Goal: Task Accomplishment & Management: Use online tool/utility

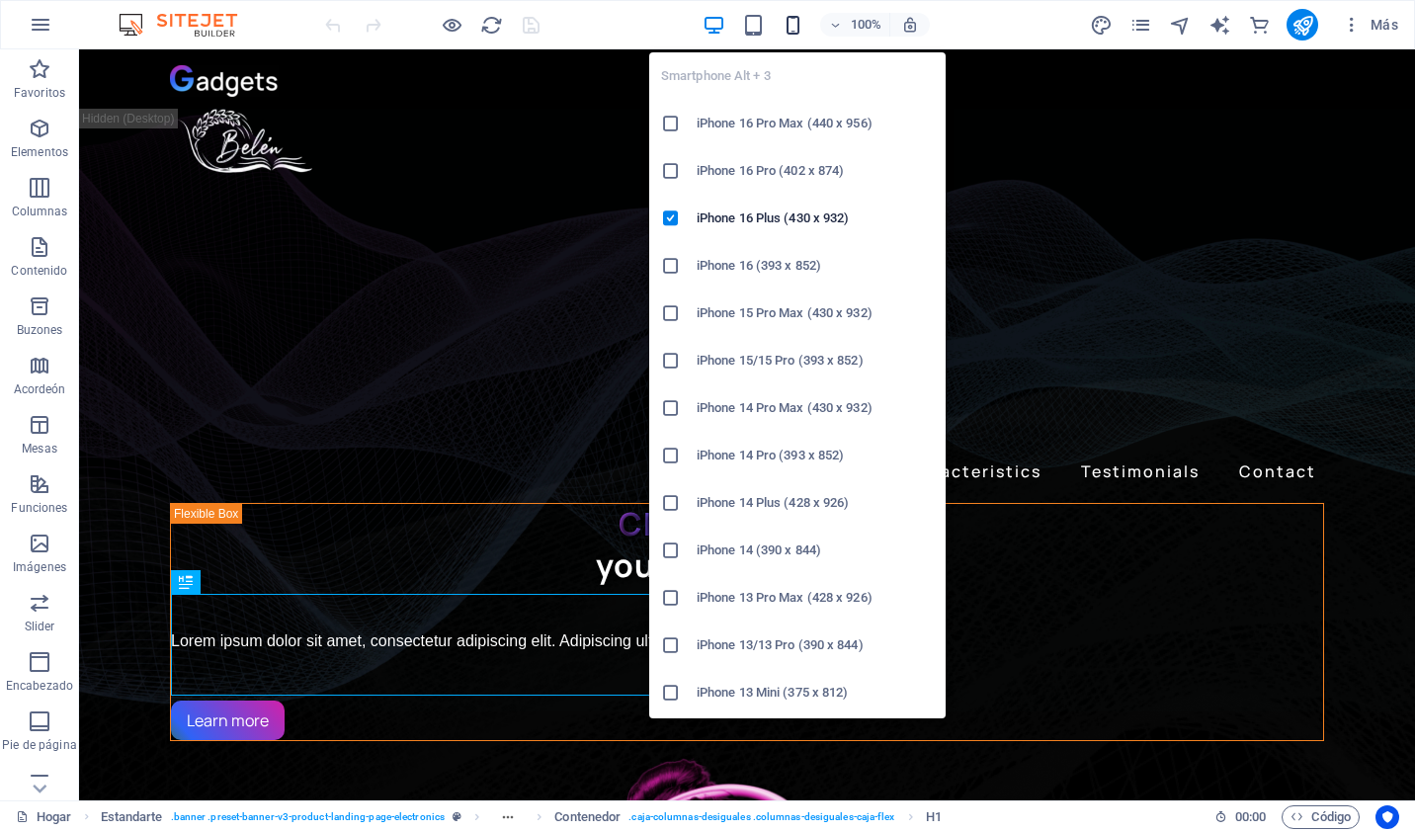
click at [794, 20] on icon "button" at bounding box center [793, 25] width 23 height 23
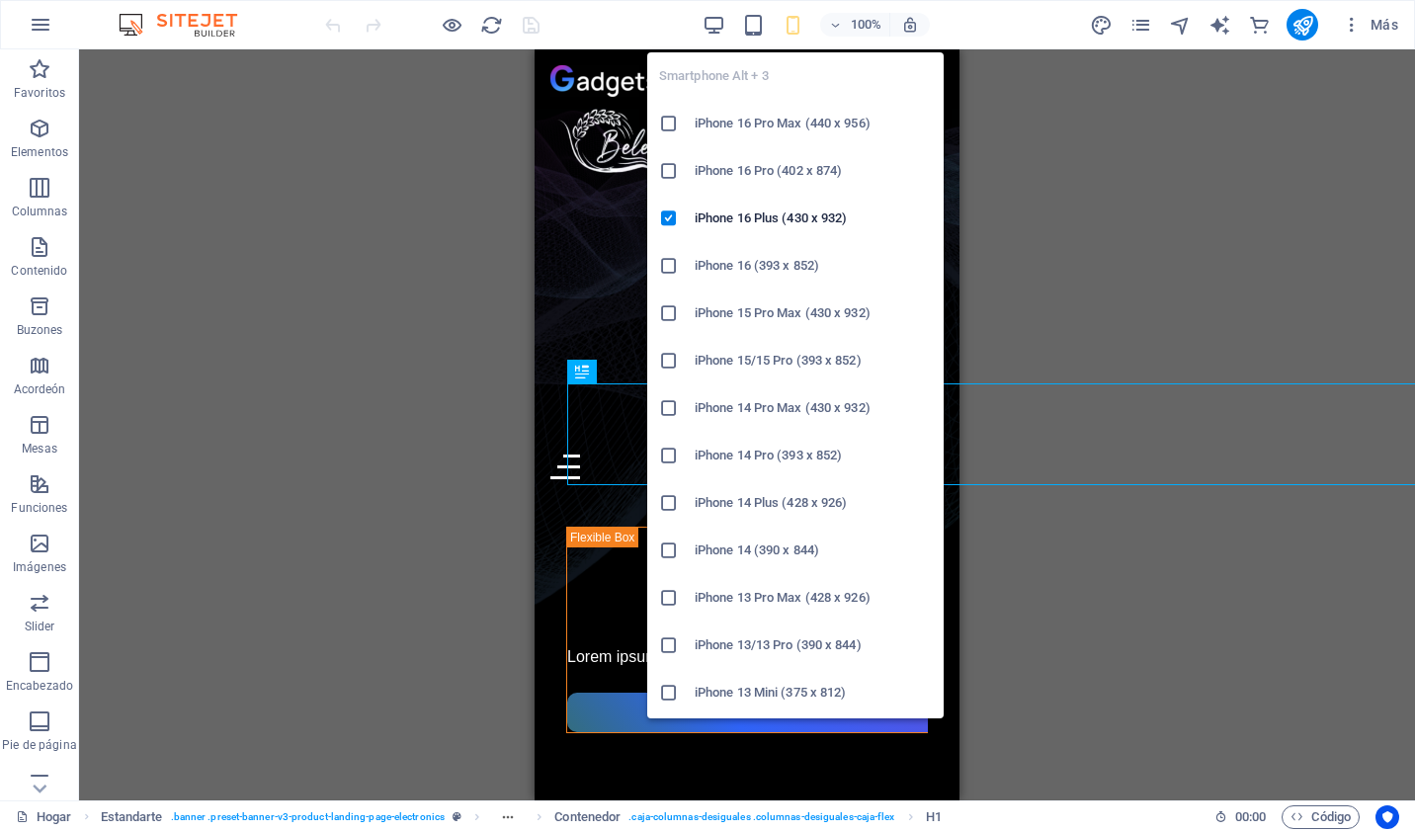
scroll to position [713, 0]
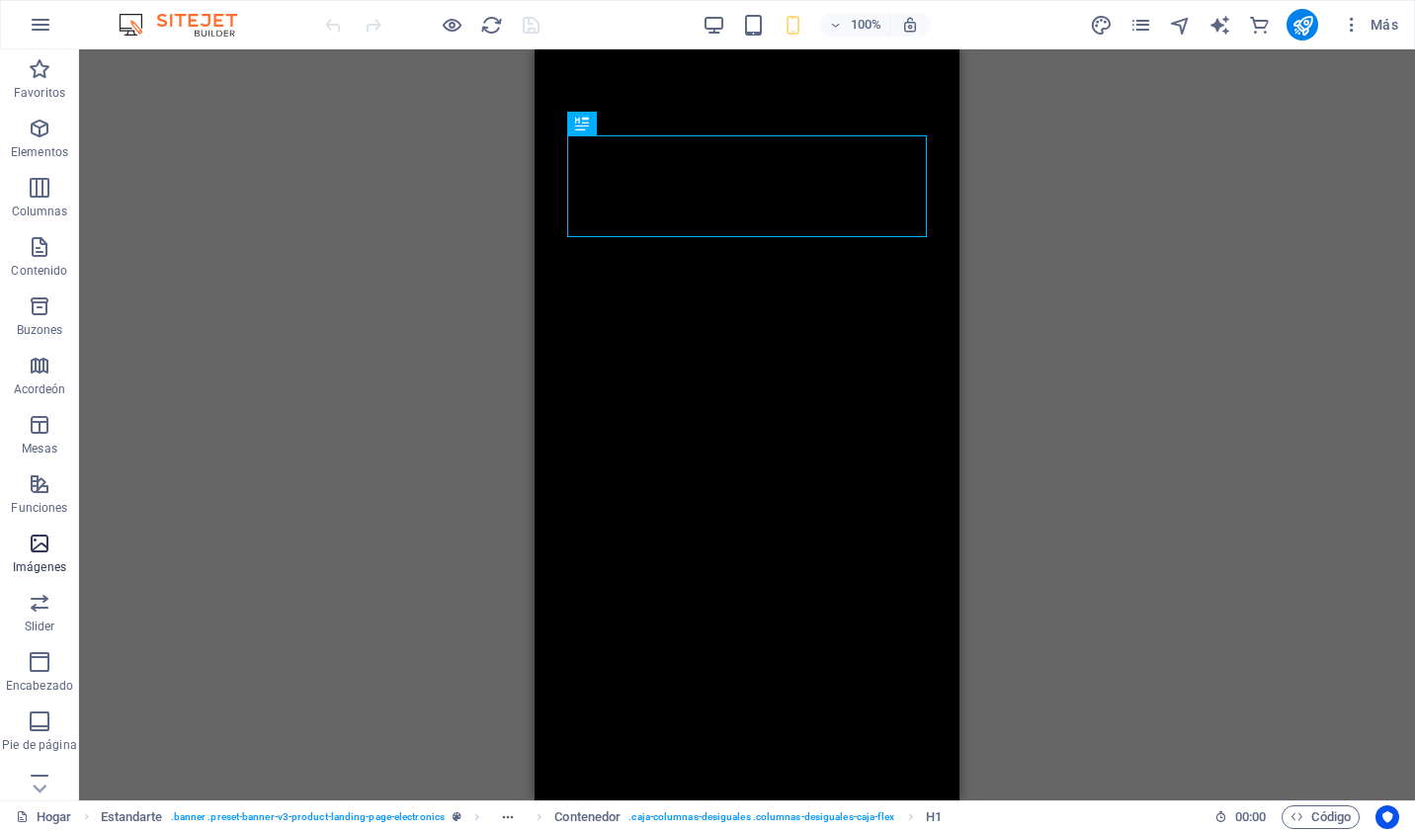
click at [41, 538] on icon "button" at bounding box center [40, 544] width 24 height 24
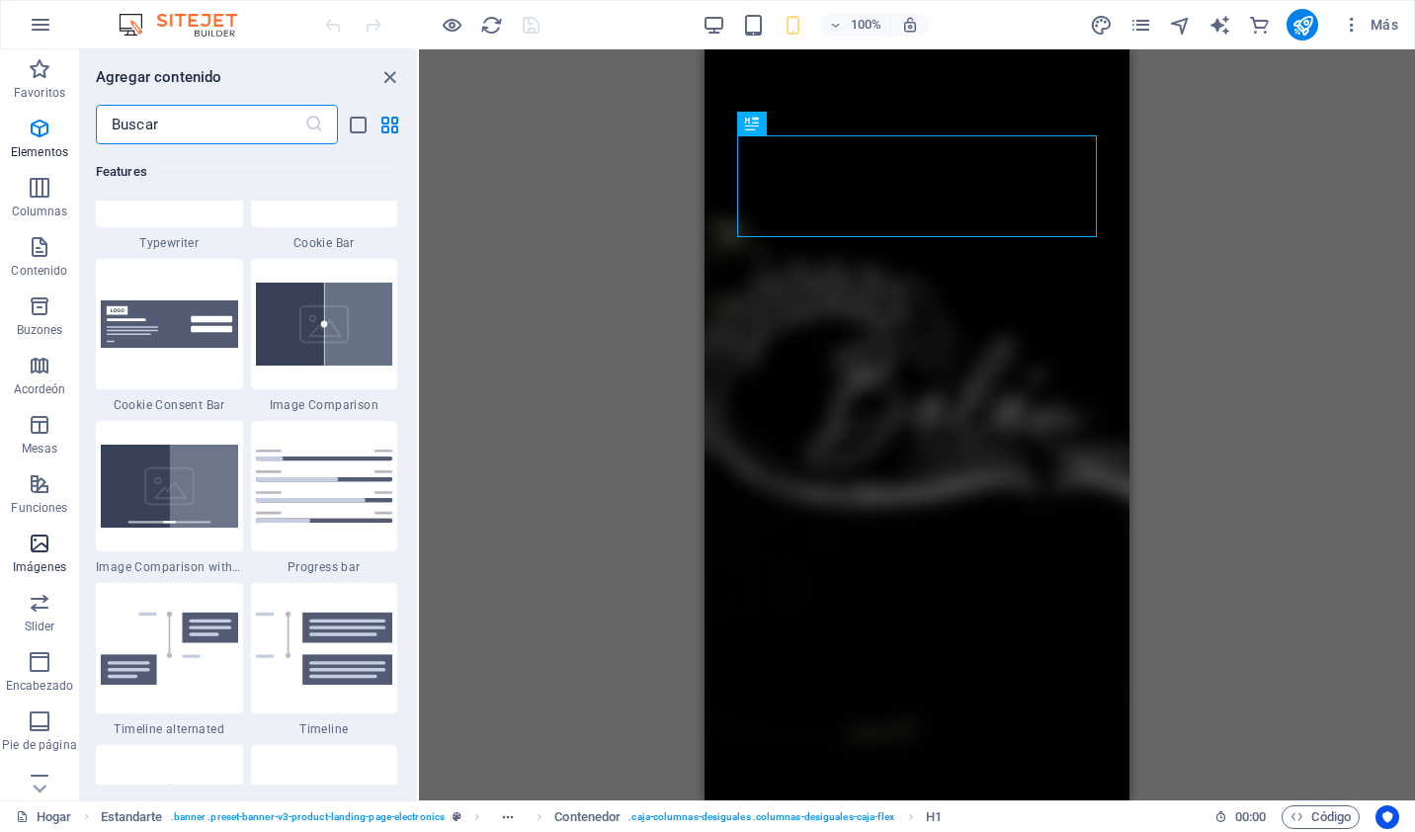
scroll to position [10020, 0]
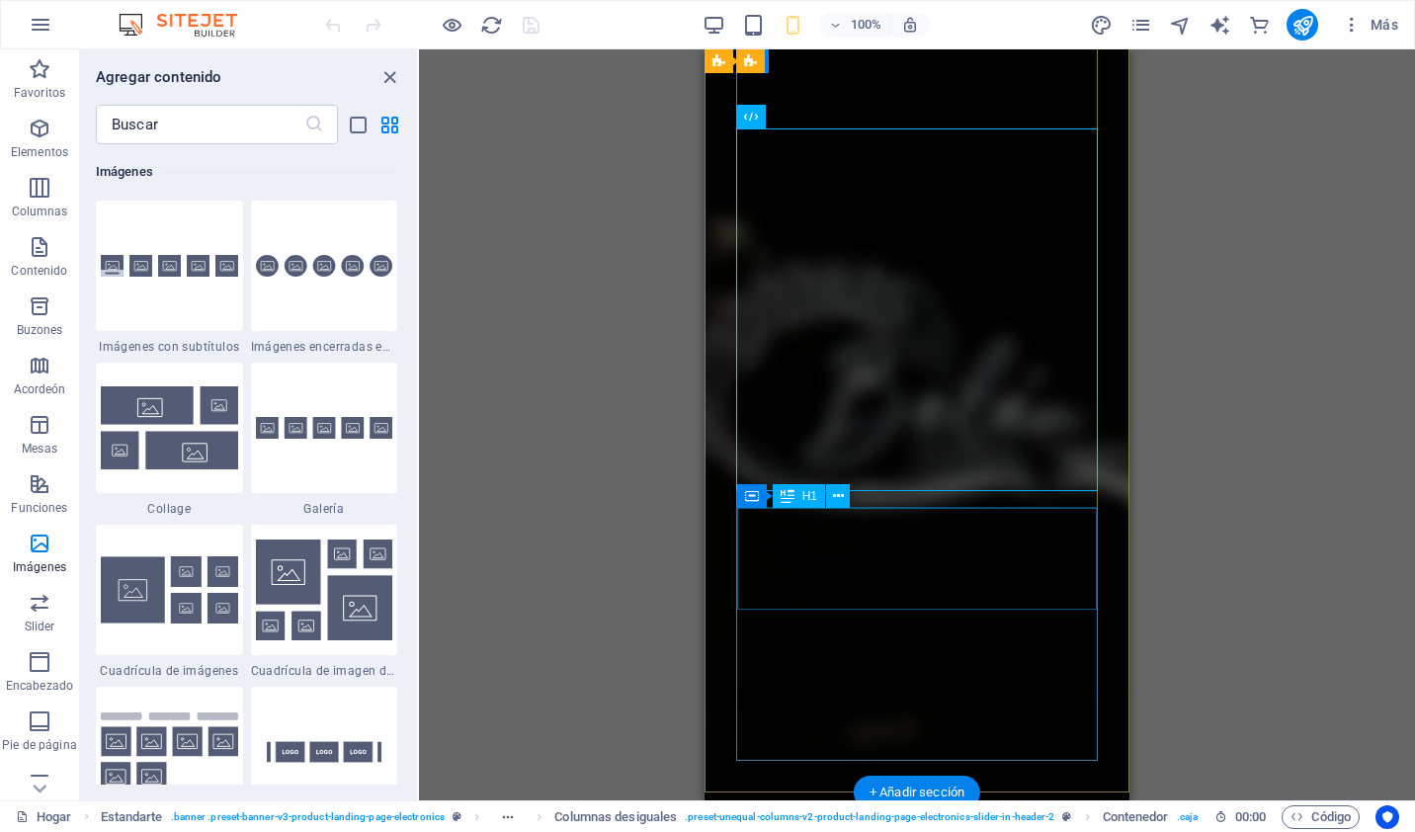
click at [735, 110] on div "Music is everything Now everywhere" at bounding box center [556, 69] width 360 height 82
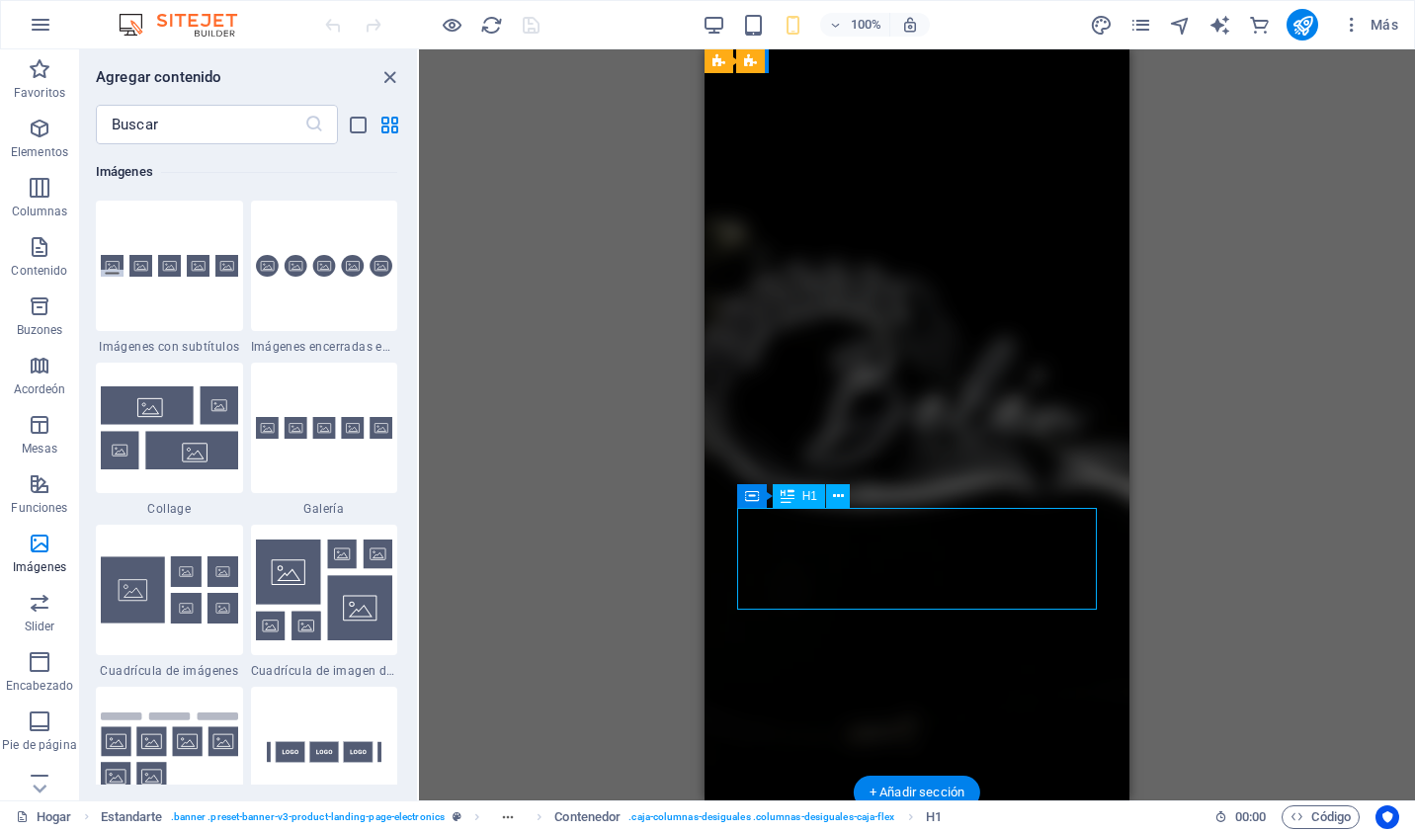
click at [735, 110] on div "Music is everything Now everywhere" at bounding box center [556, 69] width 360 height 82
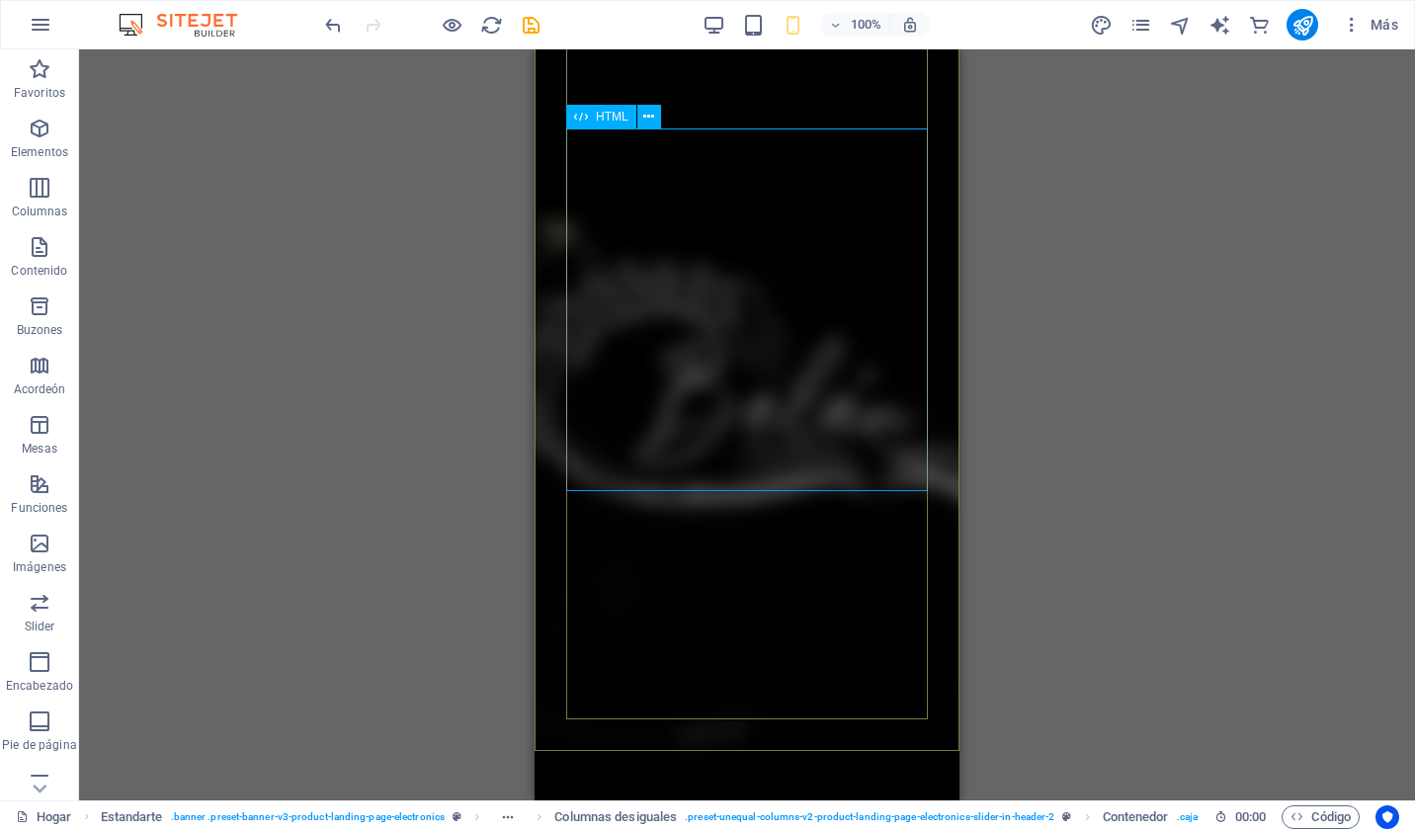
click at [590, 117] on div "HTML" at bounding box center [601, 117] width 70 height 24
click at [648, 119] on icon at bounding box center [648, 117] width 11 height 21
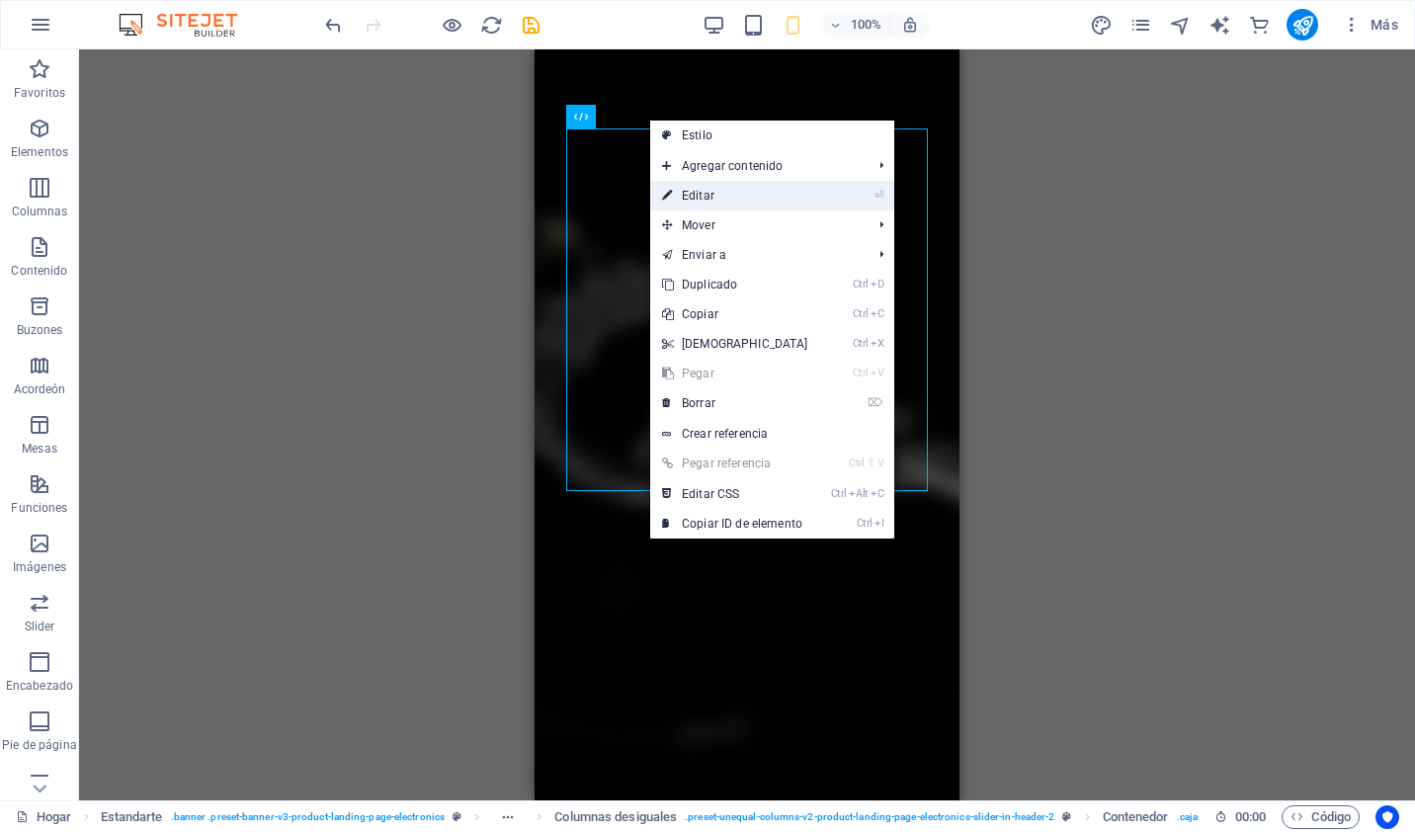
click at [739, 190] on link "⏎ Editar" at bounding box center [735, 196] width 170 height 30
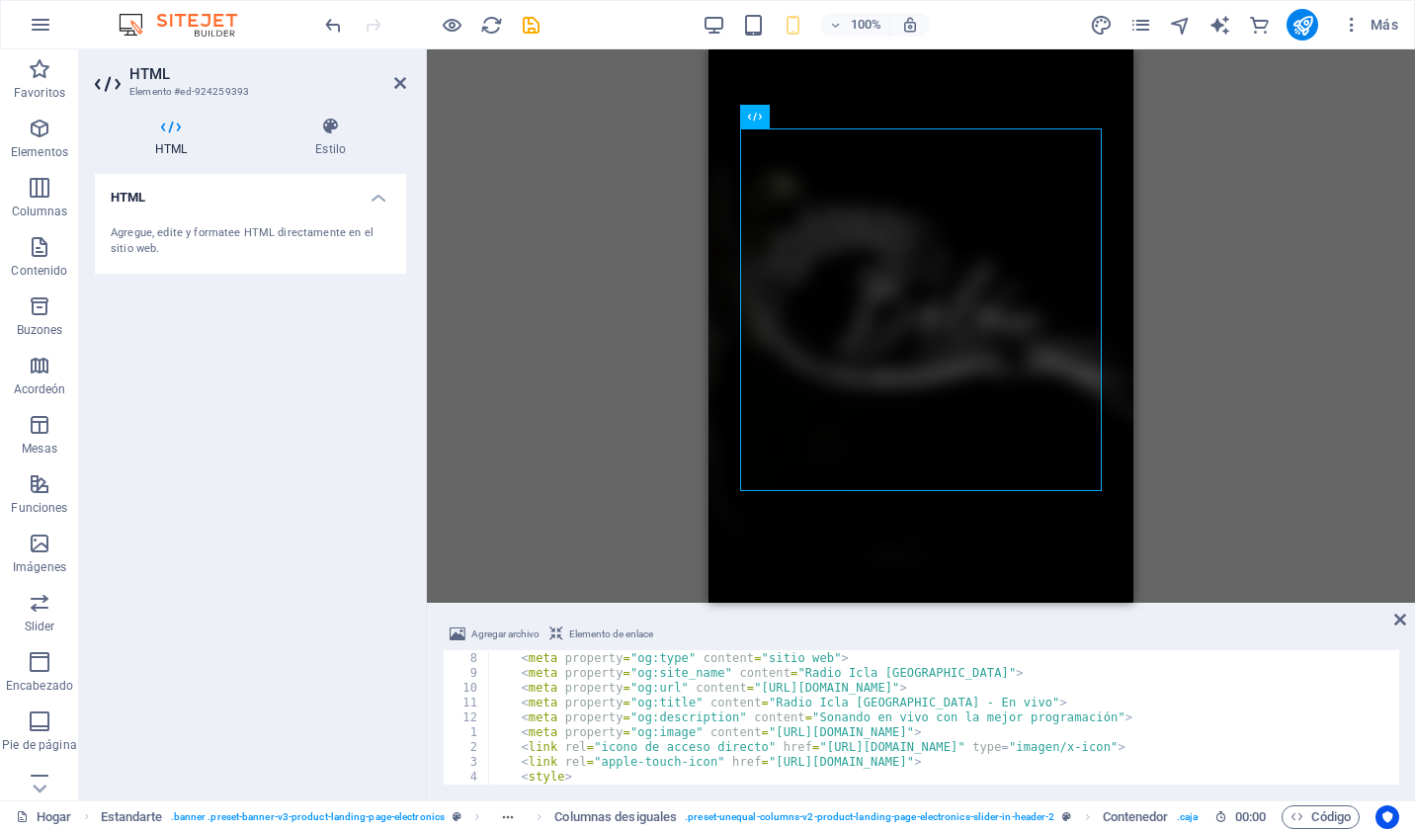
scroll to position [103, 0]
click at [1394, 696] on div "Agregar archivo Elemento de enlace 7 8 9 10 11 12 1 2 3 4 5 6 < meta name = "de…" at bounding box center [921, 704] width 988 height 194
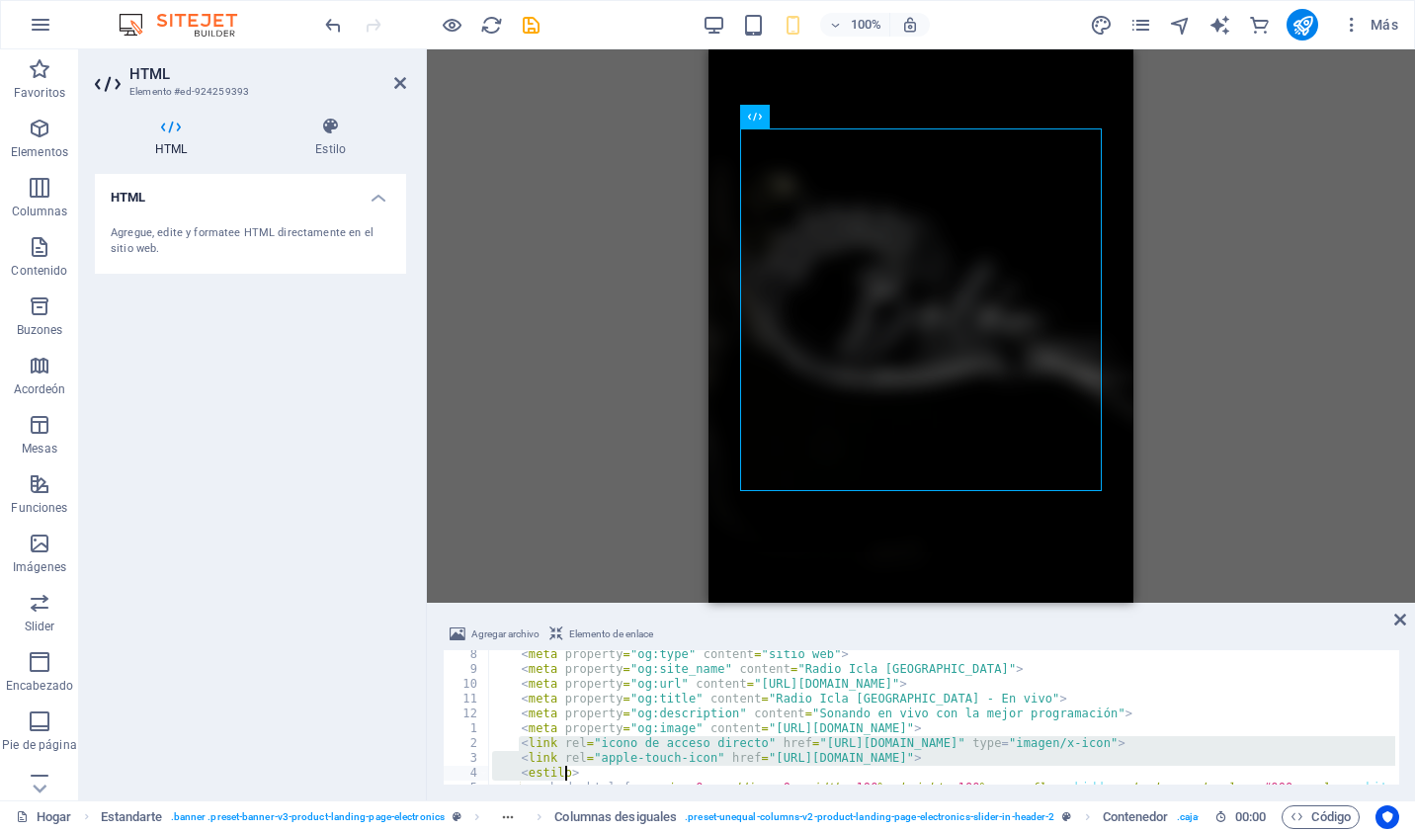
scroll to position [107, 0]
drag, startPoint x: 519, startPoint y: 748, endPoint x: 1073, endPoint y: 757, distance: 554.4
click at [1073, 757] on div "< meta property = "og:type" content = "sitio web" > < meta property = "og:site_…" at bounding box center [1381, 727] width 1786 height 160
paste textarea "div data-widget="mcp-now-playing-cover" data-name="radio-icla-templobelen" data…"
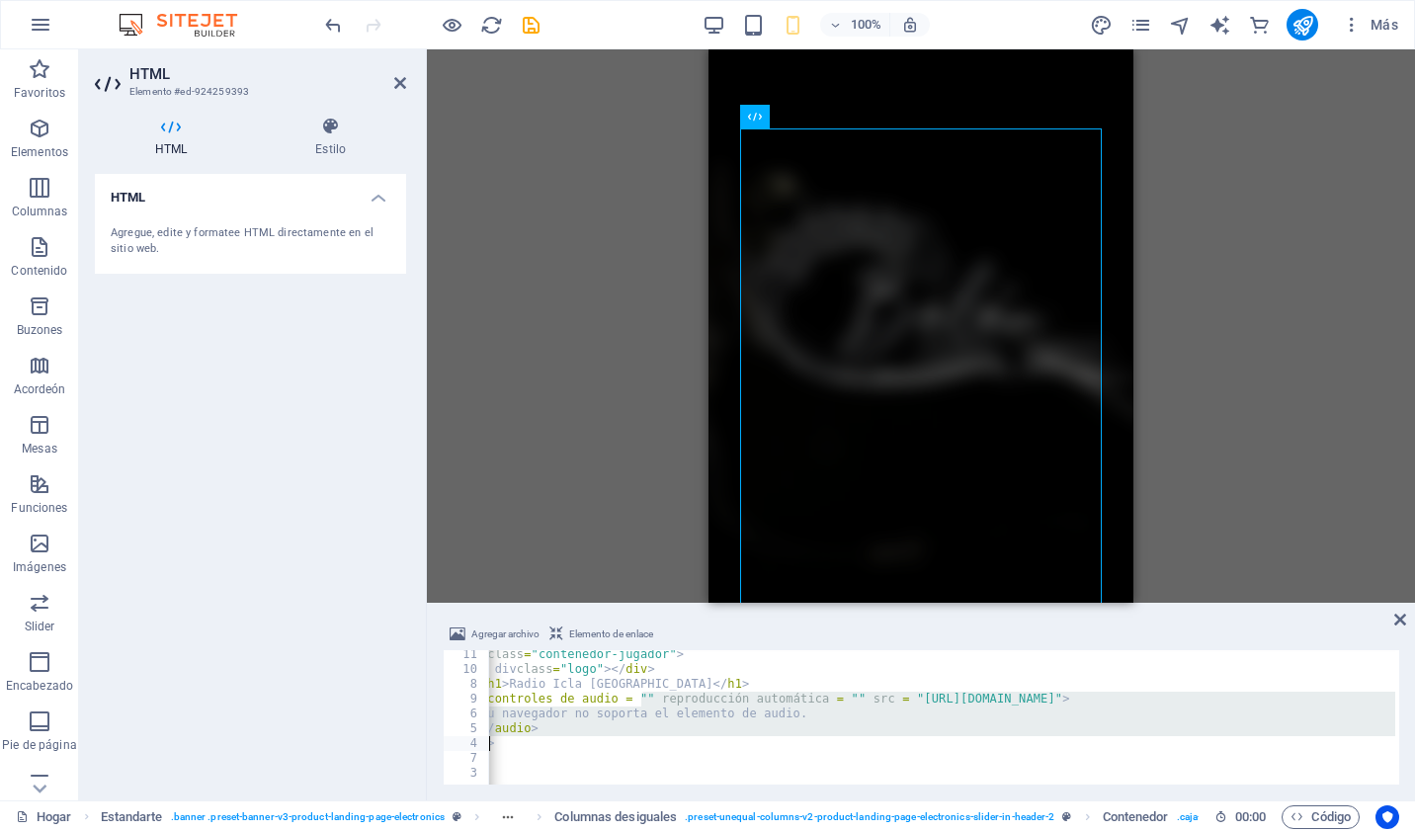
scroll to position [0, 70]
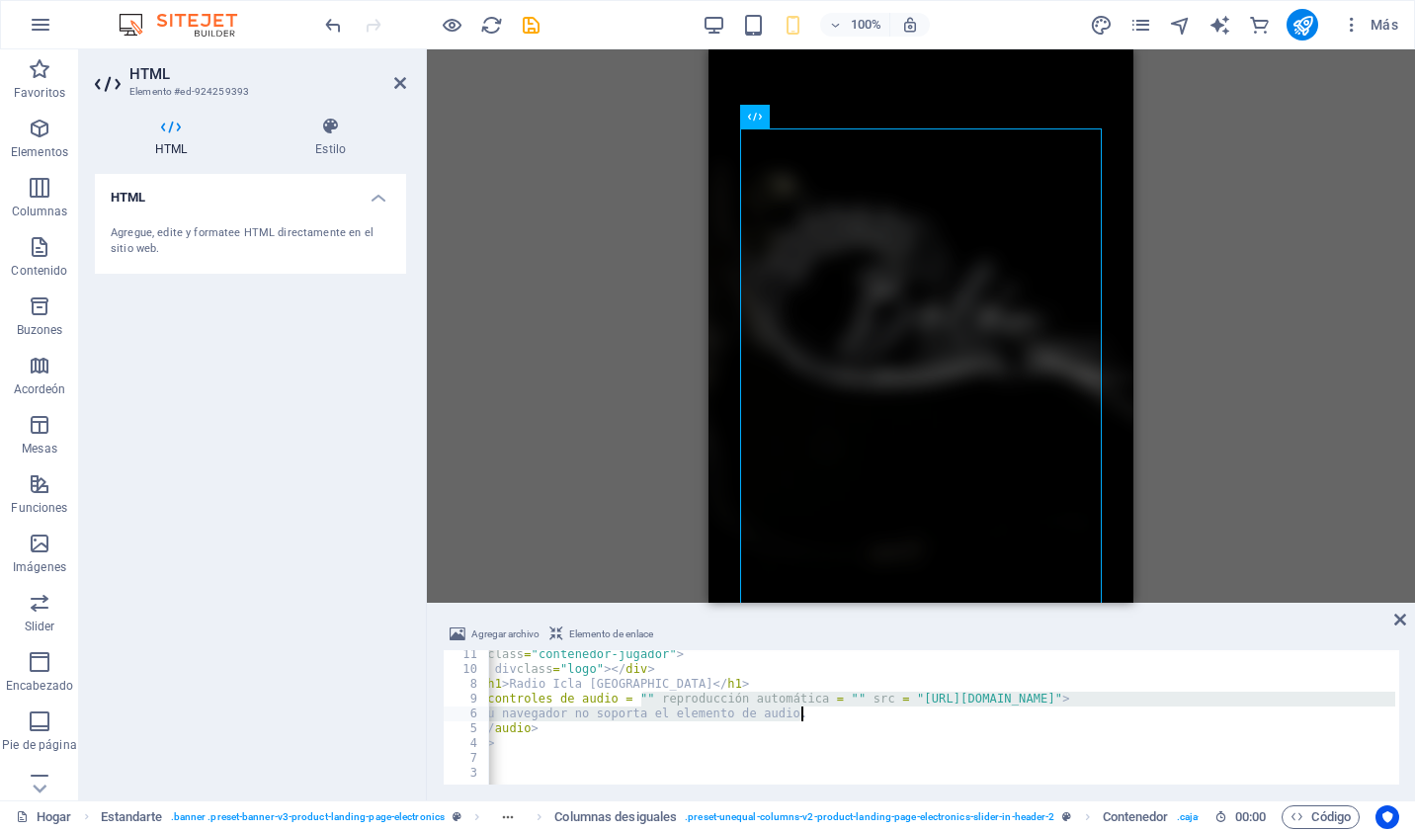
drag, startPoint x: 502, startPoint y: 698, endPoint x: 842, endPoint y: 719, distance: 340.6
click at [842, 719] on div "< div class = "contenedor-jugador" > < div class = "logo" > </ div > < h1 > Rad…" at bounding box center [1311, 727] width 1786 height 160
click at [842, 719] on div "< div class = "contenedor-jugador" > < div class = "logo" > </ div > < h1 > Rad…" at bounding box center [941, 717] width 907 height 134
type textarea "Tu navegador no soporta el elemento de audio."
drag, startPoint x: 1400, startPoint y: 755, endPoint x: 1412, endPoint y: 710, distance: 47.0
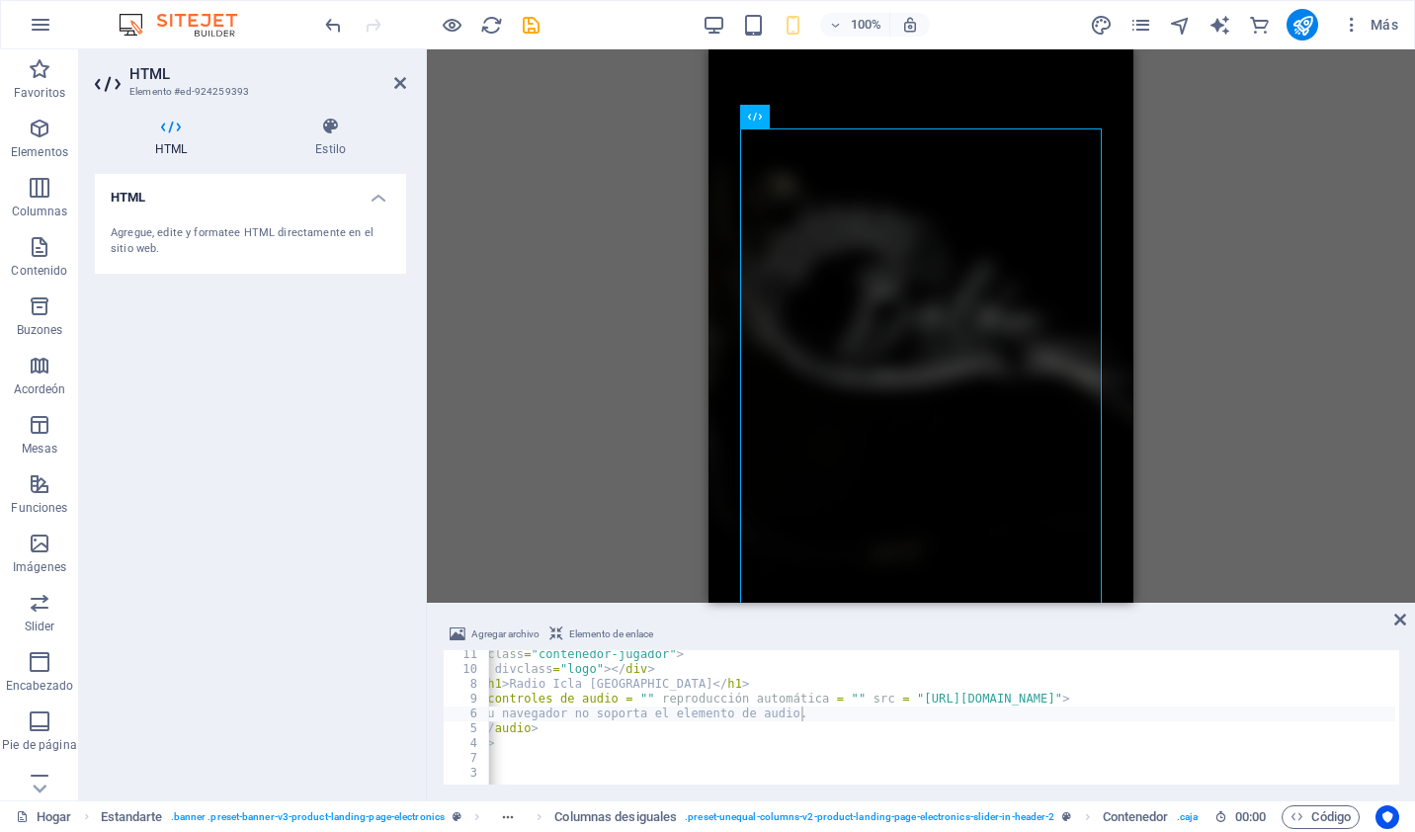
click at [1412, 710] on div "Agregar archivo Elemento de enlace Tu navegador no soporta el elemento de audio…" at bounding box center [921, 704] width 988 height 194
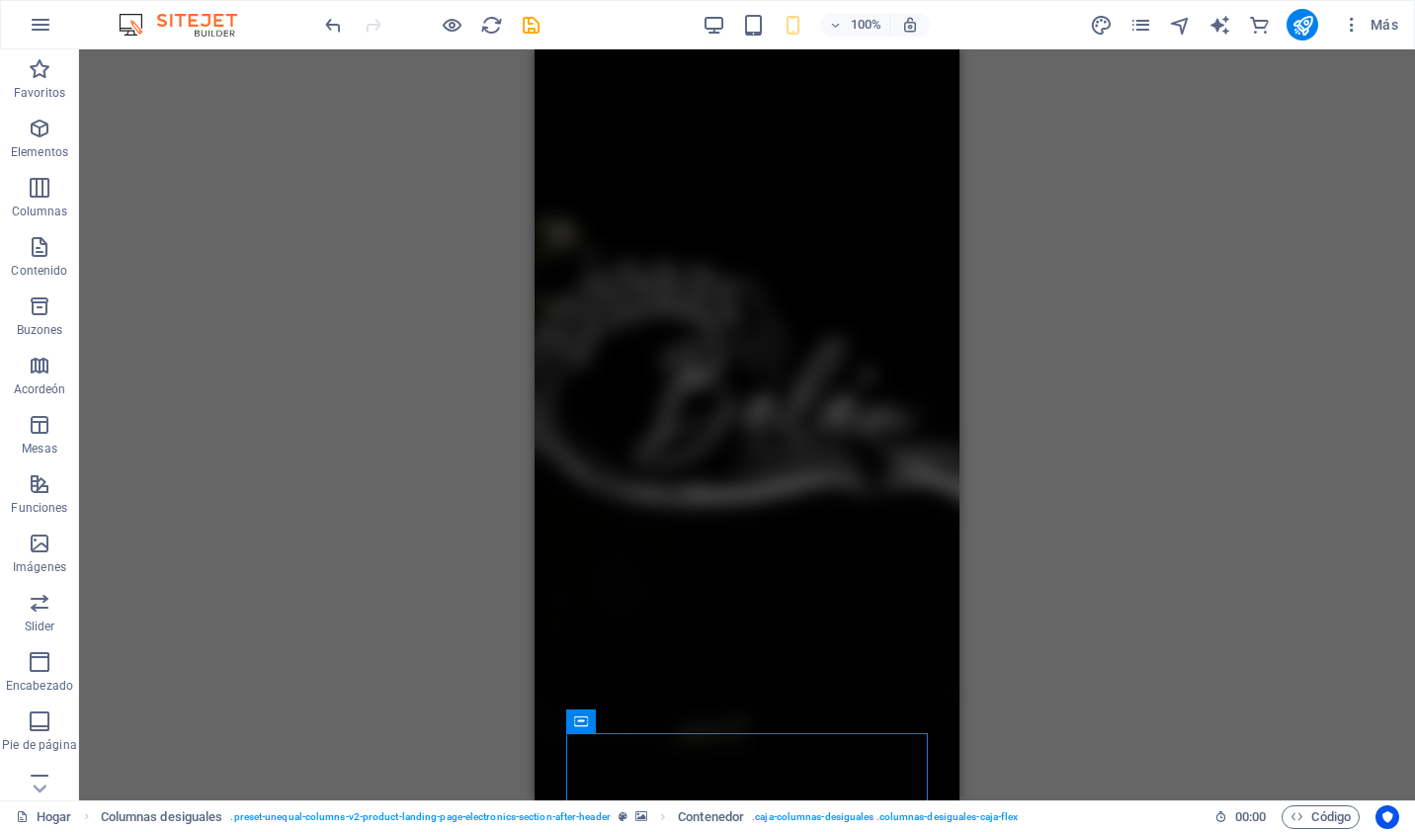
scroll to position [943, 0]
click at [1148, 493] on div "H1 Estandarte Banner Contenedor Container Banner Slider Slider Banner Columnas …" at bounding box center [747, 424] width 1336 height 751
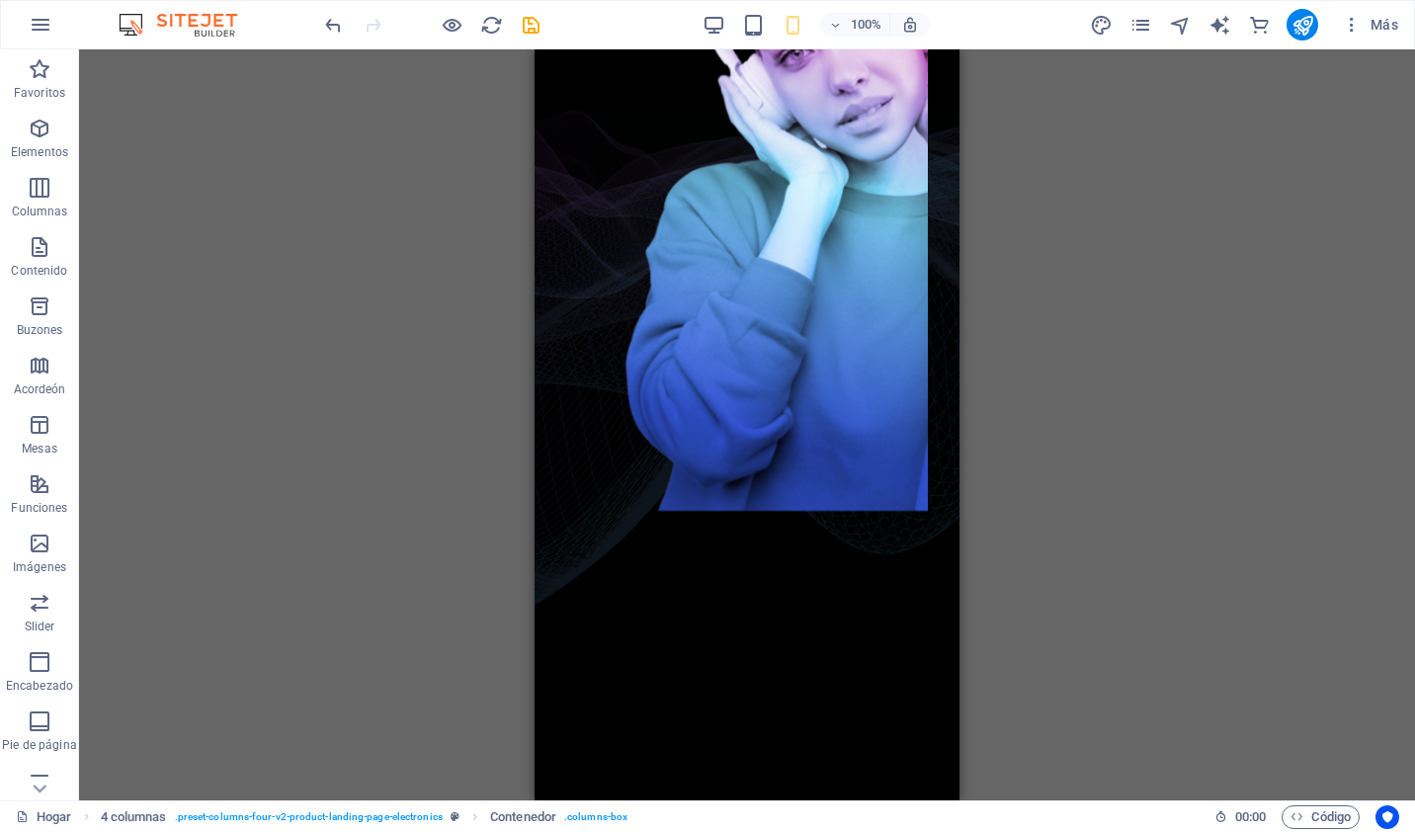
click at [506, 643] on div "H1 Estandarte Banner Contenedor Container Banner Slider Slider Banner Columnas …" at bounding box center [747, 424] width 1336 height 751
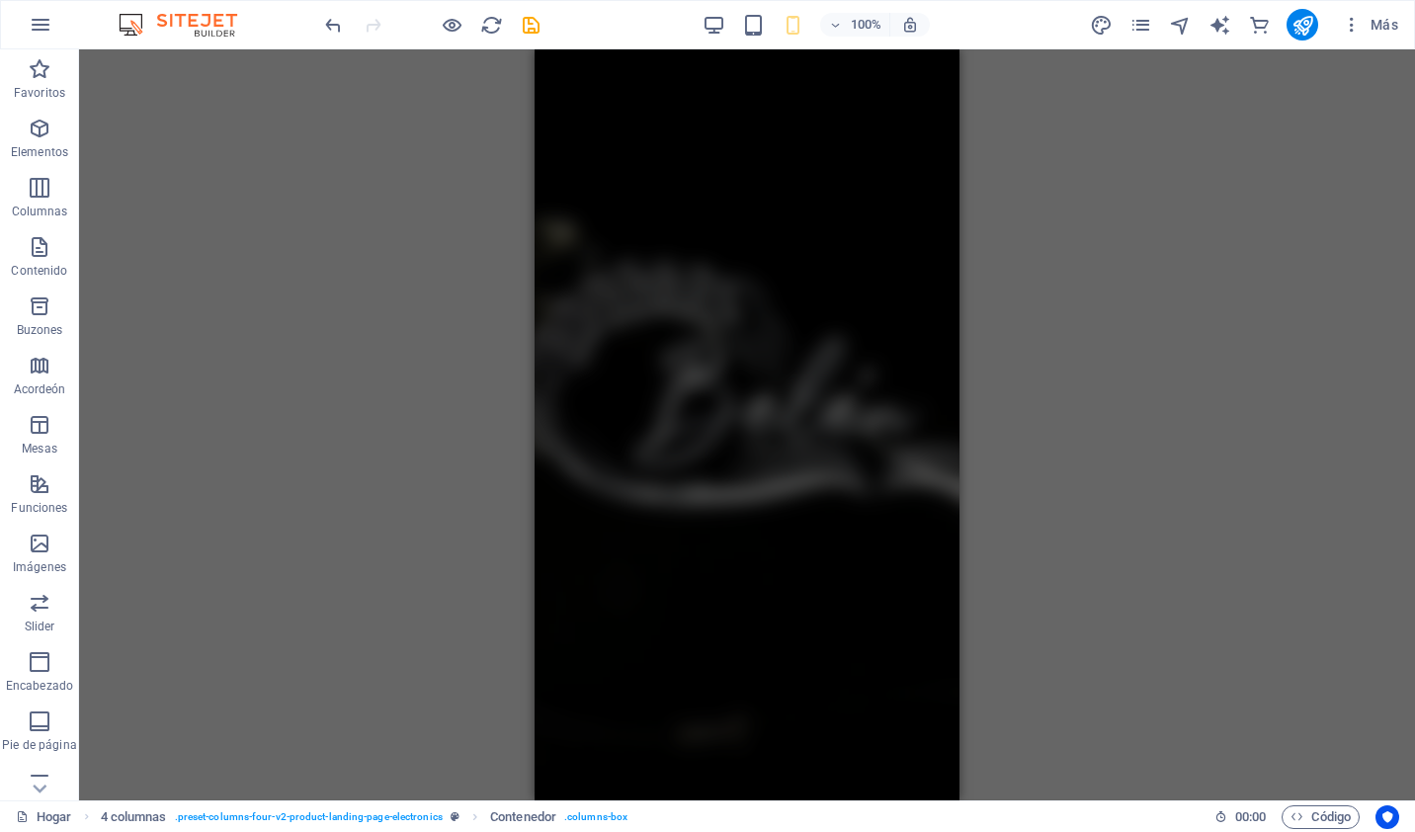
click at [506, 643] on div "H1 Estandarte Banner Contenedor Container Banner Slider Slider Banner Columnas …" at bounding box center [747, 424] width 1336 height 751
drag, startPoint x: 506, startPoint y: 643, endPoint x: 386, endPoint y: 429, distance: 245.5
click at [386, 429] on div "H1 Estandarte Banner Contenedor Container Banner Slider Slider Banner Columnas …" at bounding box center [747, 424] width 1336 height 751
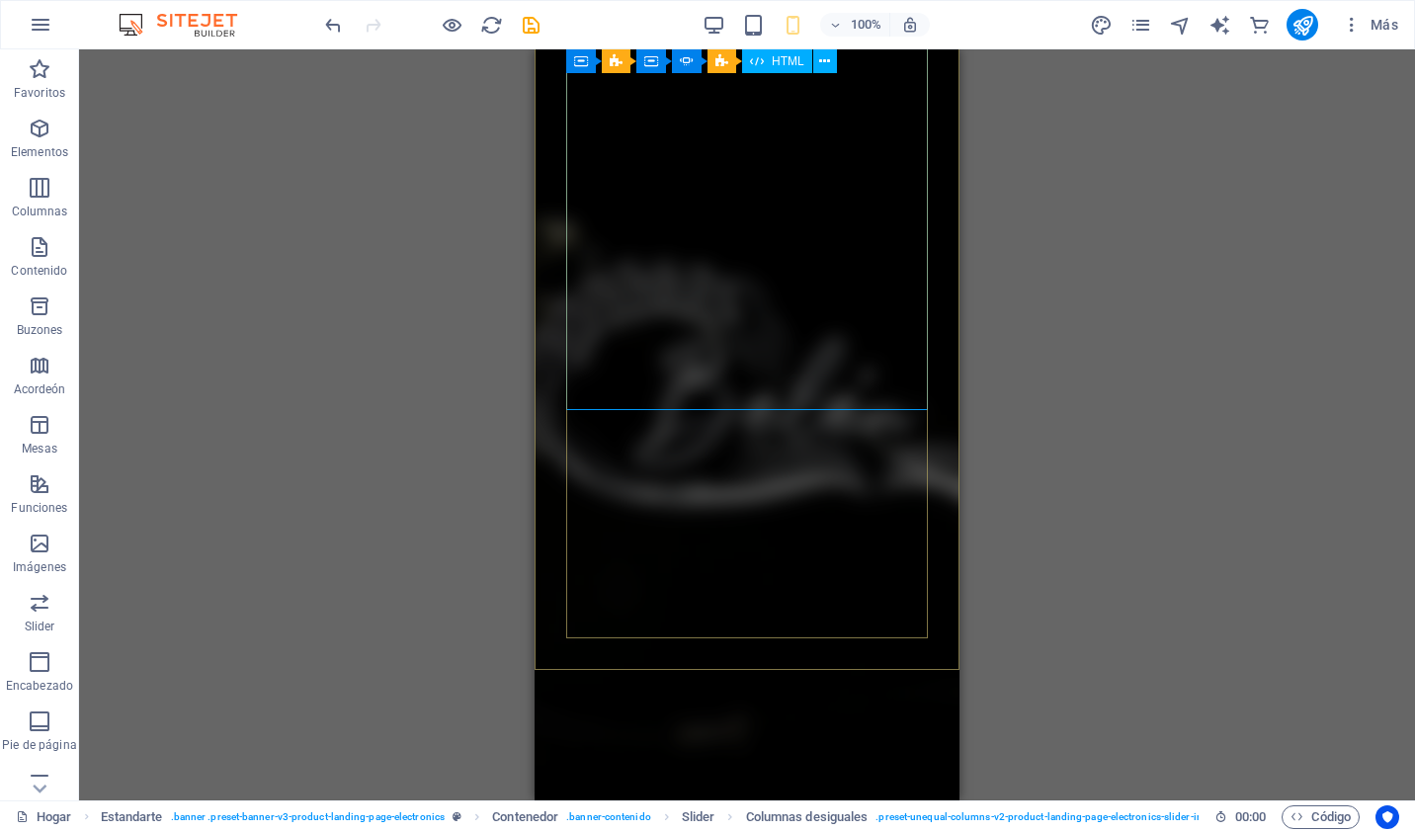
click at [779, 63] on span "HTML" at bounding box center [788, 61] width 33 height 12
click at [830, 59] on icon at bounding box center [824, 61] width 11 height 21
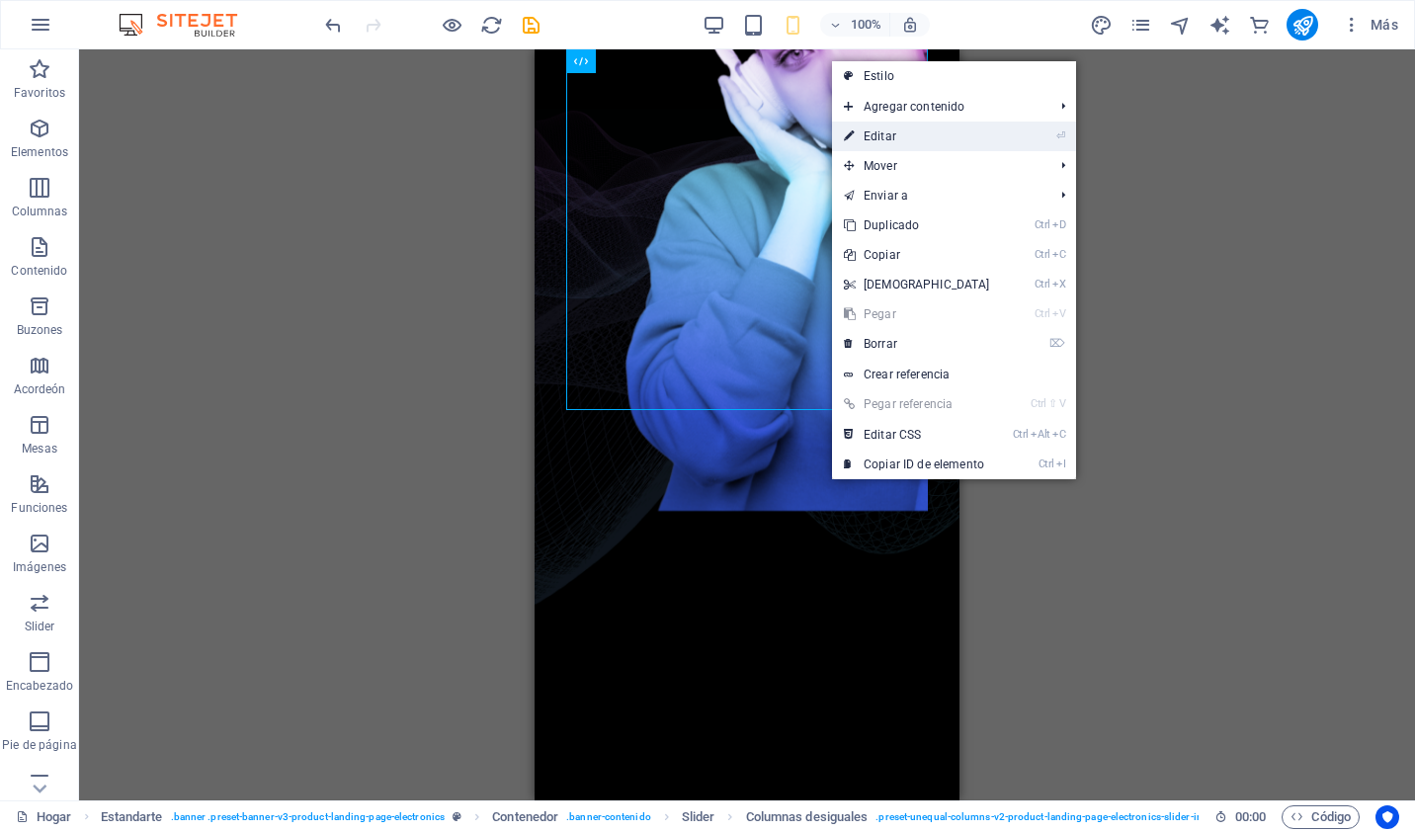
click at [911, 126] on link "⏎ Editar" at bounding box center [917, 137] width 170 height 30
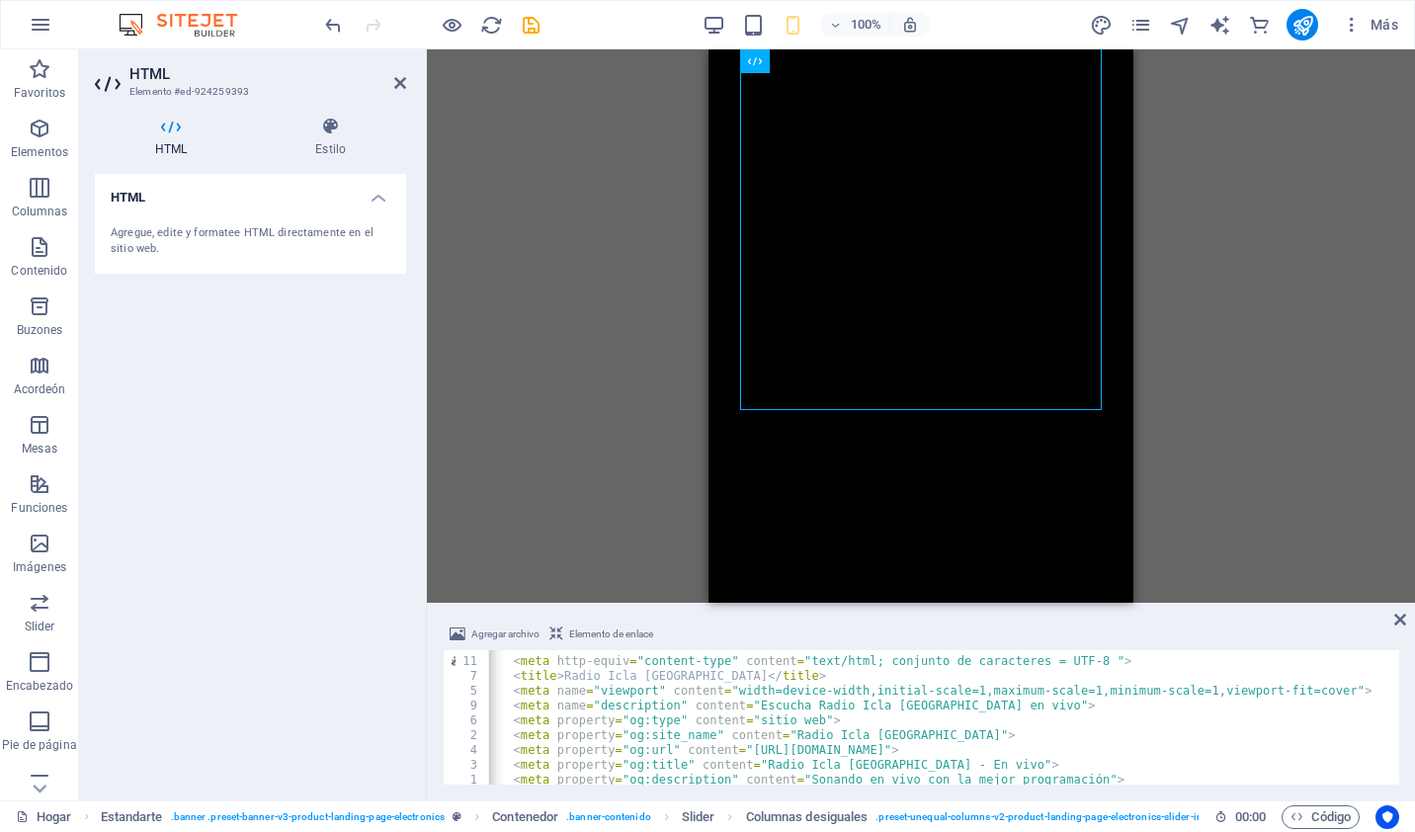
click at [170, 139] on h4 "HTML" at bounding box center [175, 138] width 160 height 42
click at [180, 250] on div "Agregue, edite y formatee HTML directamente en el sitio web." at bounding box center [251, 241] width 280 height 33
drag, startPoint x: 729, startPoint y: 746, endPoint x: 938, endPoint y: 746, distance: 208.5
click at [938, 746] on div "< meta http-equiv = "content-type" content = "text/html; conjunto de caracteres…" at bounding box center [1373, 719] width 1786 height 160
paste textarea "streaming.hostpannel.lat:2020/json/stream/radio-icla-templobelen"
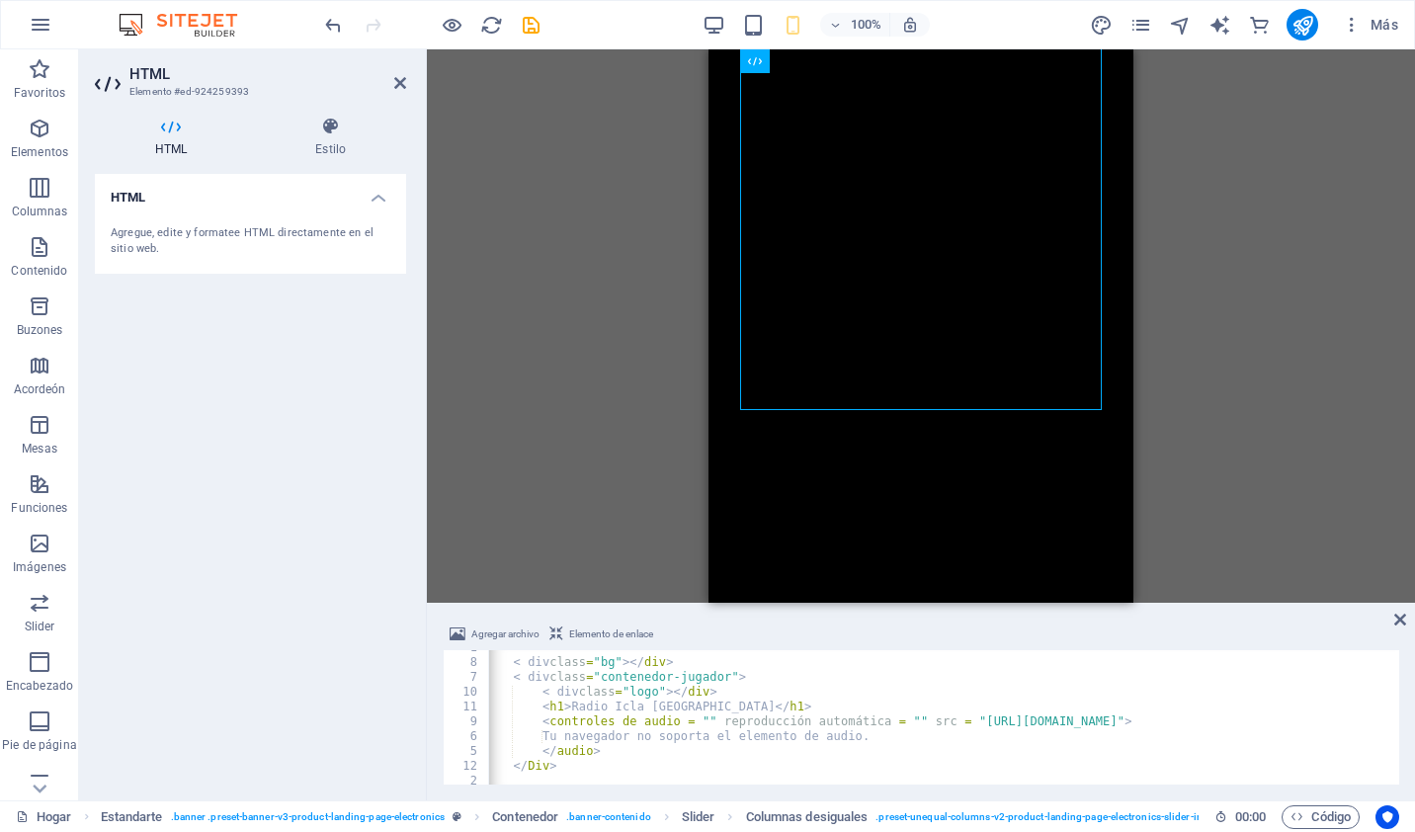
scroll to position [374, 0]
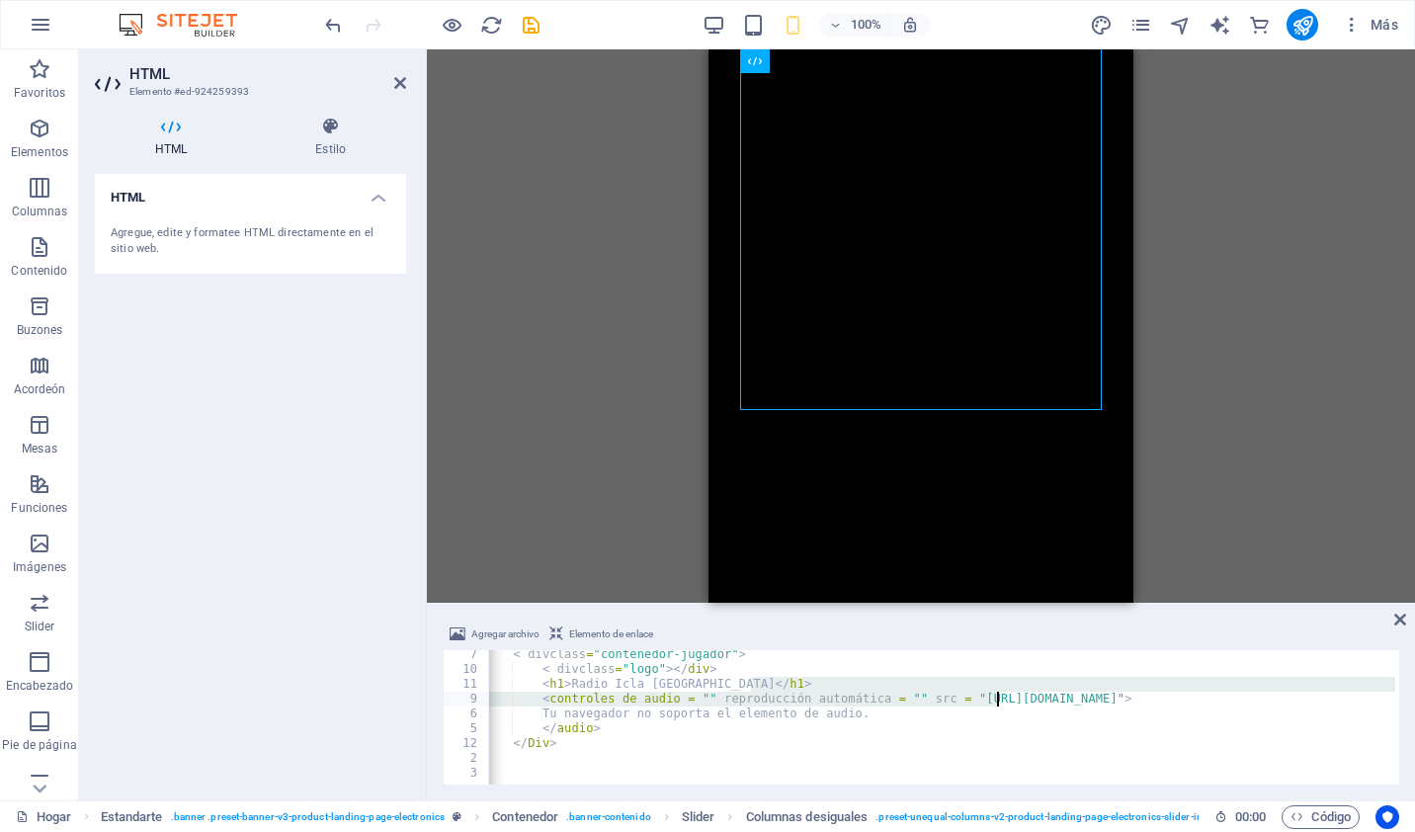
drag, startPoint x: 945, startPoint y: 690, endPoint x: 1004, endPoint y: 700, distance: 60.1
click at [1004, 700] on div "< div class = "contenedor-jugador" > < div class = "logo" > </ div > < h1 > Rad…" at bounding box center [1373, 727] width 1786 height 160
click at [951, 696] on div "< div class = "contenedor-jugador" > < div class = "logo" > </ div > < h1 > Rad…" at bounding box center [941, 717] width 907 height 134
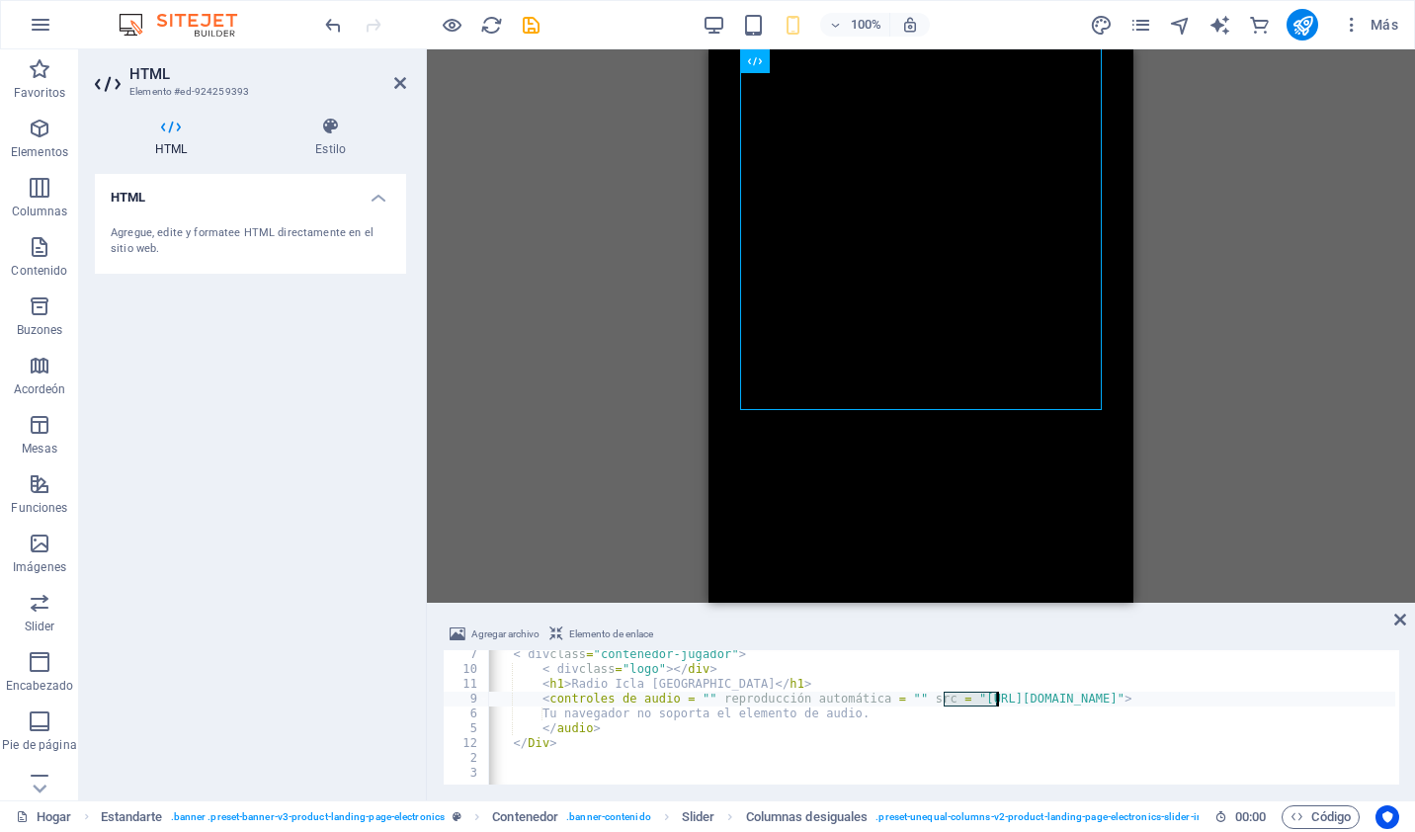
drag, startPoint x: 943, startPoint y: 696, endPoint x: 1153, endPoint y: 699, distance: 210.5
click at [1153, 699] on div "< div class = "contenedor-jugador" > < div class = "logo" > </ div > < h1 > Rad…" at bounding box center [1373, 727] width 1786 height 160
drag, startPoint x: 946, startPoint y: 698, endPoint x: 1152, endPoint y: 700, distance: 206.5
click at [1152, 700] on div "< div class = "contenedor-jugador" > < div class = "logo" > </ div > < h1 > Rad…" at bounding box center [1373, 727] width 1786 height 160
paste textarea "https://streaming.hostpannel.lat:2020/json/stream/radio-icla-templobelen"
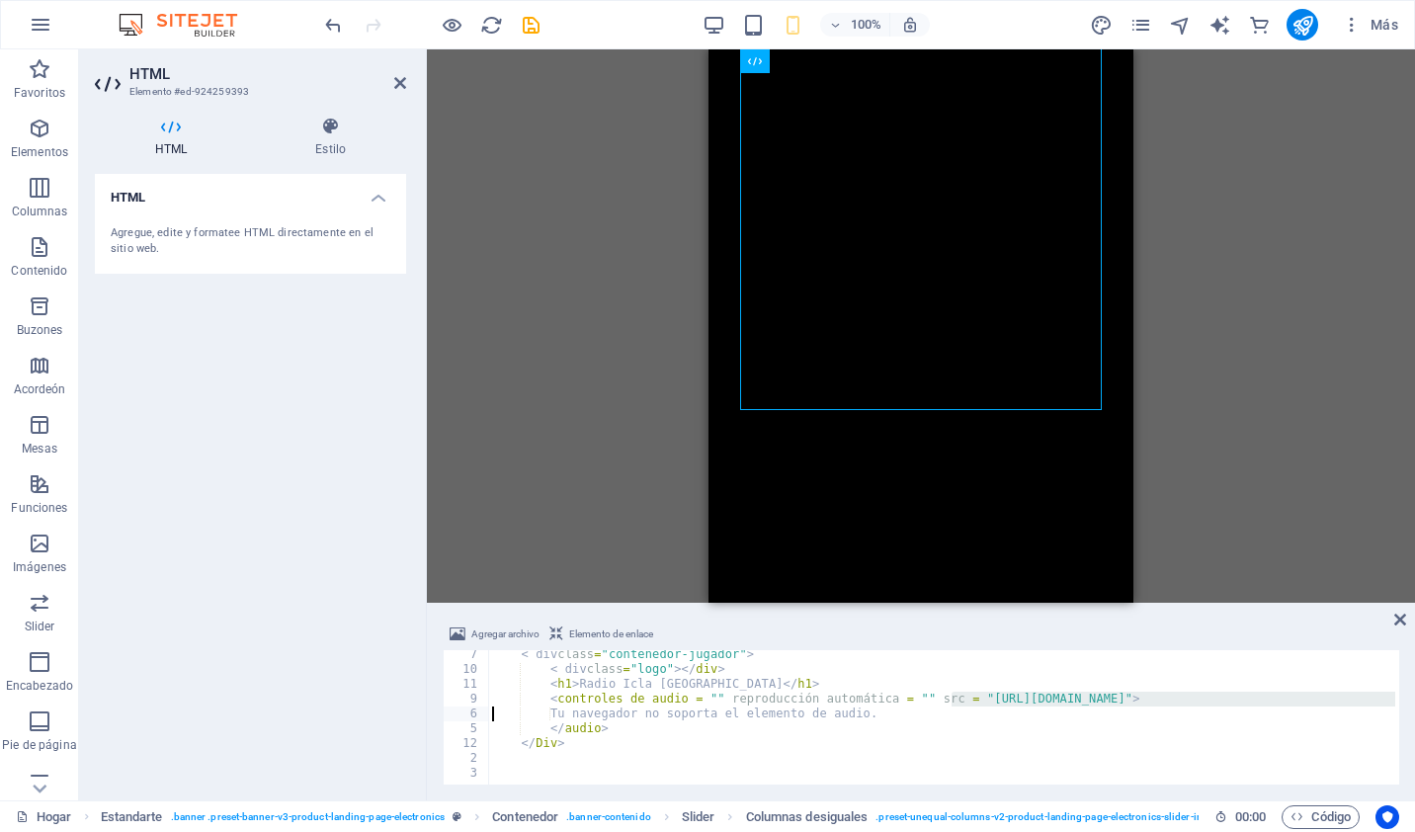
type textarea "<audio controls="" autoplay="" src="https://air.f97.org/8350/https://streaming.…"
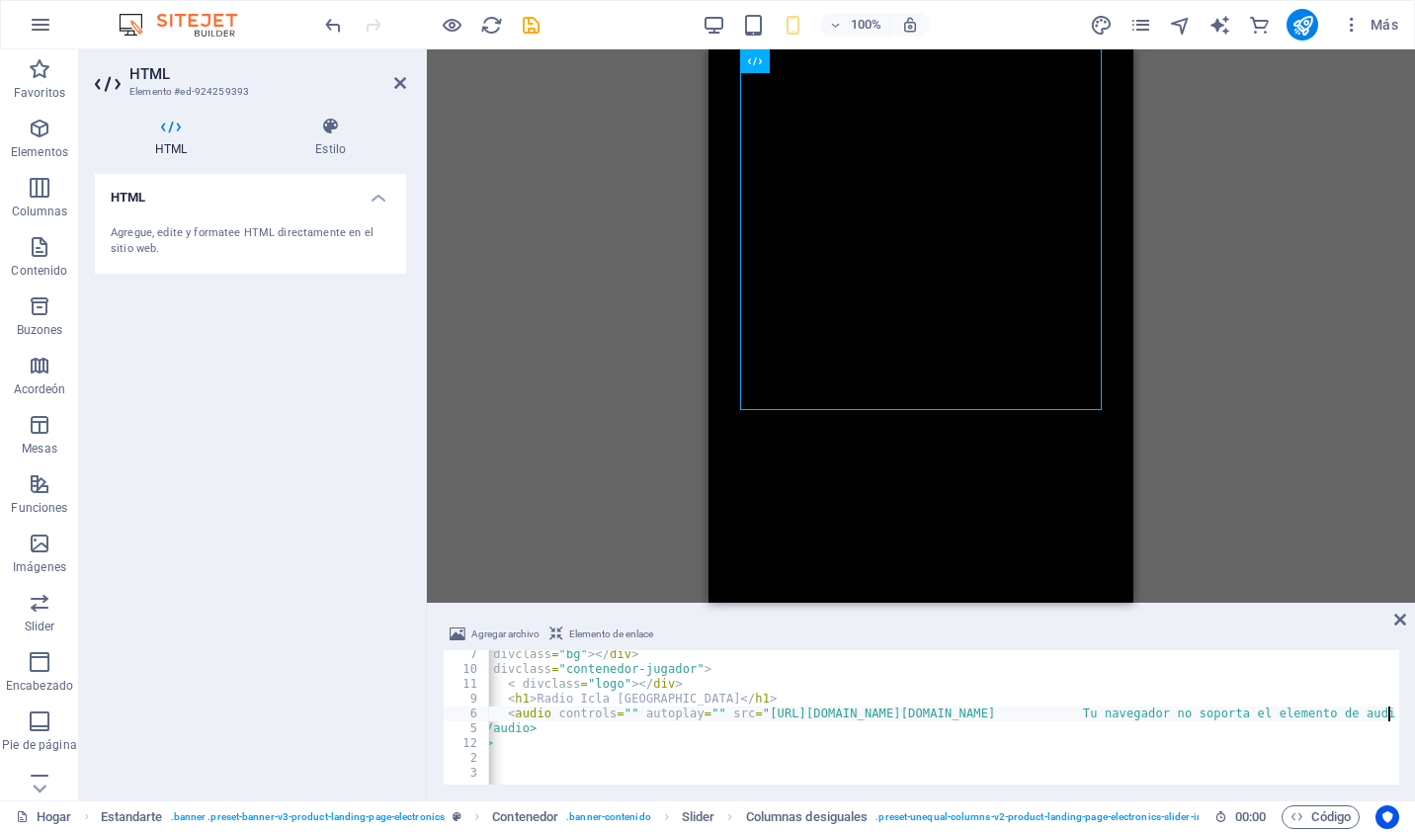
scroll to position [359, 0]
click at [1183, 24] on icon "navegante" at bounding box center [1180, 25] width 23 height 23
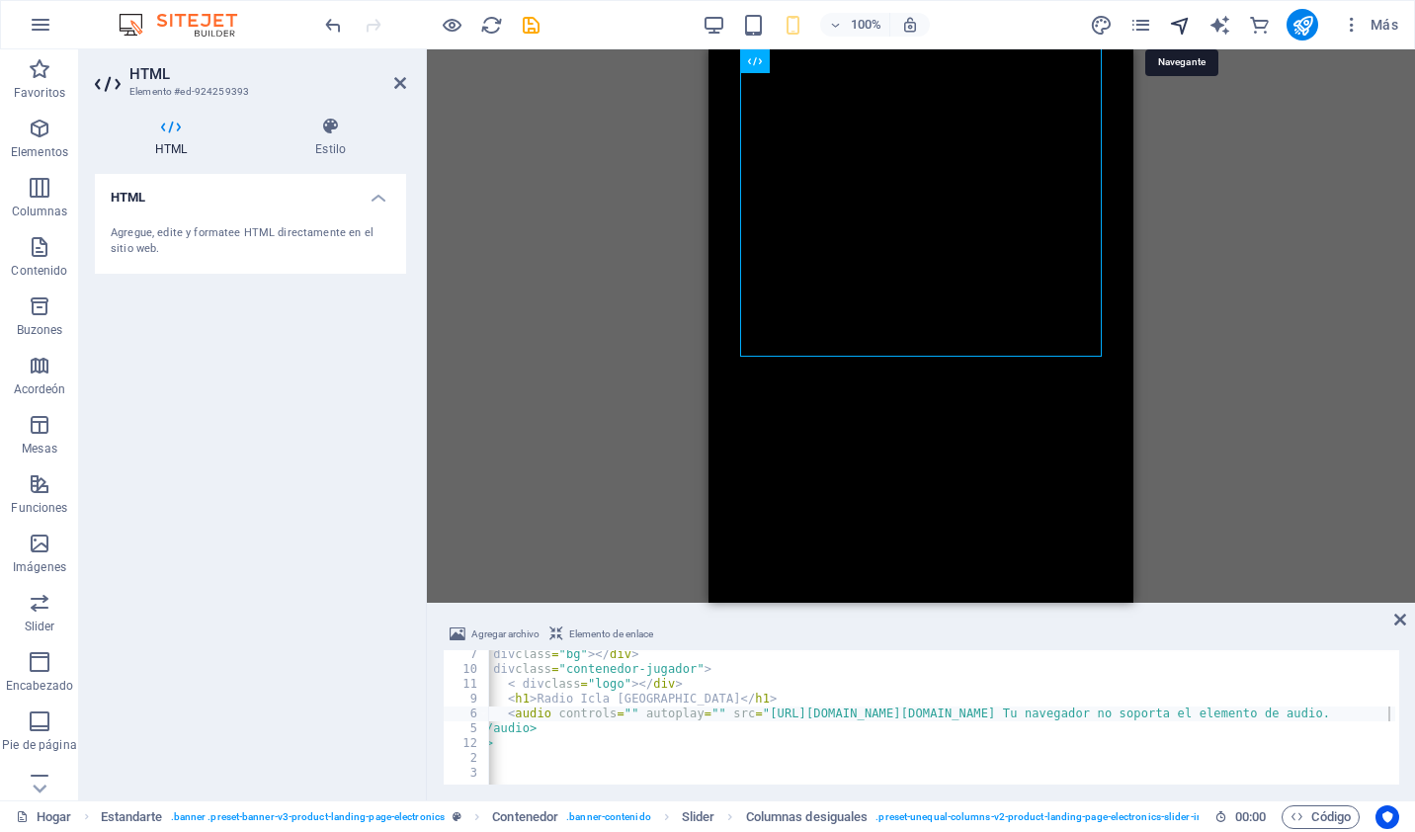
click at [1183, 24] on icon "navegante" at bounding box center [1180, 25] width 23 height 23
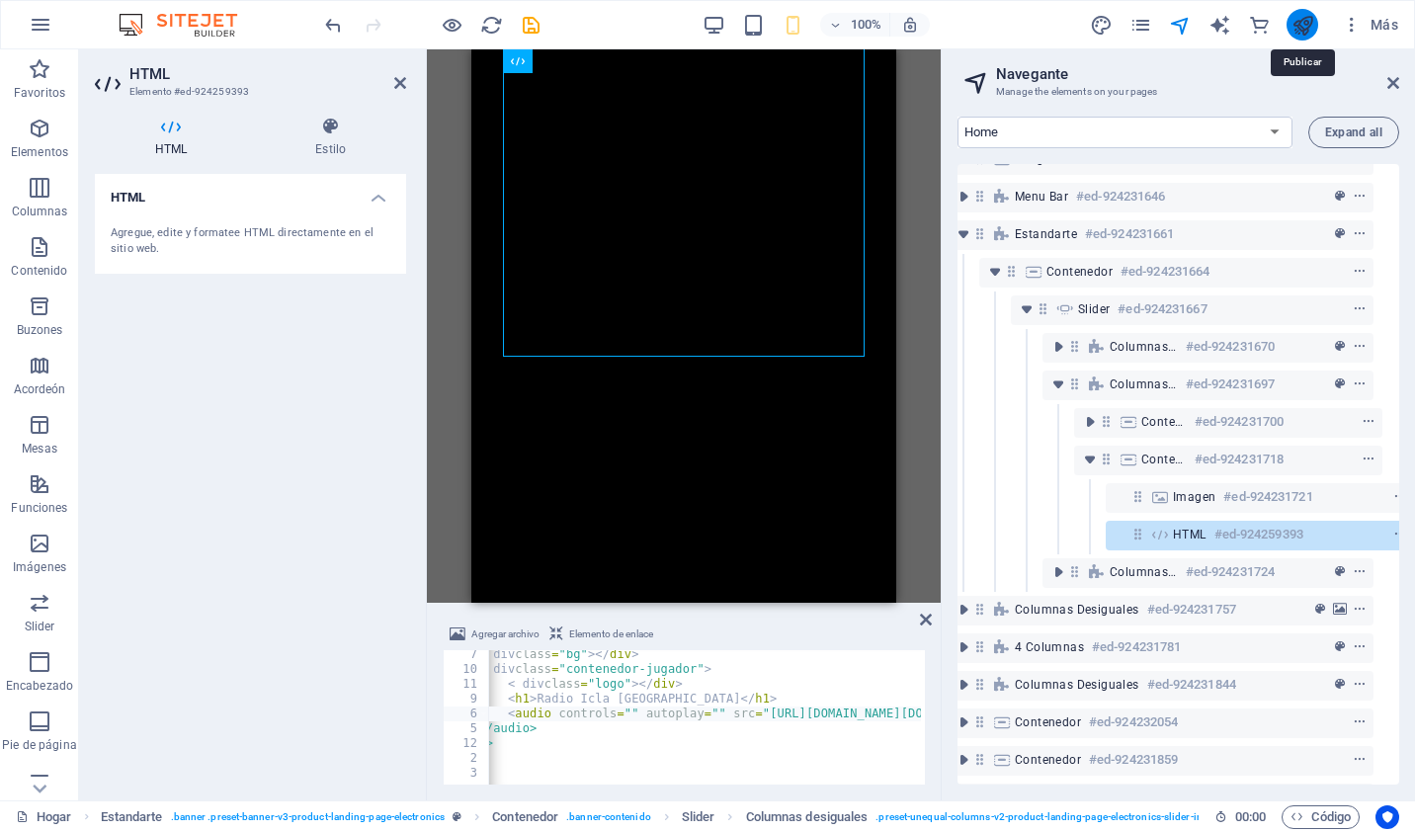
scroll to position [132, 36]
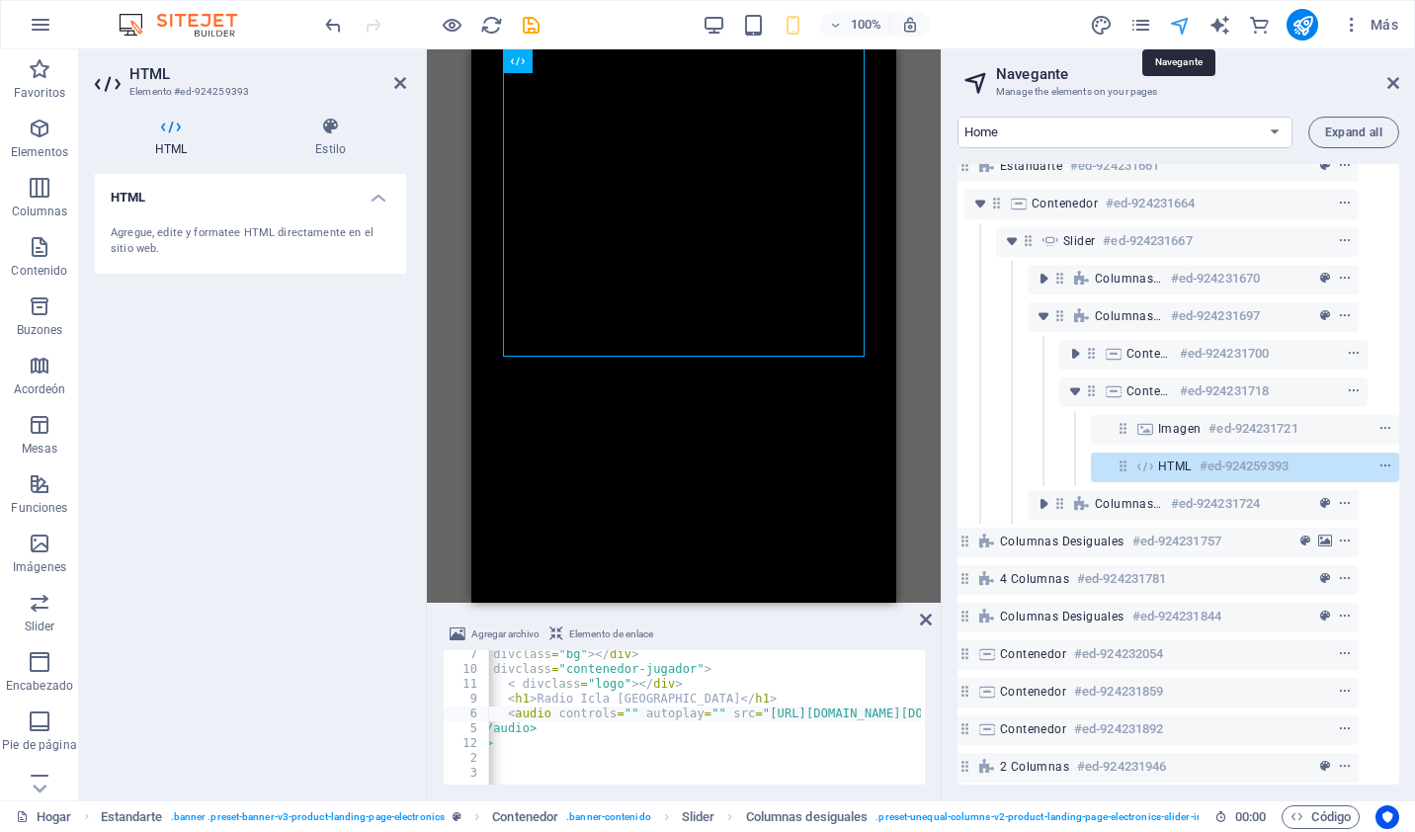
click at [1180, 29] on icon "navegante" at bounding box center [1180, 25] width 23 height 23
click at [1391, 81] on icon at bounding box center [1393, 83] width 12 height 16
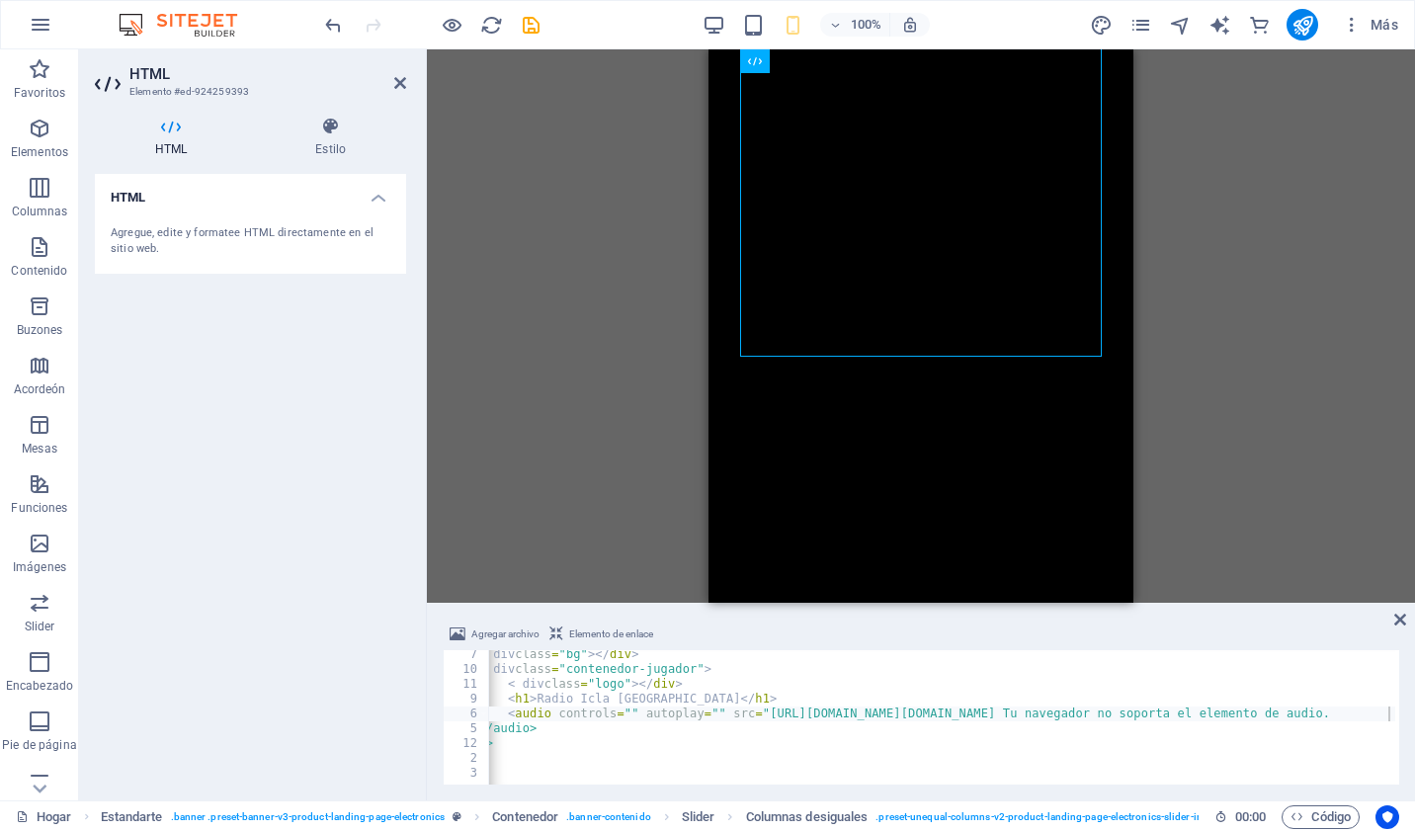
click at [549, 408] on div "H1 Estandarte Banner Contenedor Container Banner Slider Slider Banner Columnas …" at bounding box center [921, 325] width 988 height 553
click at [1383, 621] on div "Agregar archivo Elemento de enlace <audio controls="" autoplay="" src="https://…" at bounding box center [921, 704] width 988 height 194
click at [1402, 618] on icon at bounding box center [1400, 620] width 12 height 16
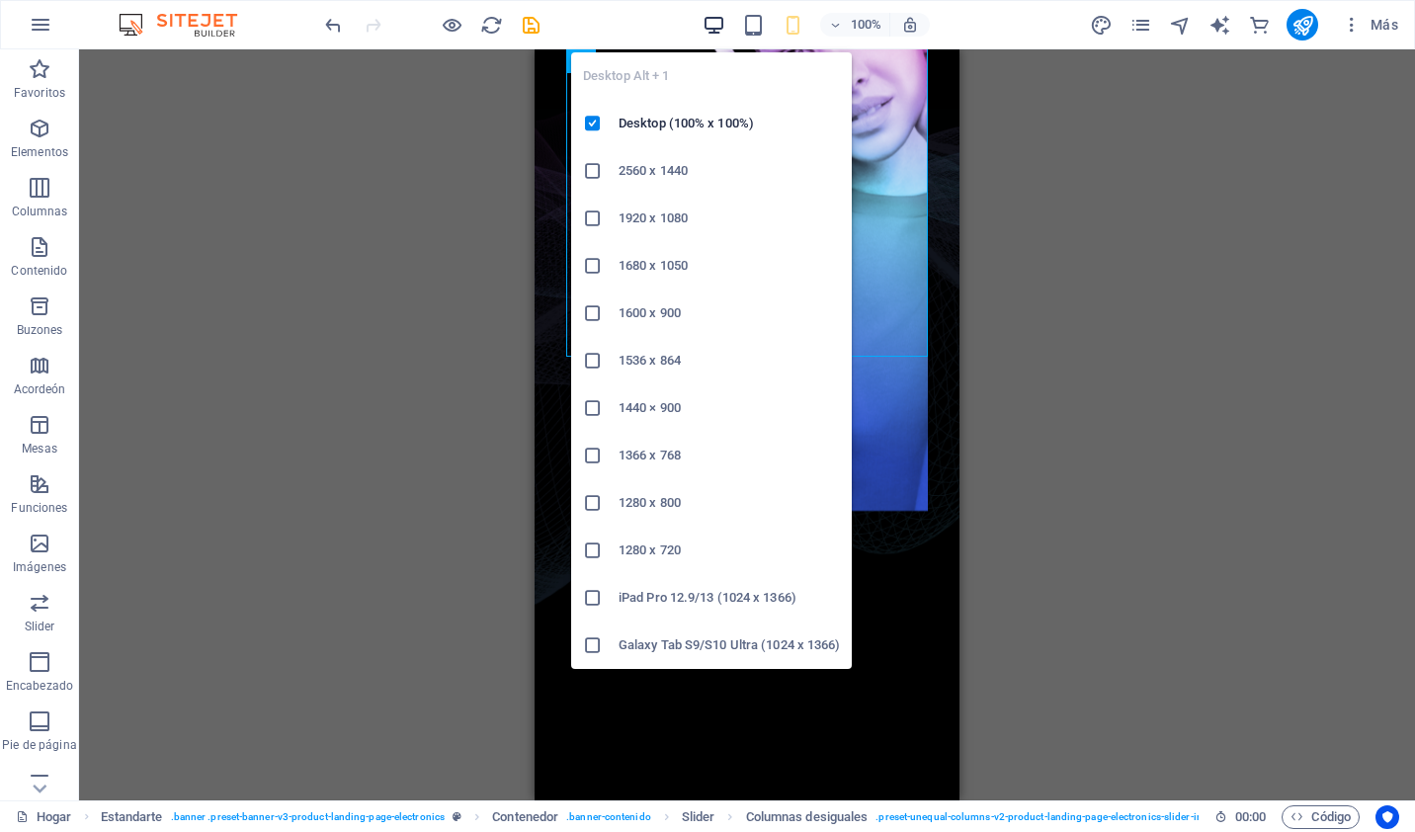
click at [706, 18] on icon "button" at bounding box center [714, 25] width 23 height 23
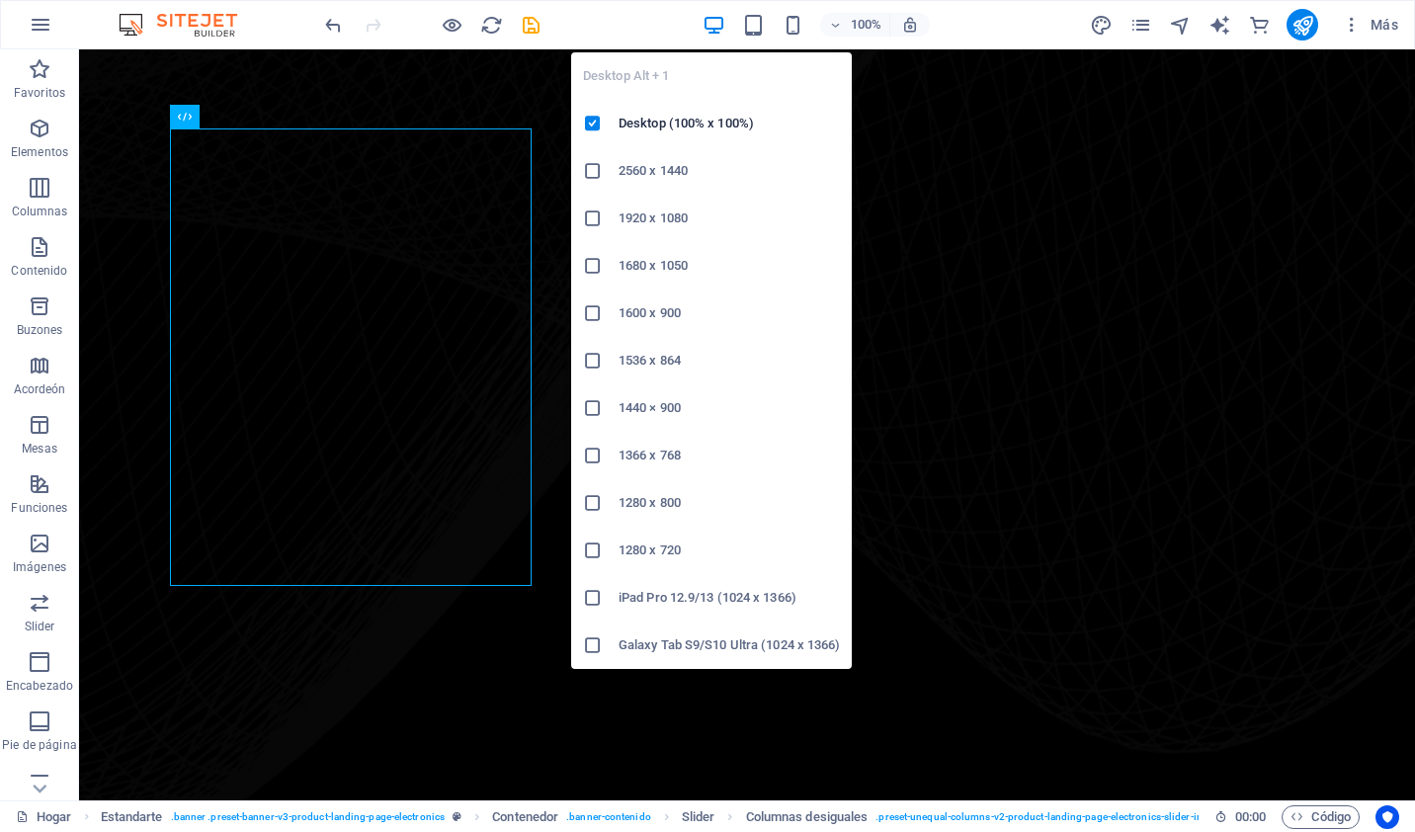
scroll to position [933, 0]
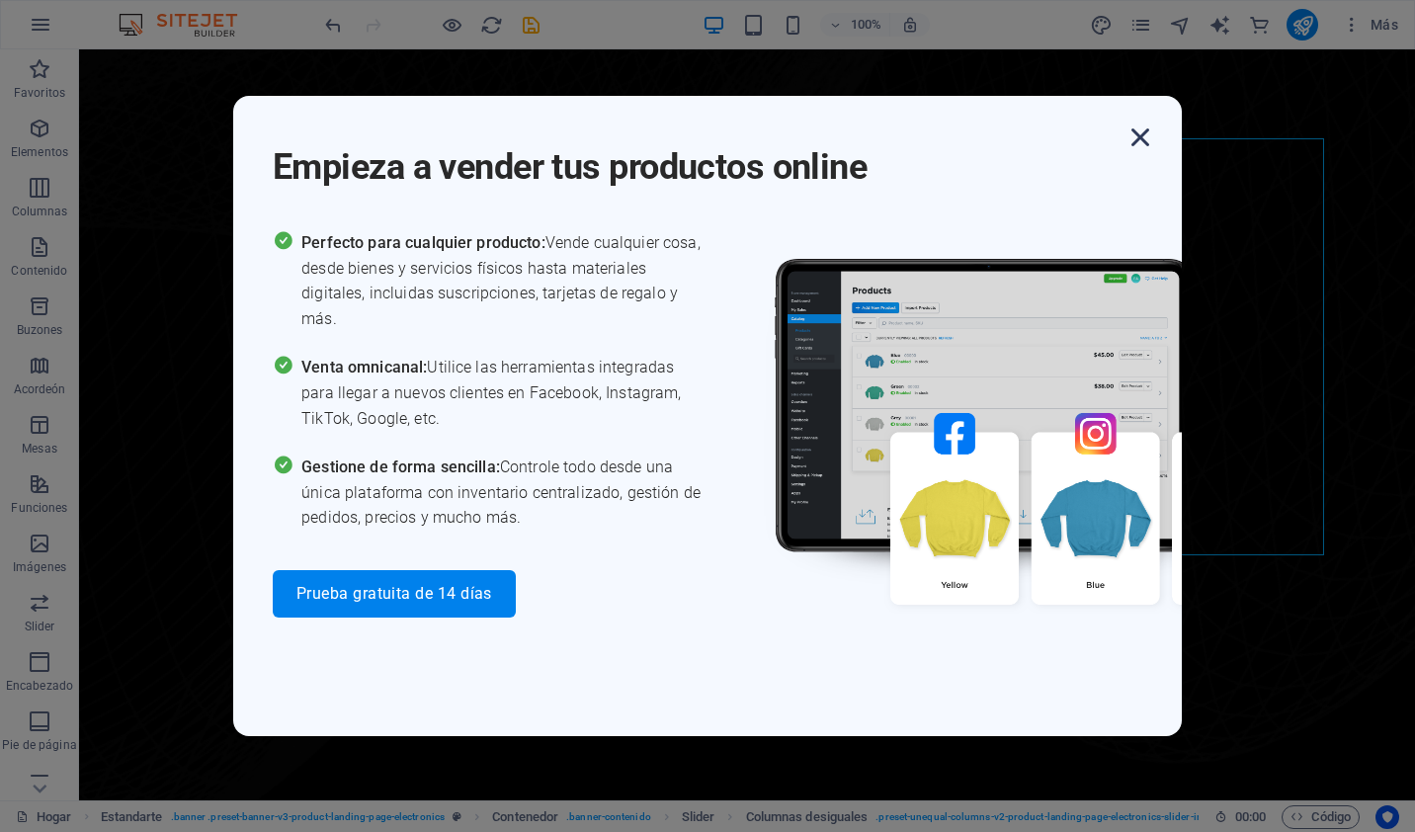
click at [1132, 125] on icon "button" at bounding box center [1141, 138] width 36 height 36
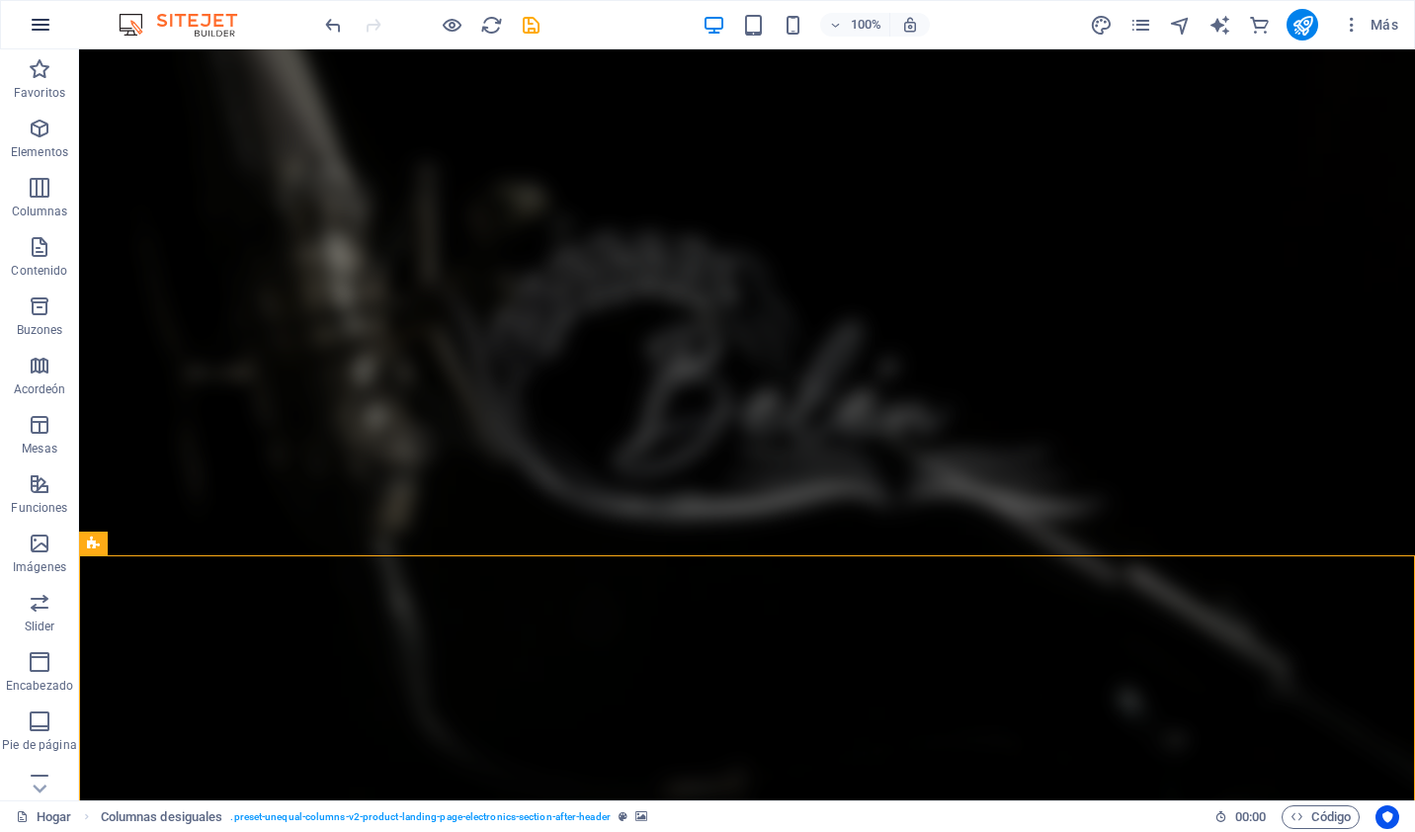
click at [34, 20] on icon "button" at bounding box center [41, 25] width 24 height 24
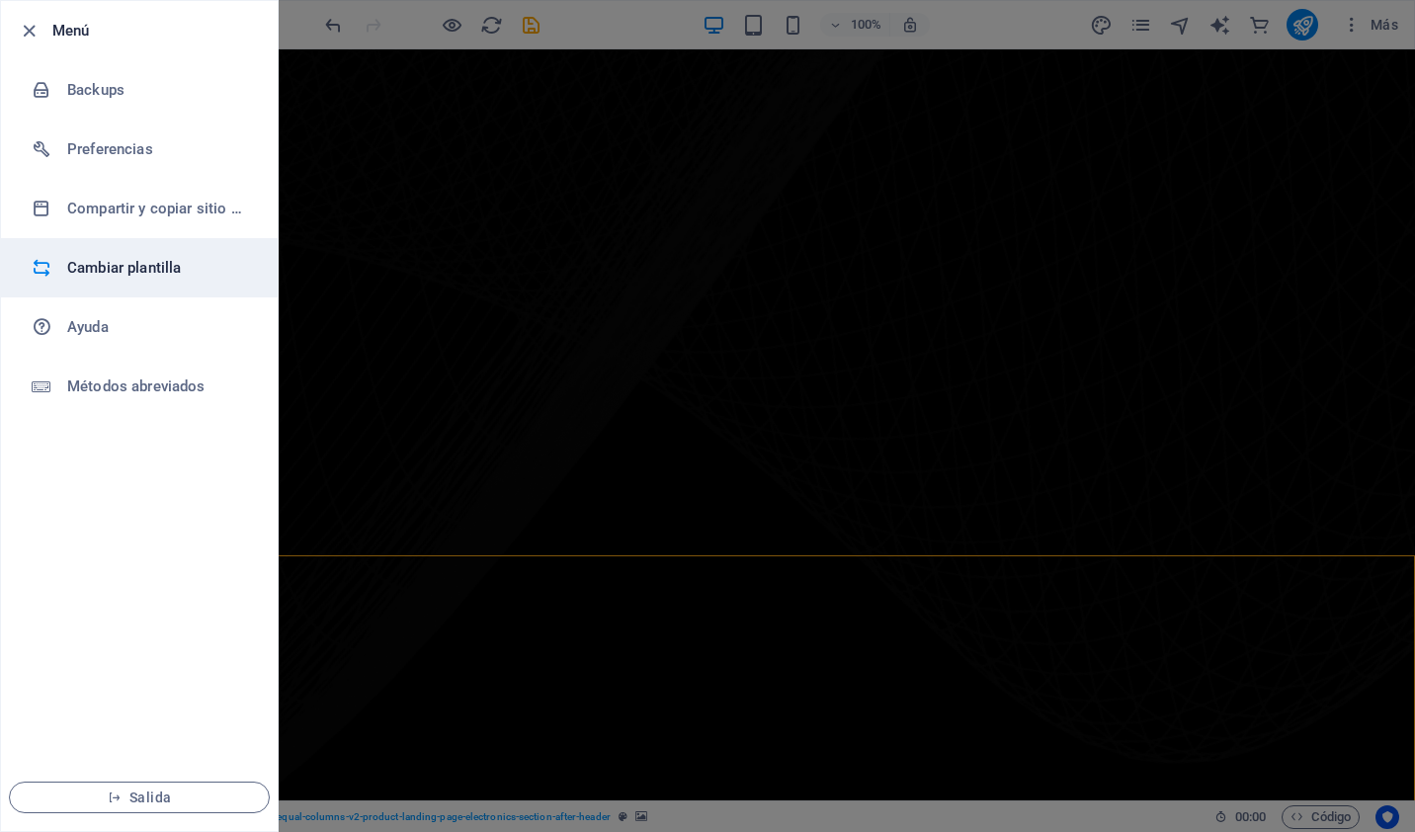
click at [51, 263] on div at bounding box center [50, 268] width 36 height 20
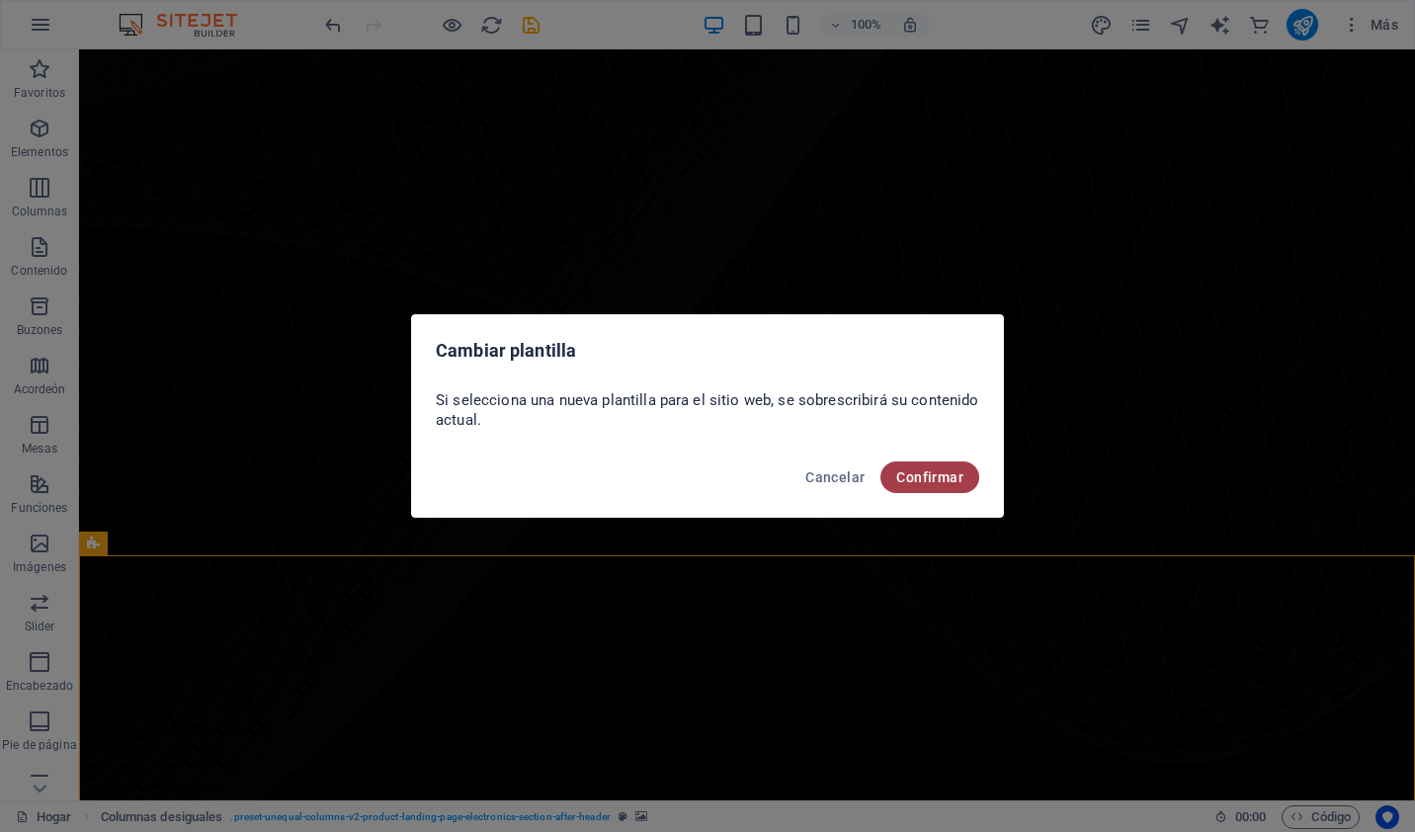
click at [909, 472] on span "Confirmar" at bounding box center [929, 477] width 67 height 16
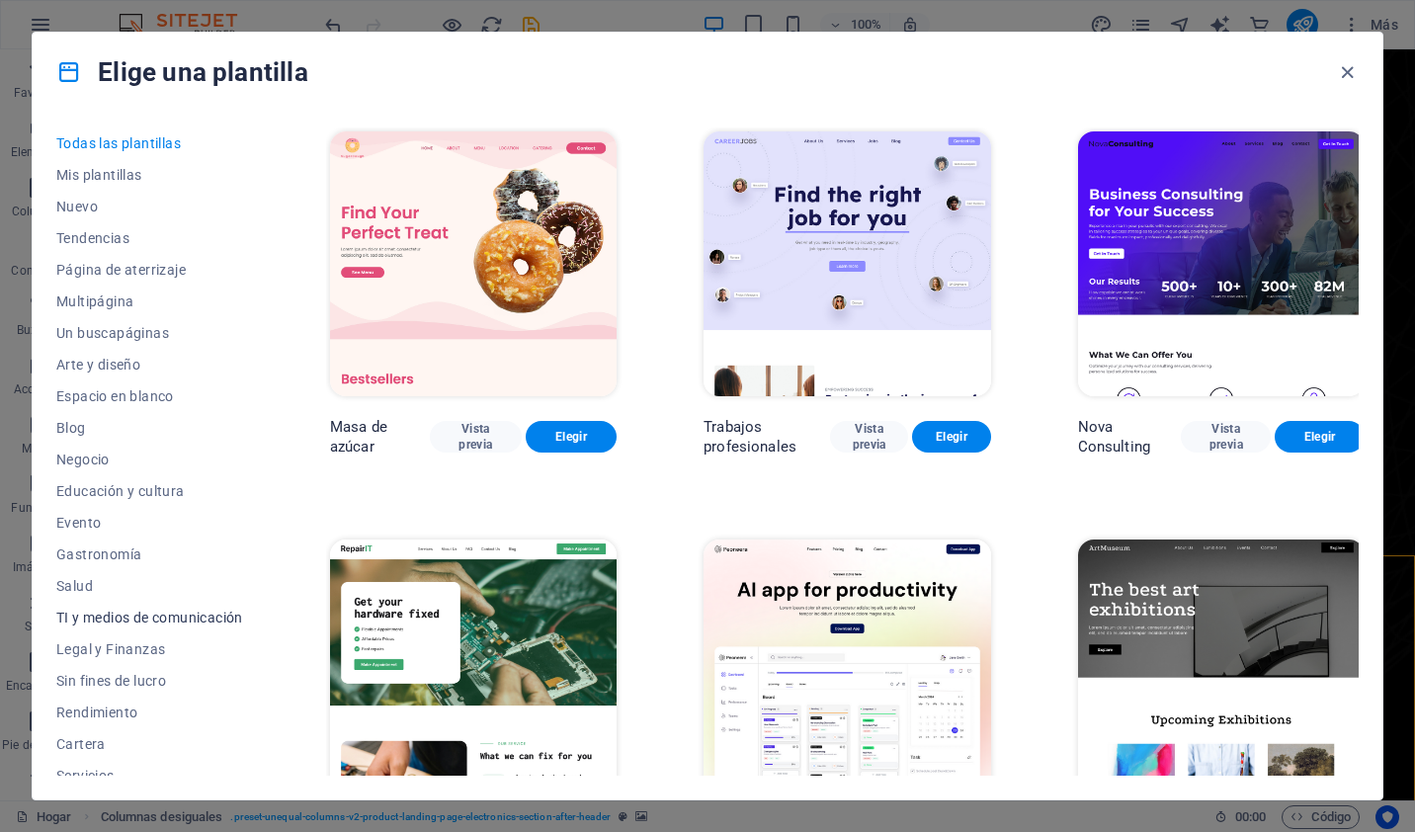
click at [206, 608] on button "TI y medios de comunicación" at bounding box center [149, 618] width 187 height 32
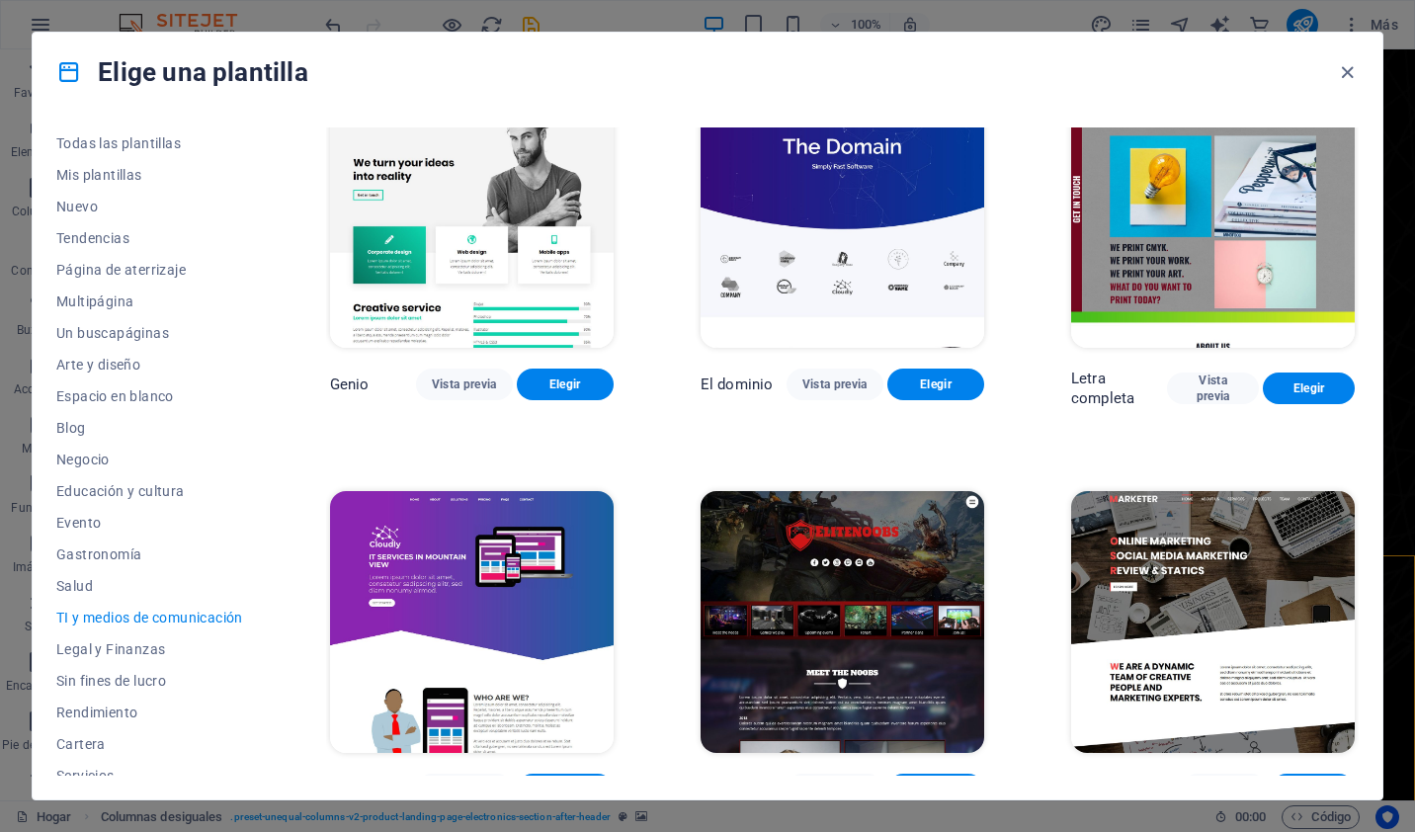
scroll to position [868, 0]
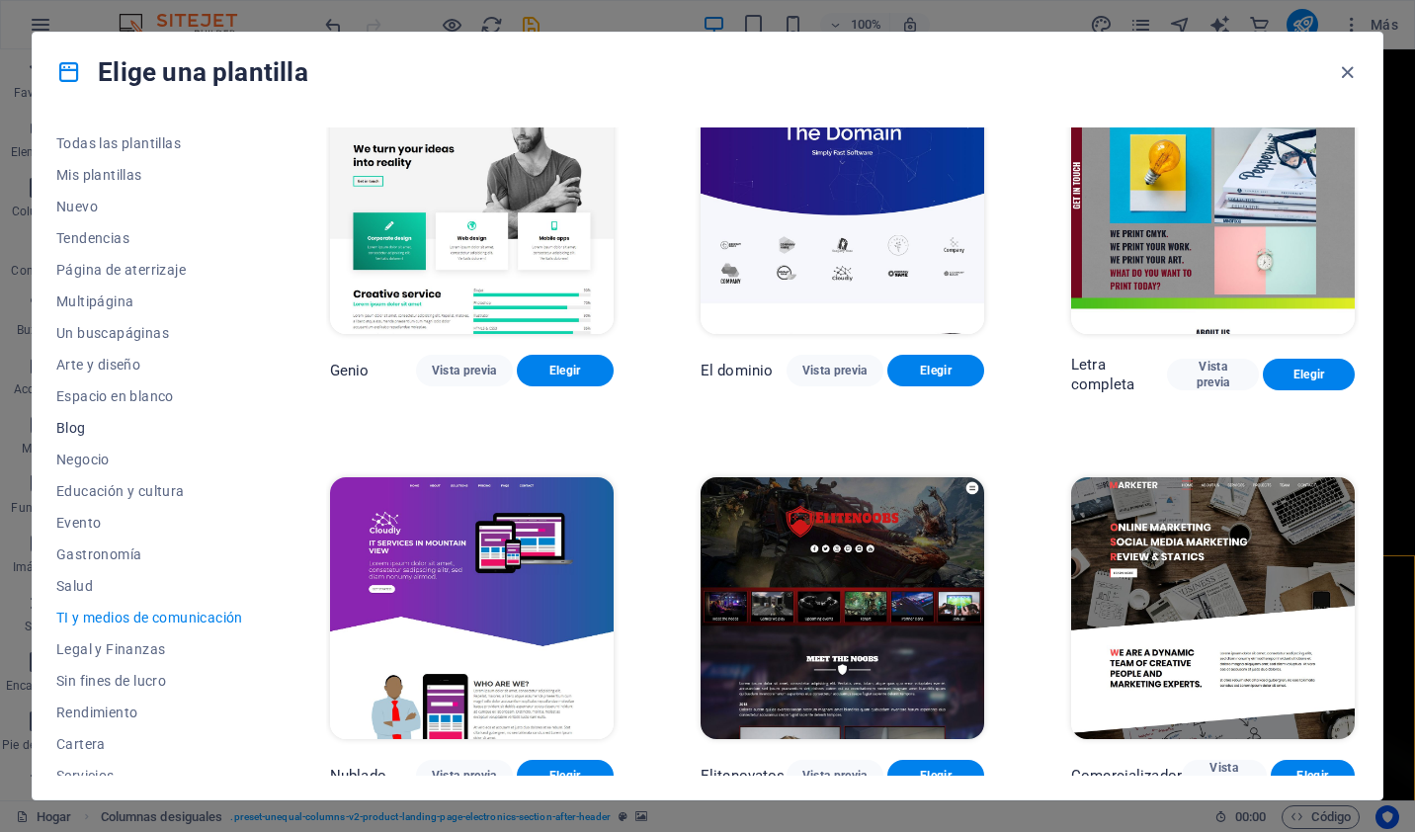
click at [117, 432] on span "Blog" at bounding box center [149, 428] width 187 height 16
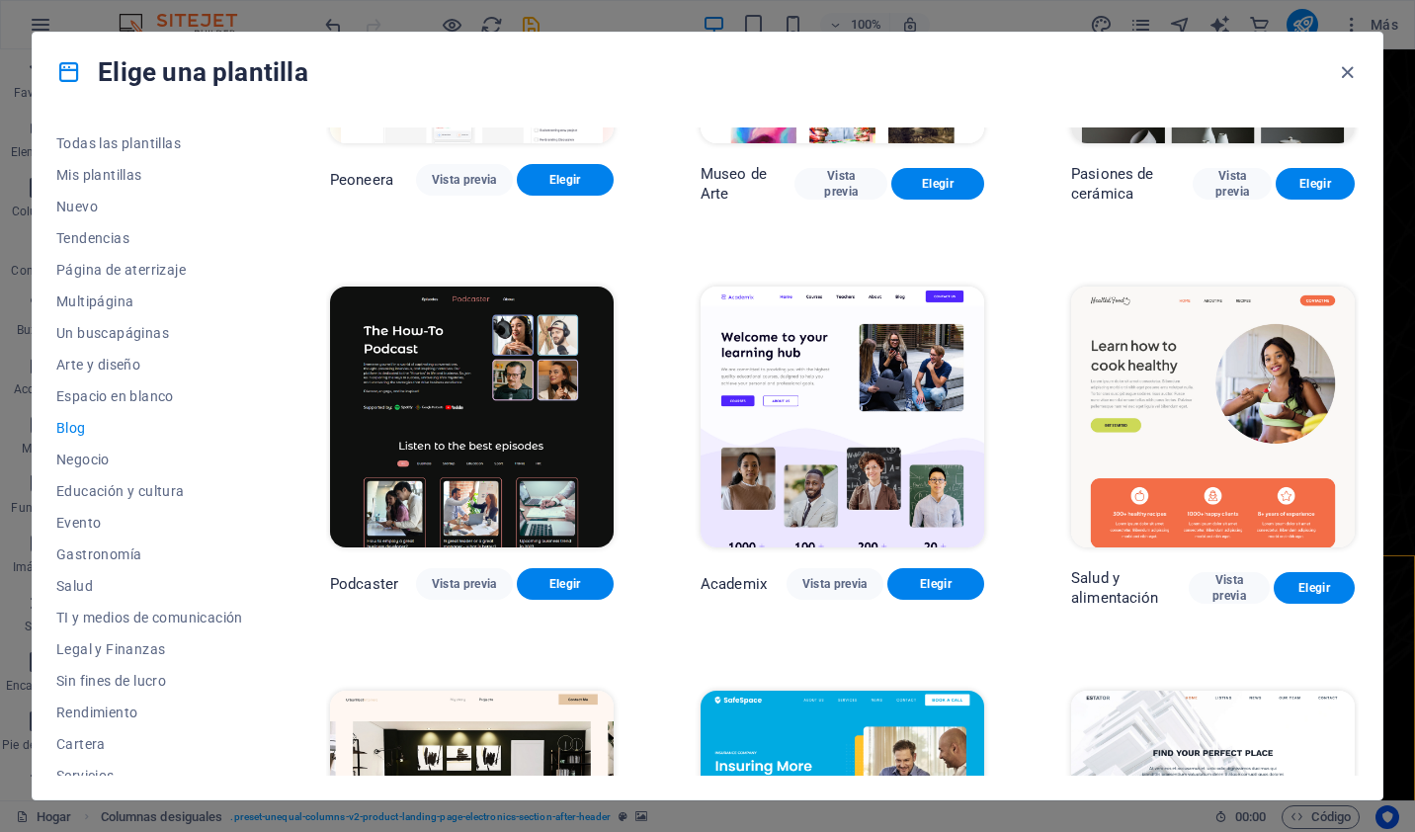
scroll to position [564, 0]
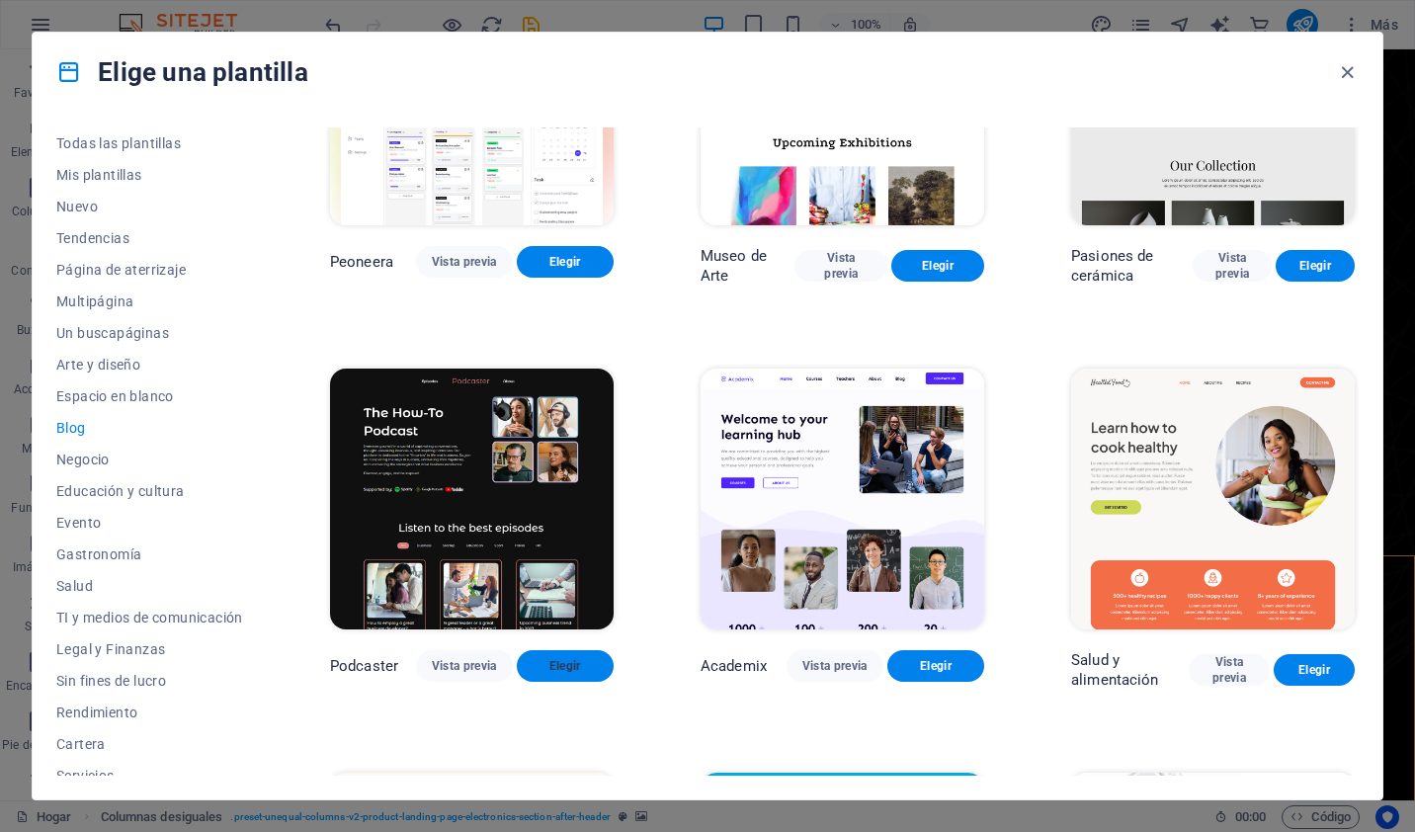
click at [563, 658] on span "Elegir" at bounding box center [565, 666] width 65 height 16
checkbox input "false"
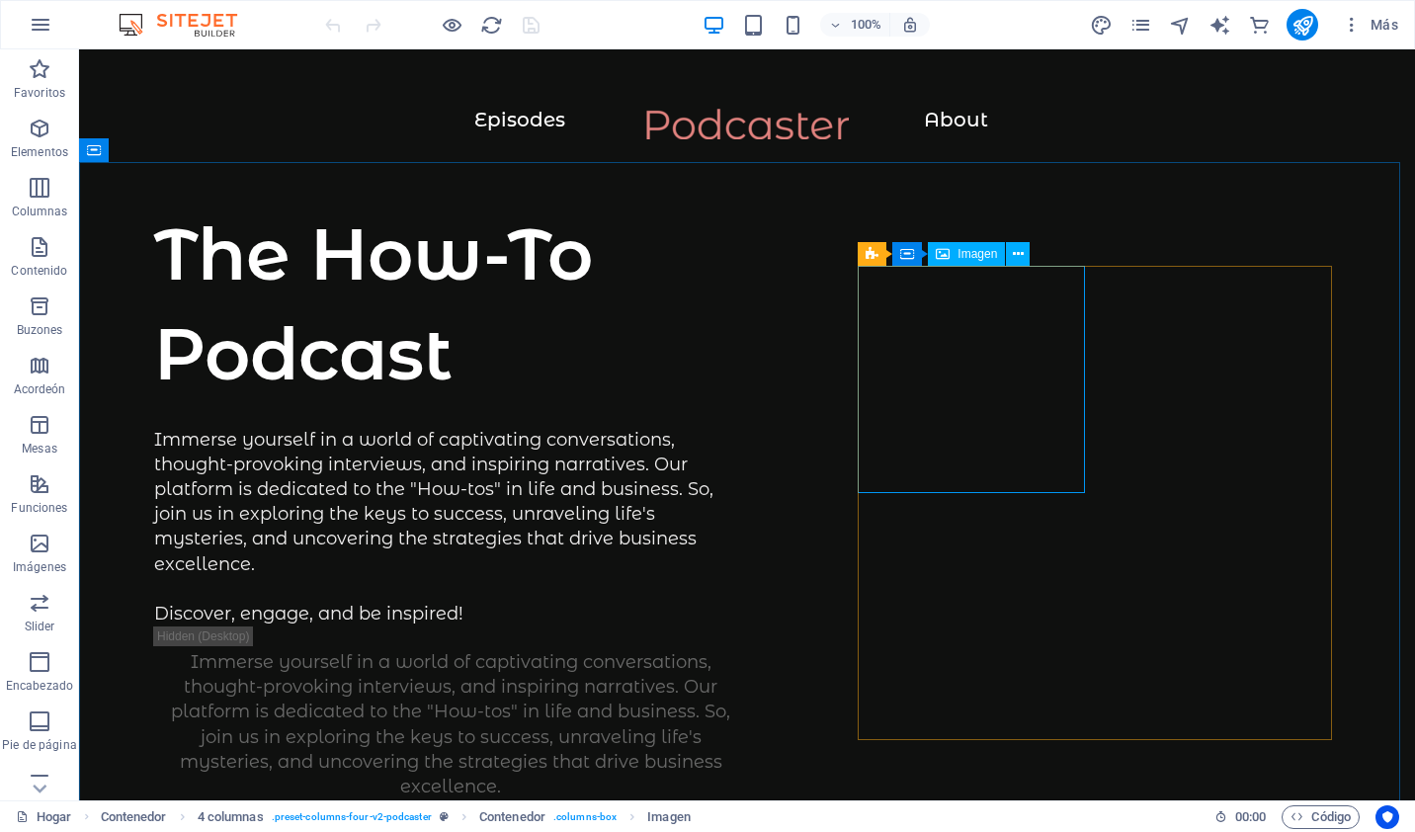
click at [948, 251] on icon at bounding box center [943, 254] width 14 height 24
click at [1010, 256] on button at bounding box center [1018, 254] width 24 height 24
select select "%"
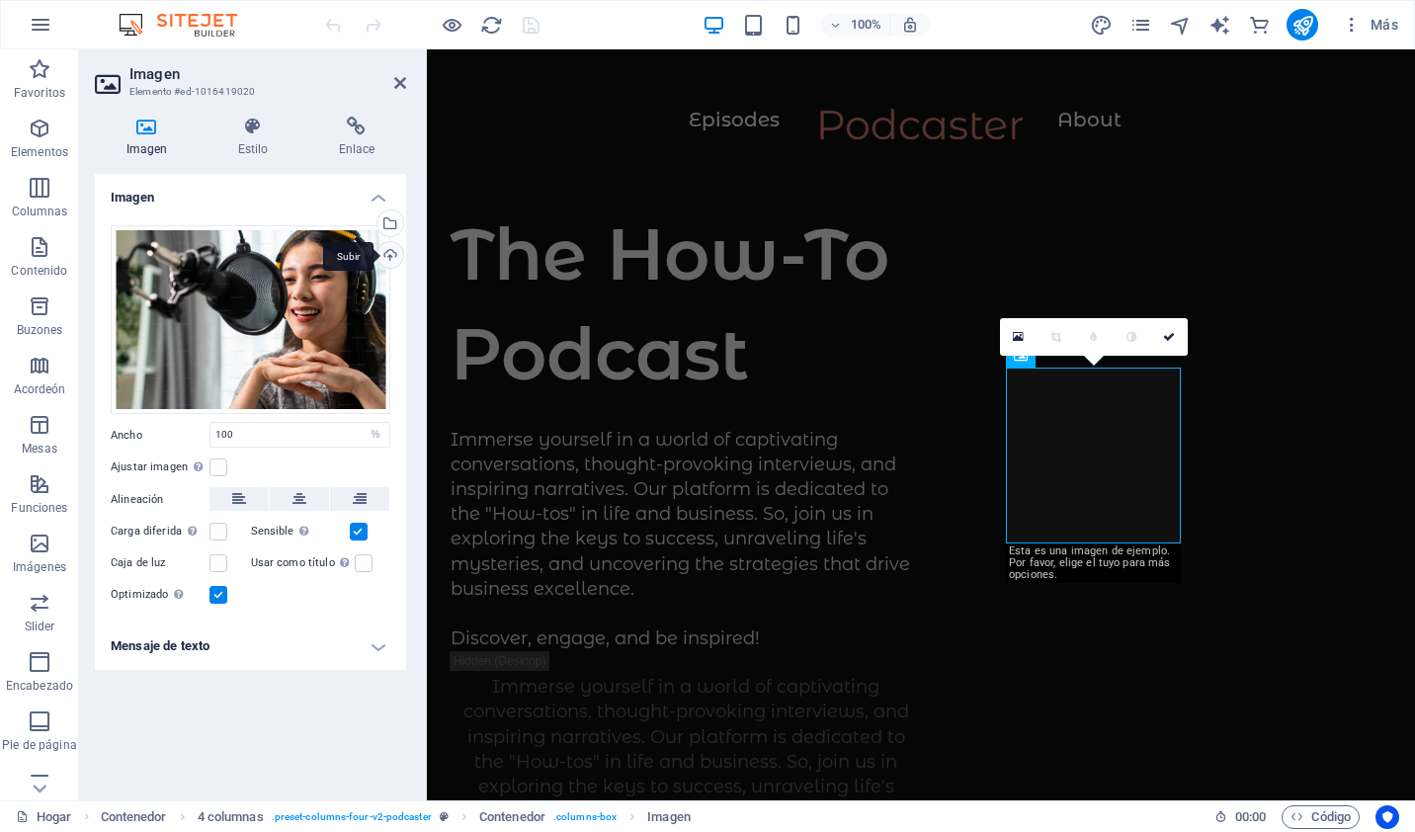
click at [391, 255] on div "Subir" at bounding box center [389, 257] width 30 height 30
click at [385, 257] on div "Subir" at bounding box center [389, 257] width 30 height 30
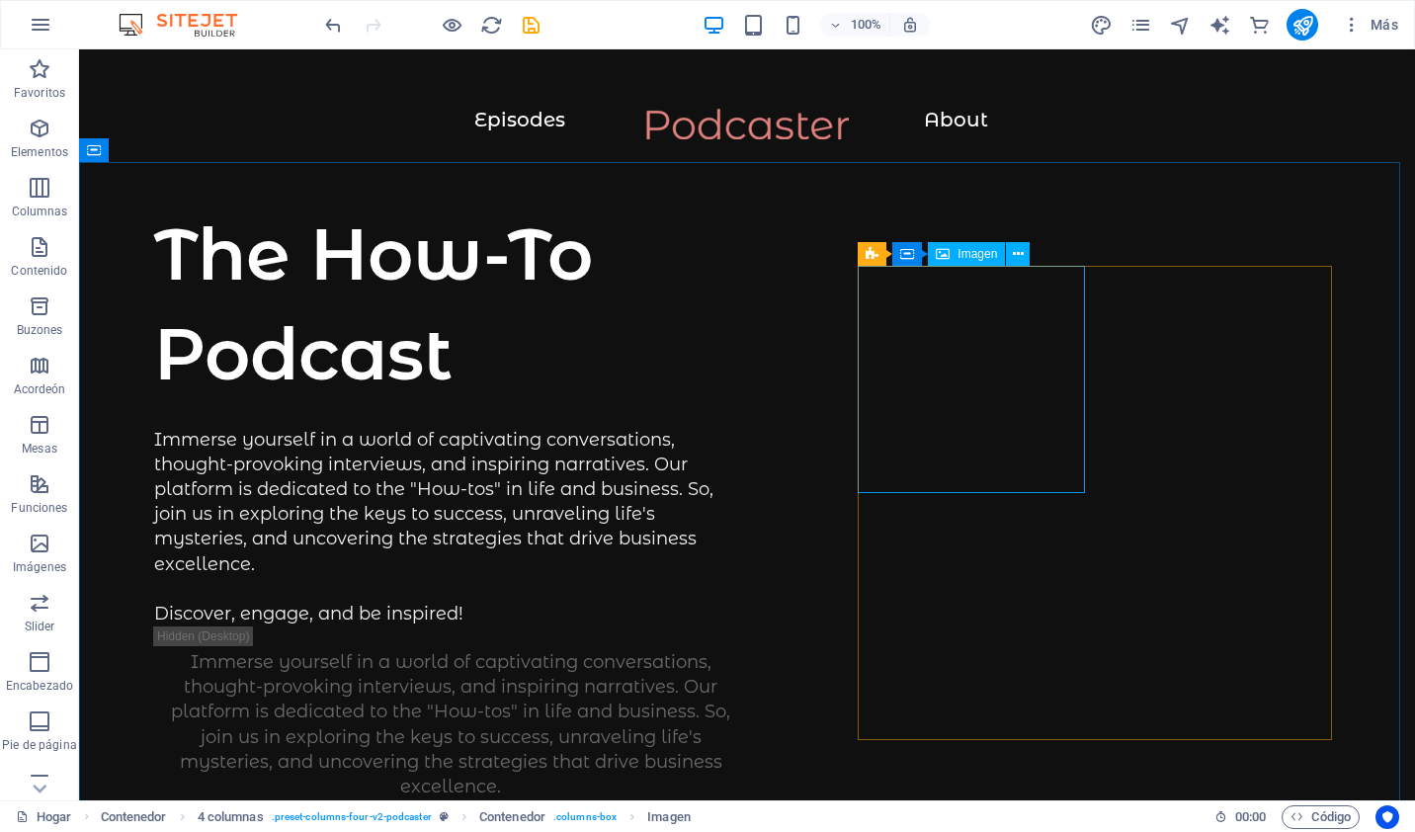
click at [972, 257] on span "Imagen" at bounding box center [978, 254] width 40 height 12
click at [1018, 261] on icon at bounding box center [1018, 254] width 11 height 21
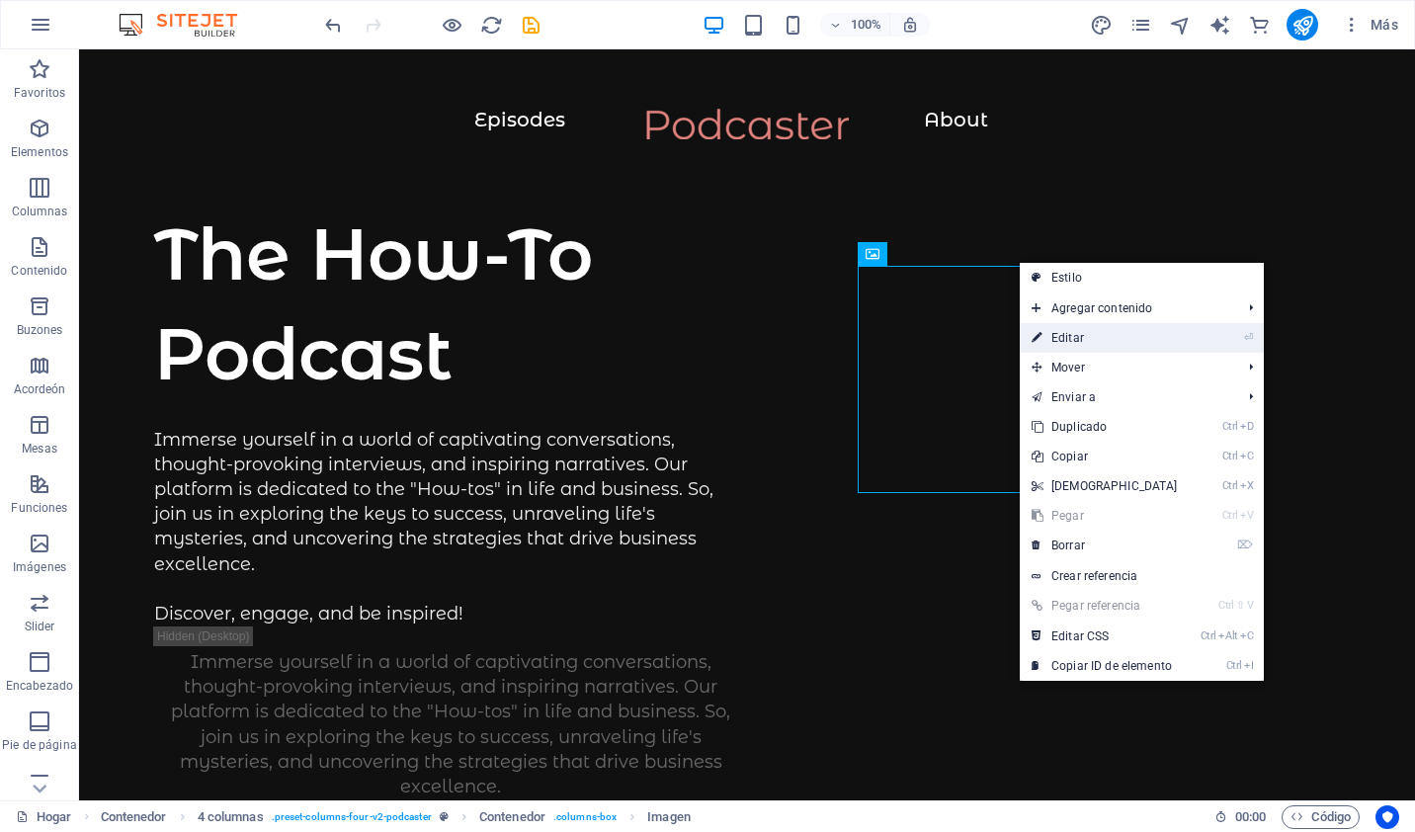
click at [1045, 331] on link "⏎ Editar" at bounding box center [1105, 338] width 170 height 30
select select "%"
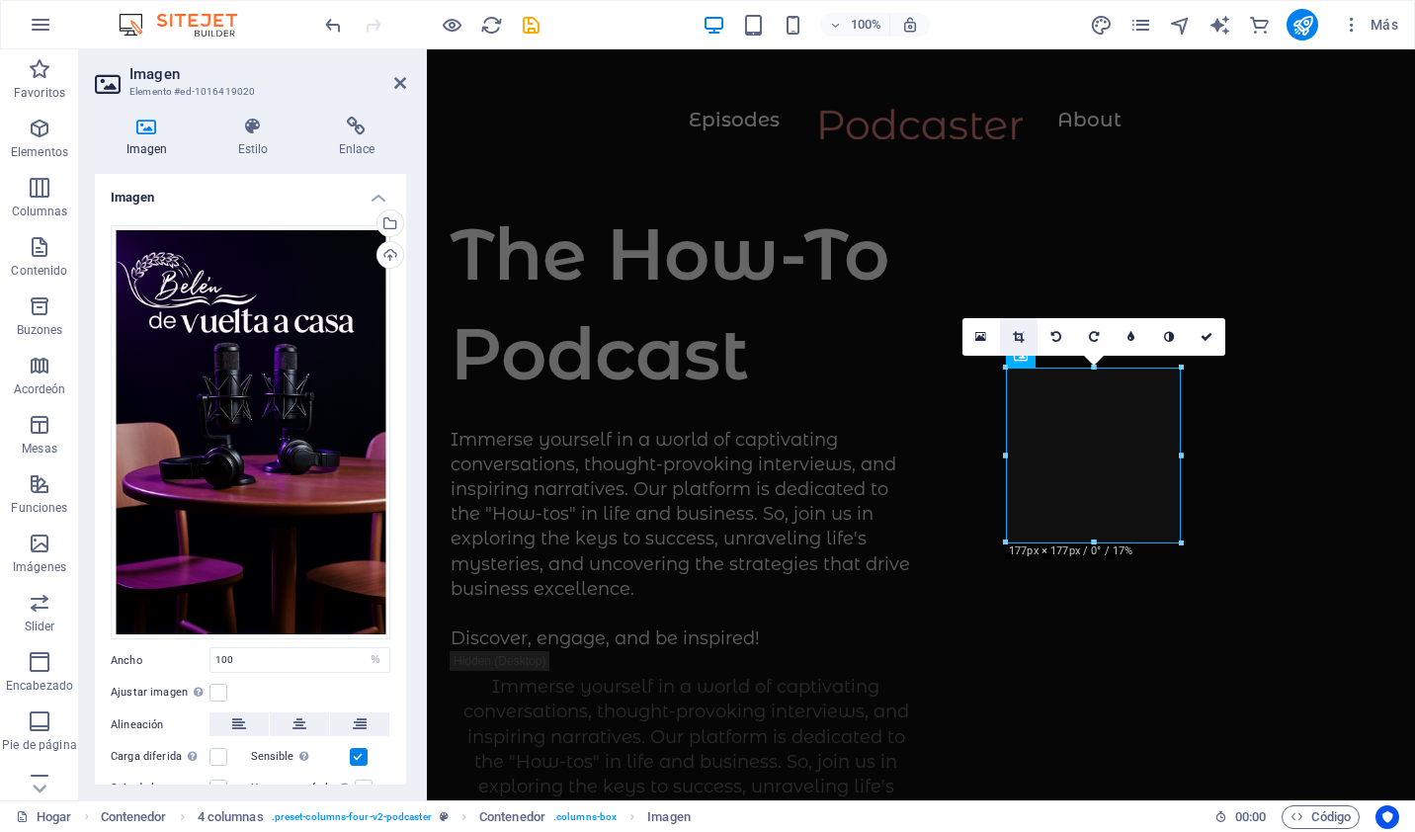
click at [1016, 331] on icon at bounding box center [1018, 337] width 11 height 12
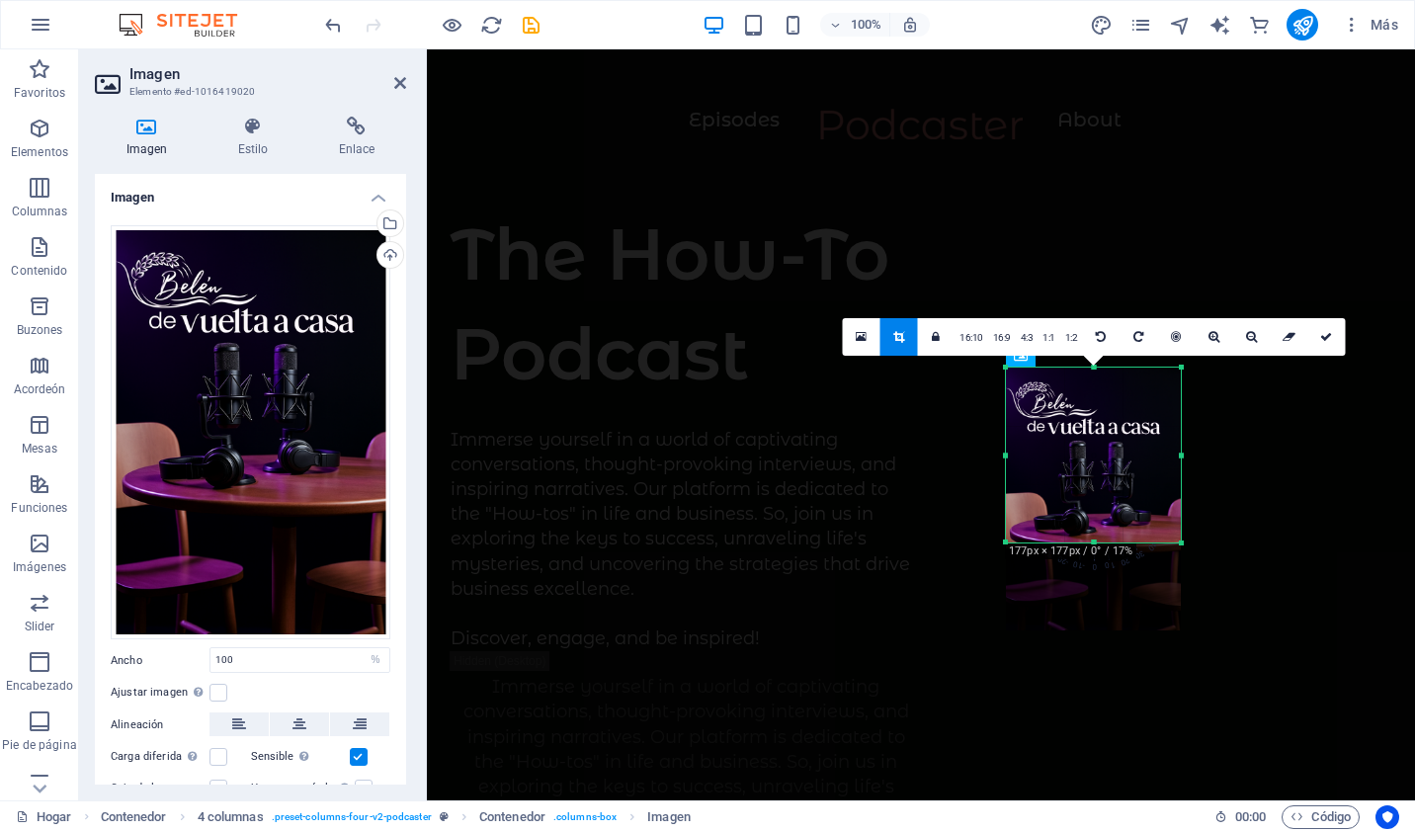
drag, startPoint x: 1119, startPoint y: 421, endPoint x: 1121, endPoint y: 467, distance: 46.5
click at [1121, 467] on div at bounding box center [1093, 499] width 175 height 263
click at [1328, 334] on icon at bounding box center [1326, 337] width 12 height 12
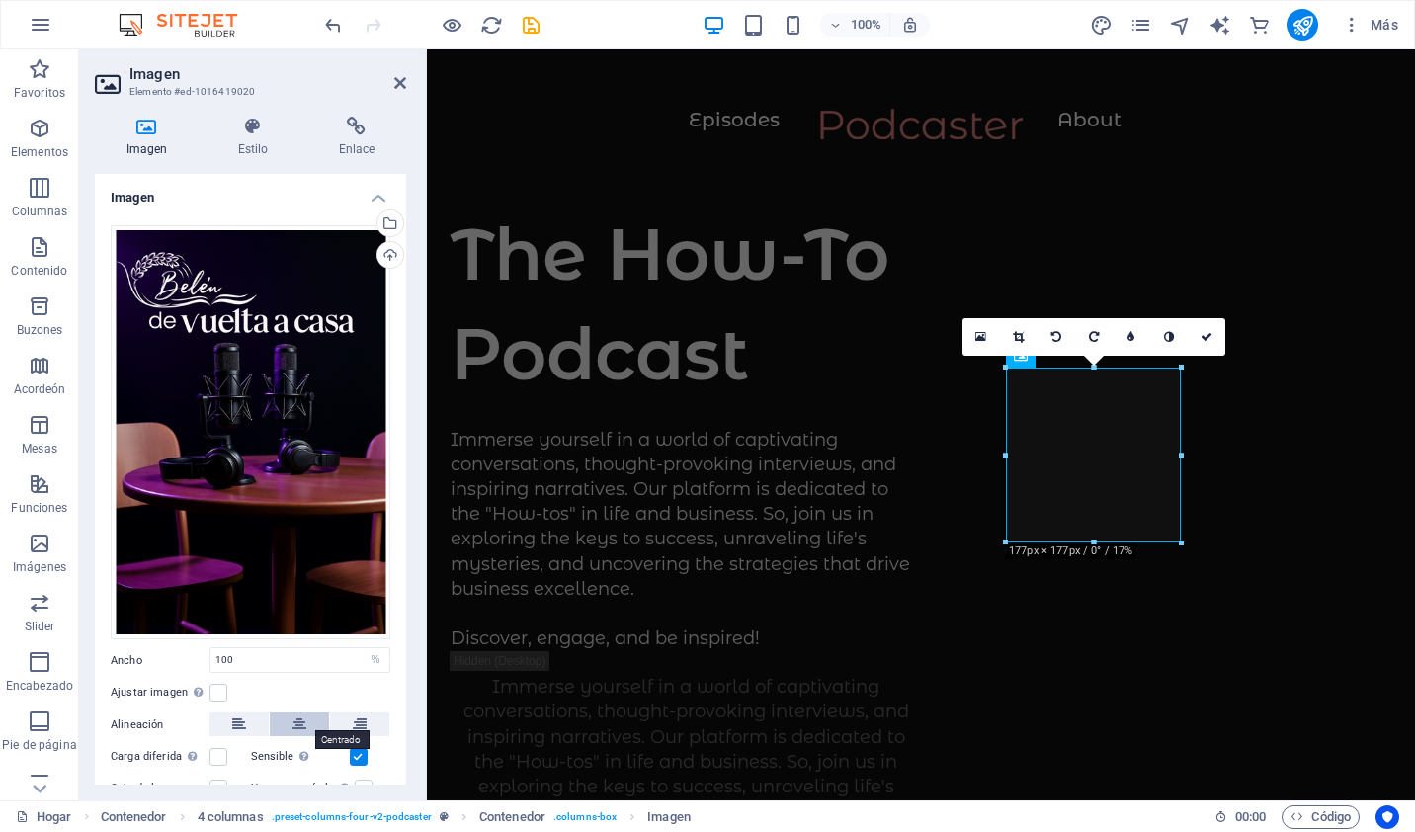
click at [292, 714] on icon at bounding box center [299, 724] width 14 height 24
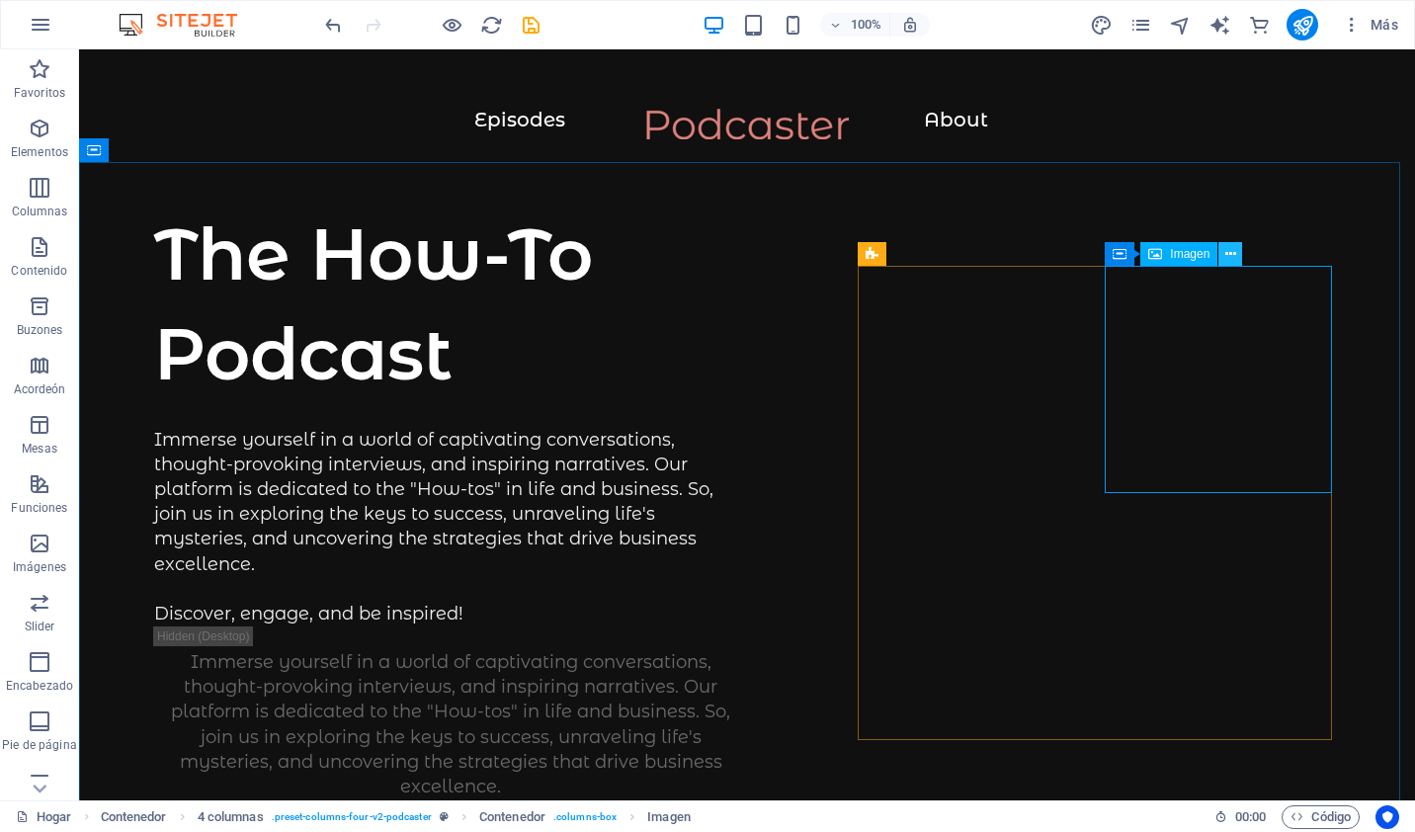
click at [1229, 260] on icon at bounding box center [1230, 254] width 11 height 21
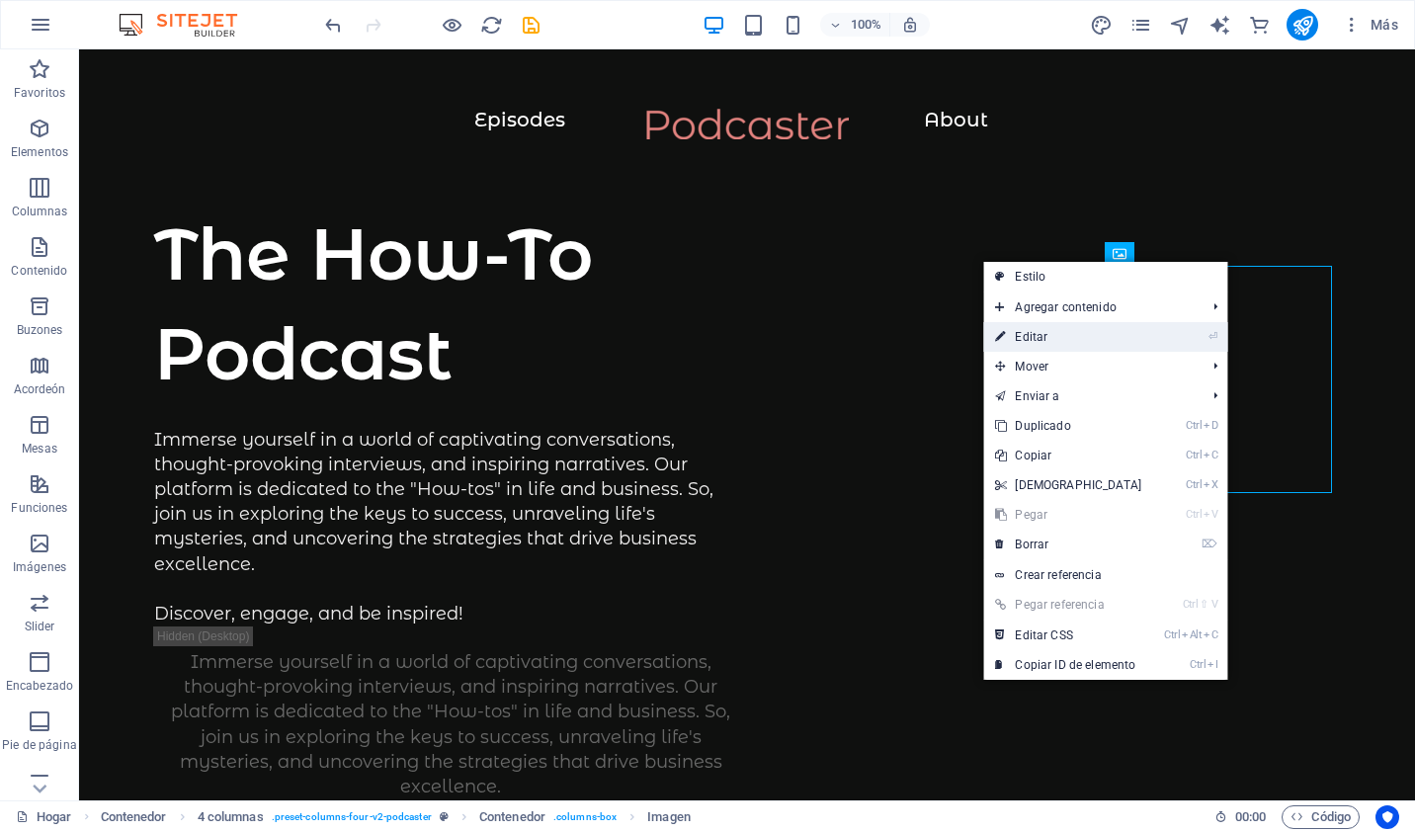
click at [1103, 328] on link "⏎ Editar" at bounding box center [1068, 337] width 170 height 30
select select "%"
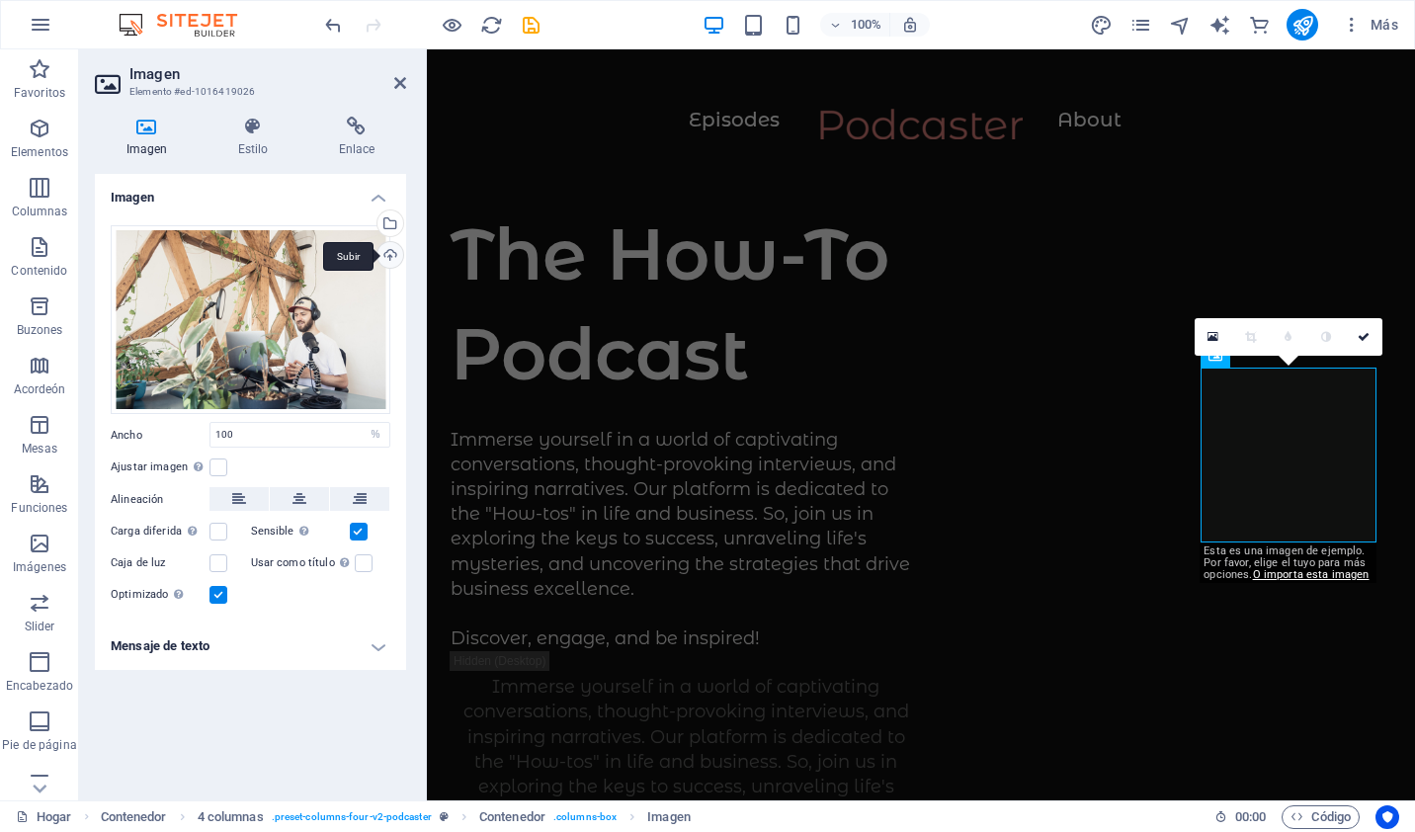
click at [393, 253] on div "Subir" at bounding box center [389, 257] width 30 height 30
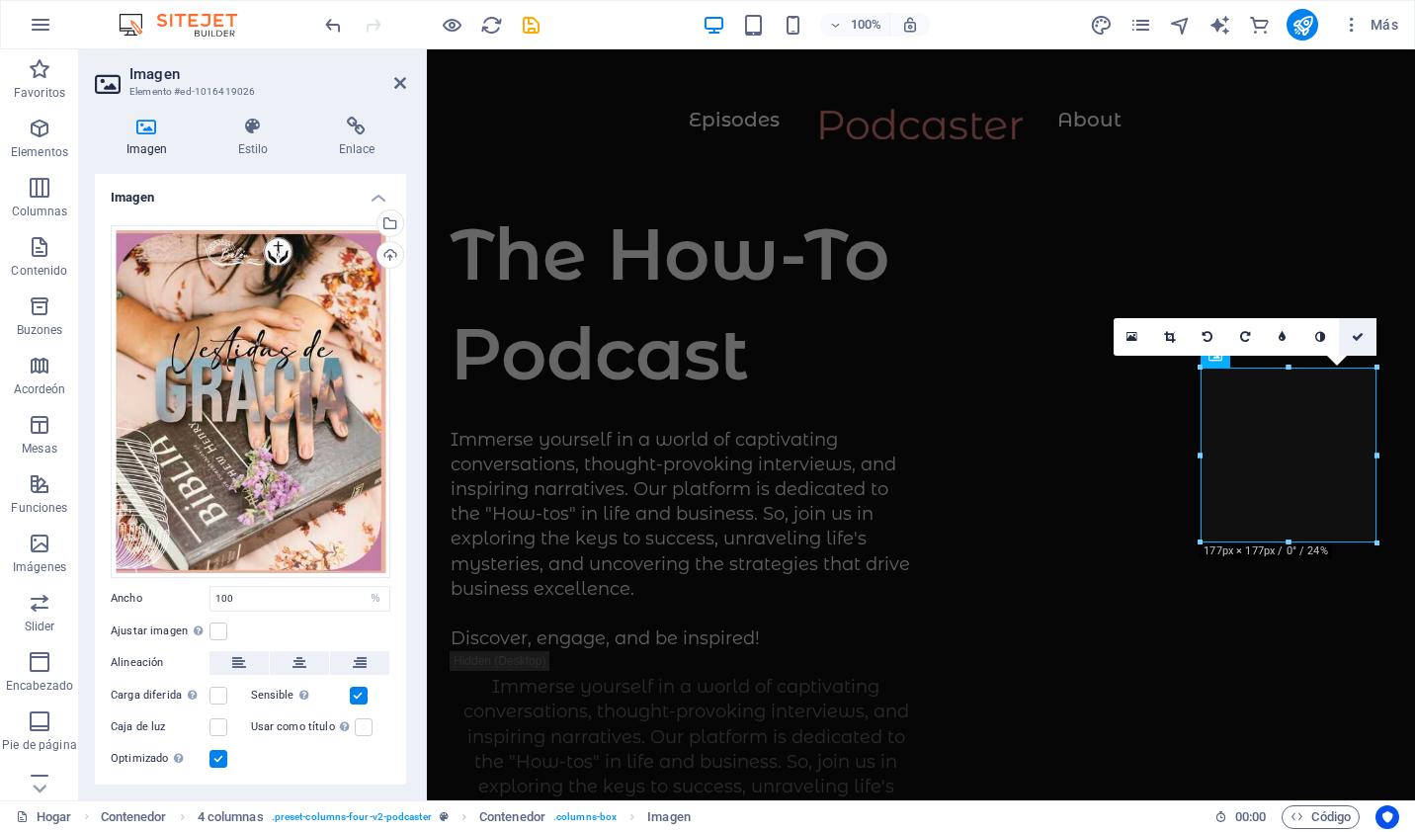
click at [1363, 336] on icon at bounding box center [1358, 337] width 12 height 12
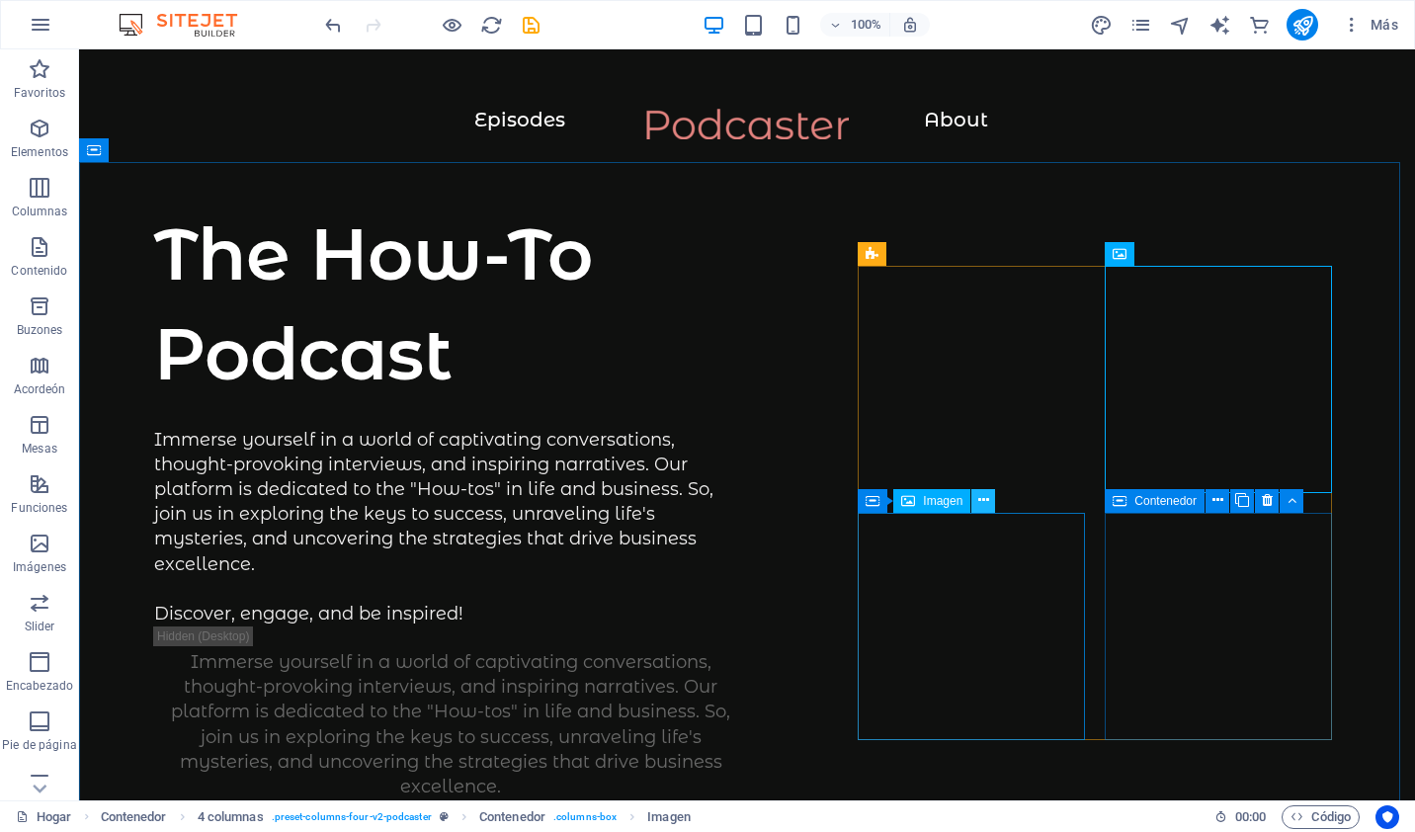
click at [976, 502] on button at bounding box center [983, 501] width 24 height 24
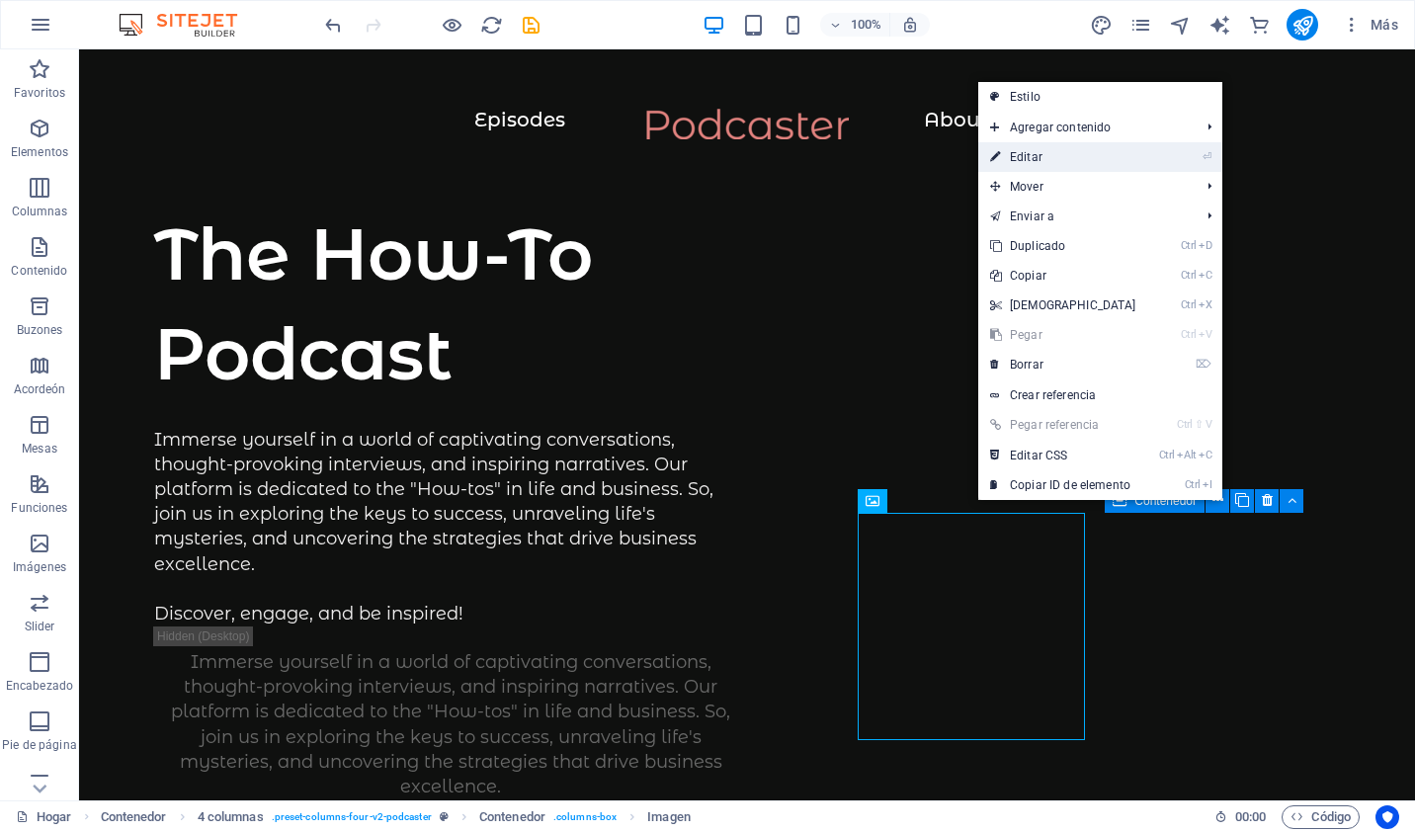
click at [1009, 161] on link "⏎ Editar" at bounding box center [1063, 157] width 170 height 30
select select "%"
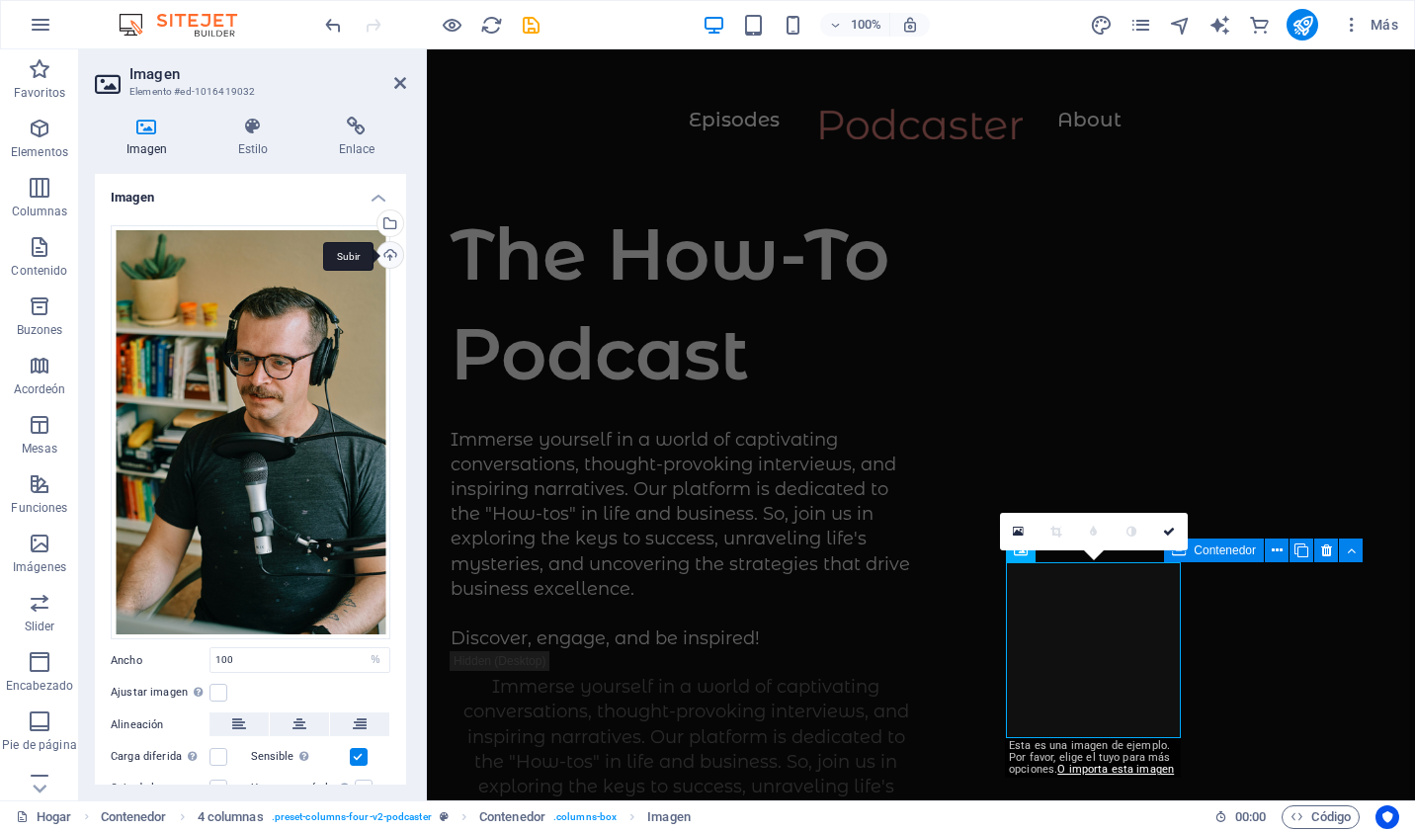
click at [390, 252] on div "Subir" at bounding box center [389, 257] width 30 height 30
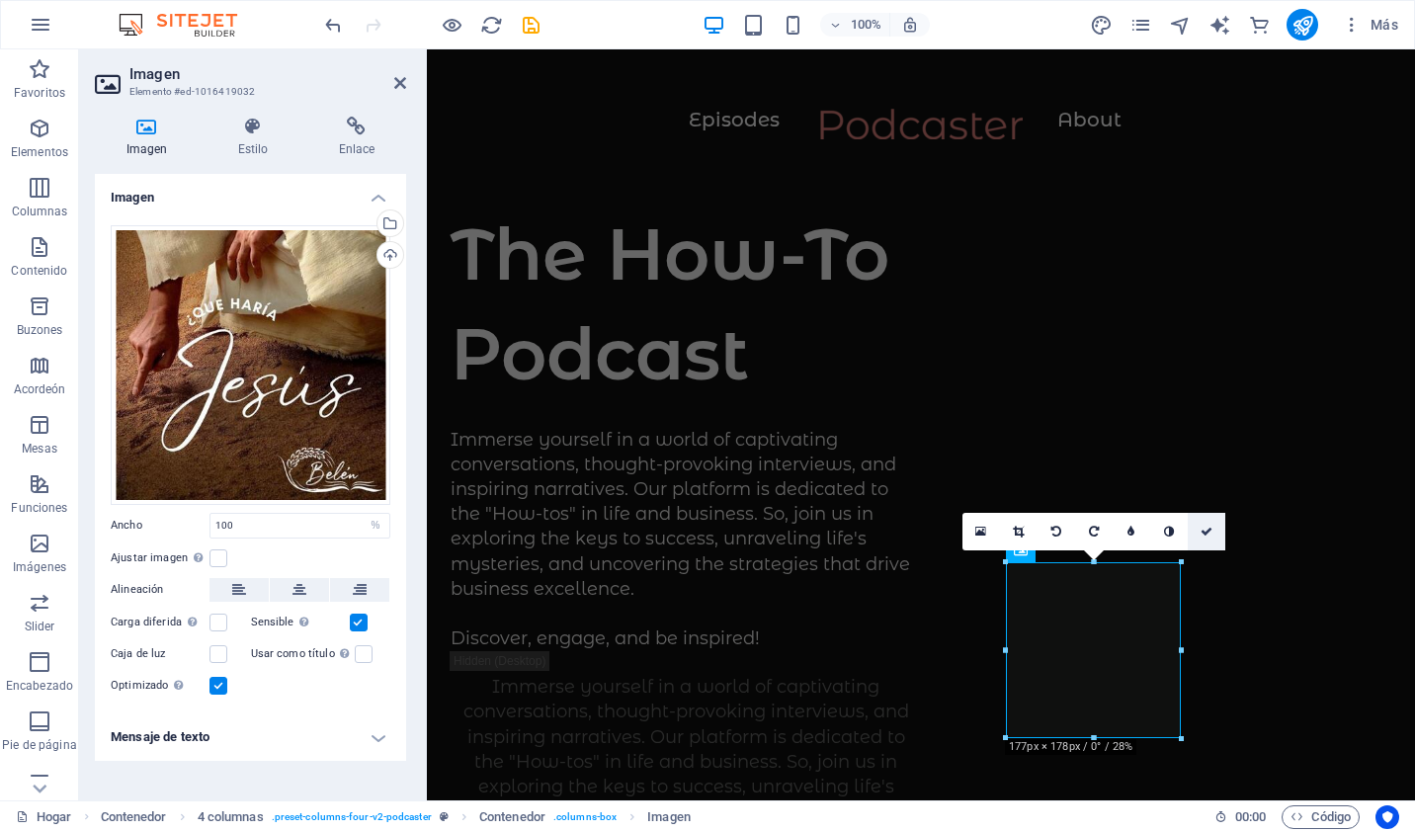
click at [1215, 529] on link at bounding box center [1207, 532] width 38 height 38
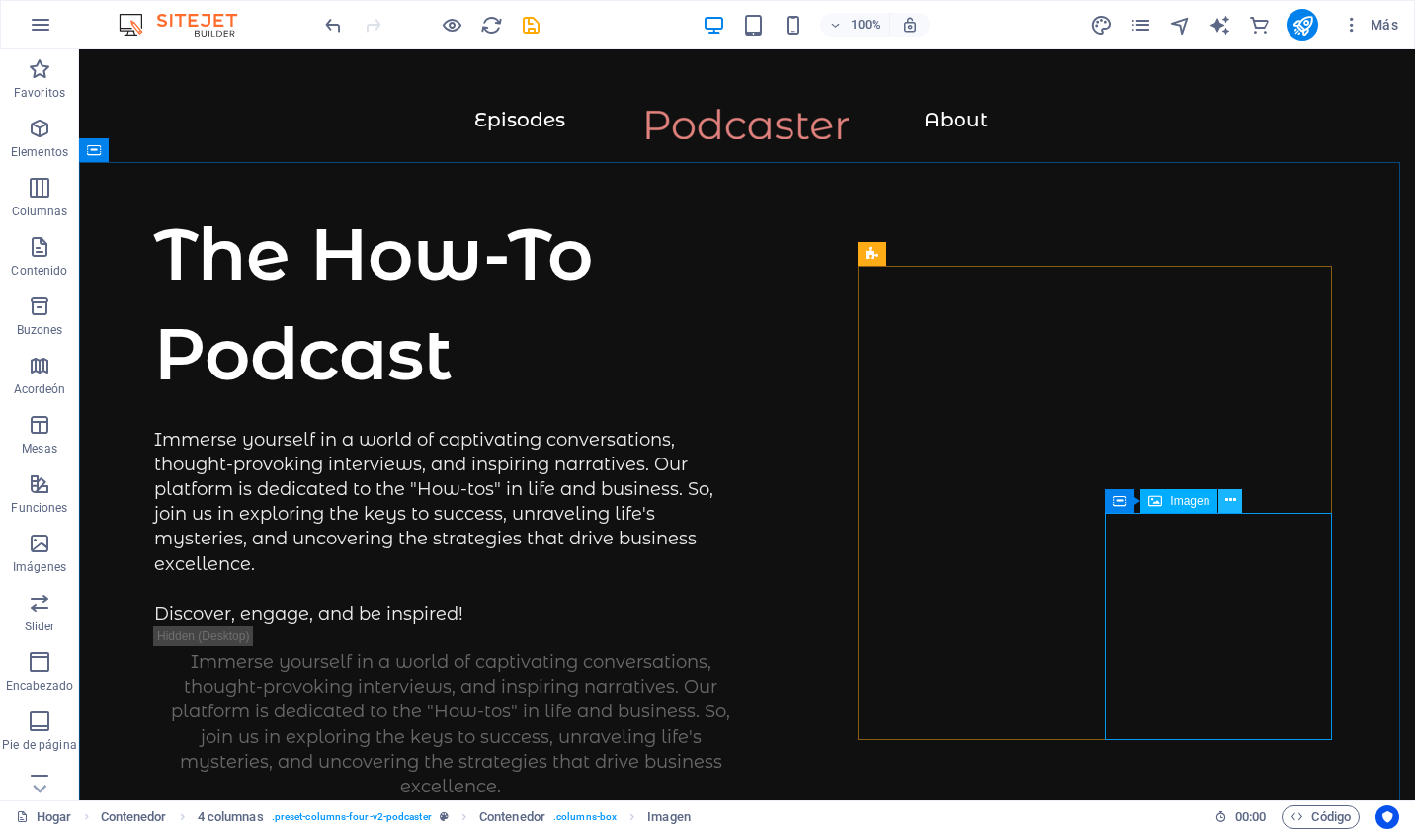
click at [1227, 500] on icon at bounding box center [1230, 500] width 11 height 21
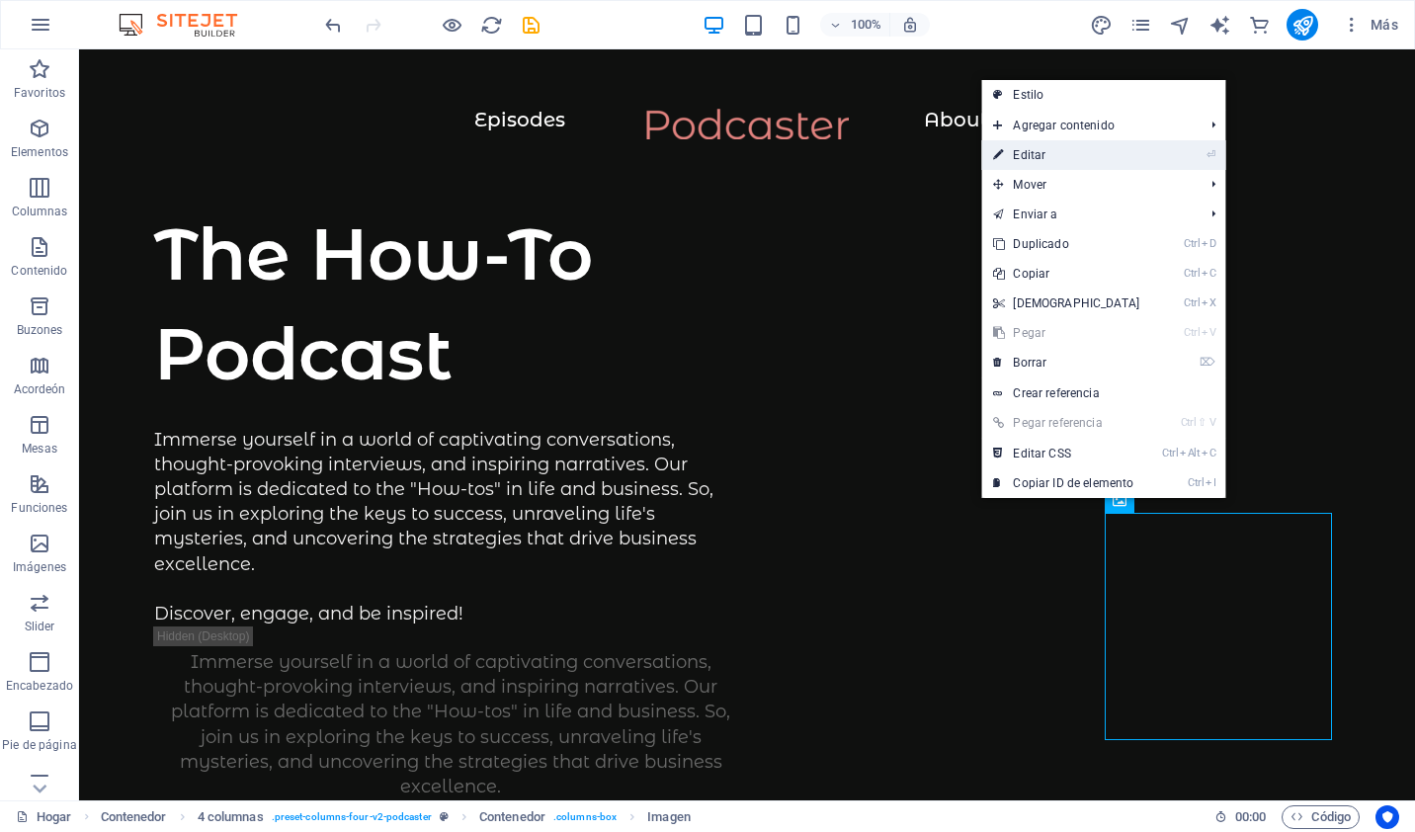
click at [1083, 158] on link "⏎ Editar" at bounding box center [1066, 155] width 170 height 30
select select "%"
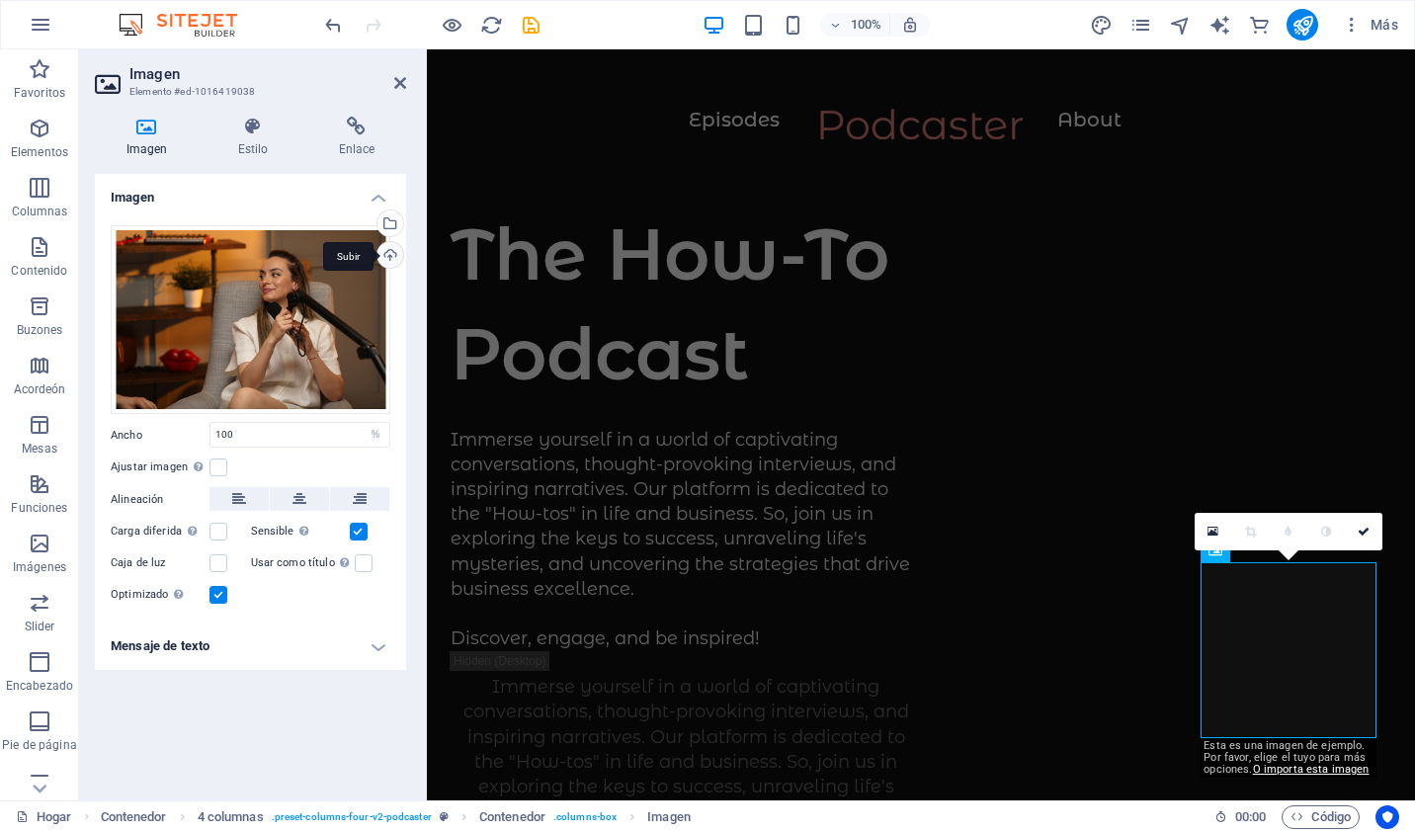
click at [391, 256] on div "Subir" at bounding box center [389, 257] width 30 height 30
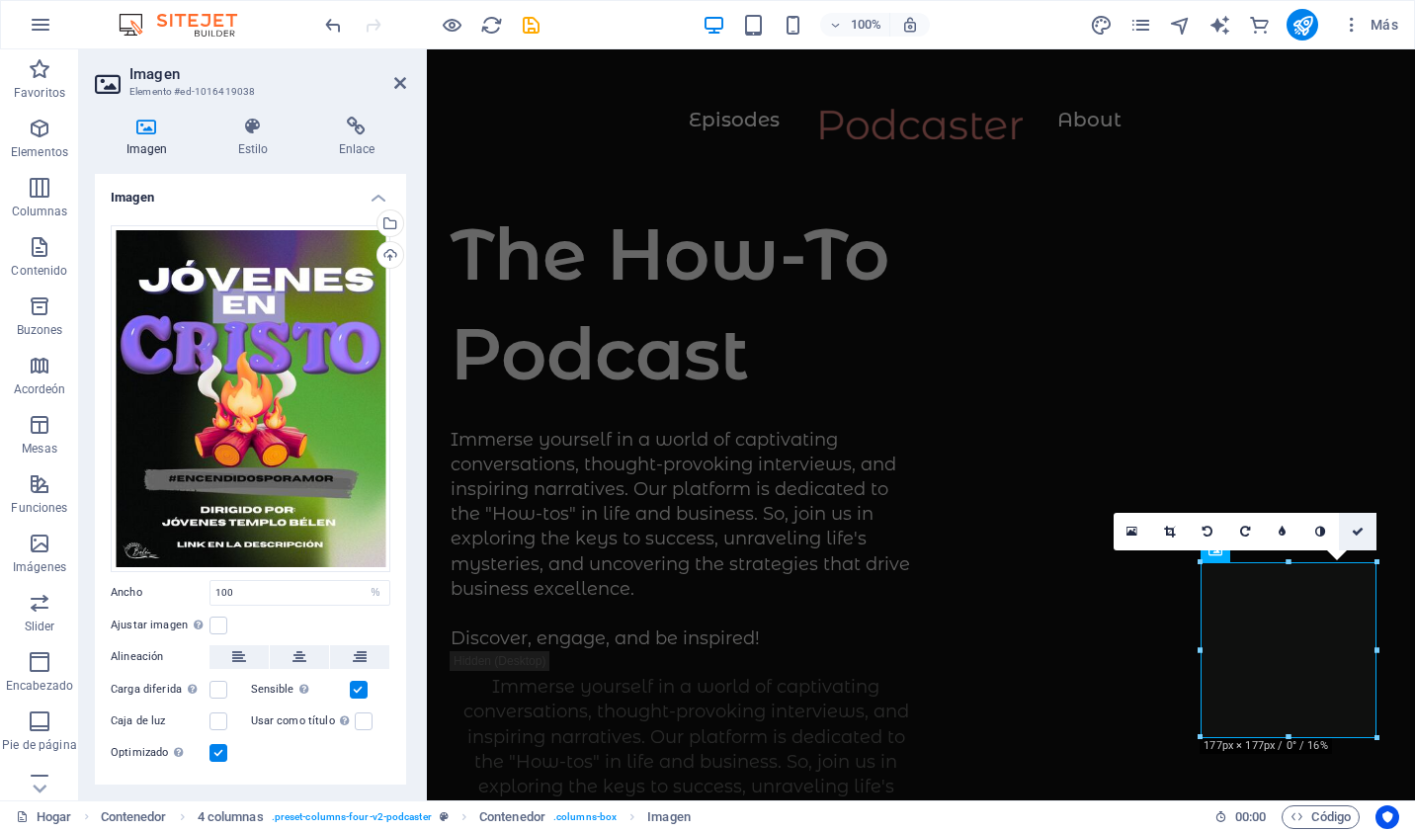
click at [1359, 528] on icon at bounding box center [1358, 532] width 12 height 12
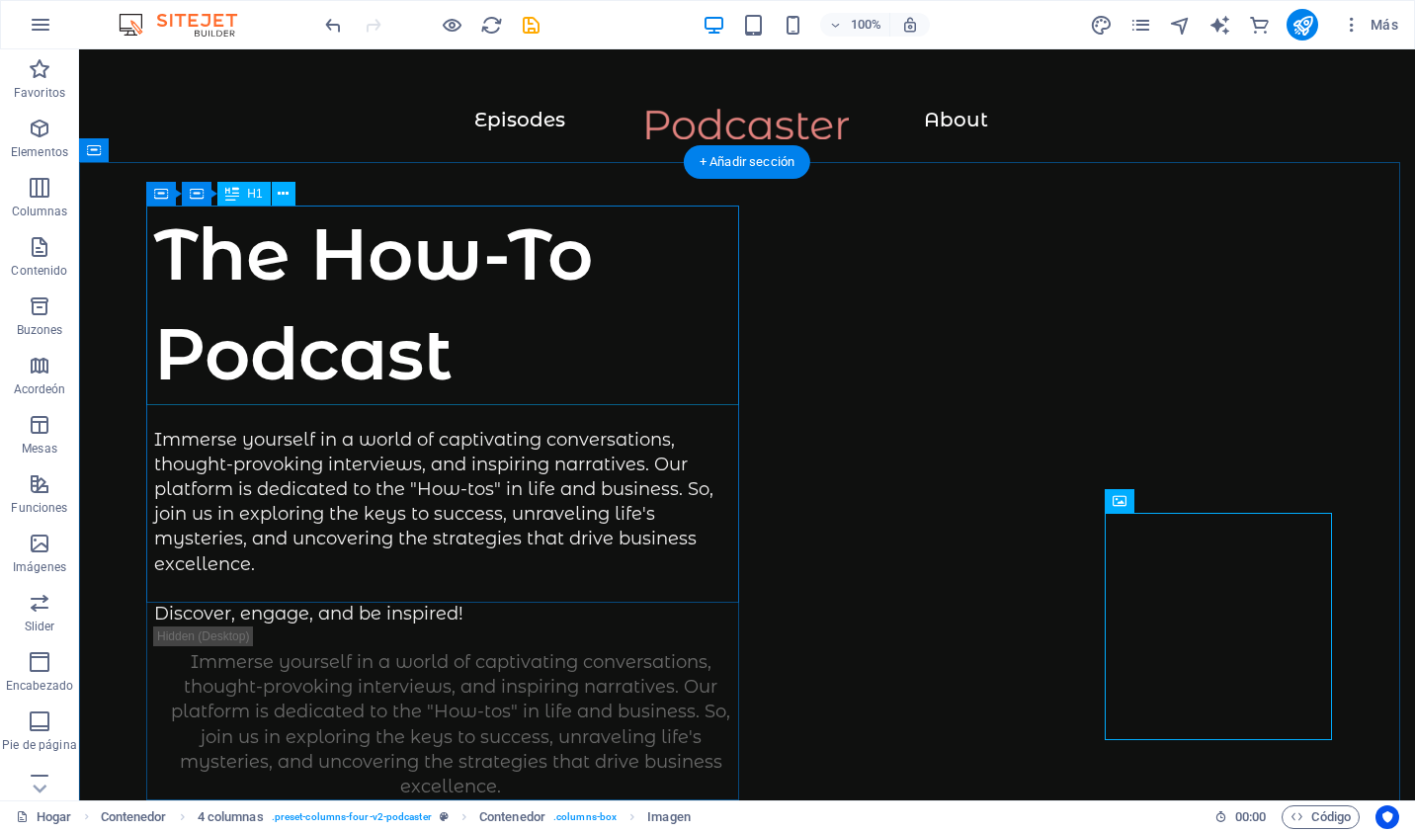
click at [405, 367] on div "The How-To Podcast" at bounding box center [450, 305] width 593 height 200
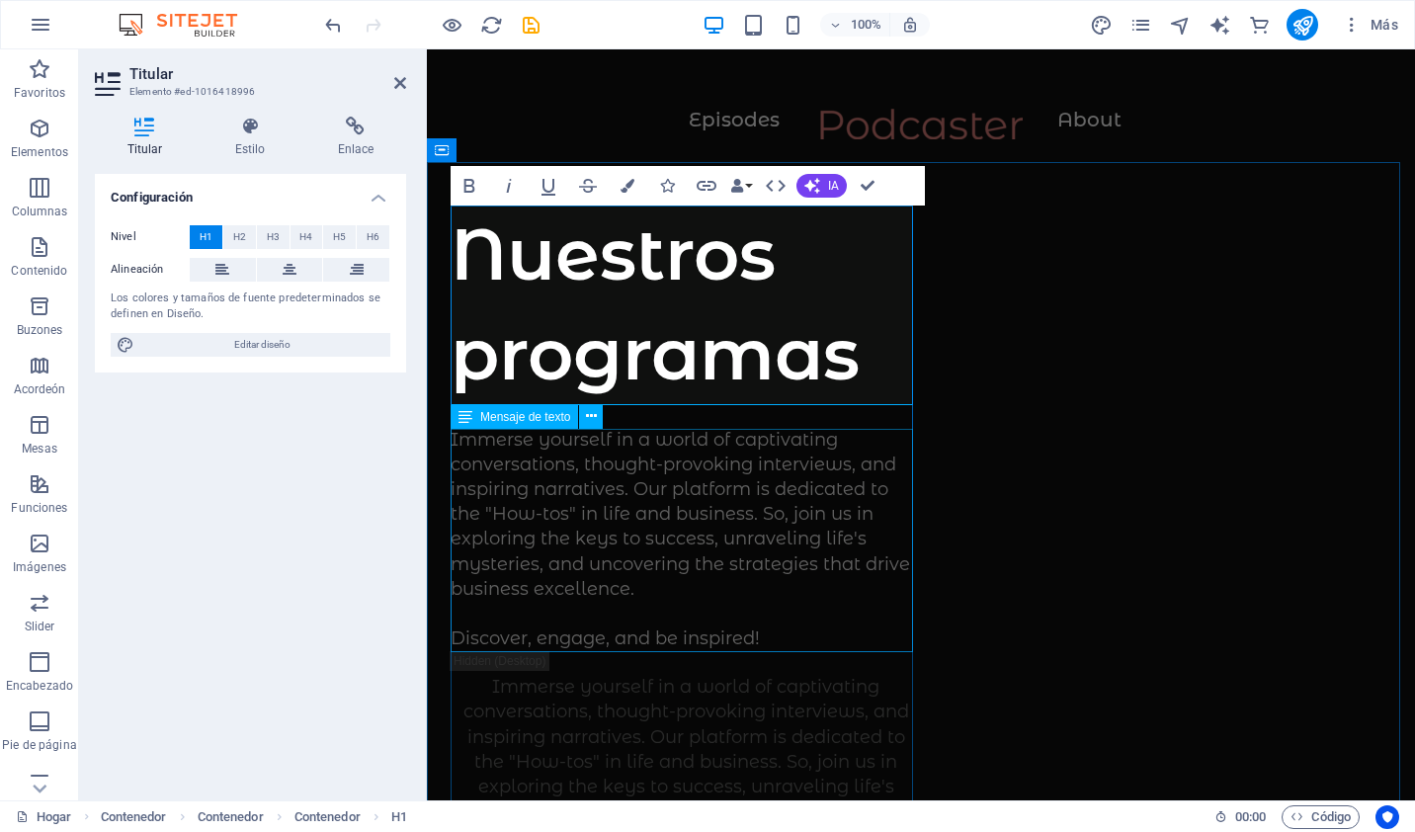
click at [654, 504] on div "Immerse yourself in a world of captivating conversations, thought-provoking int…" at bounding box center [686, 540] width 470 height 224
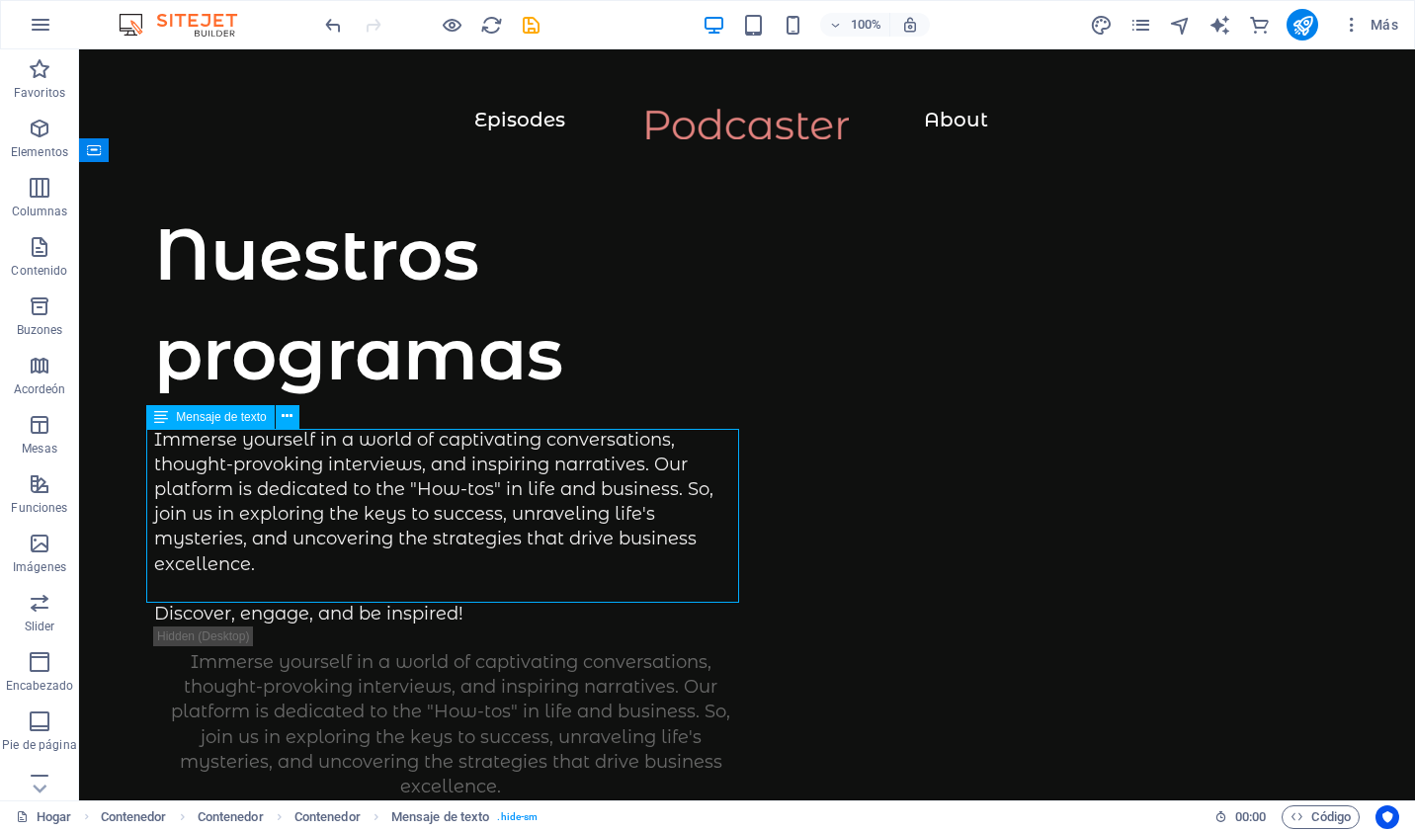
click at [456, 593] on div "Immerse yourself in a world of captivating conversations, thought-provoking int…" at bounding box center [450, 528] width 593 height 200
click at [445, 590] on div "Immerse yourself in a world of captivating conversations, thought-provoking int…" at bounding box center [450, 528] width 593 height 200
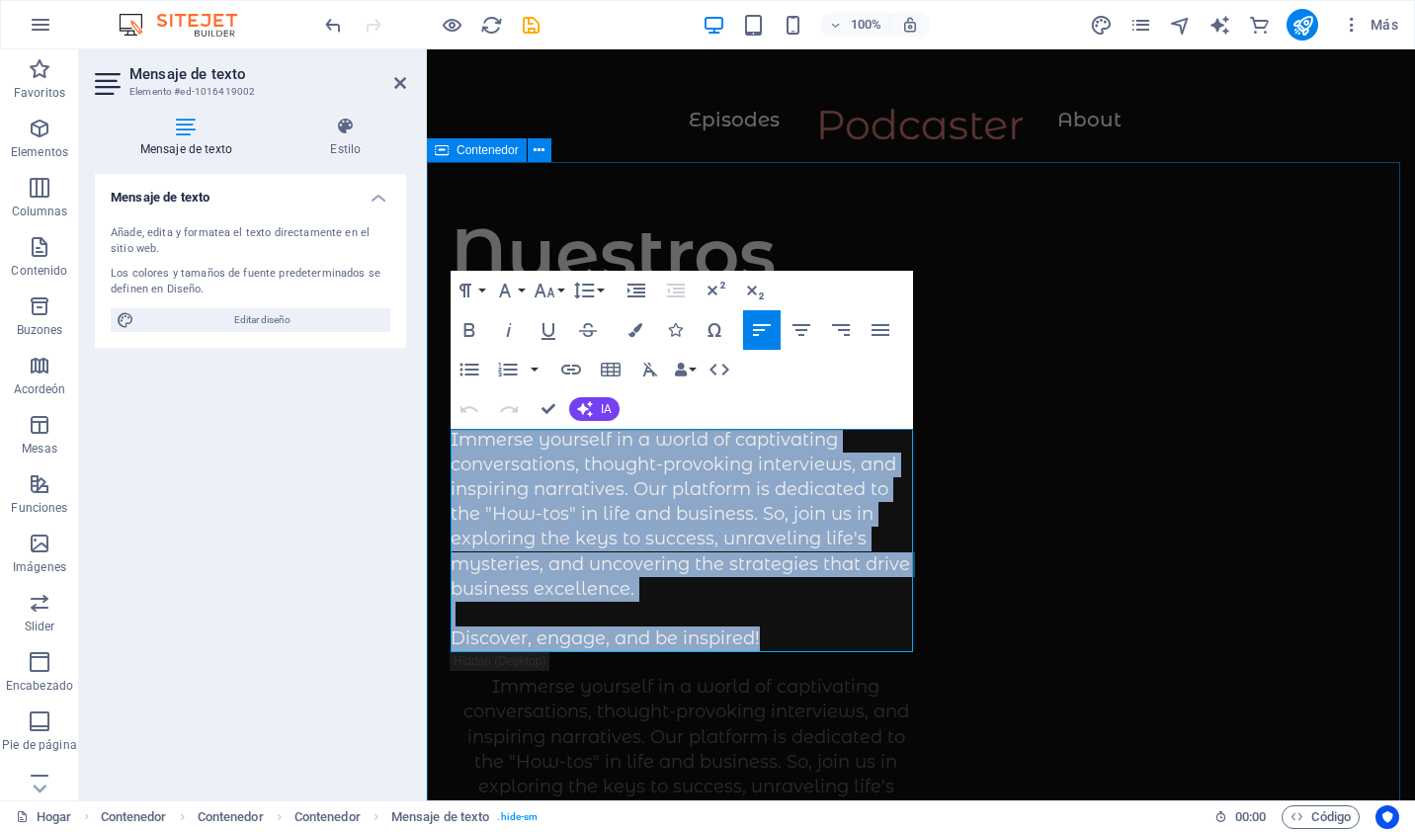
drag, startPoint x: 764, startPoint y: 633, endPoint x: 440, endPoint y: 443, distance: 376.1
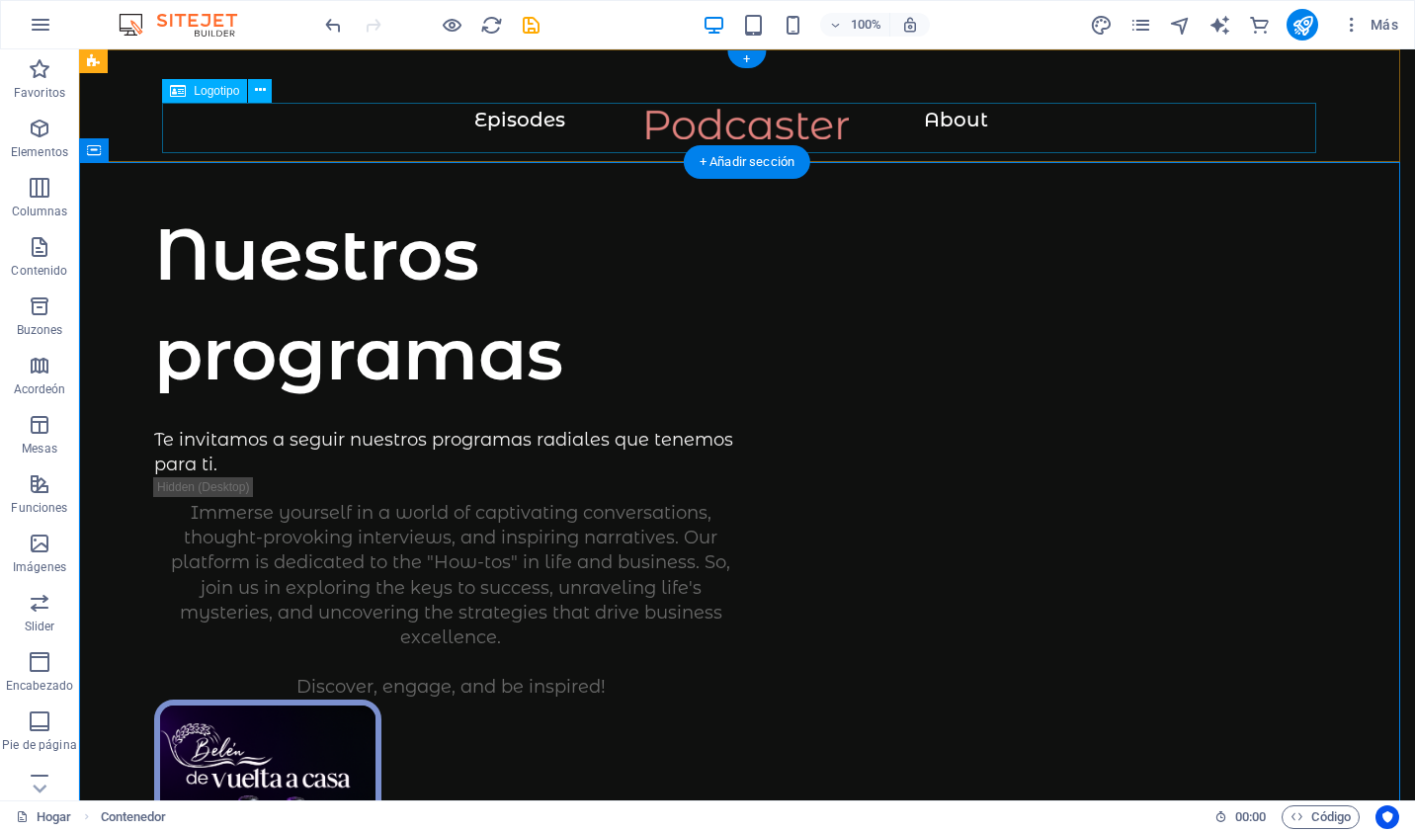
click at [761, 109] on div at bounding box center [747, 134] width 1257 height 50
select select "px"
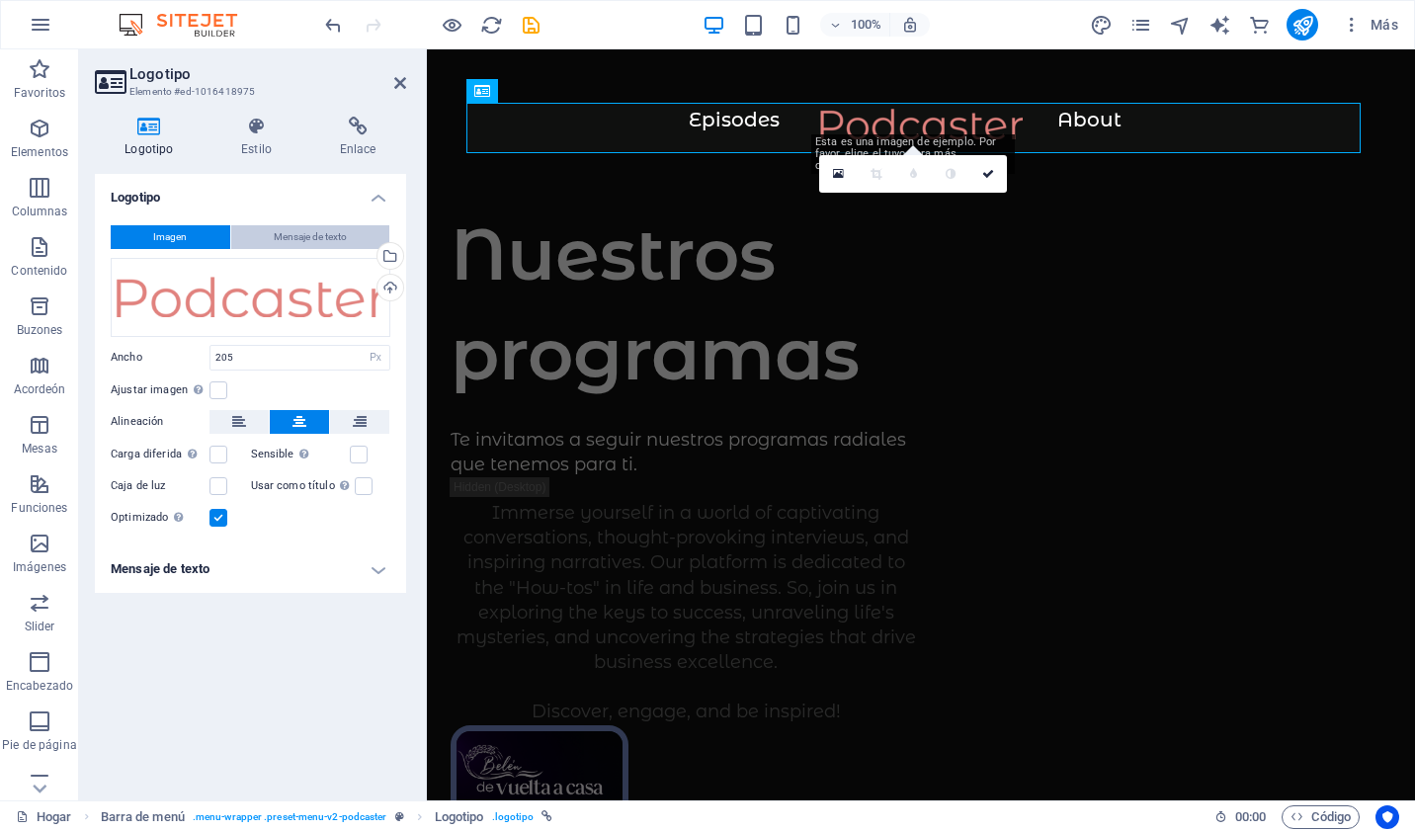
click at [274, 227] on span "Mensaje de texto" at bounding box center [310, 237] width 73 height 24
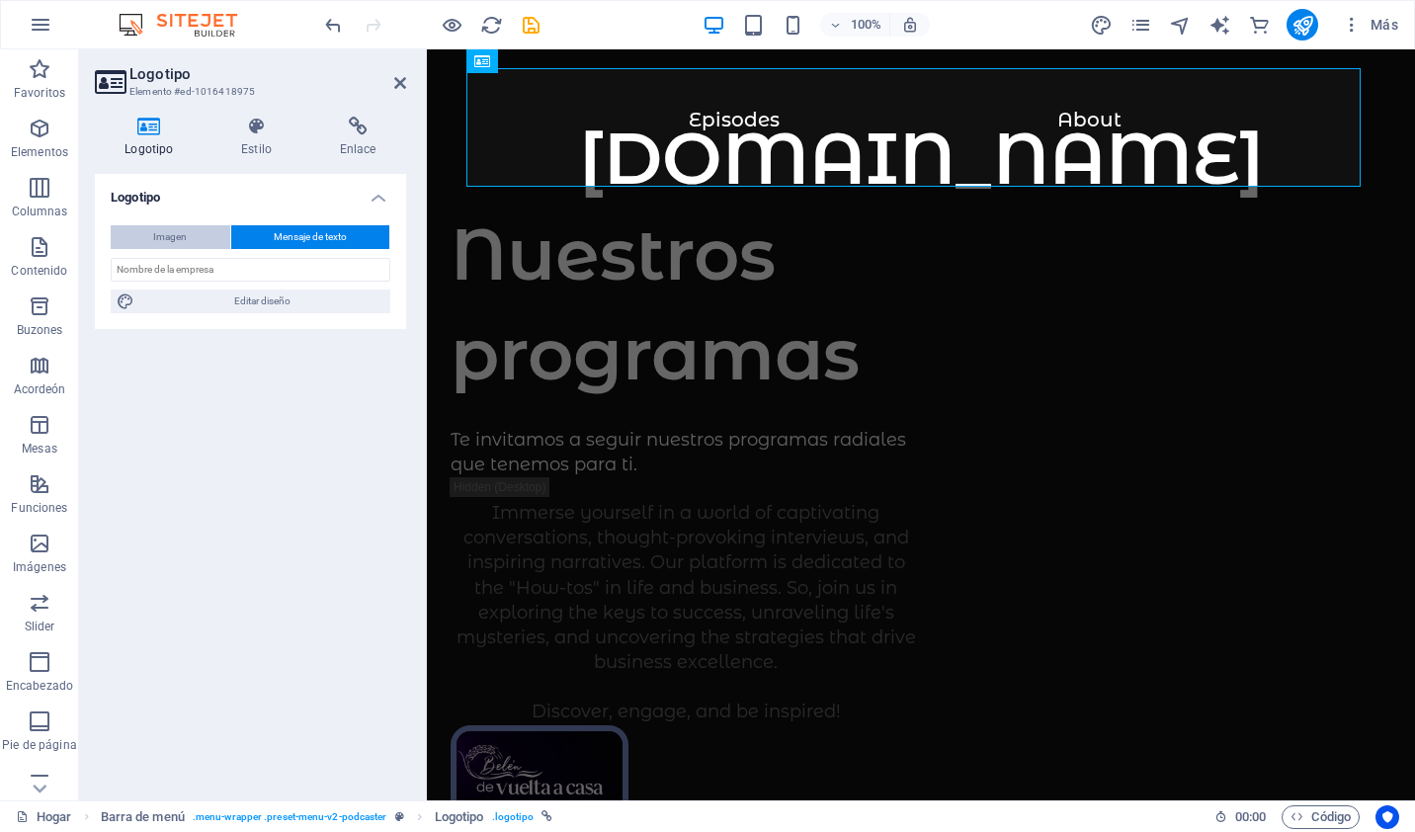
click at [180, 231] on span "Imagen" at bounding box center [170, 237] width 34 height 24
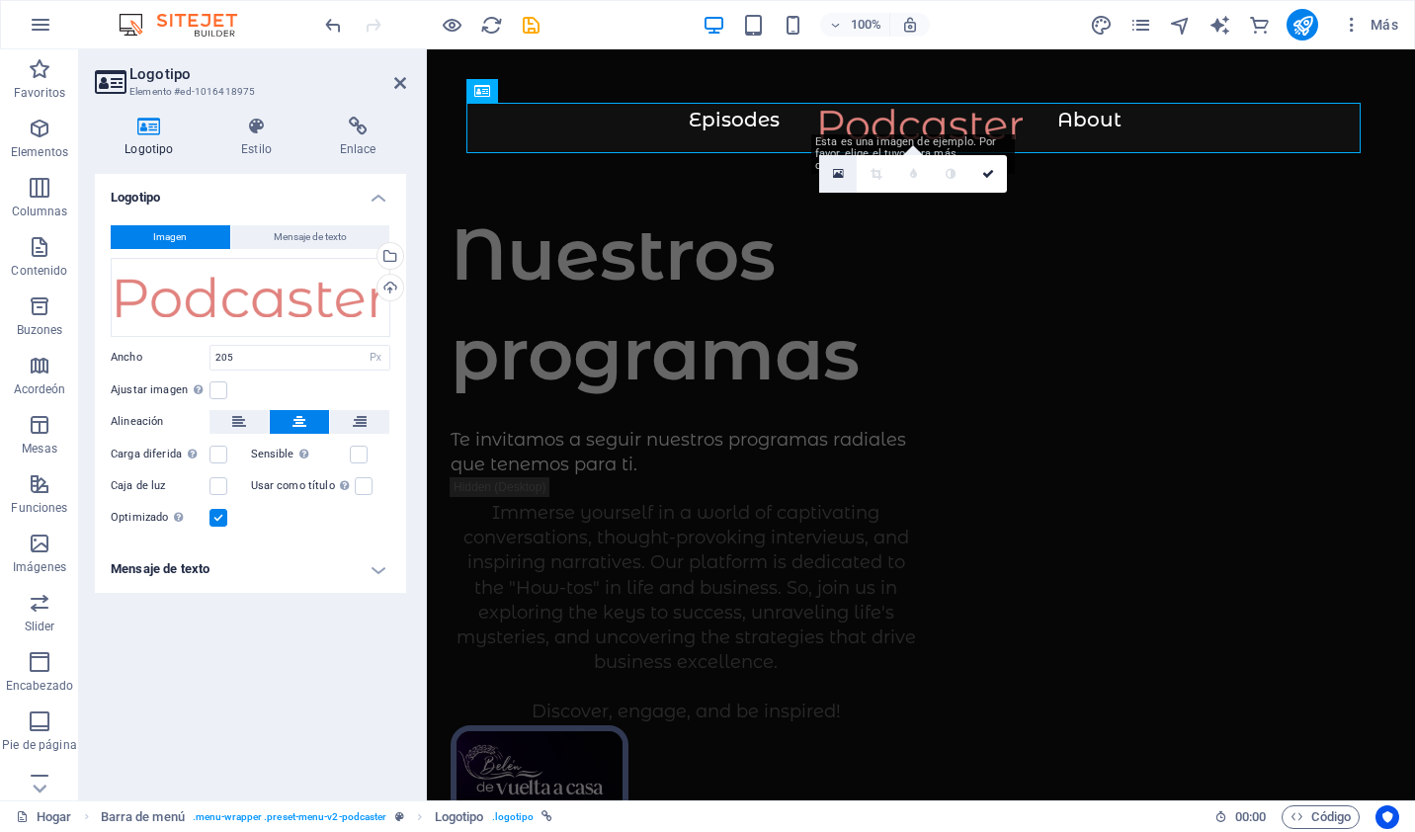
click at [833, 174] on icon at bounding box center [838, 174] width 11 height 14
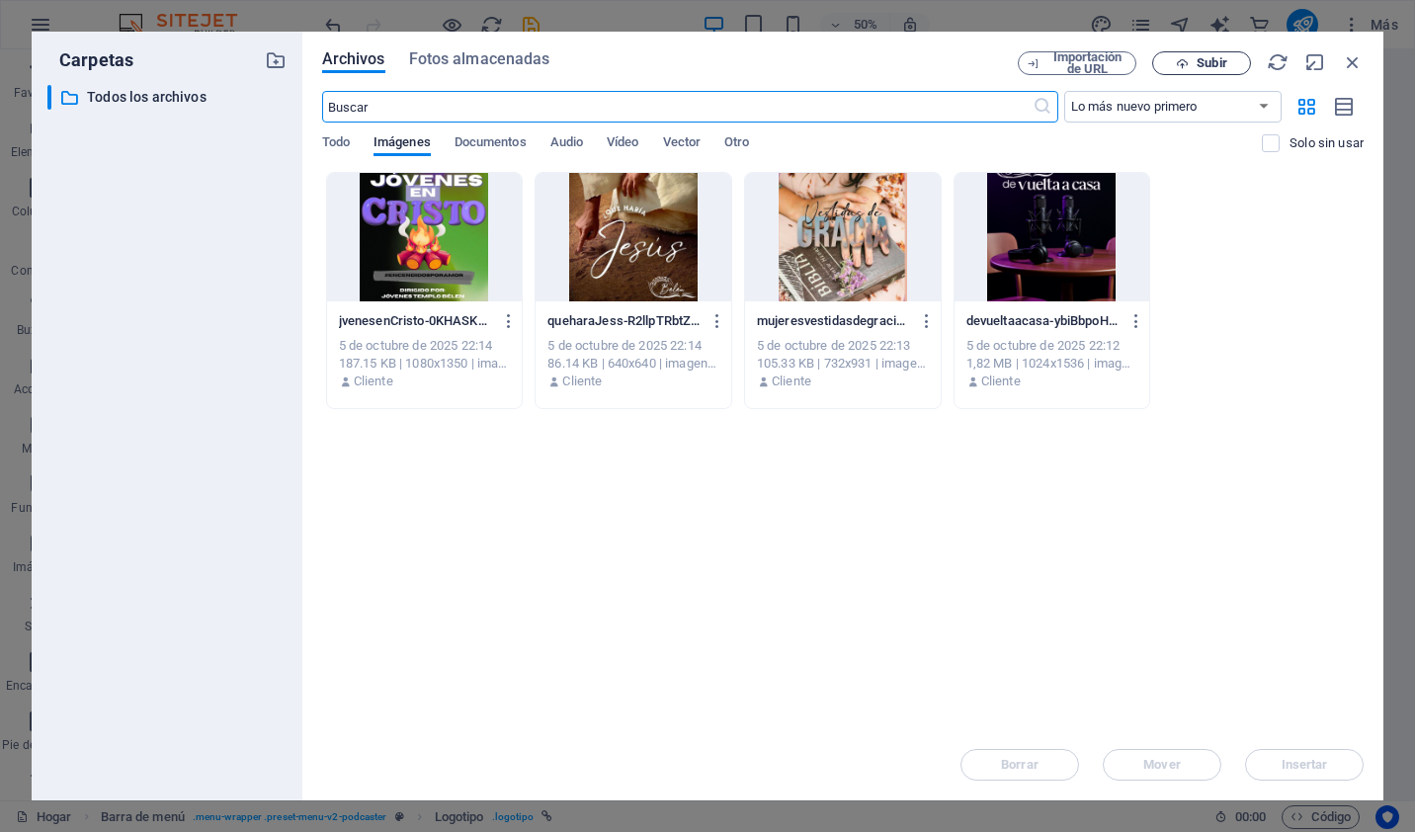
click at [1186, 62] on icon "button" at bounding box center [1182, 63] width 13 height 13
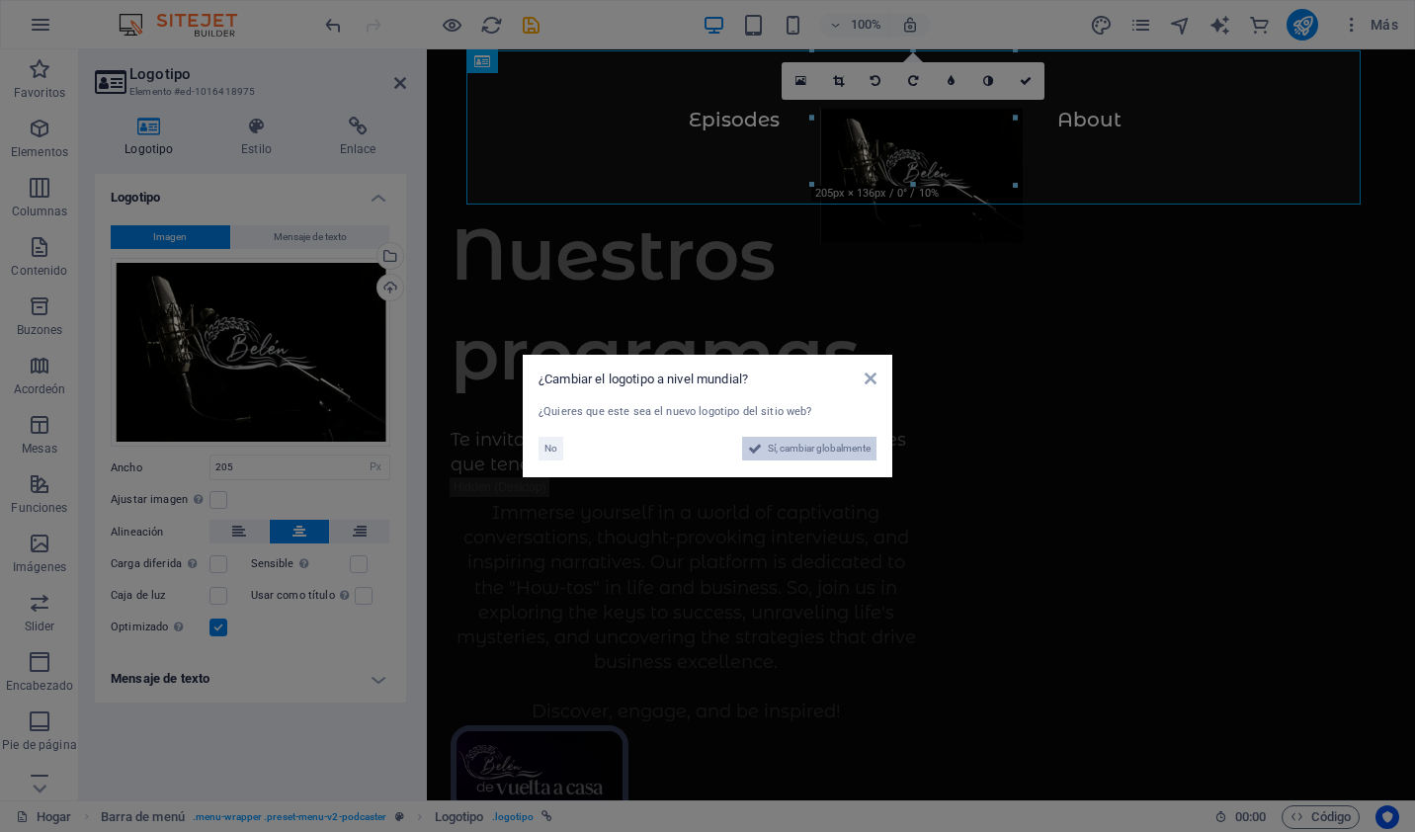
click at [860, 459] on span "Sí, cambiar globalmente" at bounding box center [819, 449] width 103 height 24
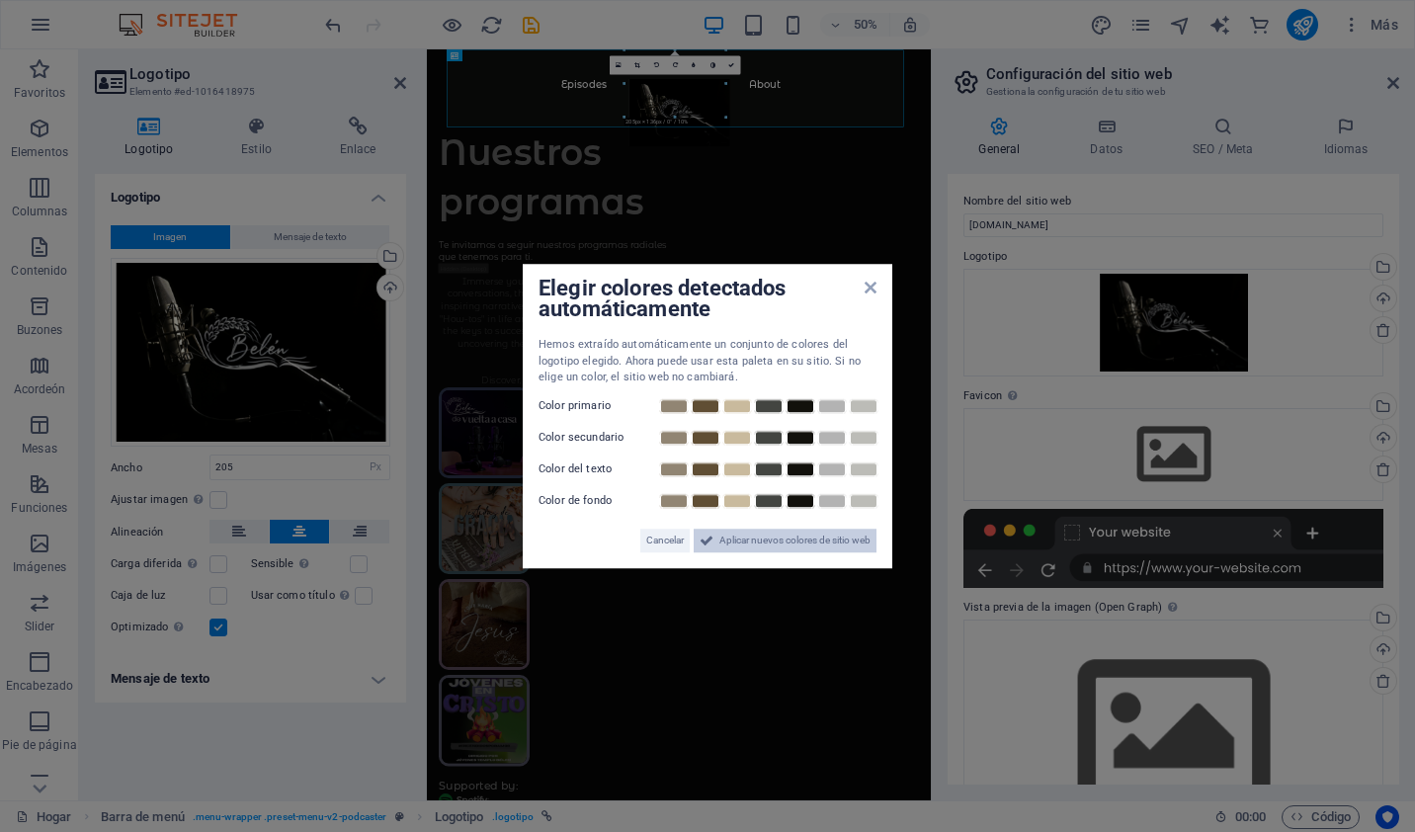
click at [778, 538] on span "Aplicar nuevos colores de sitio web" at bounding box center [794, 541] width 151 height 24
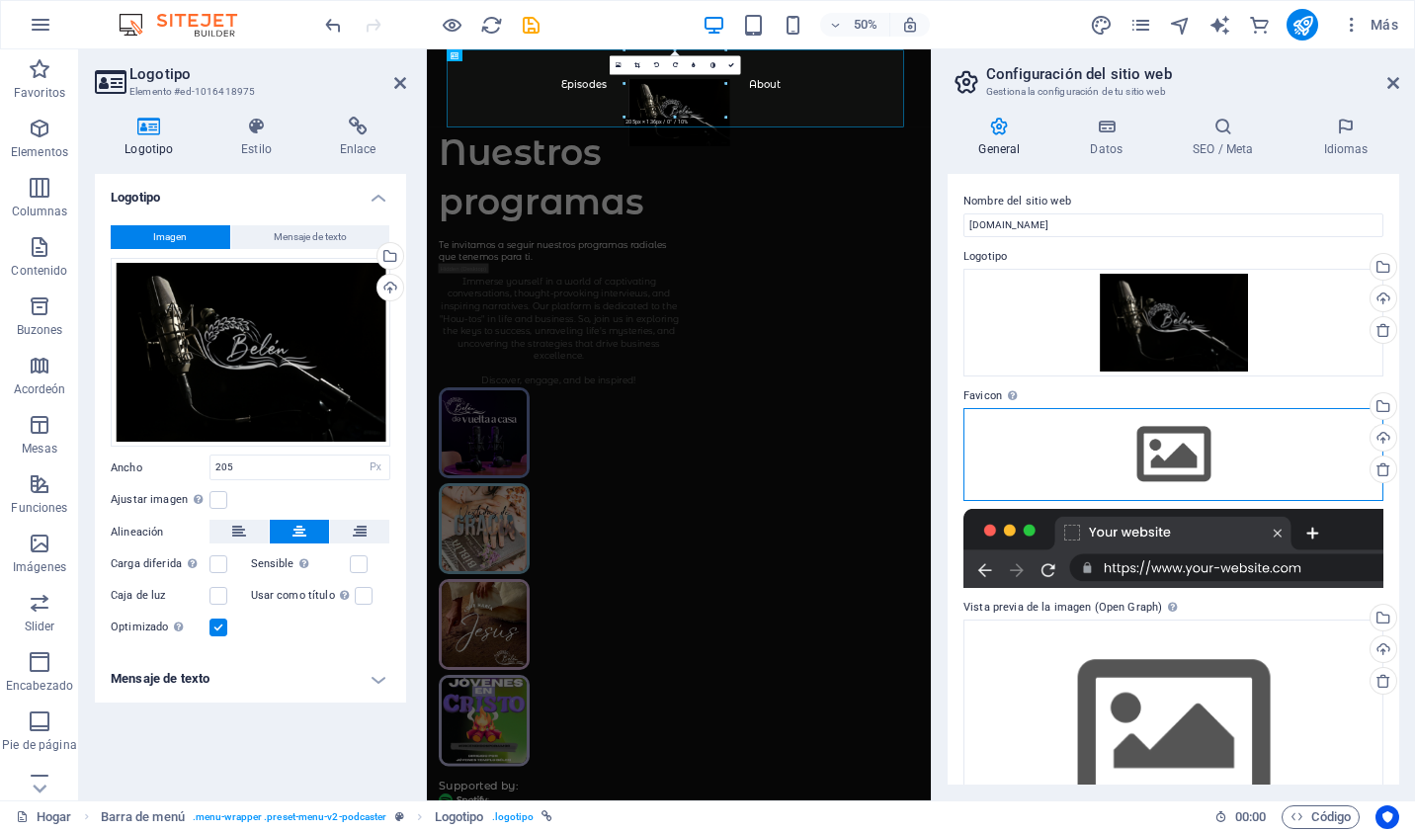
click at [1194, 435] on div "Drag files here, click to choose files or select files from Files or our free s…" at bounding box center [1173, 454] width 420 height 93
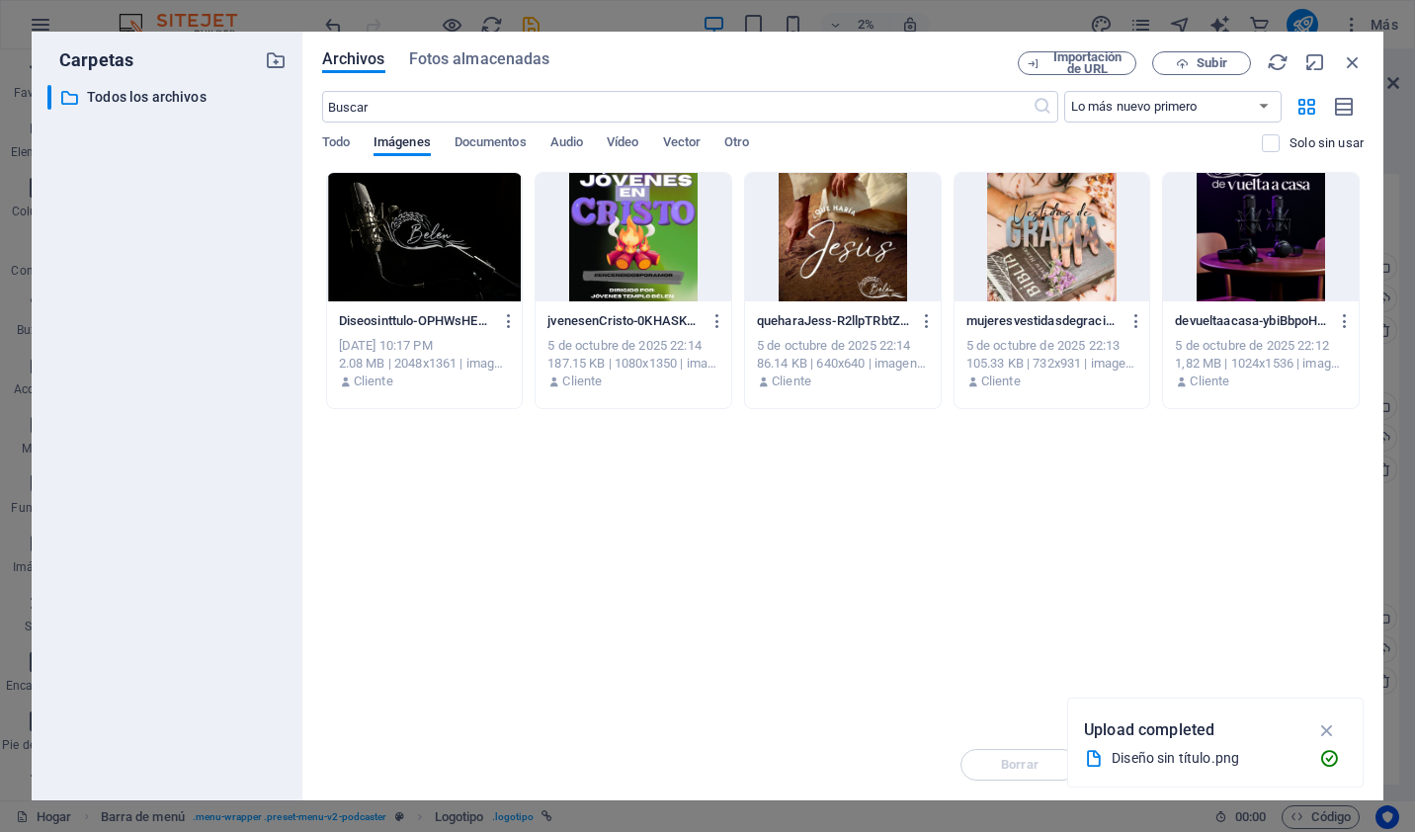
click at [447, 239] on div at bounding box center [425, 237] width 196 height 128
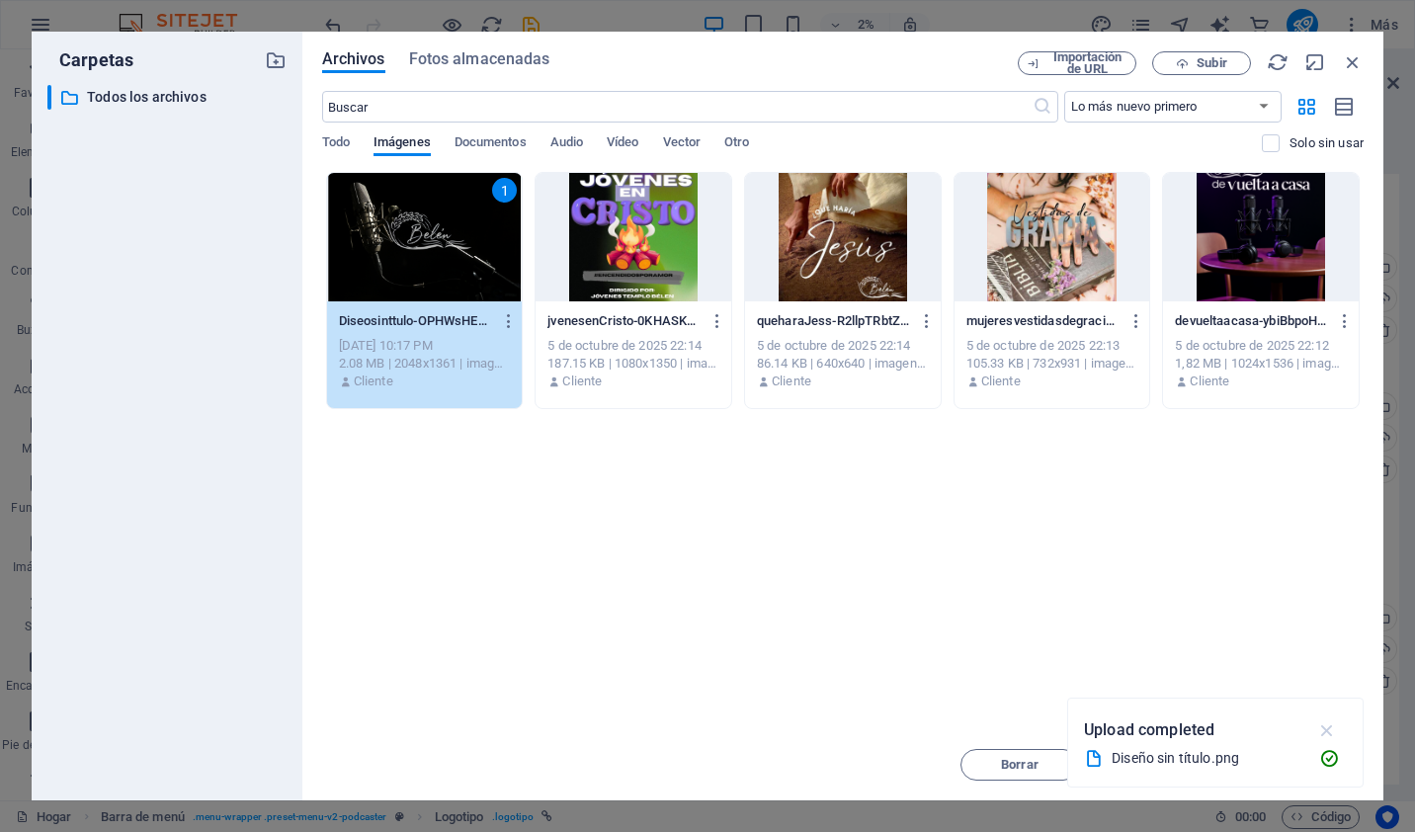
click at [1327, 726] on icon "button" at bounding box center [1327, 730] width 23 height 22
click at [1310, 767] on span "Insertar" at bounding box center [1305, 765] width 46 height 12
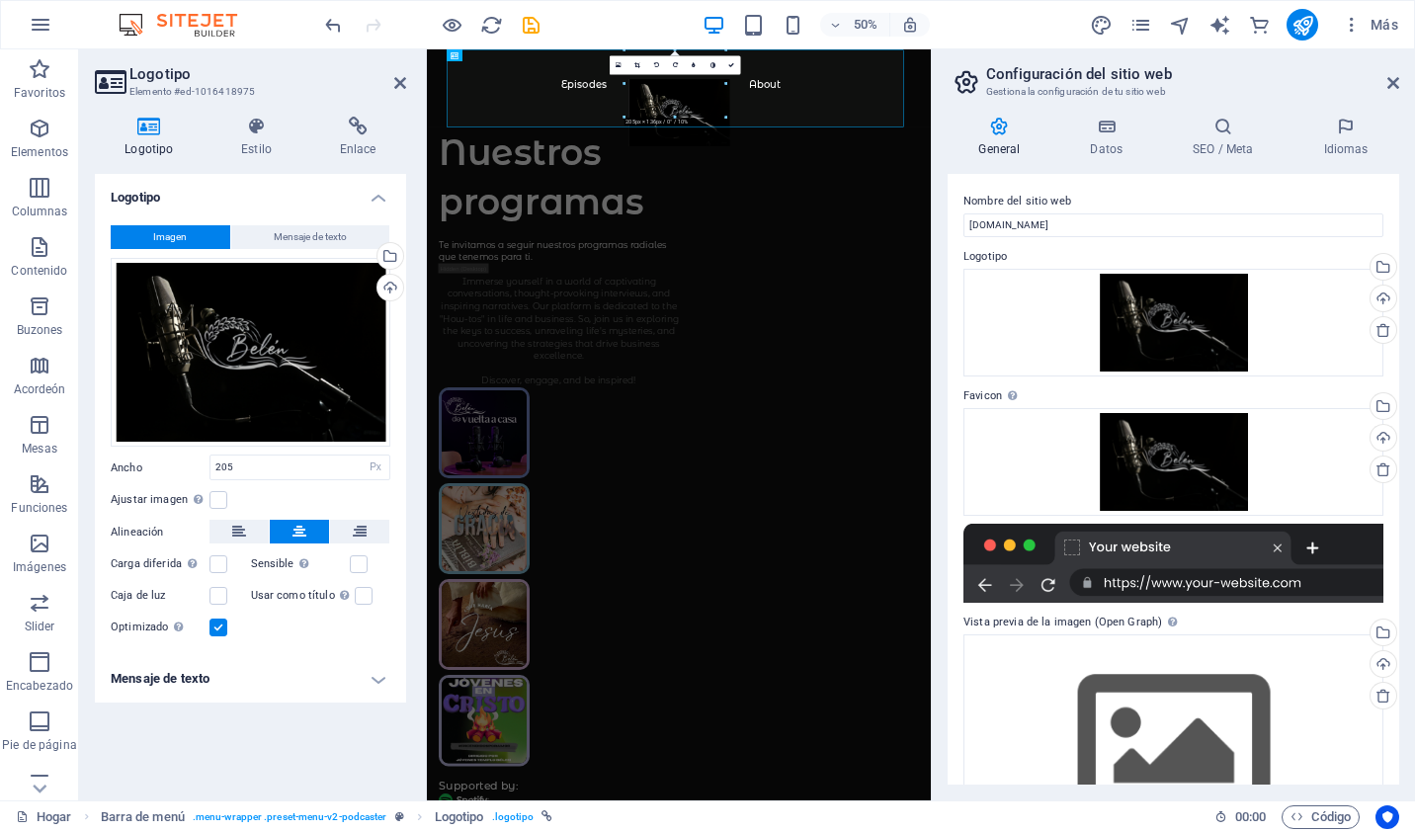
scroll to position [92, 0]
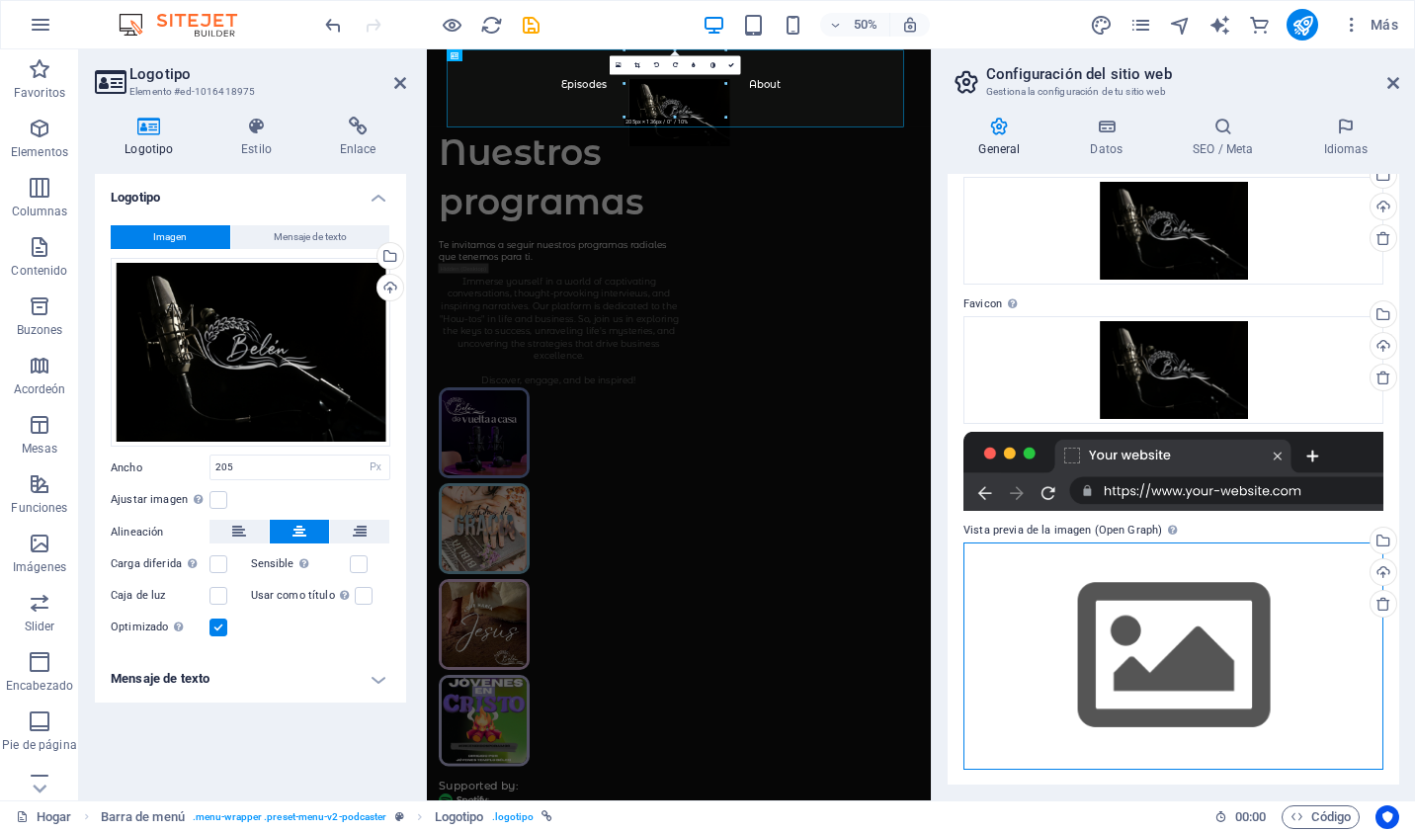
click at [1177, 634] on div "Drag files here, click to choose files or select files from Files or our free s…" at bounding box center [1173, 656] width 420 height 226
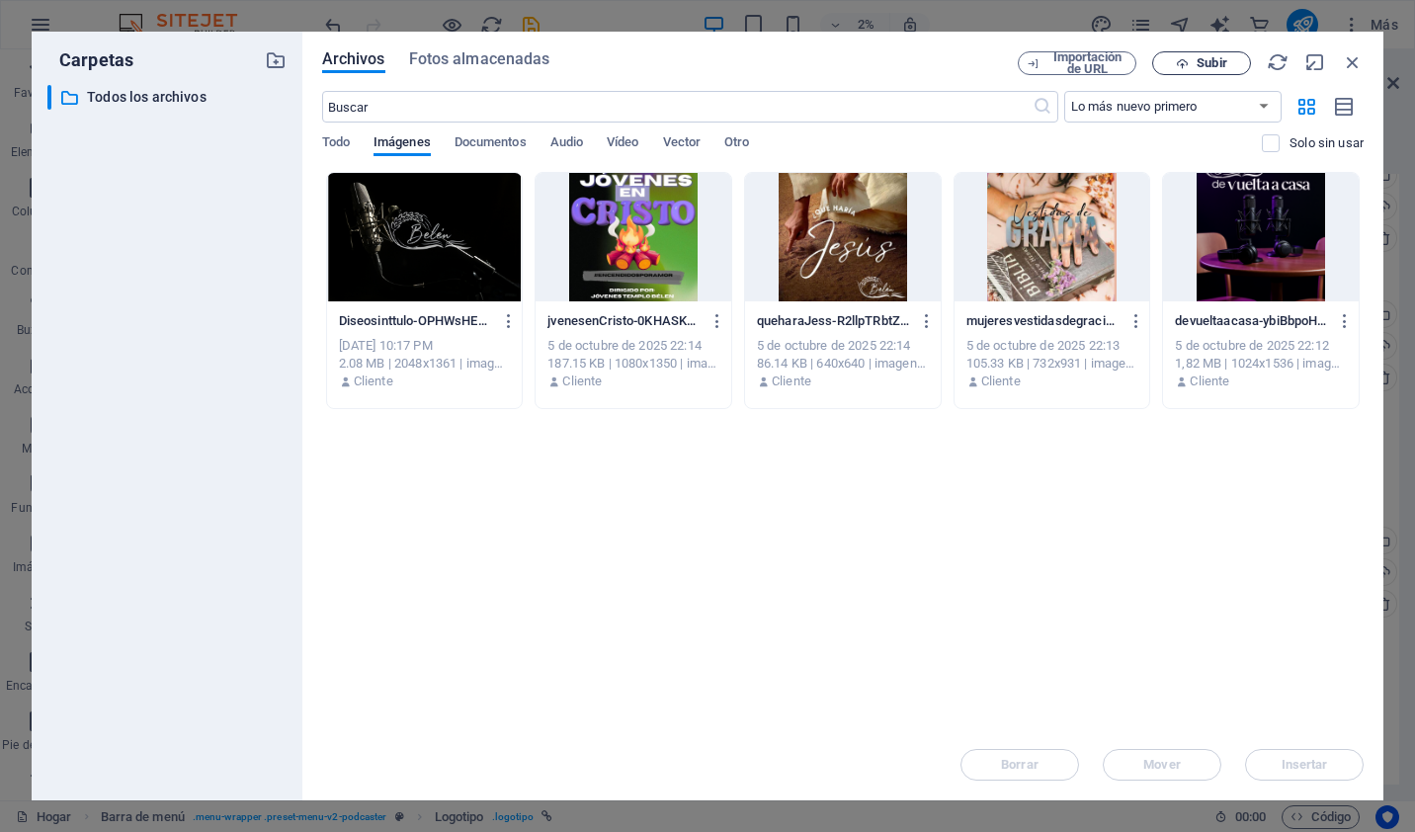
click at [1200, 61] on span "Subir" at bounding box center [1212, 63] width 30 height 12
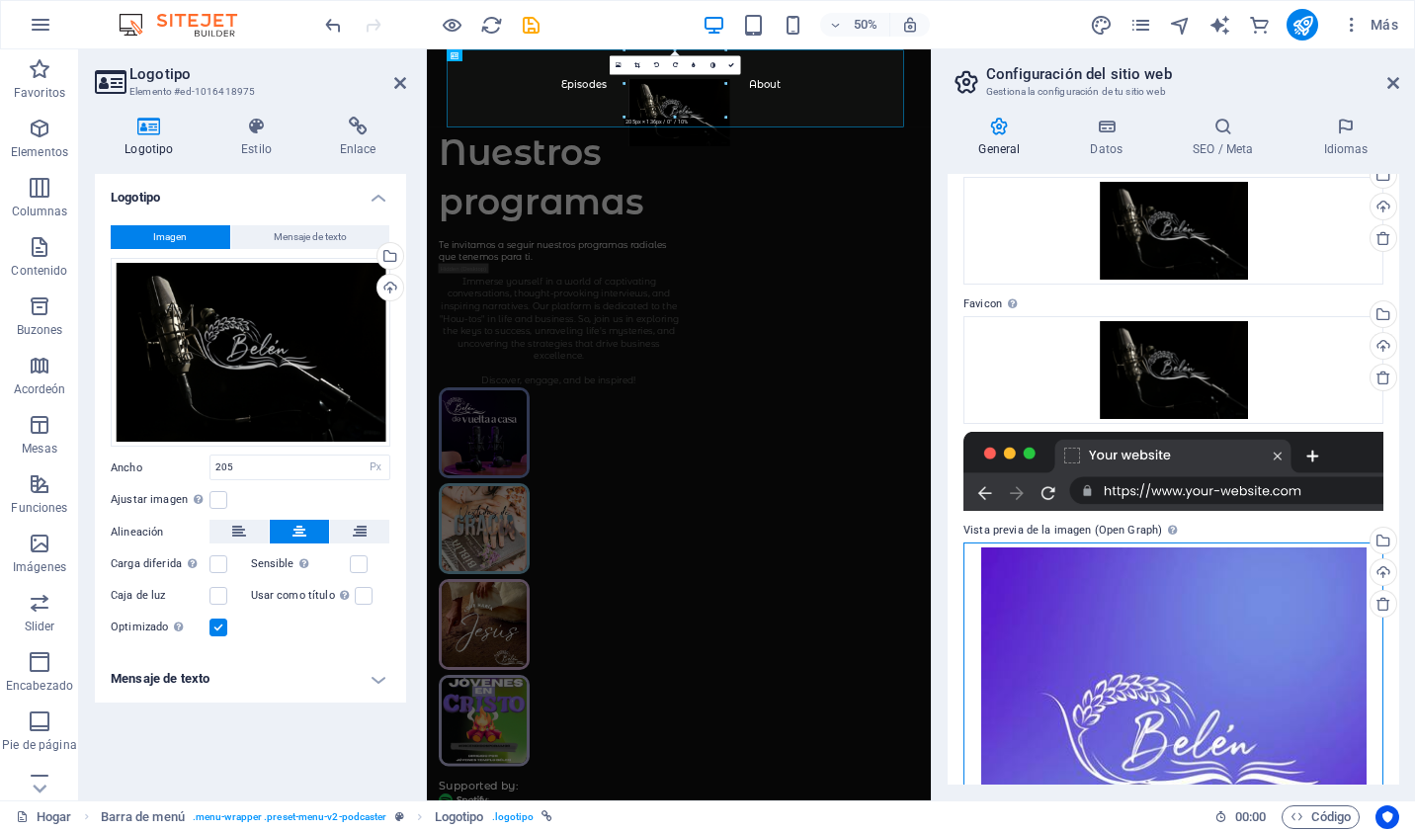
click at [1218, 652] on div "Drag files here, click to choose files or select files from Files or our free s…" at bounding box center [1173, 740] width 420 height 395
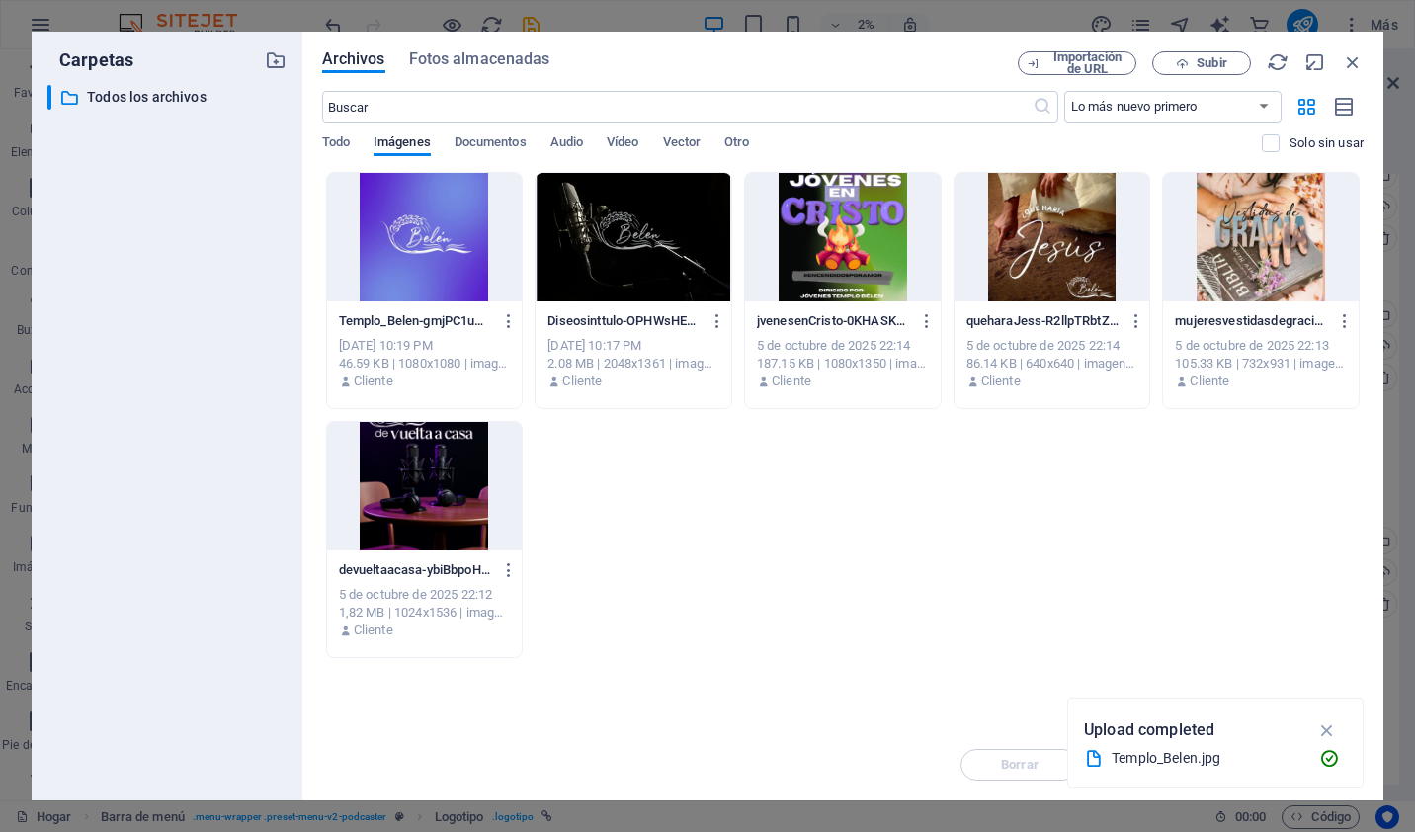
click at [438, 231] on div at bounding box center [425, 237] width 196 height 128
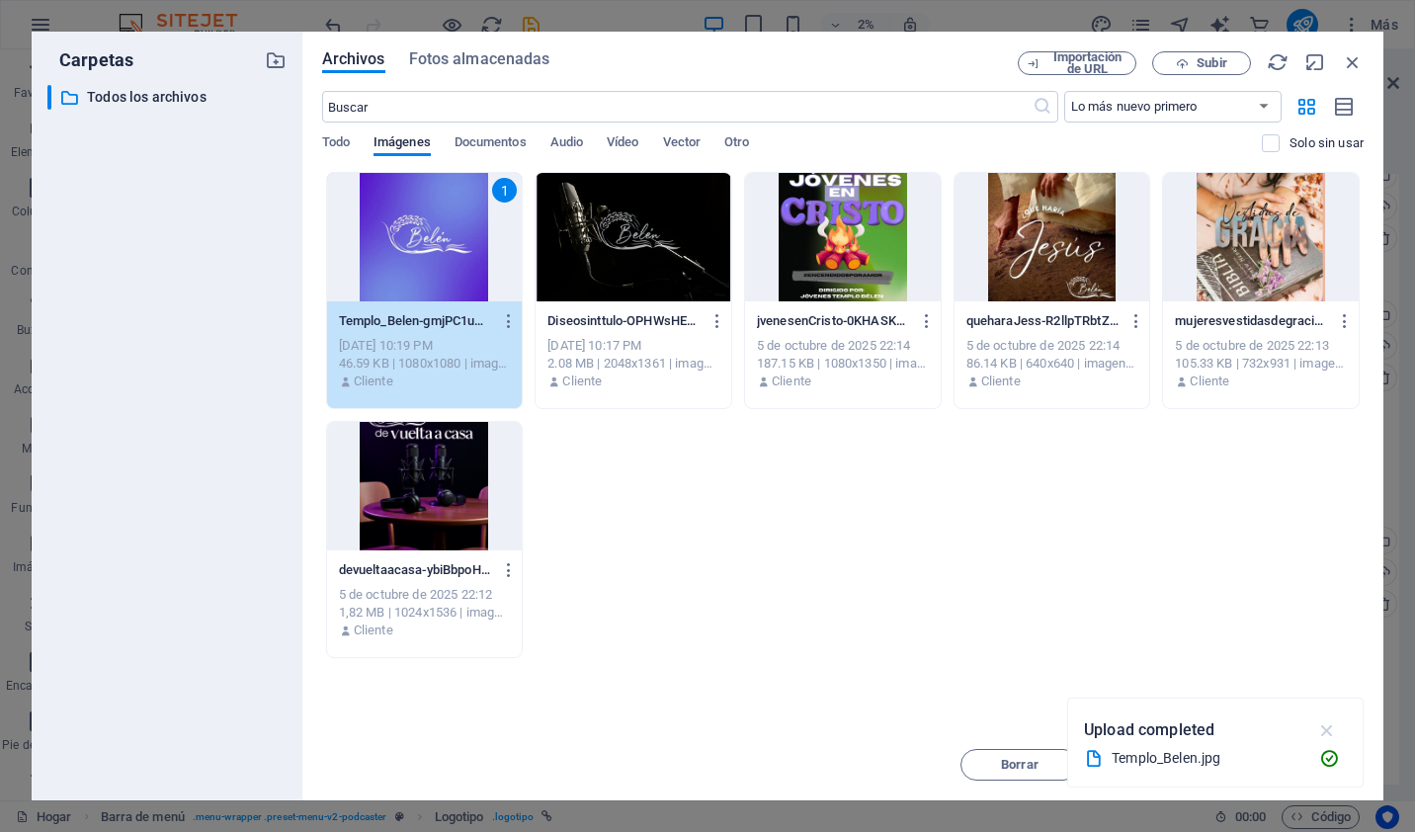
click at [1331, 730] on icon "button" at bounding box center [1327, 730] width 23 height 22
click at [1324, 759] on span "Insertar" at bounding box center [1305, 765] width 46 height 12
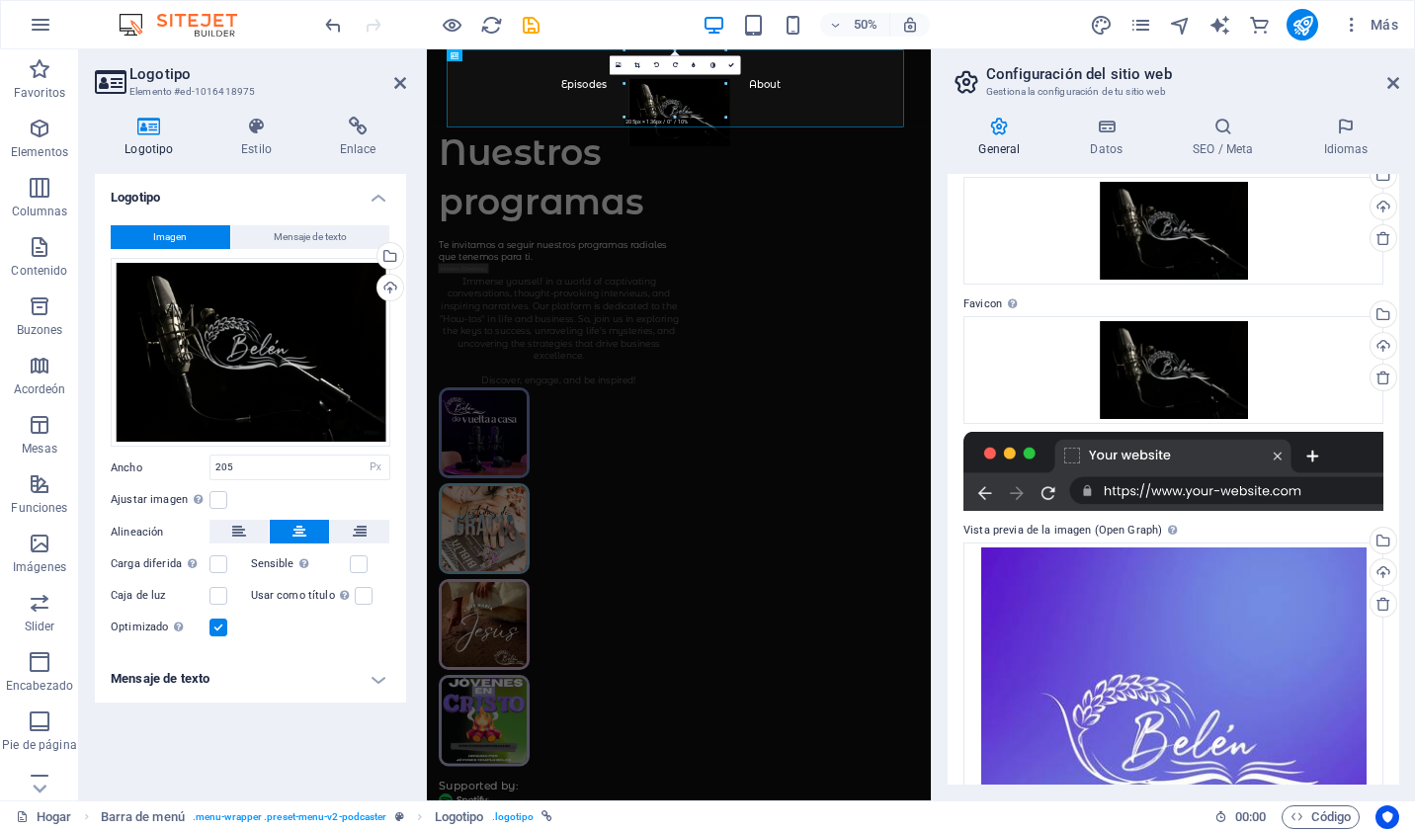
drag, startPoint x: 1399, startPoint y: 395, endPoint x: 1407, endPoint y: 597, distance: 201.7
click at [1407, 597] on div "General Datos SEO / Meta Idiomas Nombre del sitio web radioiclatemplobelen.lat …" at bounding box center [1173, 451] width 483 height 700
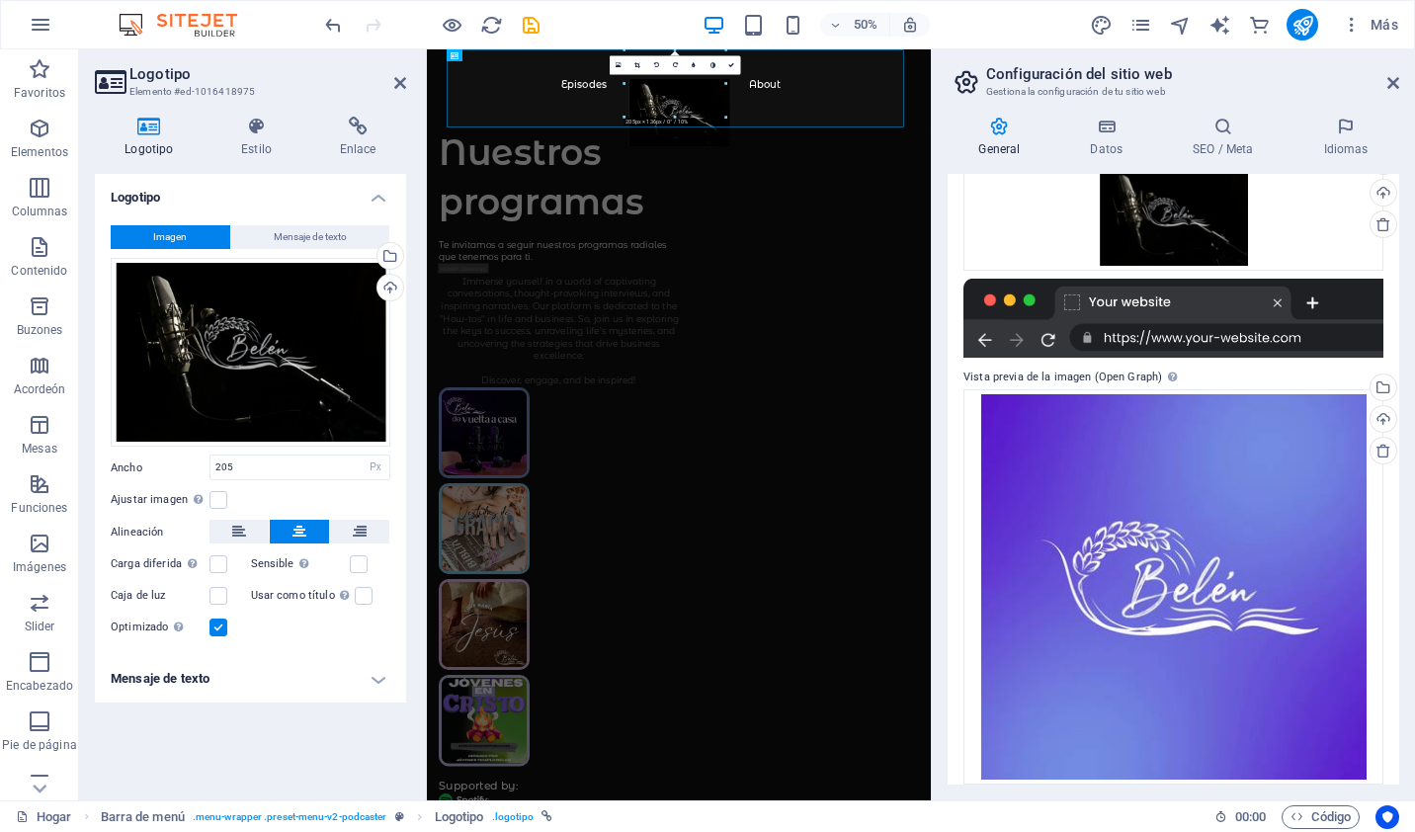
scroll to position [261, 0]
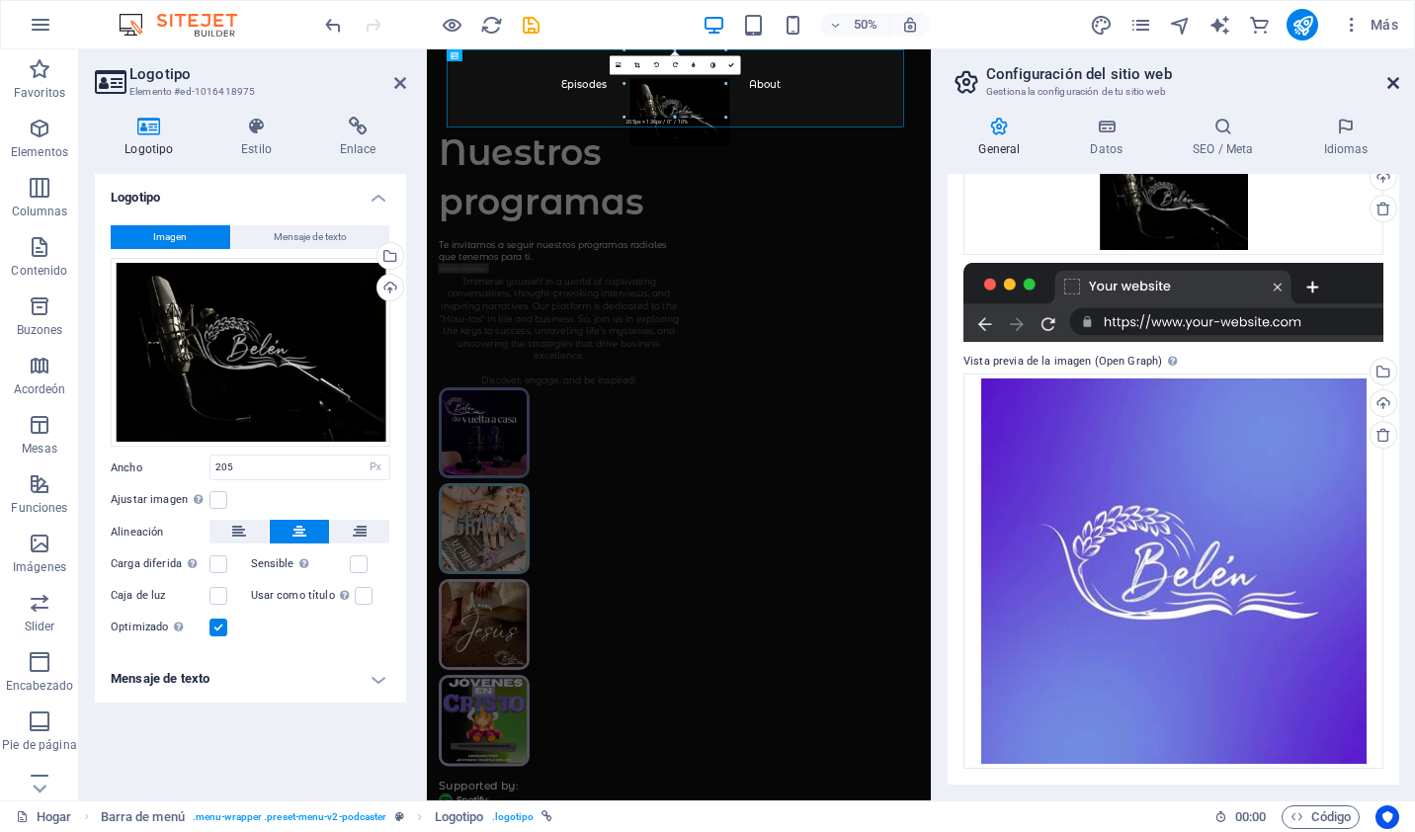
click at [1398, 79] on icon at bounding box center [1393, 83] width 12 height 16
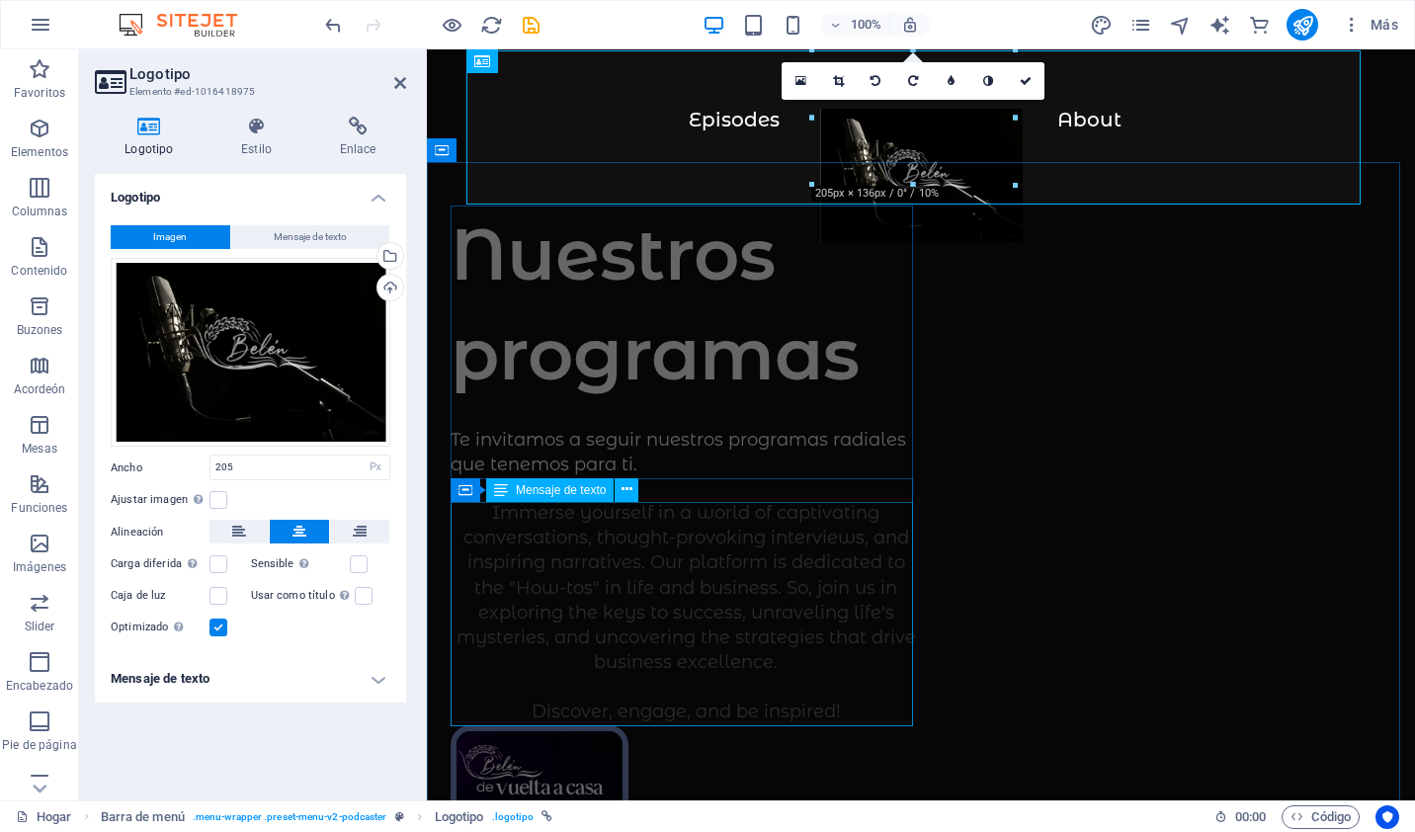
click at [630, 654] on div "Immerse yourself in a world of captivating conversations, thought-provoking int…" at bounding box center [686, 613] width 470 height 224
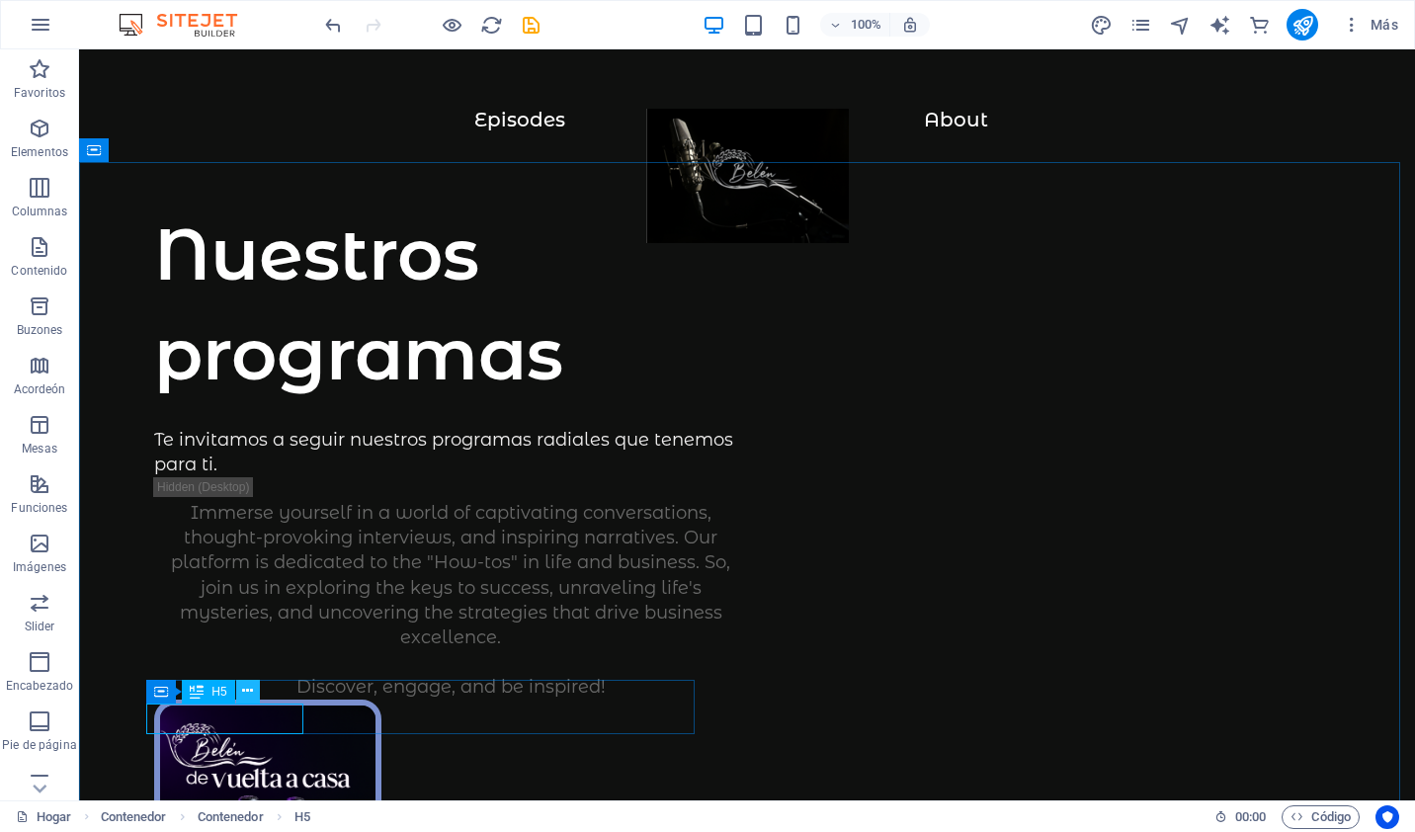
click at [245, 682] on icon at bounding box center [247, 691] width 11 height 21
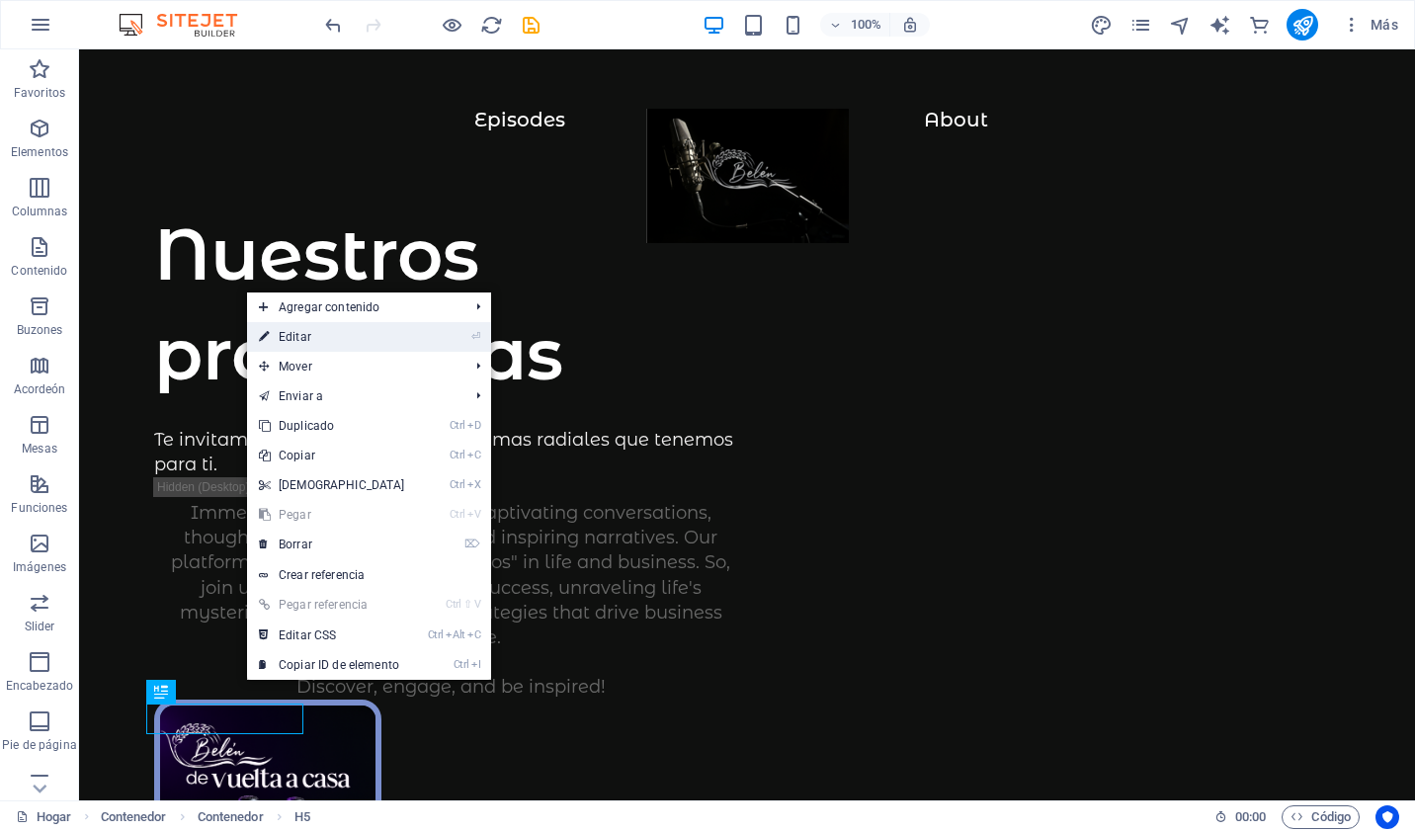
click at [333, 345] on link "⏎ Editar" at bounding box center [332, 337] width 170 height 30
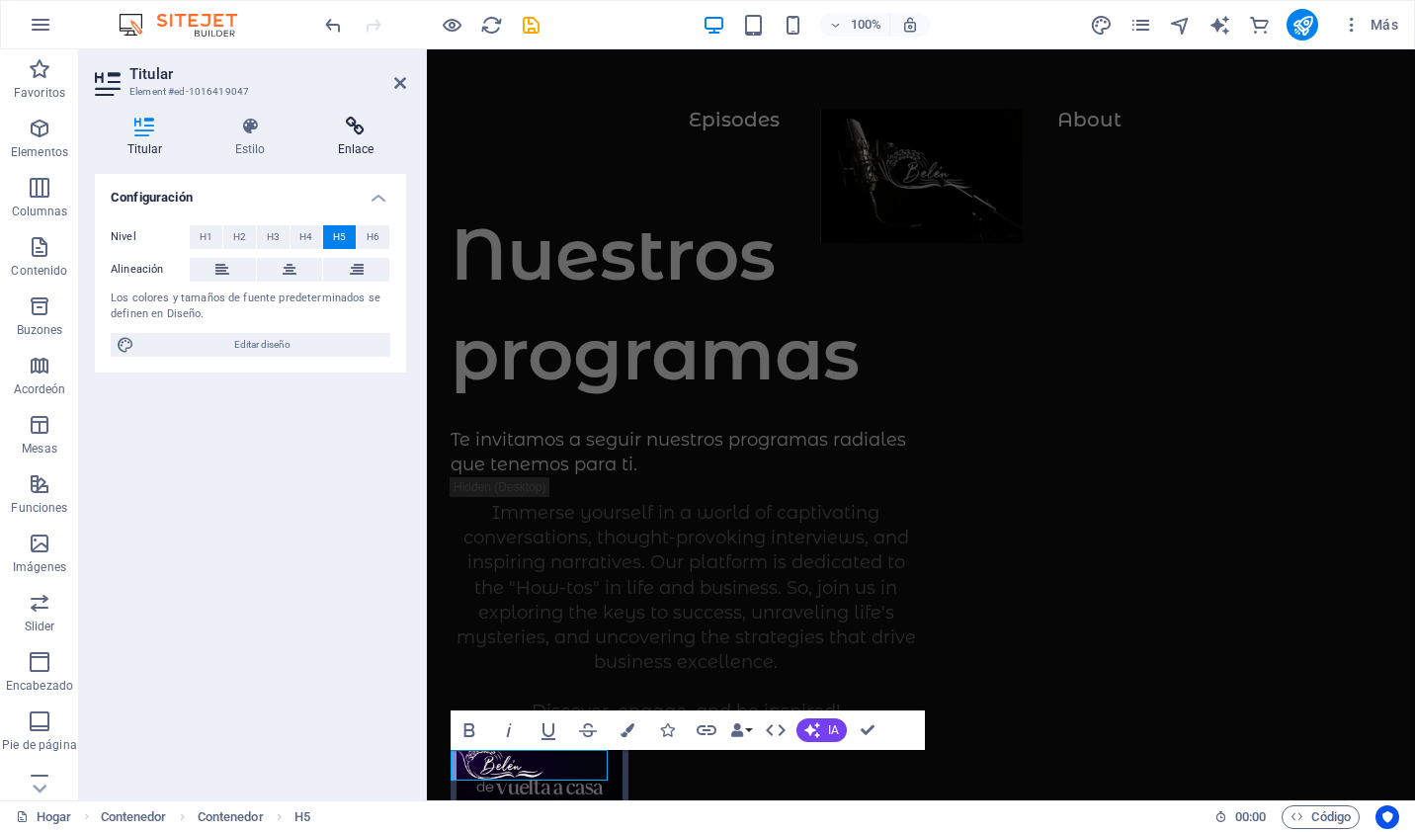
click at [350, 141] on h4 "Enlace" at bounding box center [355, 138] width 101 height 42
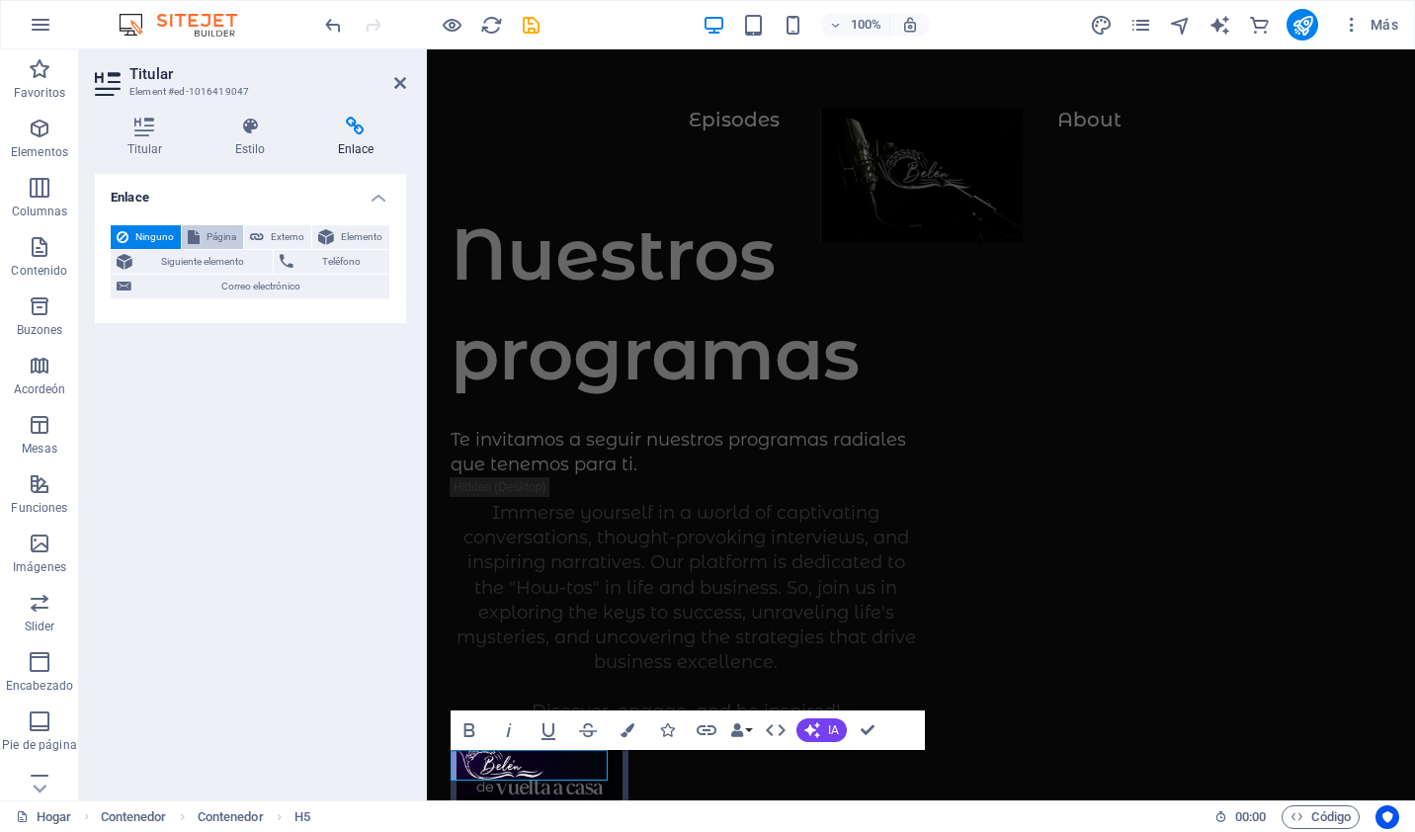
click at [206, 233] on span "Página" at bounding box center [222, 237] width 32 height 24
select select
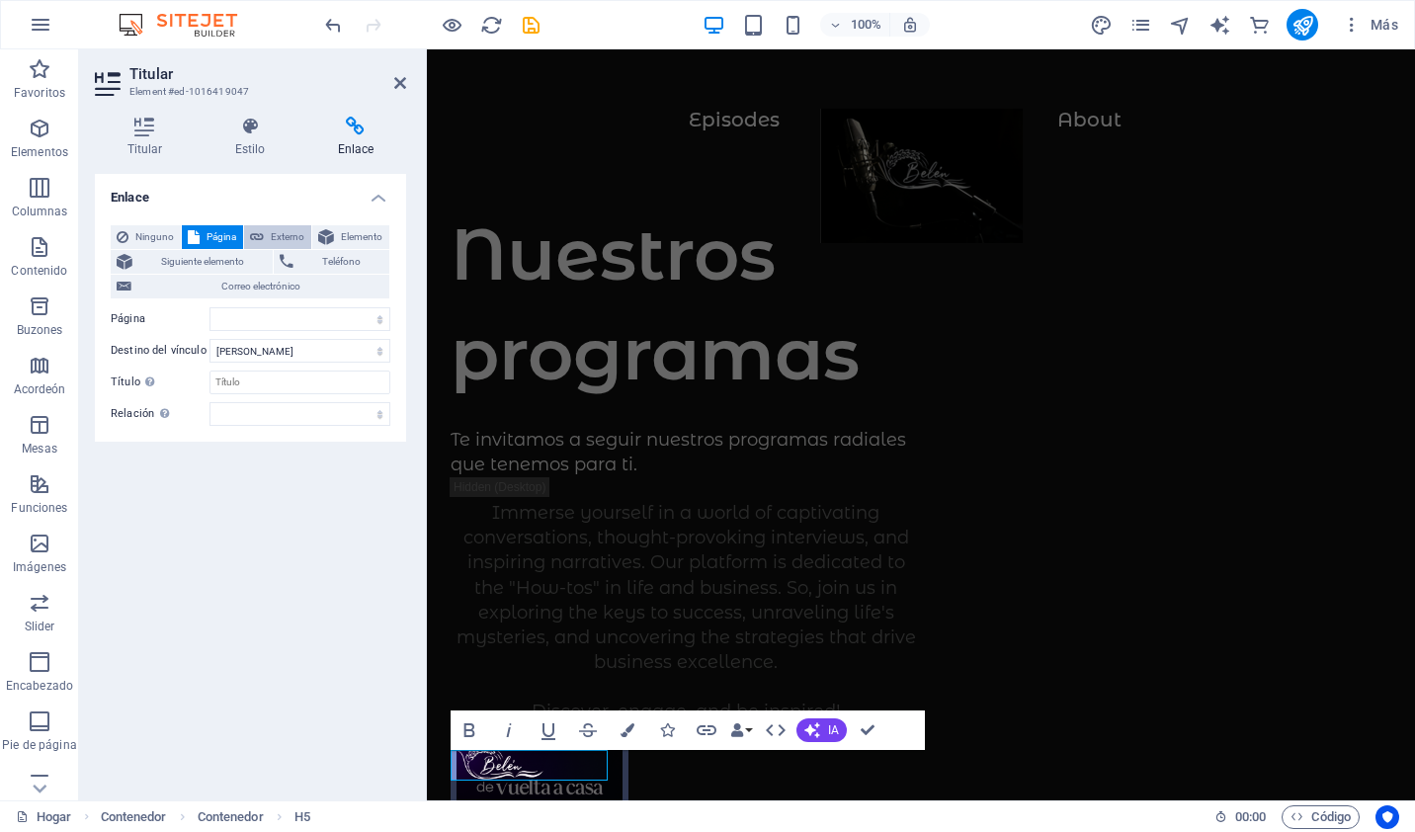
click at [270, 228] on span "Externo" at bounding box center [288, 237] width 36 height 24
select select "blank"
click at [330, 231] on icon at bounding box center [326, 237] width 16 height 24
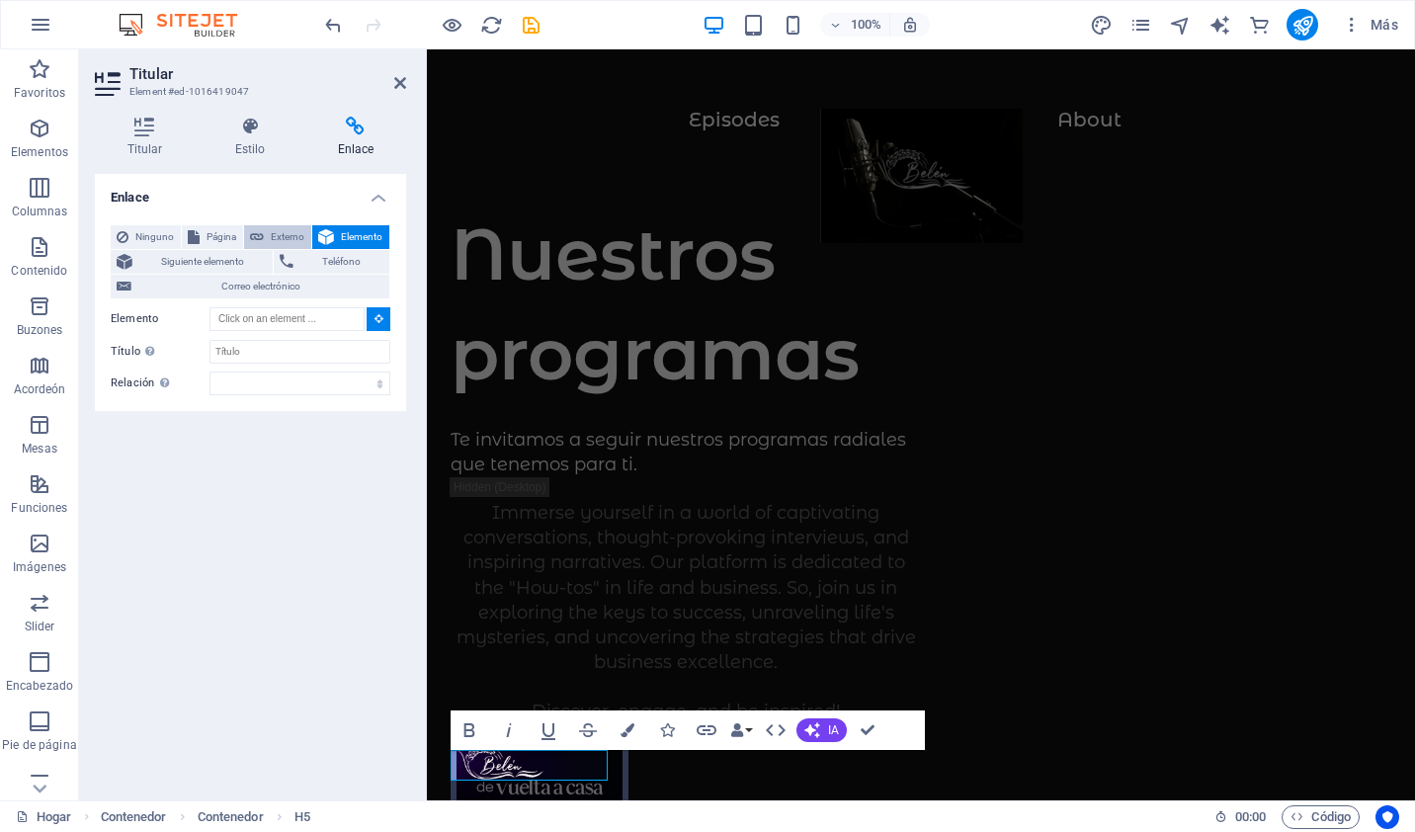
click at [290, 236] on span "Externo" at bounding box center [288, 237] width 36 height 24
select select "blank"
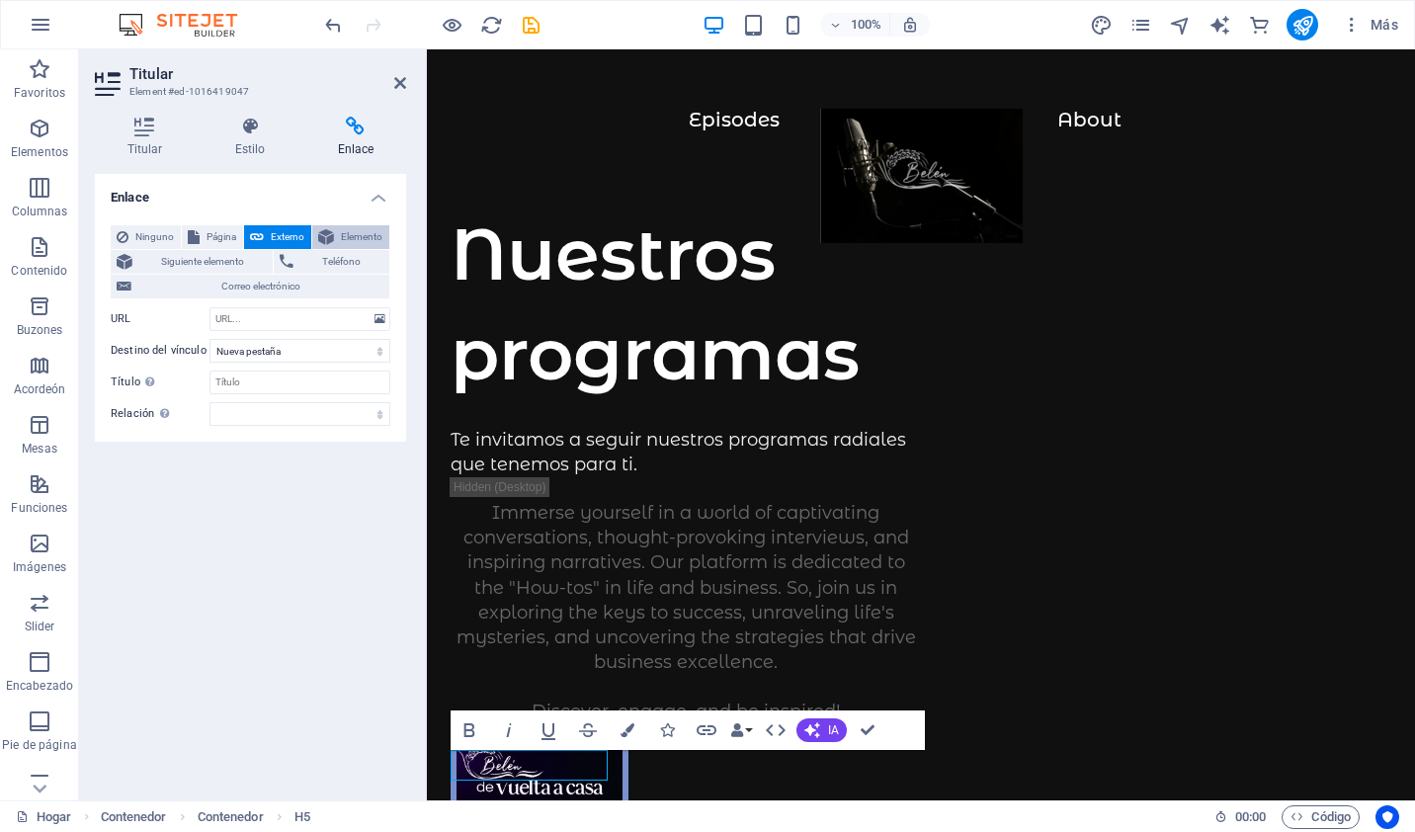
click at [334, 231] on button "Elemento" at bounding box center [350, 237] width 77 height 24
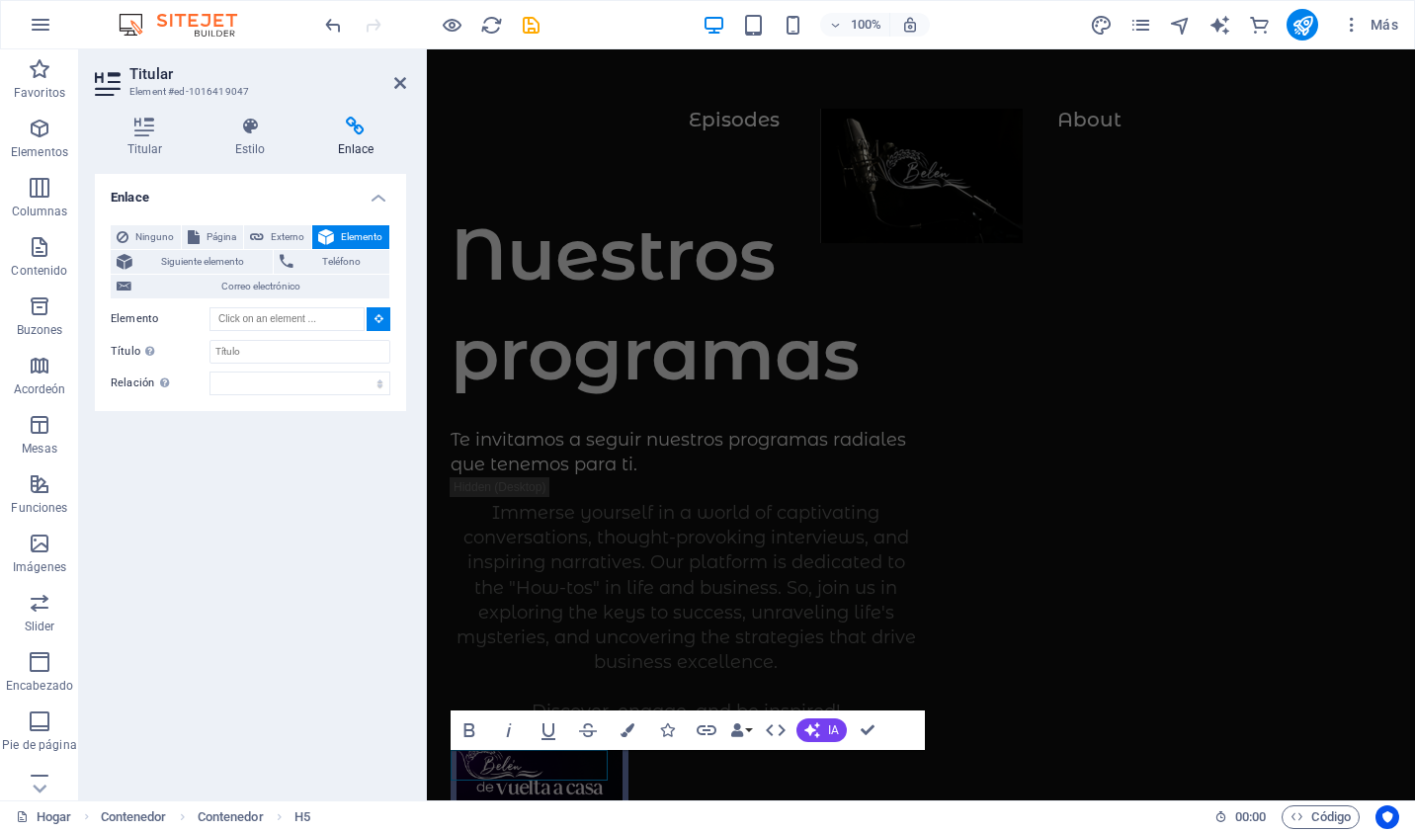
click at [406, 74] on aside "Titular Element #ed-1016419047 Titular Estilo Enlace Configuración Nivel H1 H2 …" at bounding box center [253, 424] width 348 height 751
click at [393, 82] on h2 "Titular" at bounding box center [267, 74] width 277 height 18
click at [403, 80] on icon at bounding box center [400, 83] width 12 height 16
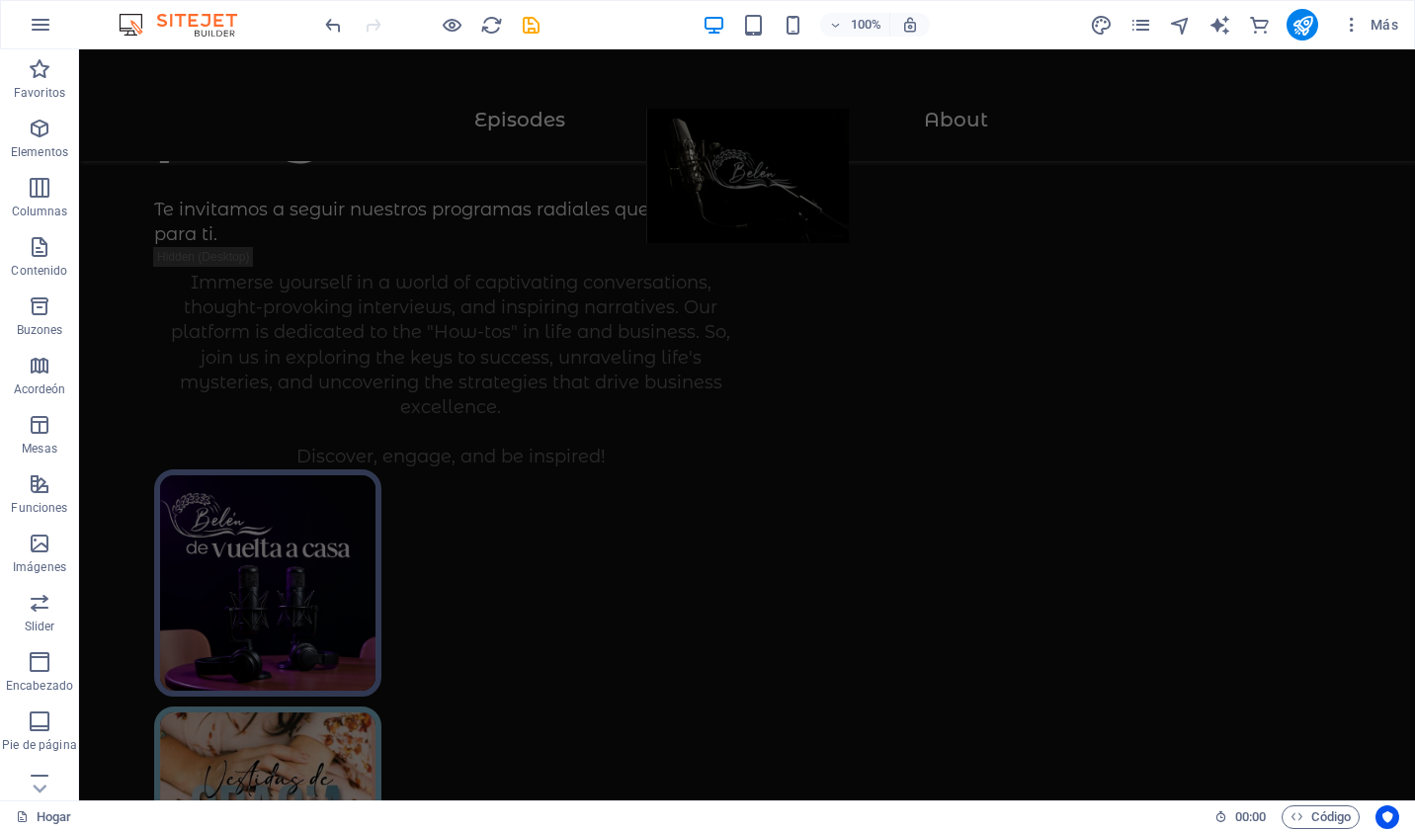
scroll to position [0, 0]
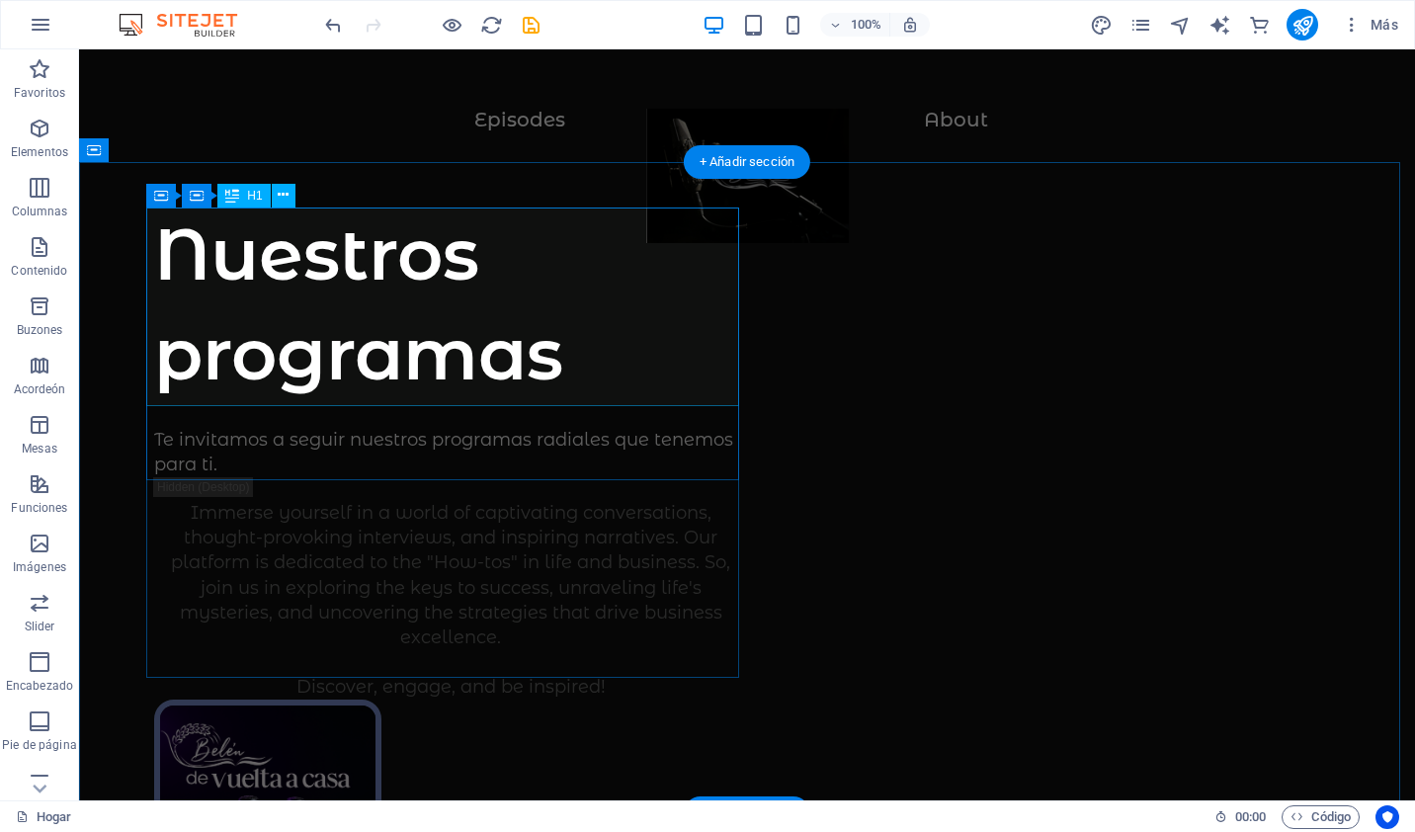
click at [633, 237] on div "Nuestros programas" at bounding box center [450, 305] width 593 height 200
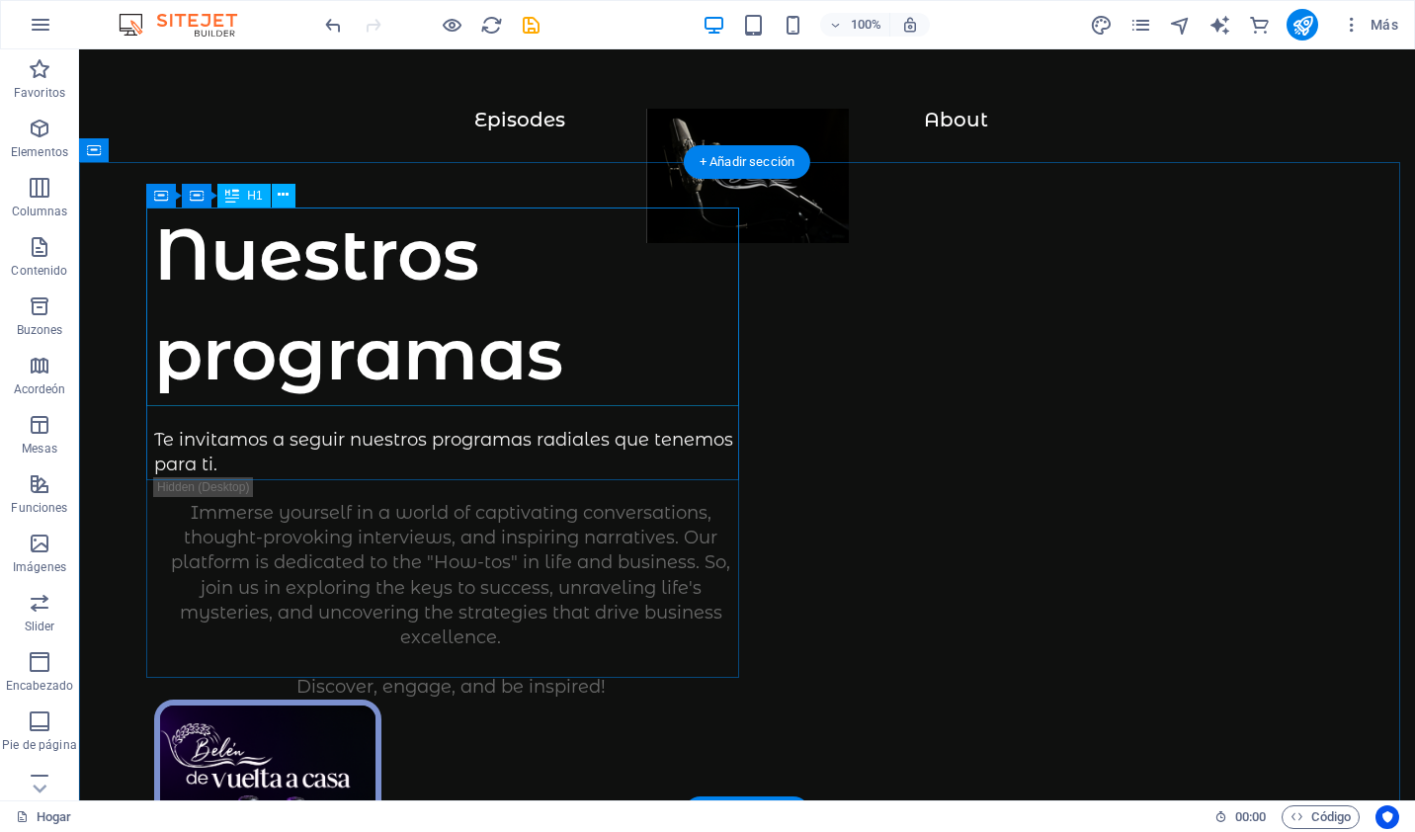
click at [739, 214] on div "Nuestros programas" at bounding box center [450, 305] width 593 height 200
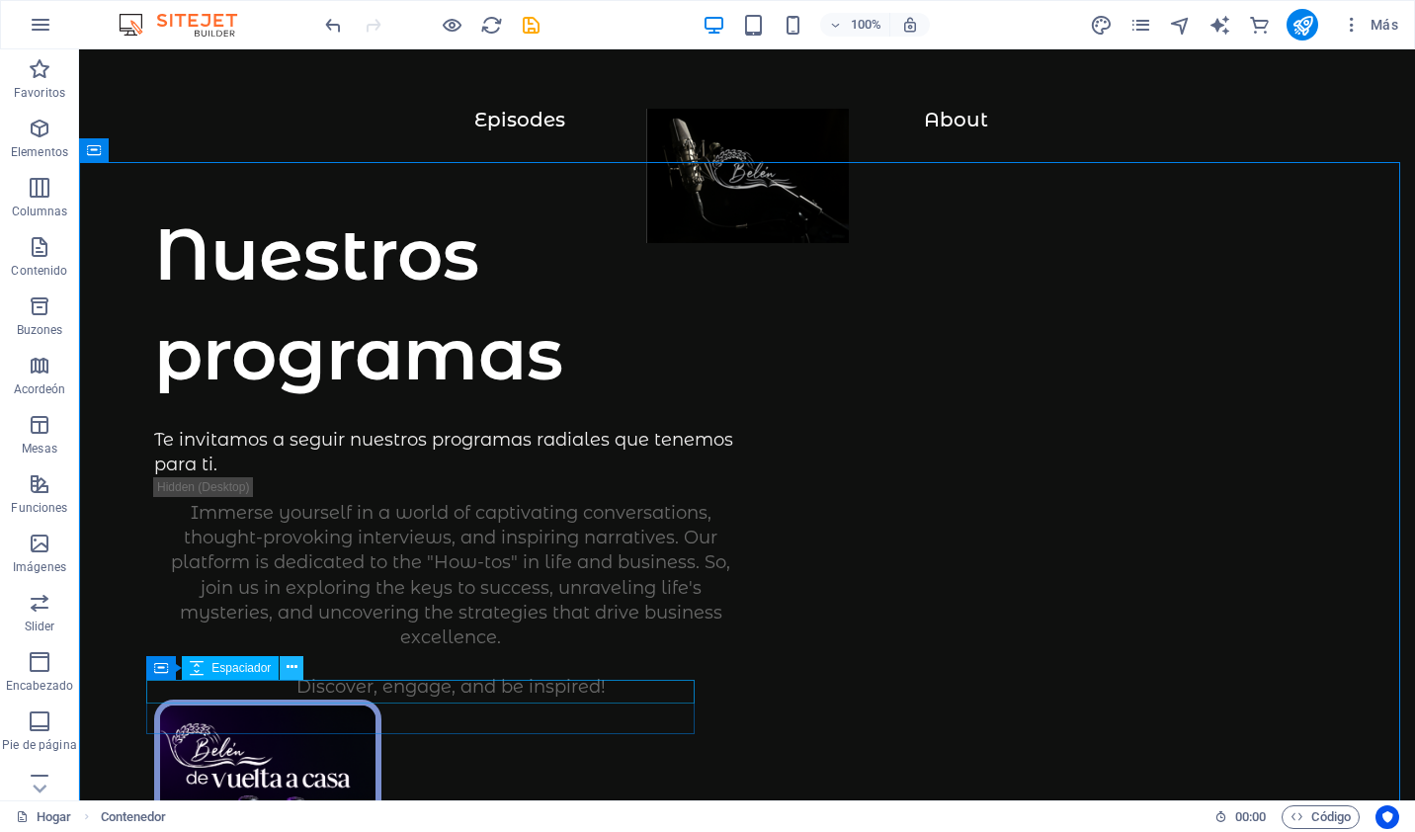
click at [284, 671] on button at bounding box center [292, 668] width 24 height 24
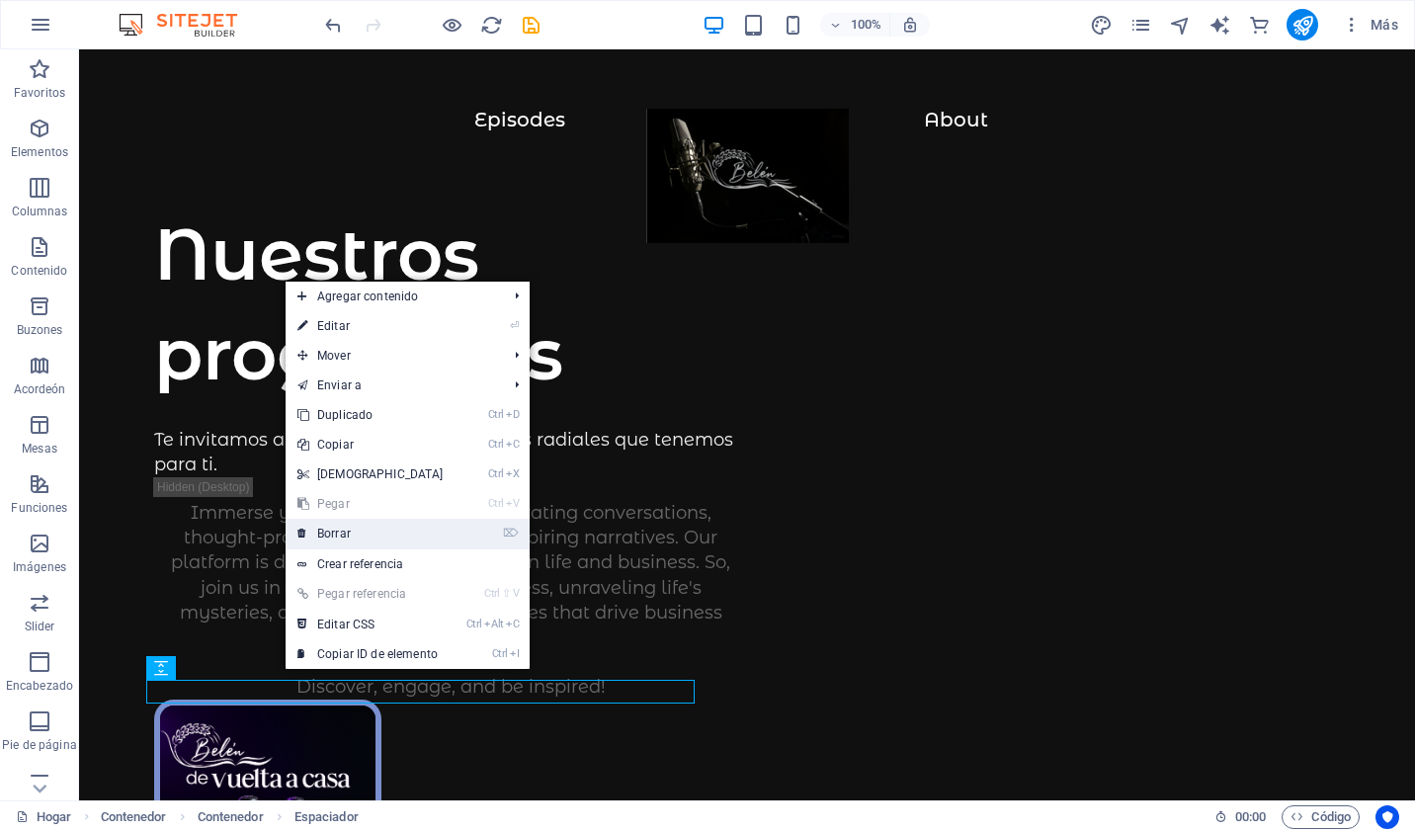
click at [346, 526] on link "⌦ Borrar" at bounding box center [371, 534] width 170 height 30
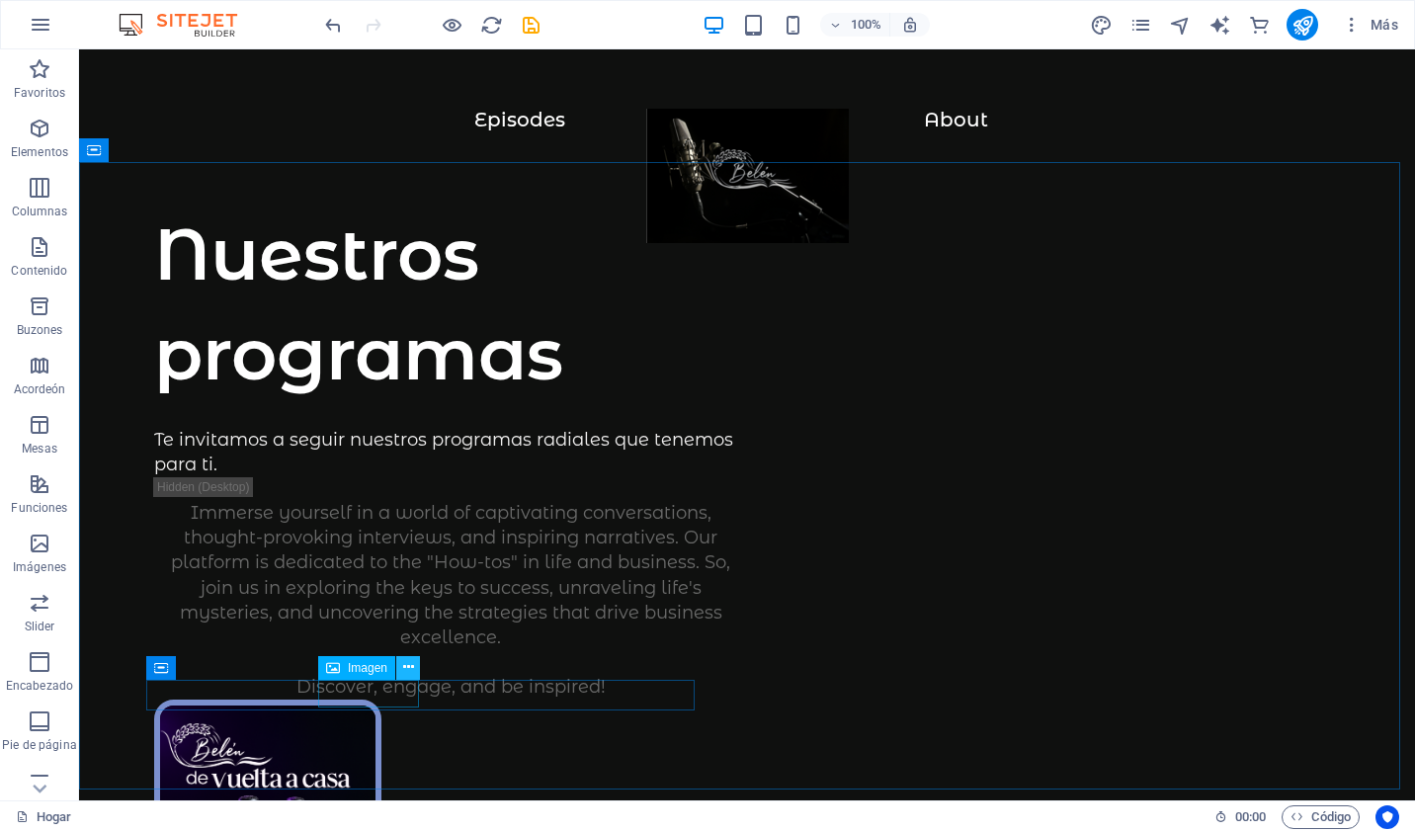
click at [404, 672] on icon at bounding box center [408, 667] width 11 height 21
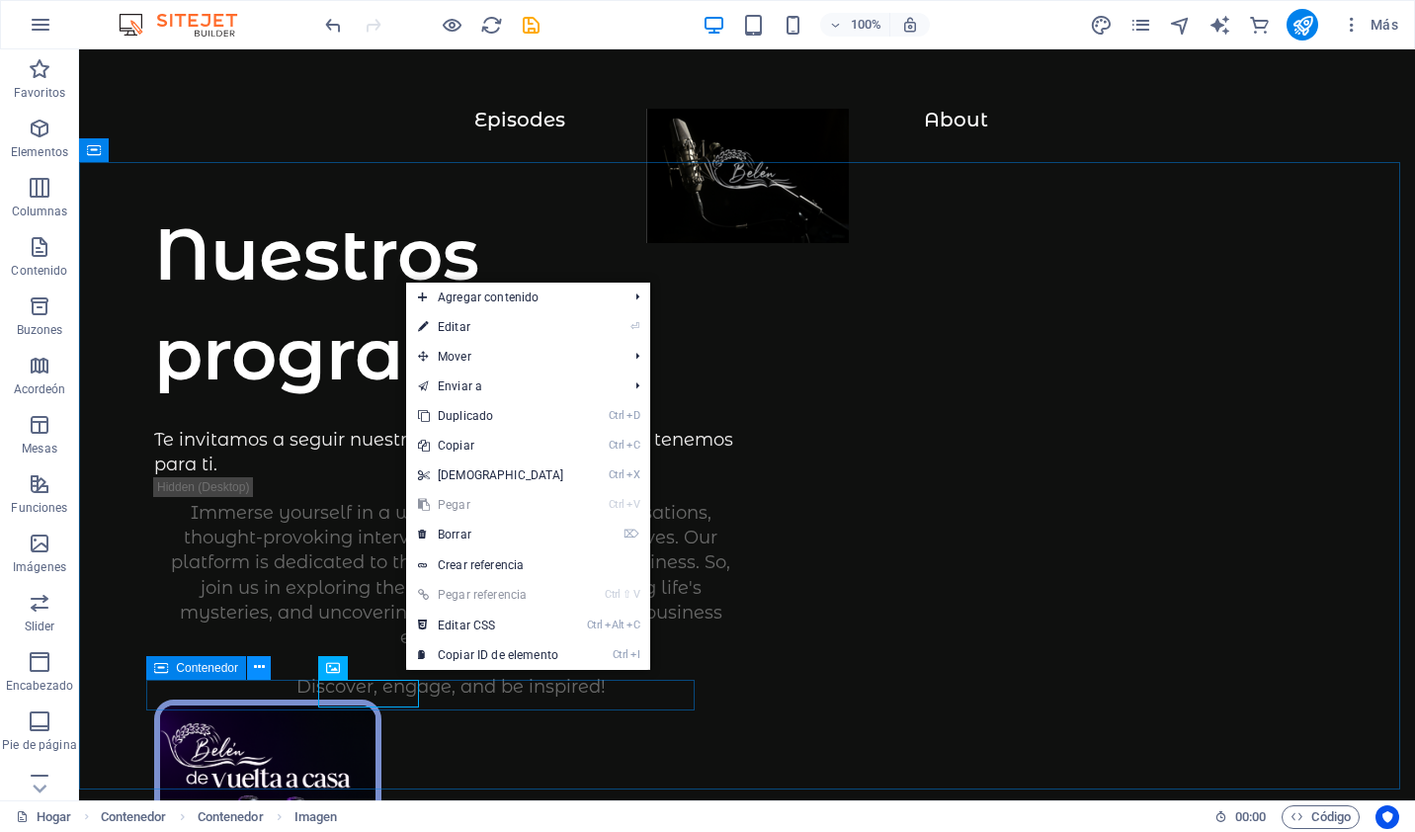
click at [254, 667] on icon at bounding box center [259, 667] width 11 height 21
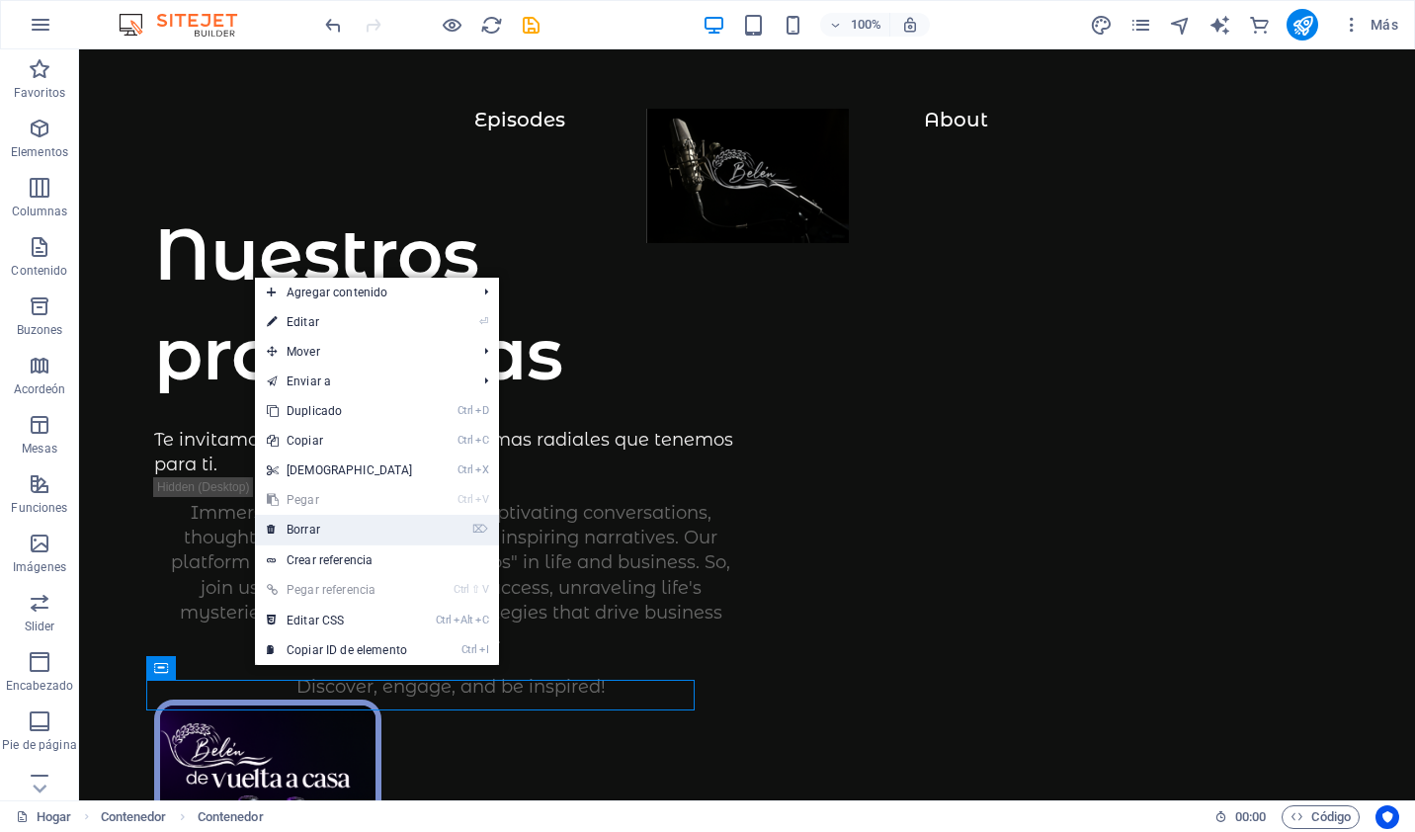
click at [303, 528] on font "Borrar" at bounding box center [304, 530] width 34 height 14
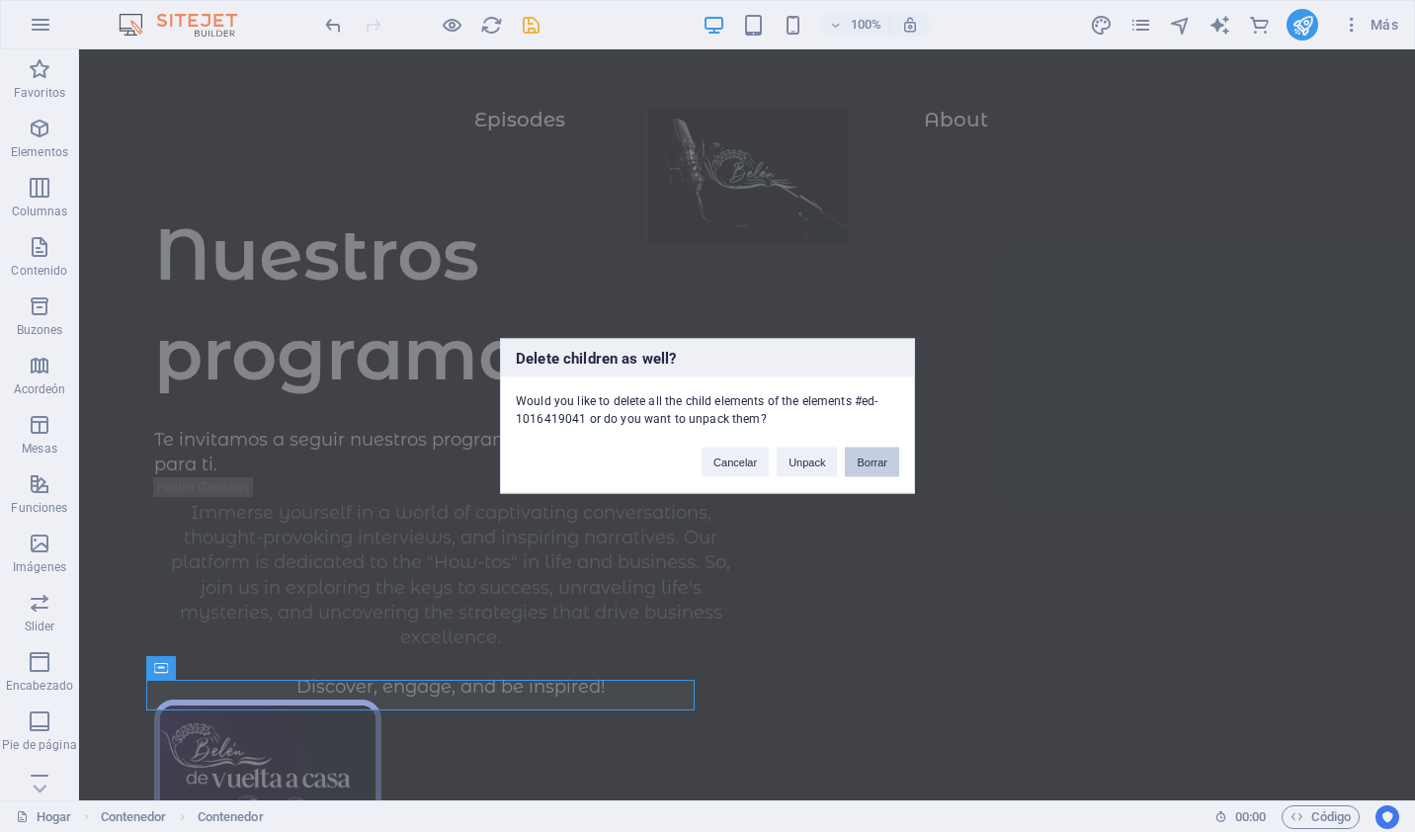
click at [870, 462] on button "Borrar" at bounding box center [872, 463] width 54 height 30
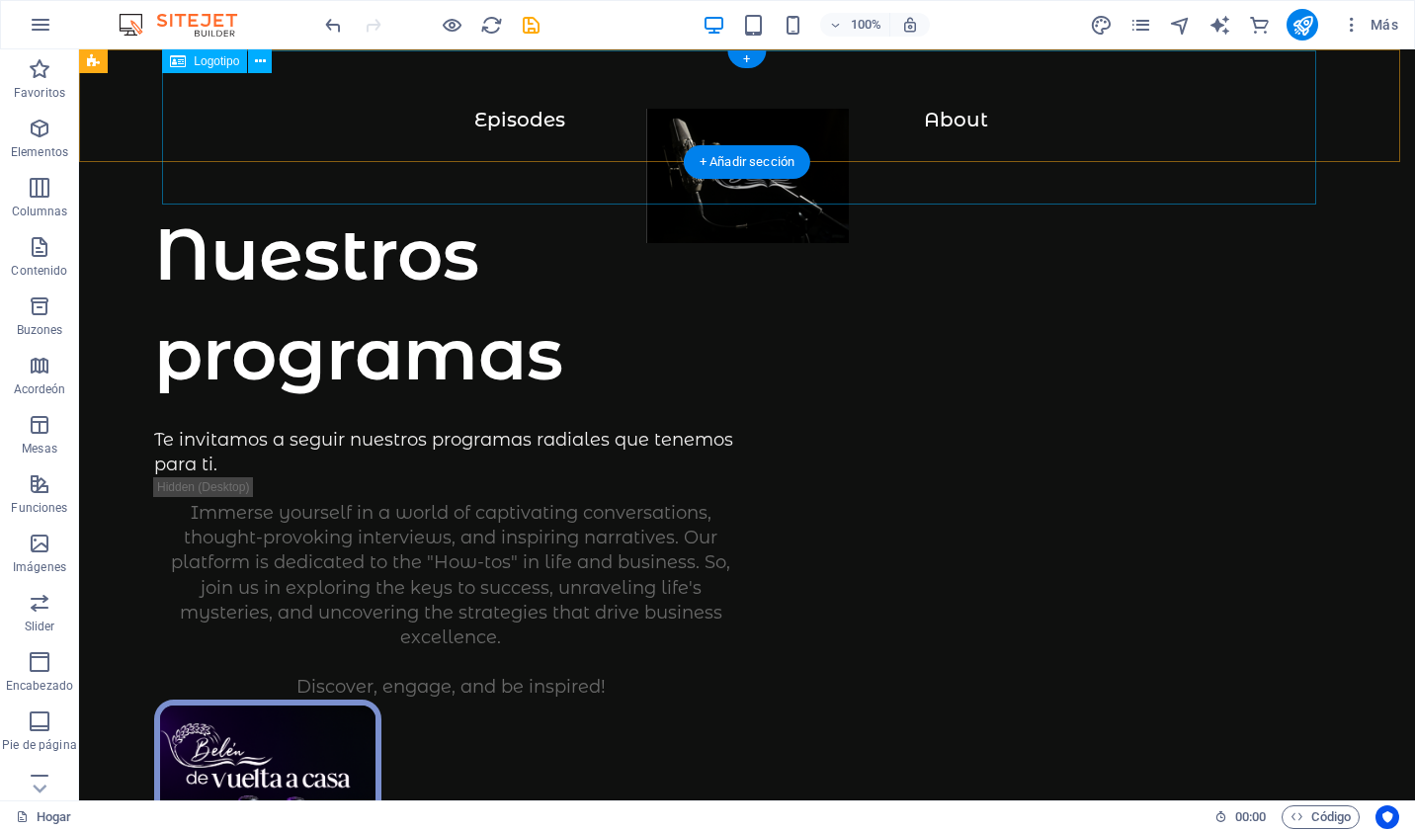
click at [936, 124] on div at bounding box center [747, 186] width 1257 height 154
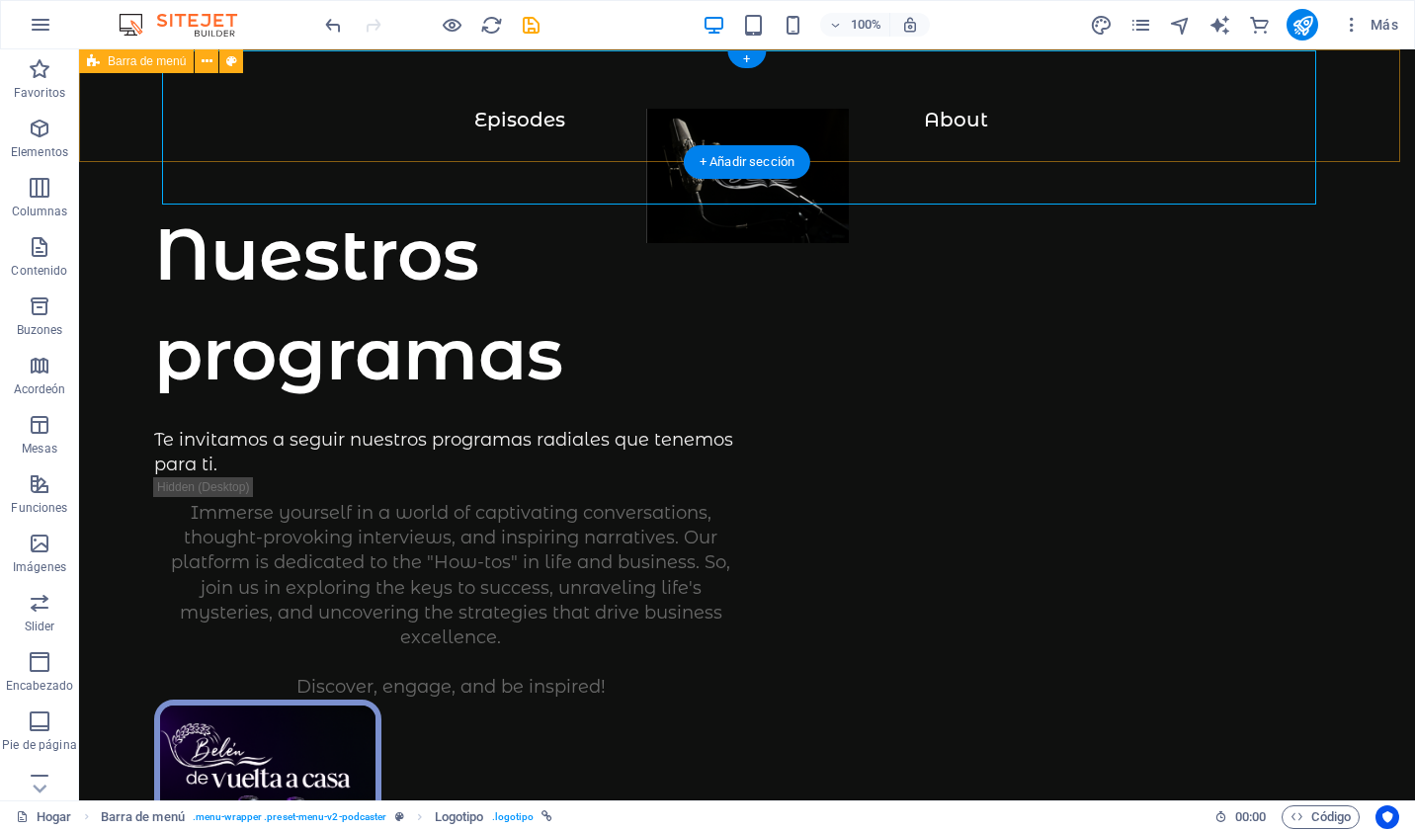
click at [122, 99] on div "Menu Episodes About" at bounding box center [747, 105] width 1336 height 112
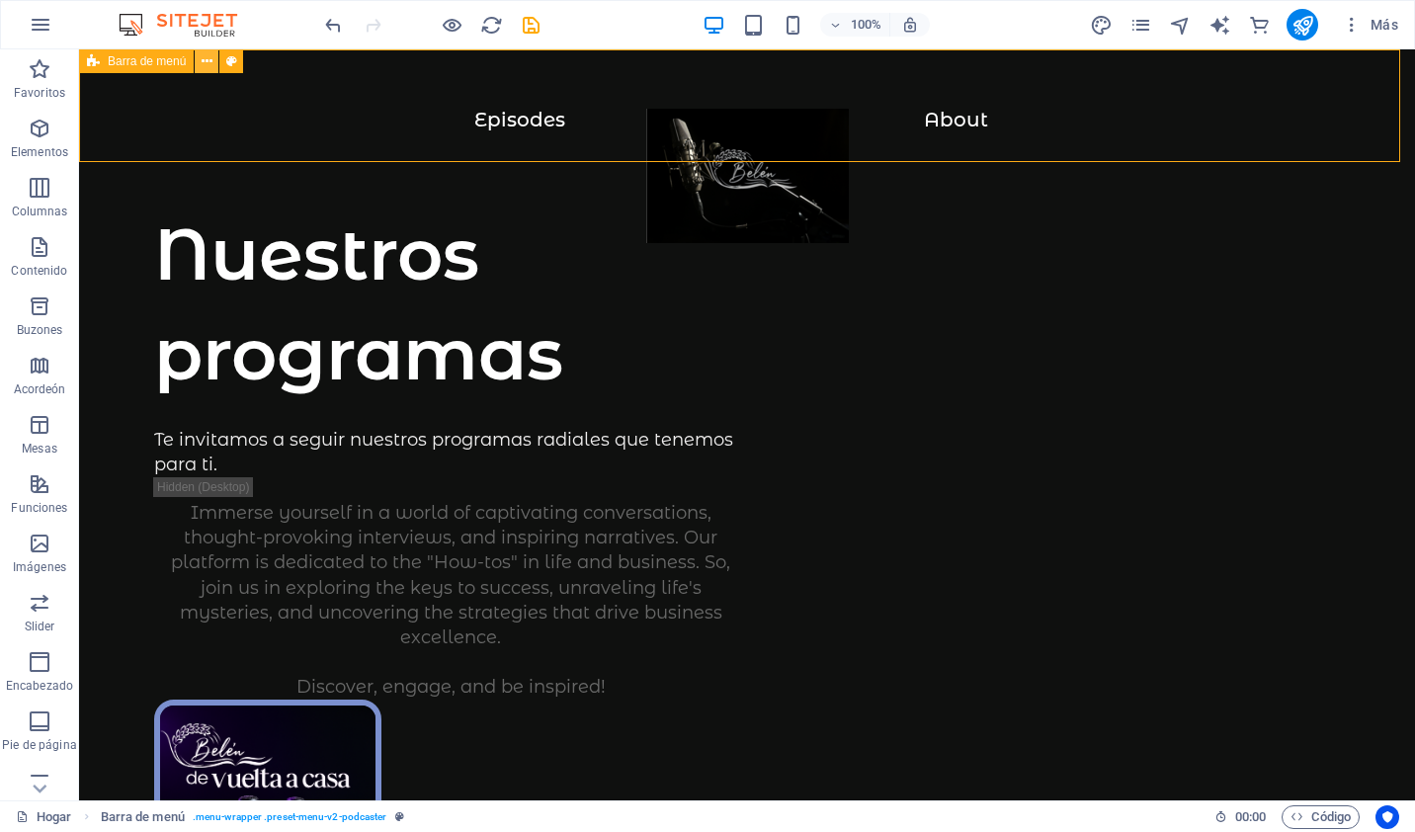
click at [202, 59] on icon at bounding box center [207, 61] width 11 height 21
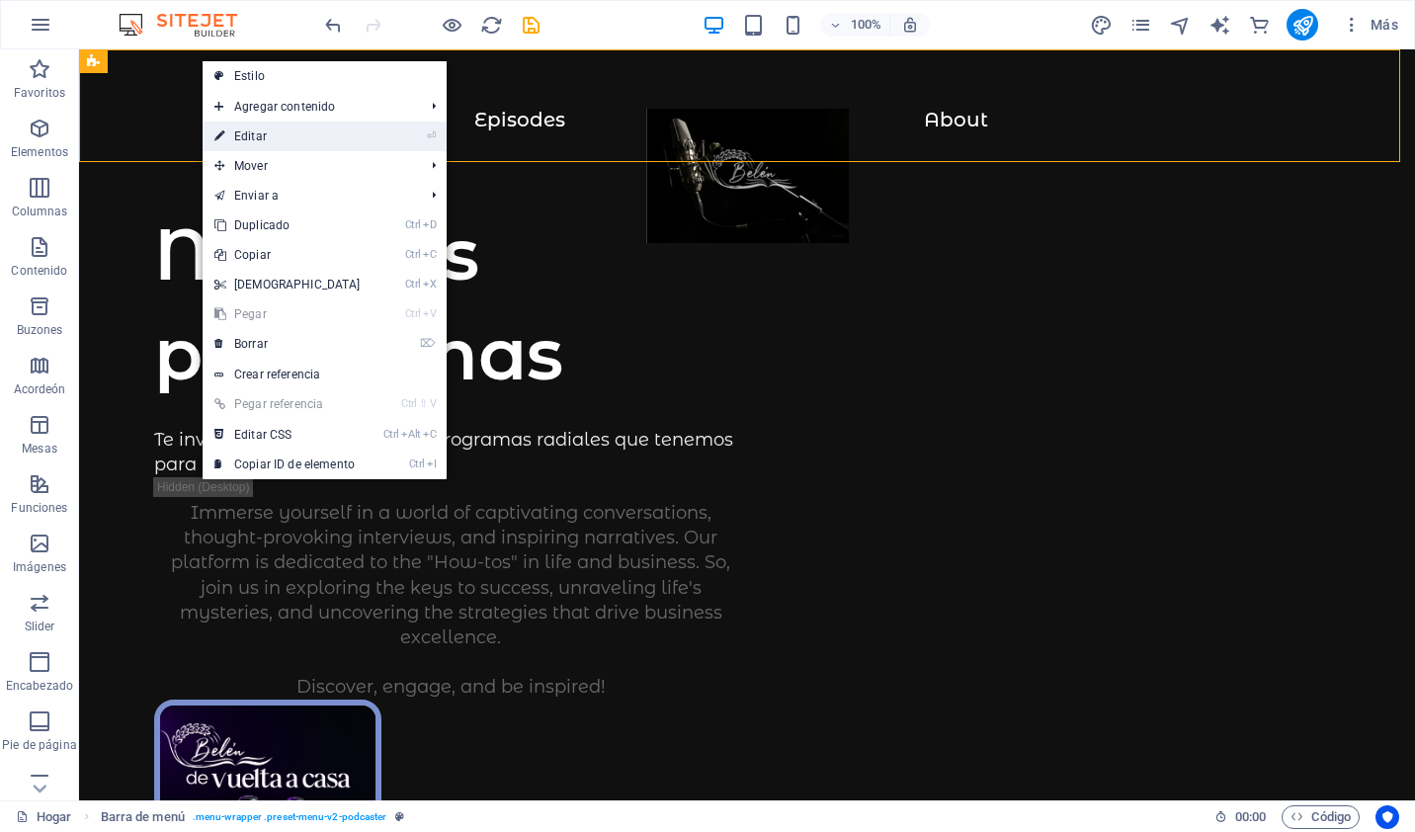
click at [225, 132] on link "⏎ Editar" at bounding box center [288, 137] width 170 height 30
select select "header"
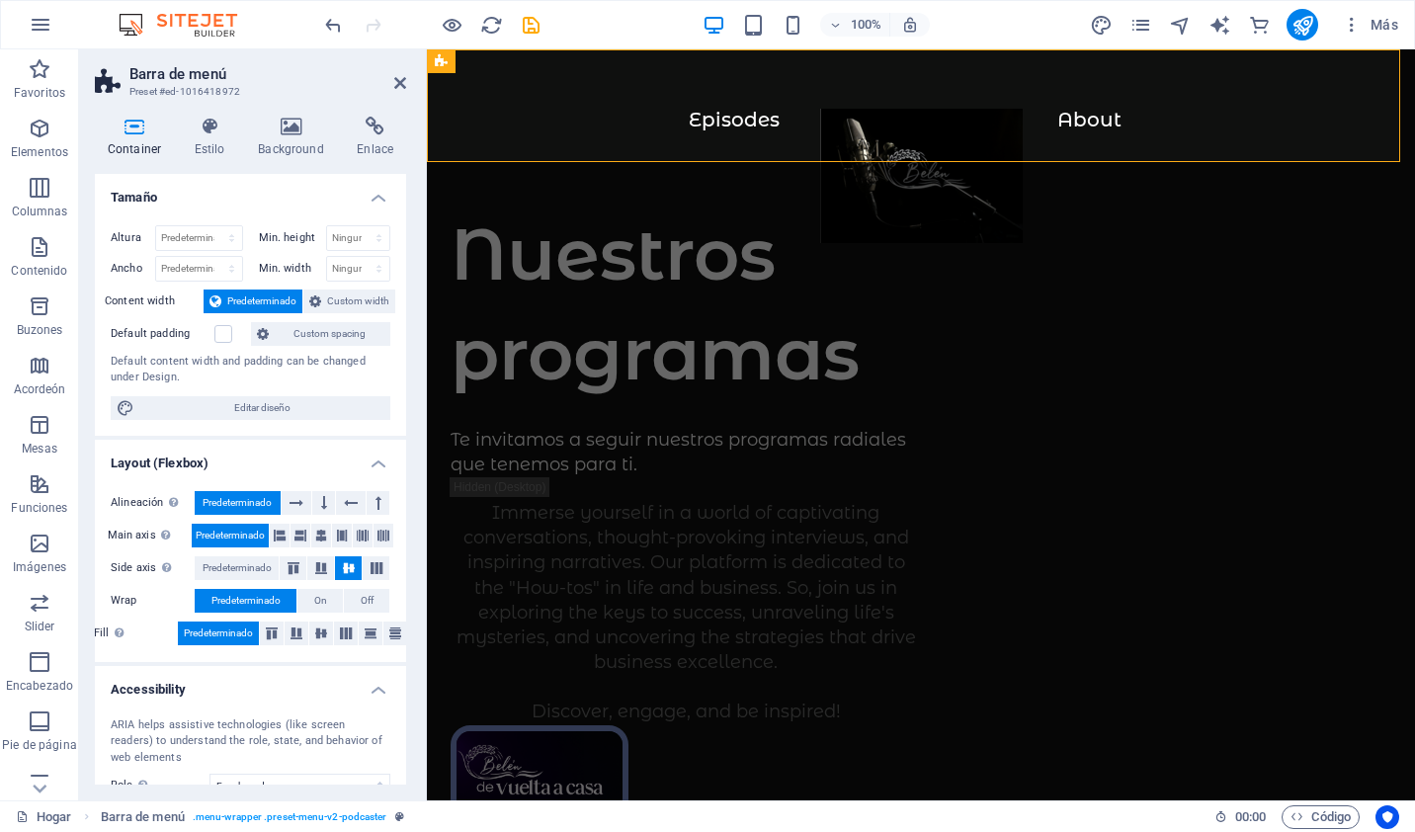
click at [131, 133] on icon at bounding box center [134, 127] width 79 height 20
drag, startPoint x: 401, startPoint y: 239, endPoint x: 401, endPoint y: 482, distance: 243.1
click at [401, 482] on ul "Tamaño Altura Predeterminado Px Rem % VH Vw Min. height Ninguno Px Rem % VH Vw …" at bounding box center [250, 557] width 311 height 767
click at [370, 134] on icon at bounding box center [375, 127] width 62 height 20
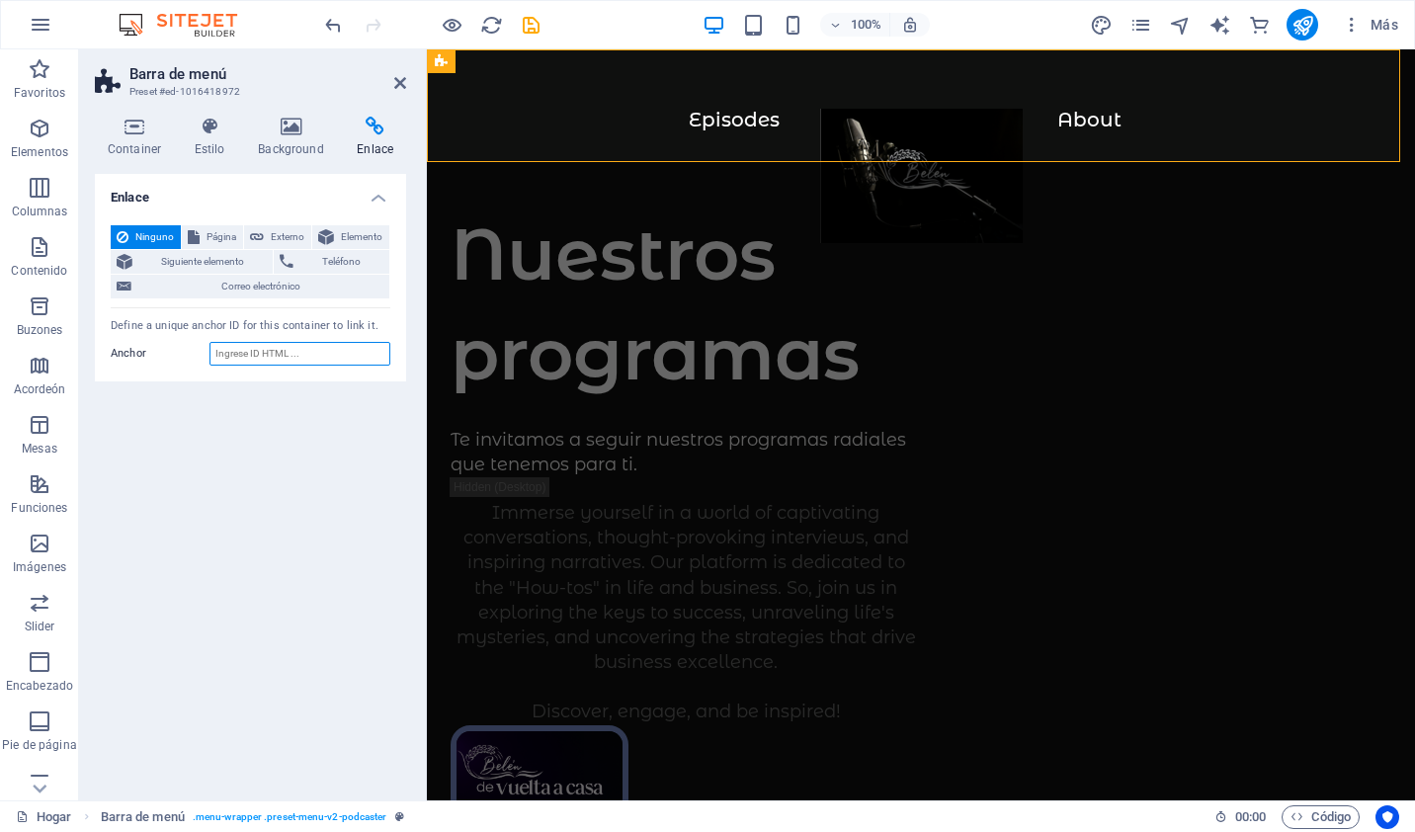
click at [292, 348] on input "Anchor" at bounding box center [299, 354] width 181 height 24
click at [298, 347] on input "Anchor" at bounding box center [299, 354] width 181 height 24
paste input "<img data-widget="mcp-cover-image" data-name="radio-icla-templobelen" style="fl…"
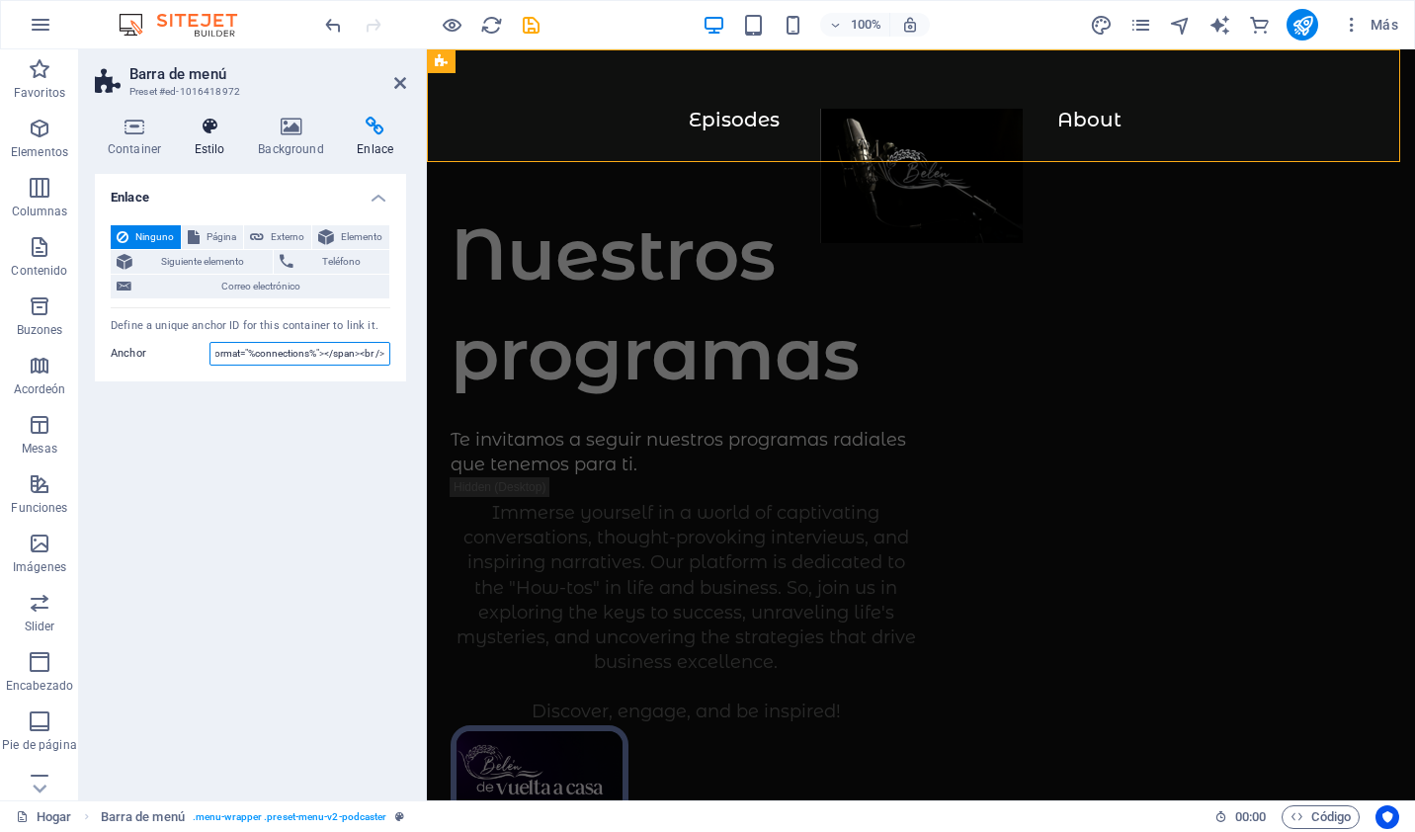
type input "<img data-widget="mcp-cover-image" data-name="radio-icla-templobelen" style="fl…"
click at [206, 144] on font "Estilo" at bounding box center [210, 149] width 31 height 14
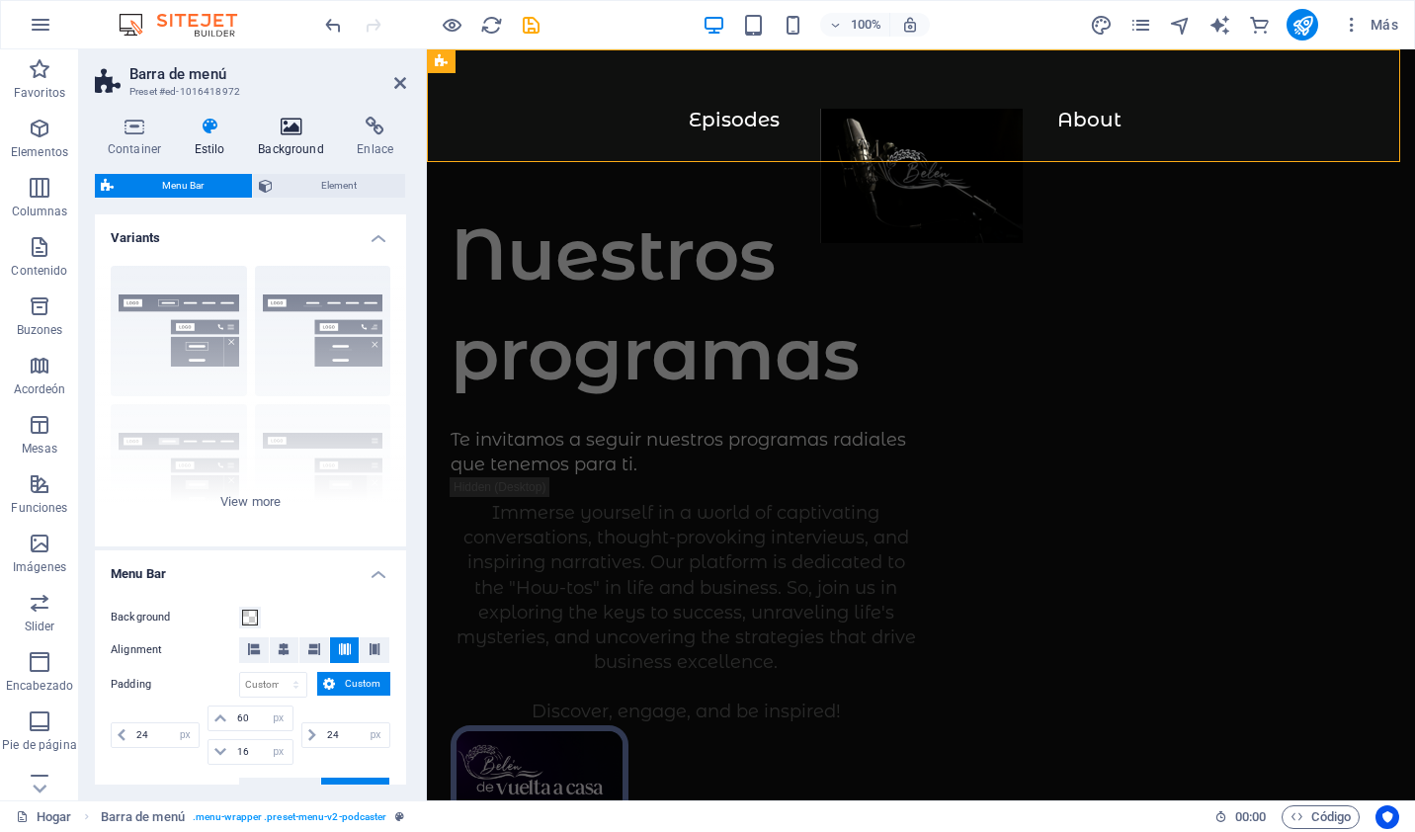
click at [294, 134] on icon at bounding box center [290, 127] width 91 height 20
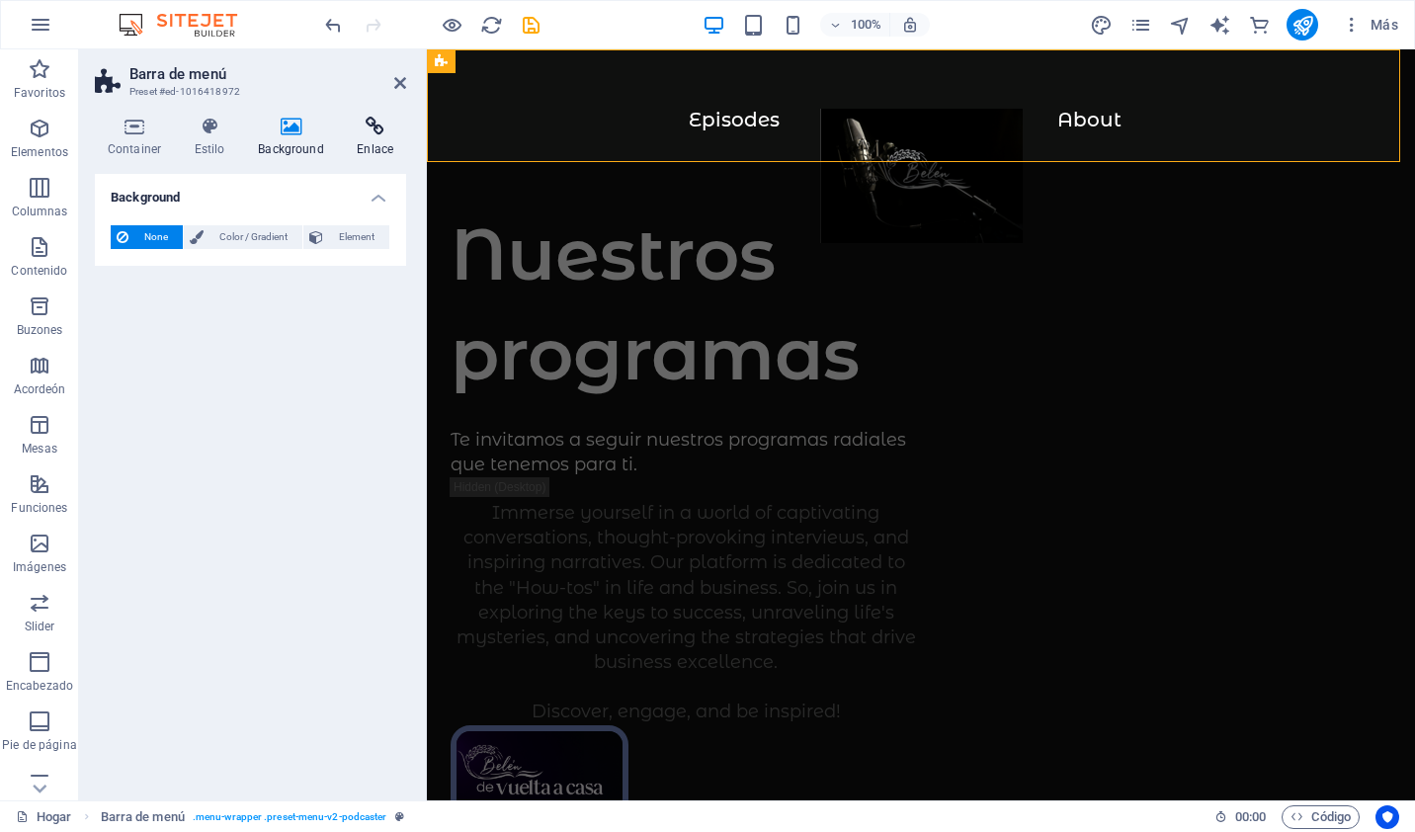
click at [386, 137] on h4 "Enlace" at bounding box center [375, 138] width 62 height 42
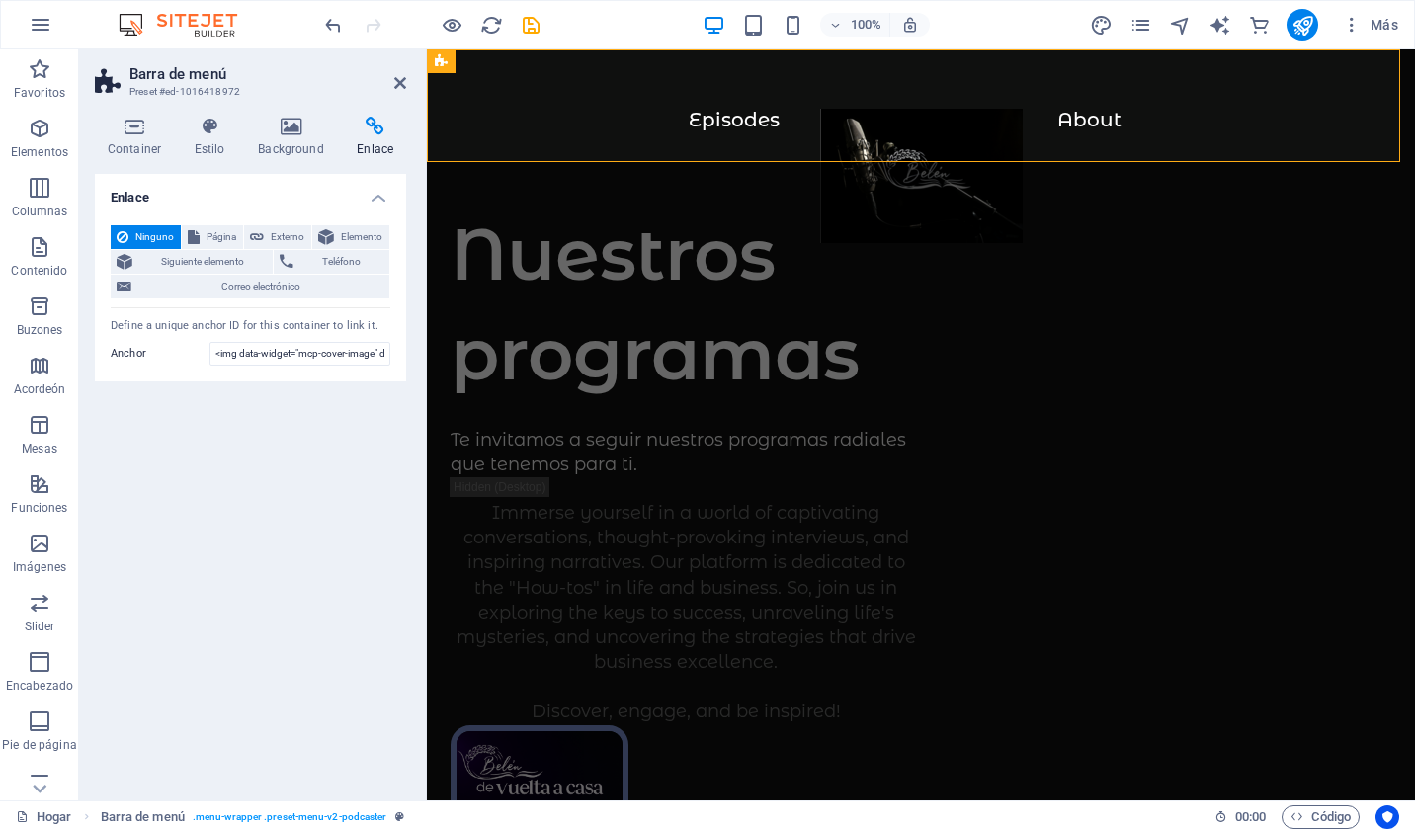
click at [210, 429] on div "Enlace Ninguno Página Externo Elemento Siguiente elemento Teléfono Correo elect…" at bounding box center [250, 479] width 311 height 611
click at [206, 241] on span "Página" at bounding box center [222, 237] width 32 height 24
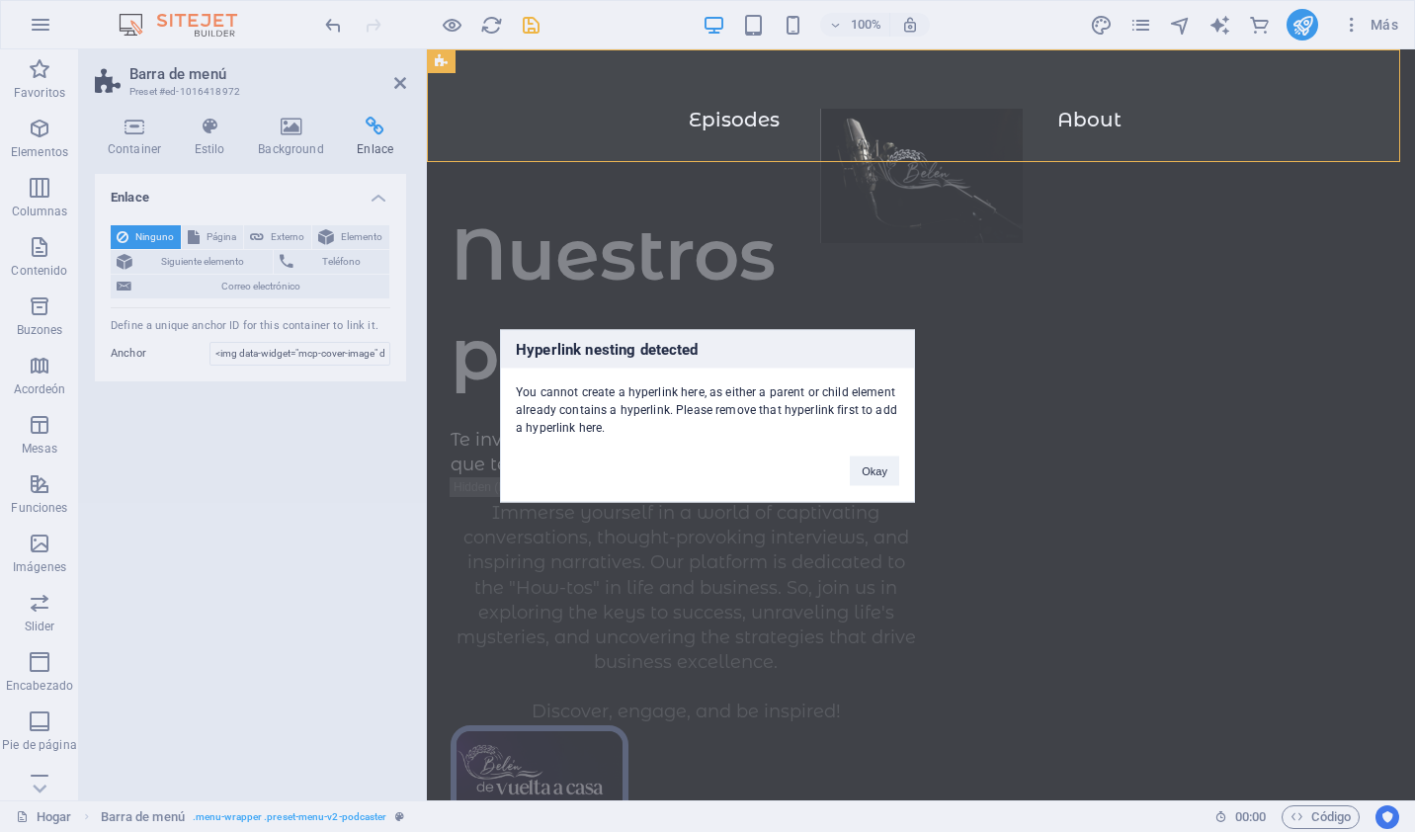
click at [273, 303] on div "Hyperlink nesting detected You cannot create a hyperlink here, as either a pare…" at bounding box center [707, 416] width 1415 height 832
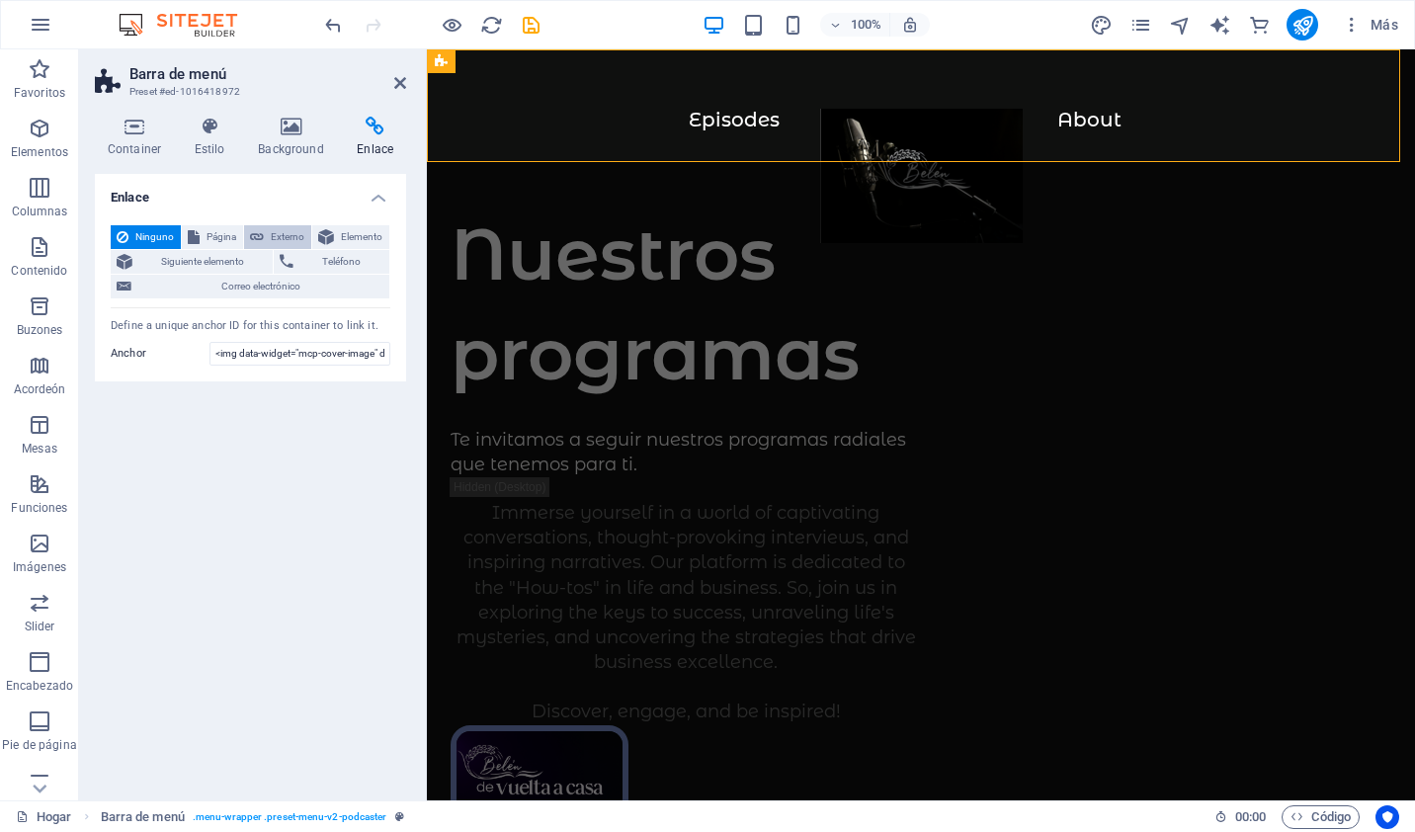
click at [276, 232] on span "Externo" at bounding box center [288, 237] width 36 height 24
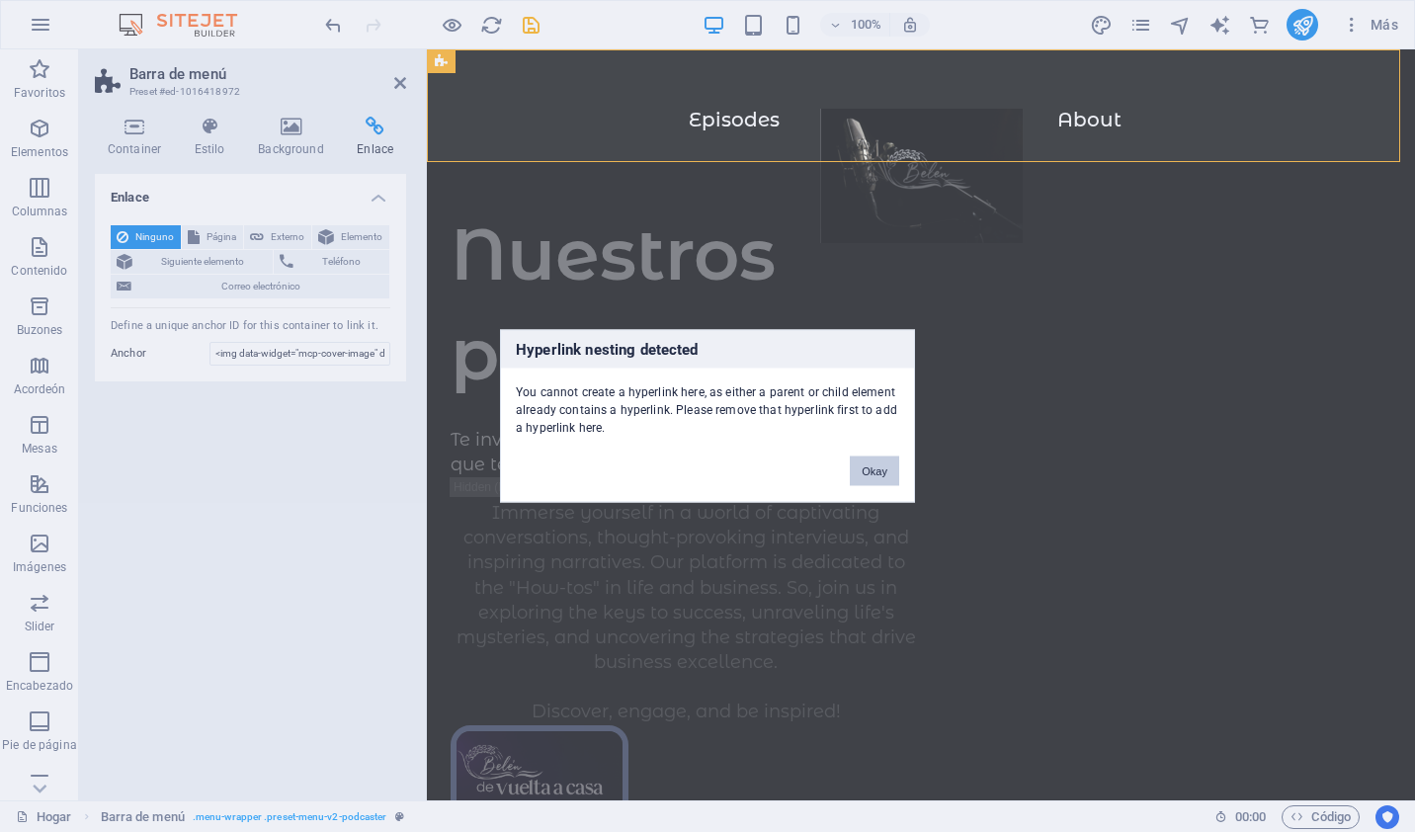
click at [874, 468] on button "Okay" at bounding box center [874, 472] width 49 height 30
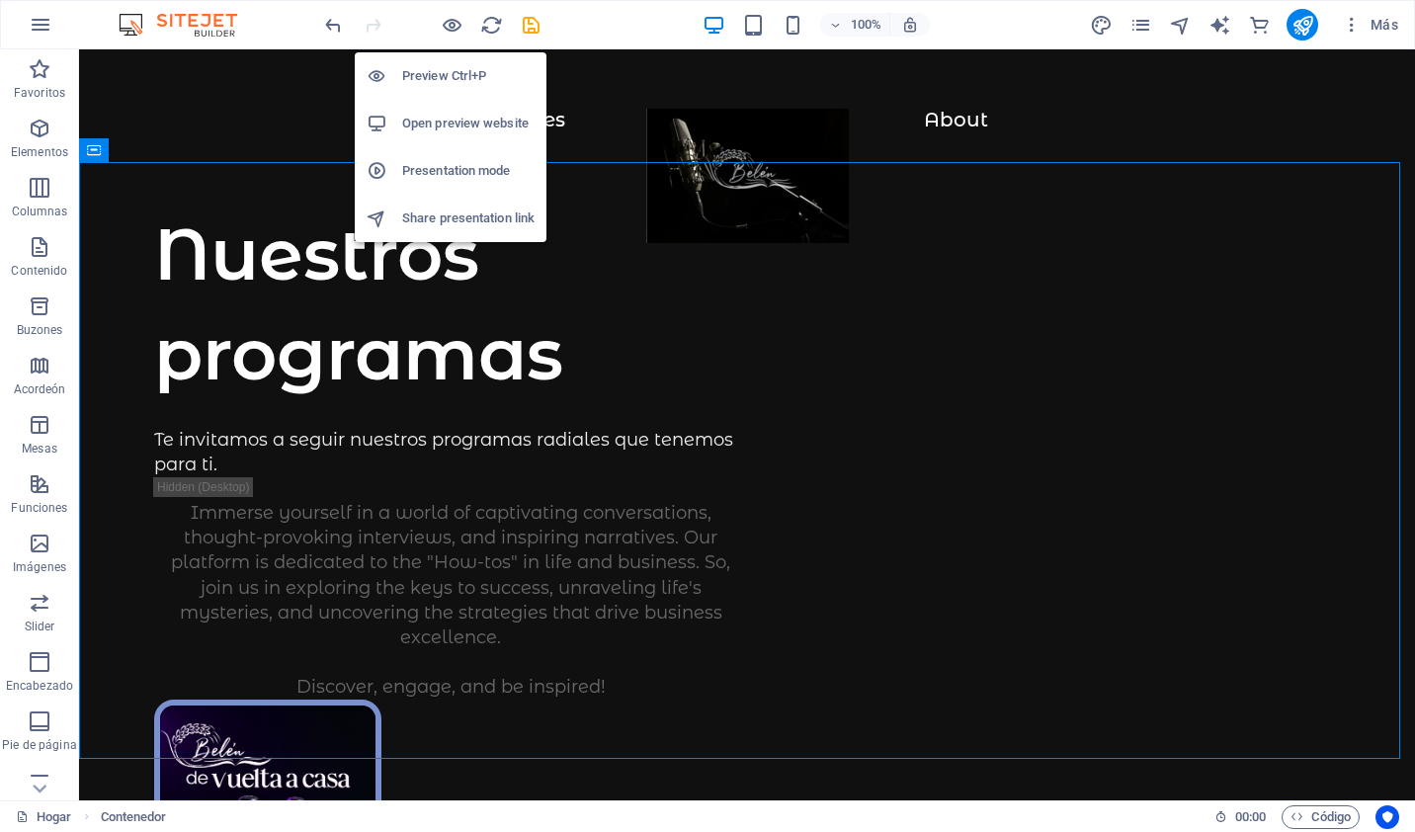
click at [449, 125] on h6 "Open preview website" at bounding box center [468, 124] width 132 height 24
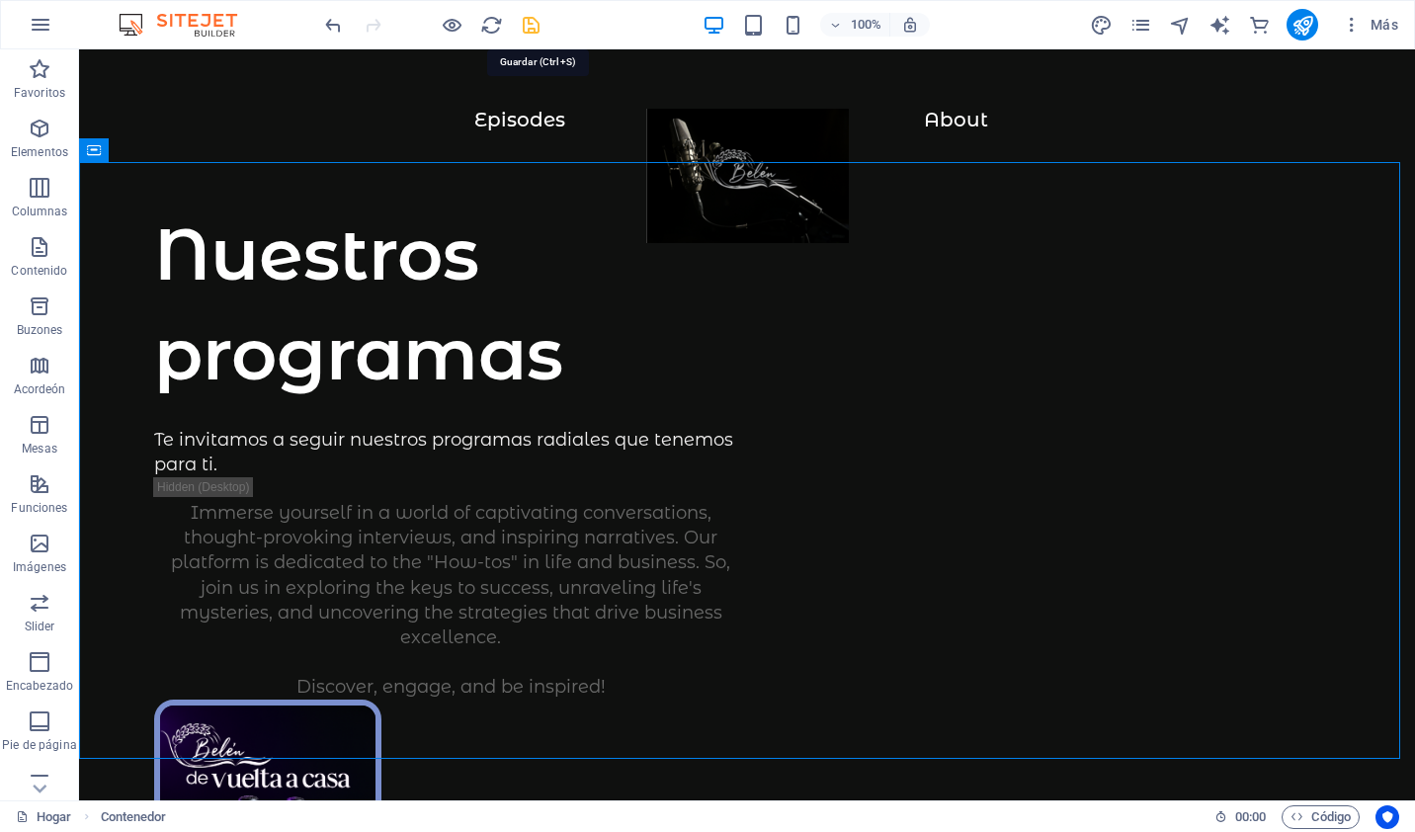
click at [528, 29] on icon "salvar" at bounding box center [531, 25] width 23 height 23
checkbox input "false"
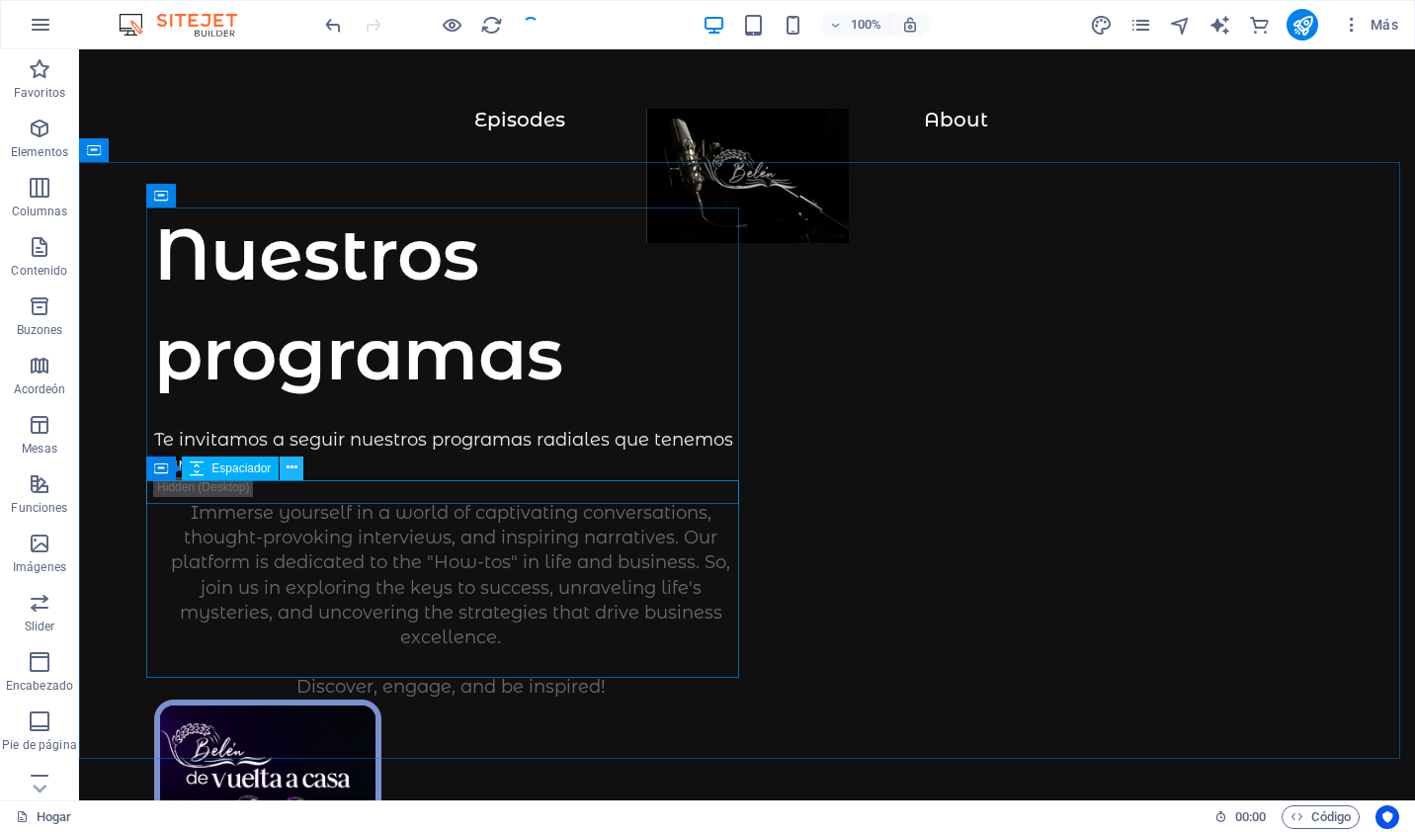
click at [288, 471] on icon at bounding box center [292, 468] width 11 height 21
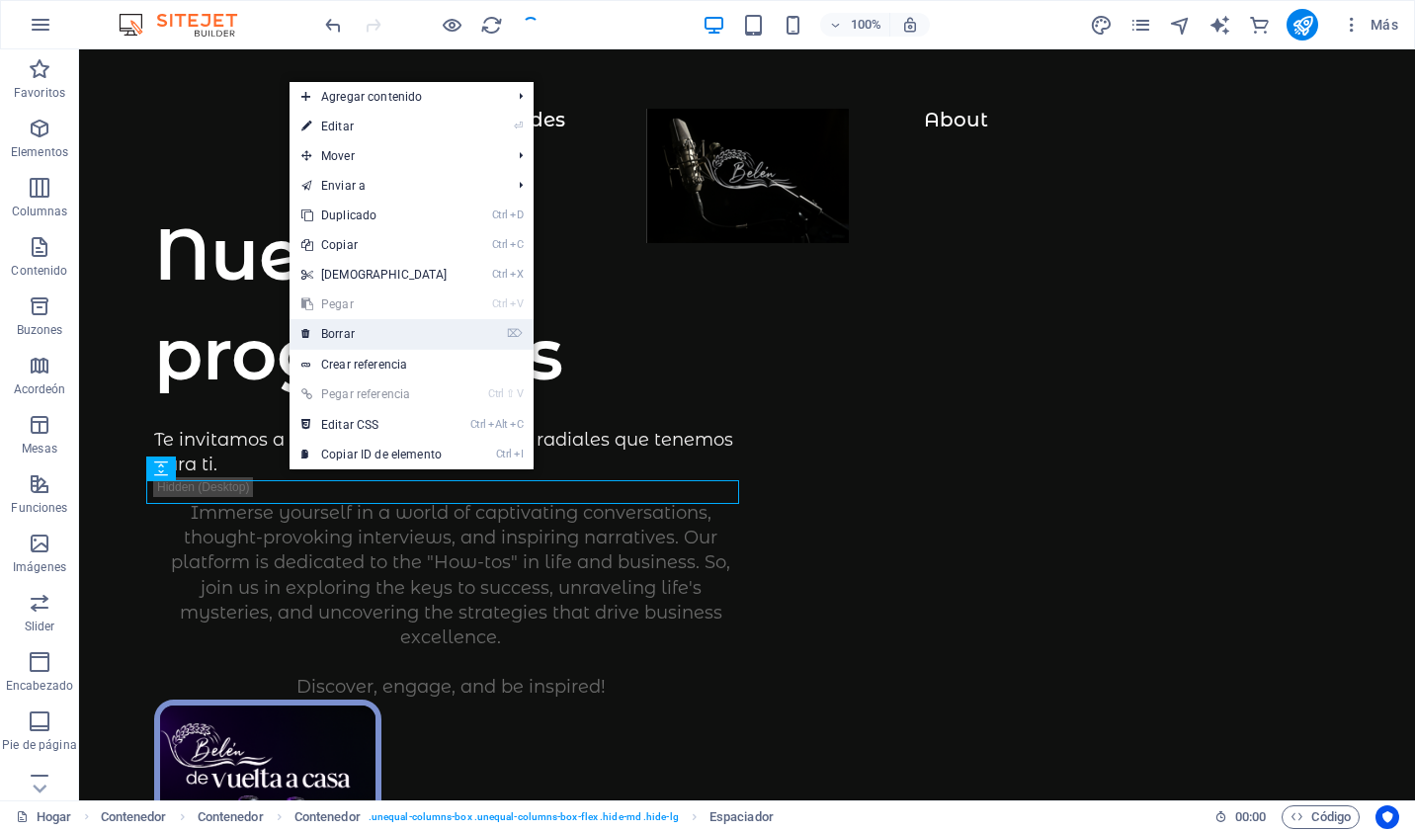
click at [349, 345] on link "⌦ Borrar" at bounding box center [375, 334] width 170 height 30
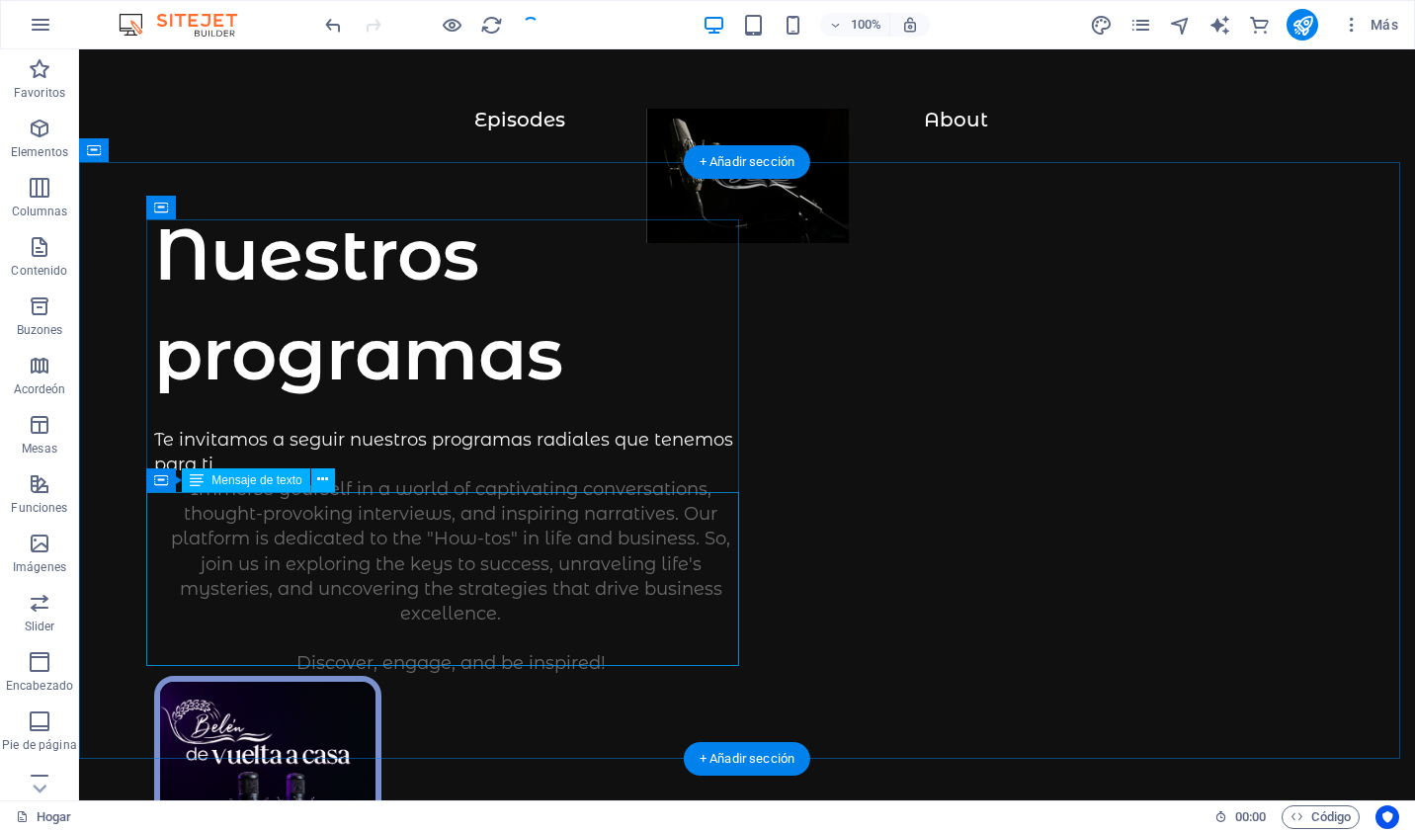
click at [307, 516] on div "Immerse yourself in a world of captivating conversations, thought-provoking int…" at bounding box center [450, 577] width 593 height 200
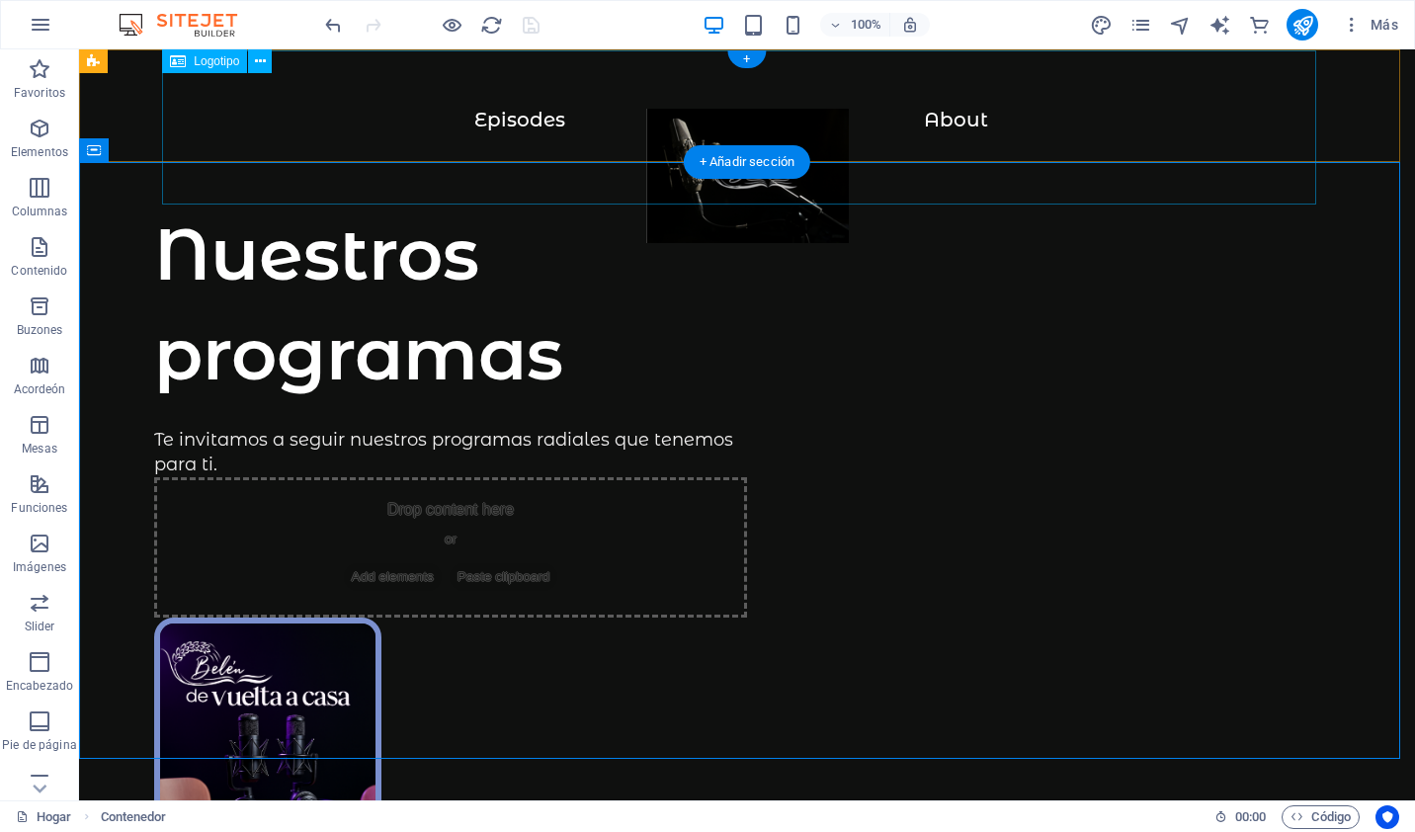
click at [957, 121] on div at bounding box center [747, 186] width 1257 height 154
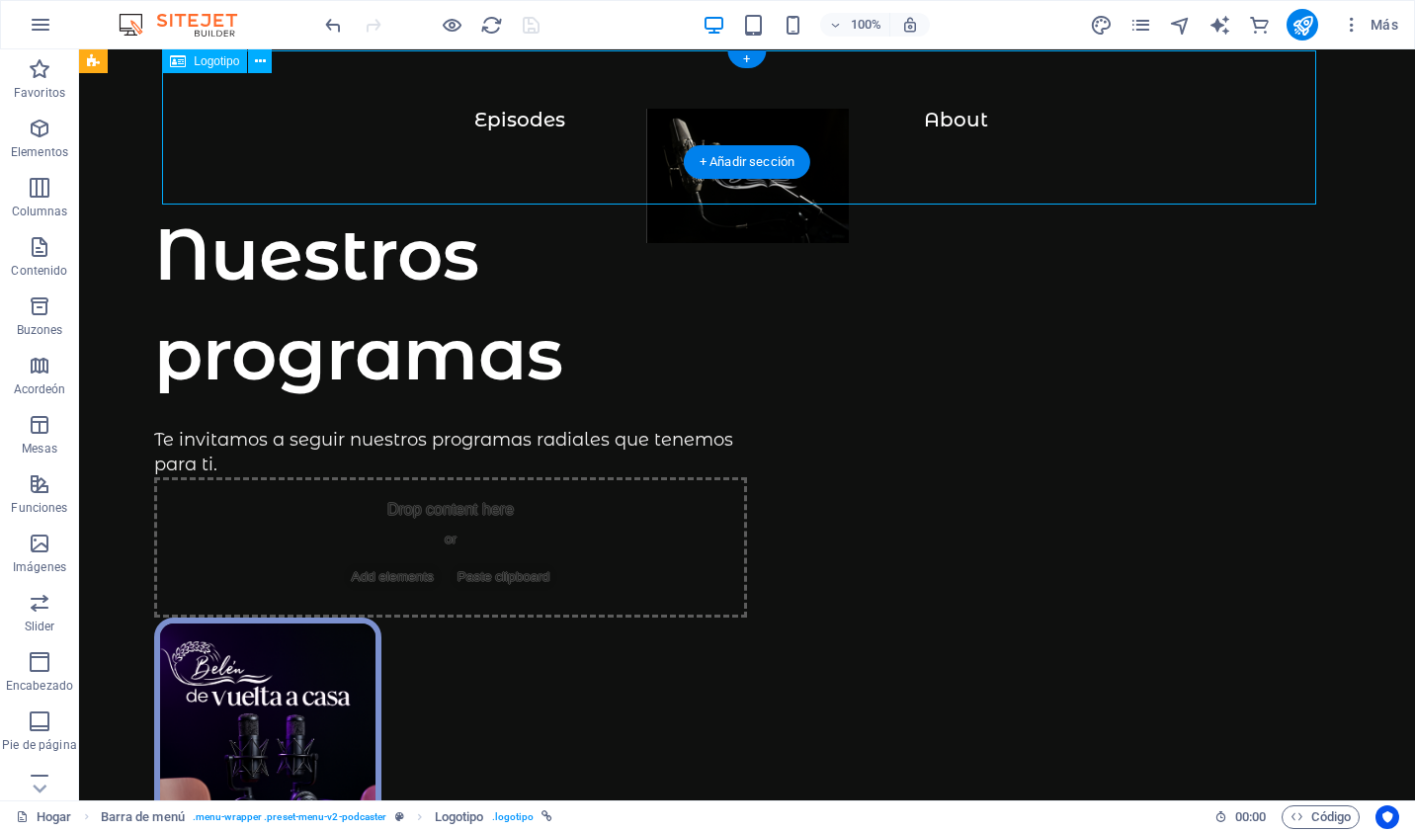
click at [957, 121] on div at bounding box center [747, 186] width 1257 height 154
click at [723, 109] on div at bounding box center [747, 186] width 1257 height 154
click at [265, 61] on icon at bounding box center [260, 61] width 11 height 21
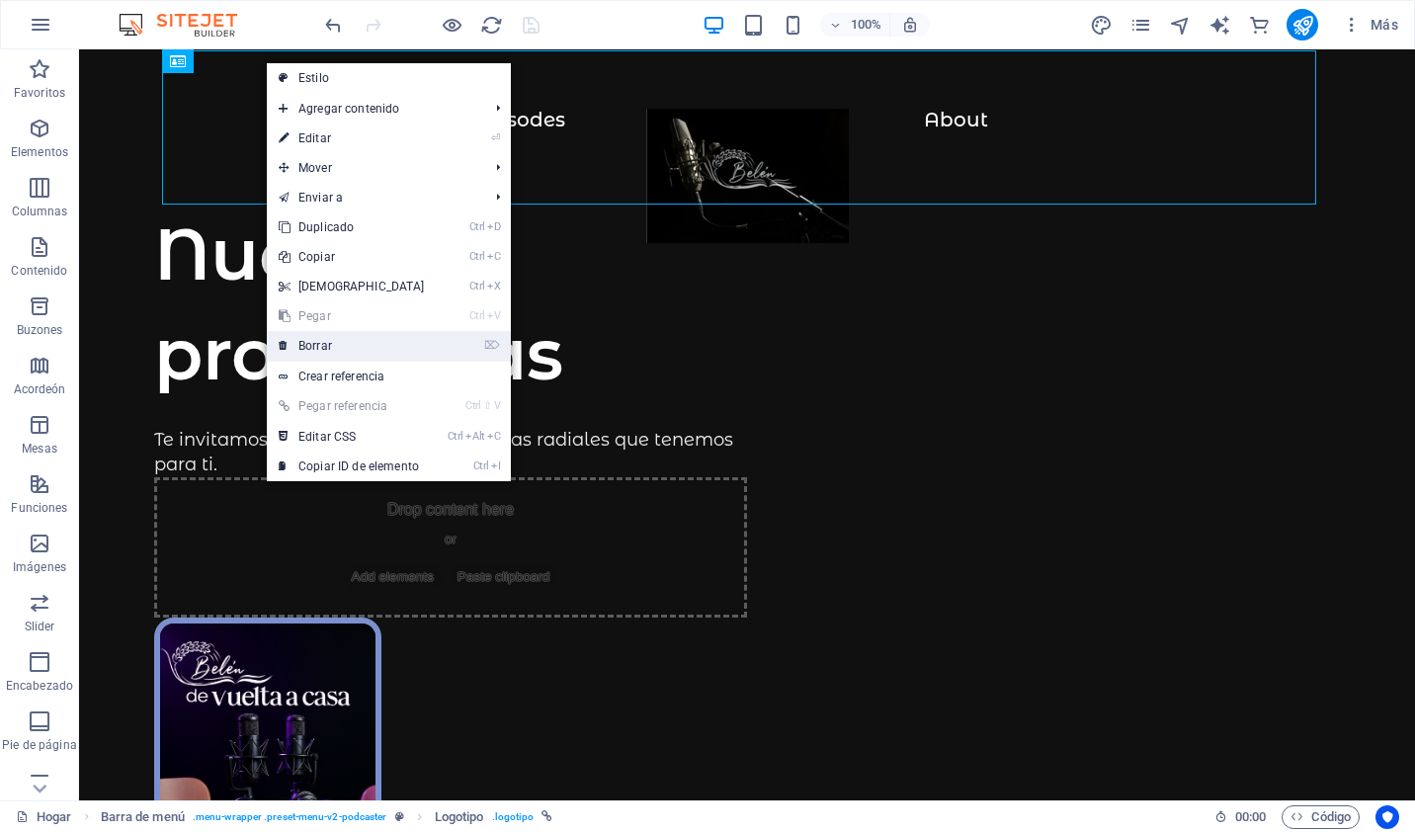
click at [394, 352] on link "⌦ Borrar" at bounding box center [352, 346] width 170 height 30
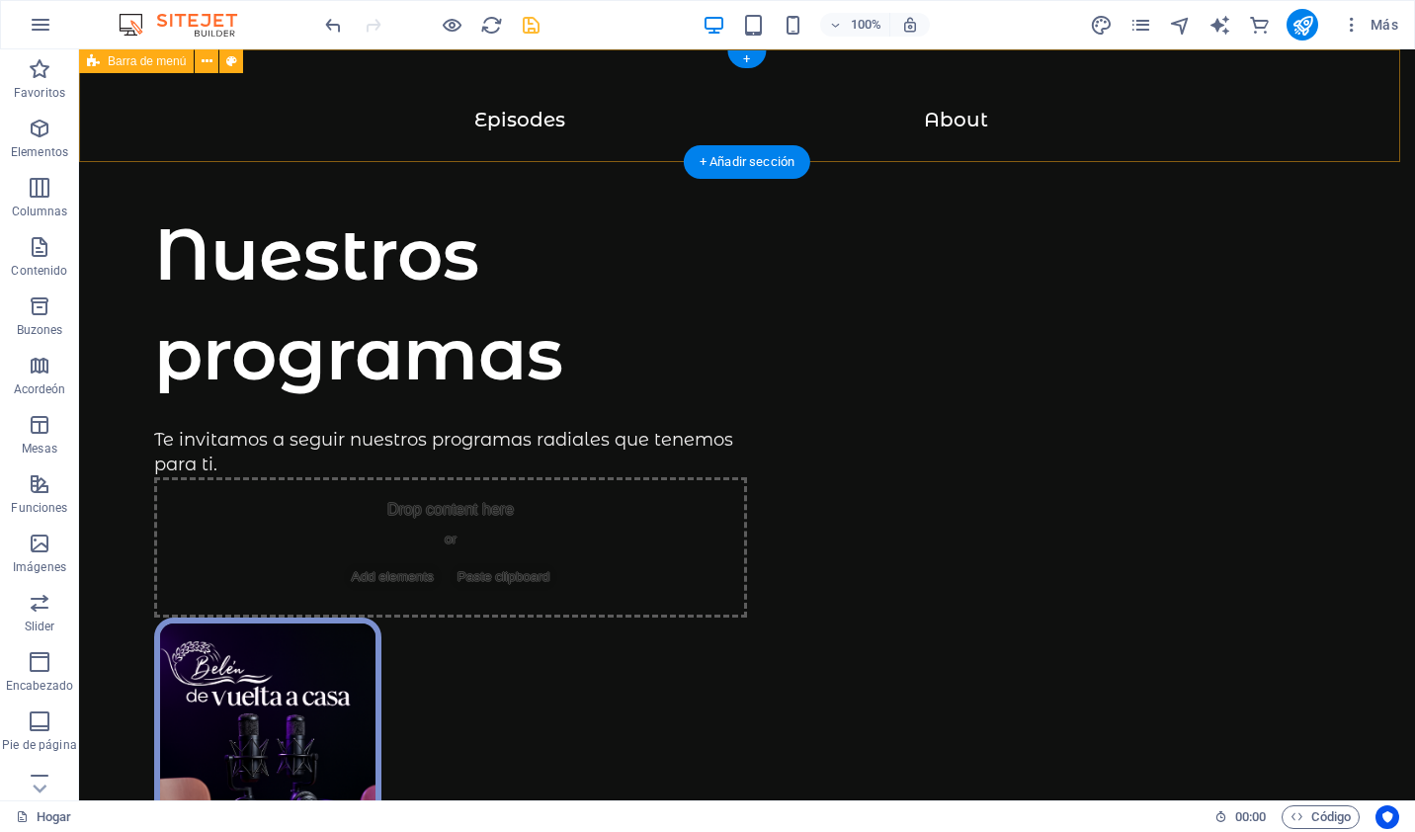
click at [493, 107] on div "Menu Episodes About" at bounding box center [747, 105] width 1336 height 112
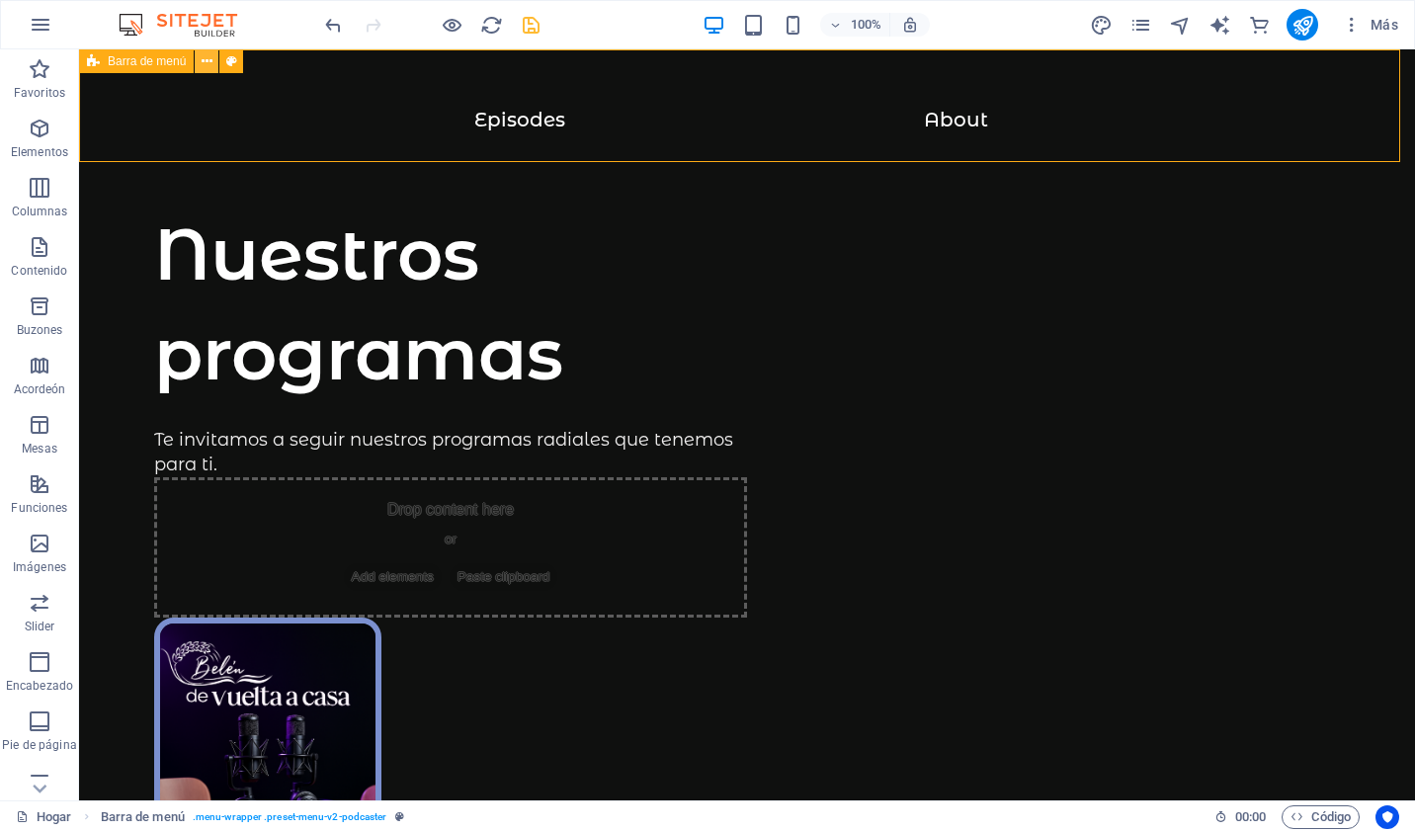
click at [208, 57] on icon at bounding box center [207, 61] width 11 height 21
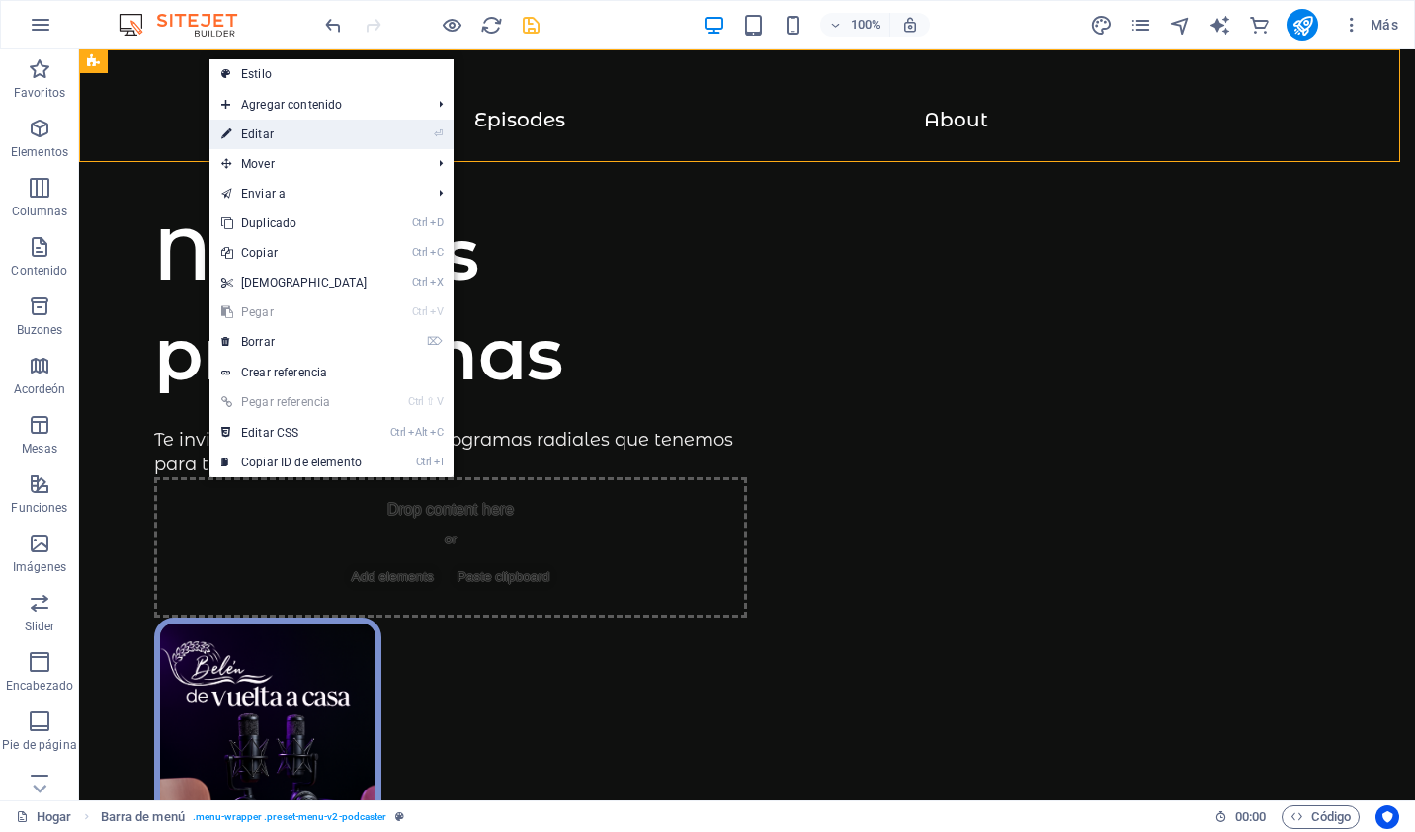
click at [265, 132] on font "Editar" at bounding box center [257, 134] width 33 height 14
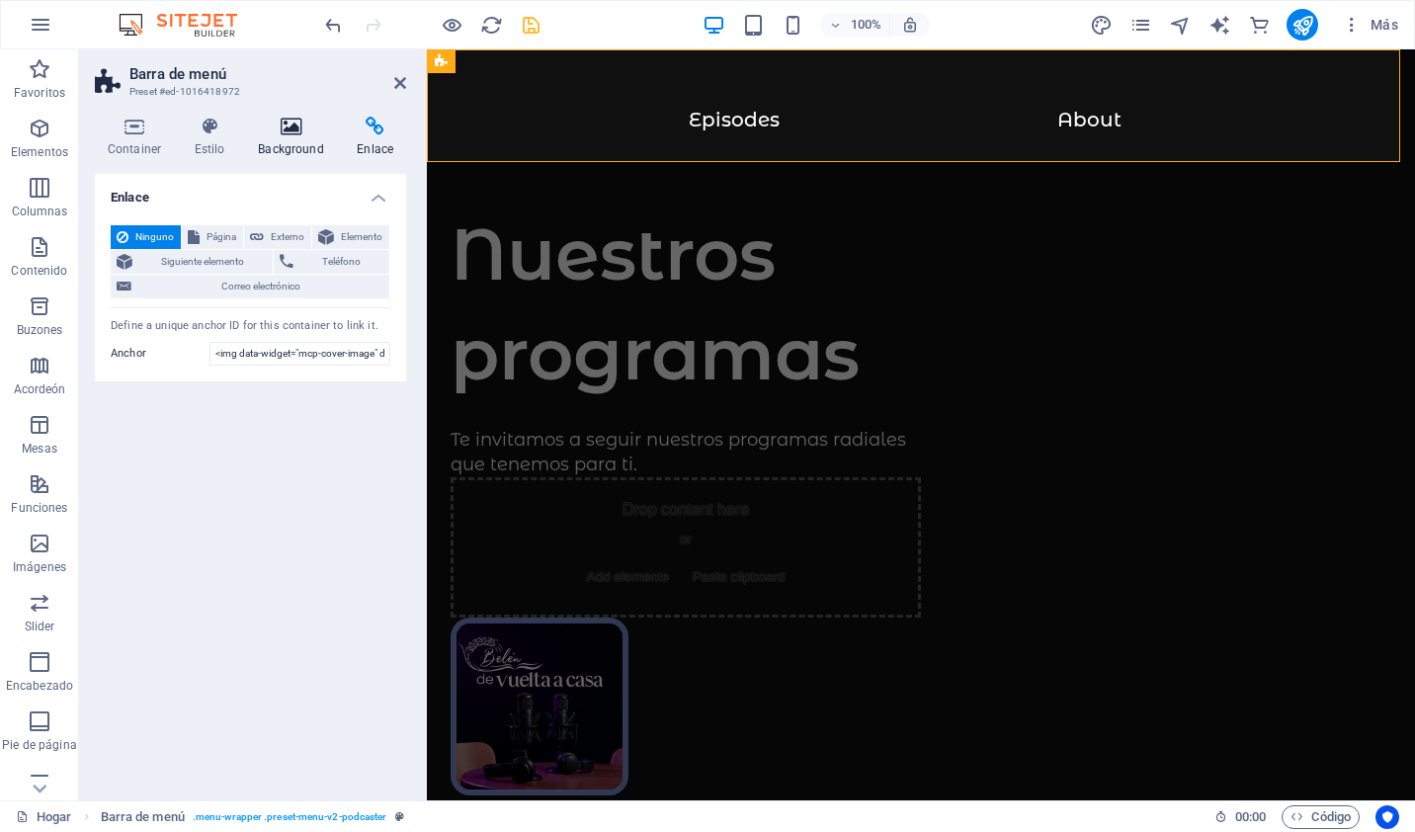
click at [284, 137] on h4 "Background" at bounding box center [294, 138] width 99 height 42
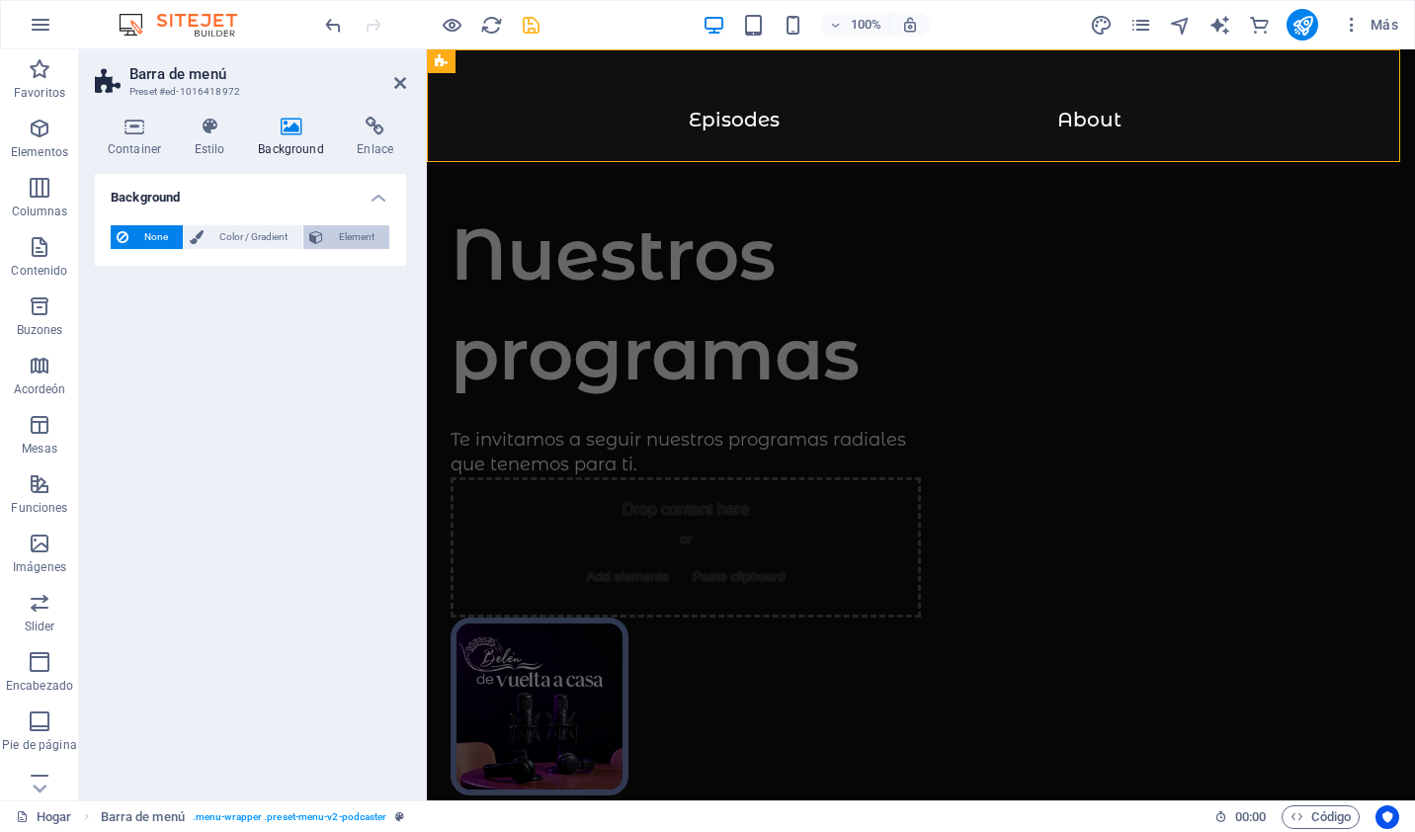
click at [354, 239] on span "Element" at bounding box center [356, 237] width 54 height 24
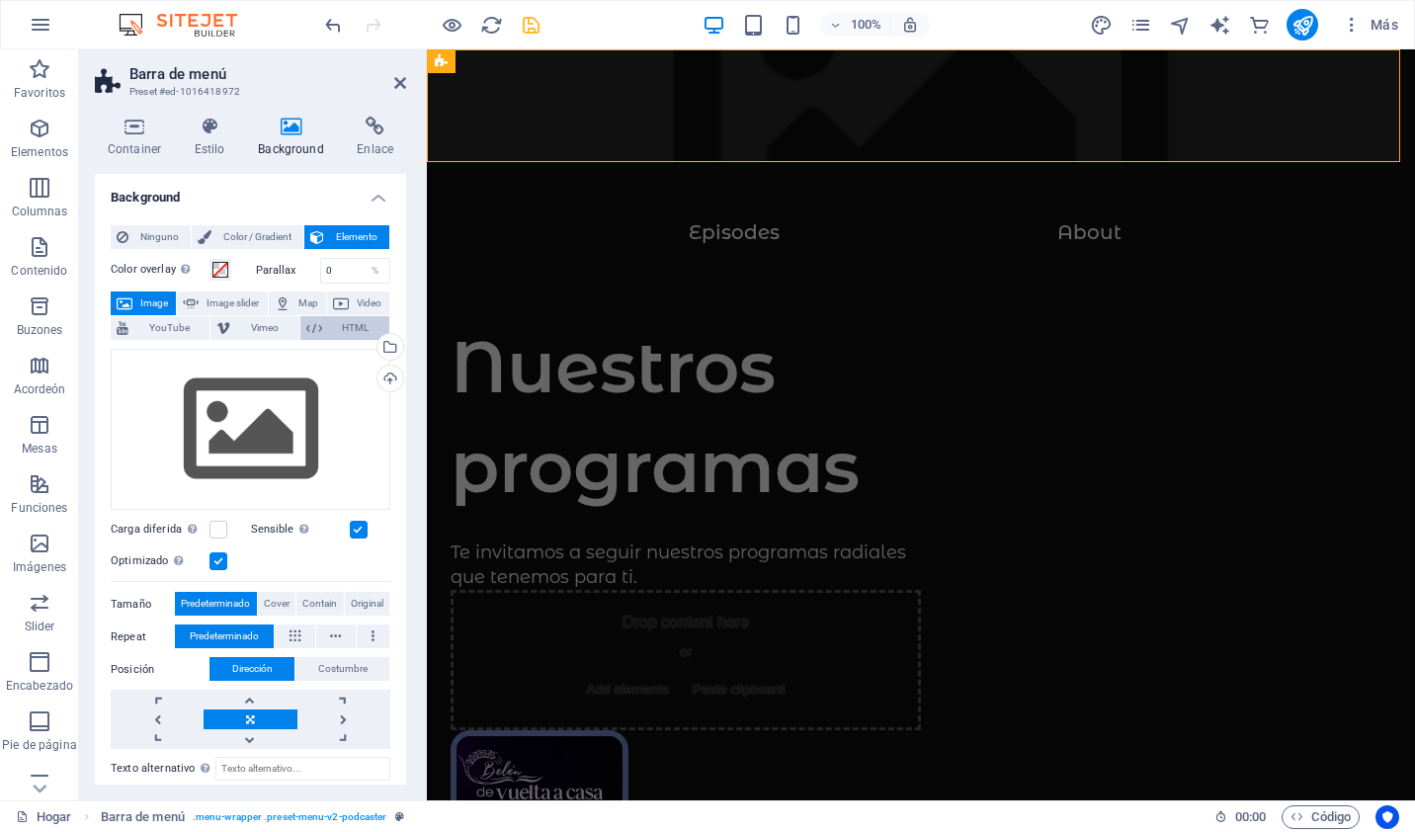
click at [342, 326] on span "HTML" at bounding box center [355, 328] width 55 height 24
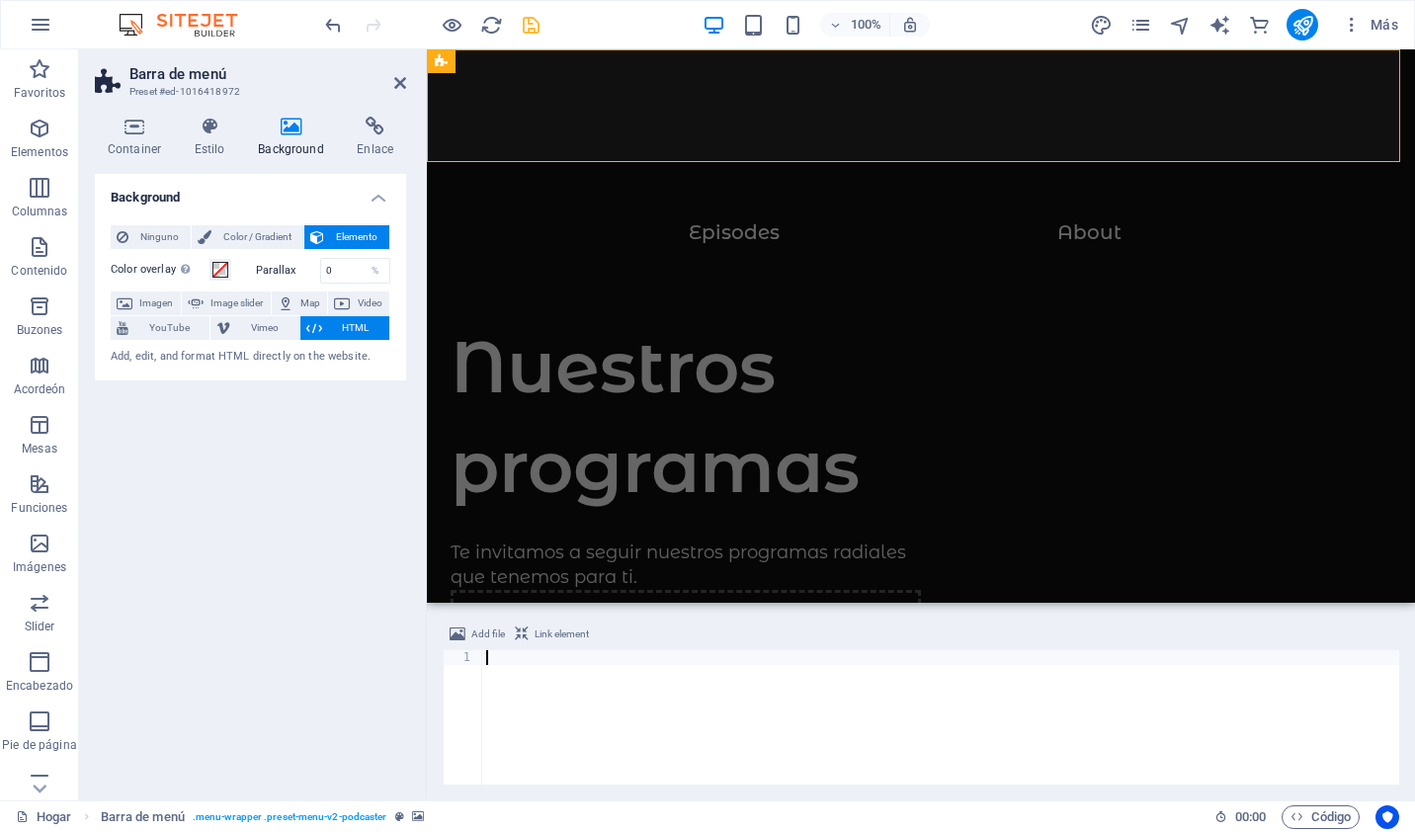
click at [526, 669] on div at bounding box center [940, 732] width 917 height 164
click at [196, 361] on div "Add, edit, and format HTML directly on the website." at bounding box center [251, 357] width 280 height 17
click at [514, 671] on div at bounding box center [940, 732] width 917 height 164
paste textarea "<iframe src="https://air.f97.org/cp/widgets/player/single/?p=8350" height="110"…"
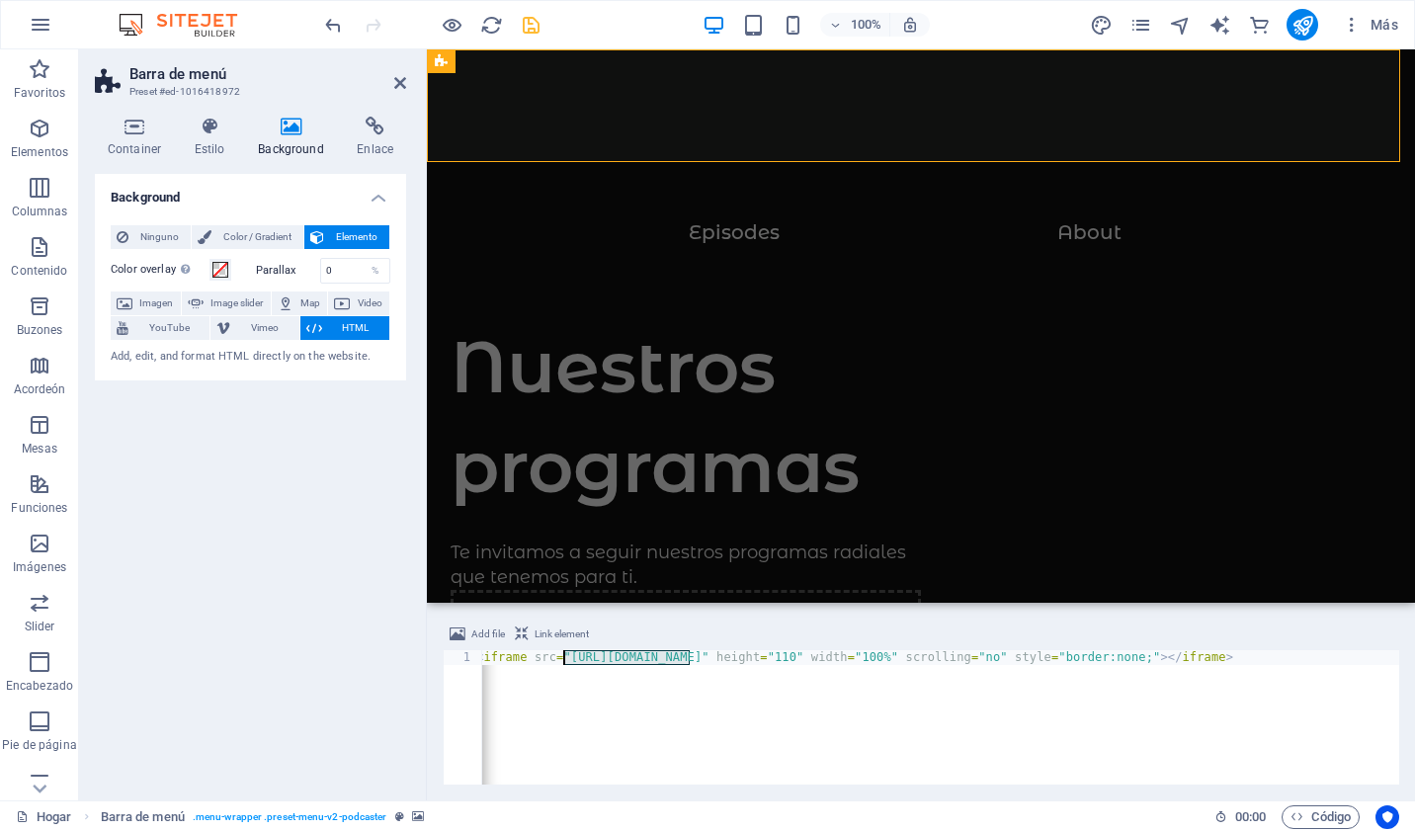
drag, startPoint x: 688, startPoint y: 653, endPoint x: 564, endPoint y: 652, distance: 123.5
click at [564, 652] on div "< iframe src = "https://air.f97.org/cp/widgets/player/single/?p=8350" height = …" at bounding box center [935, 732] width 927 height 164
click at [857, 653] on div "< iframe src = "https://air.f97.org/cp/widgets/player/single/?p=8350" height = …" at bounding box center [935, 732] width 927 height 164
drag, startPoint x: 1394, startPoint y: 655, endPoint x: 486, endPoint y: 657, distance: 908.1
click at [486, 657] on div "< iframe src = "https://air.f97.org/cp/widgets/player/single/?p=8350" height = …" at bounding box center [935, 730] width 927 height 160
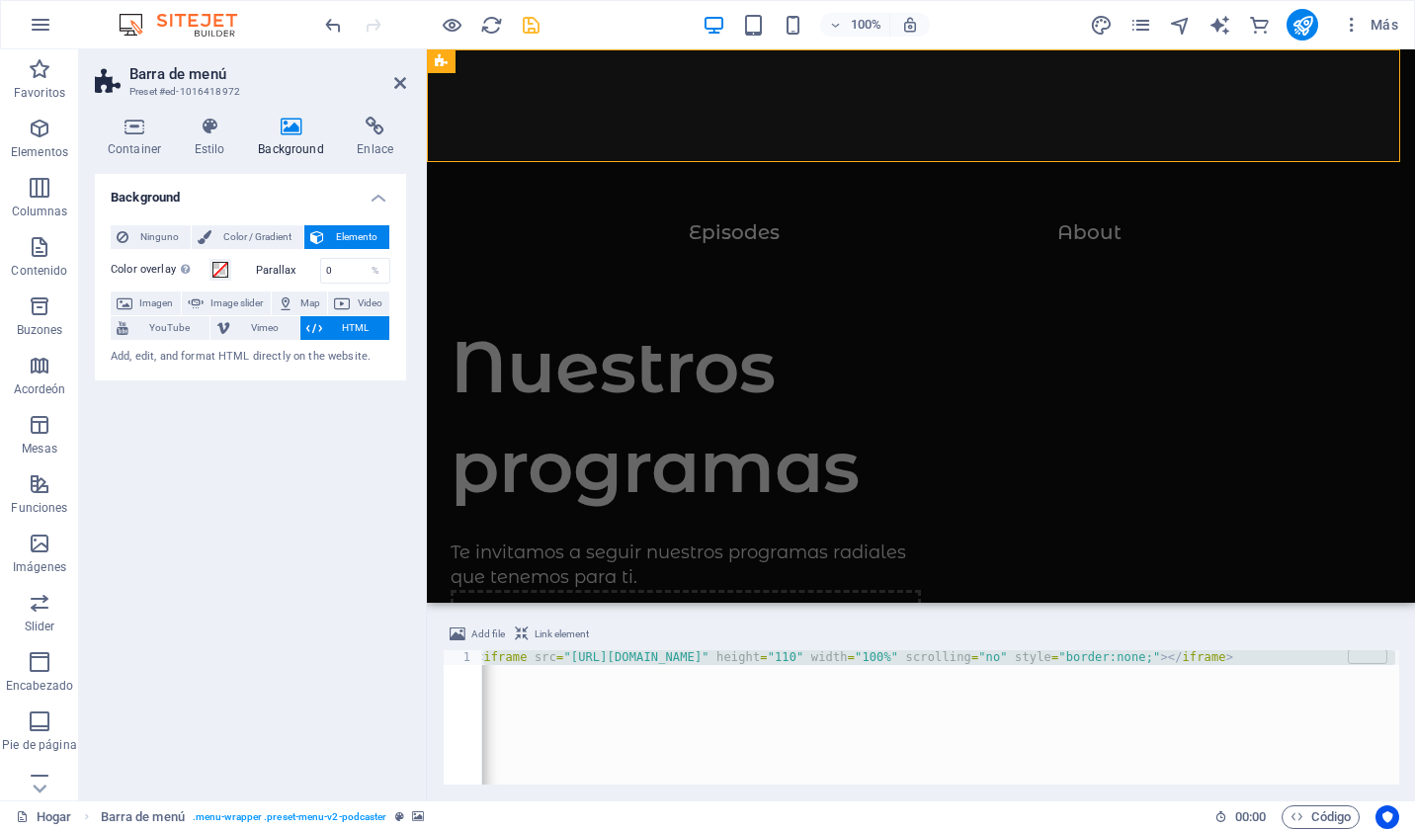
scroll to position [0, 0]
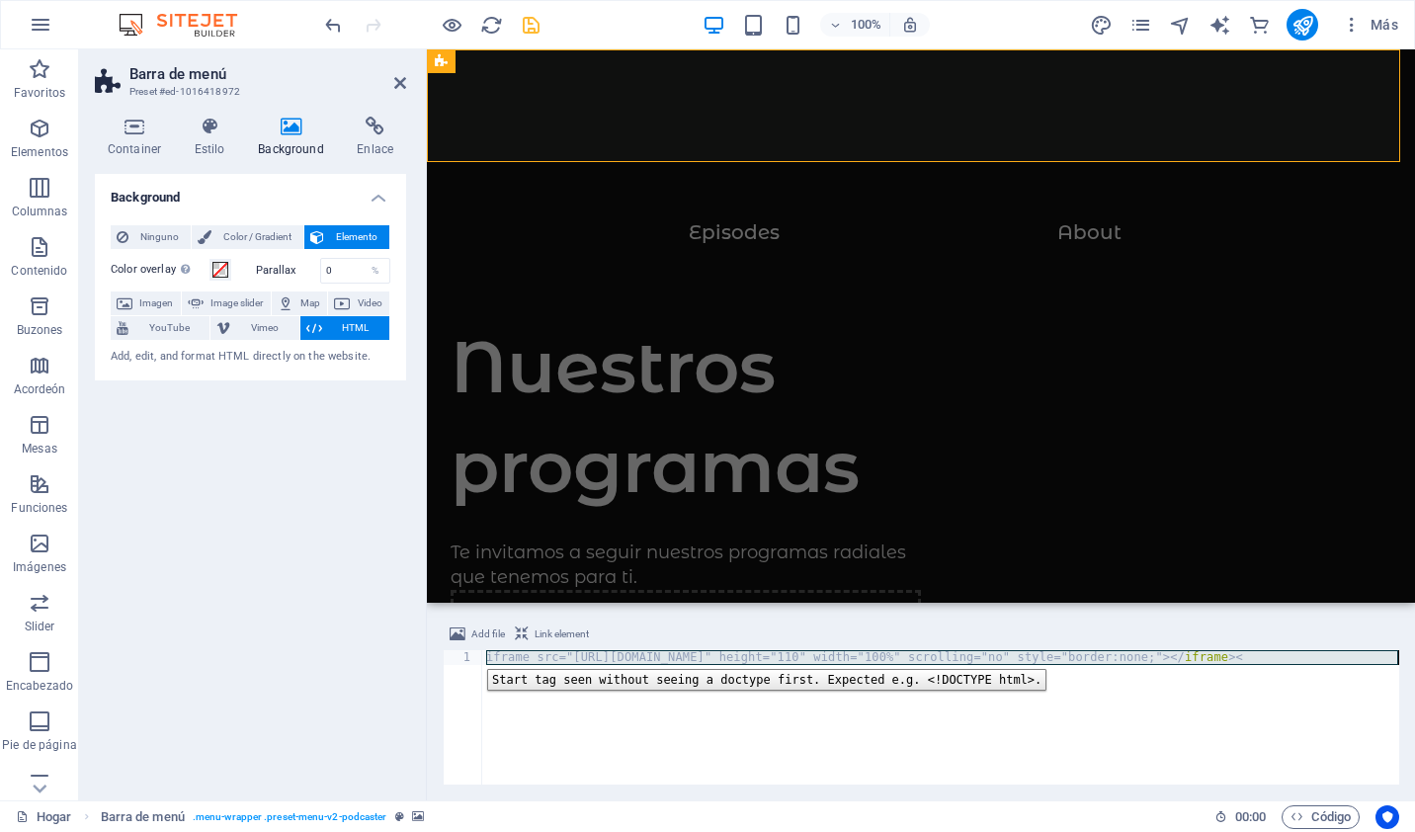
type textarea "<"
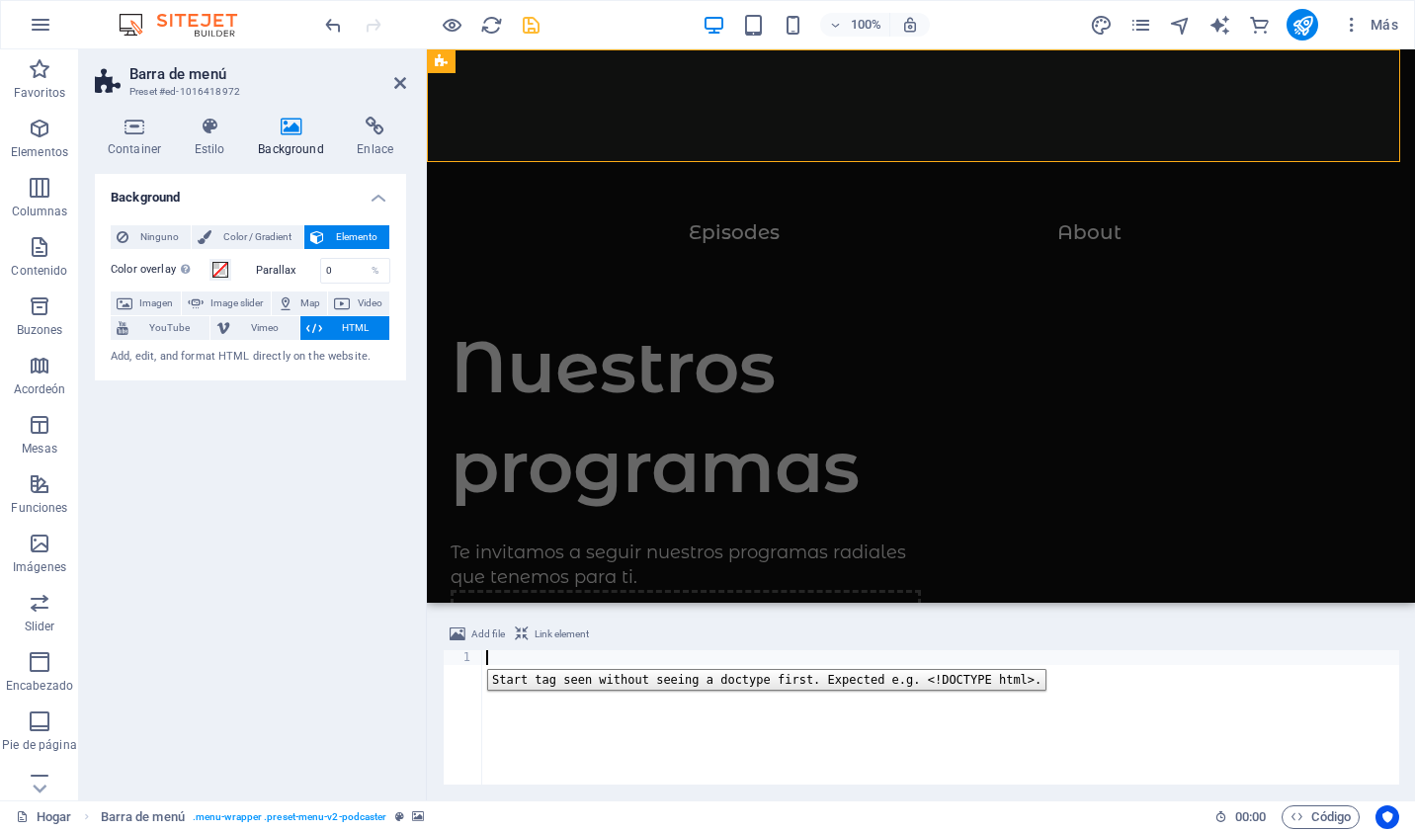
paste textarea "<iframe width="100%" height="330" src="https://streaming.hostpannel.lat:2020/Au…"
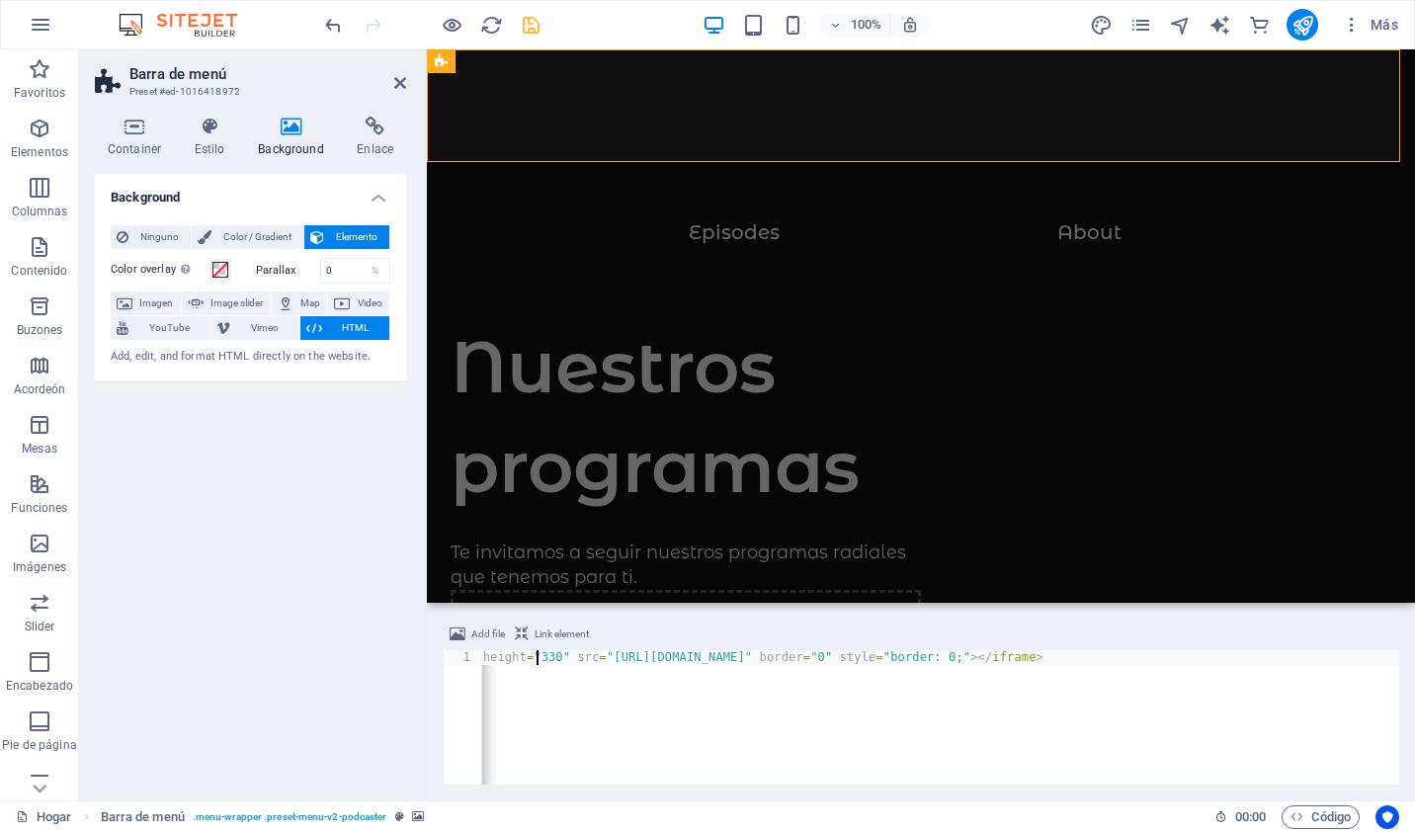
click at [534, 653] on div "< iframe width = "100%" height = "330" src = "https://streaming.hostpannel.lat:…" at bounding box center [862, 732] width 1073 height 164
type textarea "<iframe width="100%" height="110" src="https://streaming.hostpannel.lat:2020/Au…"
click at [700, 221] on nav "Episodes About" at bounding box center [921, 239] width 941 height 37
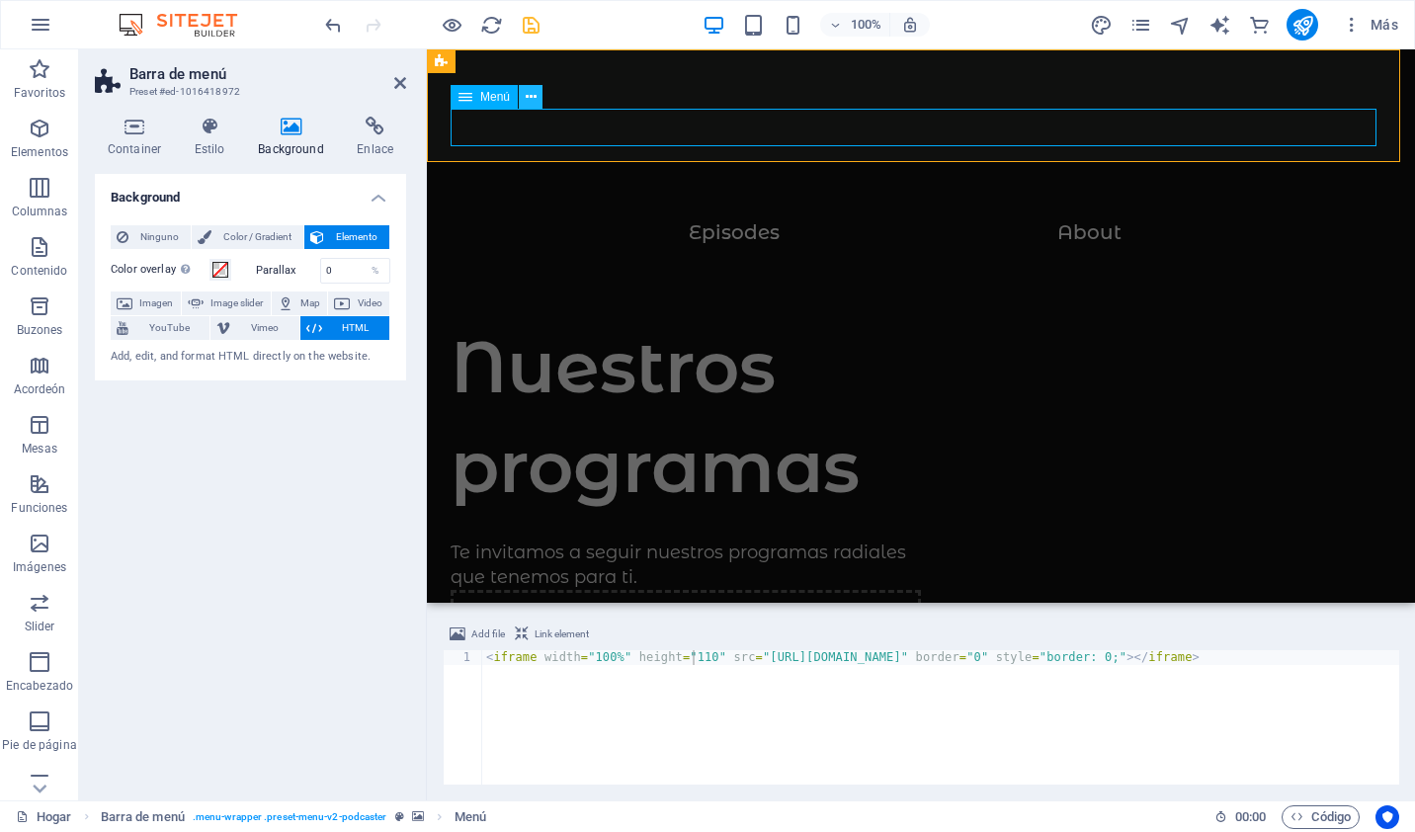
click at [531, 103] on icon at bounding box center [531, 97] width 11 height 21
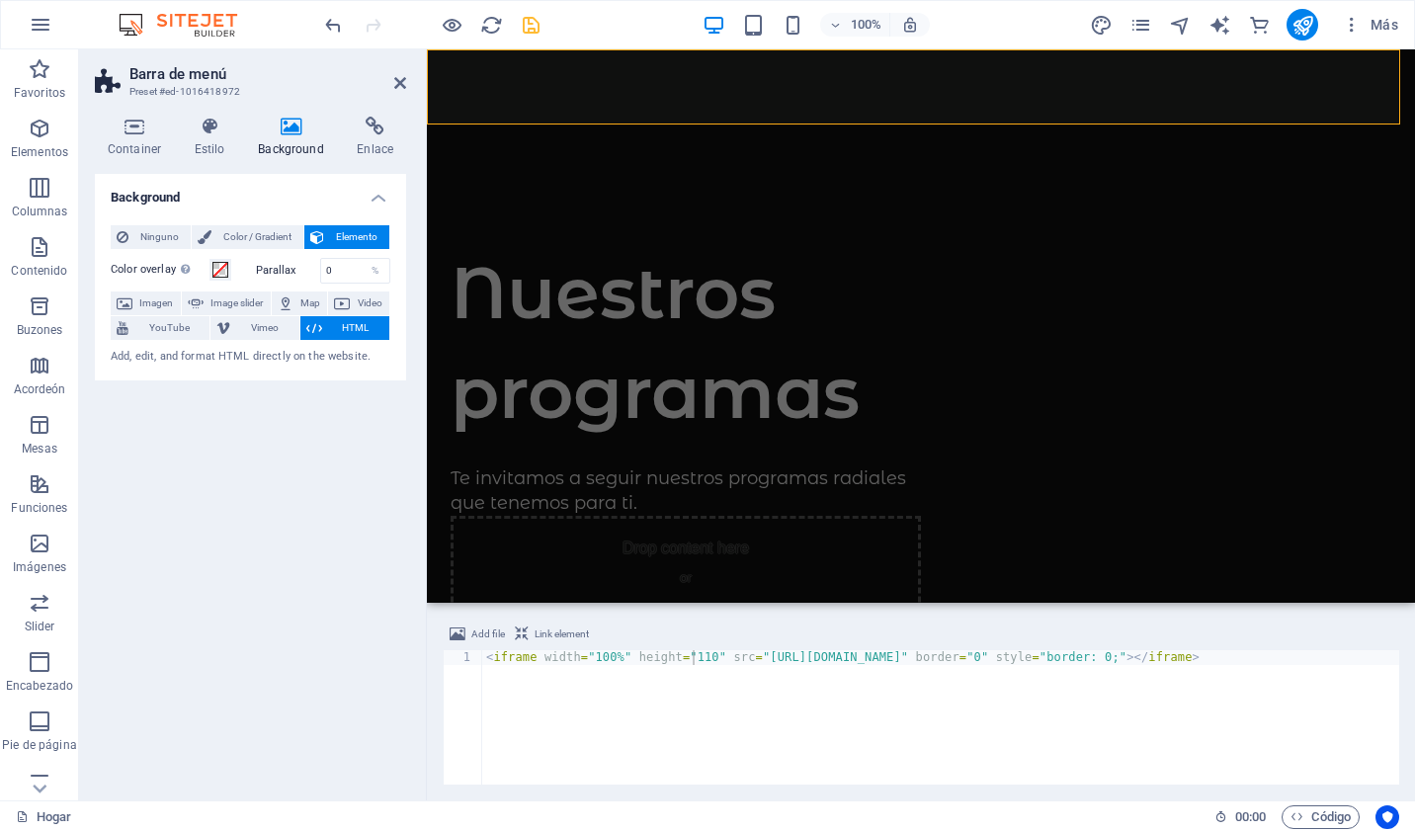
click at [328, 389] on div "Background Ninguno Color / Gradient Elemento Stretch background to full-width C…" at bounding box center [250, 479] width 311 height 611
click at [329, 419] on div "Background Ninguno Color / Gradient Elemento Stretch background to full-width C…" at bounding box center [250, 479] width 311 height 611
click at [1303, 22] on icon "publicar" at bounding box center [1303, 25] width 23 height 23
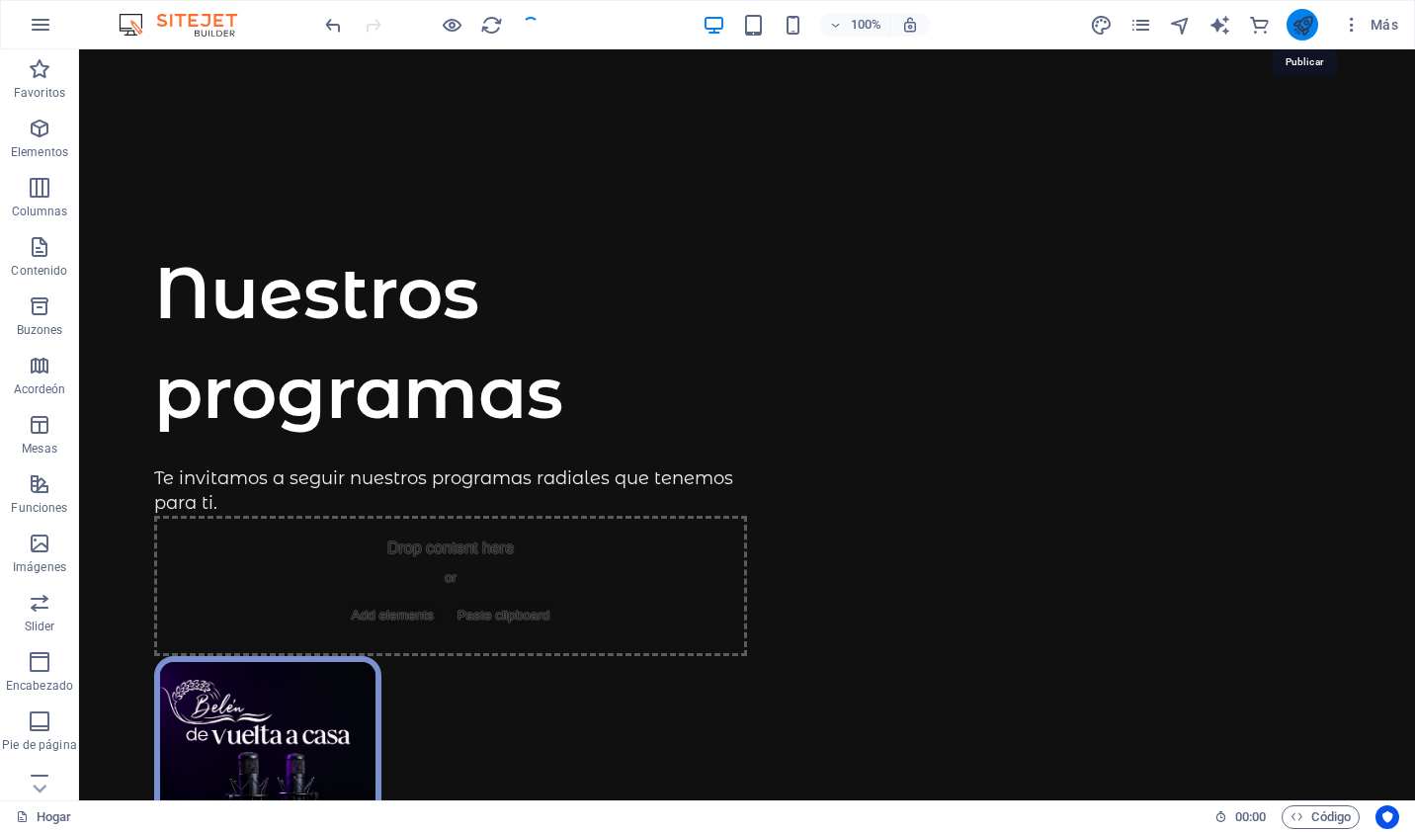
checkbox input "false"
click at [1303, 22] on icon "publicar" at bounding box center [1303, 25] width 23 height 23
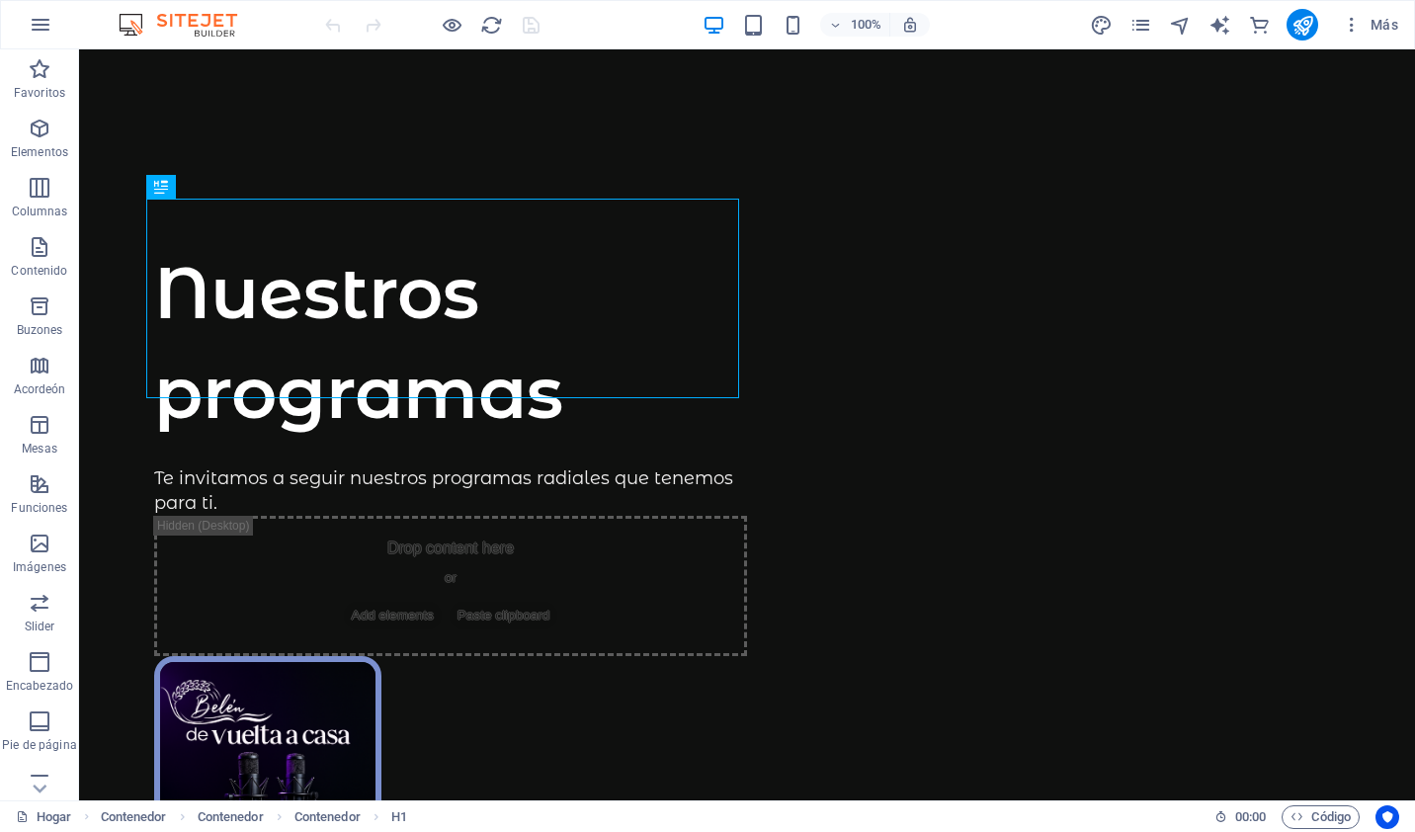
click at [248, 78] on div at bounding box center [747, 86] width 1336 height 75
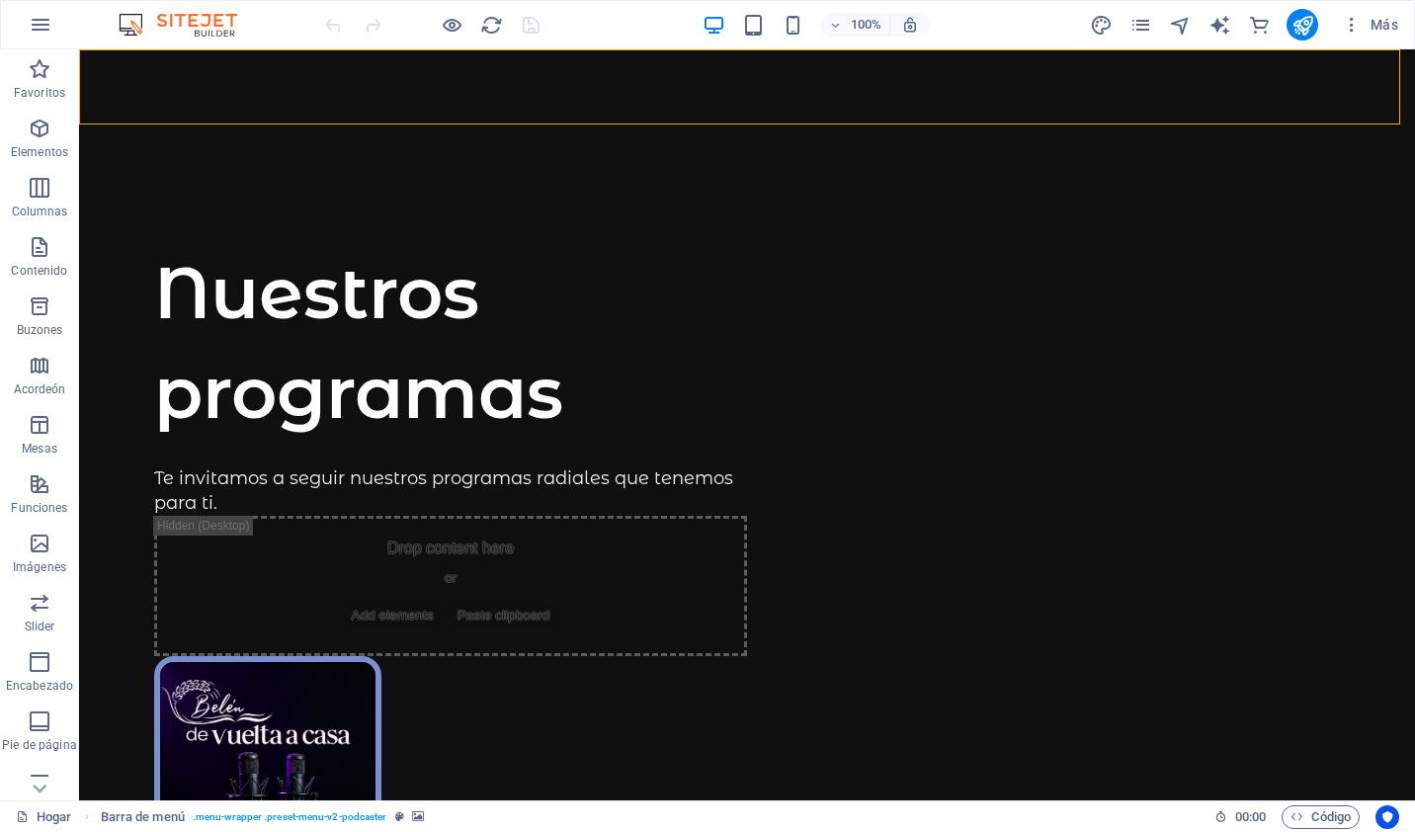
click at [198, 85] on div at bounding box center [747, 86] width 1336 height 75
click at [154, 83] on div at bounding box center [747, 86] width 1336 height 75
click at [125, 94] on div at bounding box center [747, 86] width 1336 height 75
drag, startPoint x: 125, startPoint y: 94, endPoint x: 535, endPoint y: 108, distance: 410.3
click at [125, 94] on div at bounding box center [747, 86] width 1336 height 75
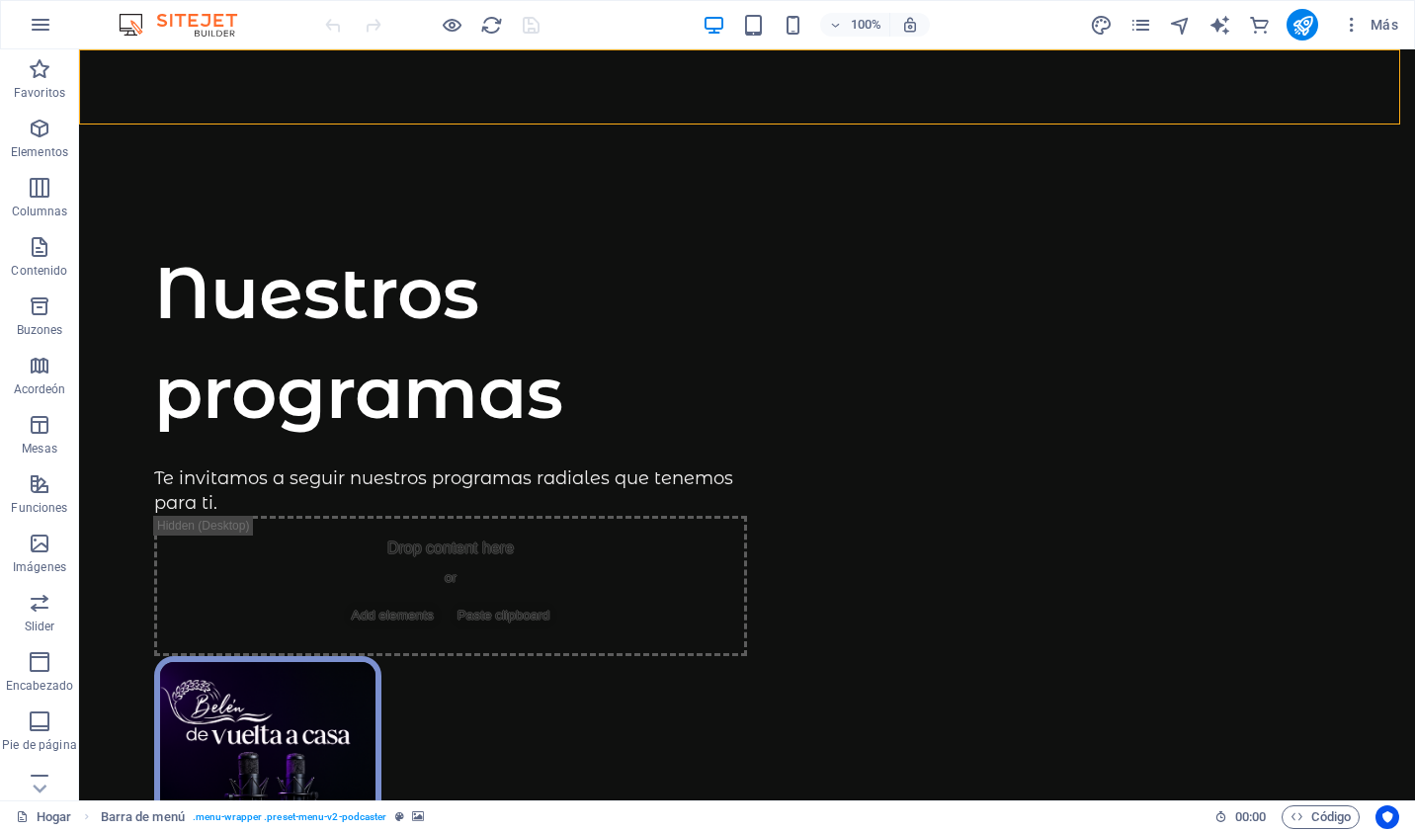
select select "header"
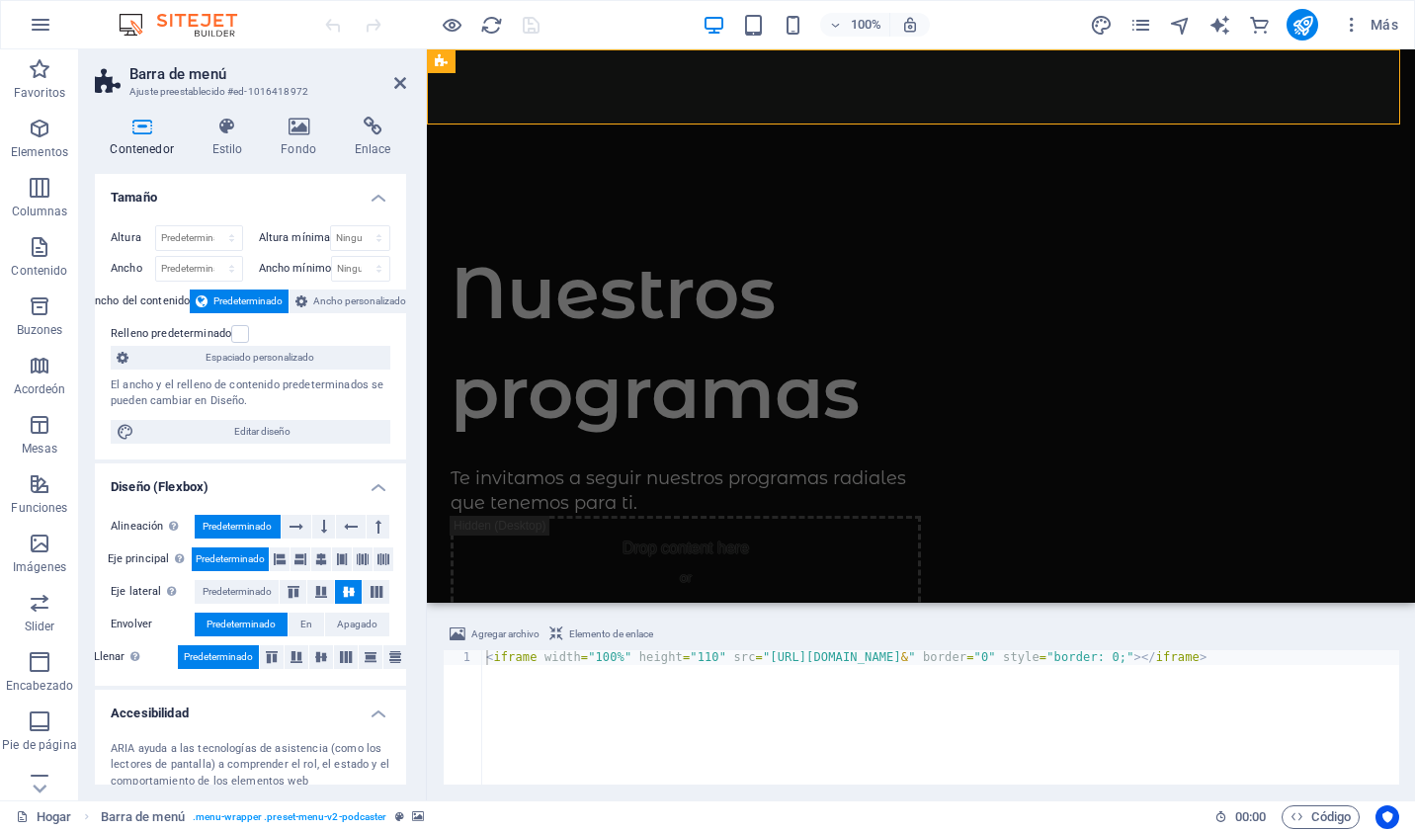
click at [379, 189] on h4 "Tamaño" at bounding box center [250, 192] width 311 height 36
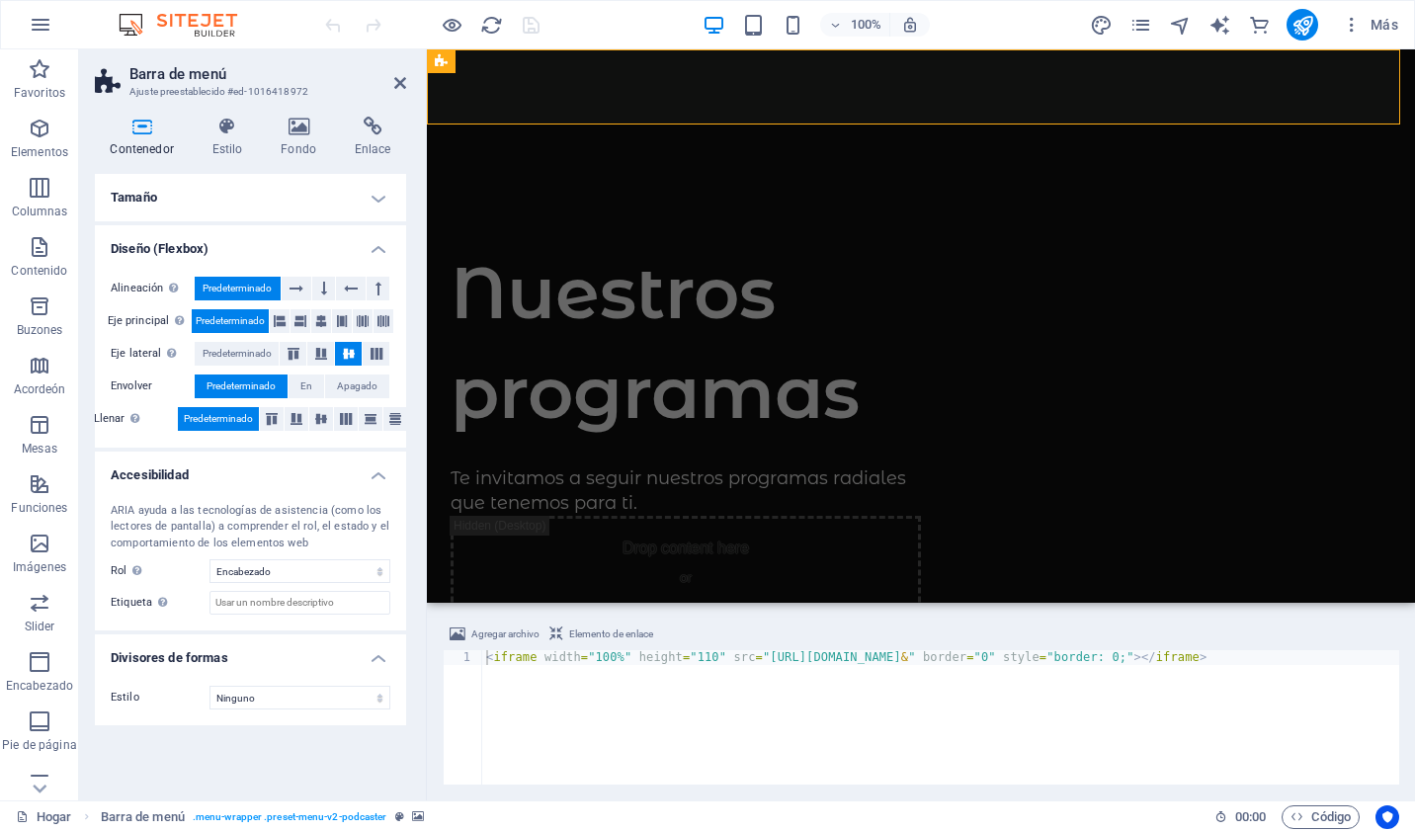
click at [383, 243] on h4 "Diseño (Flexbox)" at bounding box center [250, 243] width 311 height 36
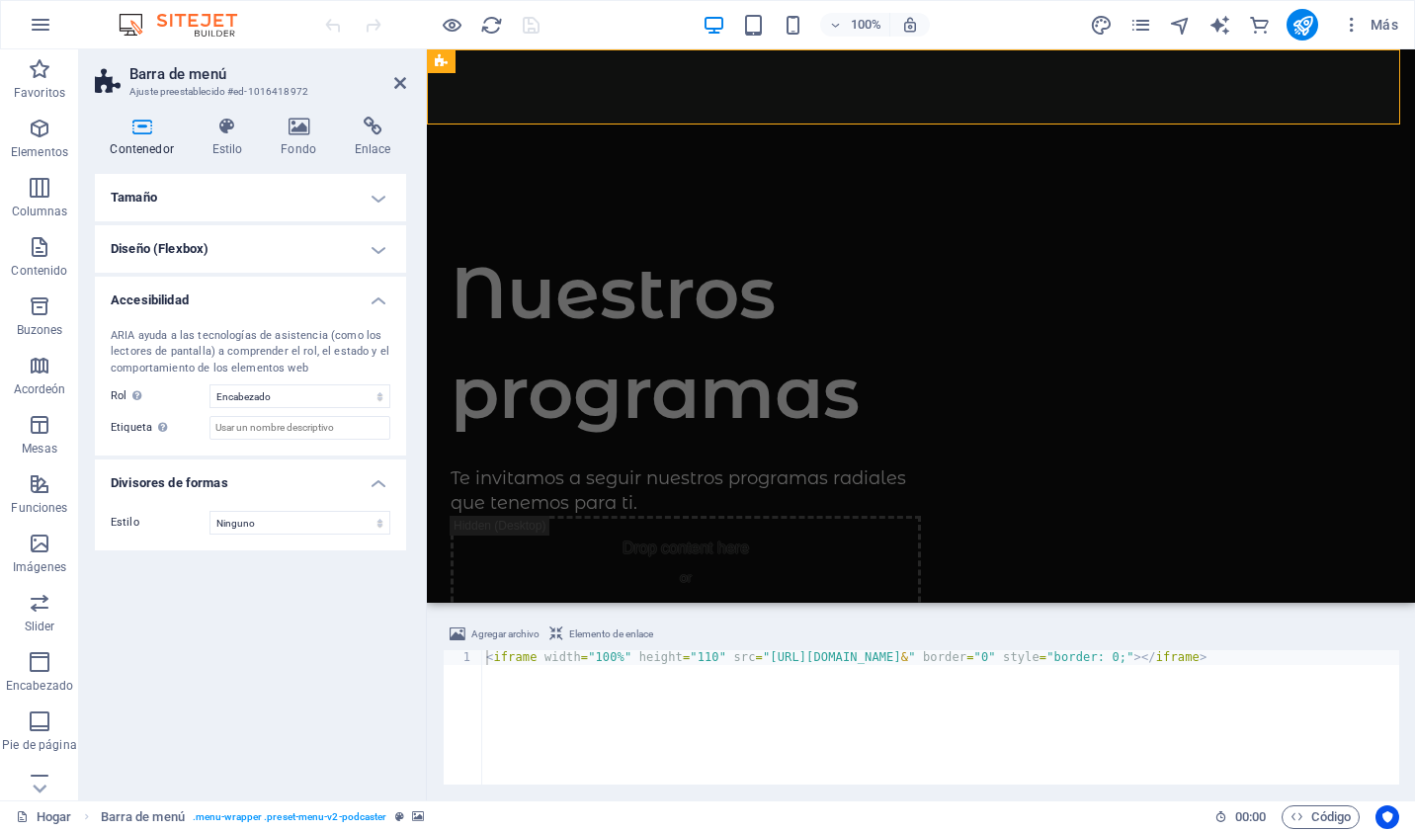
click at [150, 134] on icon at bounding box center [142, 127] width 94 height 20
click at [380, 292] on h4 "Accesibilidad" at bounding box center [250, 295] width 311 height 36
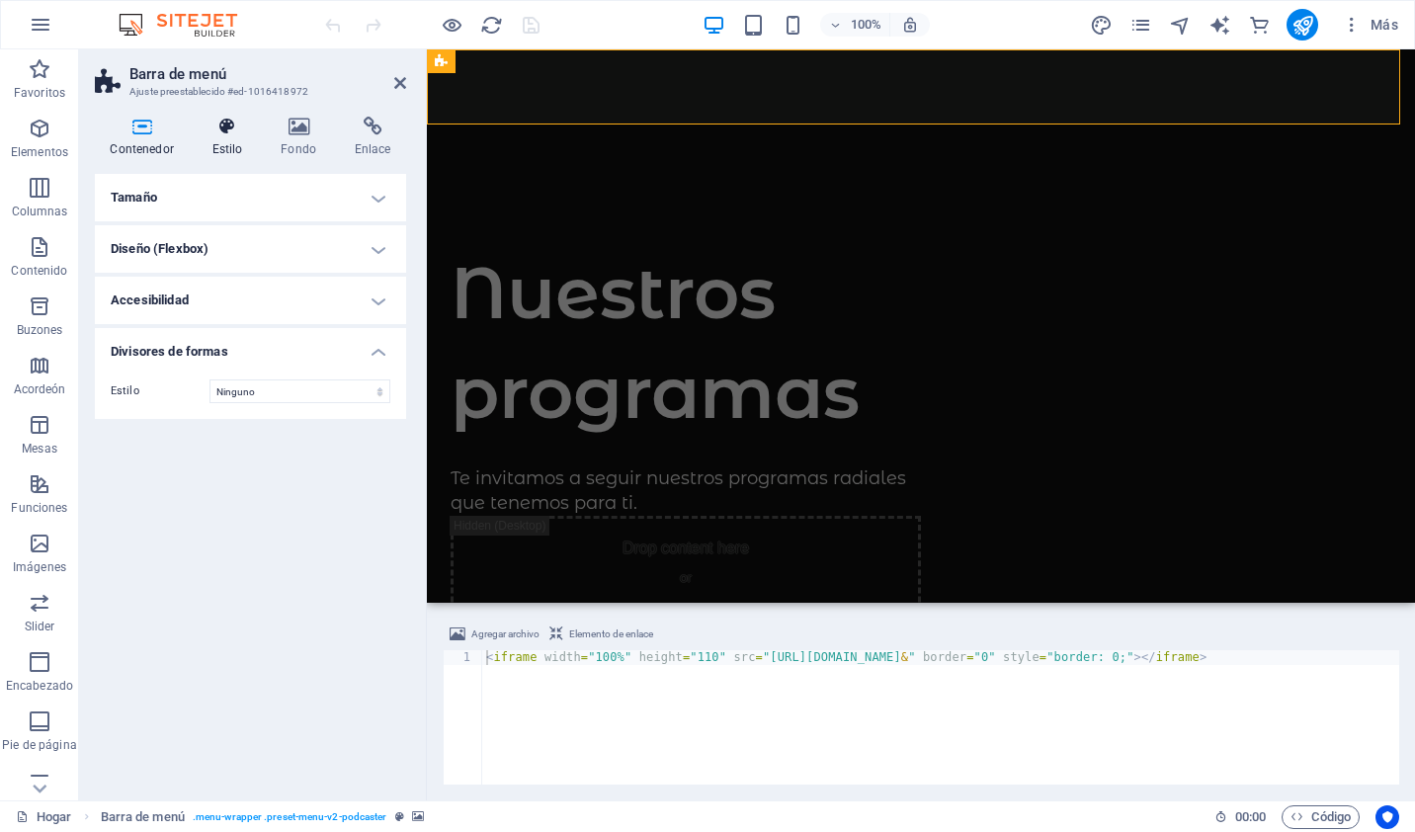
click at [227, 136] on h4 "Estilo" at bounding box center [231, 138] width 69 height 42
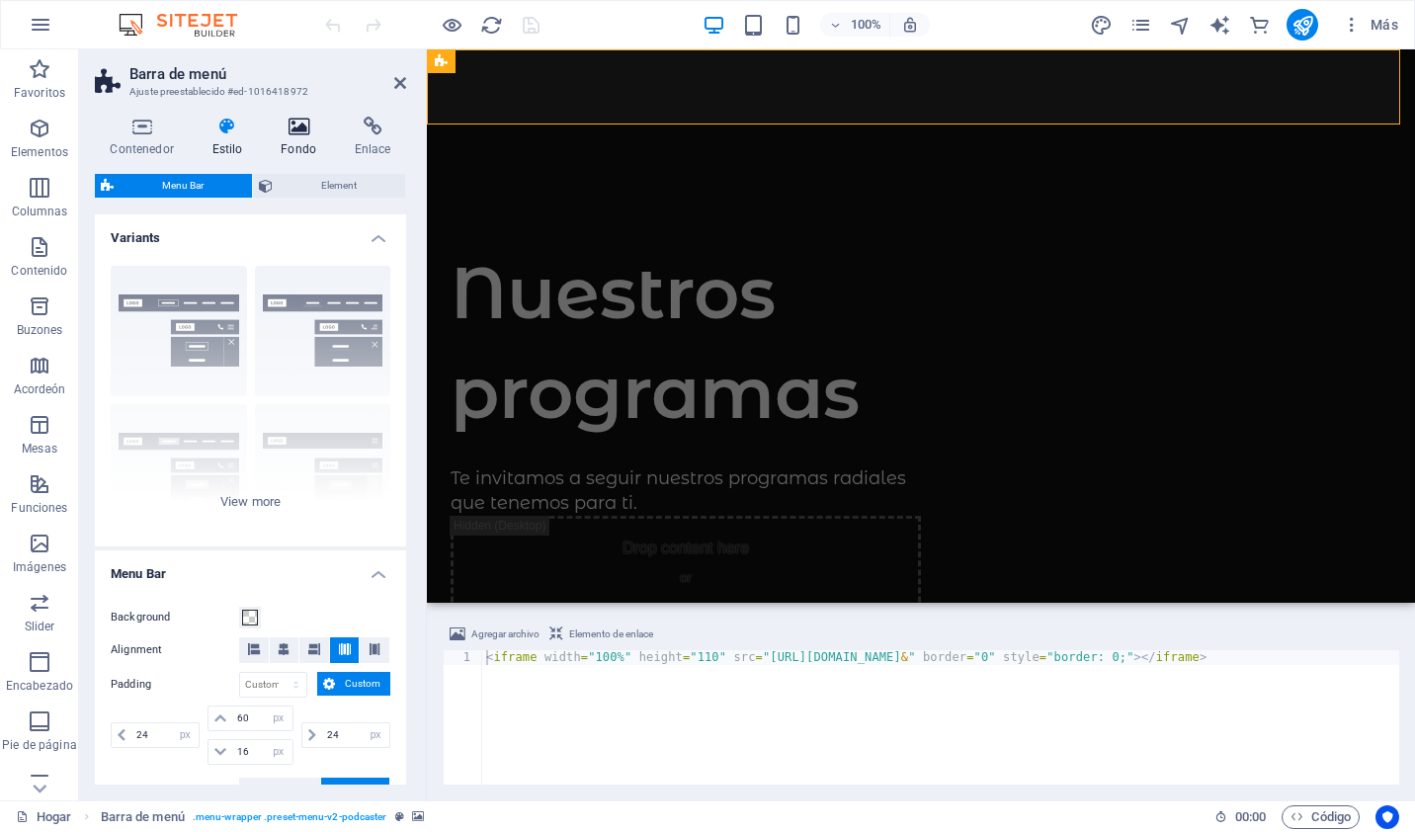
click at [294, 134] on icon at bounding box center [299, 127] width 66 height 20
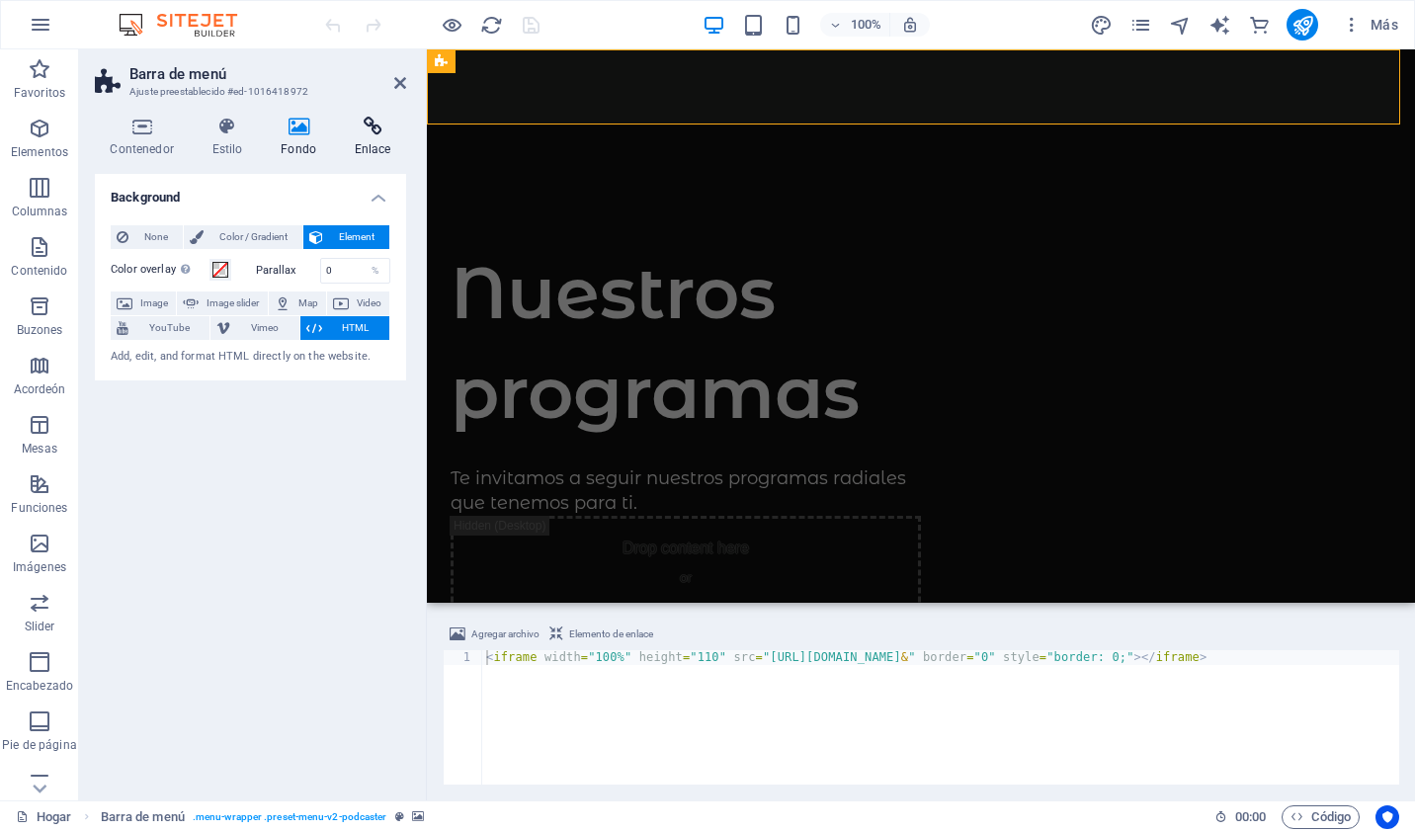
click at [372, 137] on h4 "Enlace" at bounding box center [372, 138] width 67 height 42
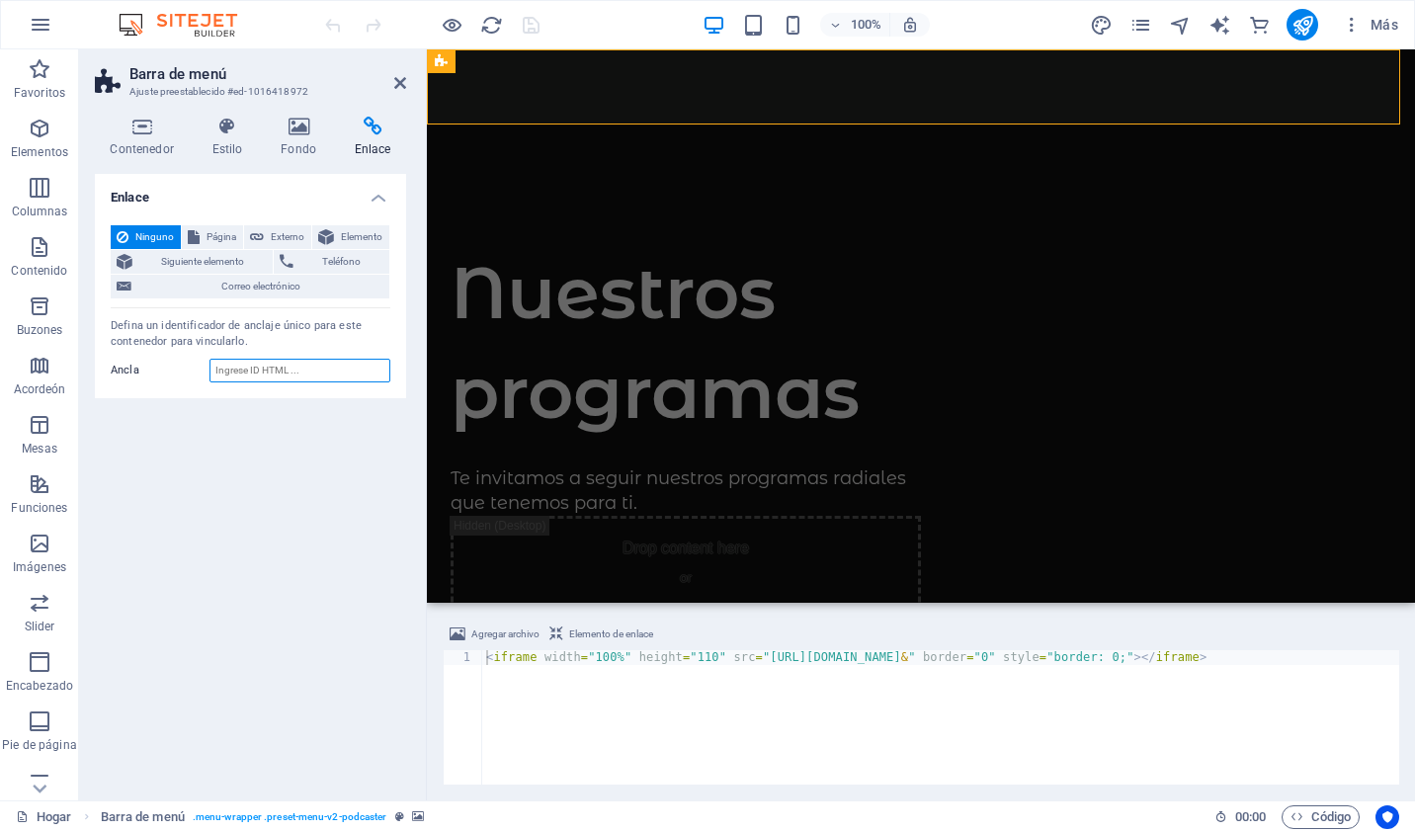
click at [243, 372] on input "Ancla" at bounding box center [299, 371] width 181 height 24
type textarea "<iframe width="100%" height="110" src="[URL][DOMAIN_NAME];" border="0" style="b…"
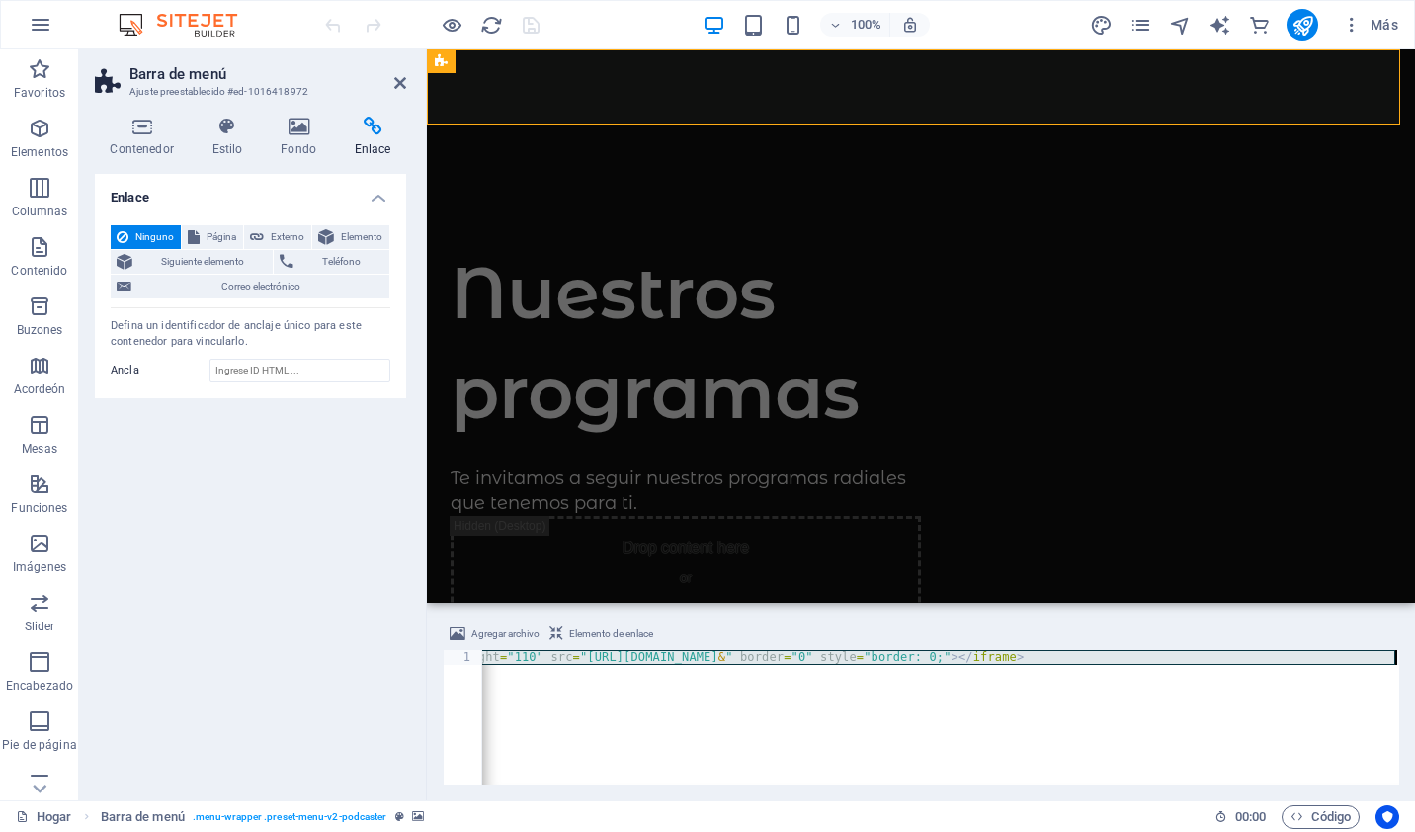
drag, startPoint x: 483, startPoint y: 658, endPoint x: 1273, endPoint y: 749, distance: 794.8
click at [1273, 749] on div "< iframe width = "100%" height = "110" src = "[URL][DOMAIN_NAME] & " border = "…" at bounding box center [849, 730] width 1100 height 160
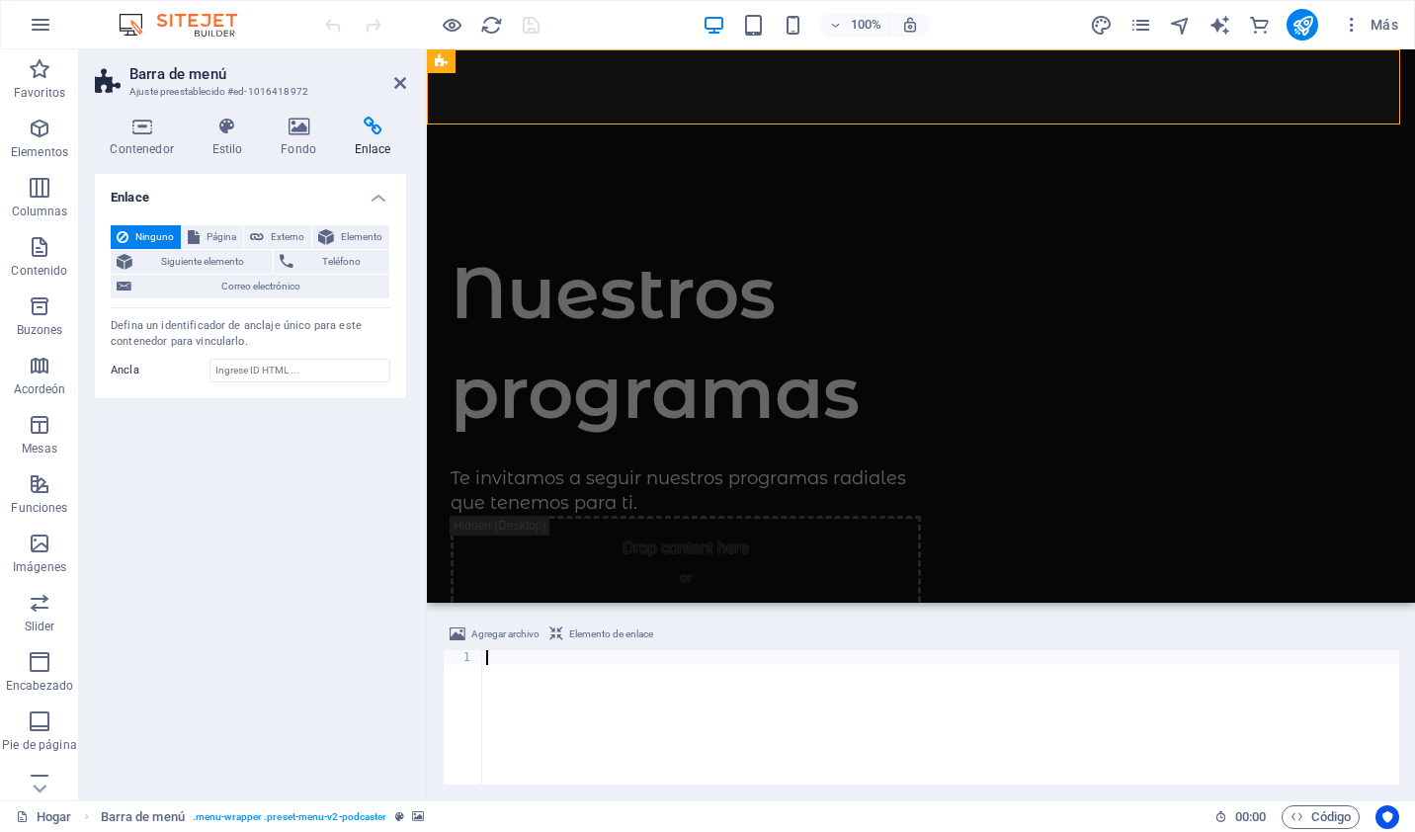
paste textarea
click at [659, 623] on div "Agregar archivo Elemento de enlace" at bounding box center [921, 637] width 957 height 29
click at [970, 69] on div at bounding box center [921, 86] width 988 height 75
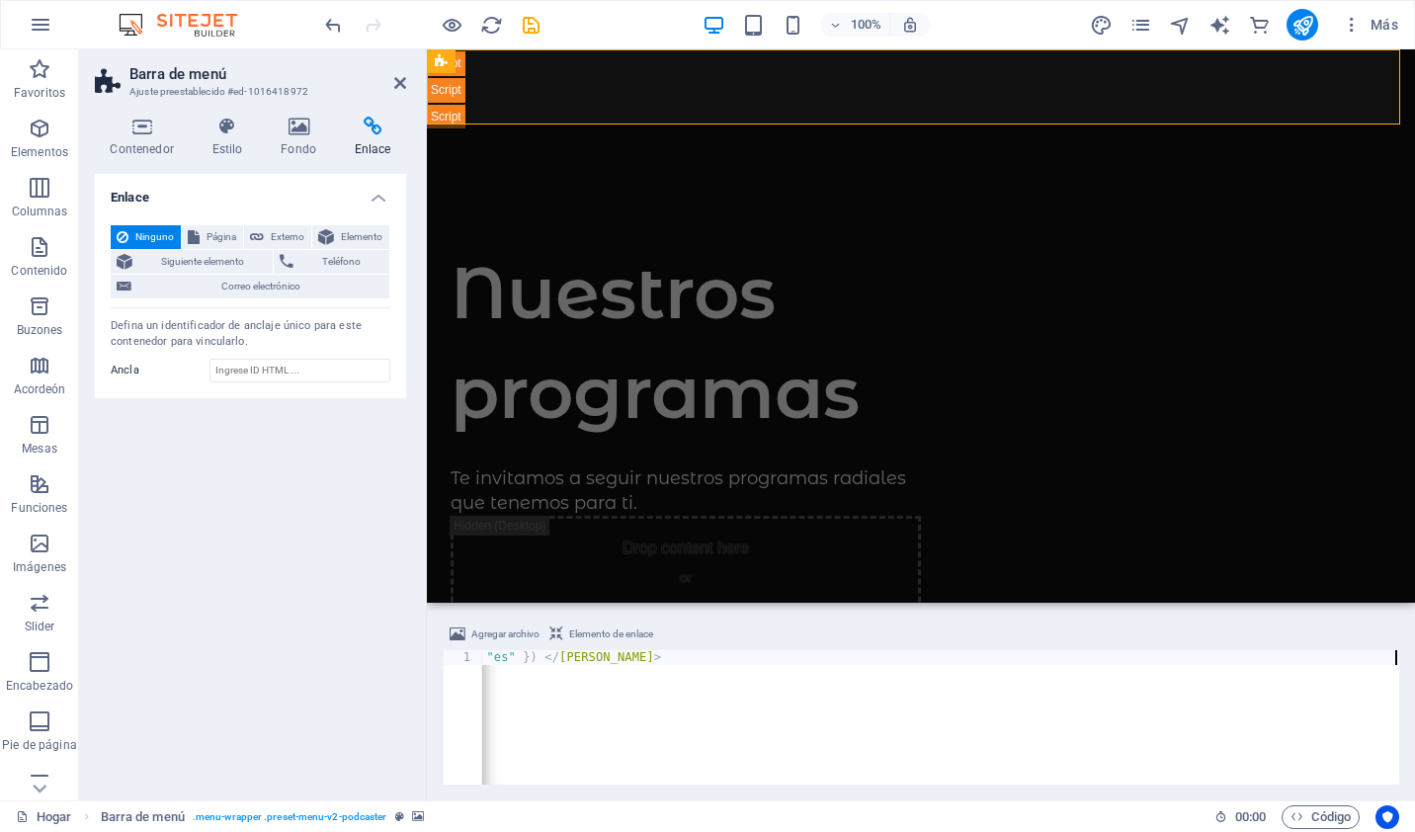
type textarea "<link href="[URL][DOMAIN_NAME]" type="text/css" rel="stylesheet"><script src="[…"
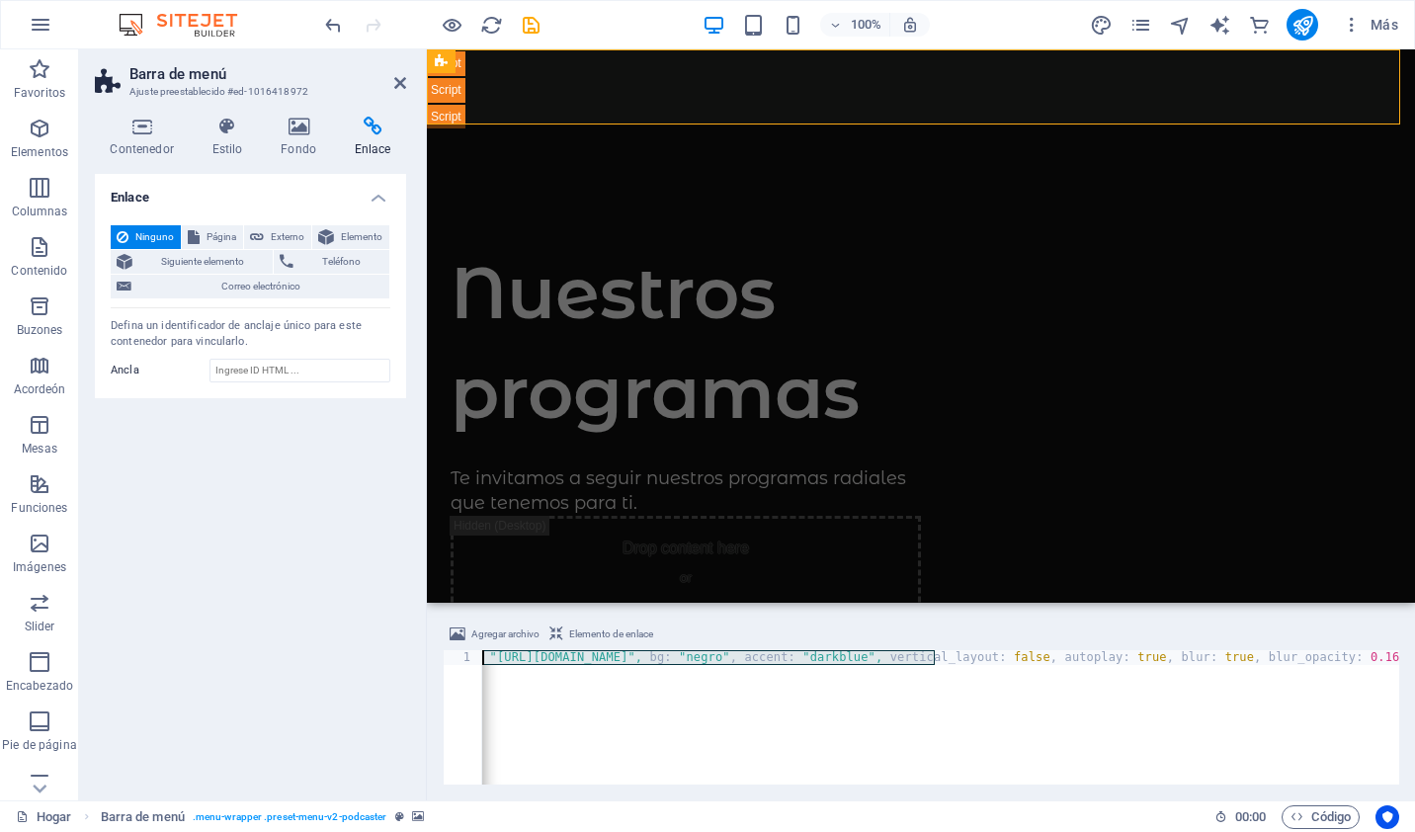
scroll to position [0, 2268]
type textarea ":"
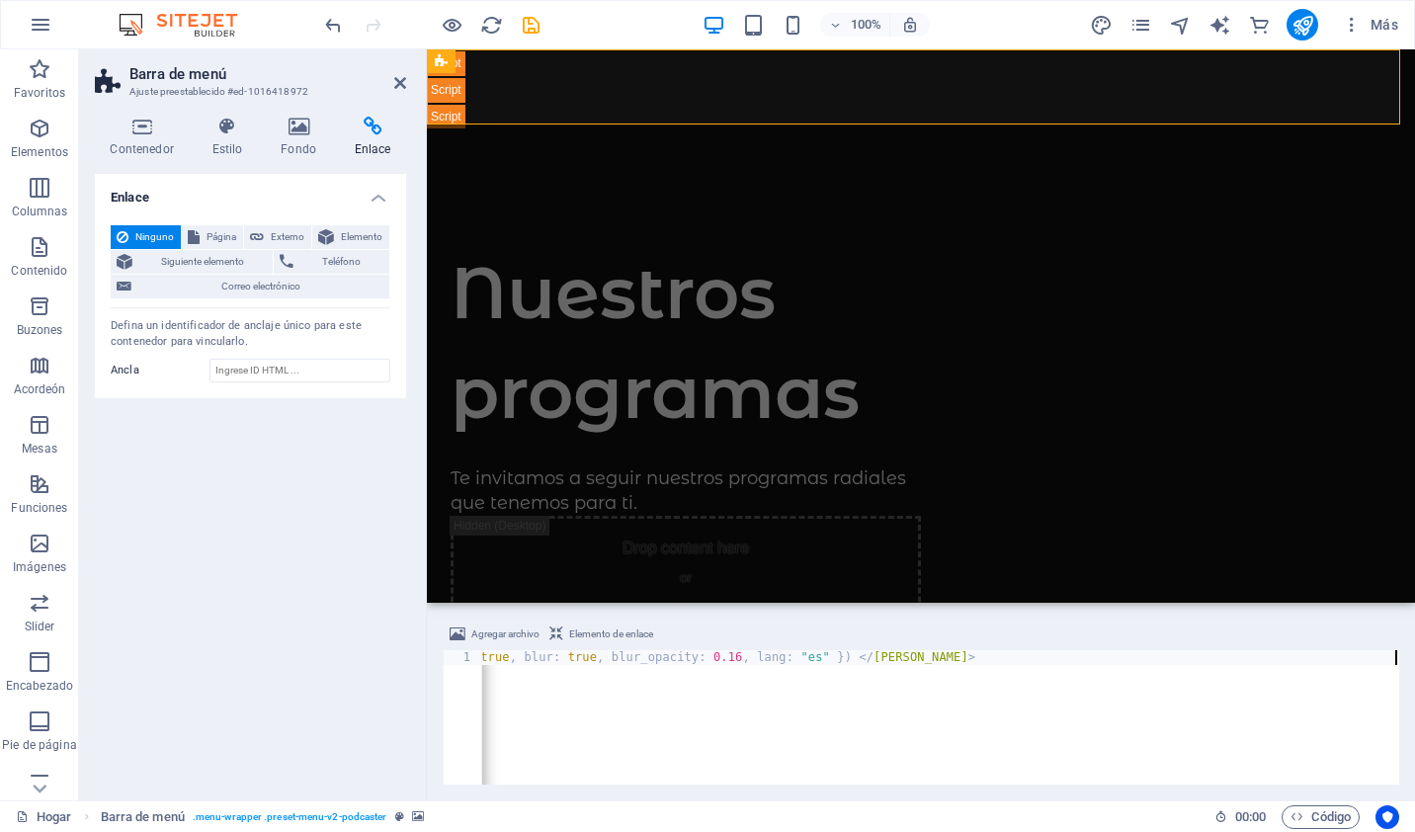
type textarea "<link href="[URL][DOMAIN_NAME]" type="text/css" rel="stylesheet"><script src="[…"
click at [719, 653] on div "< link href = "[URL][DOMAIN_NAME]" type = "text/css" rel = "stylesheet" > < scr…" at bounding box center [52, 730] width 4169 height 160
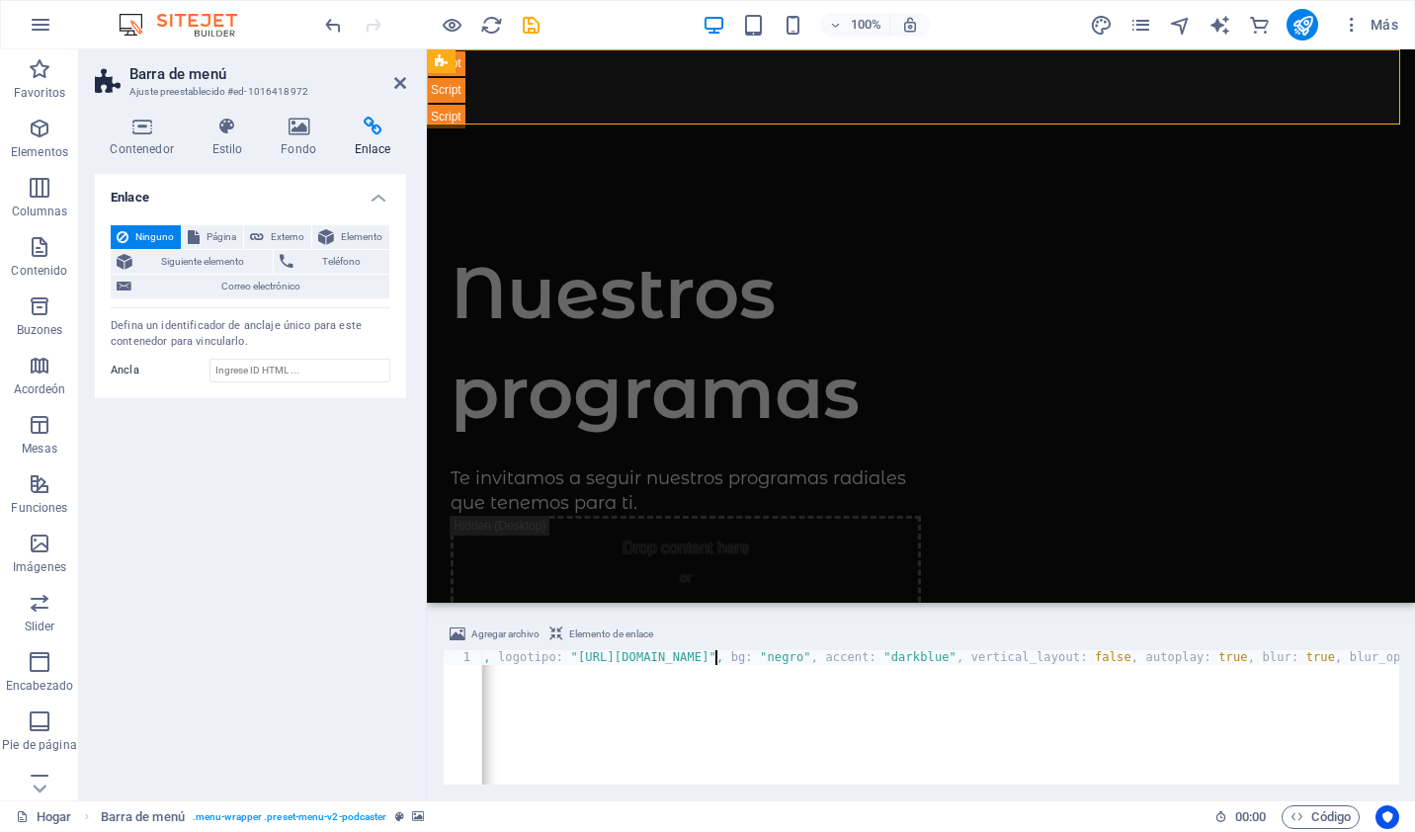
click at [716, 654] on div "< link href = "[URL][DOMAIN_NAME]" type = "text/css" rel = "stylesheet" > < scr…" at bounding box center [52, 730] width 4169 height 160
drag, startPoint x: 1159, startPoint y: 659, endPoint x: 1414, endPoint y: 673, distance: 255.3
click at [1414, 673] on html "[DOMAIN_NAME] Home Favoritos Elementos Columnas Contenido Buzones Acordeón Mesa…" at bounding box center [707, 416] width 1415 height 832
type textarea "<"
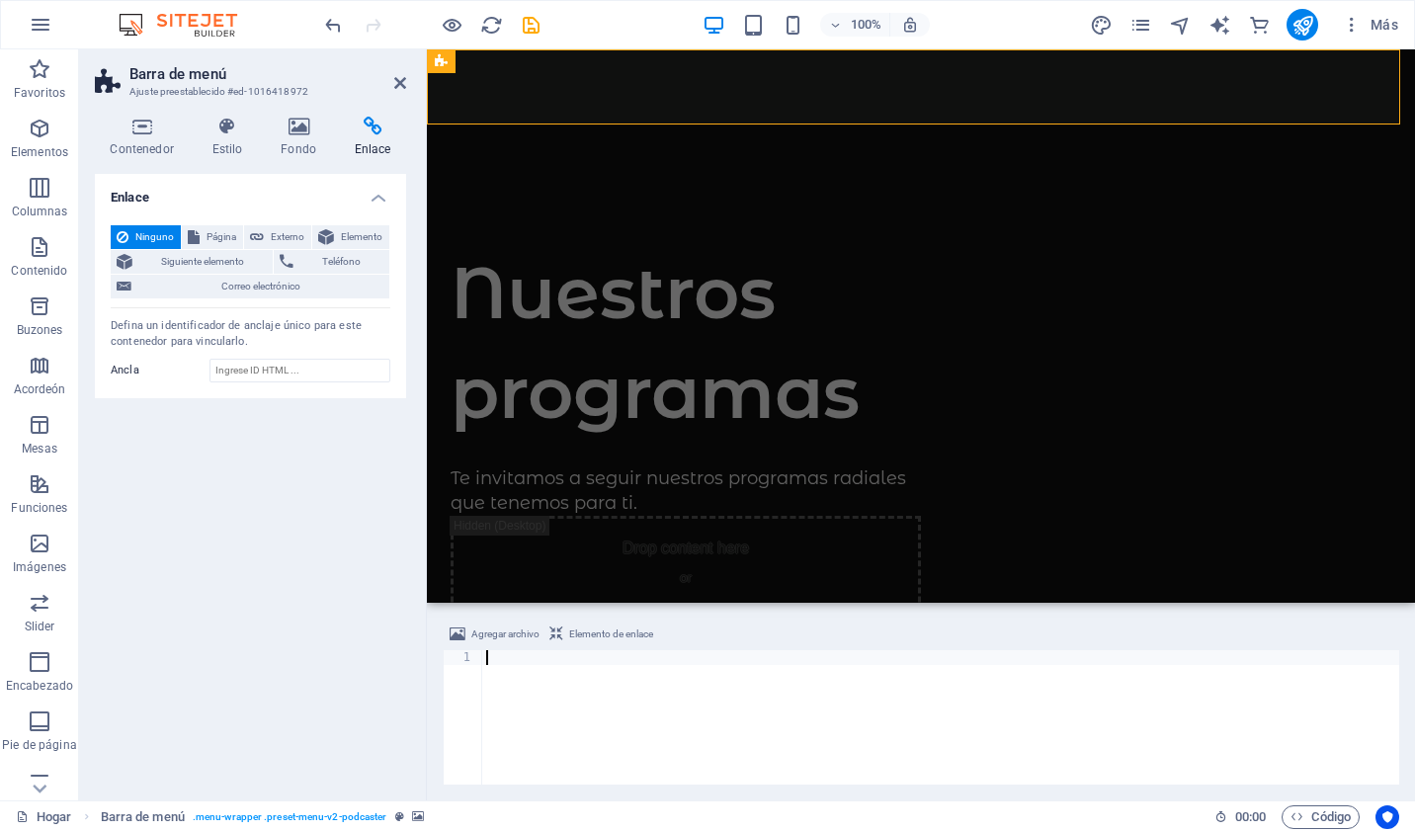
paste textarea
click at [132, 131] on icon at bounding box center [142, 127] width 94 height 20
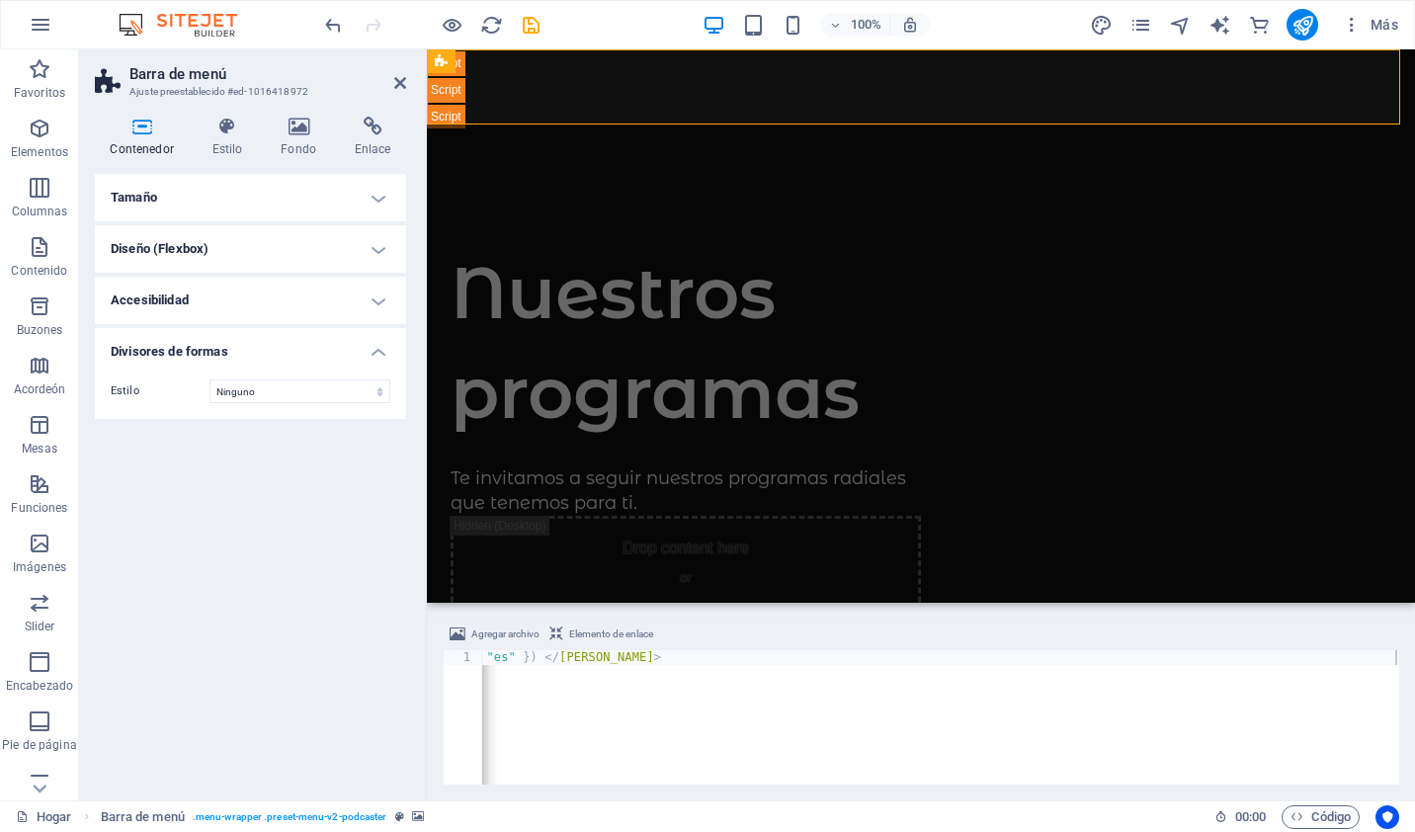
click at [225, 469] on div "Tamaño Altura Predeterminado Px Rem % VH Vw Altura mínima Ninguno Px Rem % VH V…" at bounding box center [250, 479] width 311 height 611
click at [960, 200] on div "Nuestros programas Te invitamos a seguir nuestros programas radiales que tenemo…" at bounding box center [921, 839] width 988 height 1278
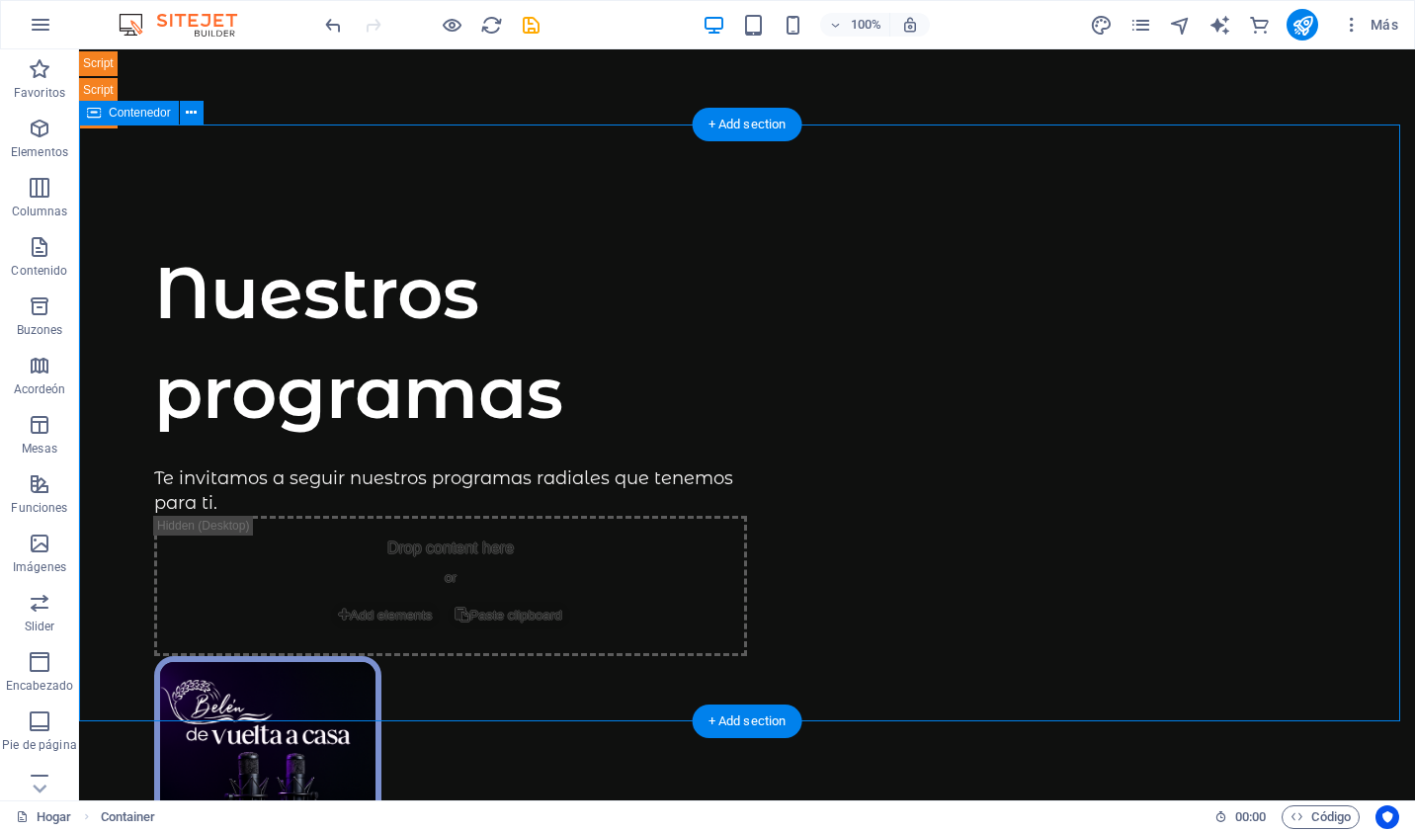
click at [249, 68] on div at bounding box center [747, 86] width 1336 height 75
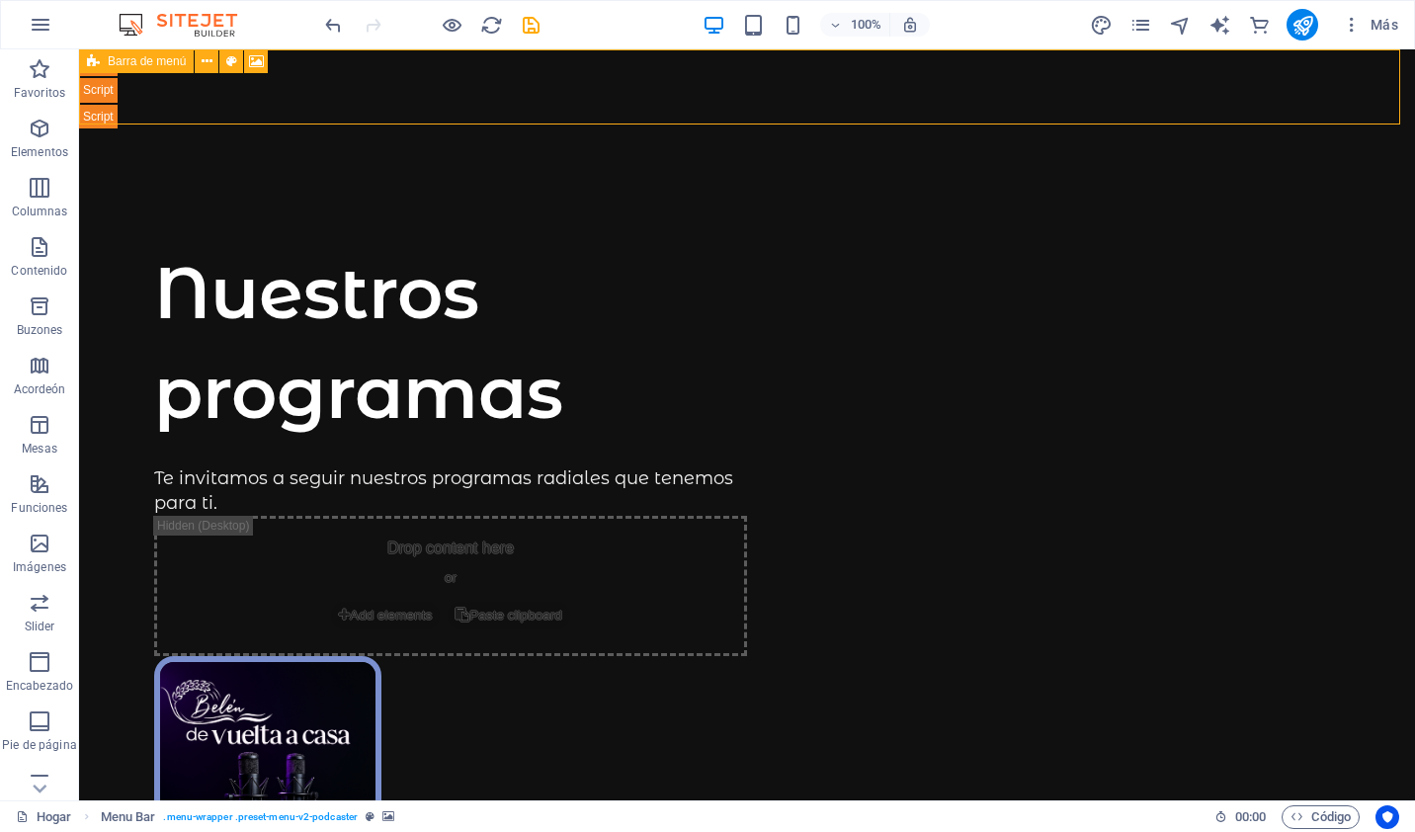
click at [89, 63] on icon at bounding box center [93, 61] width 13 height 24
click at [91, 89] on div at bounding box center [747, 86] width 1336 height 75
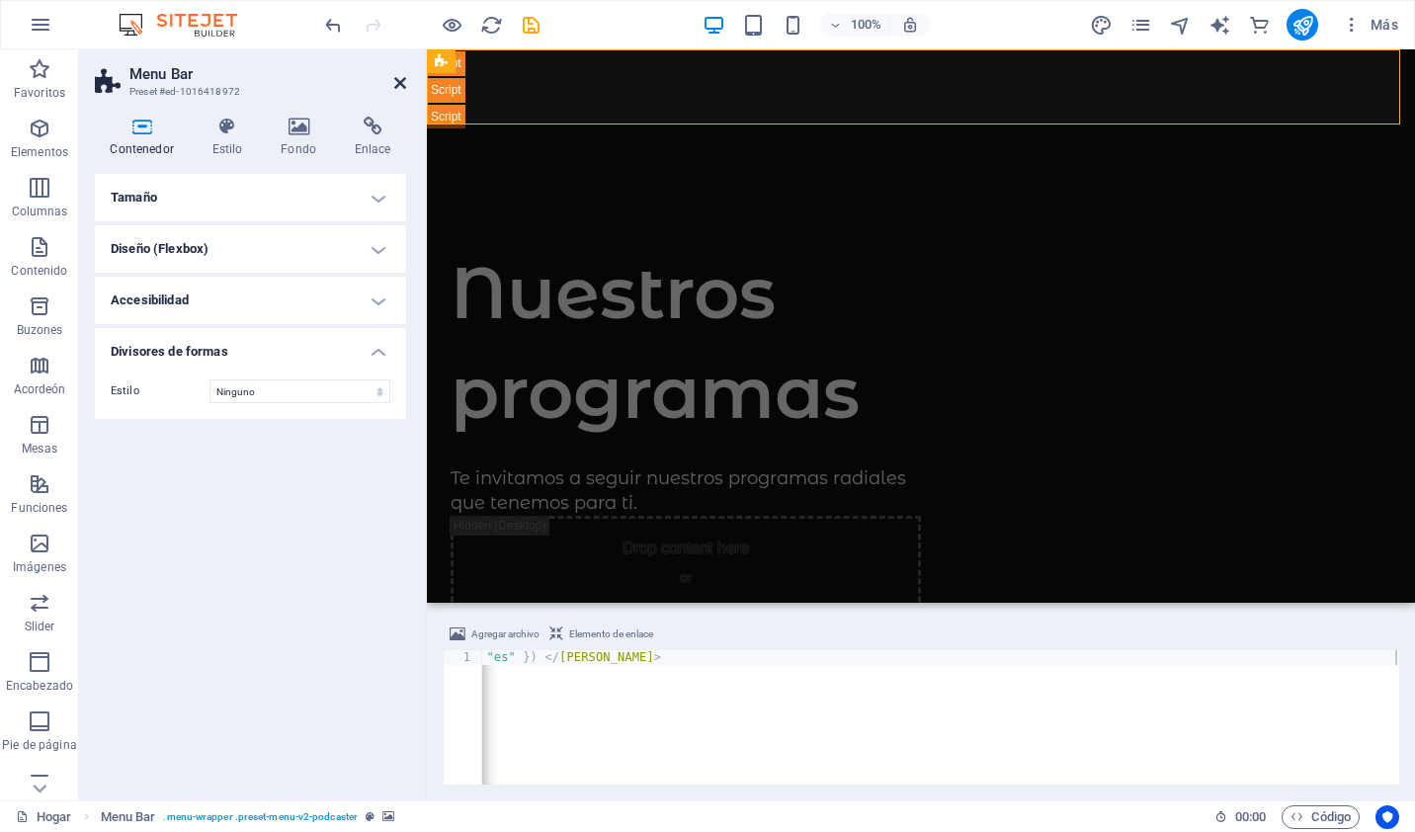
click at [398, 79] on icon at bounding box center [400, 83] width 12 height 16
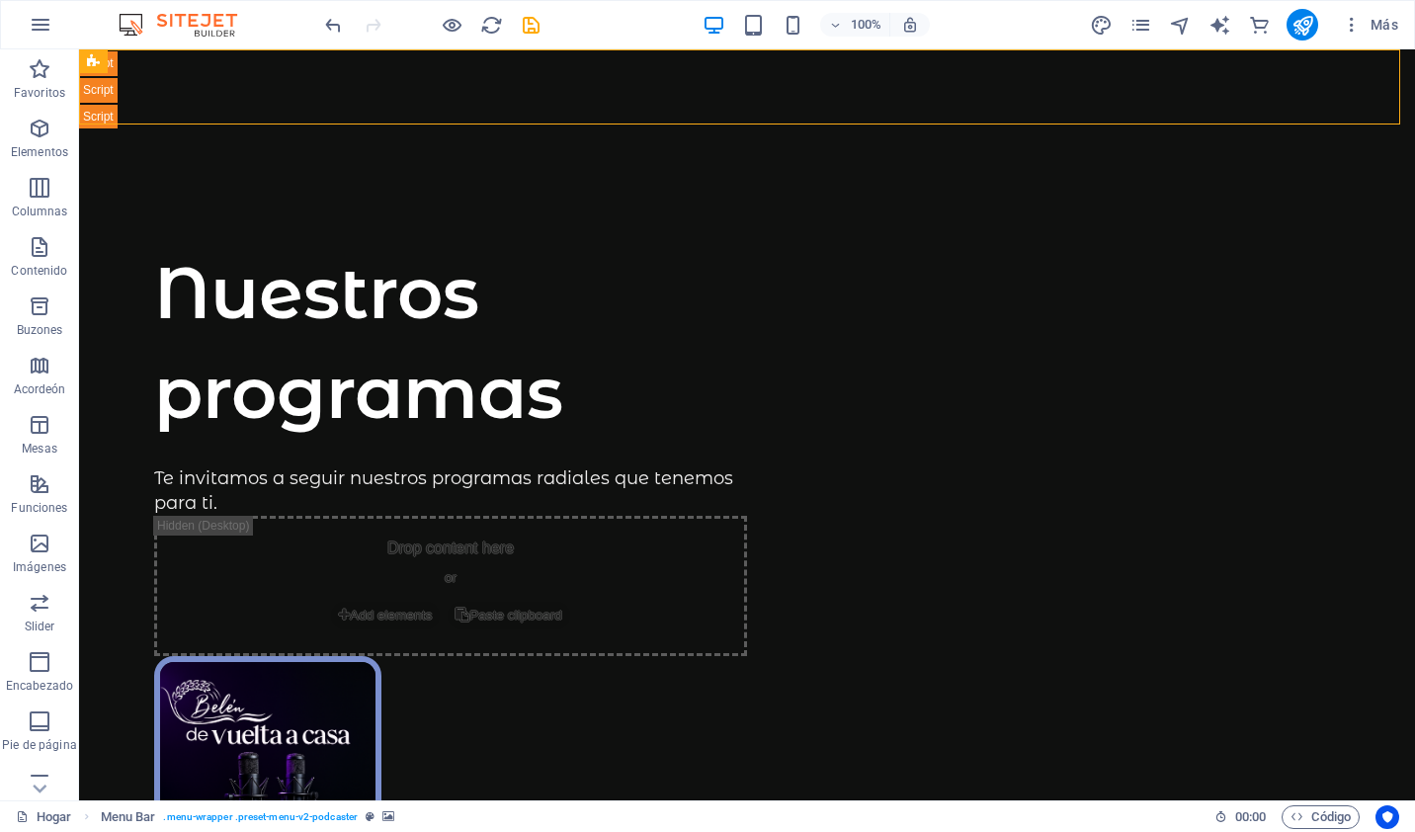
click at [577, 85] on div at bounding box center [747, 86] width 1336 height 75
drag, startPoint x: 577, startPoint y: 85, endPoint x: 80, endPoint y: 114, distance: 497.9
click at [229, 85] on div at bounding box center [747, 86] width 1336 height 75
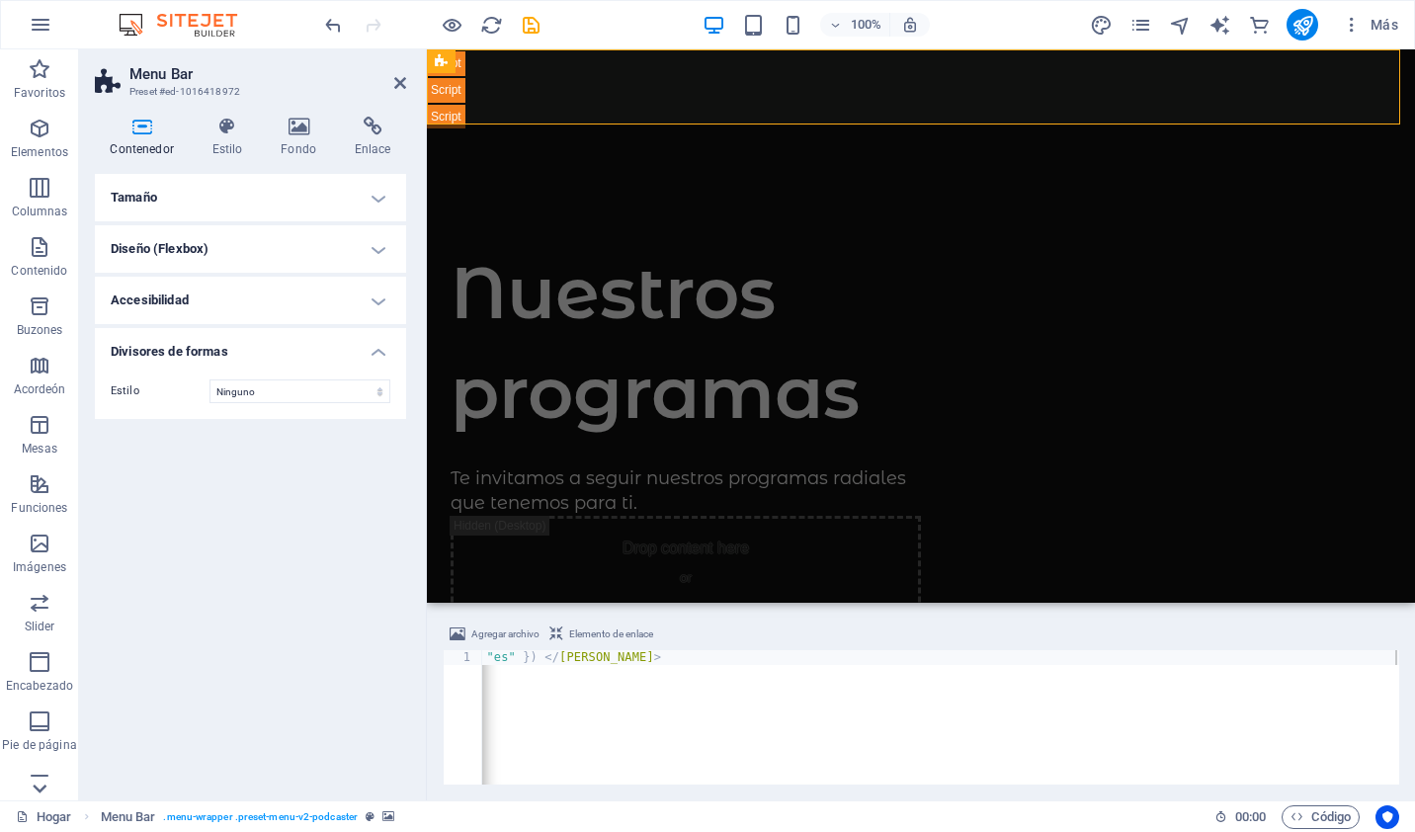
click at [40, 789] on icon at bounding box center [40, 789] width 28 height 28
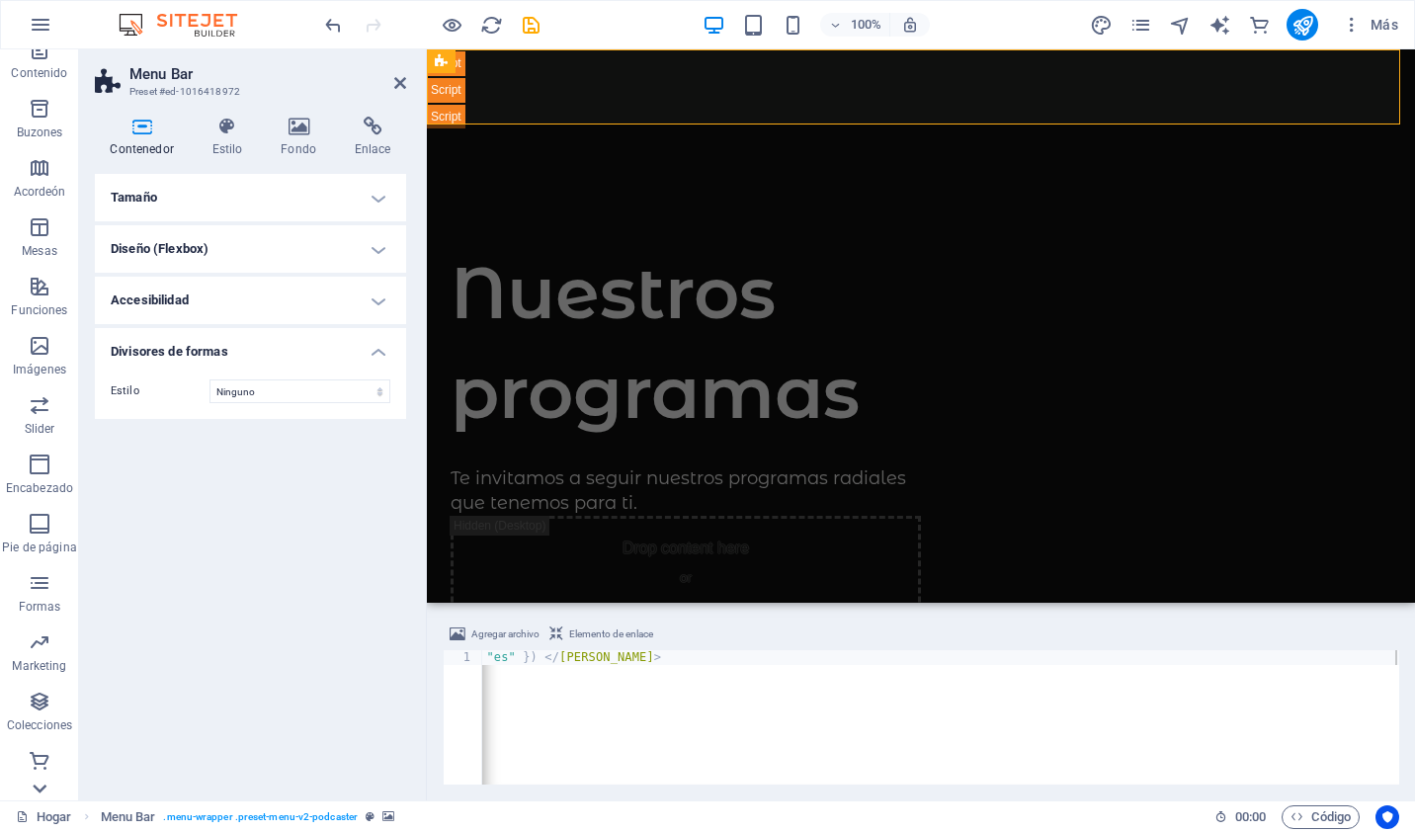
click at [40, 789] on icon at bounding box center [40, 789] width 28 height 28
click at [40, 789] on div "Favoritos Elementos Columnas Contenido Buzones Acordeón Mesas Funciones Imágene…" at bounding box center [39, 424] width 79 height 751
click at [40, 789] on p "Comercio" at bounding box center [40, 785] width 52 height 16
drag, startPoint x: 40, startPoint y: 789, endPoint x: 42, endPoint y: 133, distance: 655.2
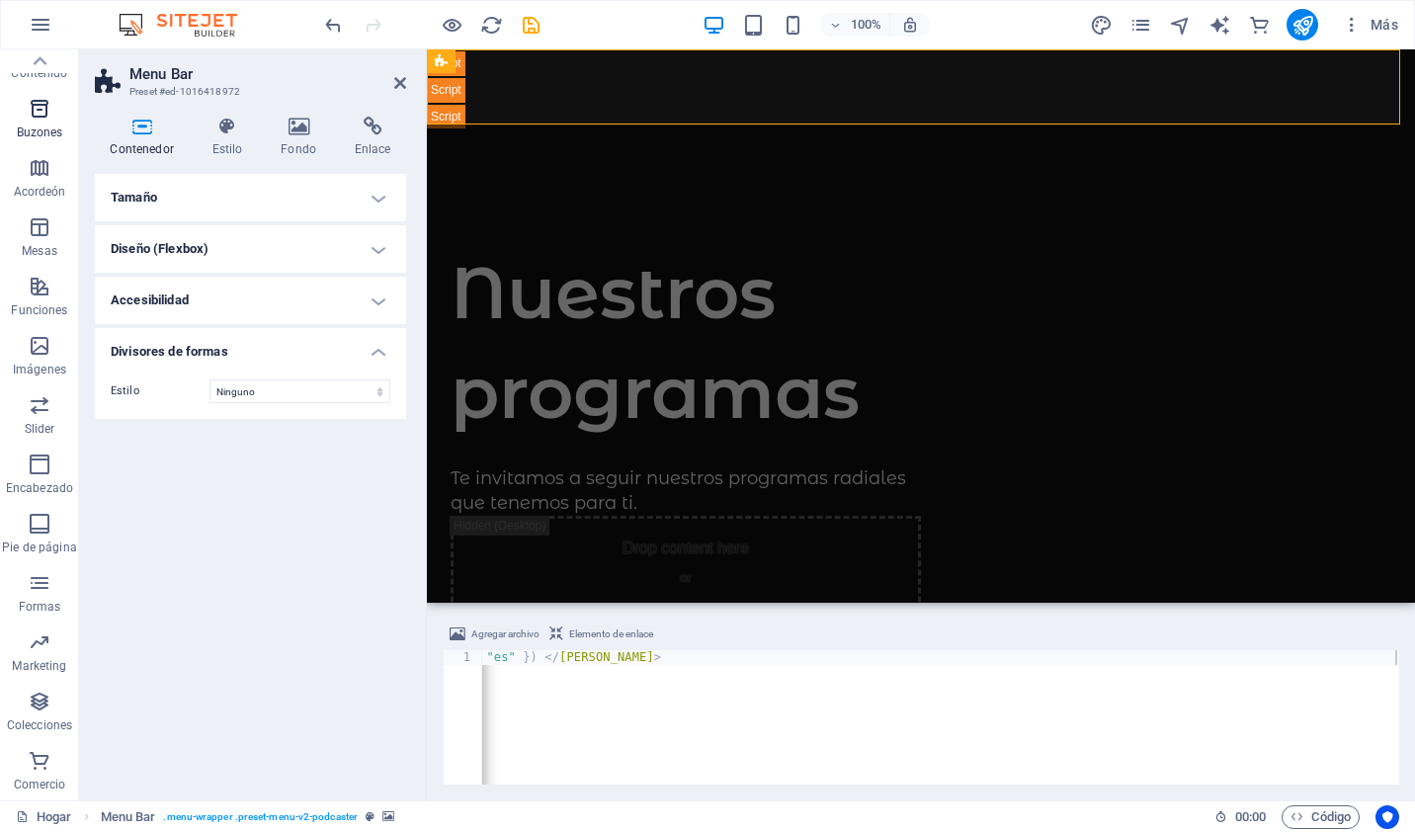
click at [40, 789] on p "Comercio" at bounding box center [40, 785] width 52 height 16
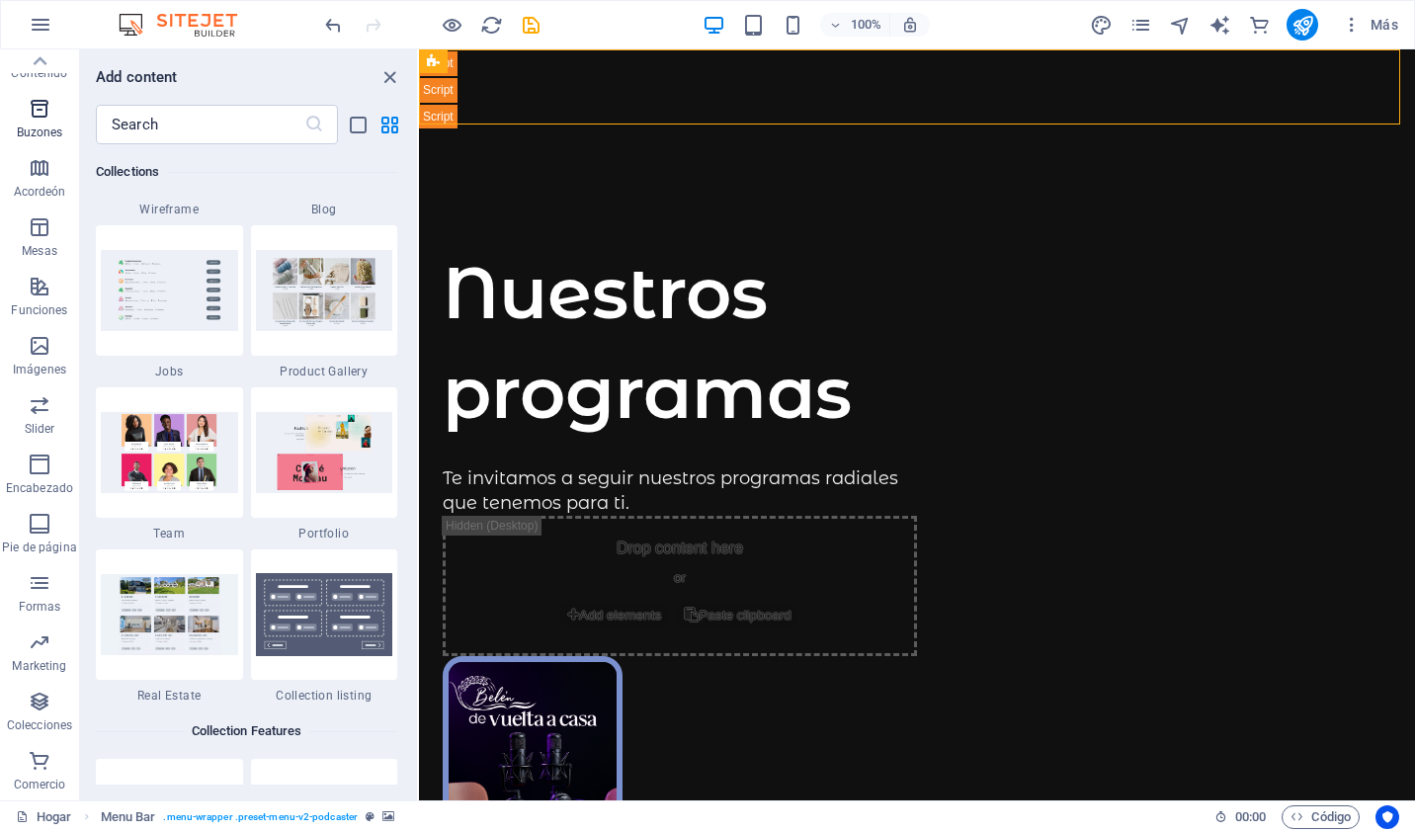
scroll to position [19043, 0]
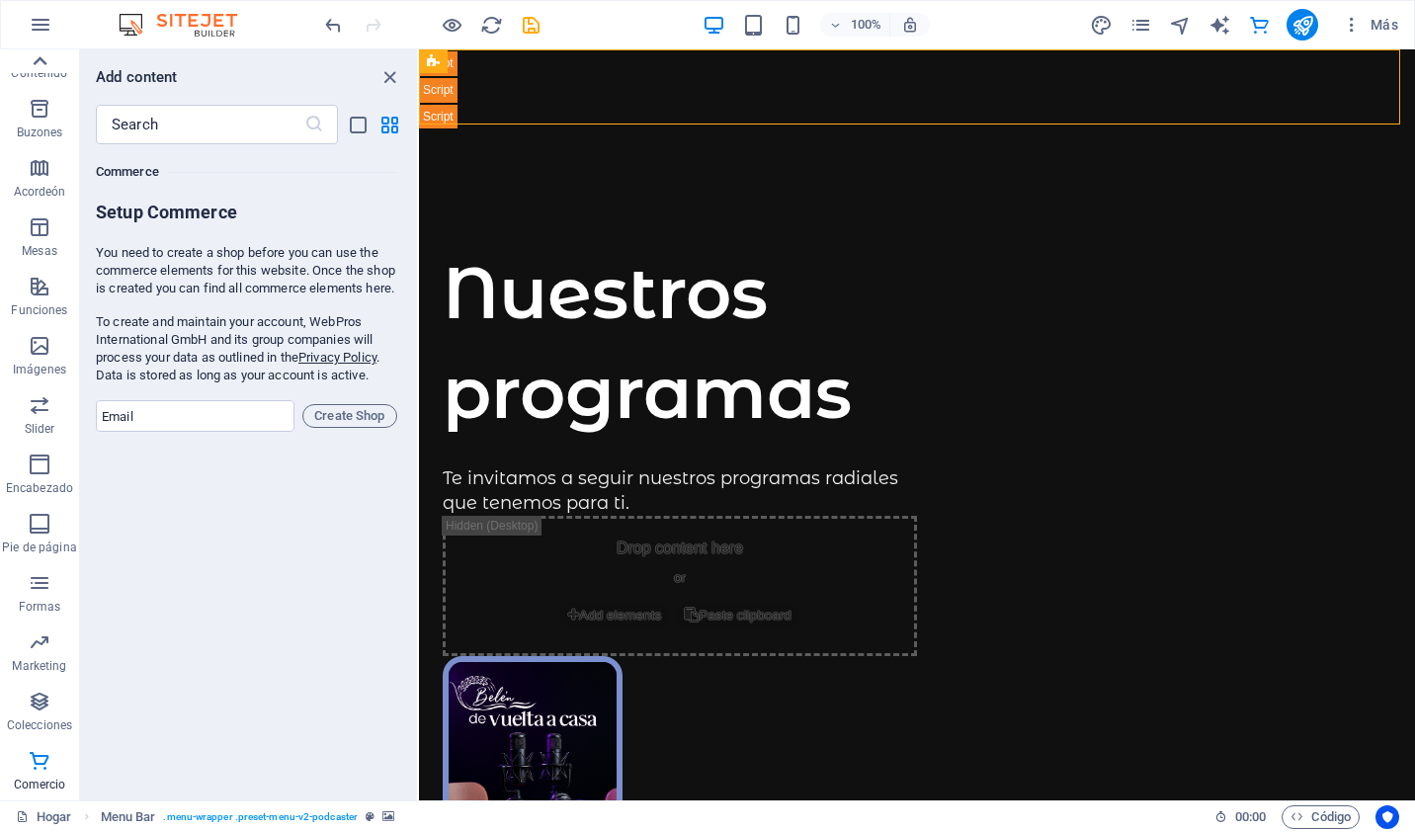
click at [39, 59] on icon at bounding box center [41, 60] width 14 height 9
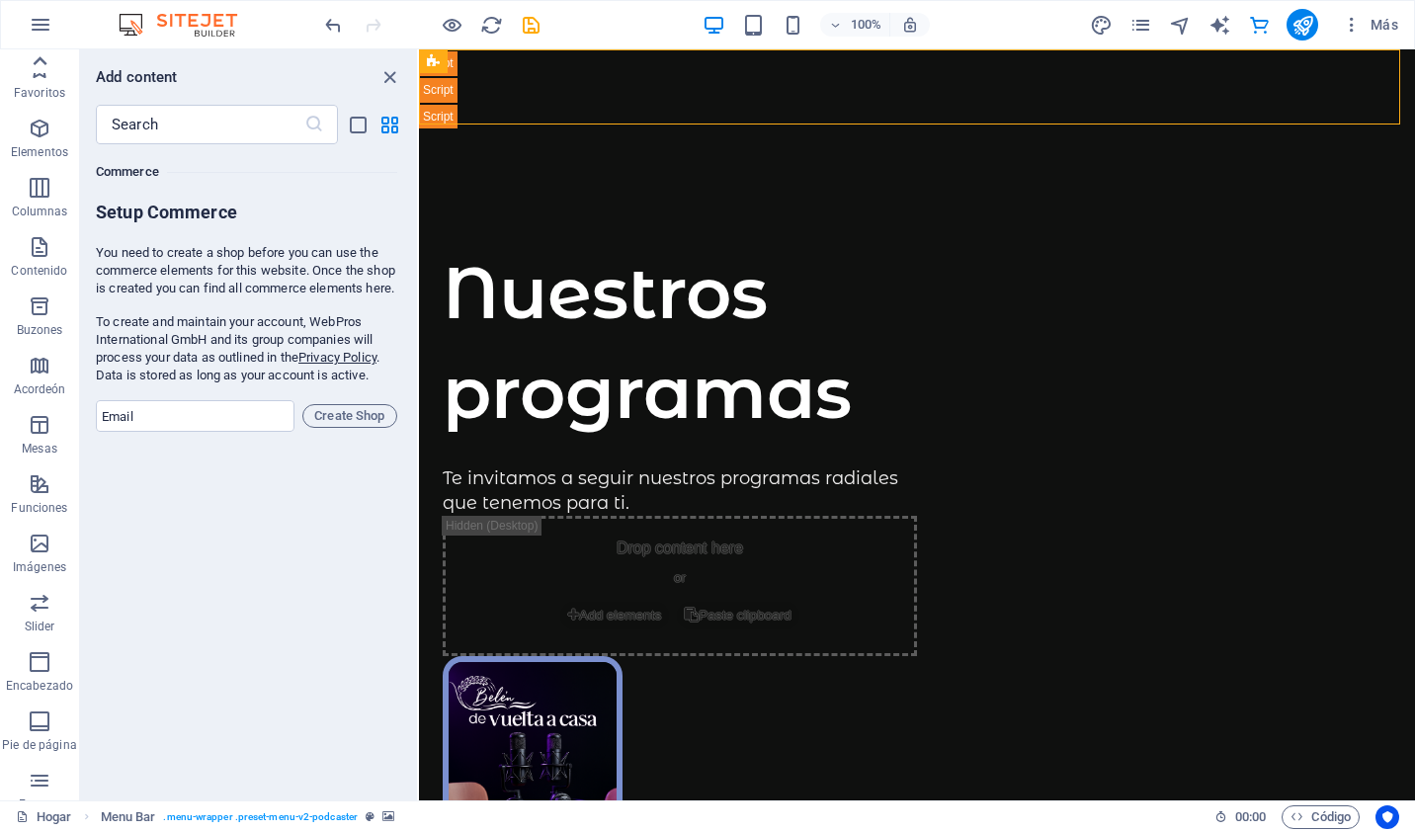
click at [39, 59] on icon at bounding box center [41, 60] width 14 height 9
click at [39, 59] on div "Favoritos Elementos Columnas Contenido Buzones Acordeón Mesas Funciones Imágene…" at bounding box center [39, 424] width 79 height 751
click at [39, 59] on icon "button" at bounding box center [40, 69] width 24 height 24
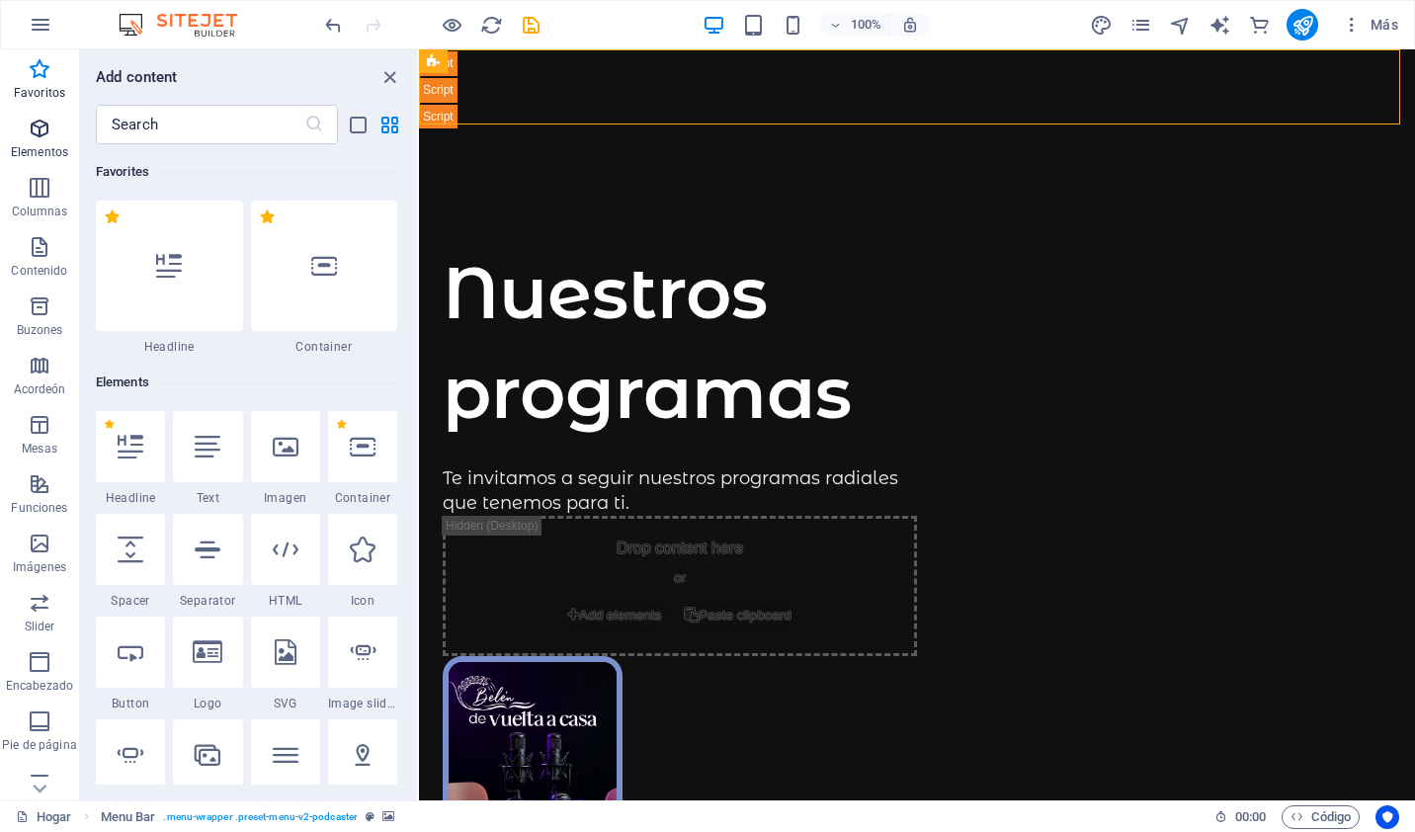
click at [34, 138] on icon "button" at bounding box center [40, 129] width 24 height 24
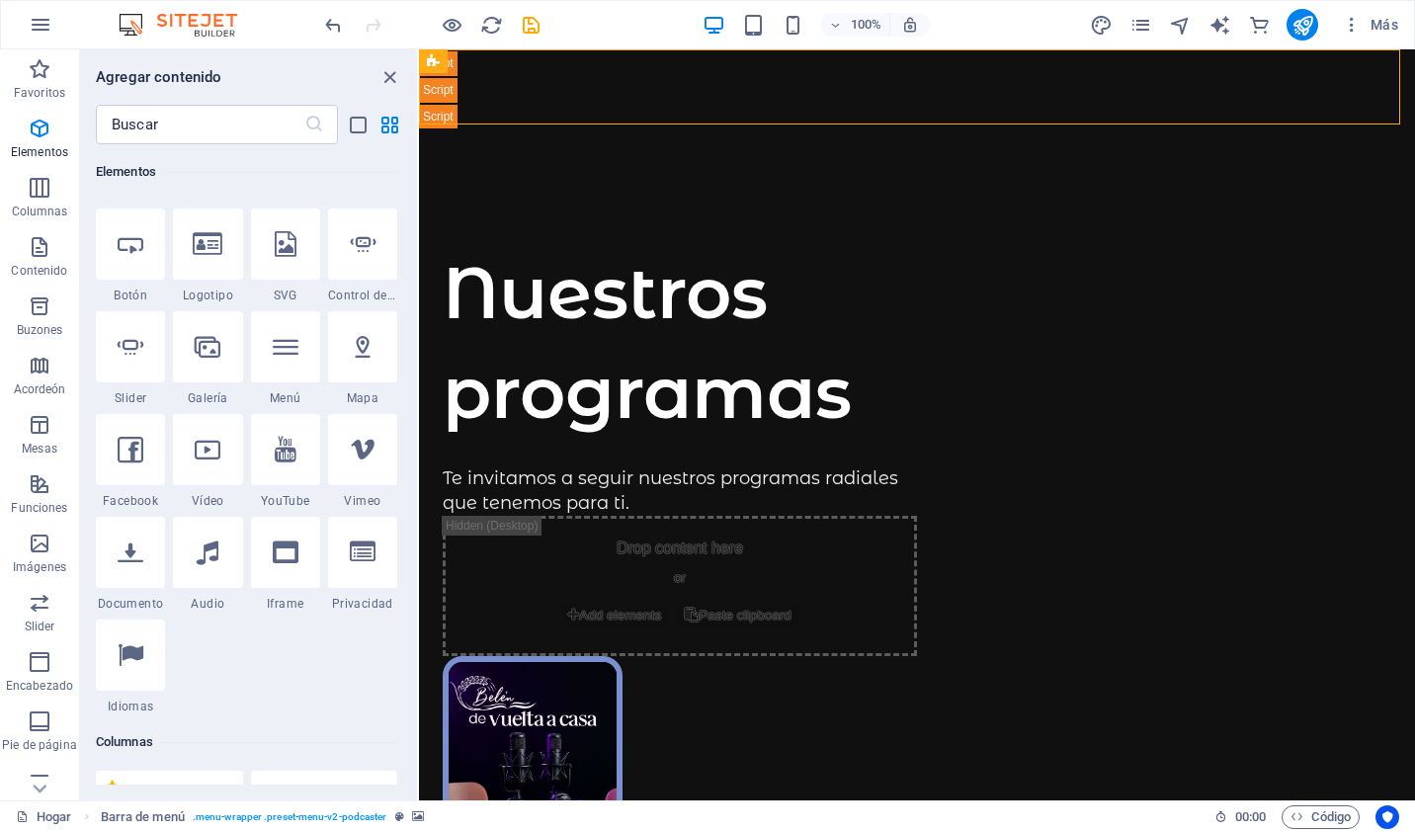
scroll to position [245, 0]
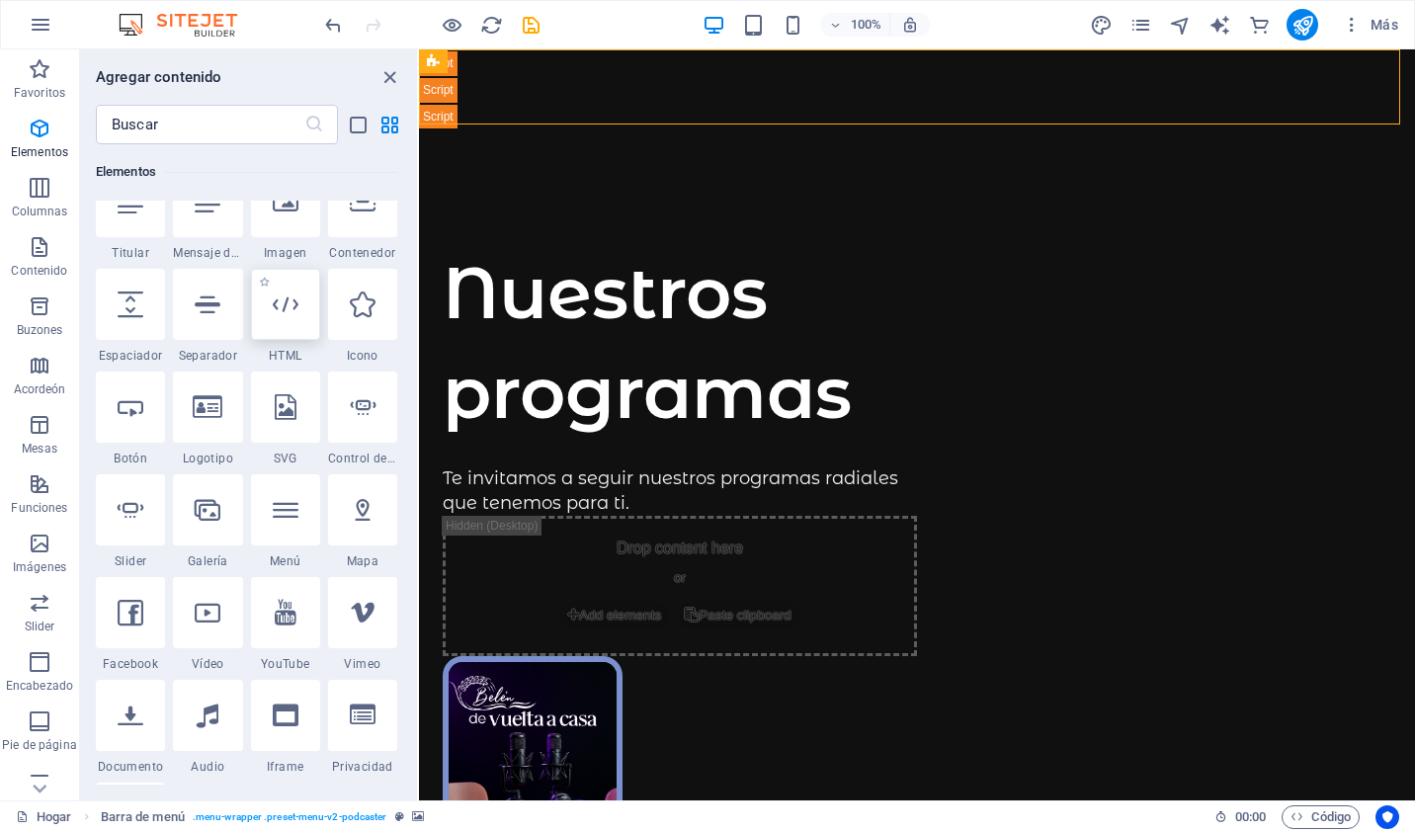
click at [298, 322] on div at bounding box center [285, 304] width 69 height 71
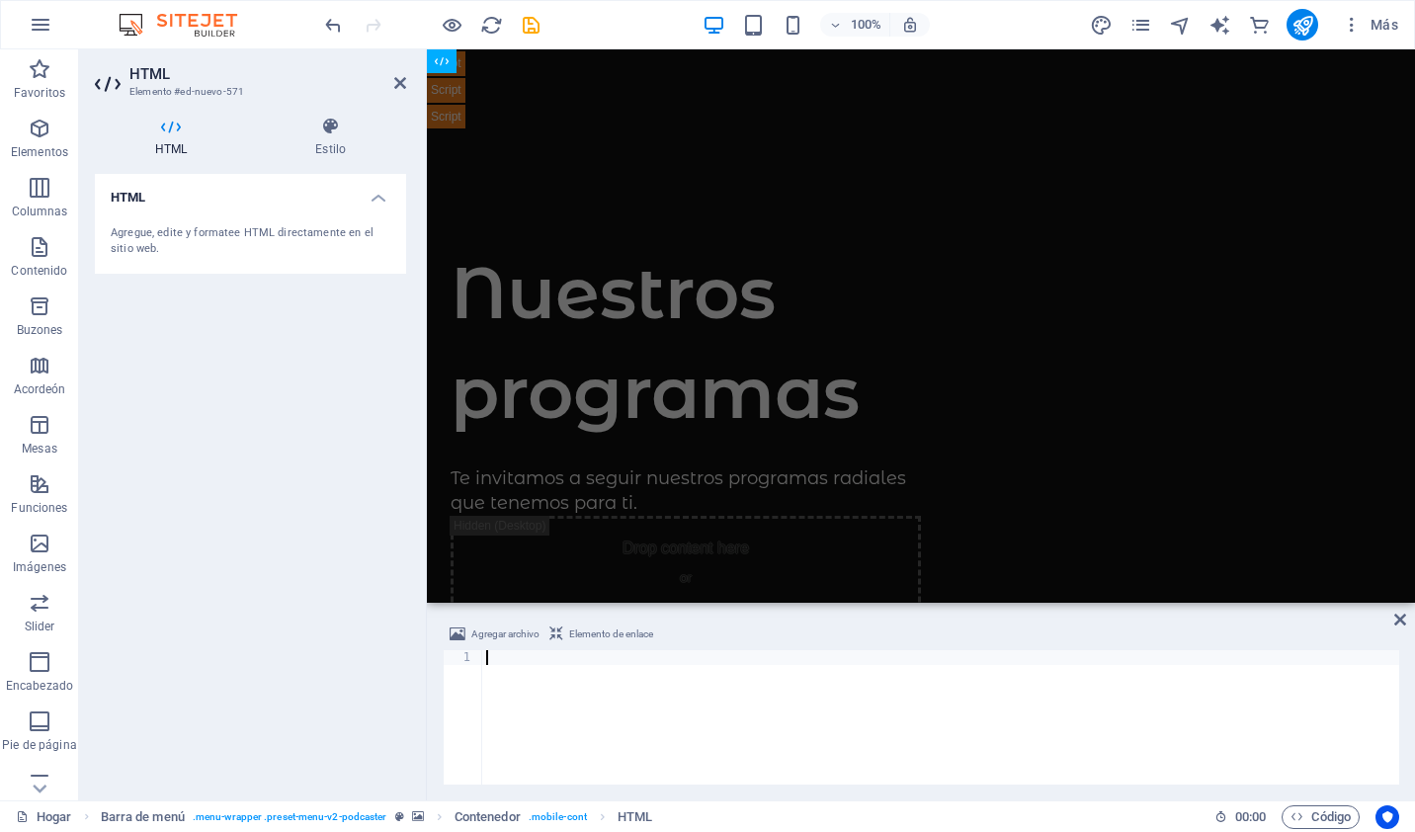
click at [501, 656] on div at bounding box center [940, 732] width 917 height 164
type textarea "<link href="[URL][DOMAIN_NAME]" type="text/css" rel="stylesheet"><script src="[…"
click at [806, 89] on div at bounding box center [921, 86] width 988 height 75
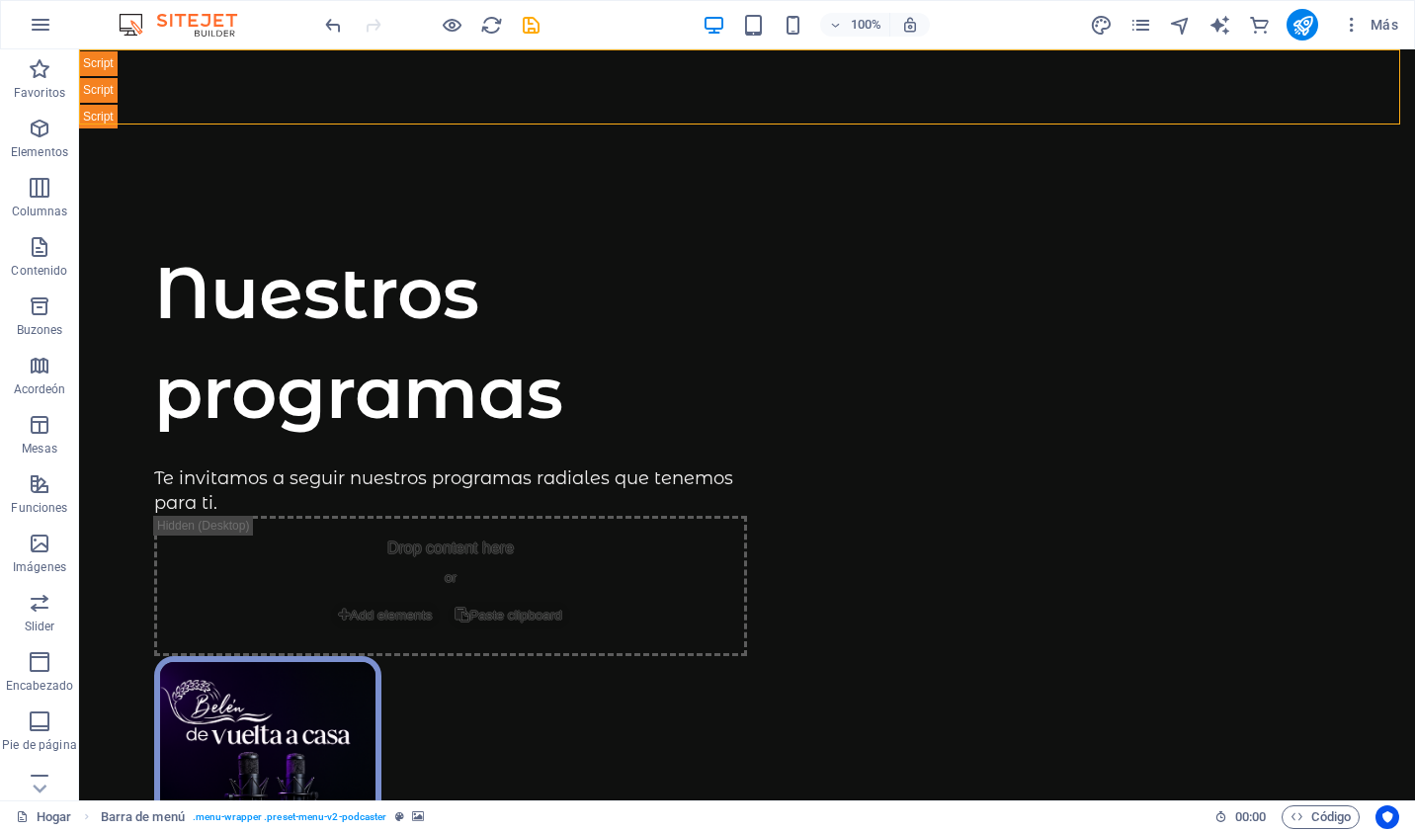
click at [618, 101] on div at bounding box center [747, 86] width 1336 height 75
click at [164, 84] on div at bounding box center [747, 86] width 1336 height 75
click at [174, 75] on div at bounding box center [747, 86] width 1336 height 75
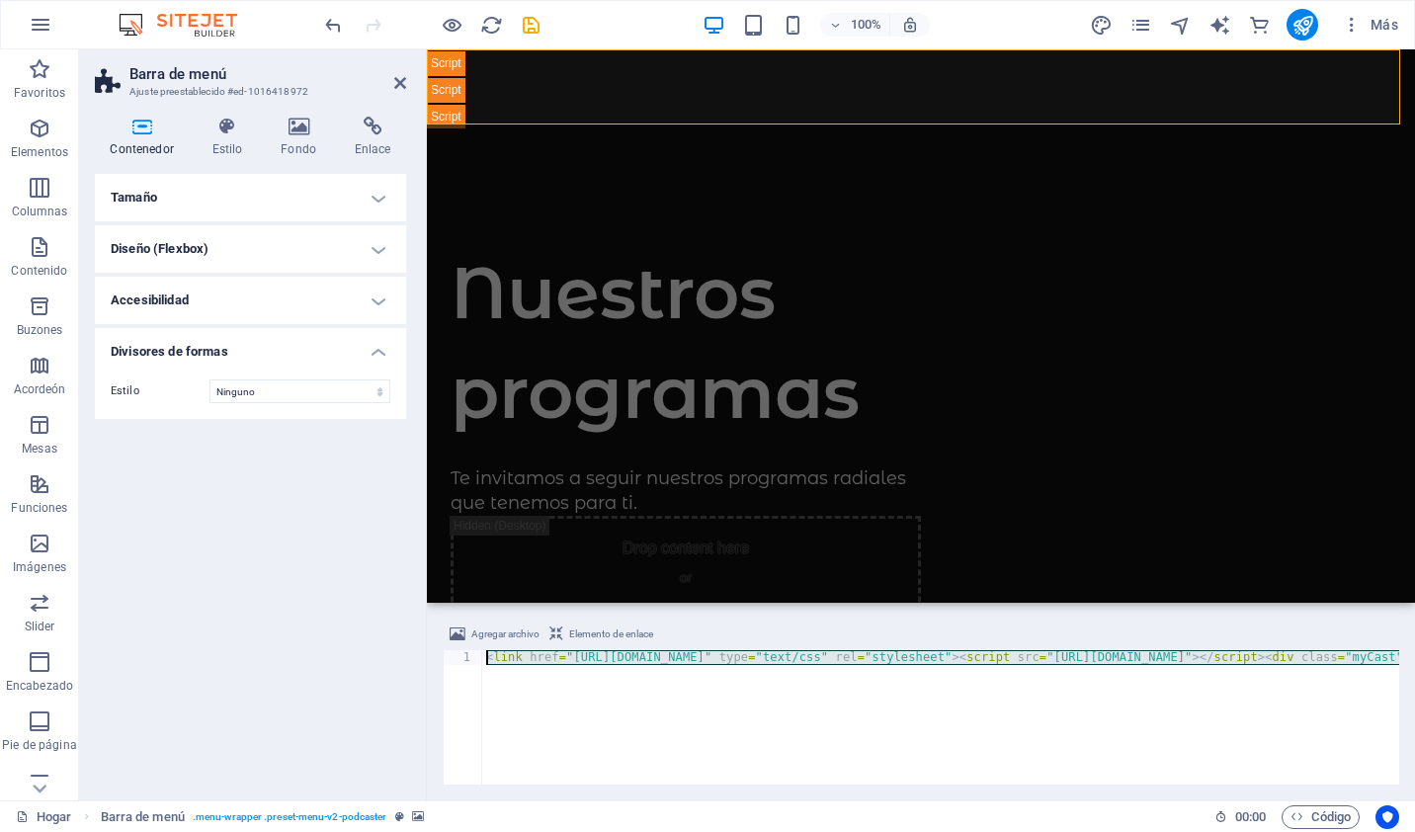
drag, startPoint x: 1397, startPoint y: 652, endPoint x: 368, endPoint y: 632, distance: 1029.9
click at [368, 632] on div "Barra de menú Ajuste preestablecido #ed-1016418972 Contenedor Estilo Fondo Enla…" at bounding box center [747, 424] width 1336 height 751
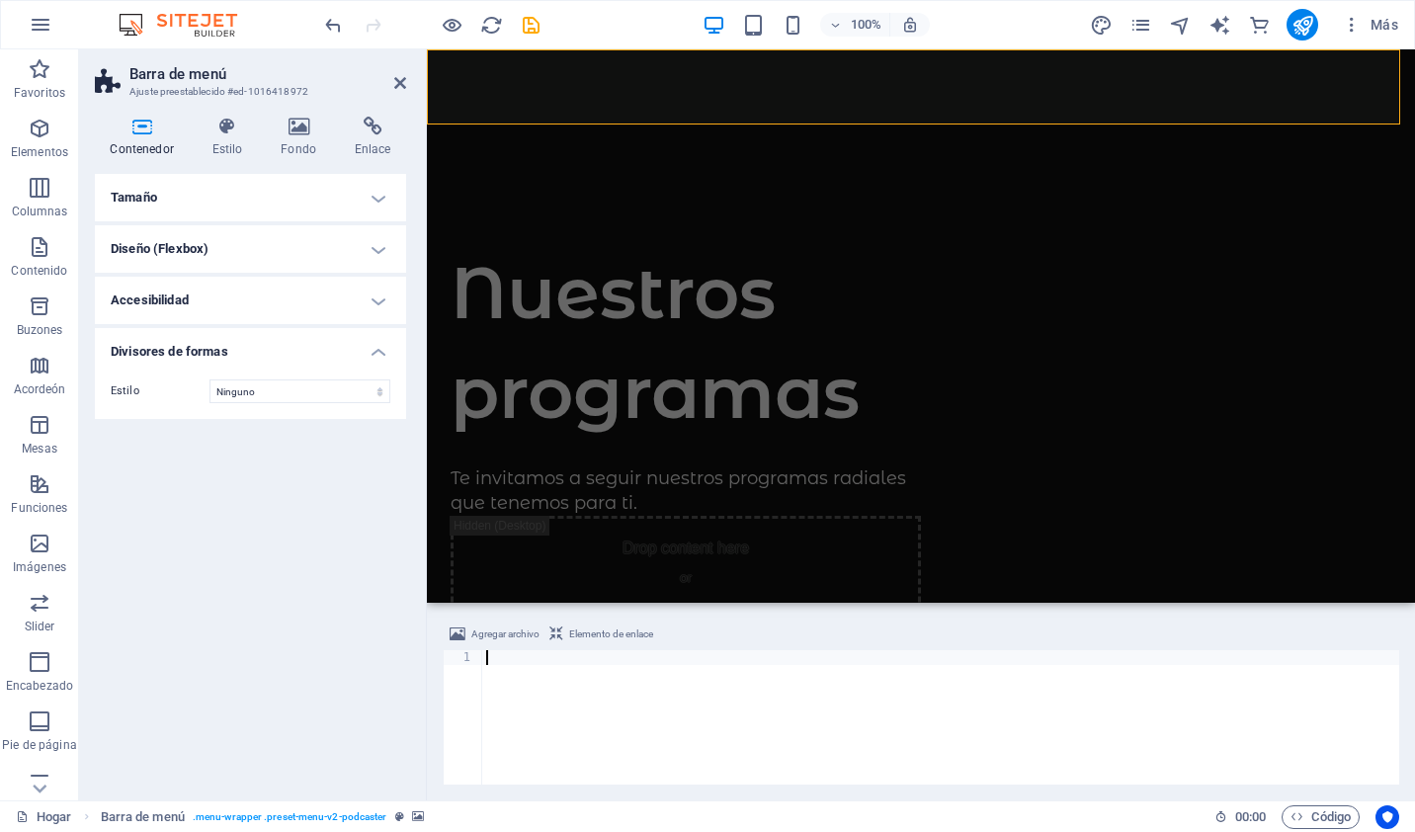
paste textarea
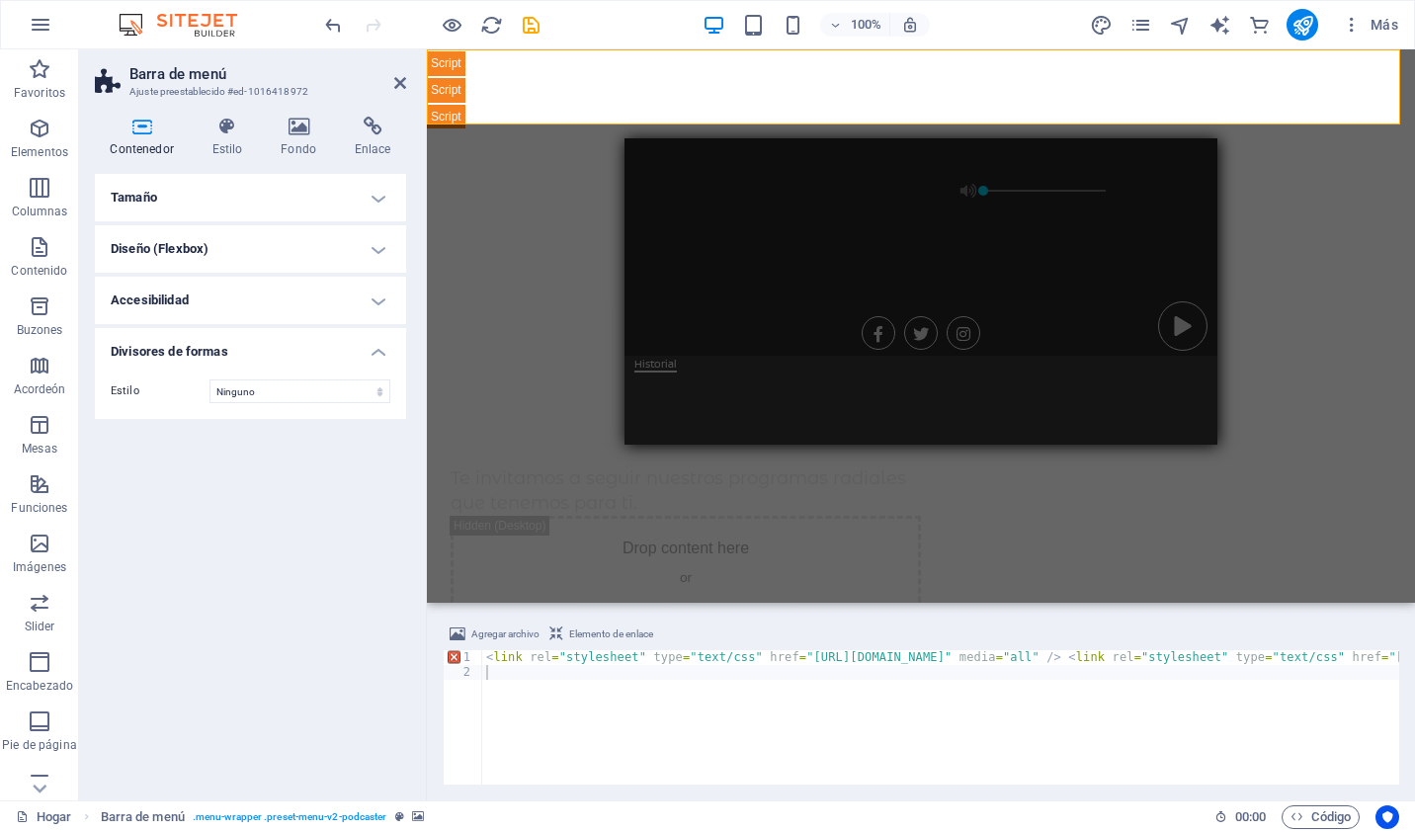
click at [362, 435] on div "Tamaño Altura Predeterminado Px Rem % VH Vw Altura mínima Ninguno Px Rem % VH V…" at bounding box center [250, 479] width 311 height 611
click at [394, 85] on icon at bounding box center [400, 83] width 12 height 16
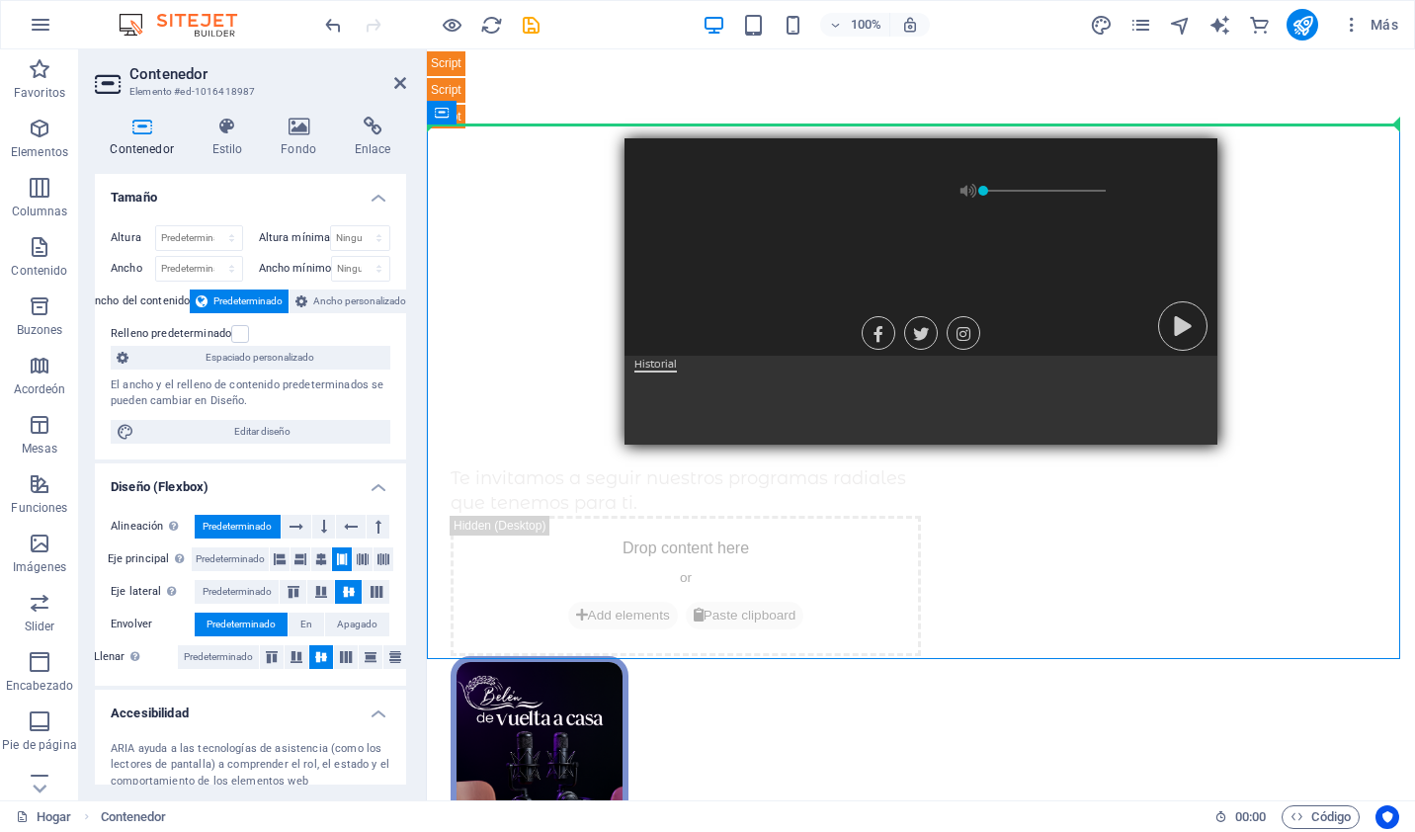
drag, startPoint x: 877, startPoint y: 144, endPoint x: 814, endPoint y: 121, distance: 67.5
click at [373, 138] on h4 "Enlace" at bounding box center [372, 138] width 67 height 42
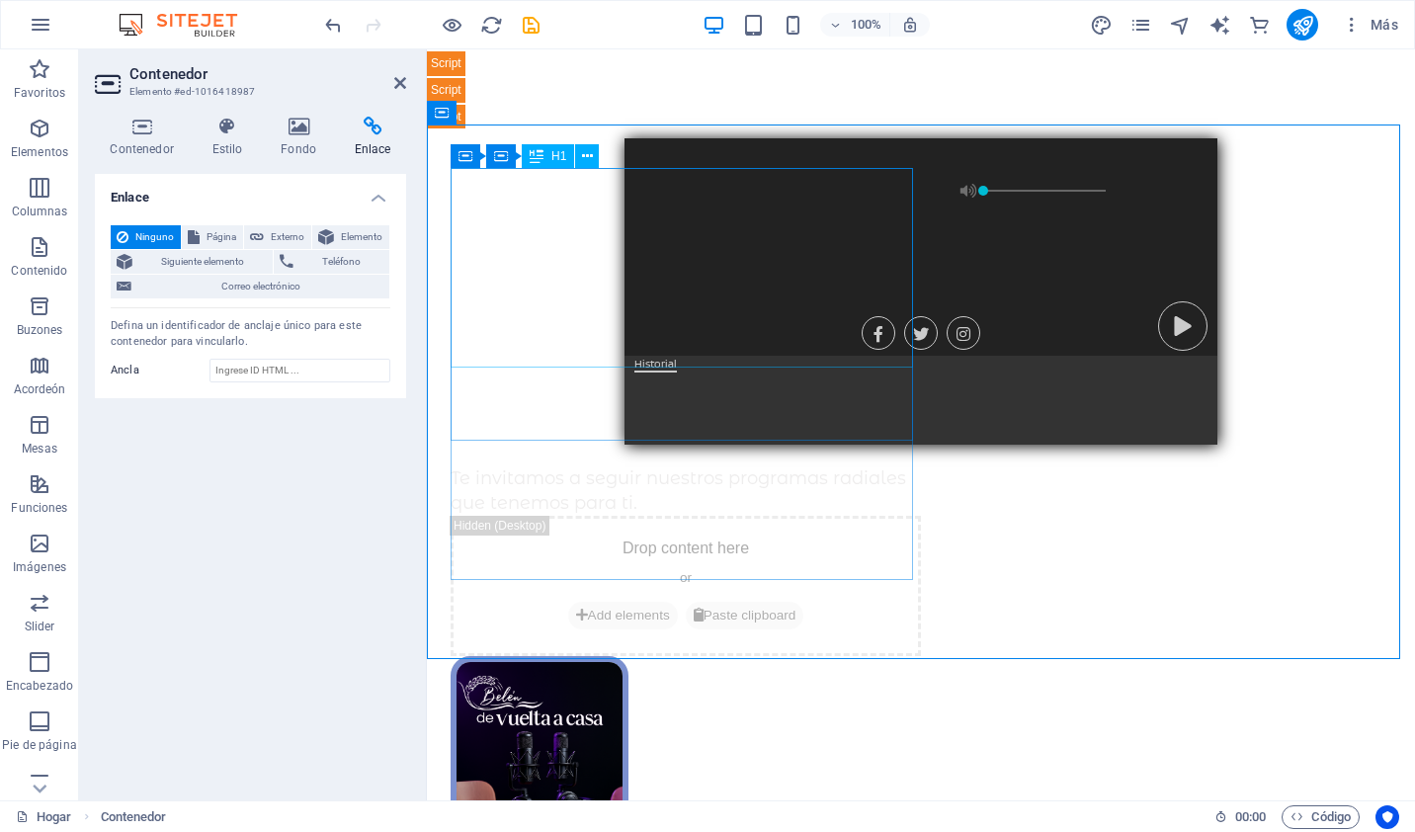
click at [777, 266] on div "Nuestros programas" at bounding box center [686, 343] width 470 height 200
click at [452, 65] on div "Historial" at bounding box center [921, 86] width 988 height 75
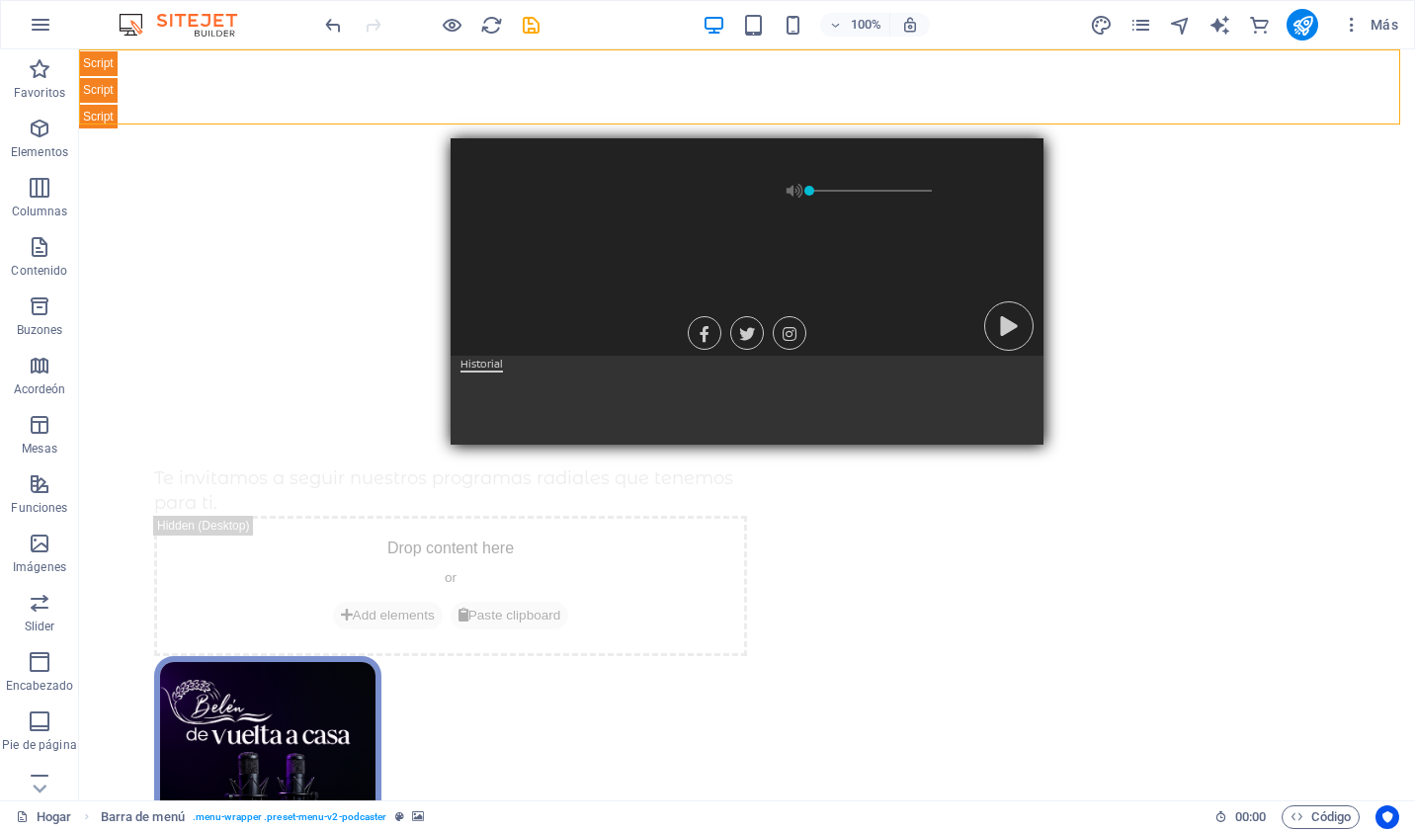
click at [346, 63] on div "Historial" at bounding box center [747, 86] width 1336 height 75
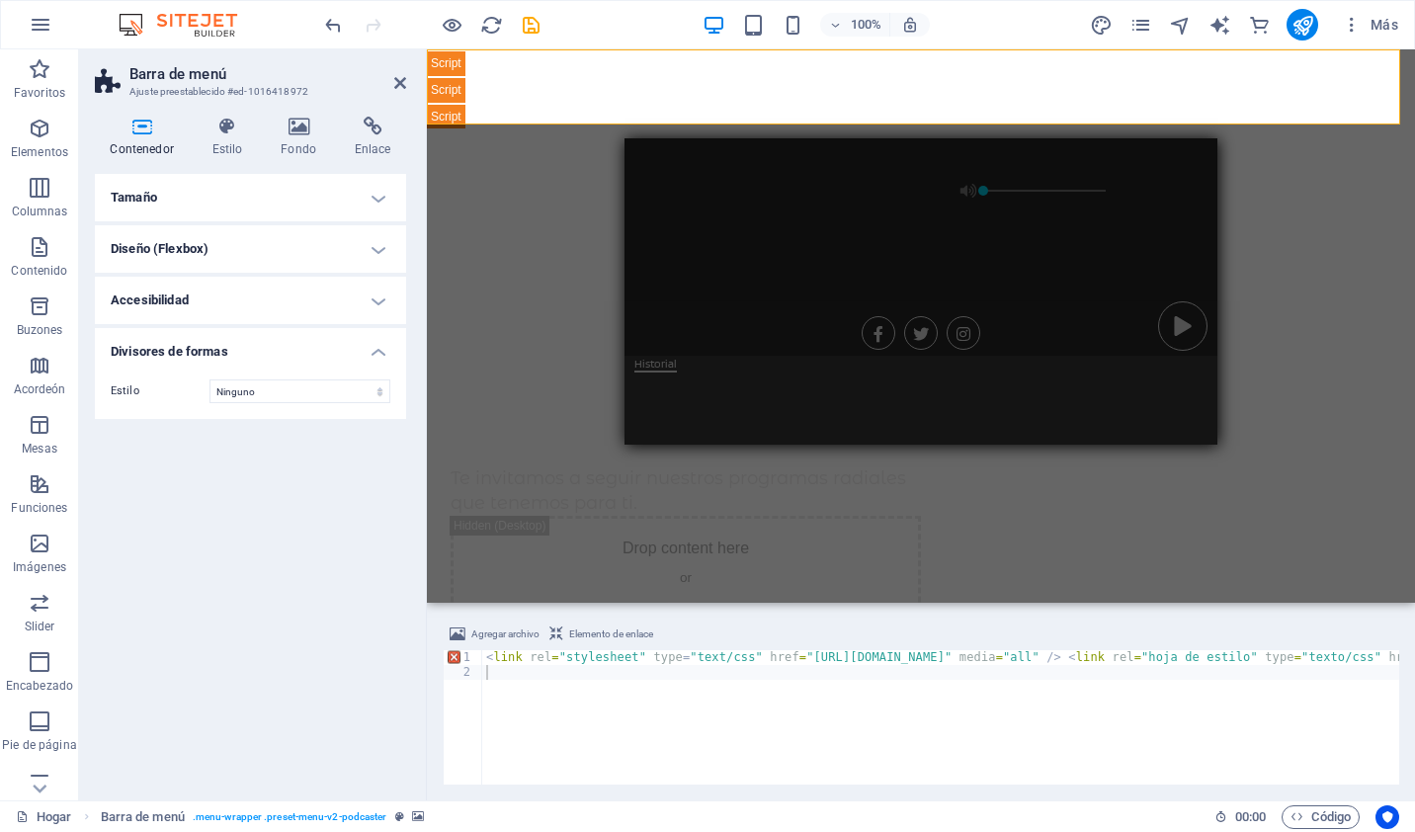
drag, startPoint x: 267, startPoint y: 14, endPoint x: 346, endPoint y: 63, distance: 93.2
click at [346, 63] on header "Barra de menú Ajuste preestablecido #ed-1016418972" at bounding box center [250, 74] width 311 height 51
click at [401, 89] on icon at bounding box center [400, 83] width 12 height 16
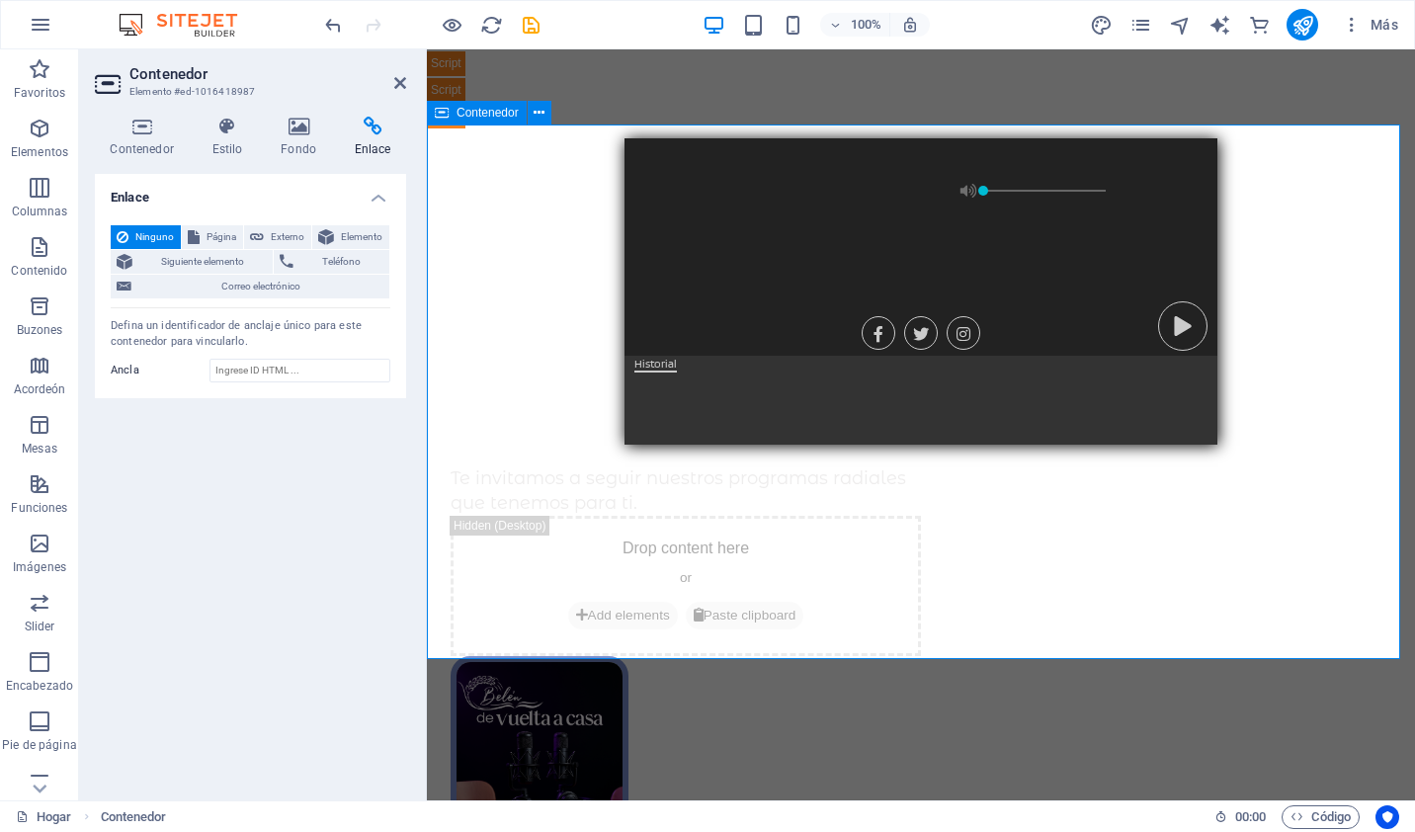
click at [947, 404] on div "Nuestros programas Te invitamos a seguir nuestros programas radiales que tenemo…" at bounding box center [921, 839] width 988 height 1278
click at [1004, 89] on div "Historial" at bounding box center [921, 86] width 988 height 75
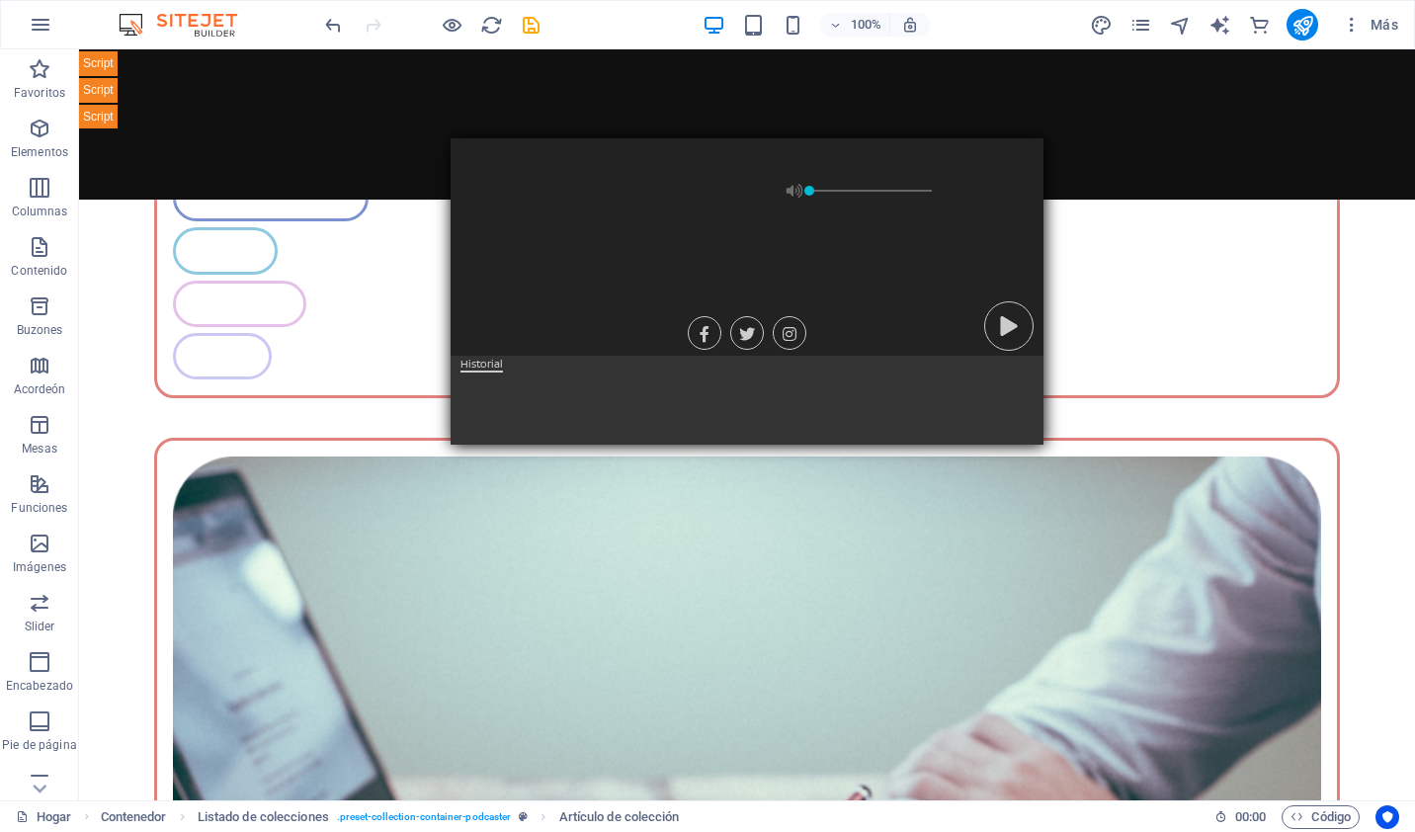
scroll to position [4766, 0]
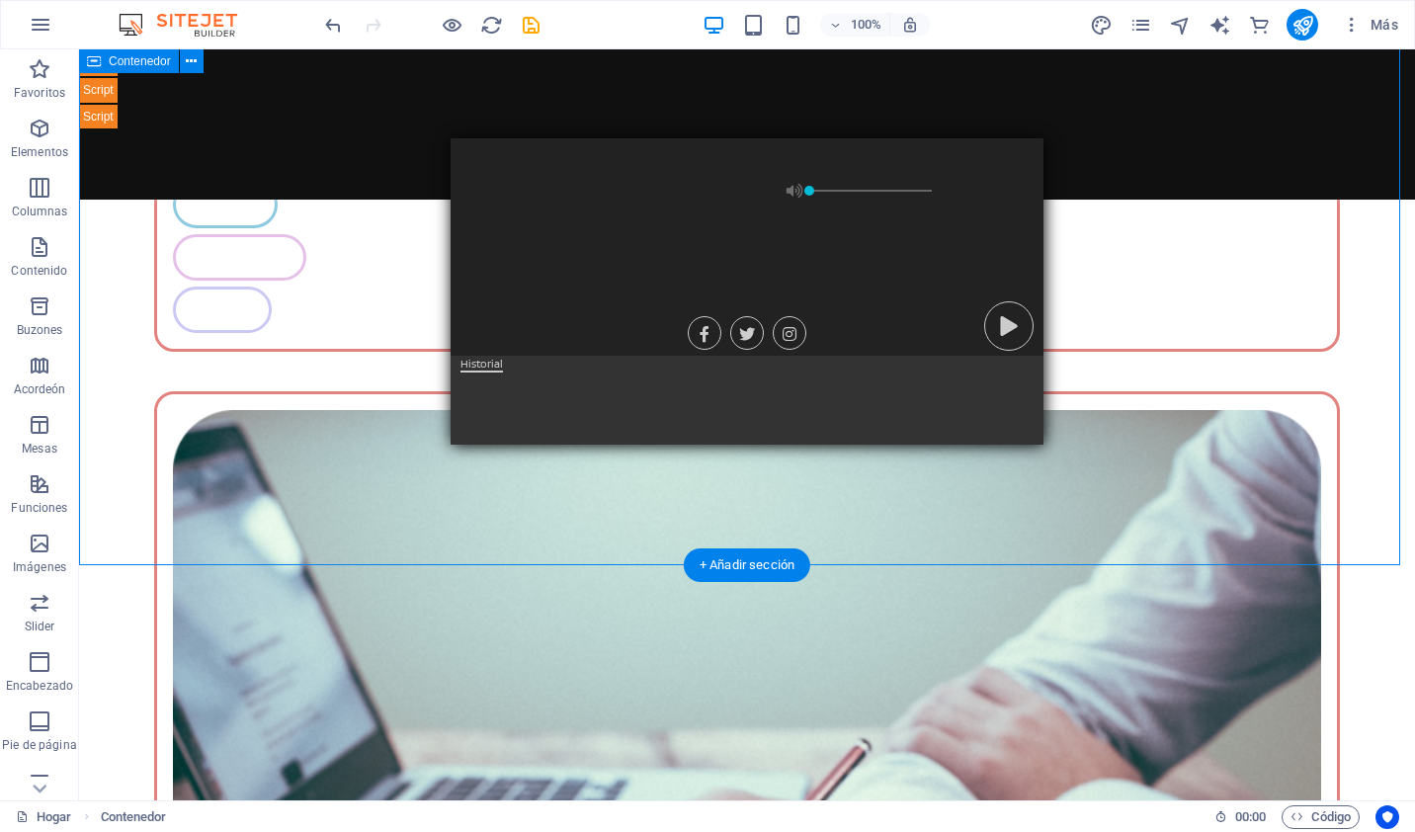
drag, startPoint x: 1026, startPoint y: 424, endPoint x: 826, endPoint y: 275, distance: 249.2
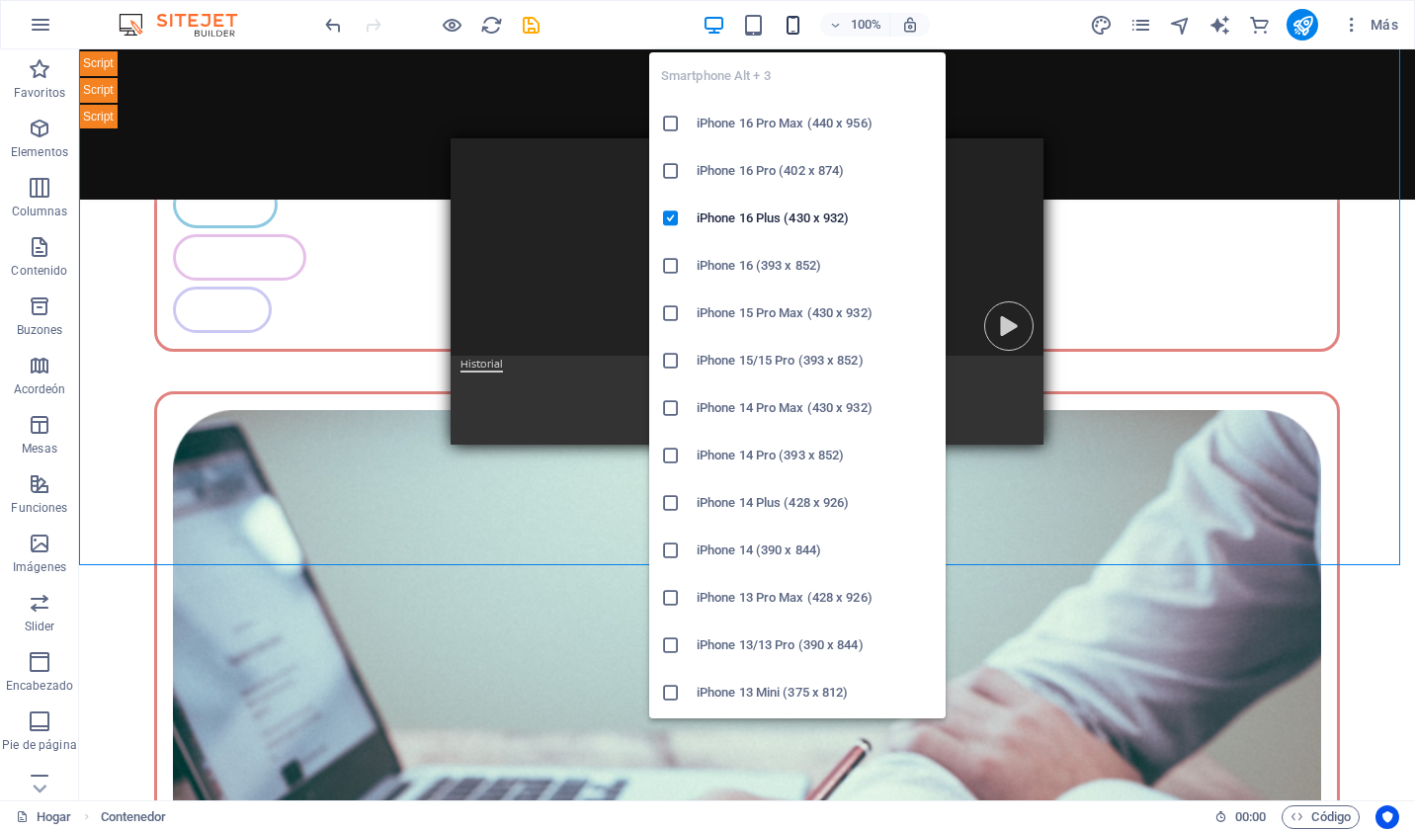
click at [791, 14] on icon "button" at bounding box center [793, 25] width 23 height 23
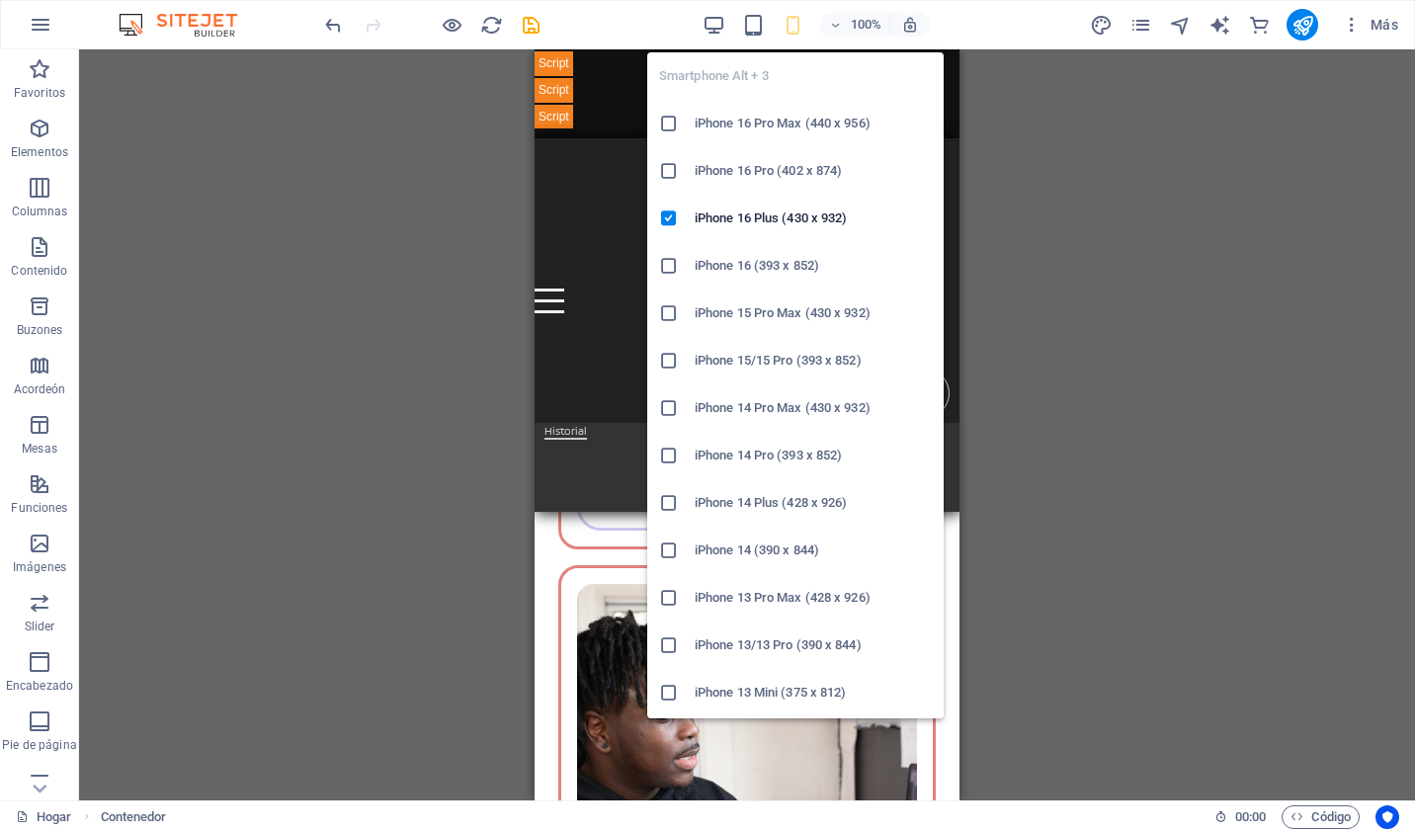
scroll to position [9288, 0]
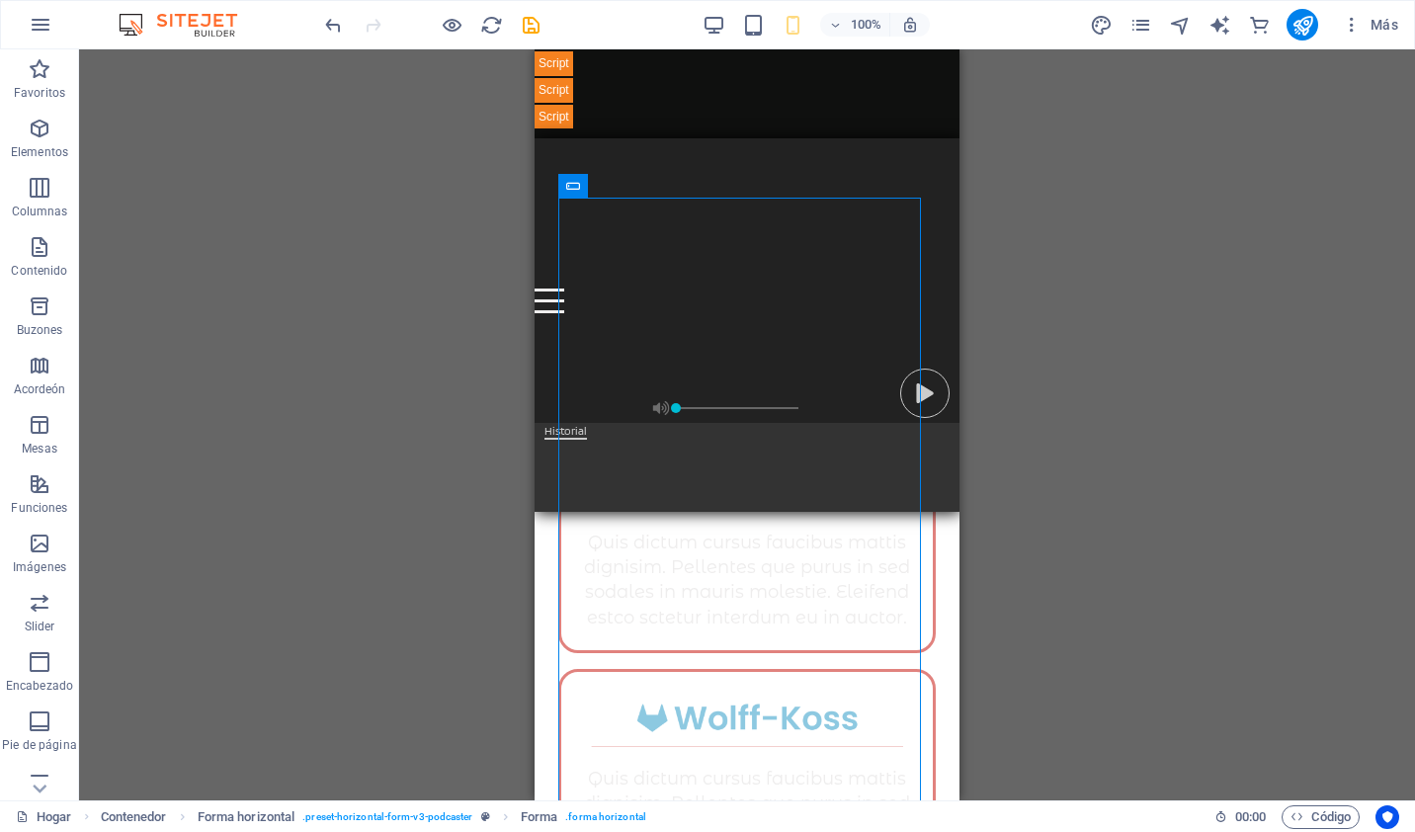
click at [320, 235] on div "Arrastre aquí para reemplazar el contenido existente. Presione "Ctrl" si desea …" at bounding box center [747, 424] width 1336 height 751
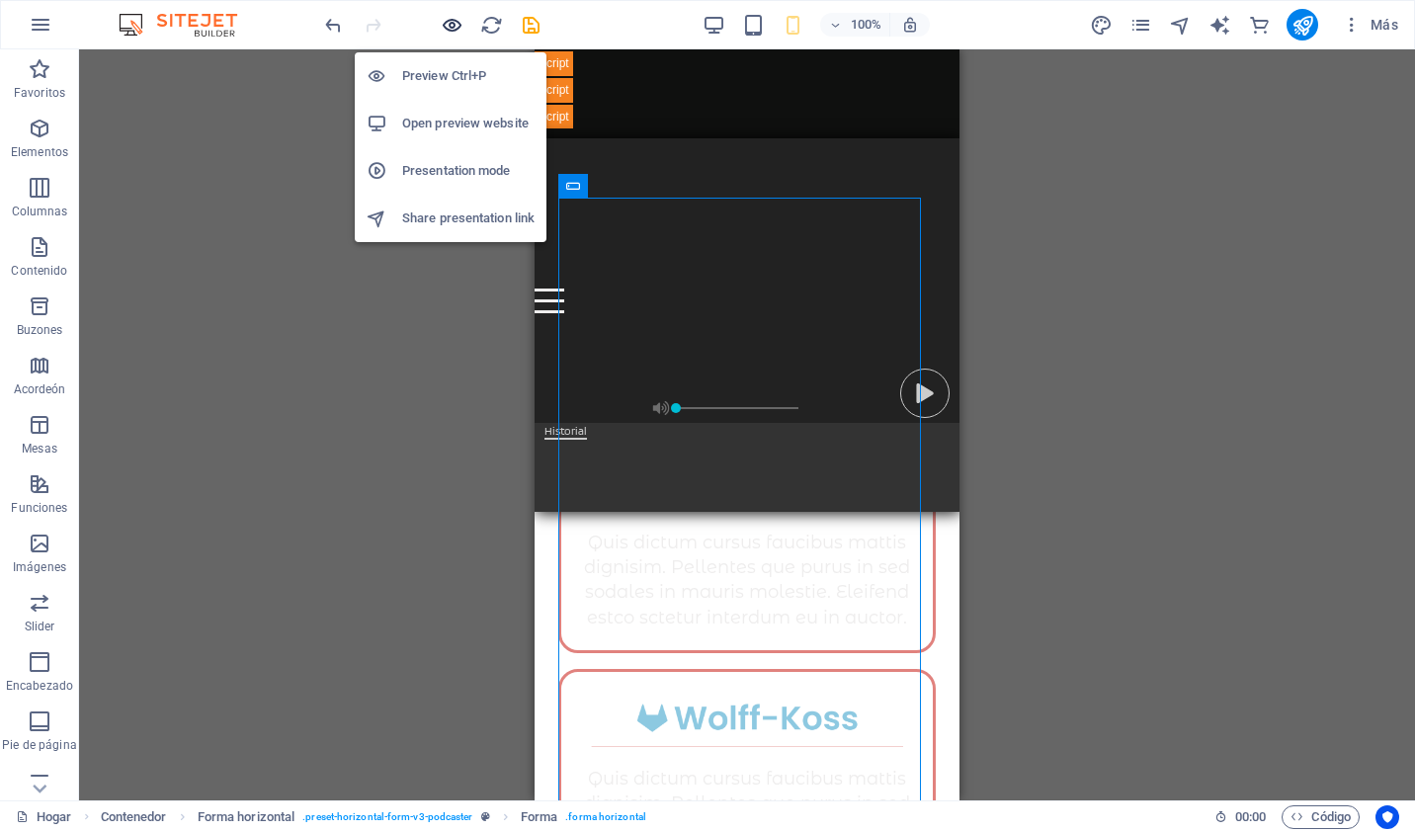
click at [449, 21] on icon "button" at bounding box center [452, 25] width 23 height 23
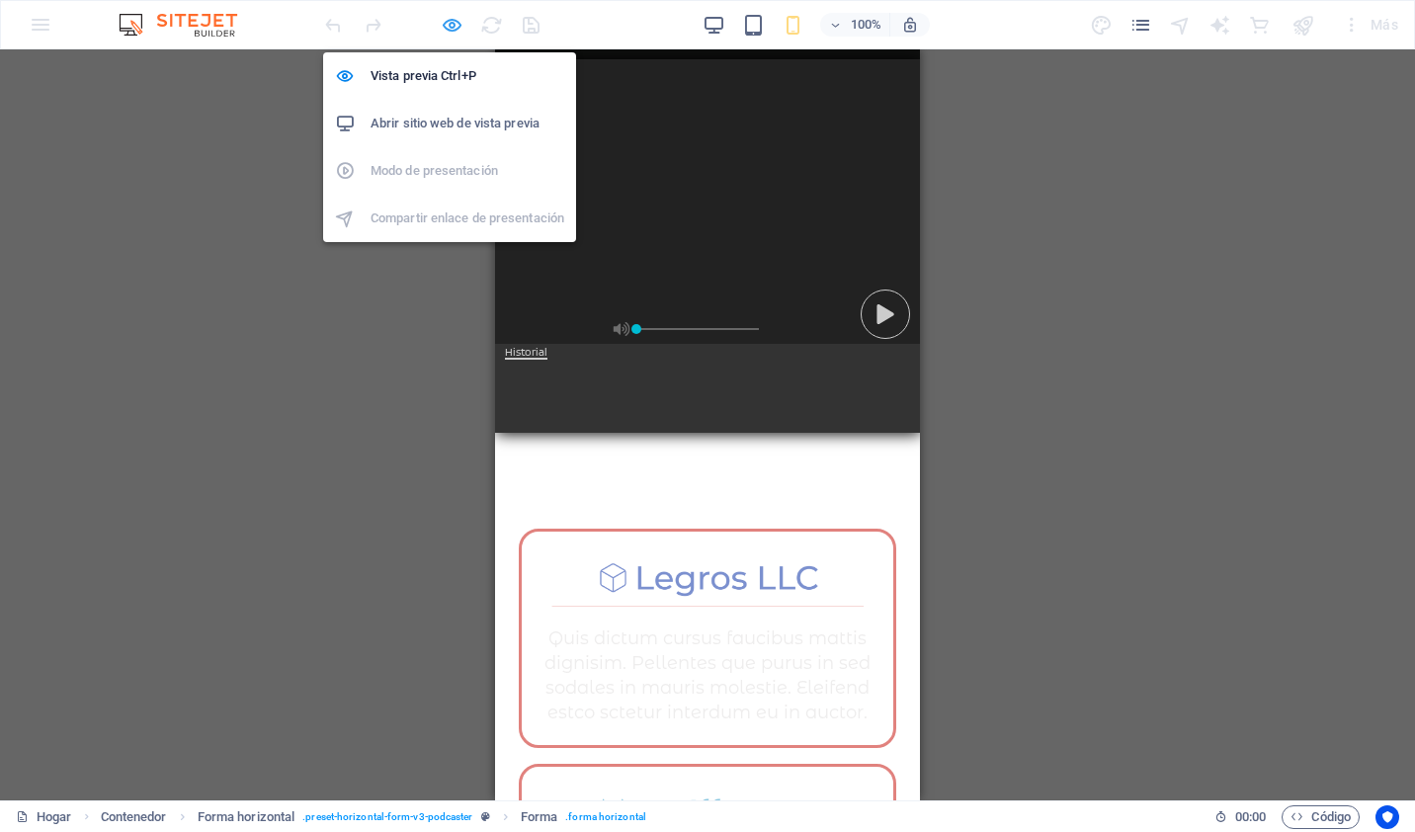
scroll to position [8818, 0]
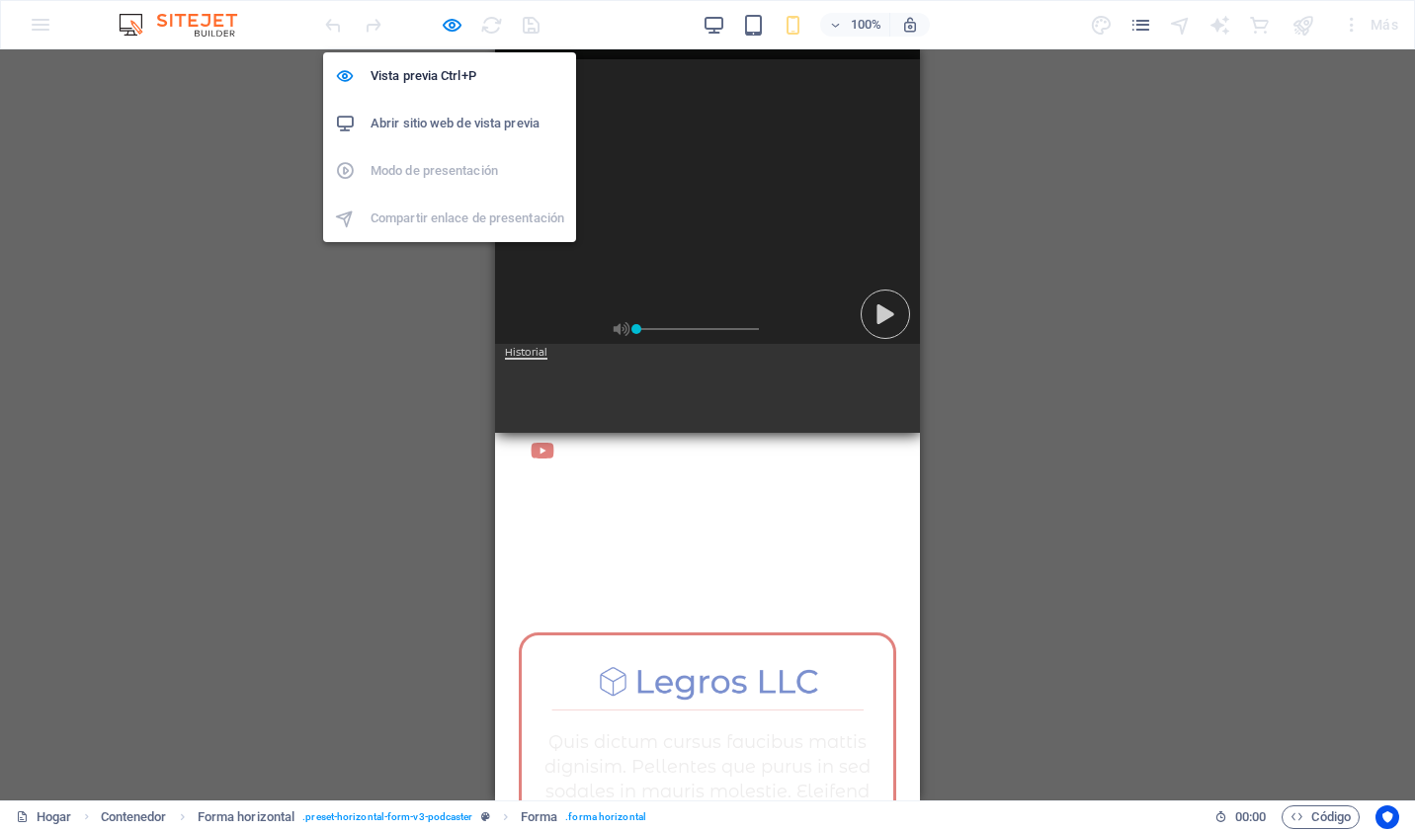
click at [381, 125] on h6 "Abrir sitio web de vista previa" at bounding box center [468, 124] width 194 height 24
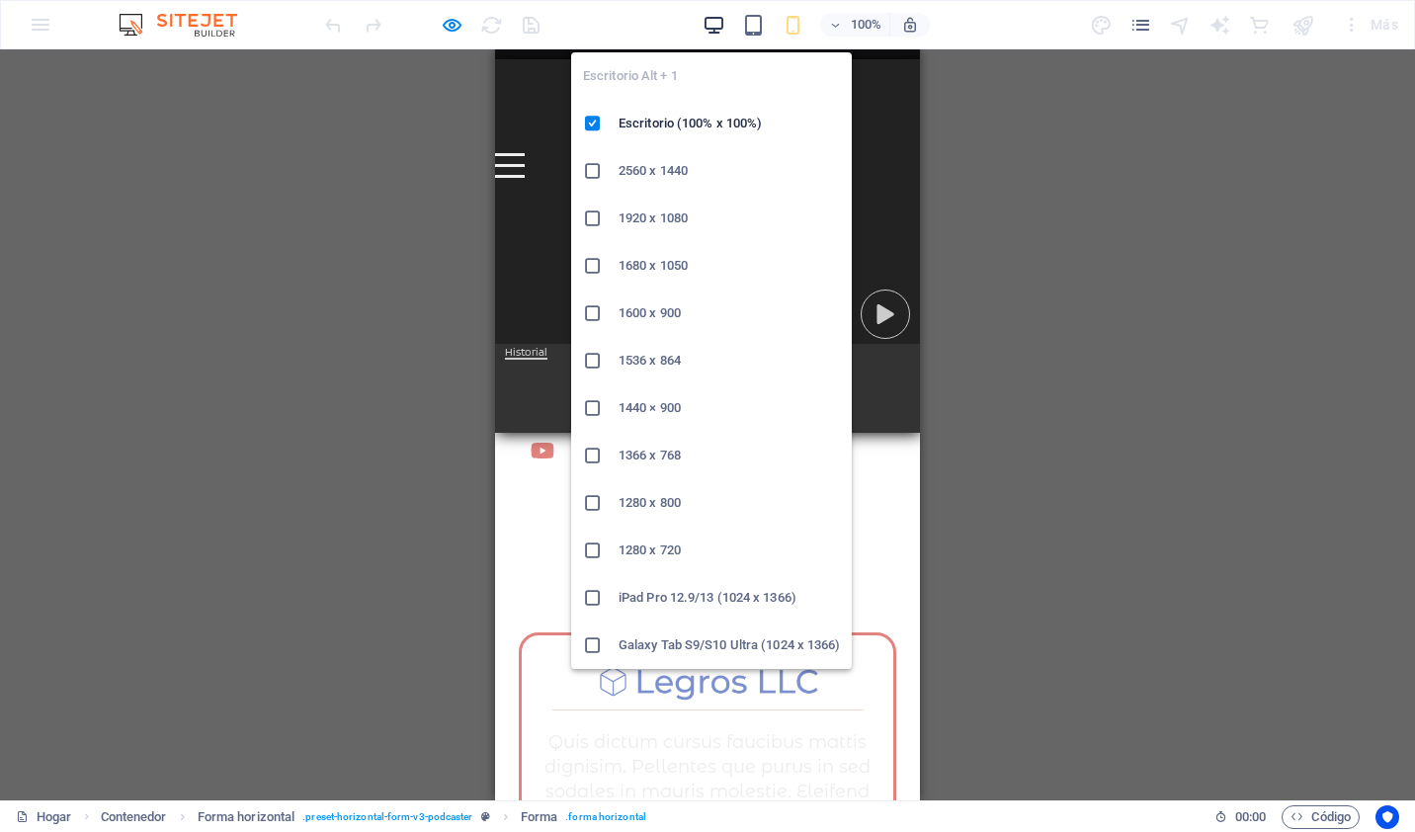
click at [710, 17] on icon "button" at bounding box center [714, 25] width 23 height 23
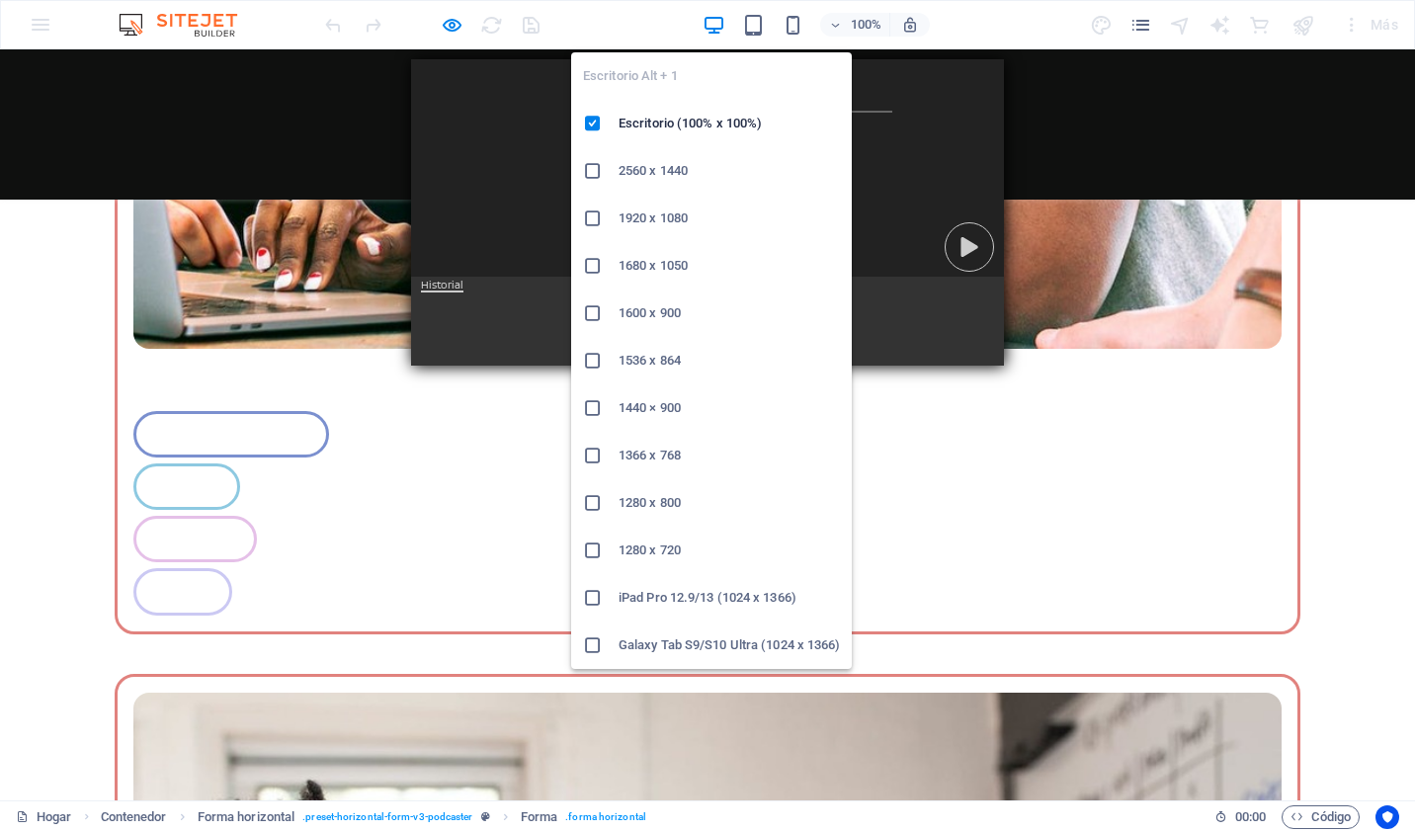
scroll to position [4263, 0]
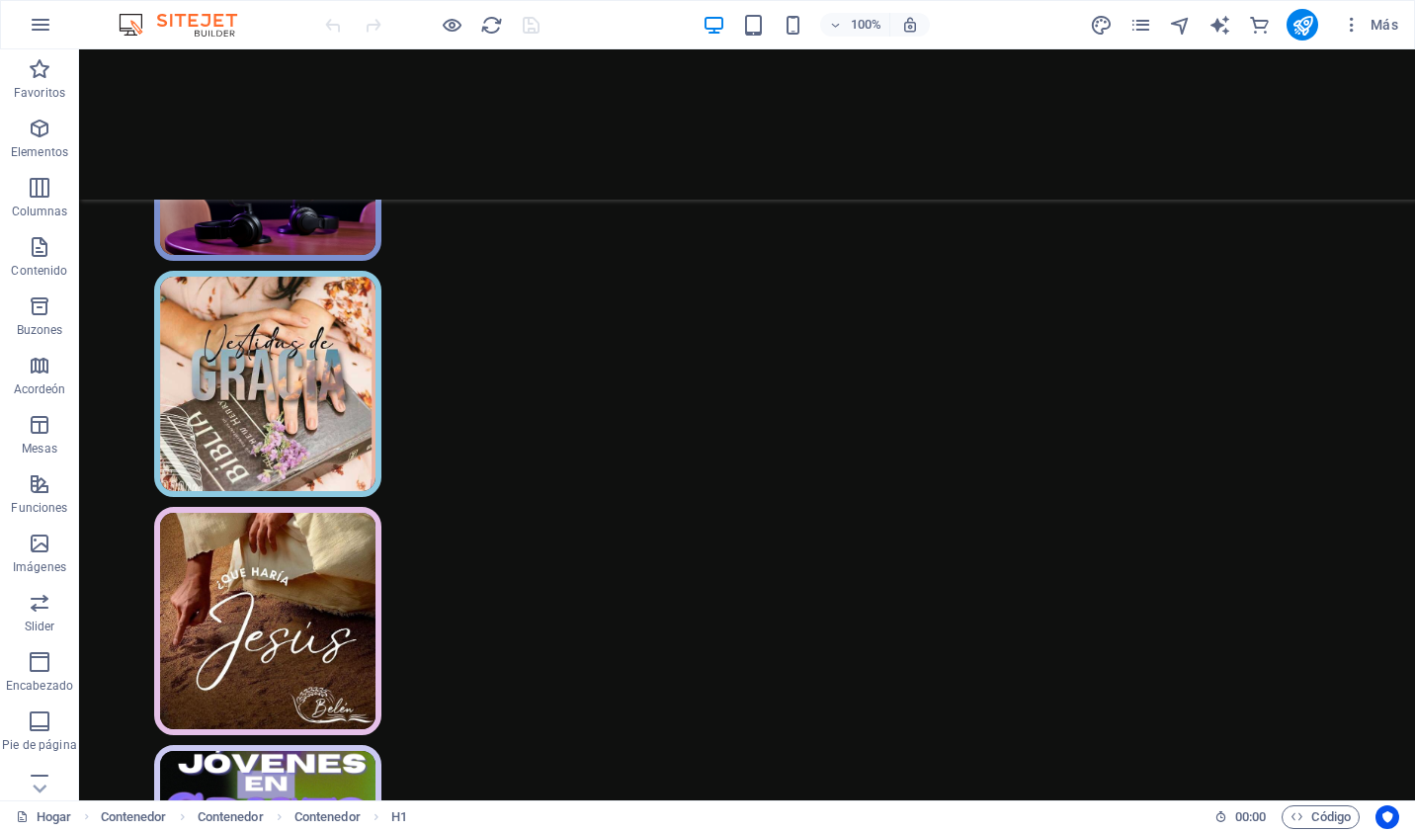
scroll to position [553, 0]
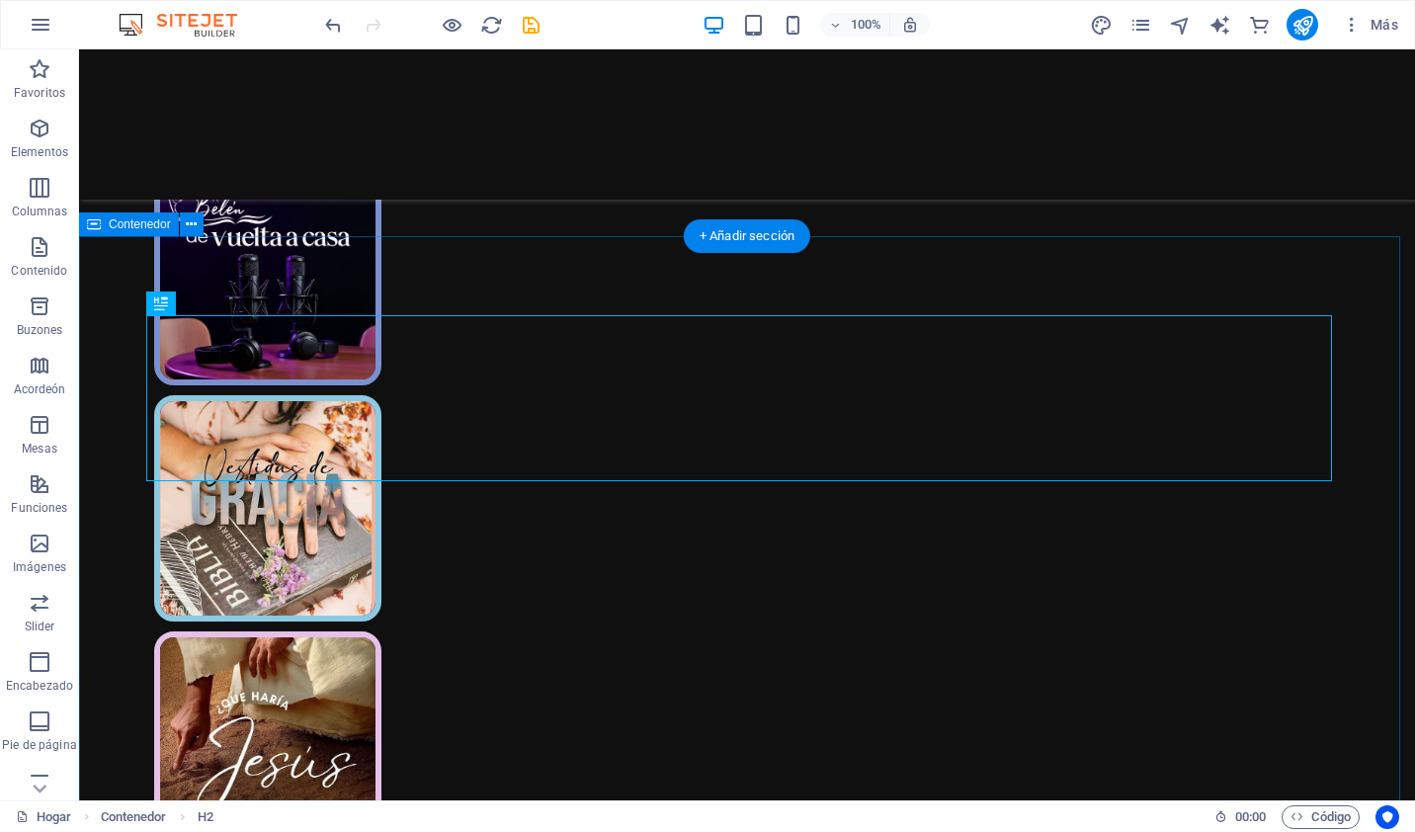
scroll to position [484, 0]
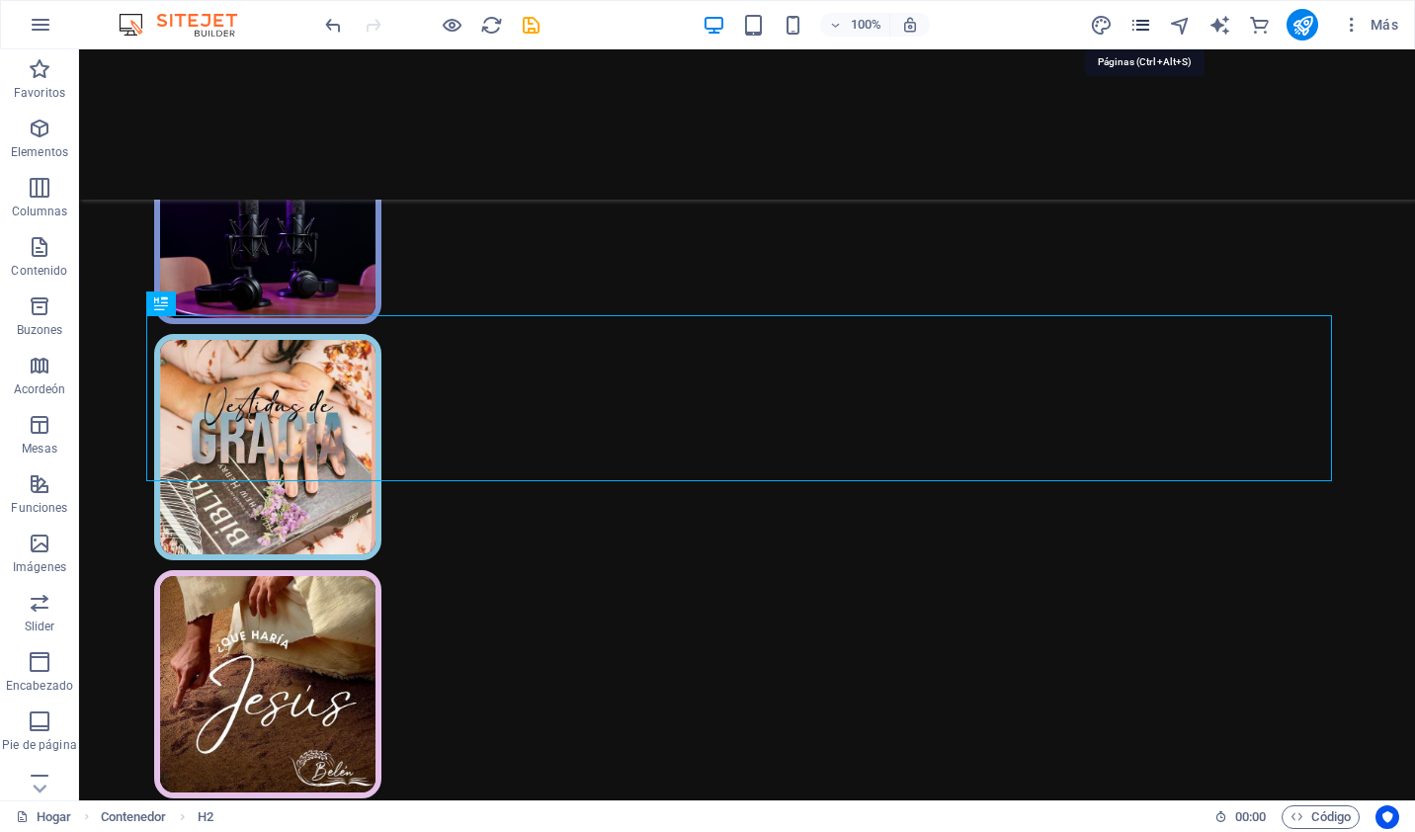
click at [1142, 25] on icon "Páginas" at bounding box center [1140, 25] width 23 height 23
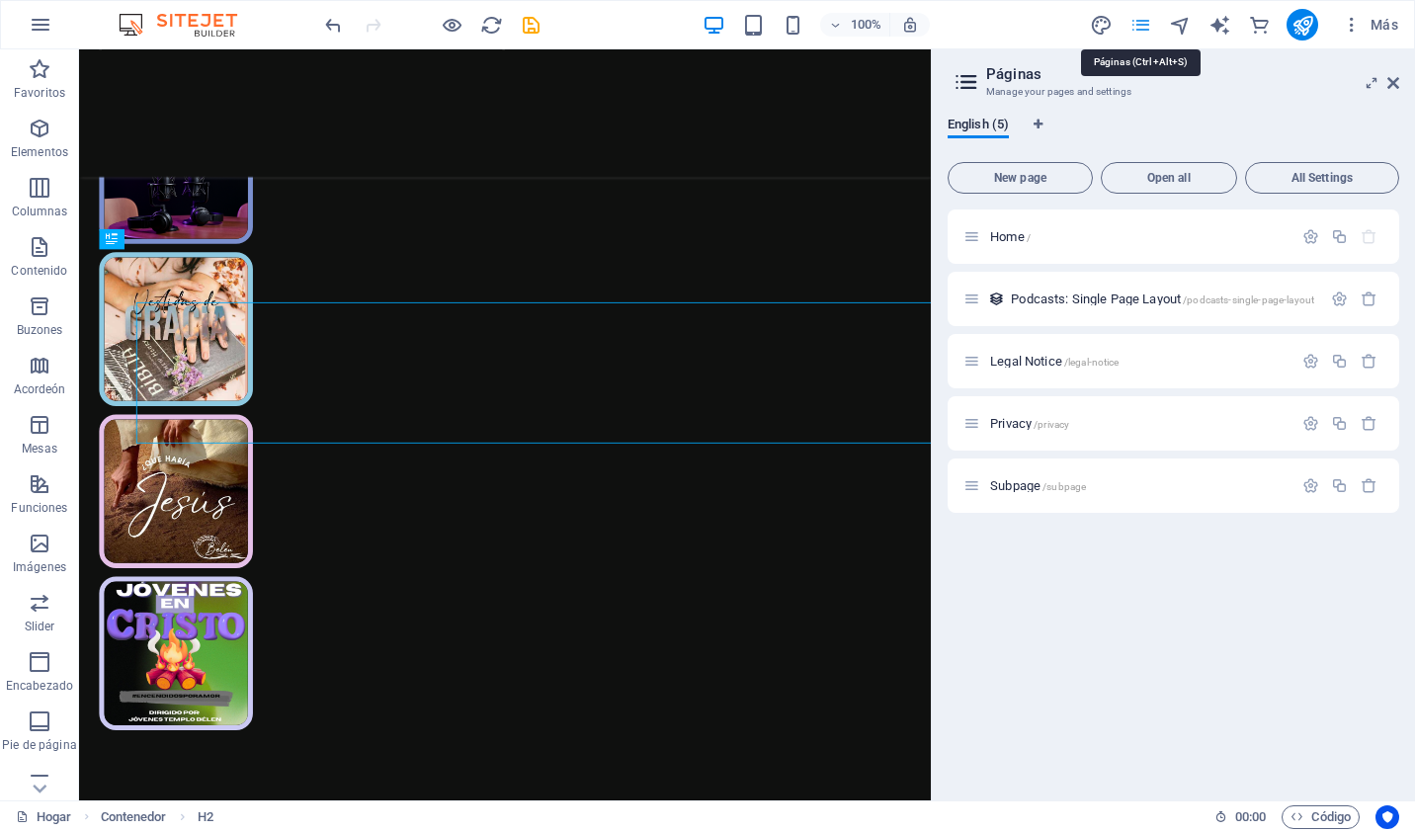
scroll to position [454, 0]
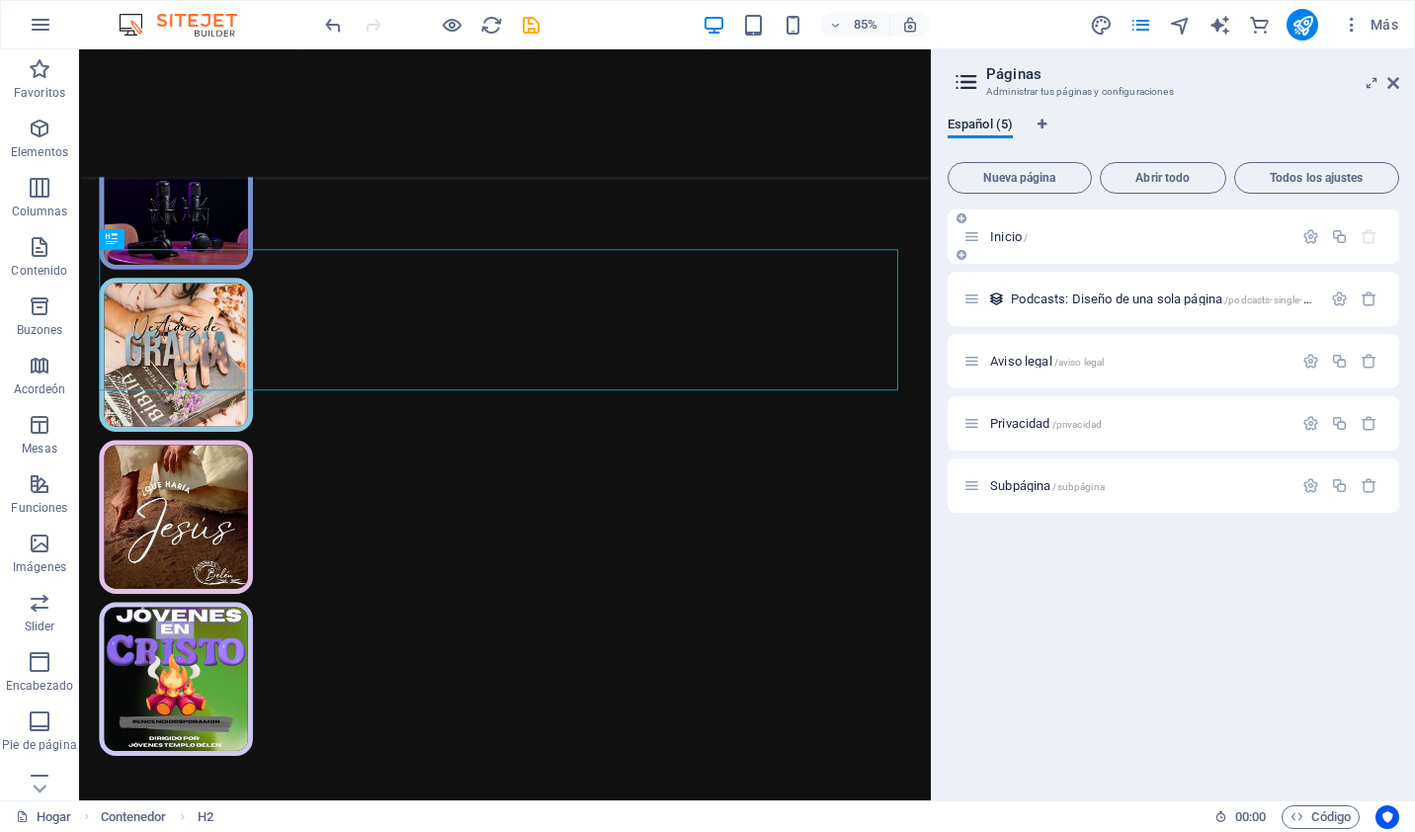
click at [1049, 233] on p "Inicio /" at bounding box center [1138, 236] width 296 height 13
click at [1081, 483] on span "/subpágina" at bounding box center [1077, 486] width 51 height 11
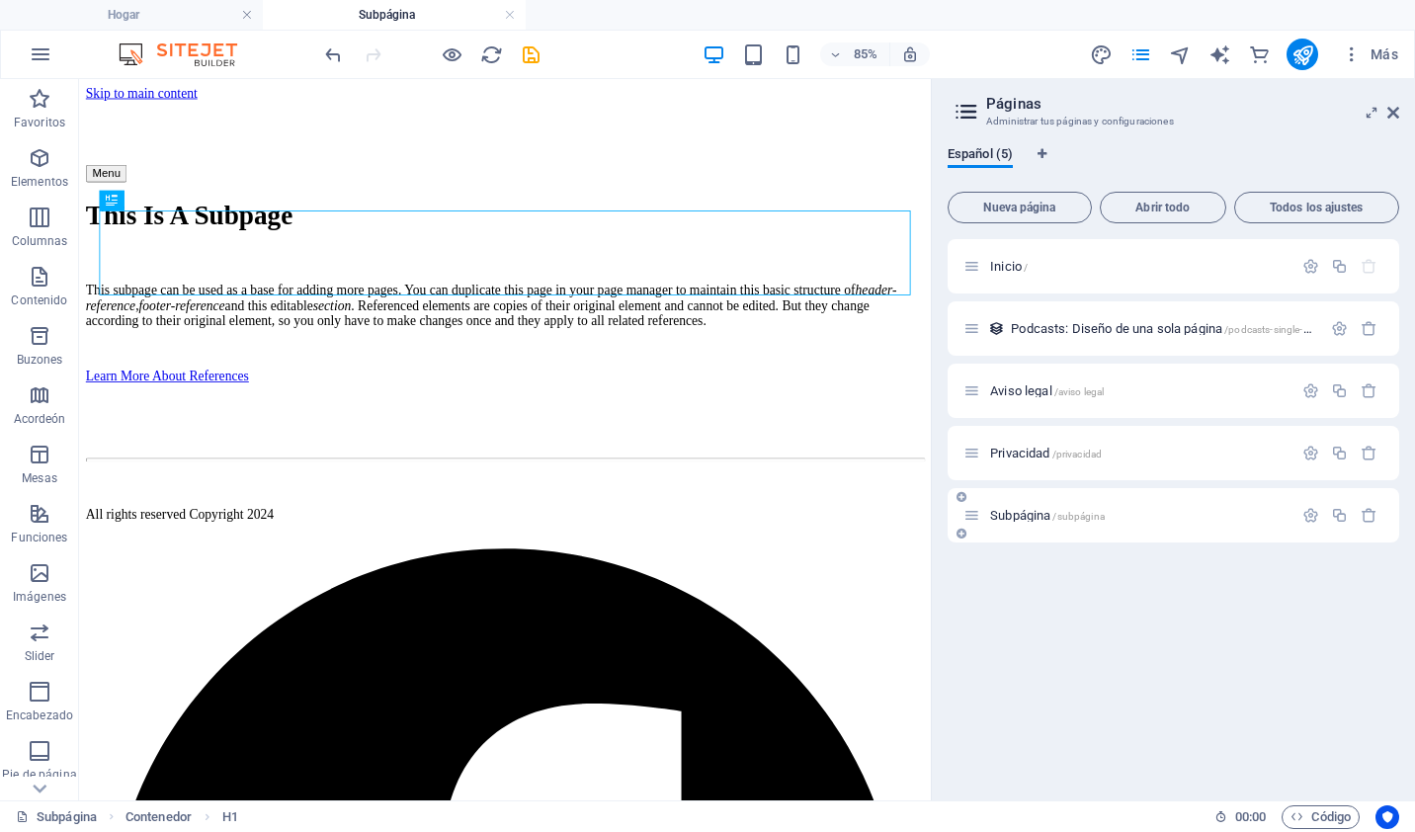
scroll to position [0, 0]
click at [1307, 507] on icon "button" at bounding box center [1310, 515] width 17 height 17
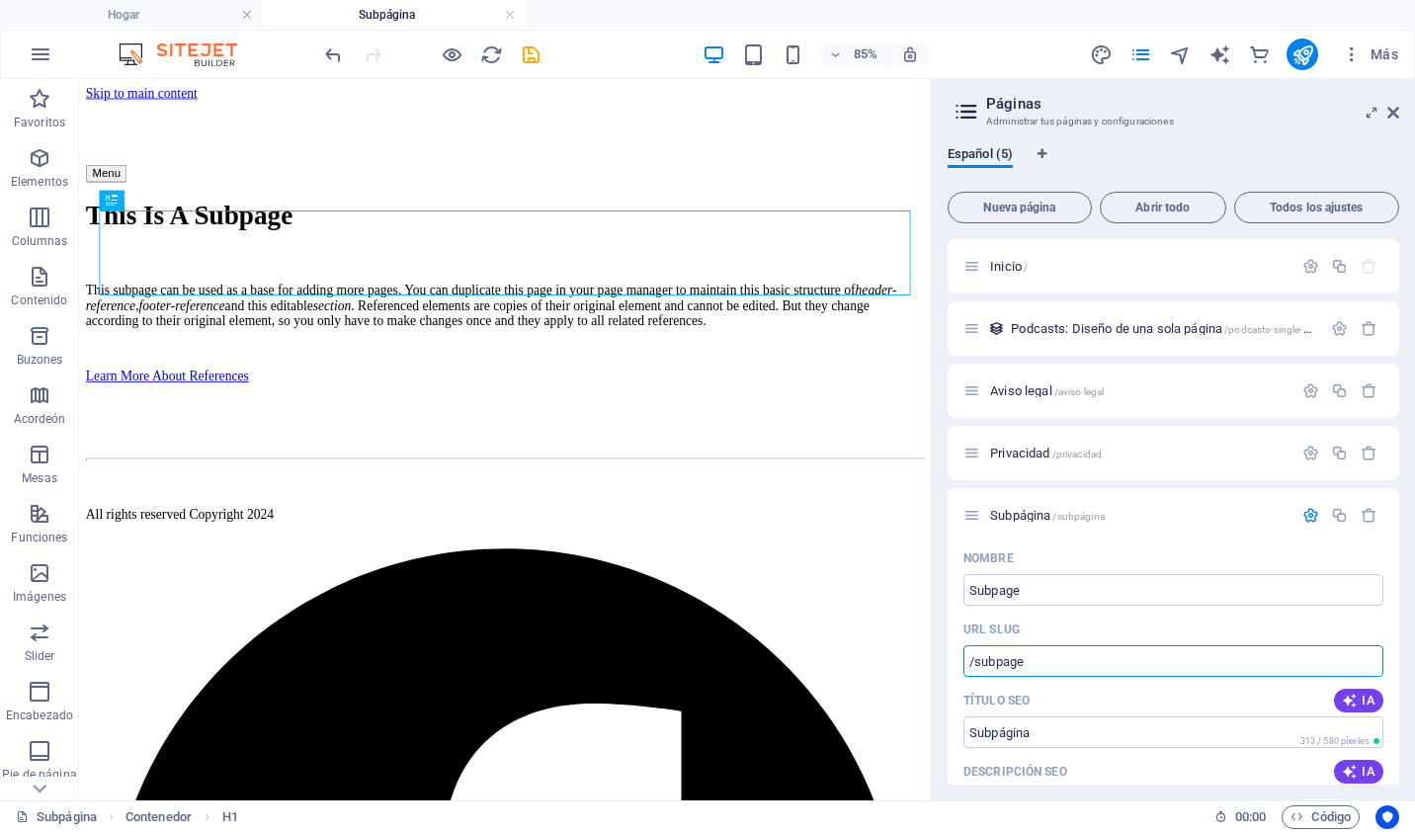
drag, startPoint x: 1086, startPoint y: 654, endPoint x: 938, endPoint y: 670, distance: 149.1
click at [938, 670] on div "Español (5) Nueva página Abrir todo Todos los ajustes Inicio / Podcasts: Diseño…" at bounding box center [1173, 465] width 483 height 670
paste input "text"
type input "/"
paste input "text"
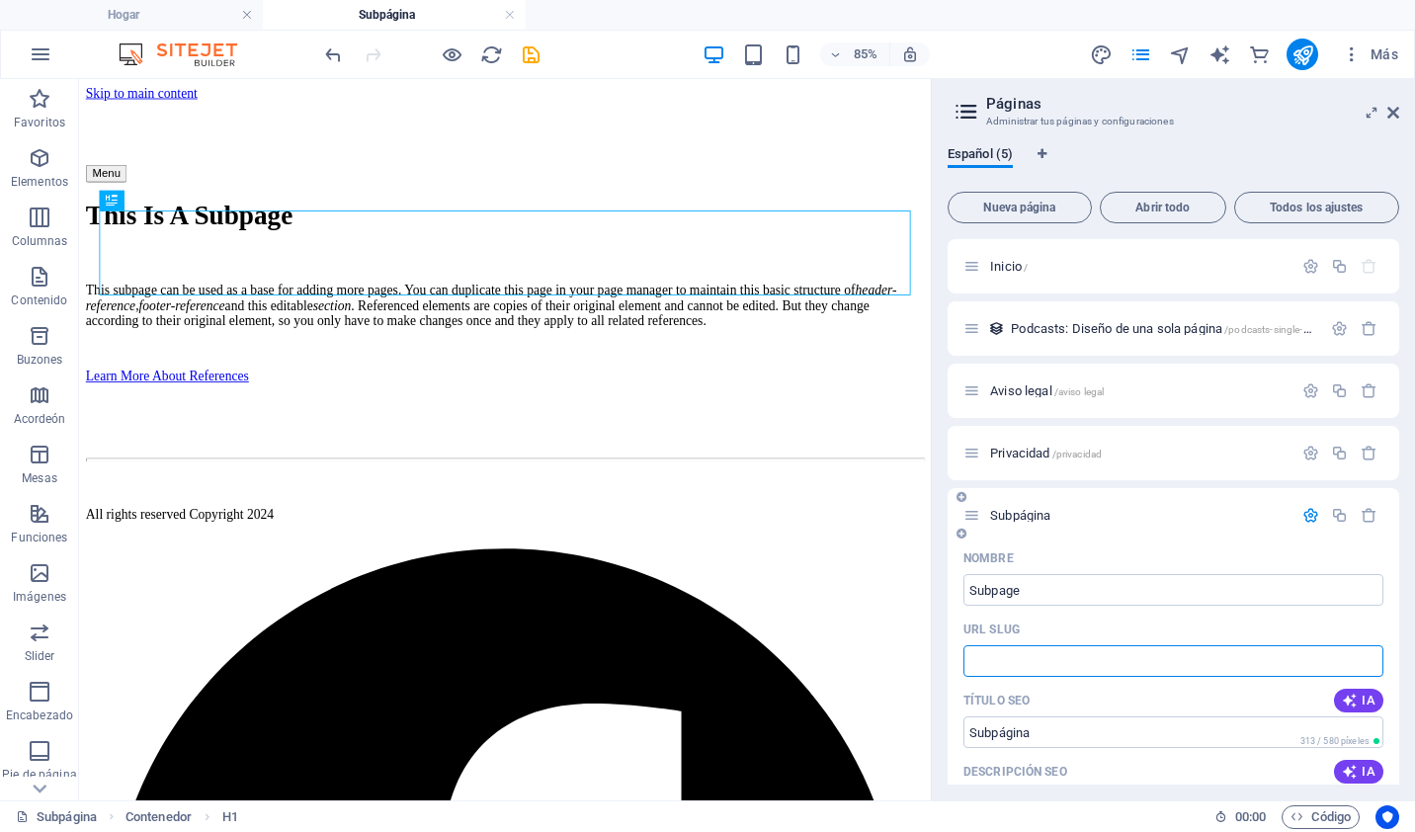
click at [1029, 670] on input "URL SLUG" at bounding box center [1173, 661] width 420 height 32
paste input "text"
click at [1015, 651] on input "URL SLUG" at bounding box center [1173, 661] width 420 height 32
paste input "text"
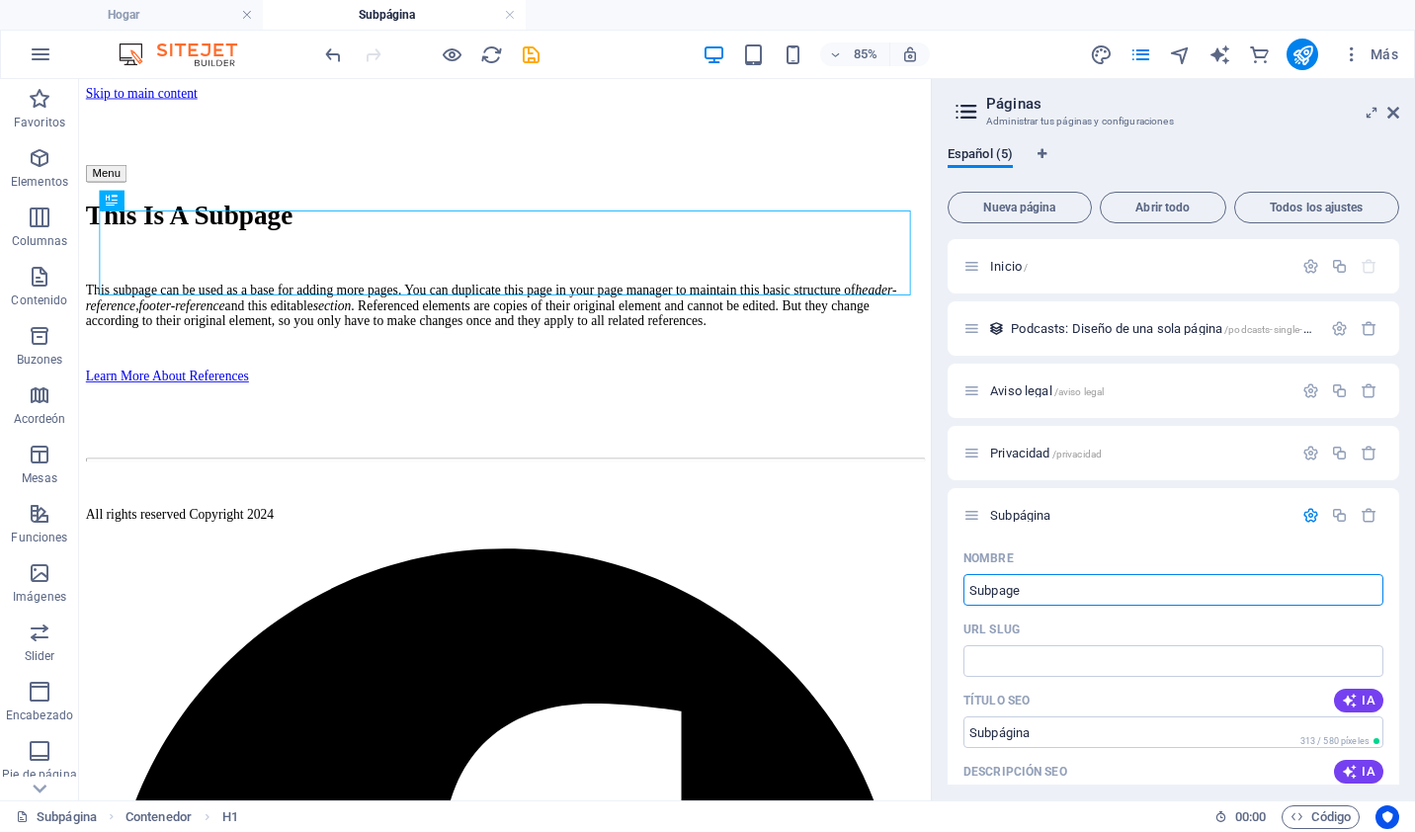
drag, startPoint x: 1149, startPoint y: 674, endPoint x: 995, endPoint y: 677, distance: 154.2
type input "Player radio"
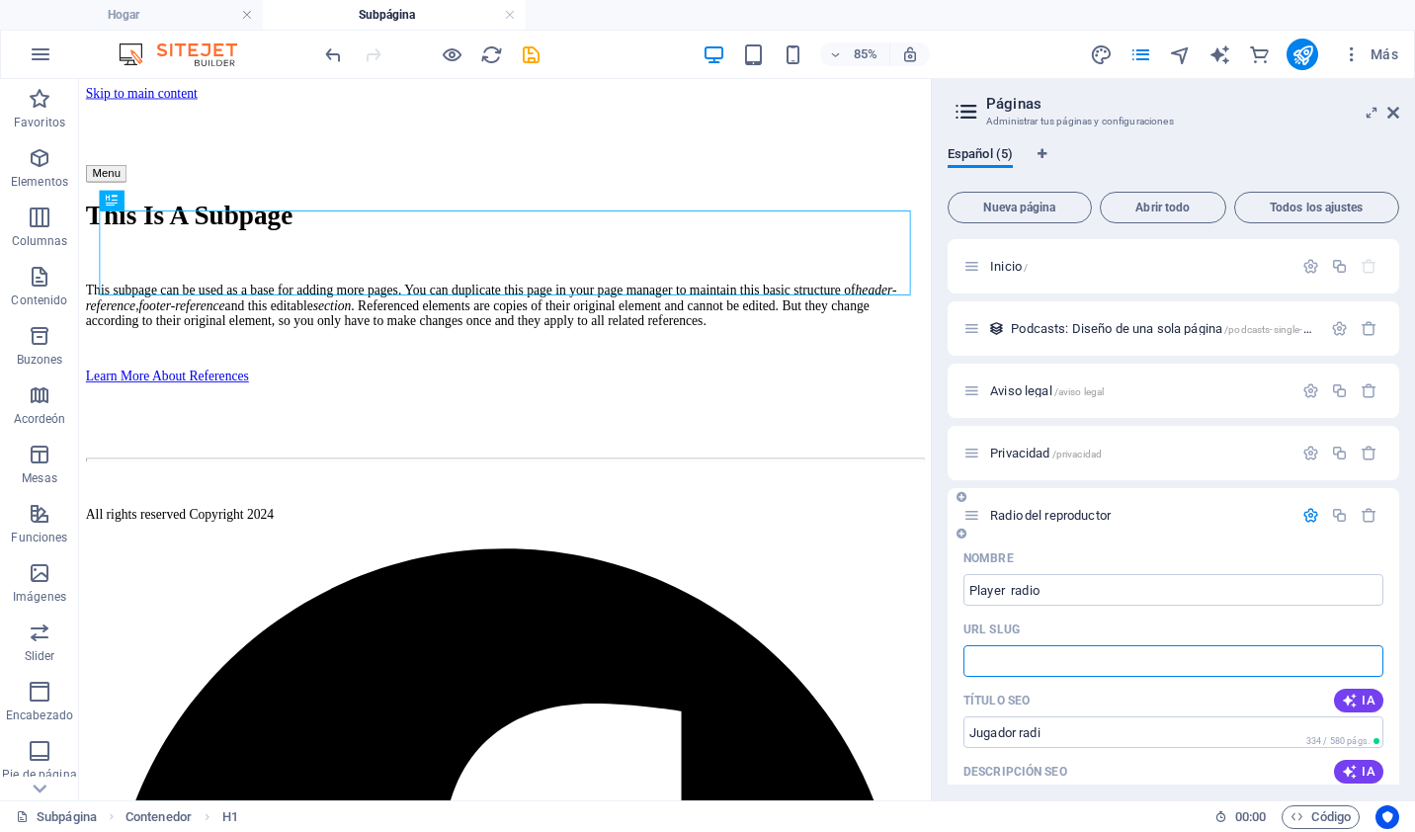
click at [1068, 652] on input "URL SLUG" at bounding box center [1173, 661] width 420 height 32
click at [992, 662] on input "URL SLUG" at bounding box center [1173, 661] width 420 height 32
paste input "text"
click at [1245, 662] on input "URL SLUG" at bounding box center [1173, 661] width 420 height 32
type input "r"
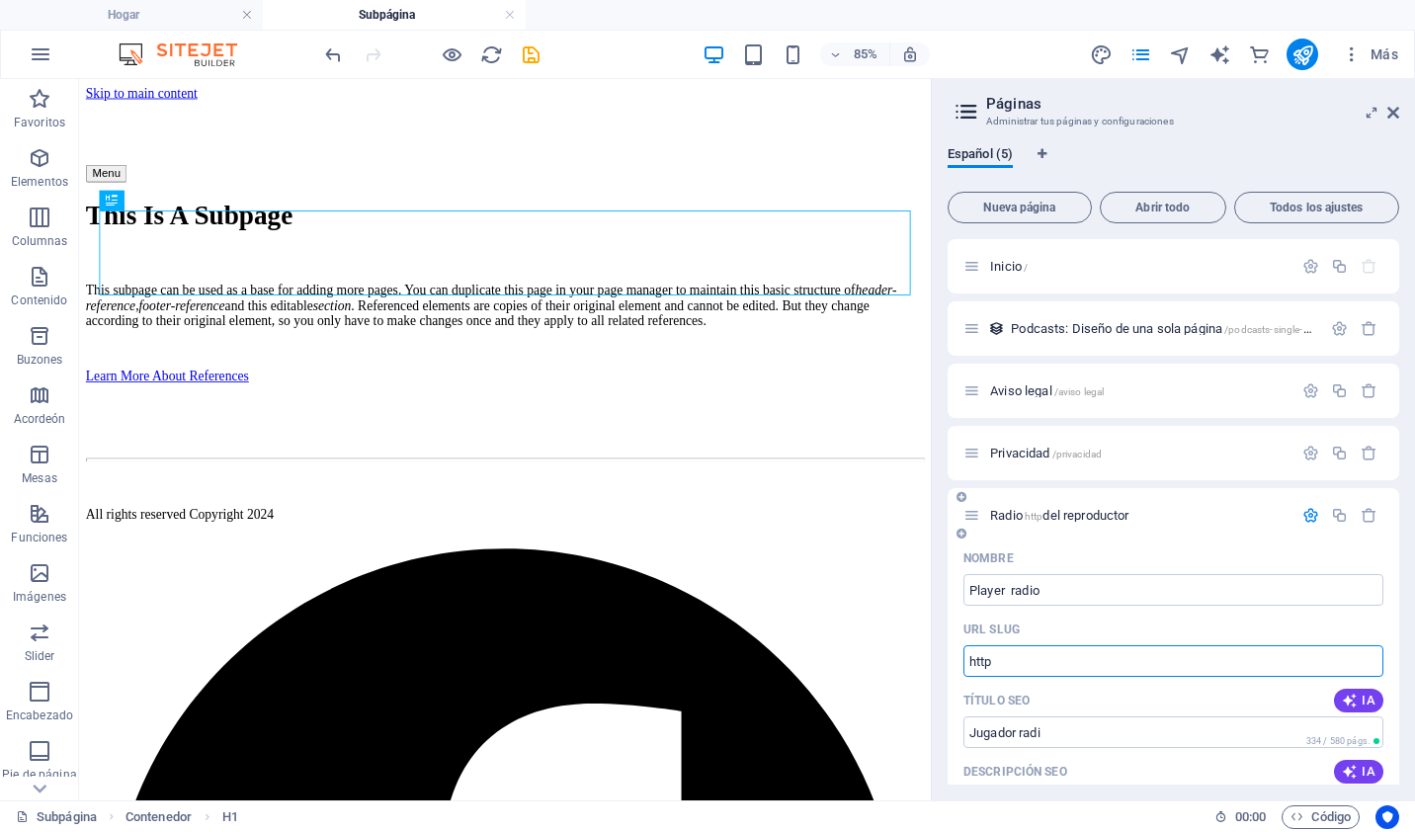
click at [1109, 657] on input "http" at bounding box center [1173, 661] width 420 height 32
type input "h"
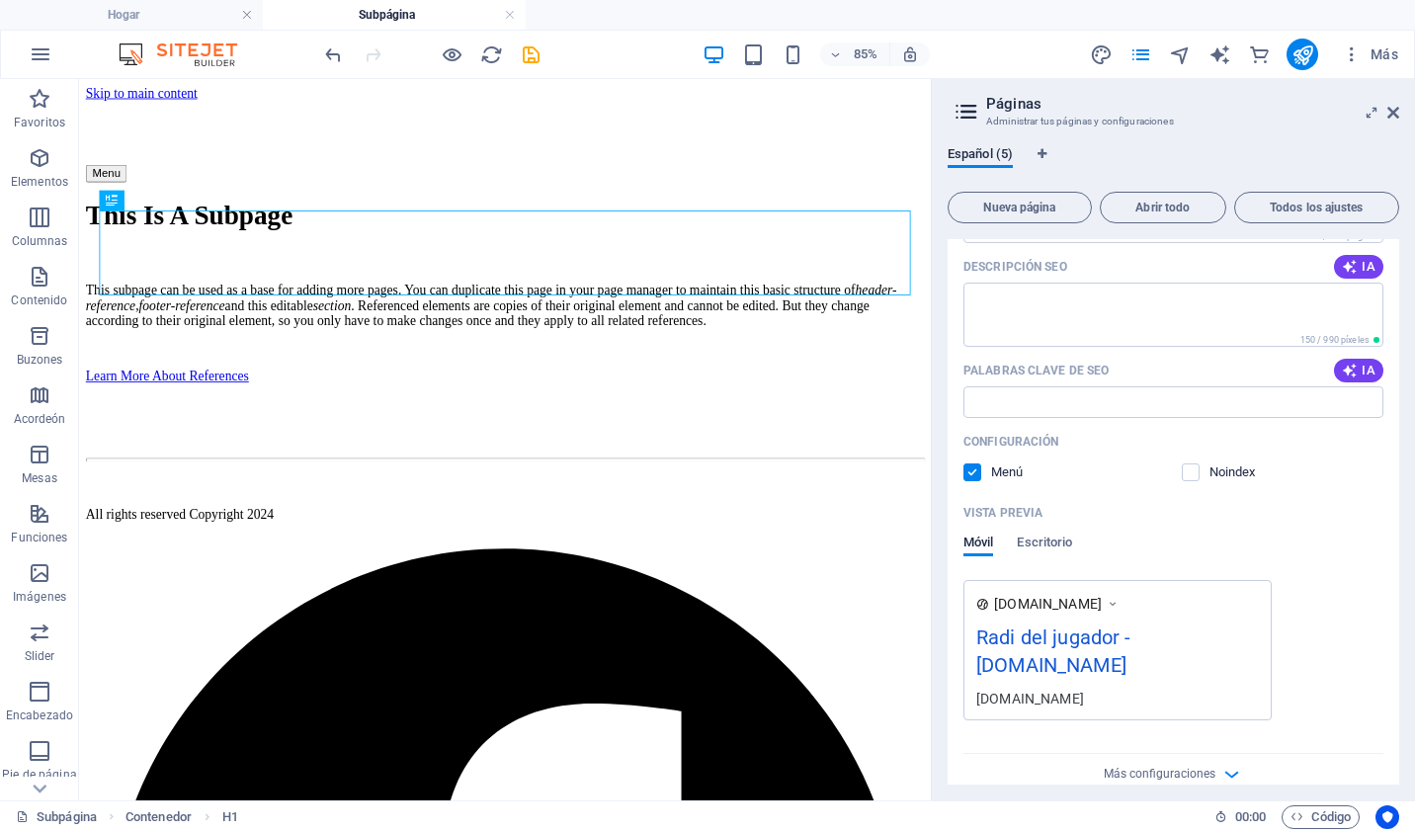
scroll to position [530, 0]
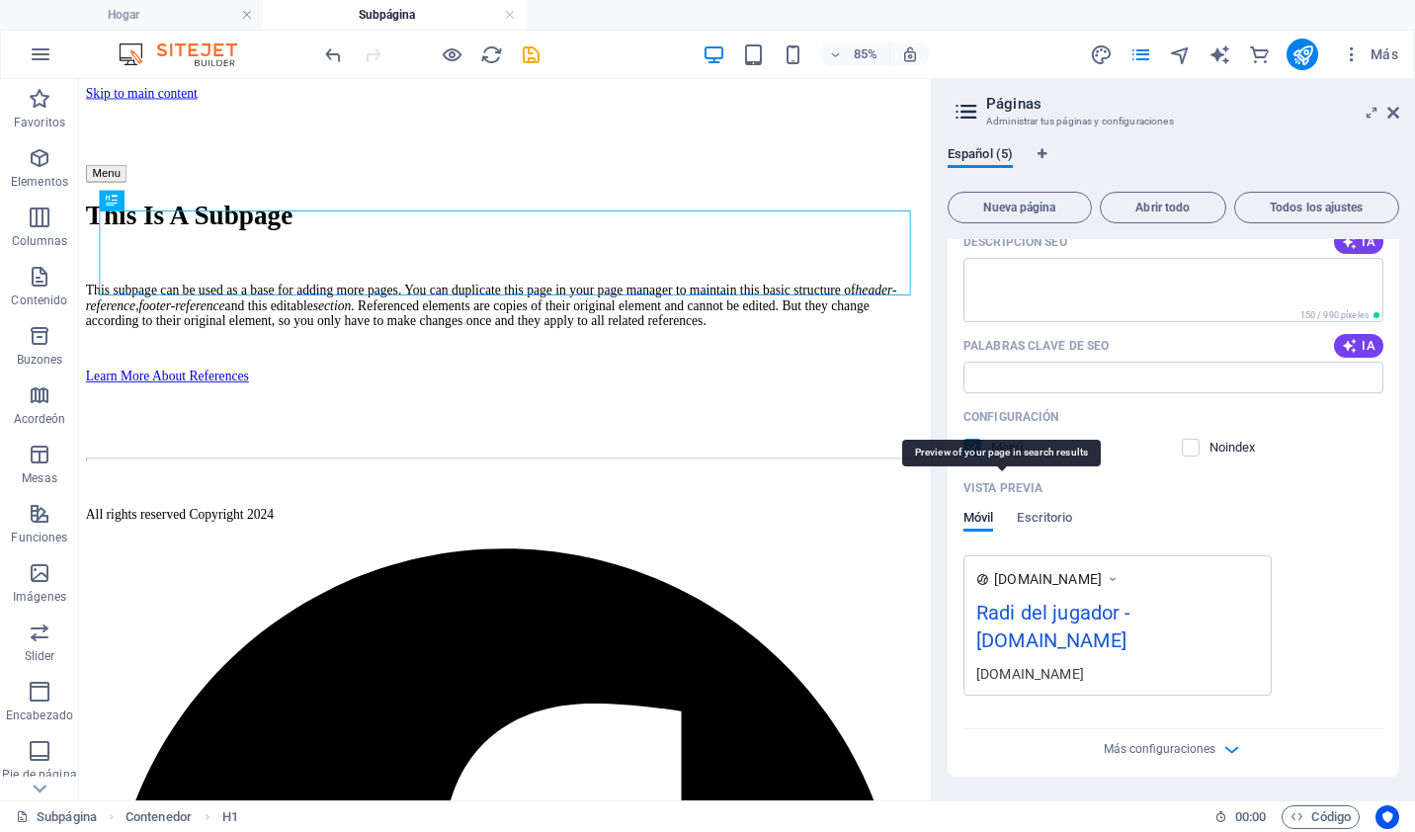
click at [1032, 494] on p "Vista previa" at bounding box center [1002, 488] width 79 height 16
click at [1049, 524] on span "Escritorio" at bounding box center [1044, 520] width 55 height 28
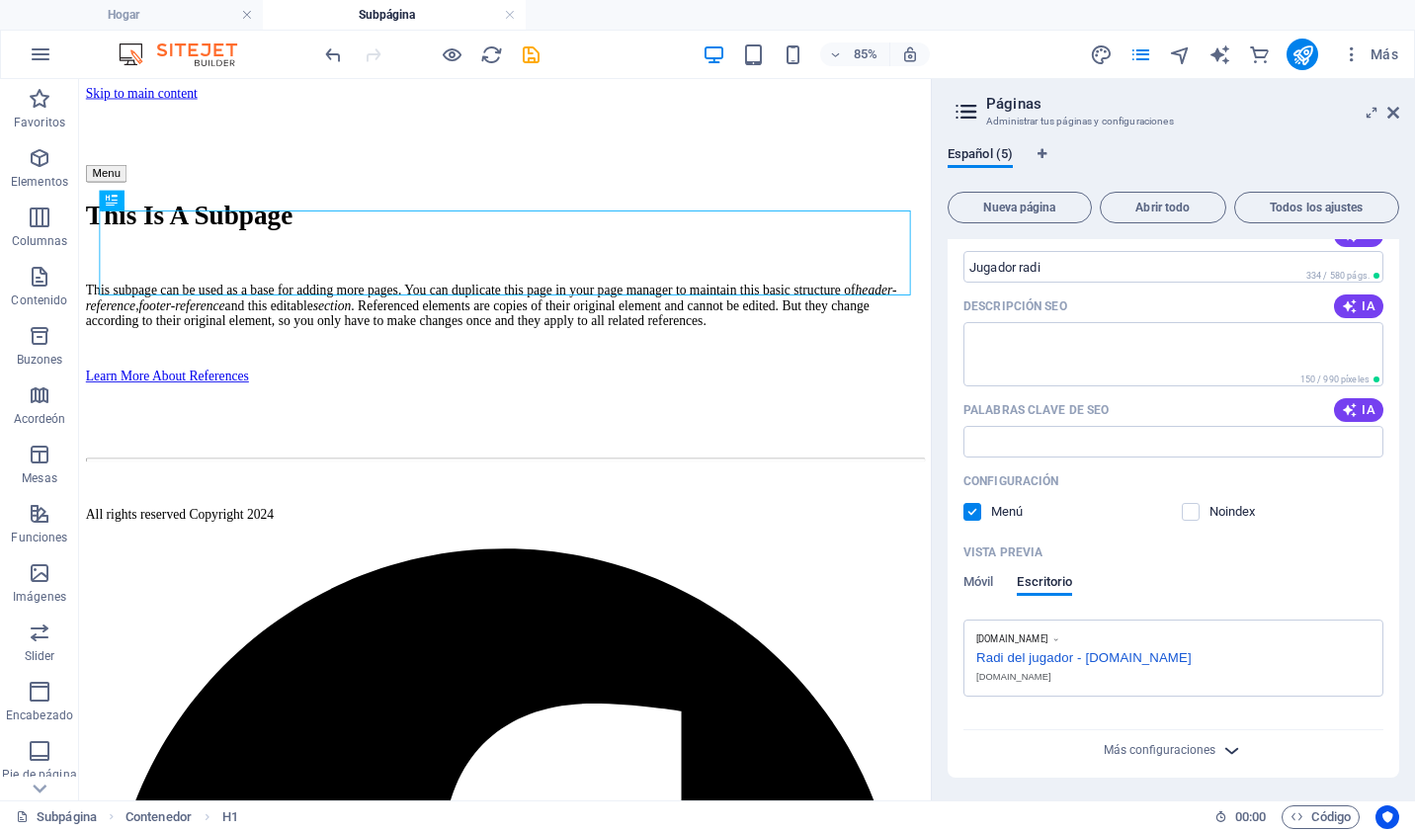
click at [1229, 751] on icon "button" at bounding box center [1231, 750] width 23 height 23
drag, startPoint x: 1399, startPoint y: 517, endPoint x: 1405, endPoint y: 709, distance: 191.8
click at [1405, 709] on div "Español (5) Nueva página Abrir todo Todos los ajustes Inicio / Podcasts: Diseño…" at bounding box center [1173, 465] width 483 height 670
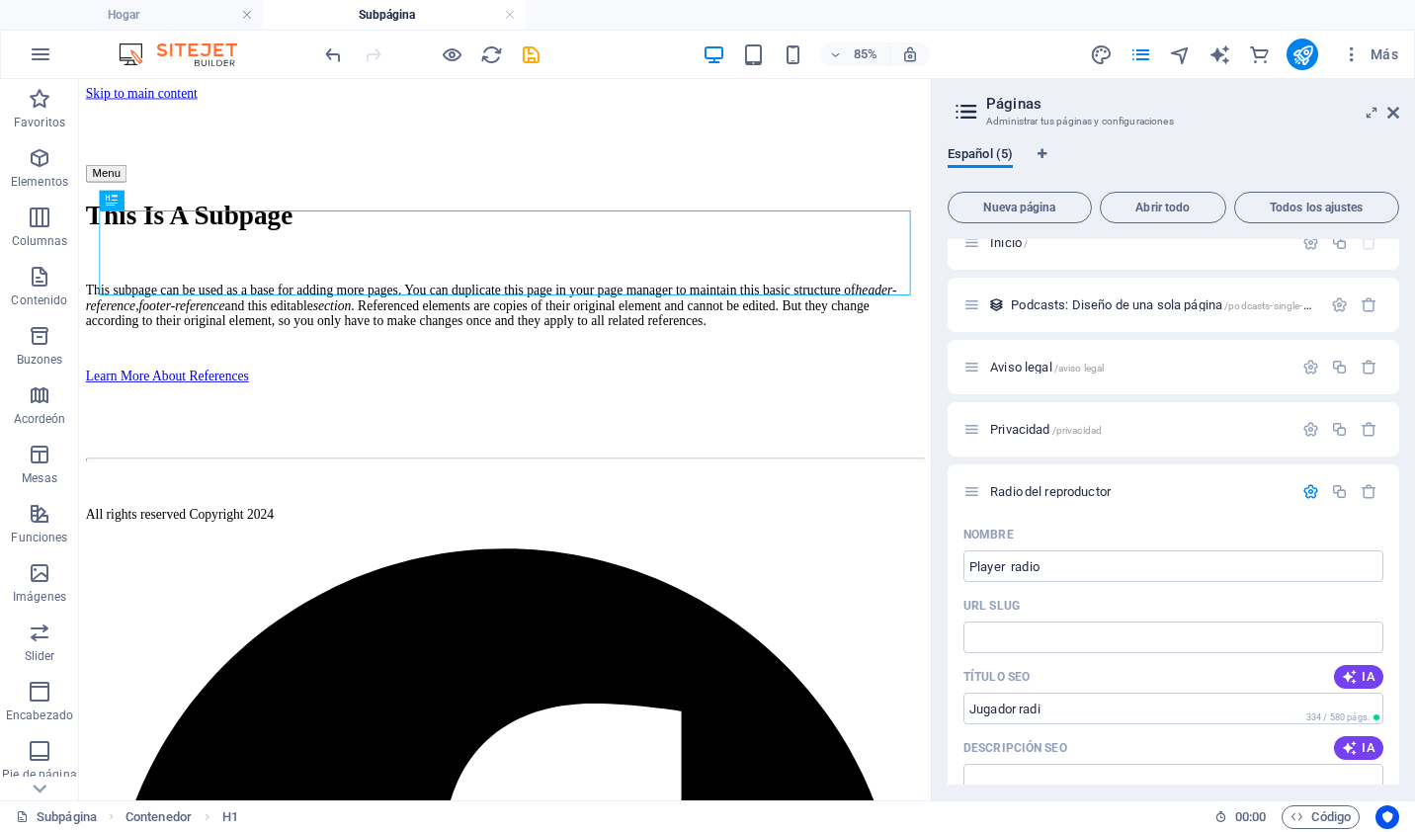
scroll to position [0, 0]
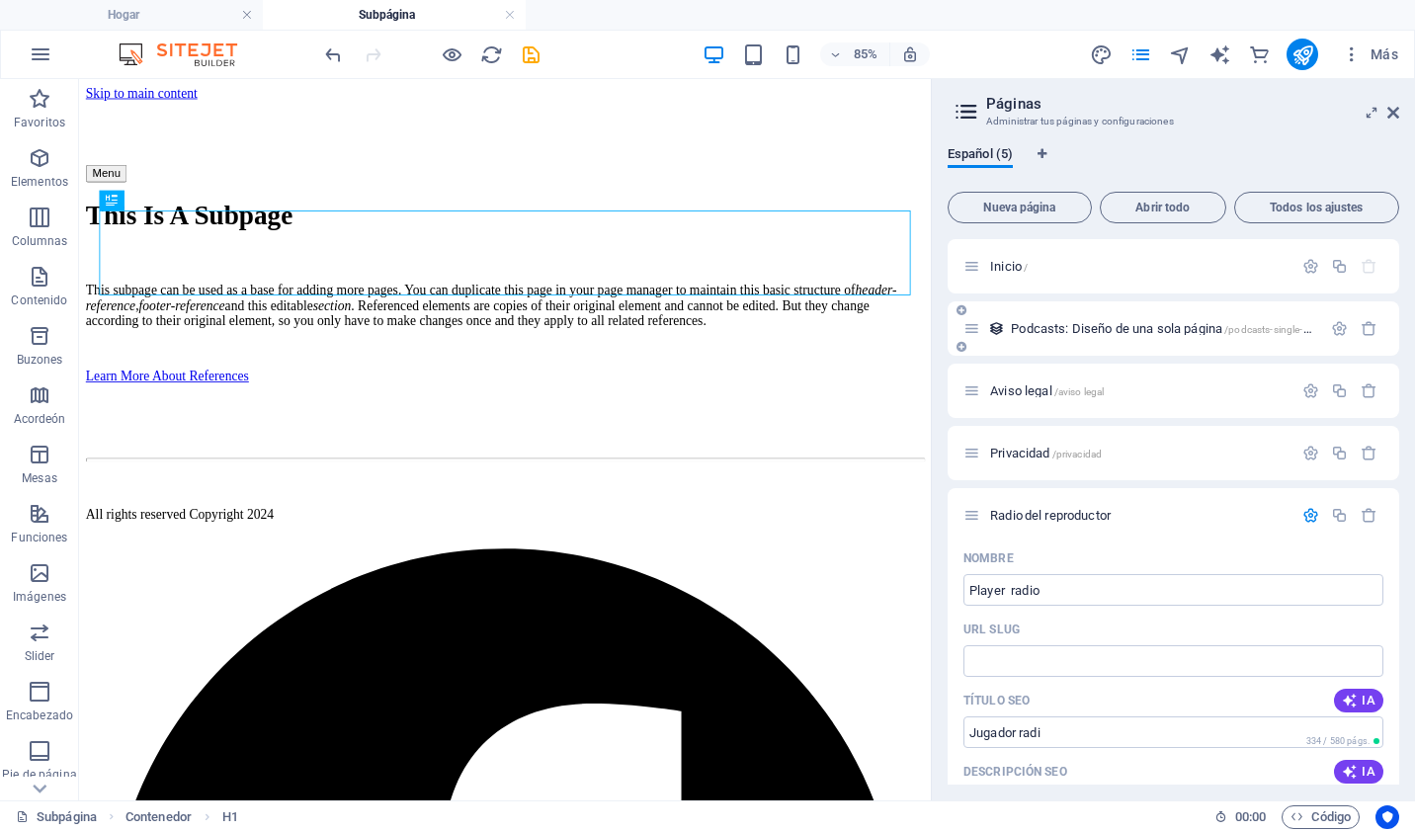
click at [1107, 330] on span "Podcasts: Diseño de una sola página /podcasts-single-page-layout" at bounding box center [1183, 328] width 345 height 15
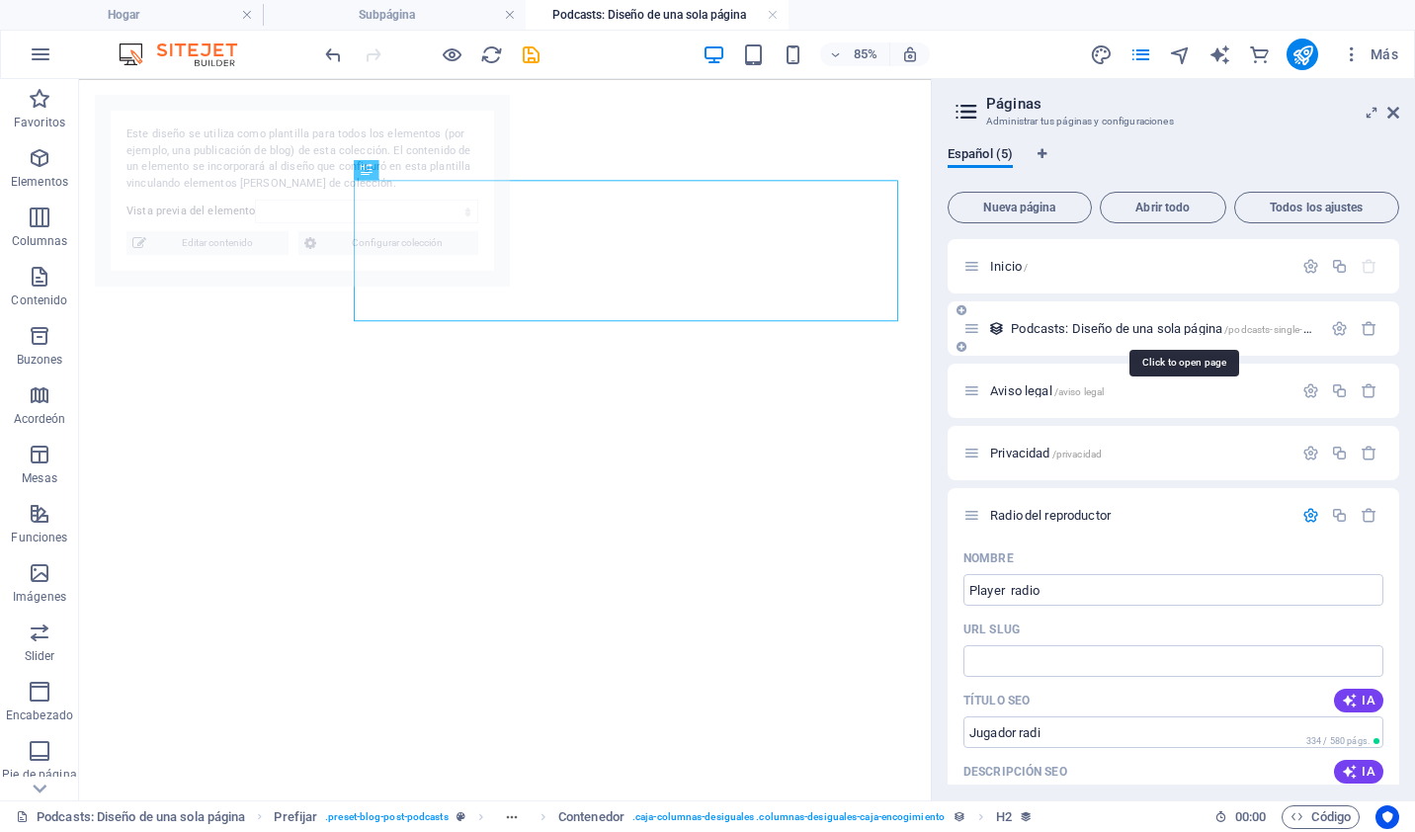
select select "68e2ce4c3e9b9d91ef04bd2c"
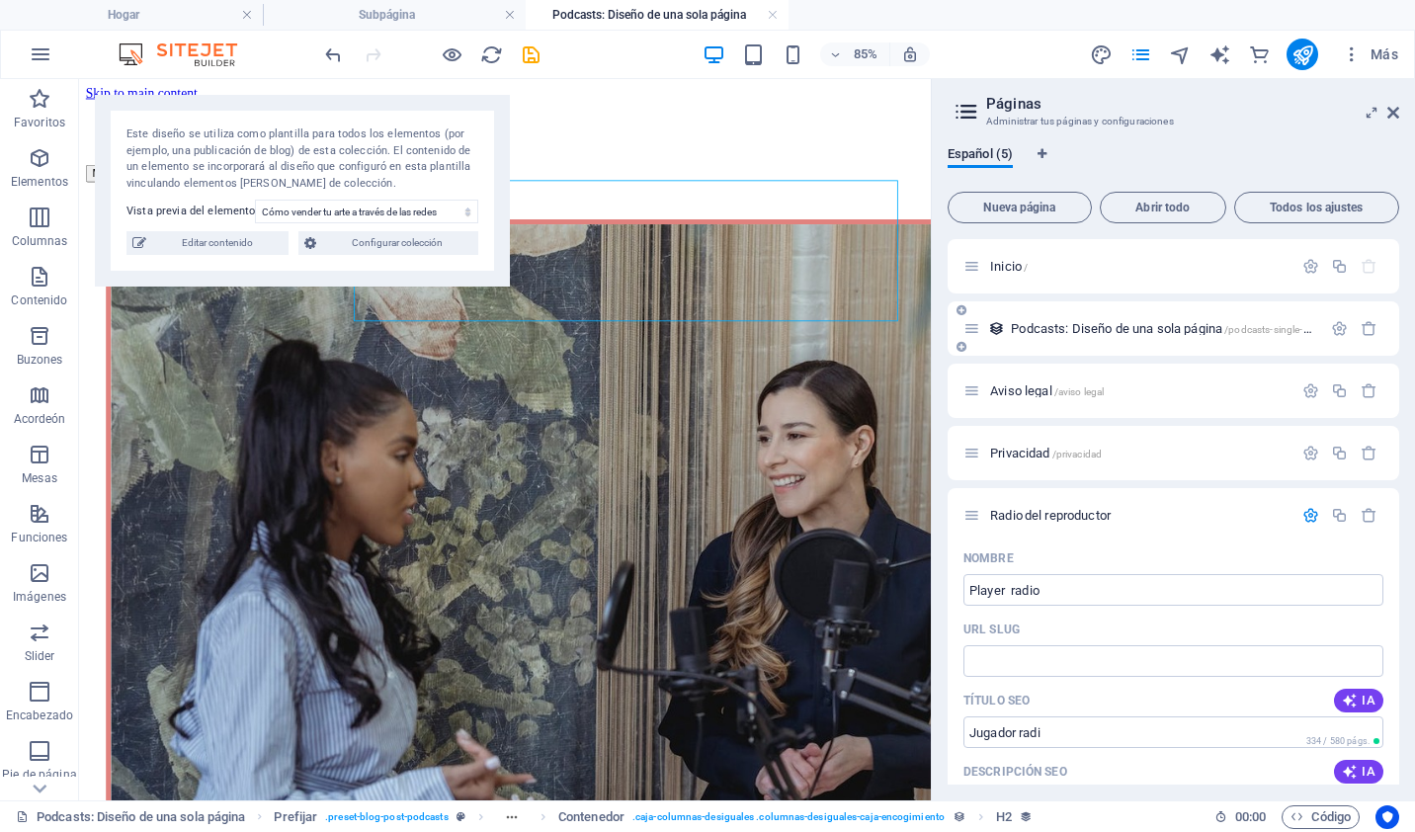
click at [1049, 335] on div "Podcasts: Diseño de una sola página /podcasts-single-page-layout" at bounding box center [1142, 328] width 358 height 23
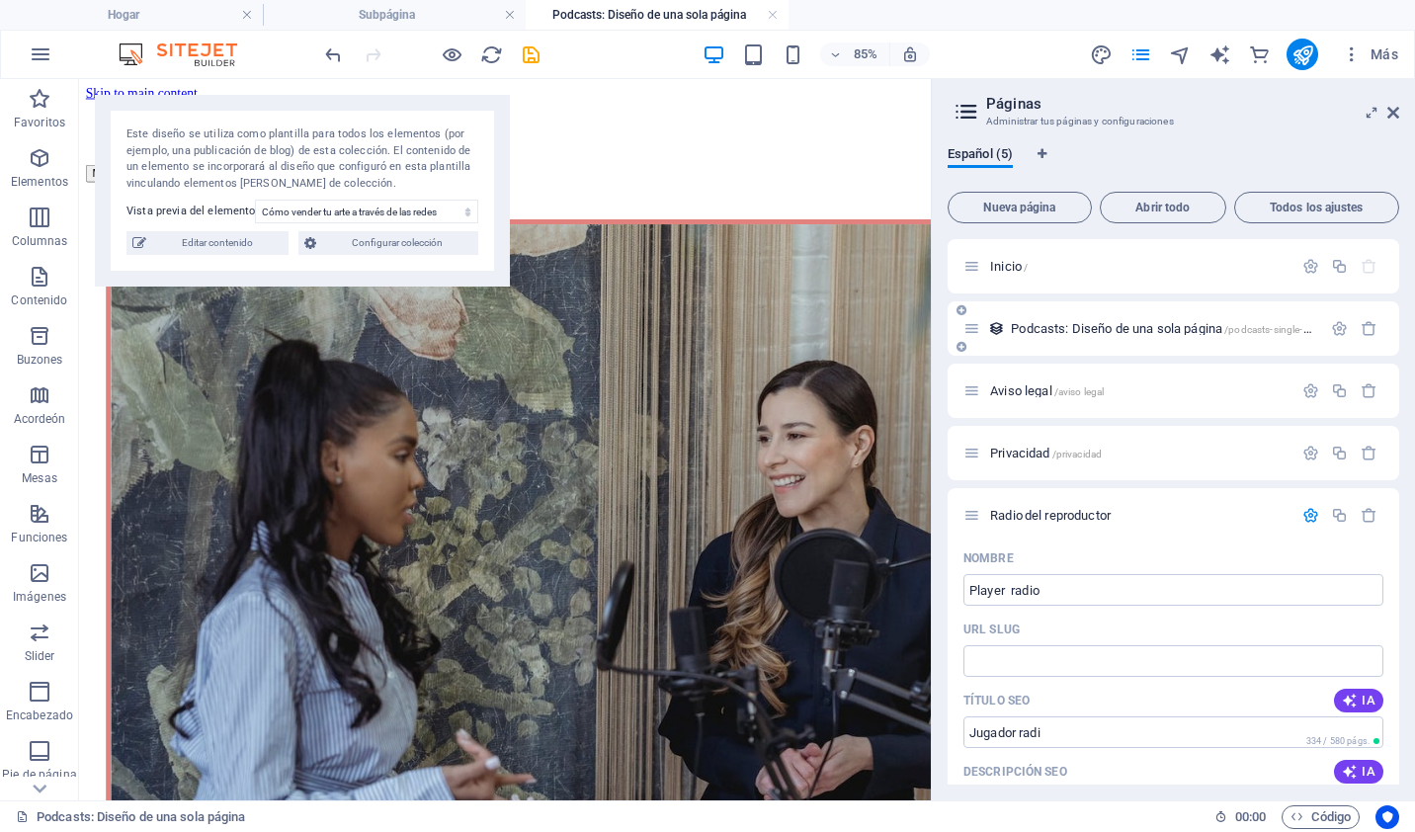
click at [1073, 327] on span "Podcasts: Diseño de una sola página /podcasts-single-page-layout" at bounding box center [1183, 328] width 345 height 15
click at [1019, 330] on span "Podcasts: Diseño de una sola página /podcasts-single-page-layout" at bounding box center [1183, 328] width 345 height 15
click at [228, 238] on span "Editar contenido" at bounding box center [217, 243] width 130 height 24
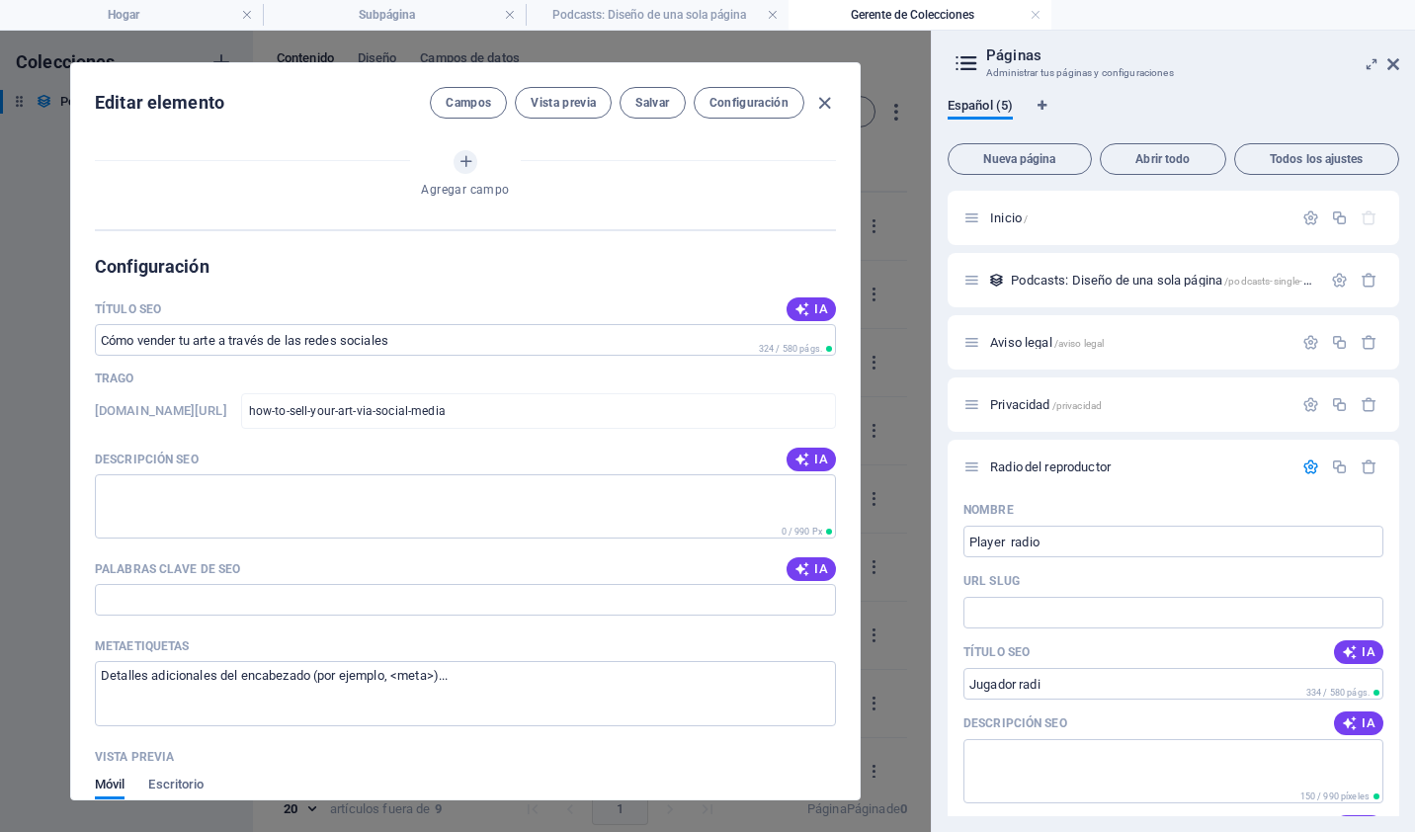
select select "Art"
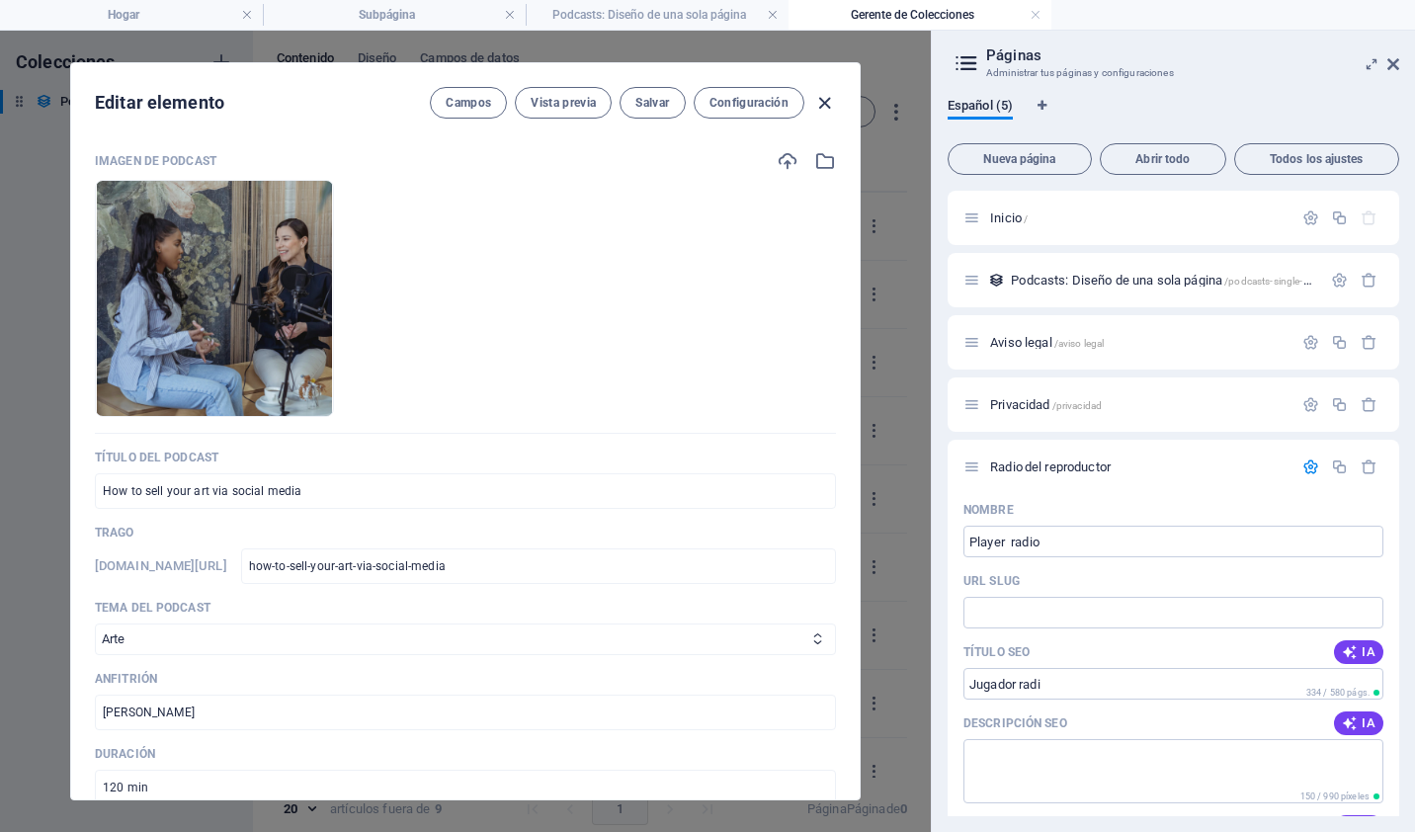
click at [815, 99] on icon "button" at bounding box center [824, 103] width 23 height 23
type input "how-to-sell-your-art-via-social-media"
type input "2025-10-05"
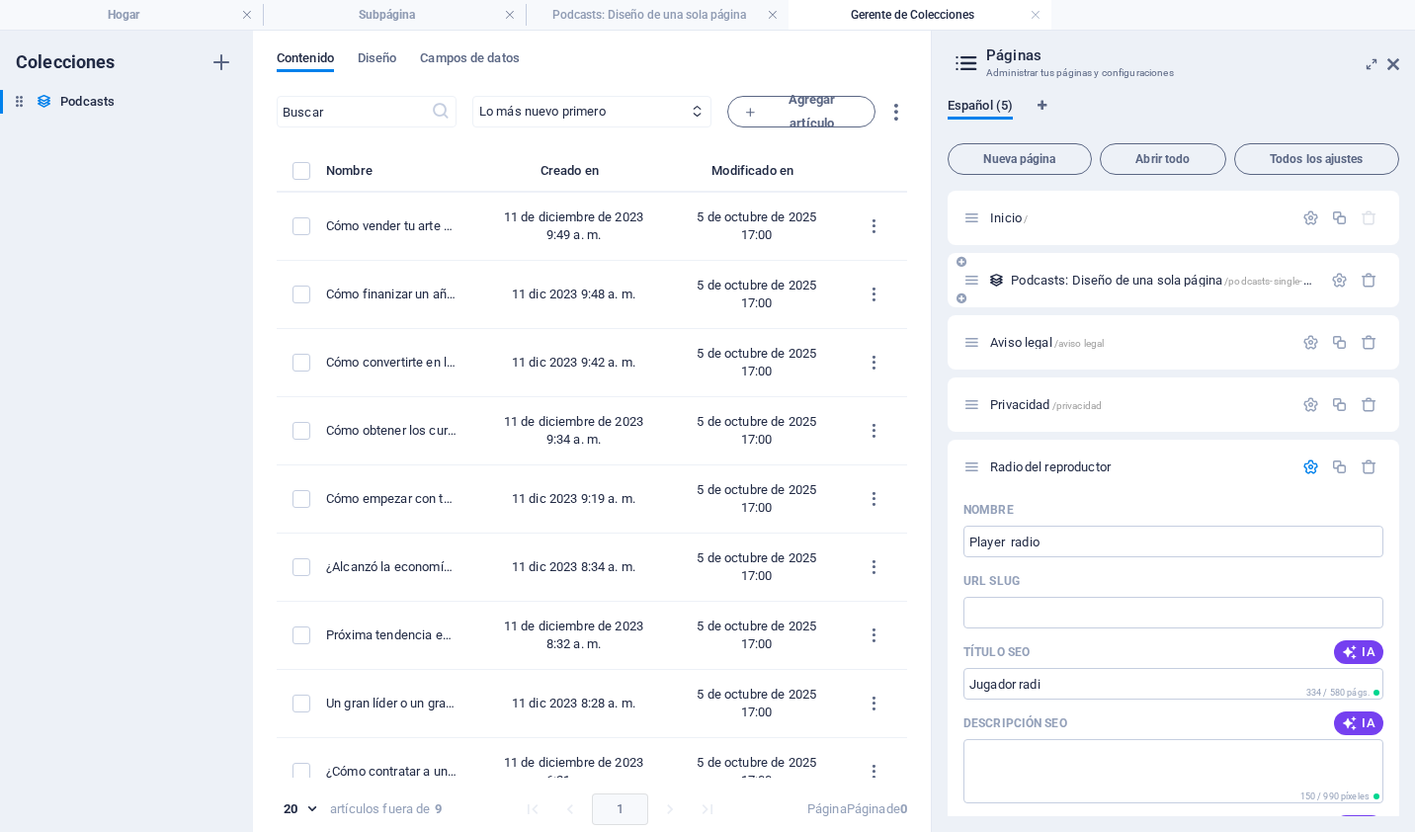
click at [1112, 272] on div "Podcasts: Diseño de una sola página /podcasts-single-page-layout" at bounding box center [1142, 280] width 358 height 23
click at [963, 277] on icon at bounding box center [971, 280] width 17 height 17
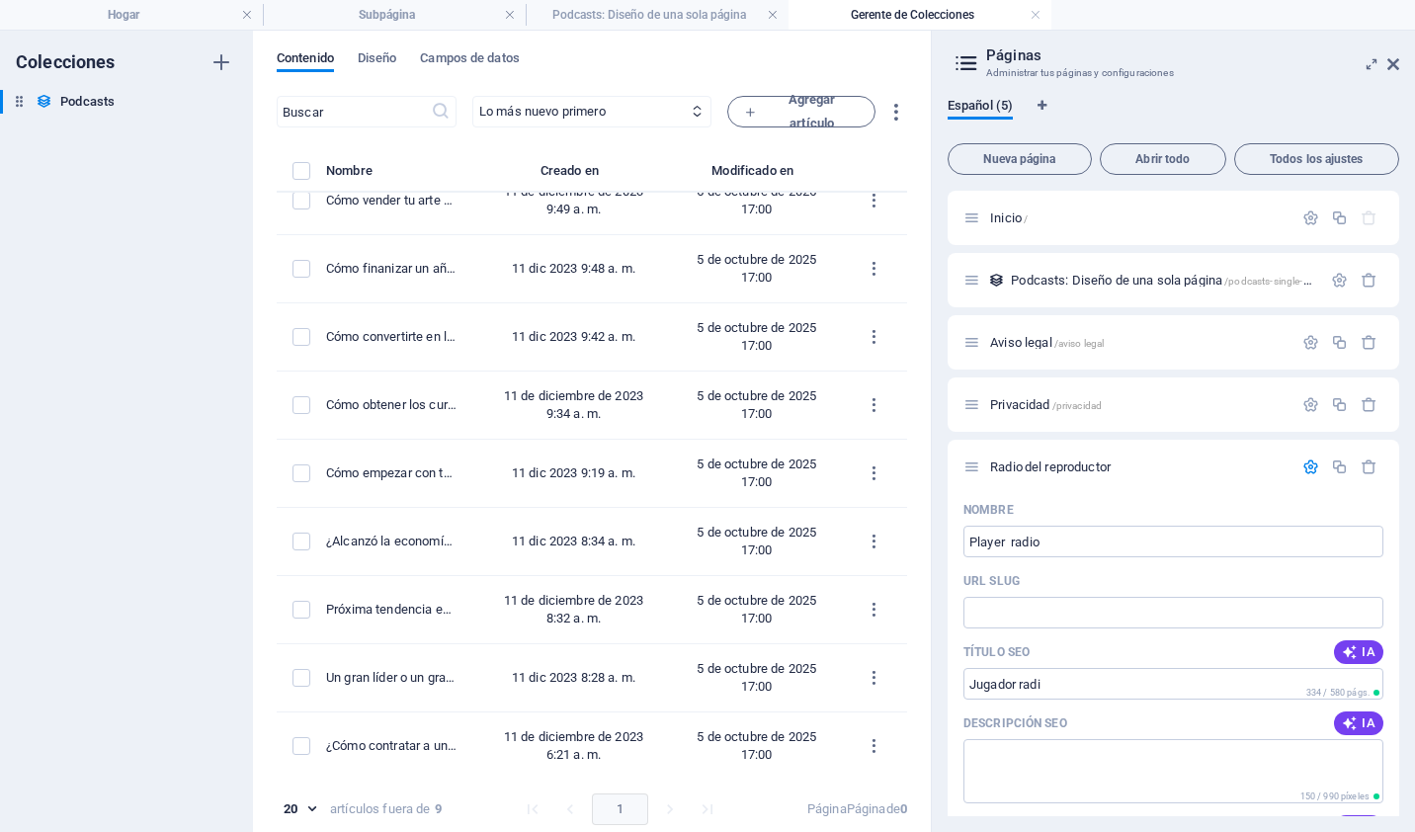
scroll to position [6, 0]
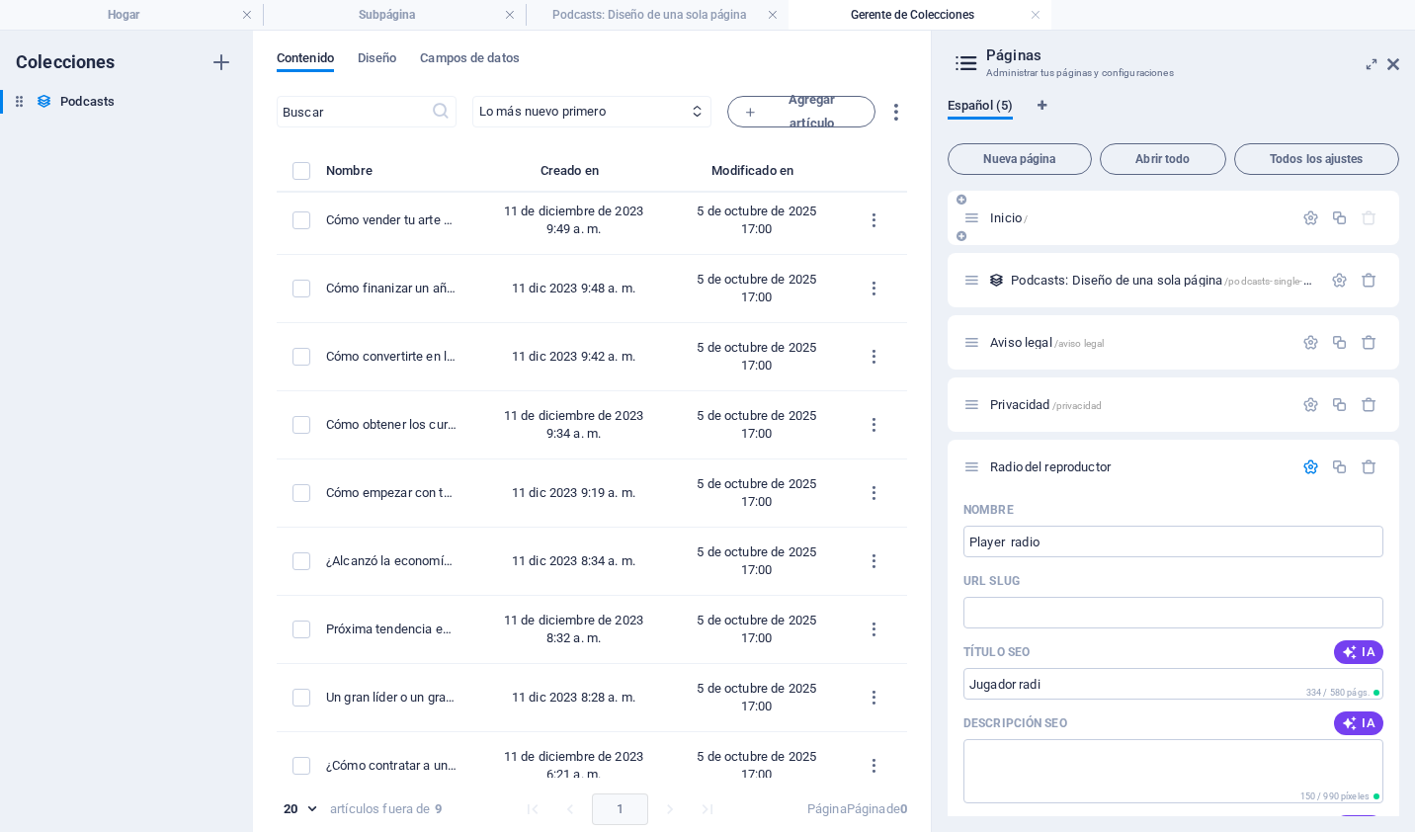
click at [1107, 228] on div "Inicio /" at bounding box center [1127, 218] width 329 height 23
click at [1107, 223] on p "Inicio /" at bounding box center [1138, 217] width 296 height 13
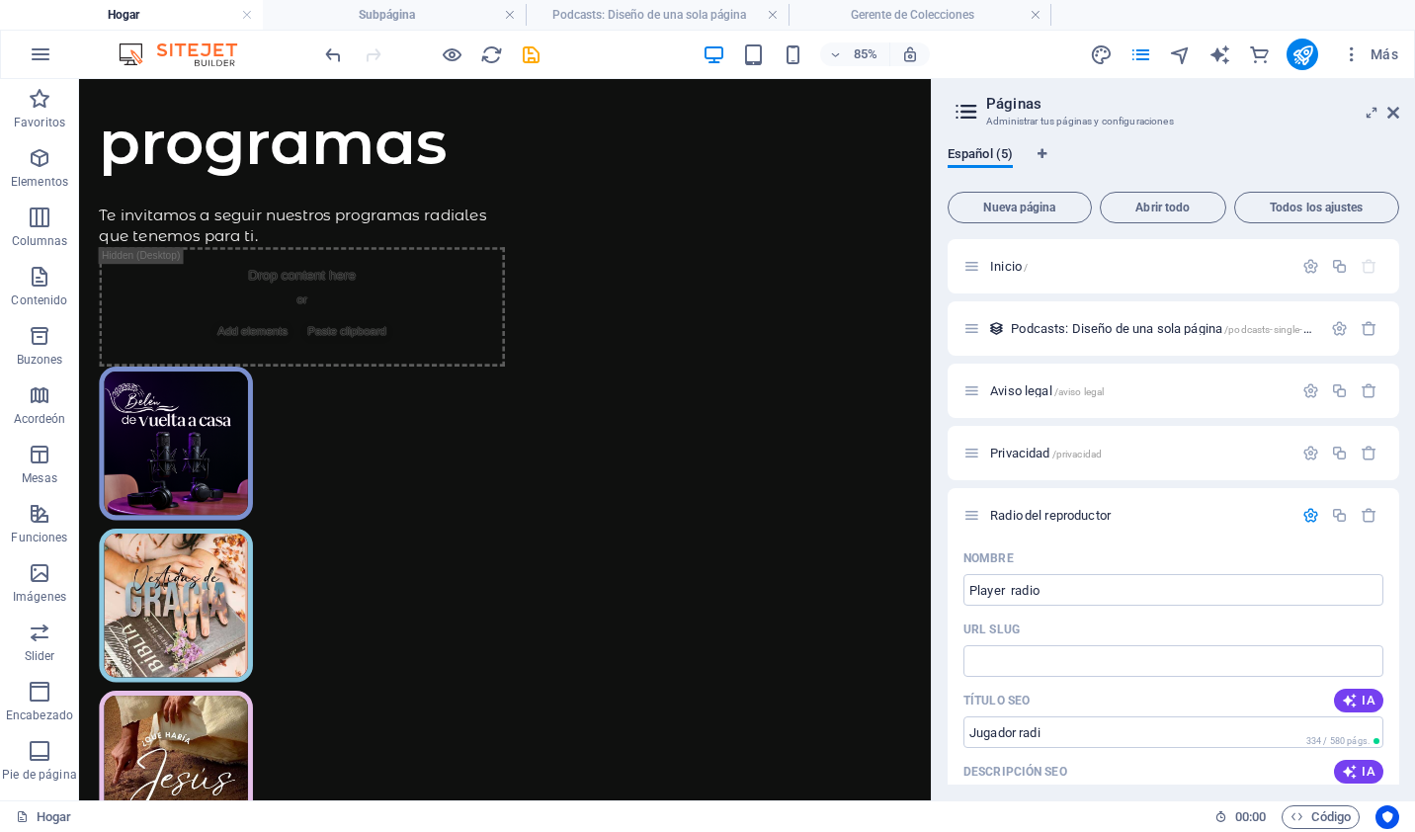
scroll to position [0, 0]
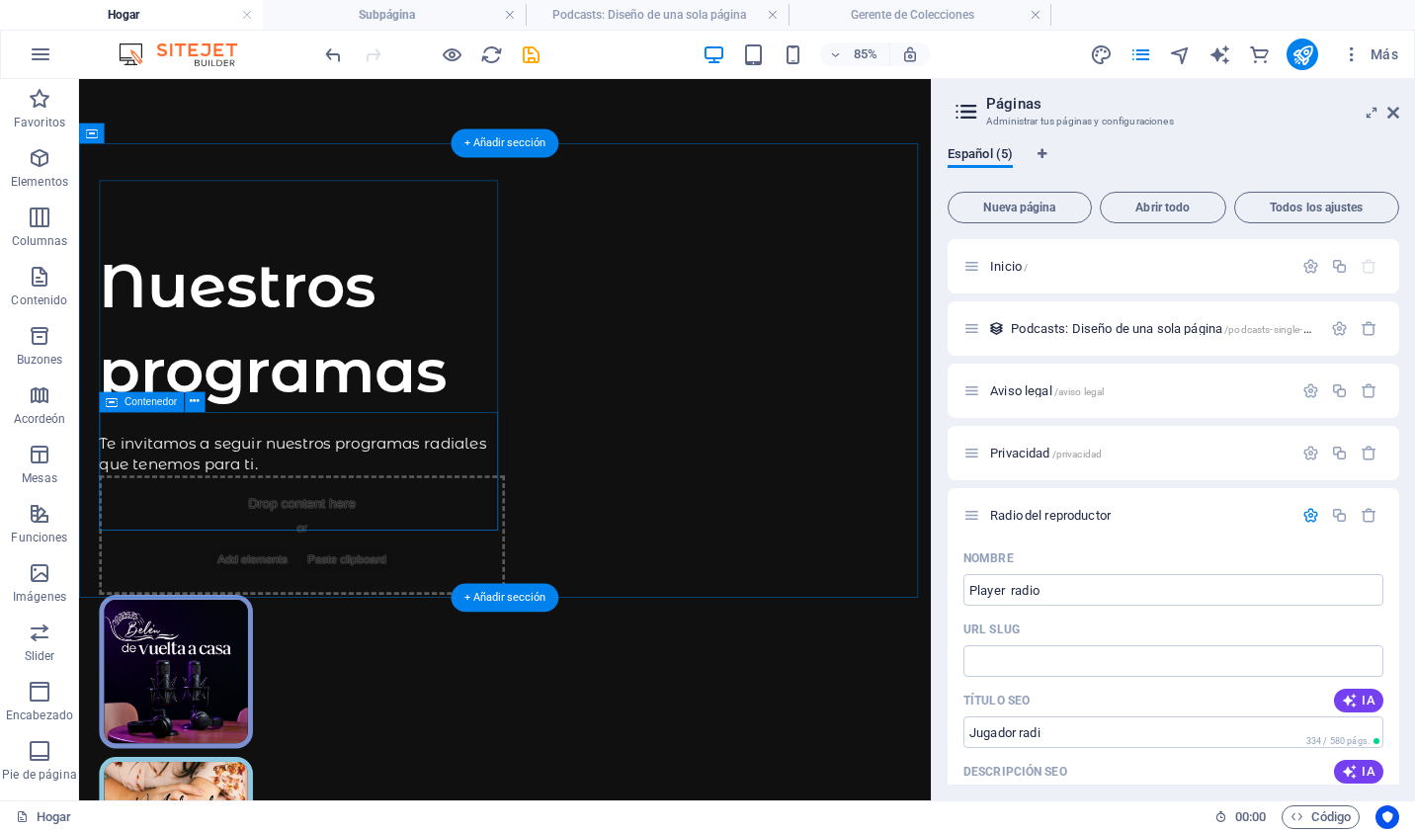
click at [432, 545] on div "Drop content here or Add elements Paste clipboard" at bounding box center [341, 615] width 477 height 140
click at [416, 545] on div "Drop content here or Add elements Paste clipboard" at bounding box center [341, 615] width 477 height 140
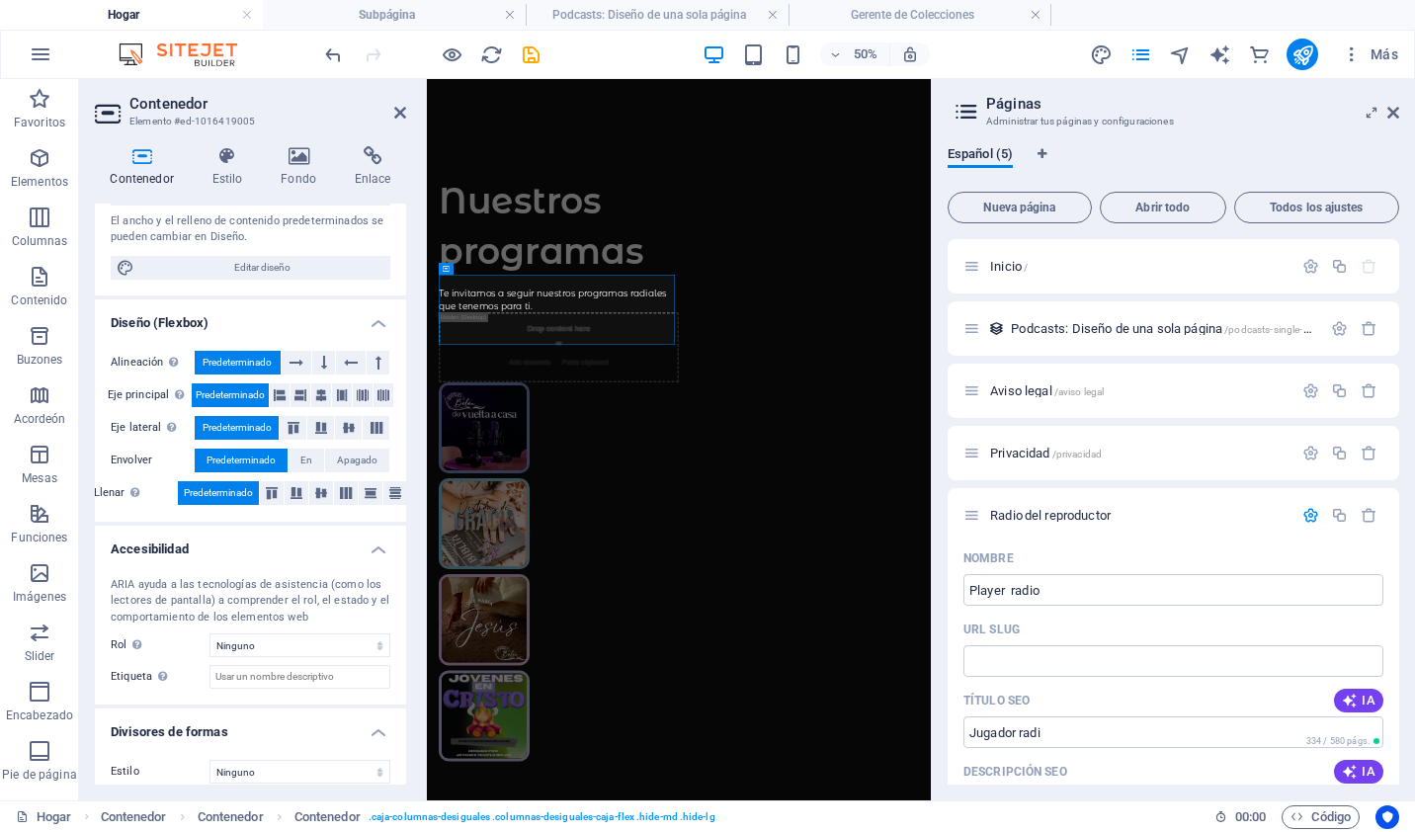
scroll to position [239, 0]
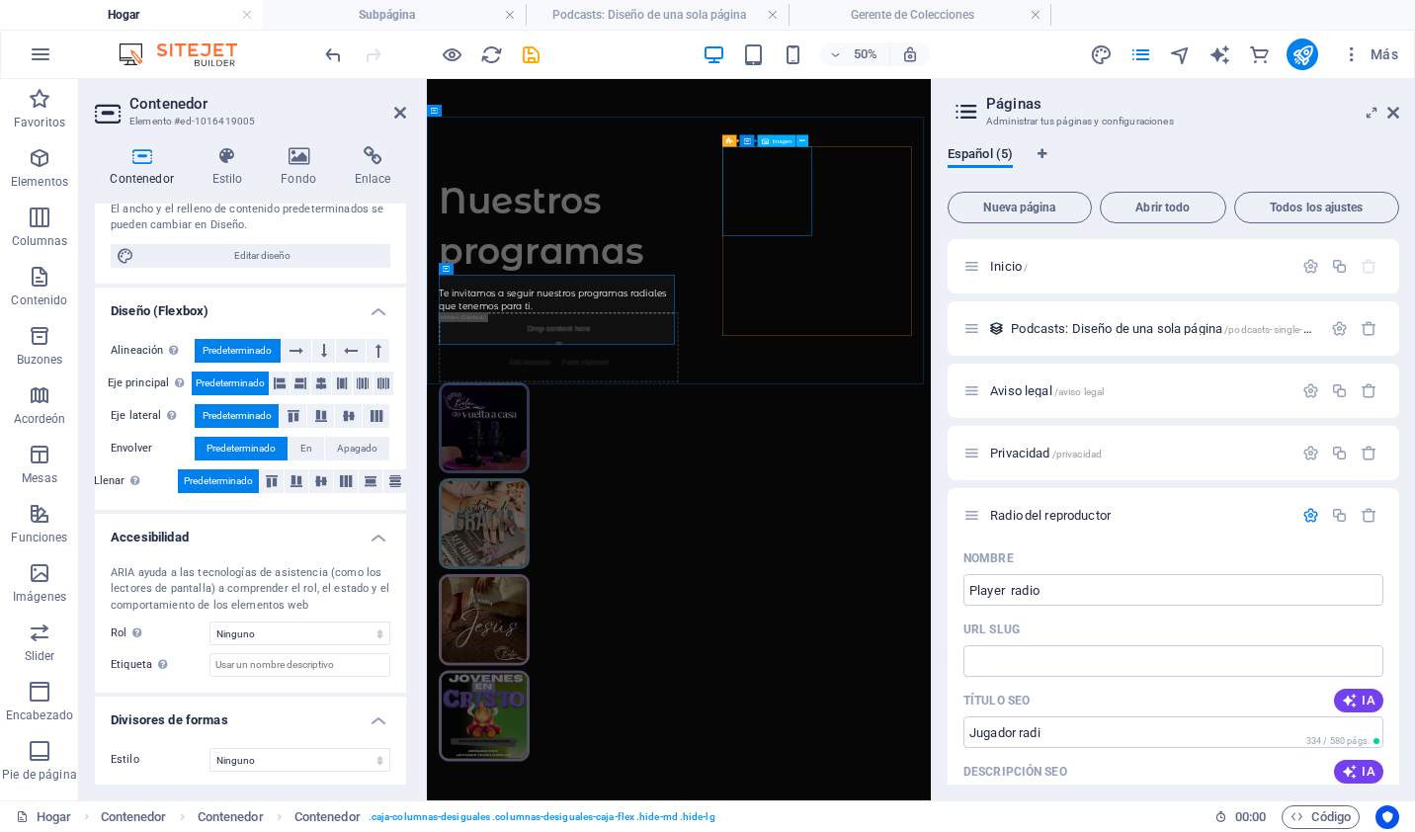
click at [632, 686] on figure at bounding box center [542, 777] width 182 height 182
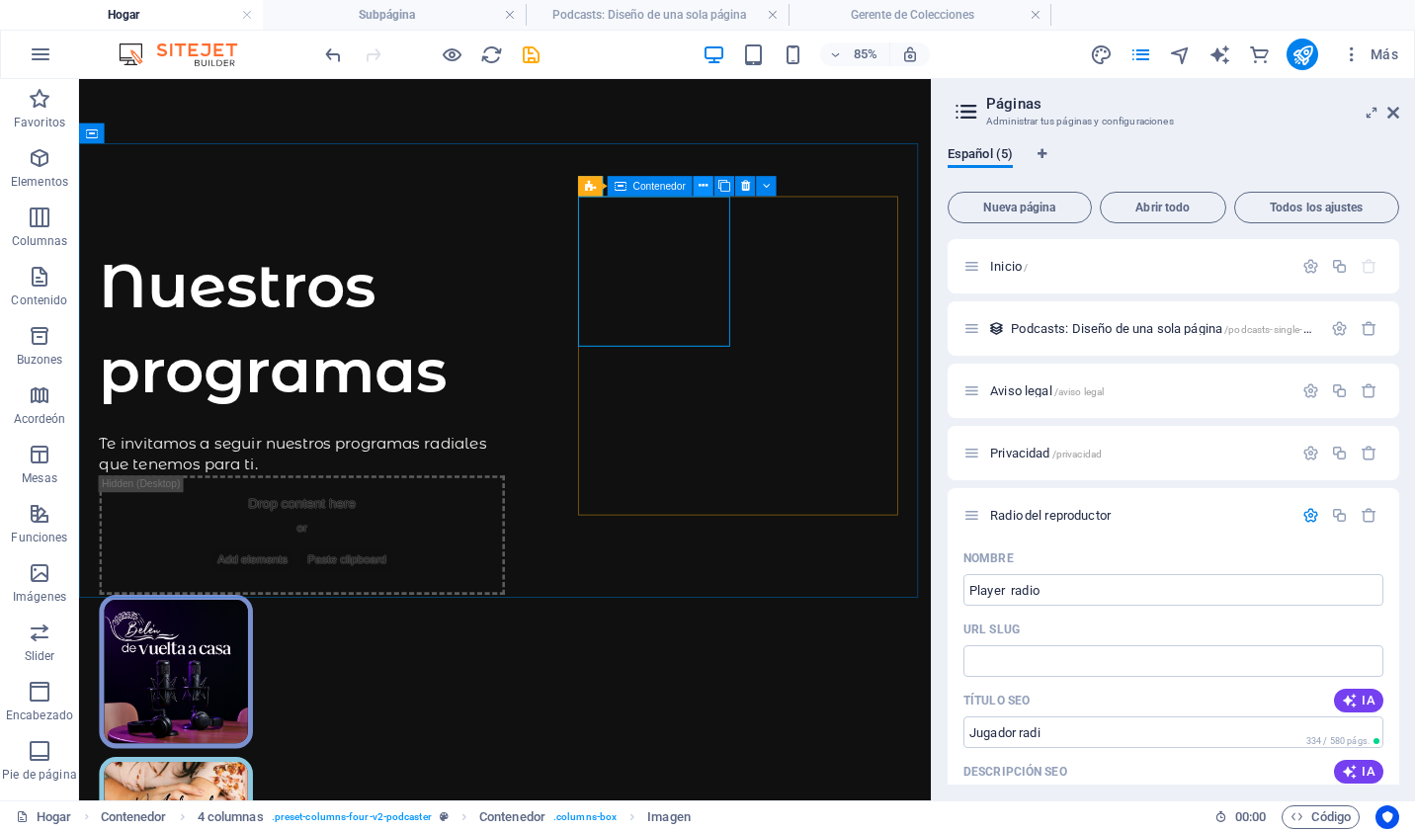
click at [703, 188] on icon at bounding box center [703, 186] width 9 height 18
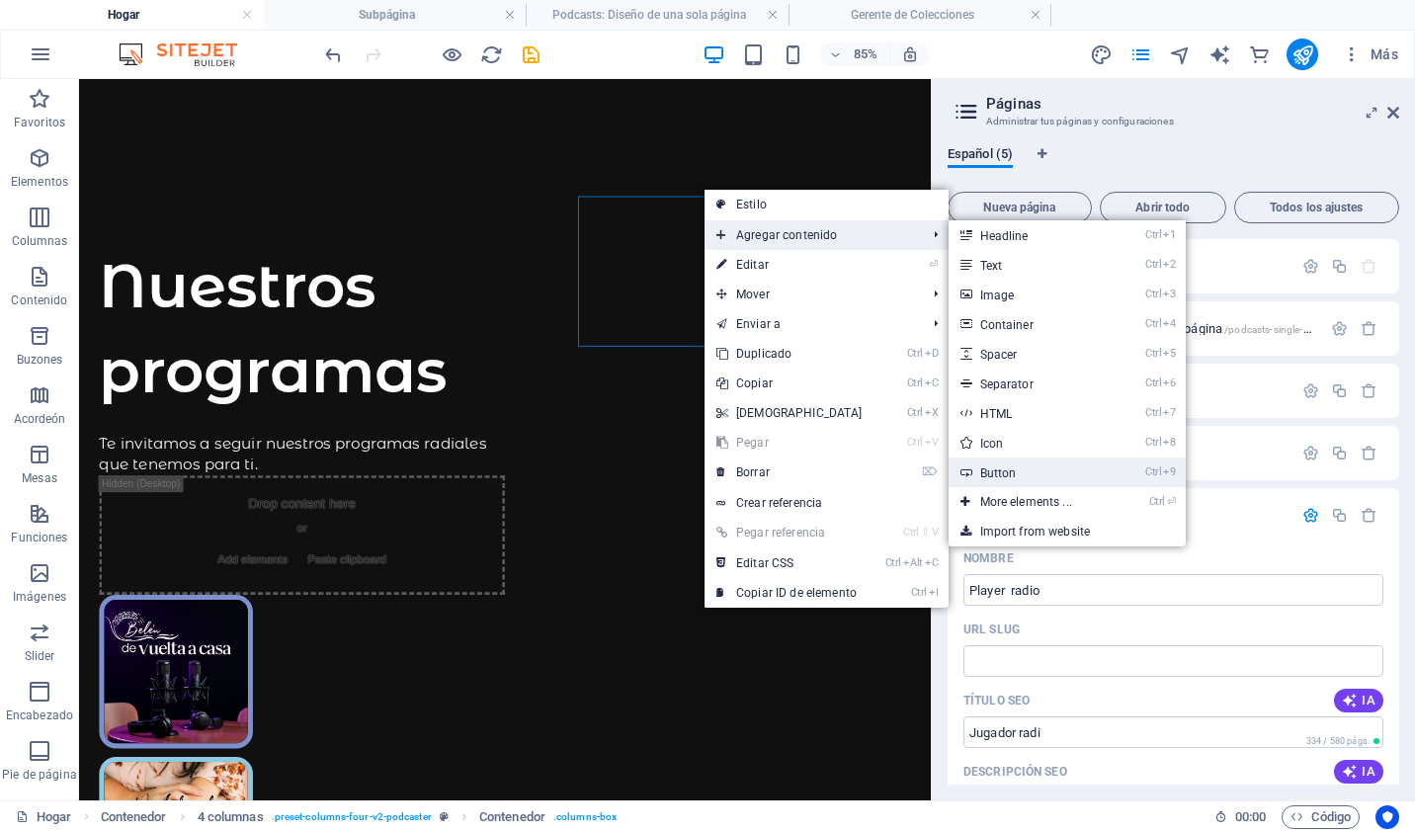
click at [1020, 478] on link "Ctrl 9 Button" at bounding box center [1030, 473] width 163 height 30
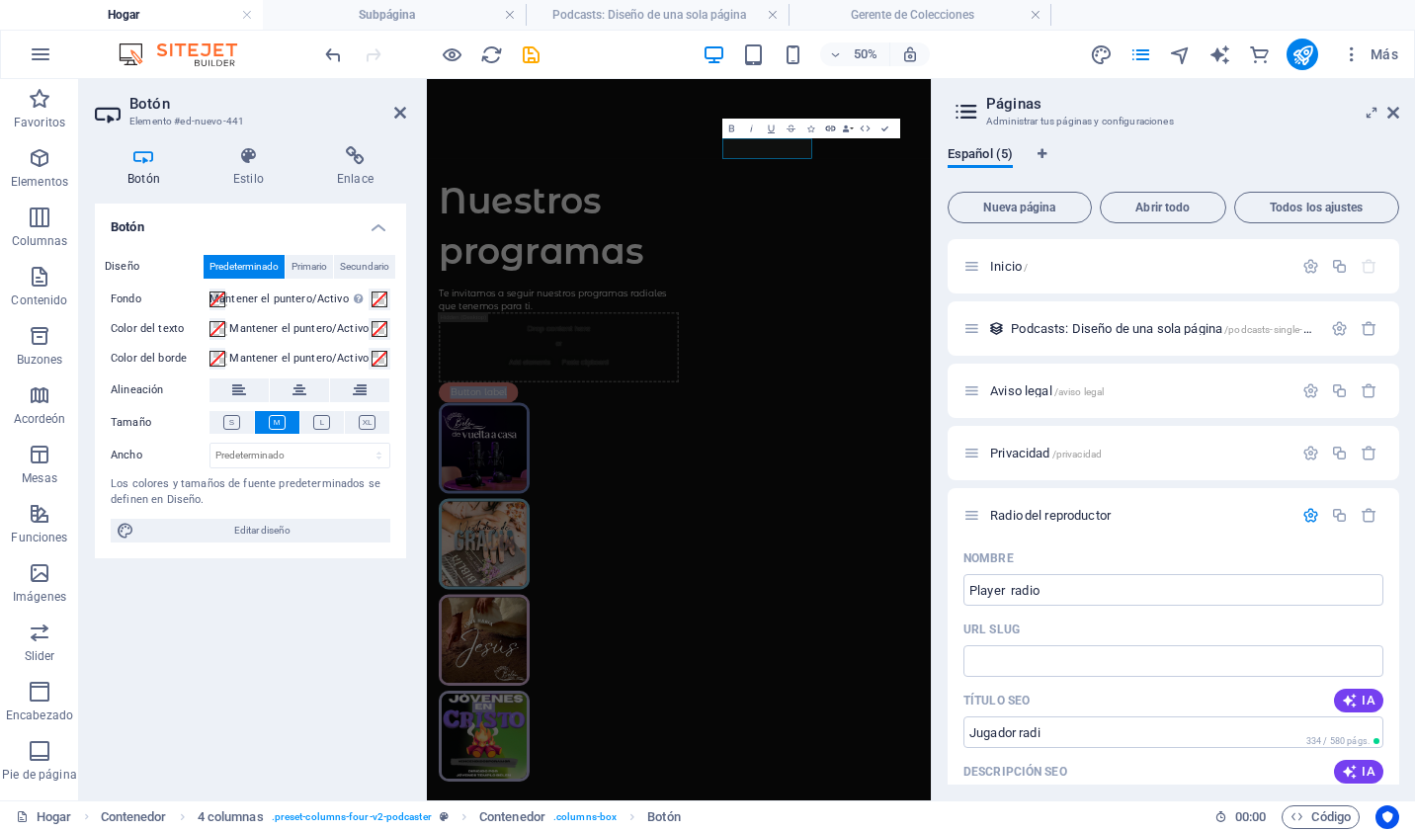
click at [828, 129] on icon "button" at bounding box center [831, 129] width 12 height 12
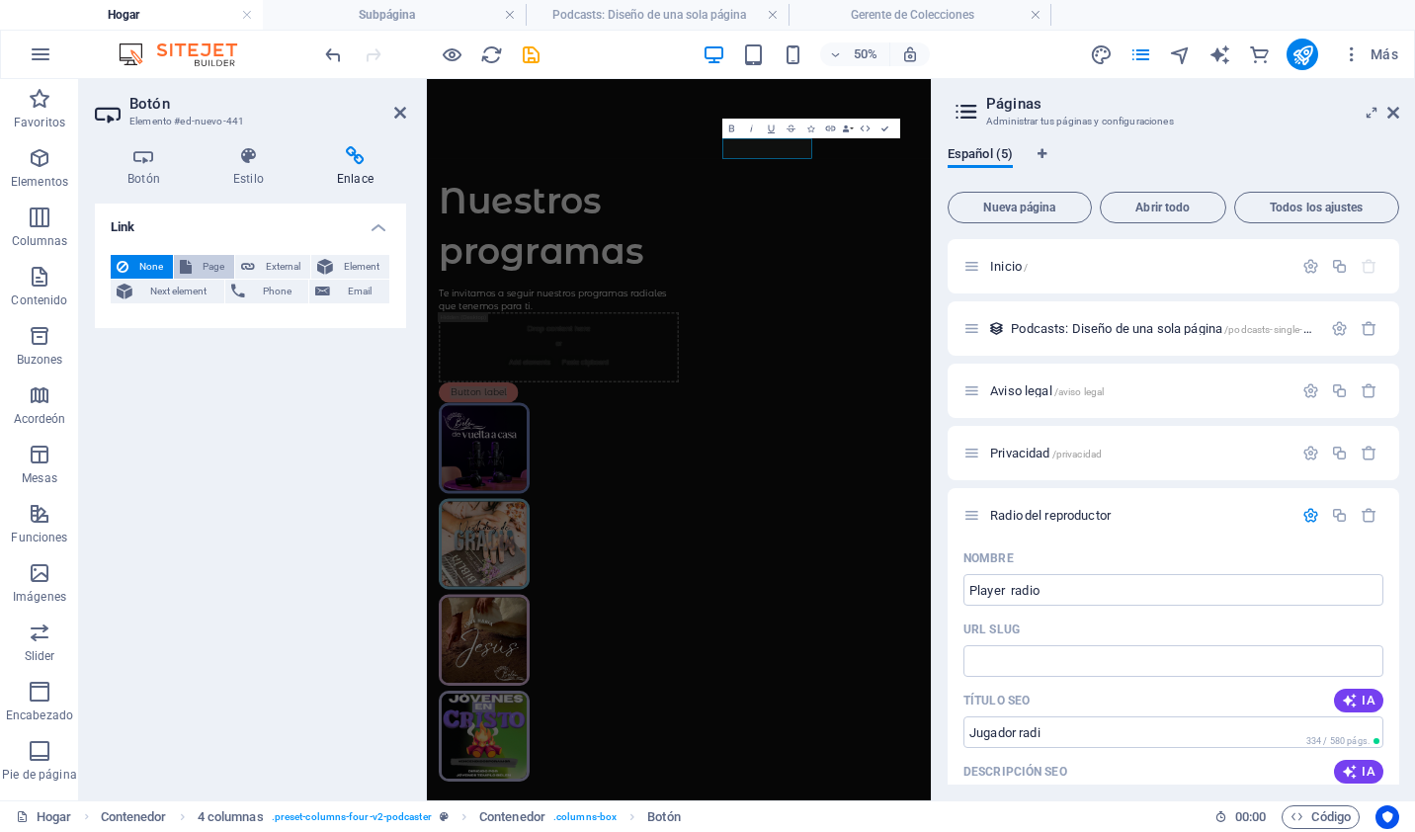
click at [196, 261] on button "Page" at bounding box center [204, 267] width 60 height 24
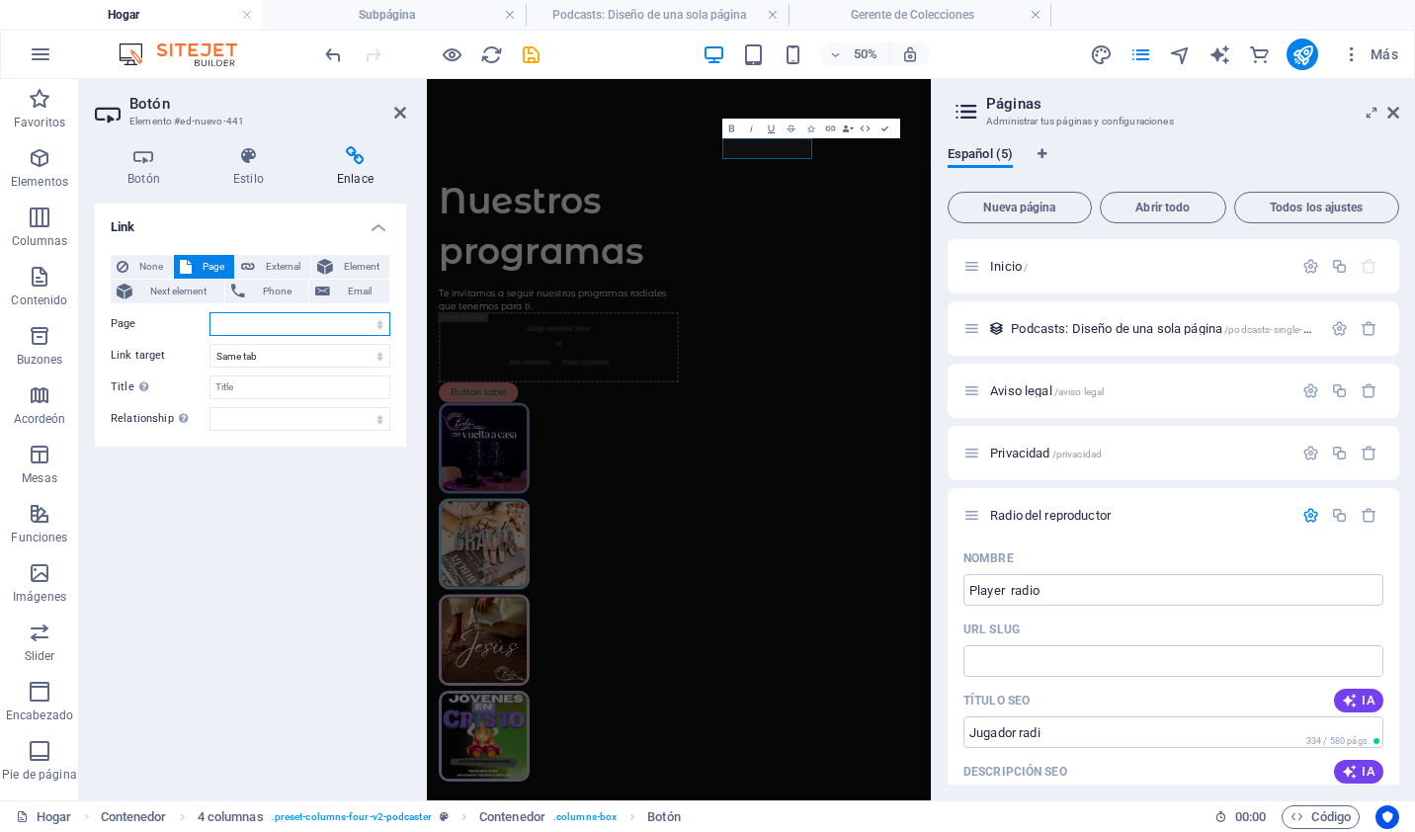
click at [252, 324] on select "Home Legal Notice Privacy Player radio" at bounding box center [299, 324] width 181 height 24
click at [229, 329] on select "Home Legal Notice Privacy Player radio" at bounding box center [299, 324] width 181 height 24
click at [252, 352] on select "New tab Same tab Overlay" at bounding box center [299, 356] width 181 height 24
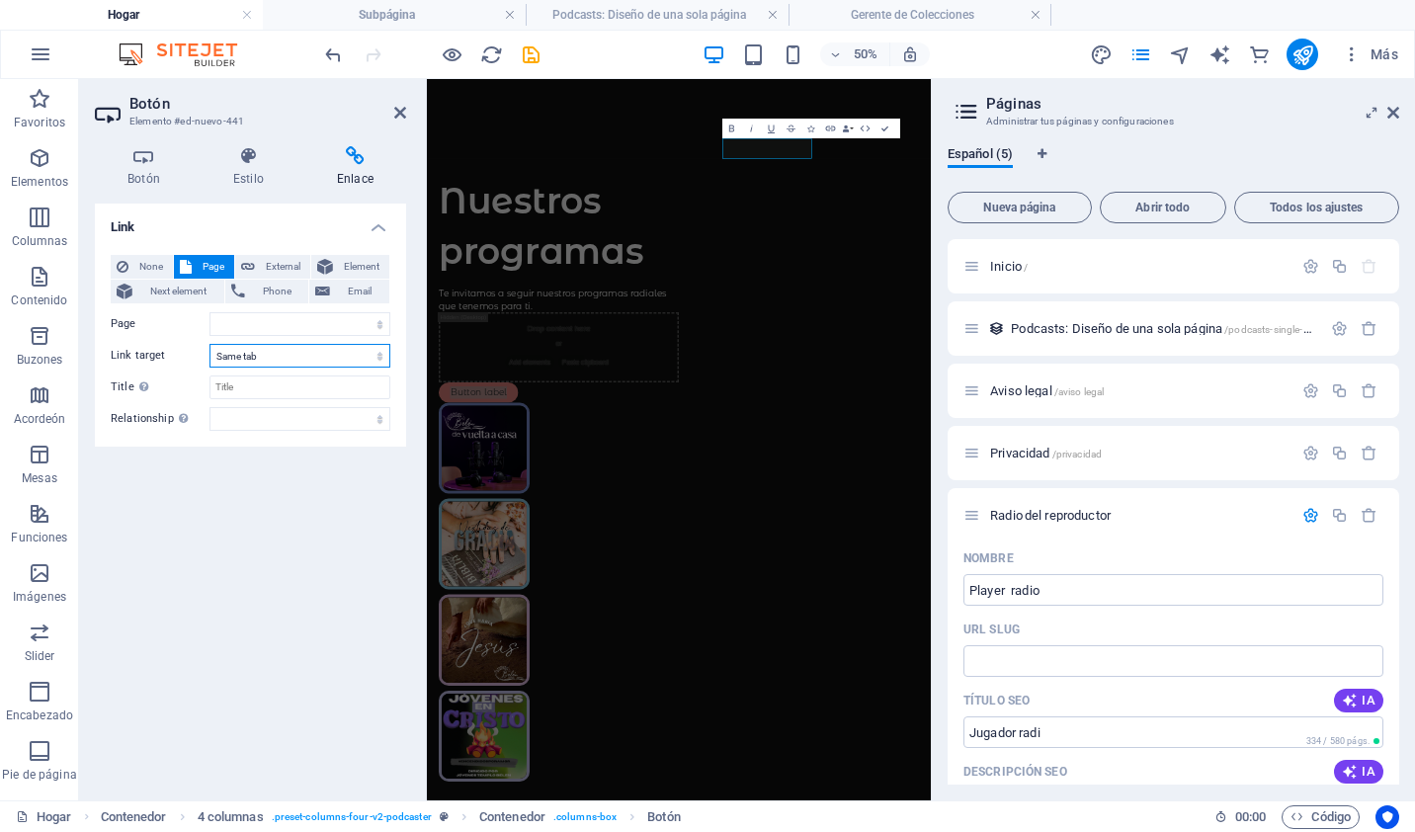
click at [252, 352] on select "New tab Same tab Overlay" at bounding box center [299, 356] width 181 height 24
click at [241, 329] on select "Home Legal Notice Privacy Player radio" at bounding box center [299, 324] width 181 height 24
select select "0"
click at [285, 507] on div "Link None Page External Element Next element Phone Email Page Home Legal Notice…" at bounding box center [250, 494] width 311 height 581
click at [401, 103] on h2 "Botón" at bounding box center [267, 104] width 277 height 18
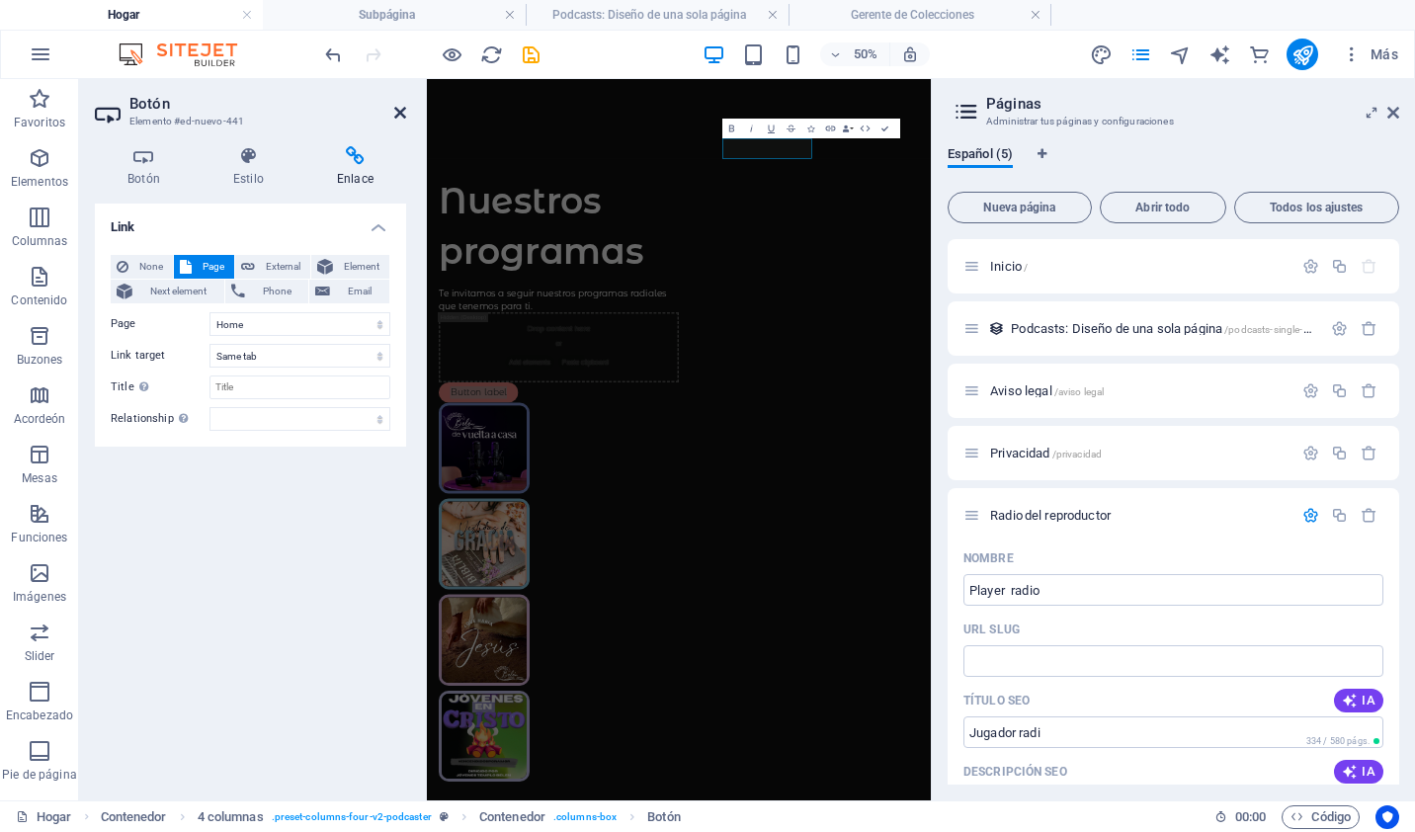
click at [401, 107] on icon at bounding box center [400, 113] width 12 height 16
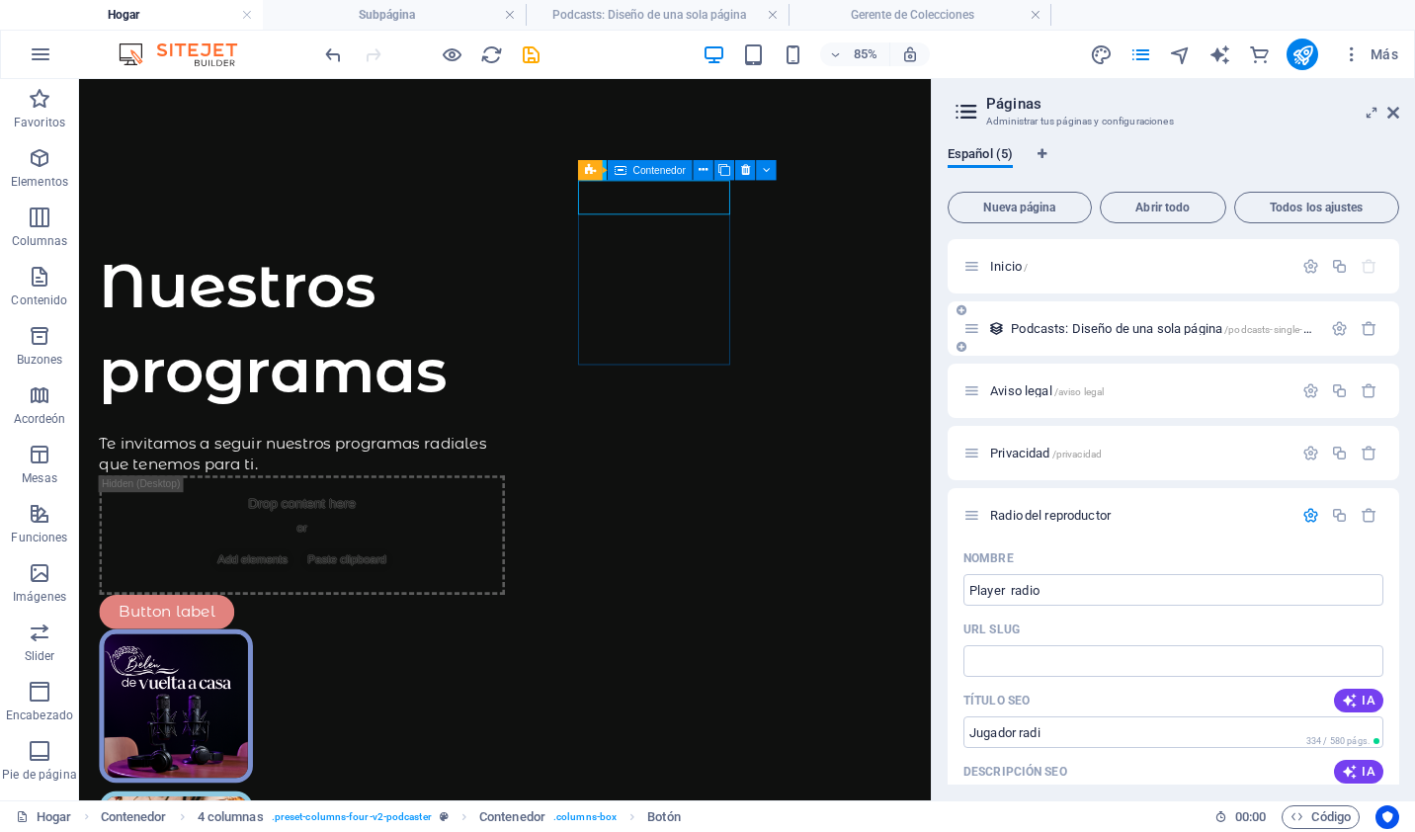
click at [1084, 330] on span "Podcasts: Diseño de una sola página /podcasts-single-page-layout" at bounding box center [1183, 328] width 345 height 15
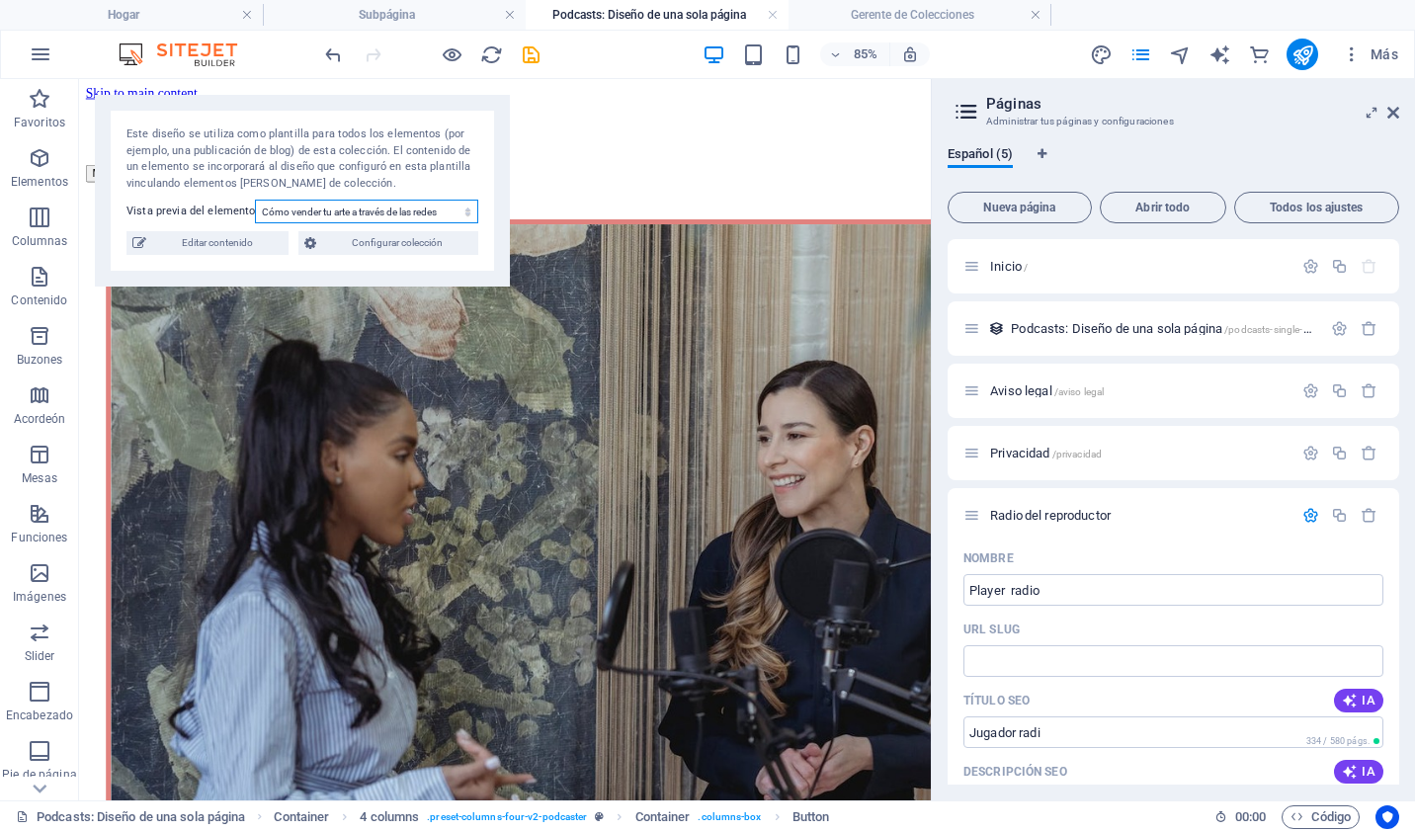
click at [465, 208] on select "Cómo vender tu arte a través de las redes sociales Cómo finanizar un año de via…" at bounding box center [366, 212] width 223 height 24
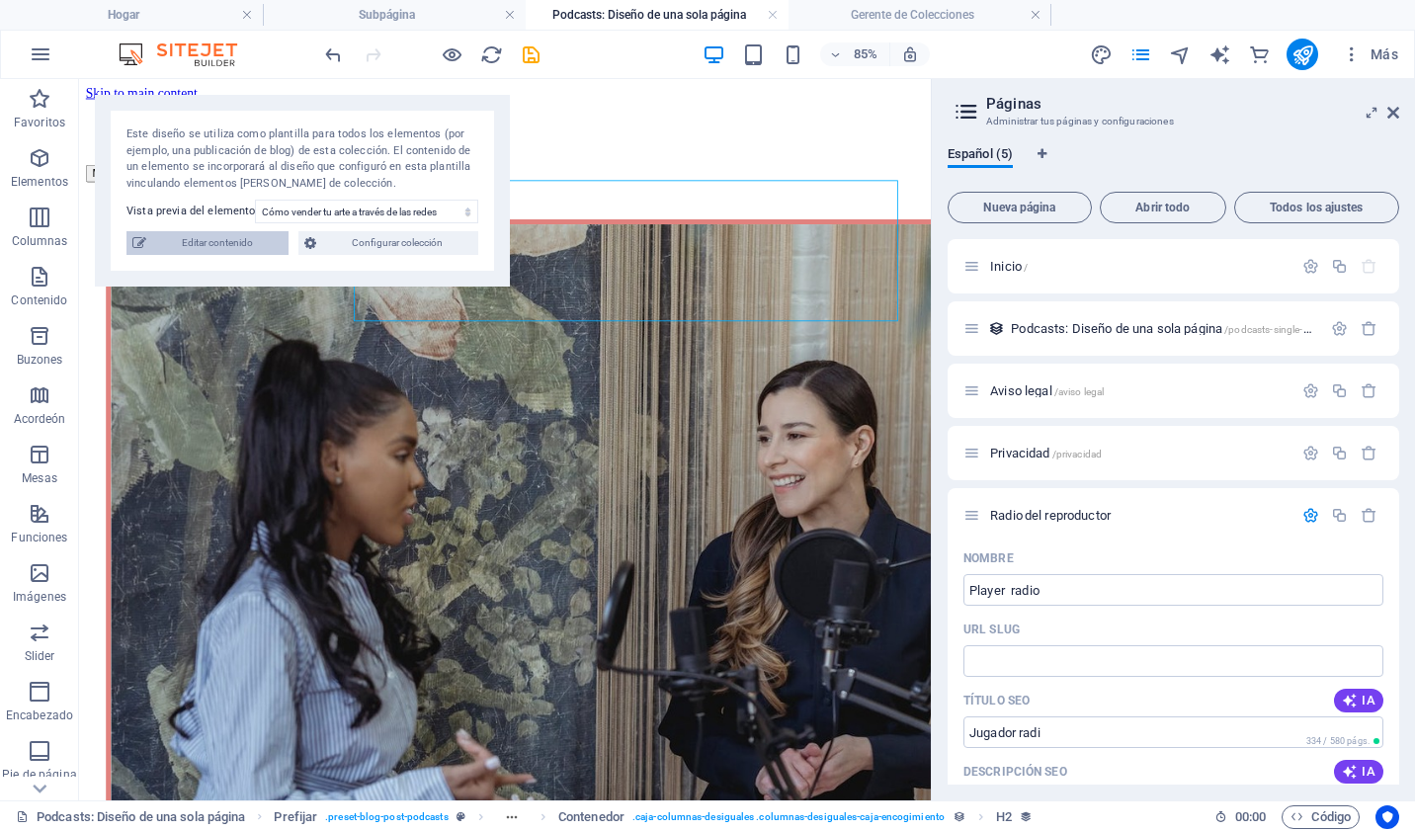
click at [215, 248] on span "Editar contenido" at bounding box center [217, 243] width 130 height 24
select select "Art"
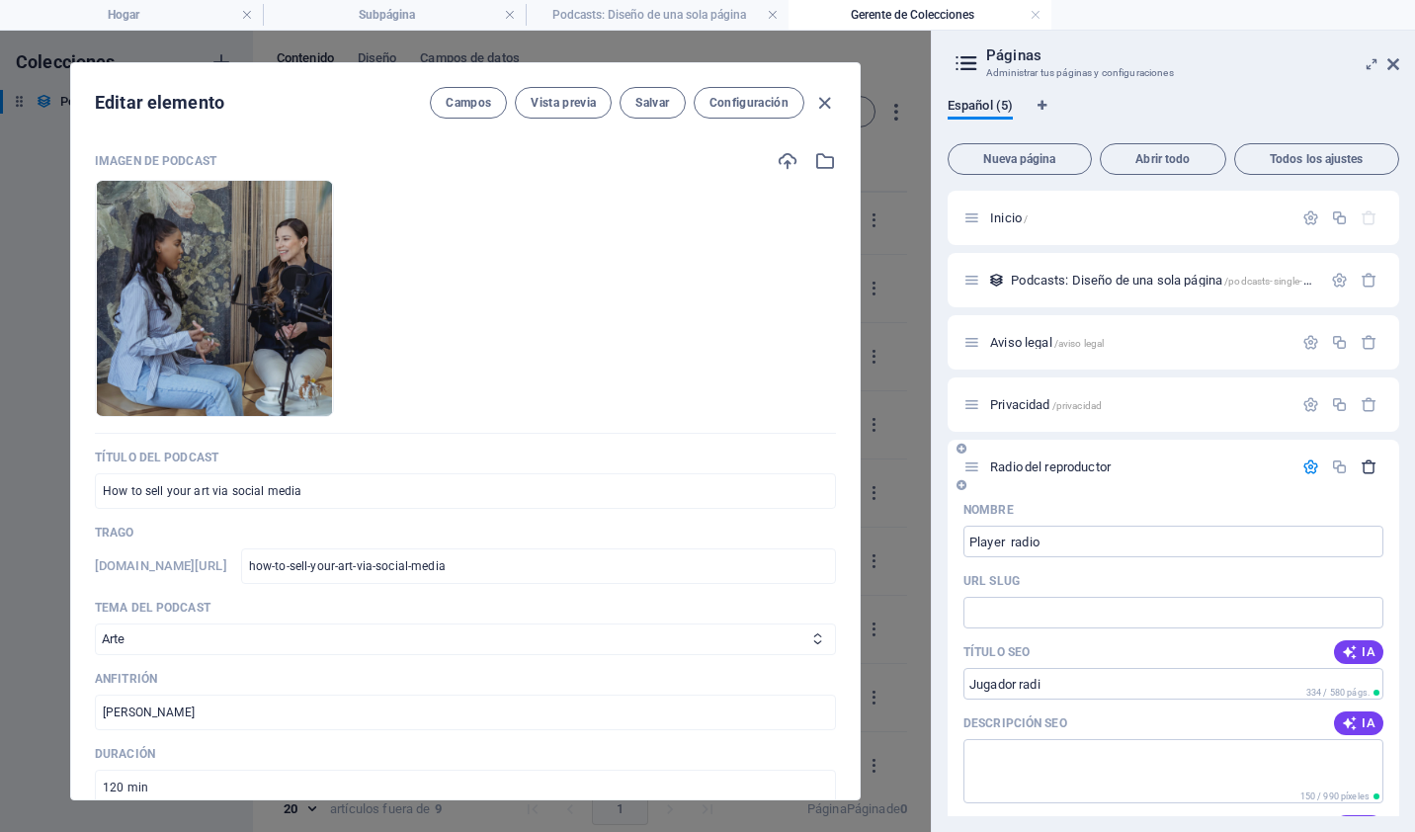
click at [1363, 465] on icon "button" at bounding box center [1369, 467] width 17 height 17
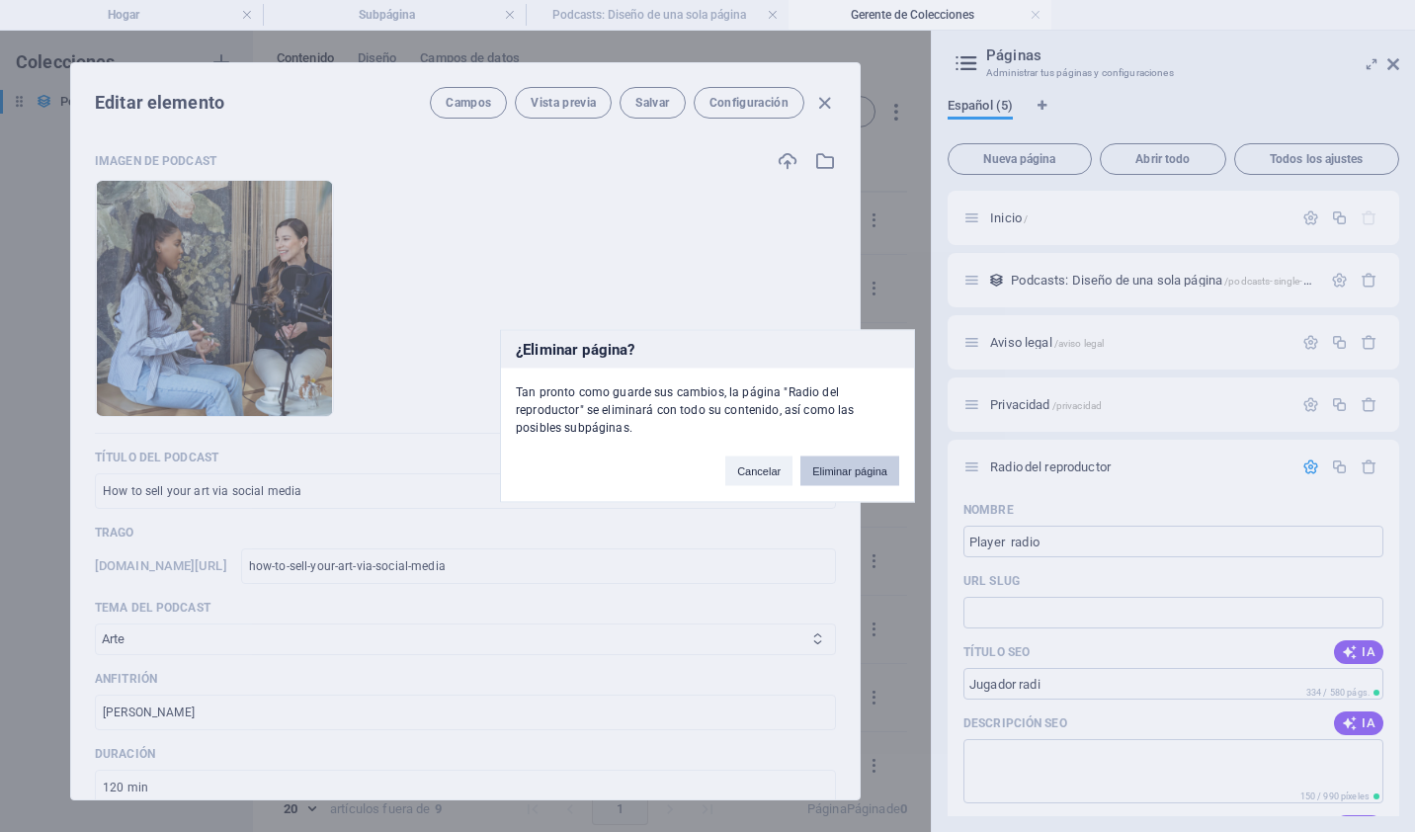
click at [867, 476] on button "Eliminar página" at bounding box center [849, 472] width 99 height 30
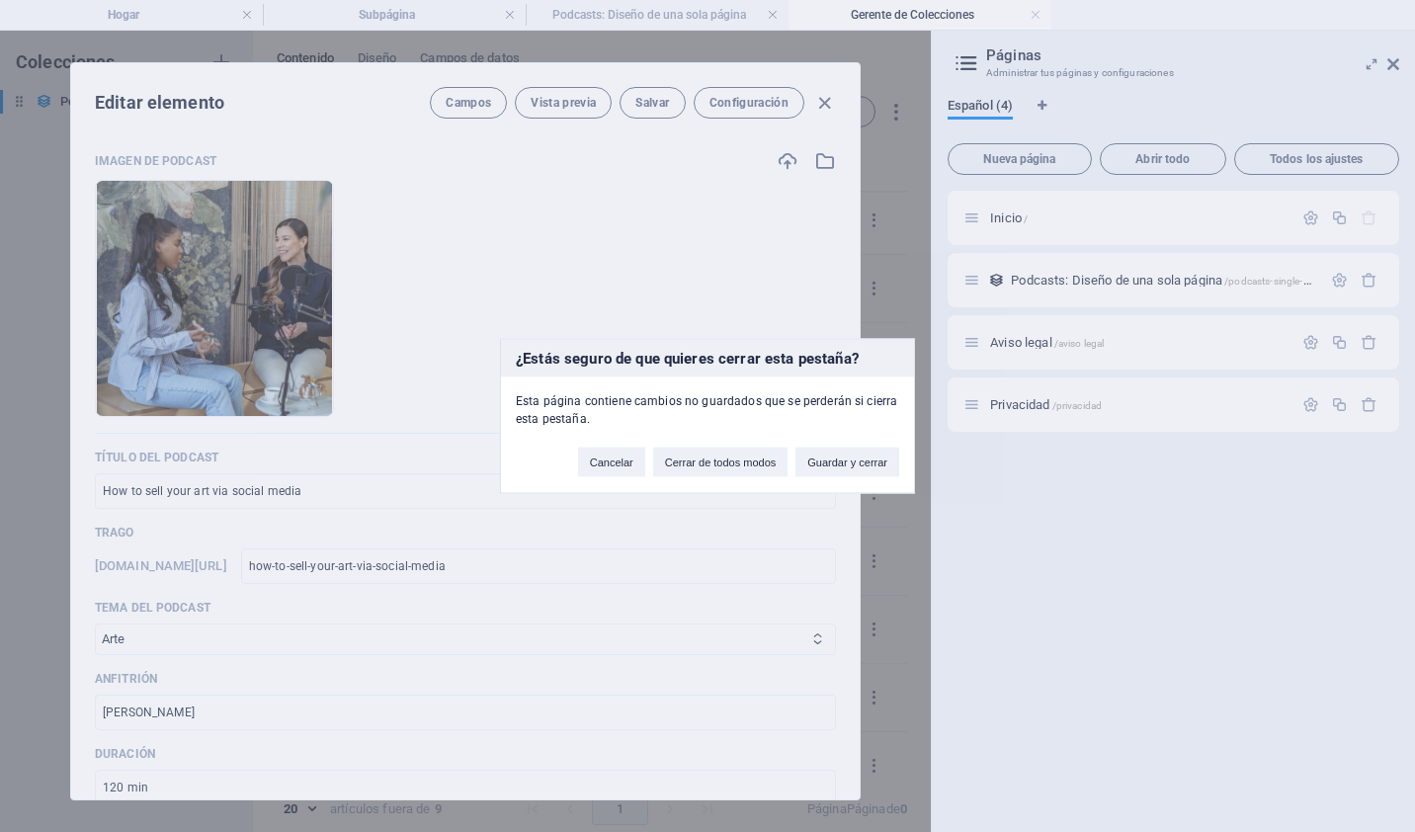
click at [853, 479] on div "¿Estás seguro de que quieres cerrar esta pestaña? Esta página contiene cambios …" at bounding box center [707, 416] width 415 height 155
click at [837, 459] on button "Guardar y cerrar" at bounding box center [847, 463] width 104 height 30
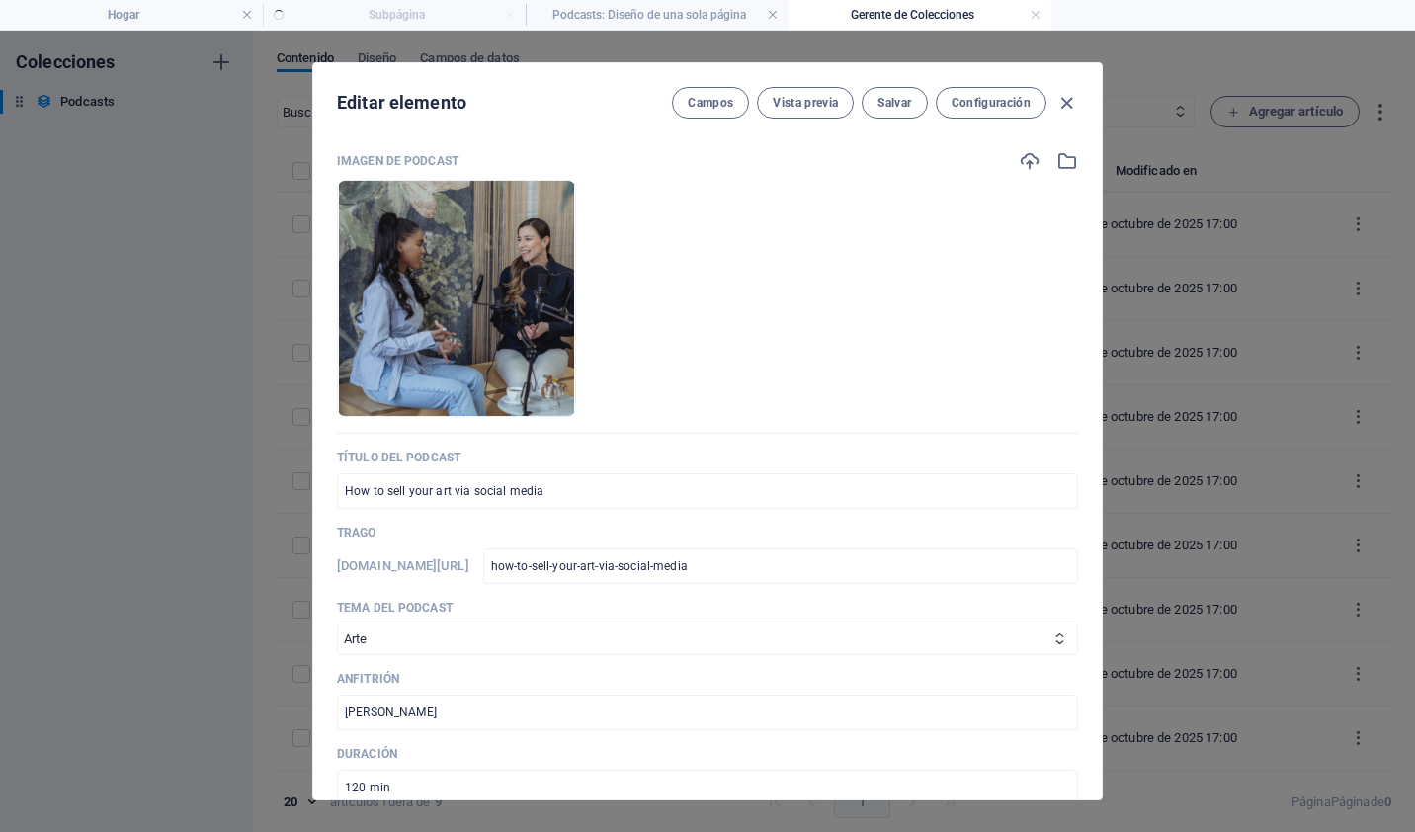
scroll to position [0, 0]
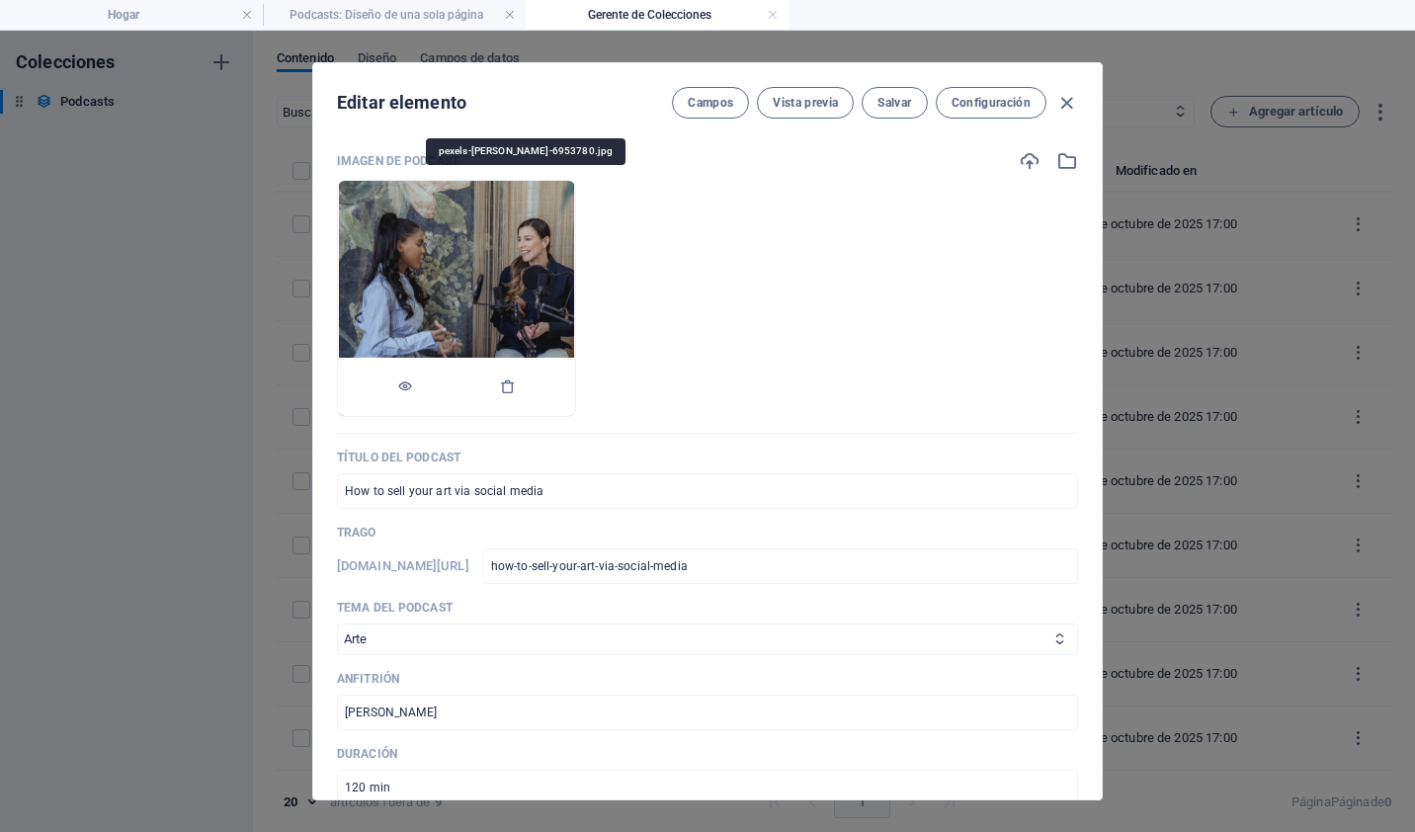
click at [522, 309] on img at bounding box center [456, 298] width 235 height 235
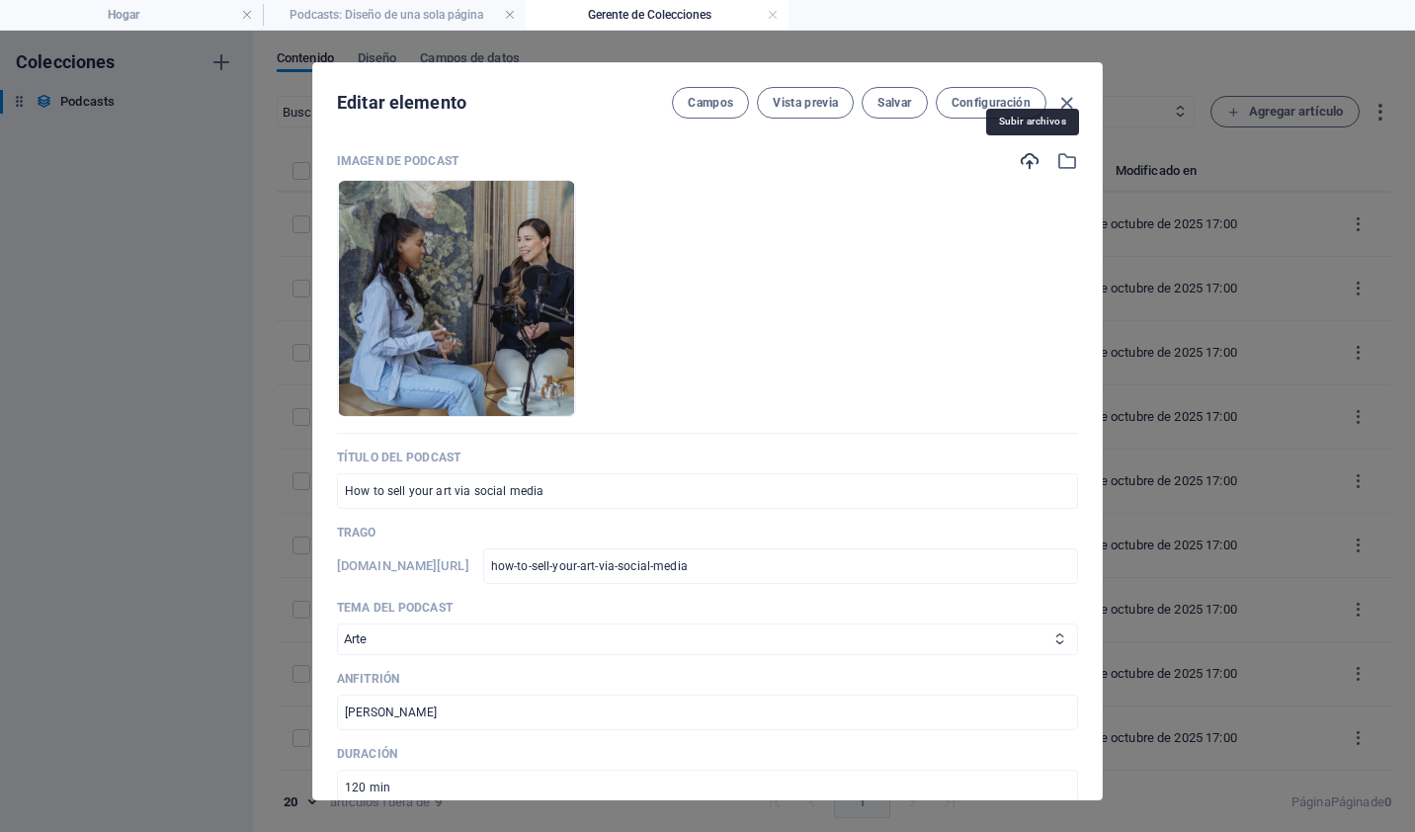
click at [1025, 160] on icon "button" at bounding box center [1030, 161] width 22 height 22
click at [1056, 167] on icon "button" at bounding box center [1067, 161] width 22 height 22
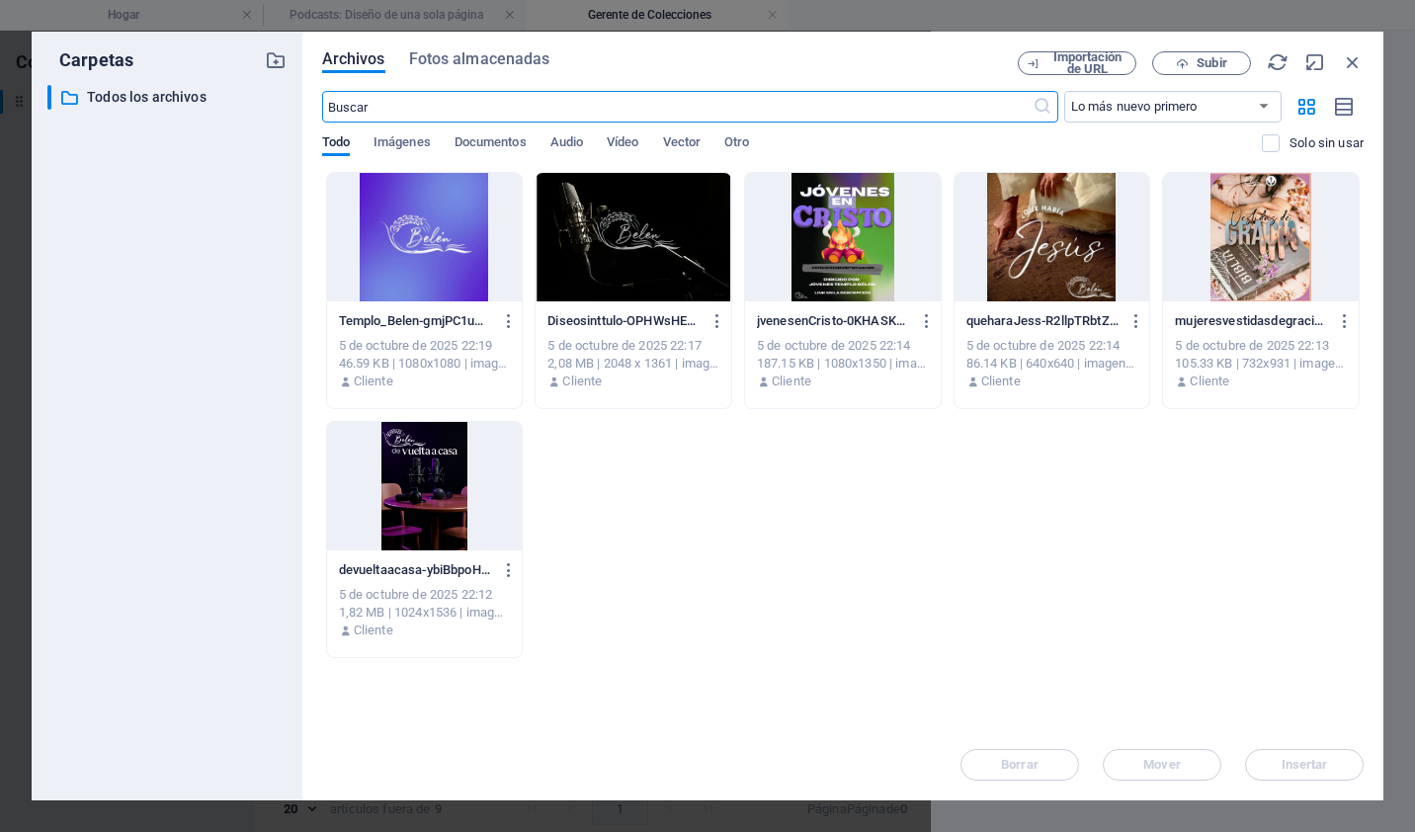
click at [415, 449] on div at bounding box center [425, 486] width 196 height 128
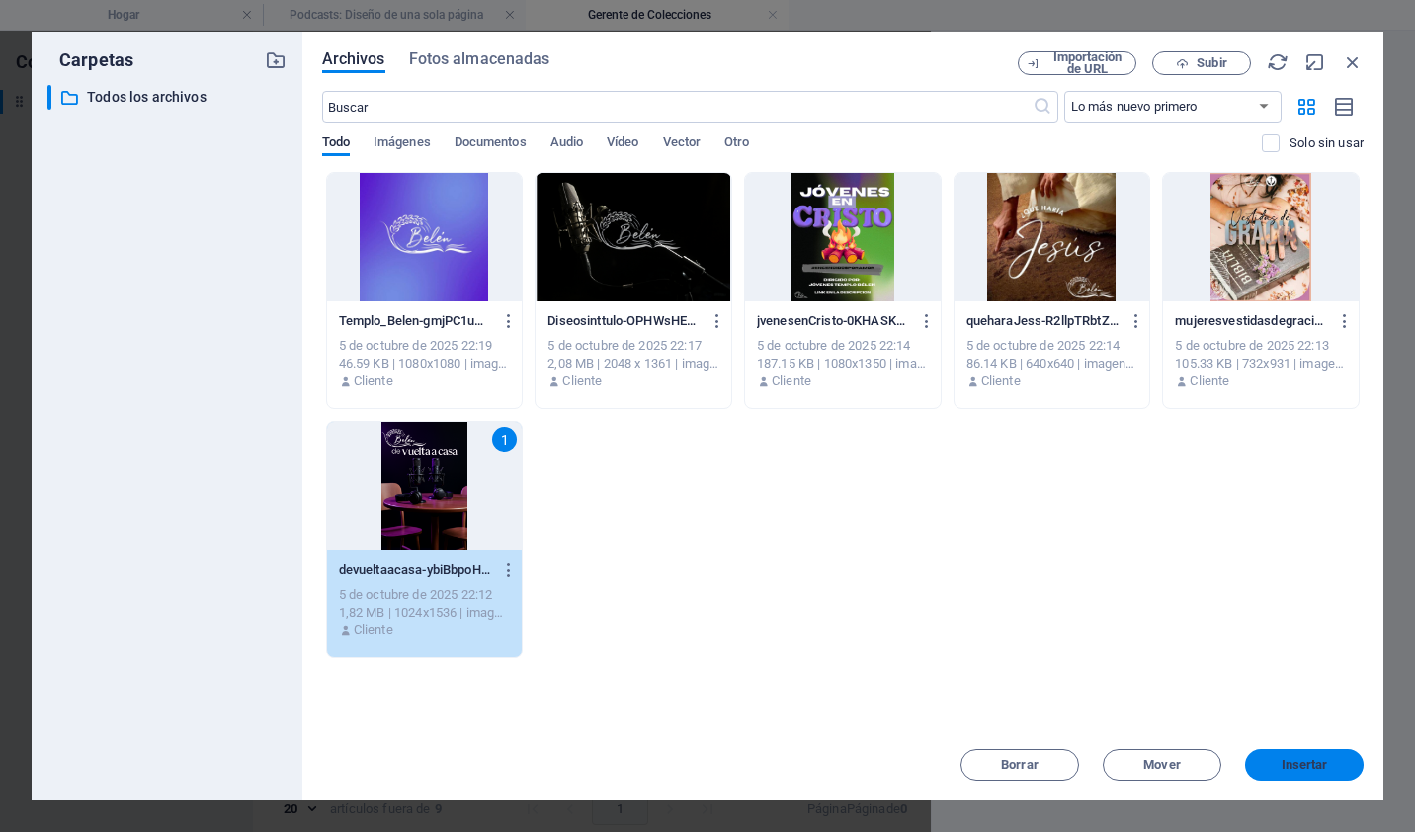
click at [1294, 752] on button "Insertar" at bounding box center [1304, 765] width 119 height 32
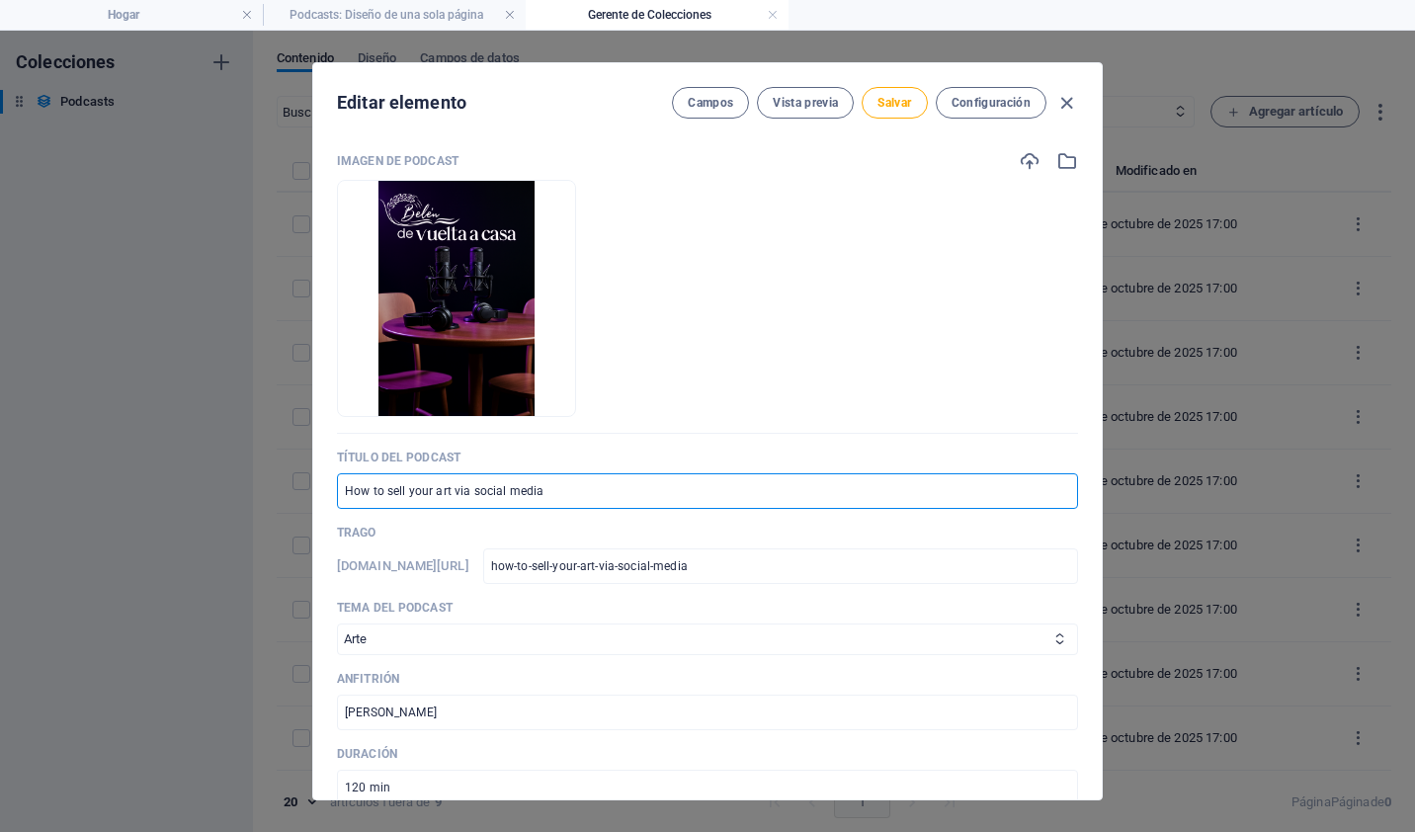
drag, startPoint x: 605, startPoint y: 484, endPoint x: 147, endPoint y: 524, distance: 459.2
click at [147, 524] on div "Editar elemento Campos Vista previa Salvar Configuración Imagen de podcast Drop…" at bounding box center [707, 431] width 1415 height 801
type input "De"
type input "de"
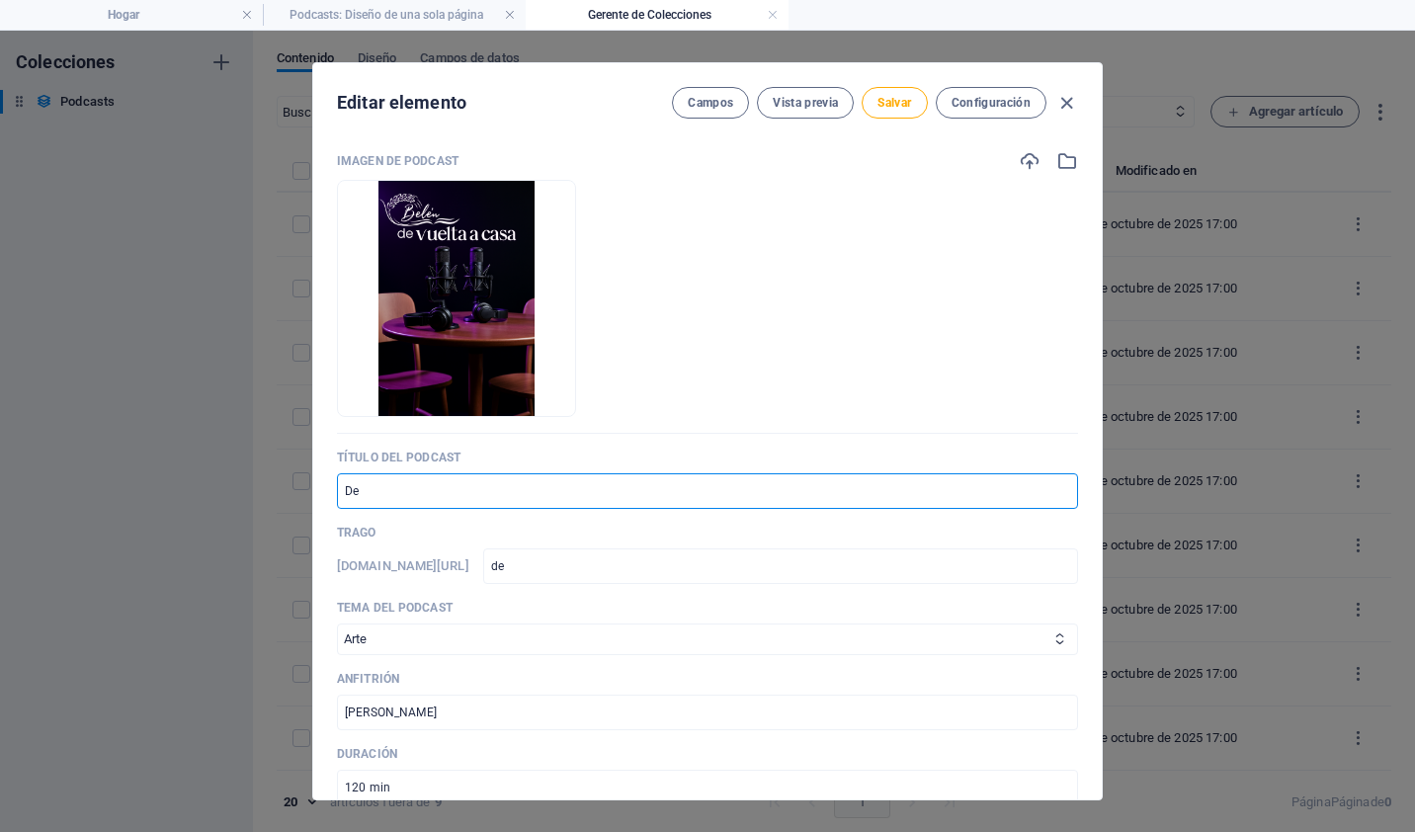
type input "De V"
type input "de-v"
type input "De Vu"
type input "de-vu"
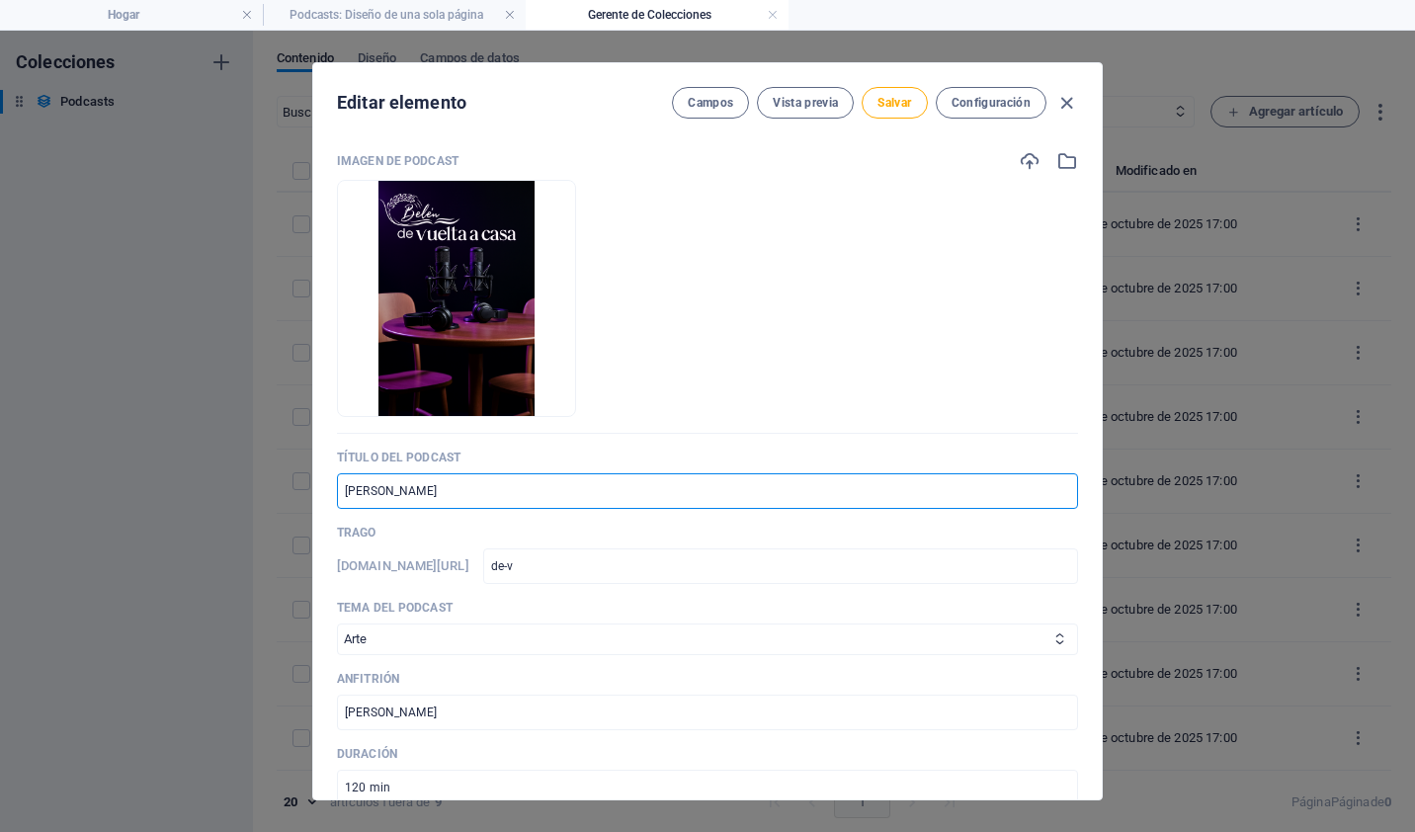
type input "de-vu"
type input "De Vue"
type input "de-vue"
type input "De Vuel"
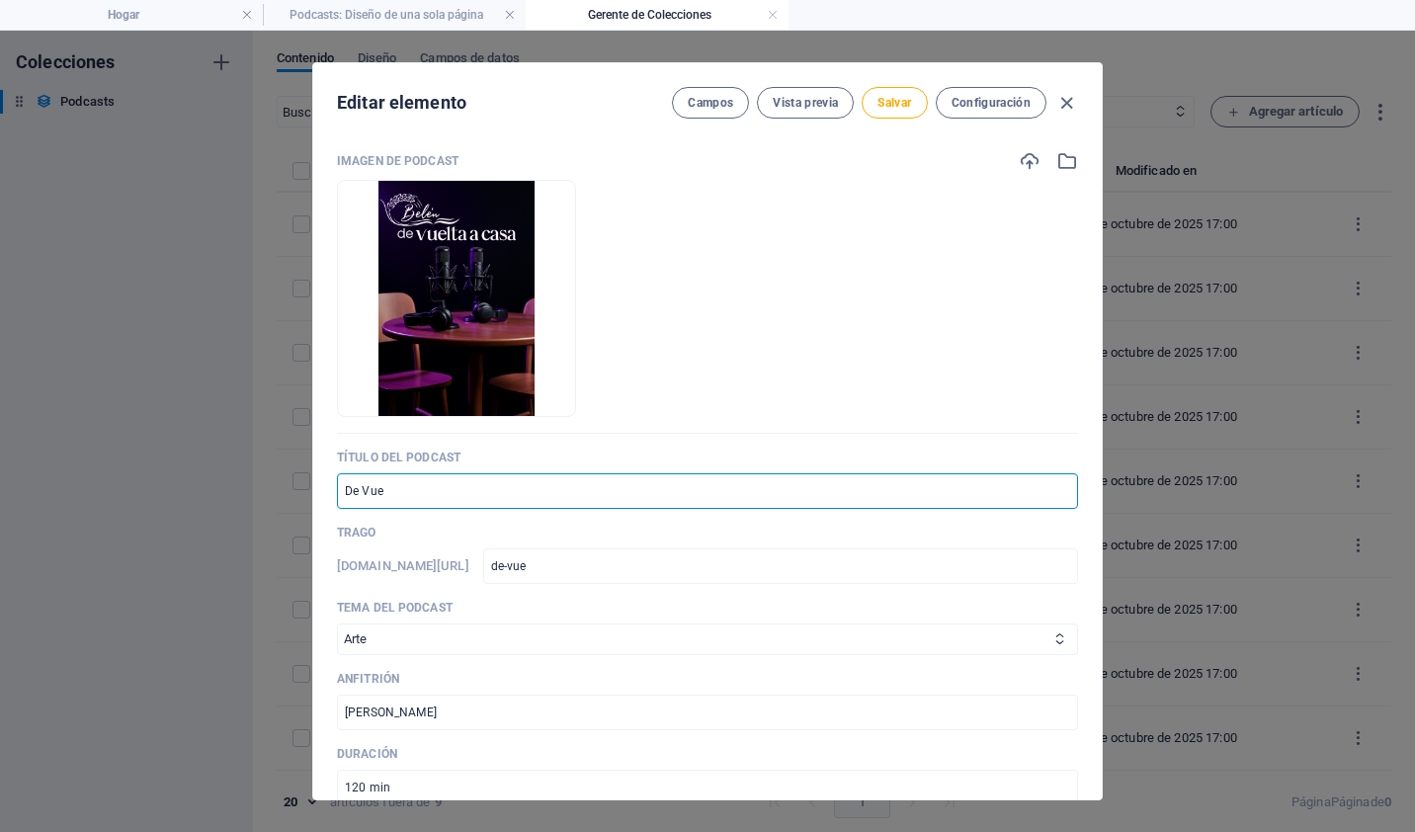
type input "de-vuel"
type input "De Vuelt"
type input "de-vuelt"
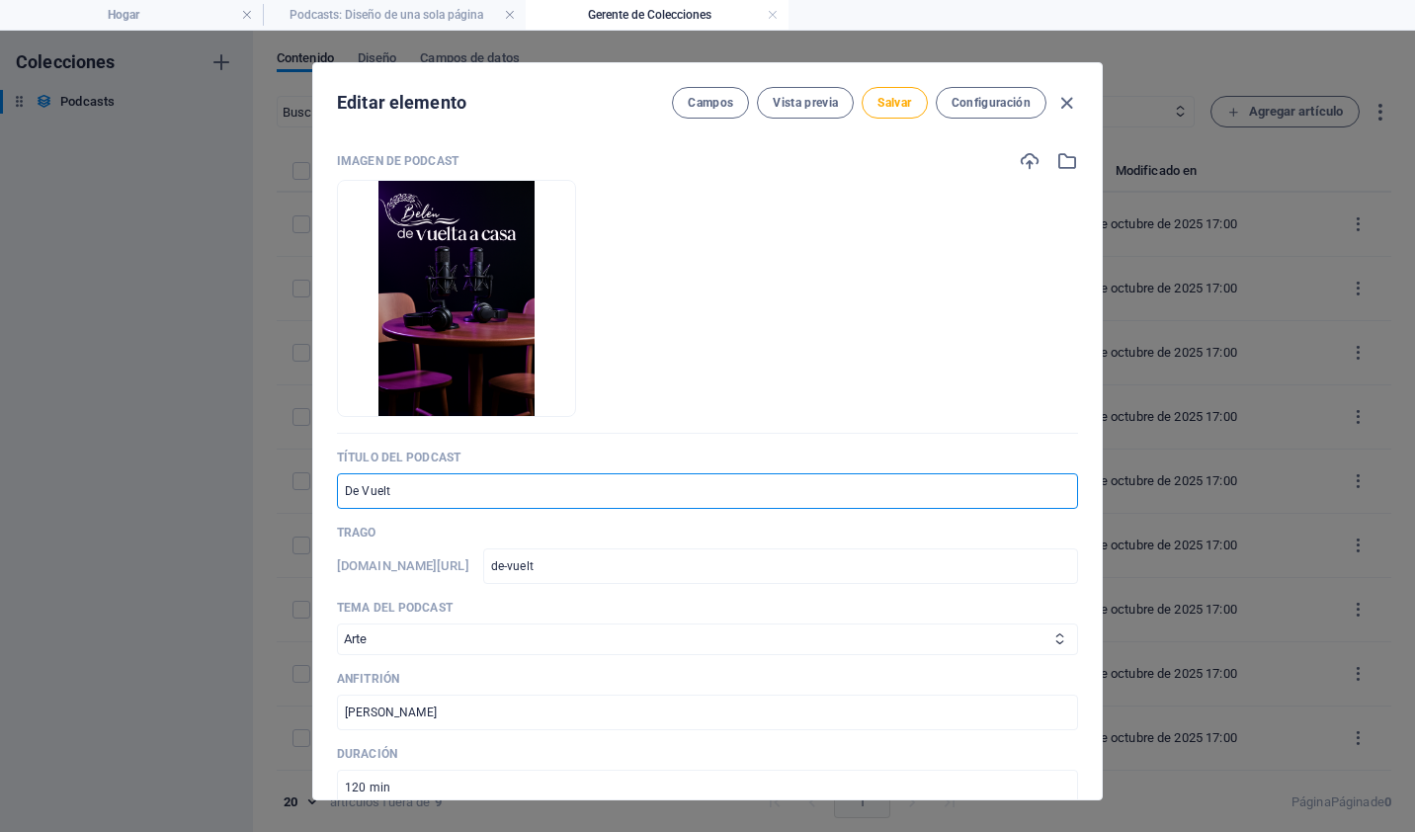
type input "De Vuelta"
type input "de-vuelta"
type input "De Vuelta a"
type input "de-vuelta-a"
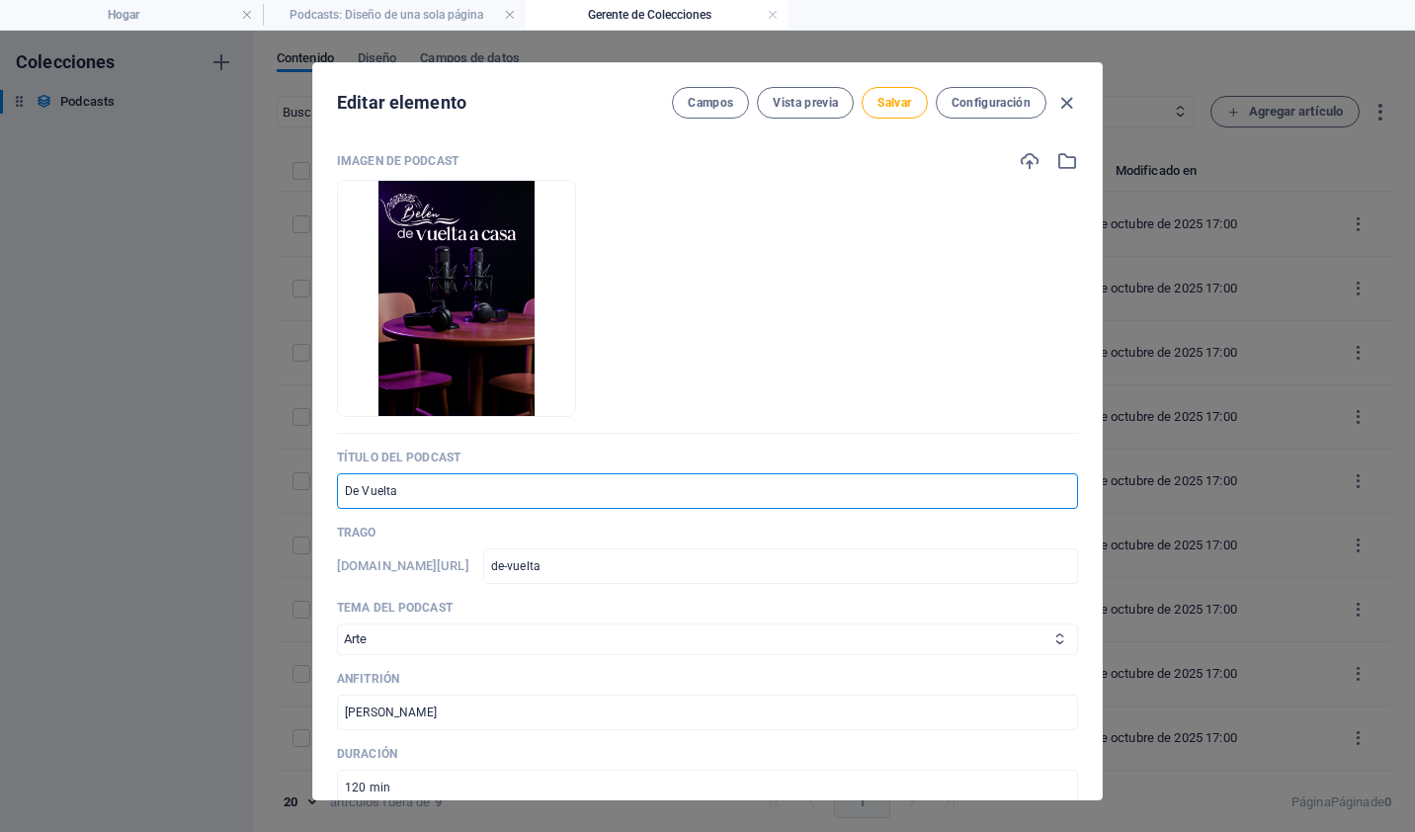
type input "de-vuelta-a"
type input "De Vuelta a C"
type input "de-vuelta-a-c"
type input "De Vuelta a Ca"
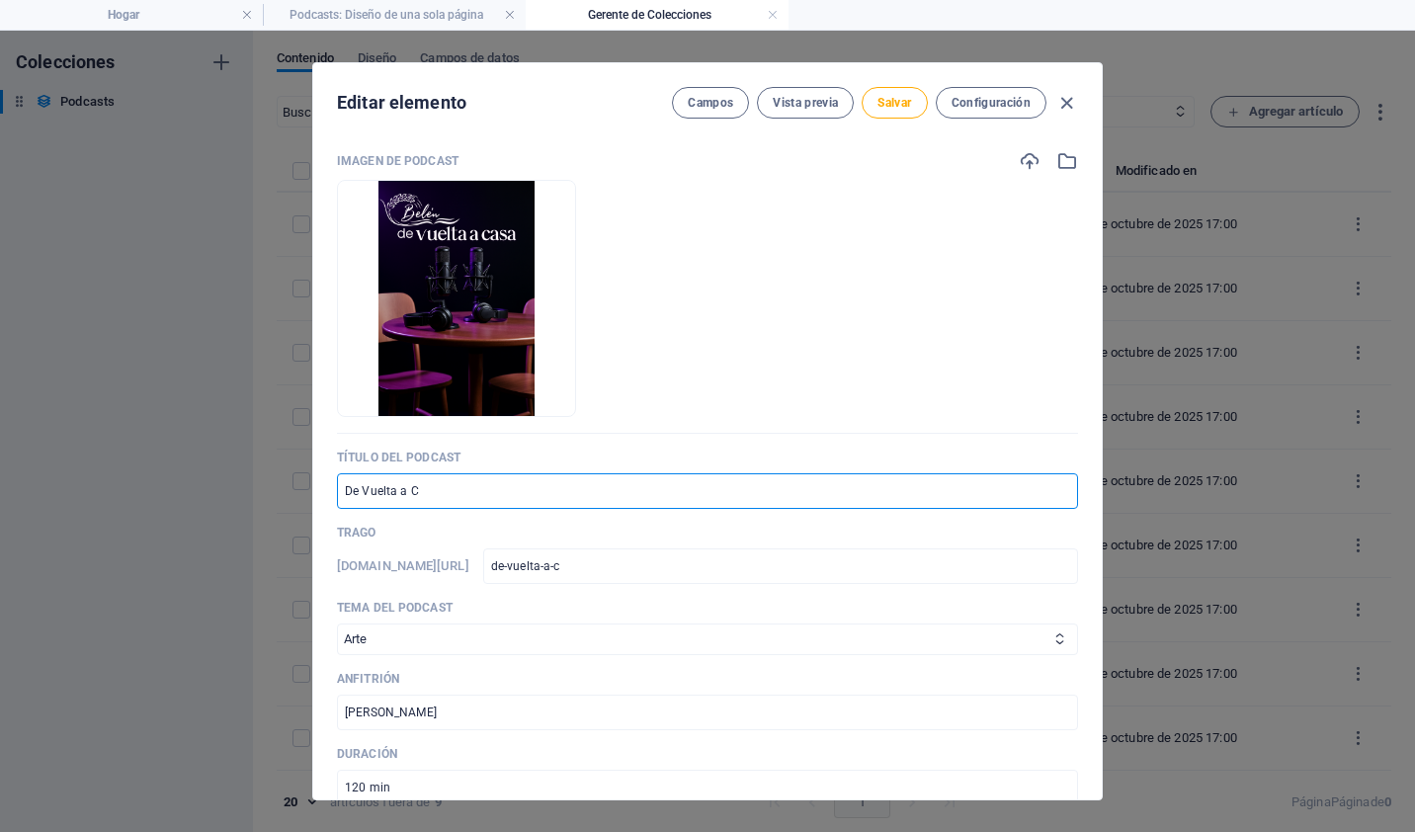
type input "de-vuelta-a-ca"
type input "De Vuelta a Cas"
type input "de-vuelta-a-cas"
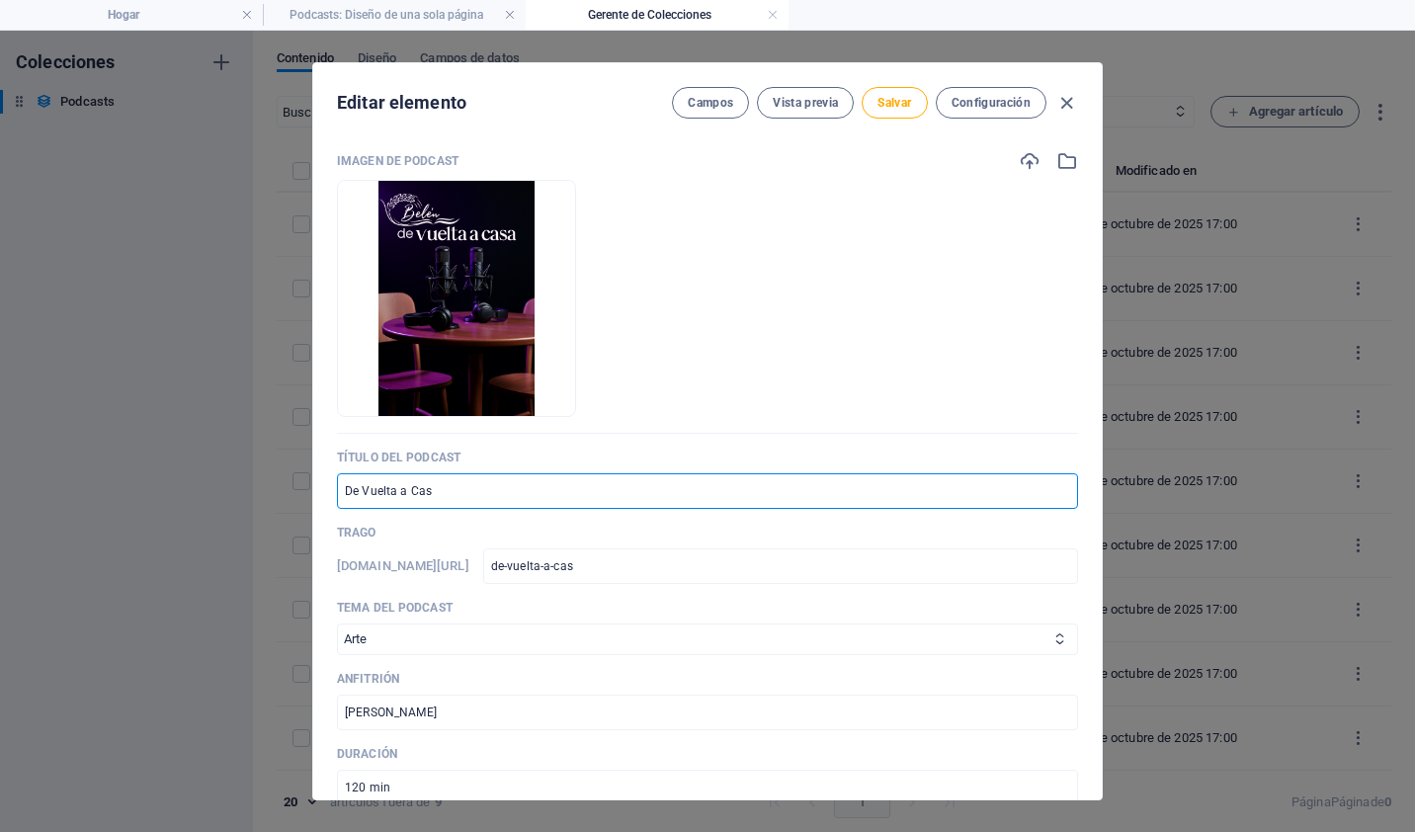
type input "De Vuelta a Casa"
type input "de-vuelta-a-casa"
type input "De Vuelta a Casa"
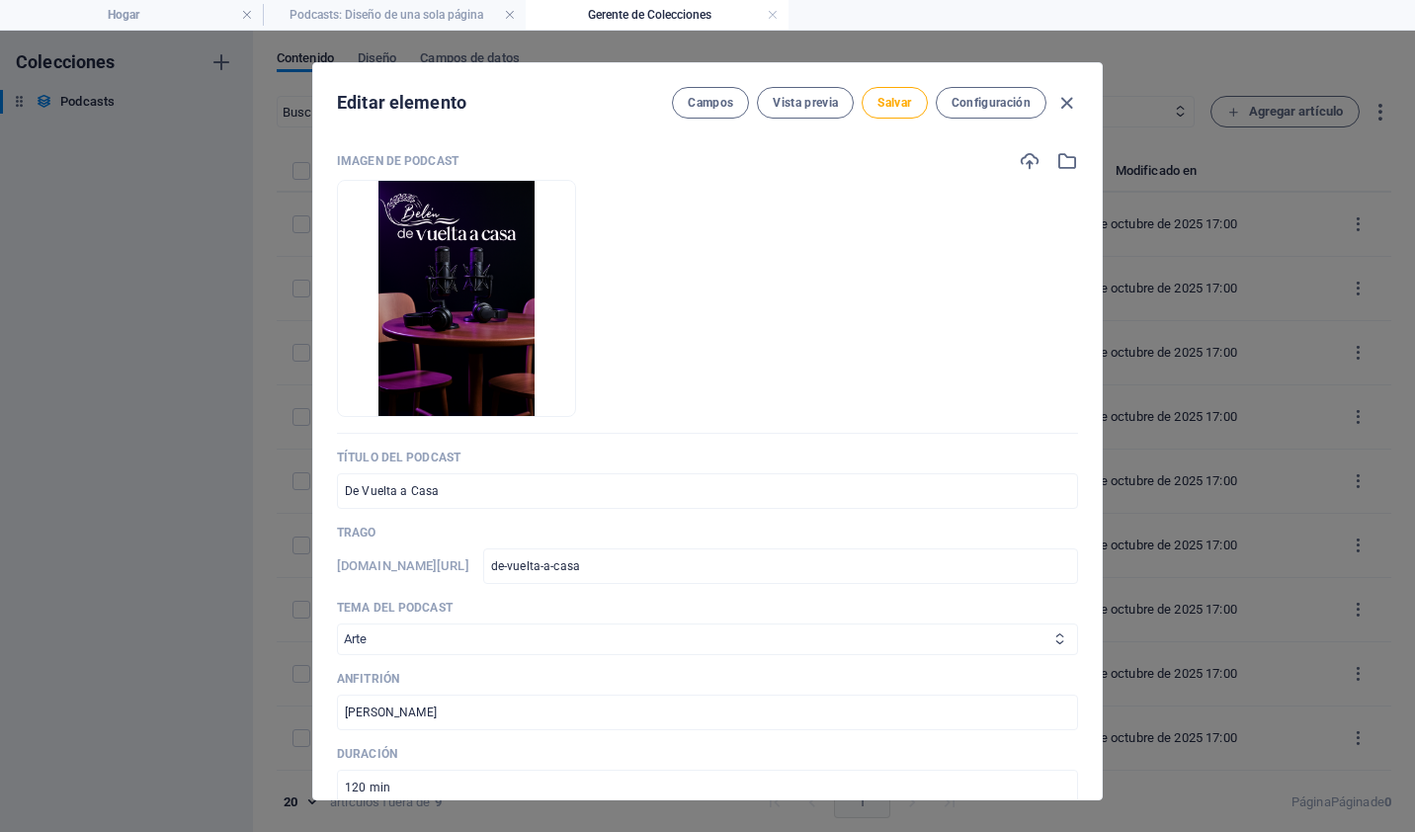
click at [465, 630] on select "Negocio Arranque Educación Deporte Viajar Arte" at bounding box center [707, 640] width 741 height 32
click at [417, 628] on select "Negocio Arranque Educación Deporte Viajar Arte" at bounding box center [707, 640] width 741 height 32
click at [1059, 641] on icon at bounding box center [1059, 638] width 13 height 13
click at [1053, 639] on icon at bounding box center [1059, 638] width 13 height 13
click at [965, 638] on select "Negocio Arranque Educación Deporte Viajar Arte" at bounding box center [707, 640] width 741 height 32
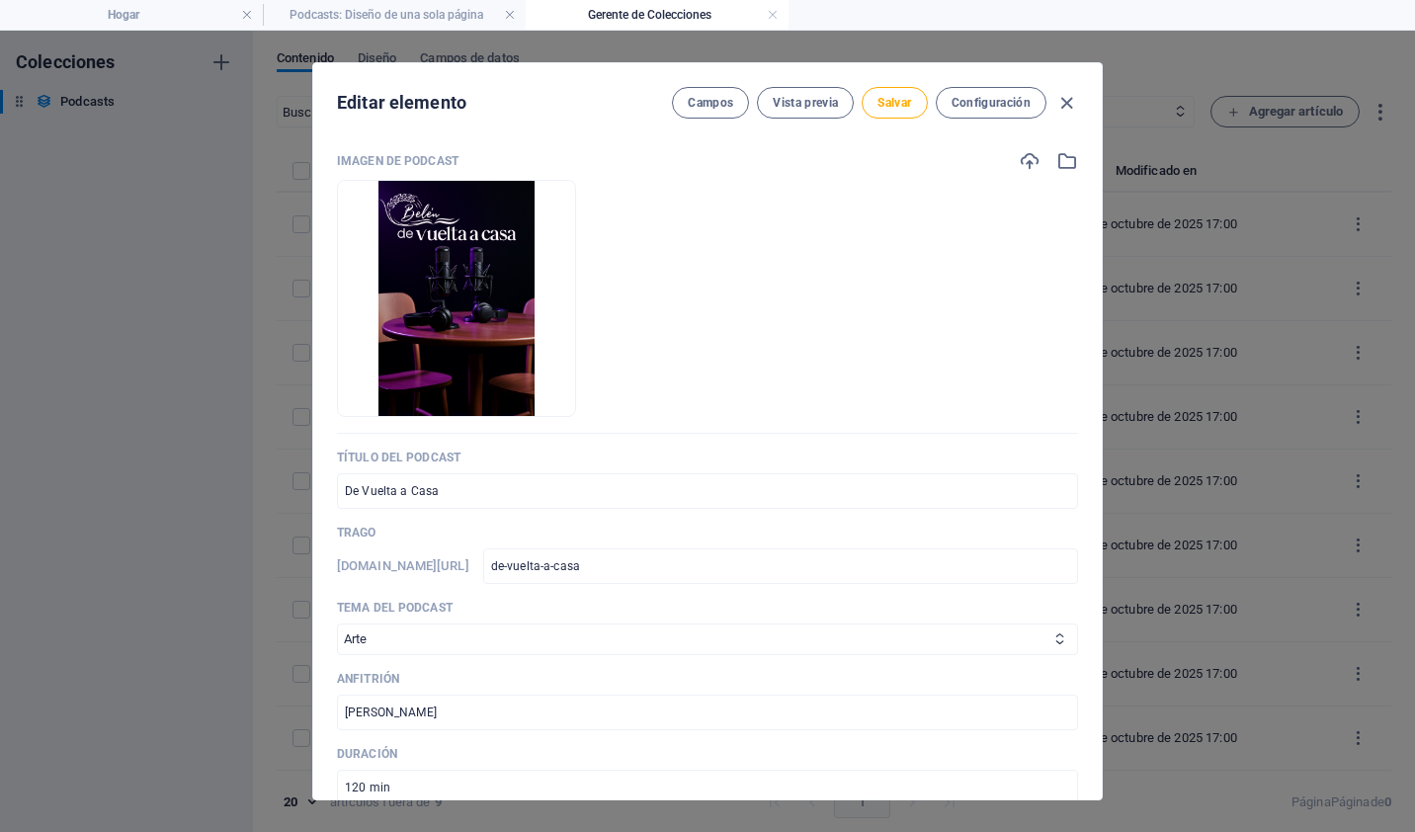
select select "Education"
click at [337, 624] on select "Negocio Arranque Educación Deporte Viajar Arte" at bounding box center [707, 640] width 741 height 32
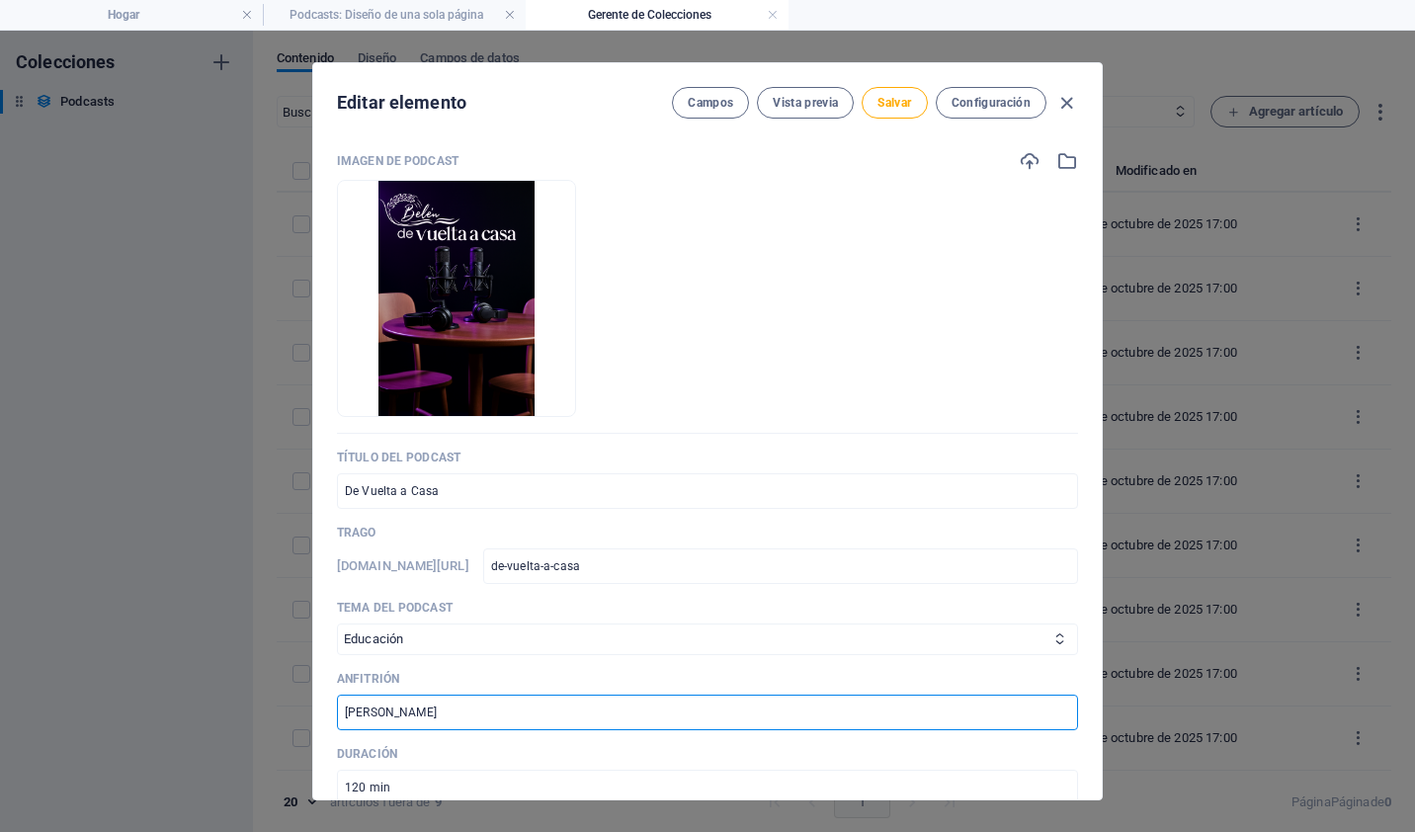
click at [427, 706] on input "[PERSON_NAME]" at bounding box center [707, 713] width 741 height 36
drag, startPoint x: 427, startPoint y: 706, endPoint x: 275, endPoint y: 697, distance: 152.4
click at [275, 697] on div "Editar elemento Campos Vista previa Salvar Configuración Imagen de podcast Drop…" at bounding box center [707, 431] width 1415 height 801
type input "Radio Icla Templo Belén"
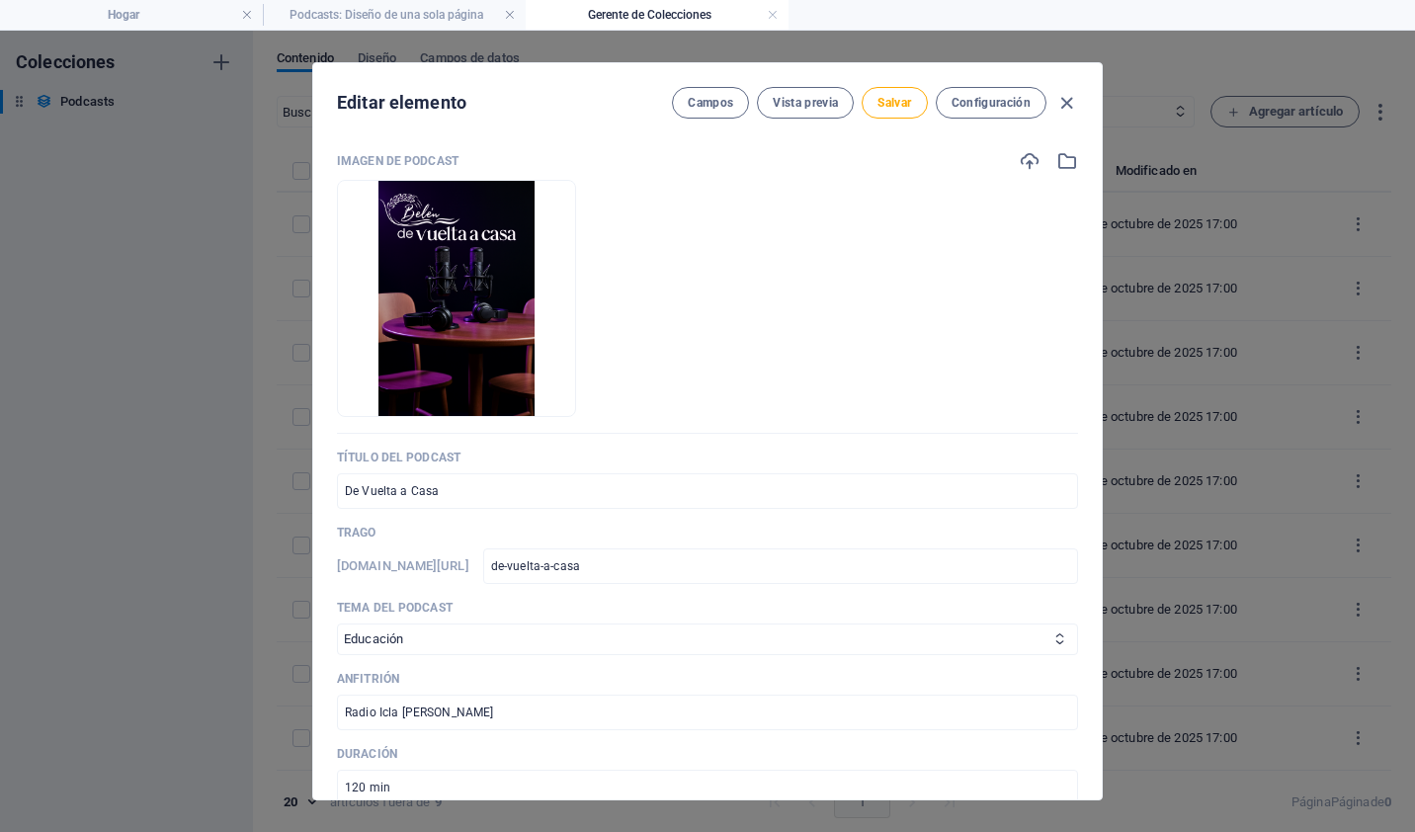
click at [1079, 662] on div "Imagen de podcast Drop files here to upload them instantly Título del podcast D…" at bounding box center [707, 466] width 789 height 665
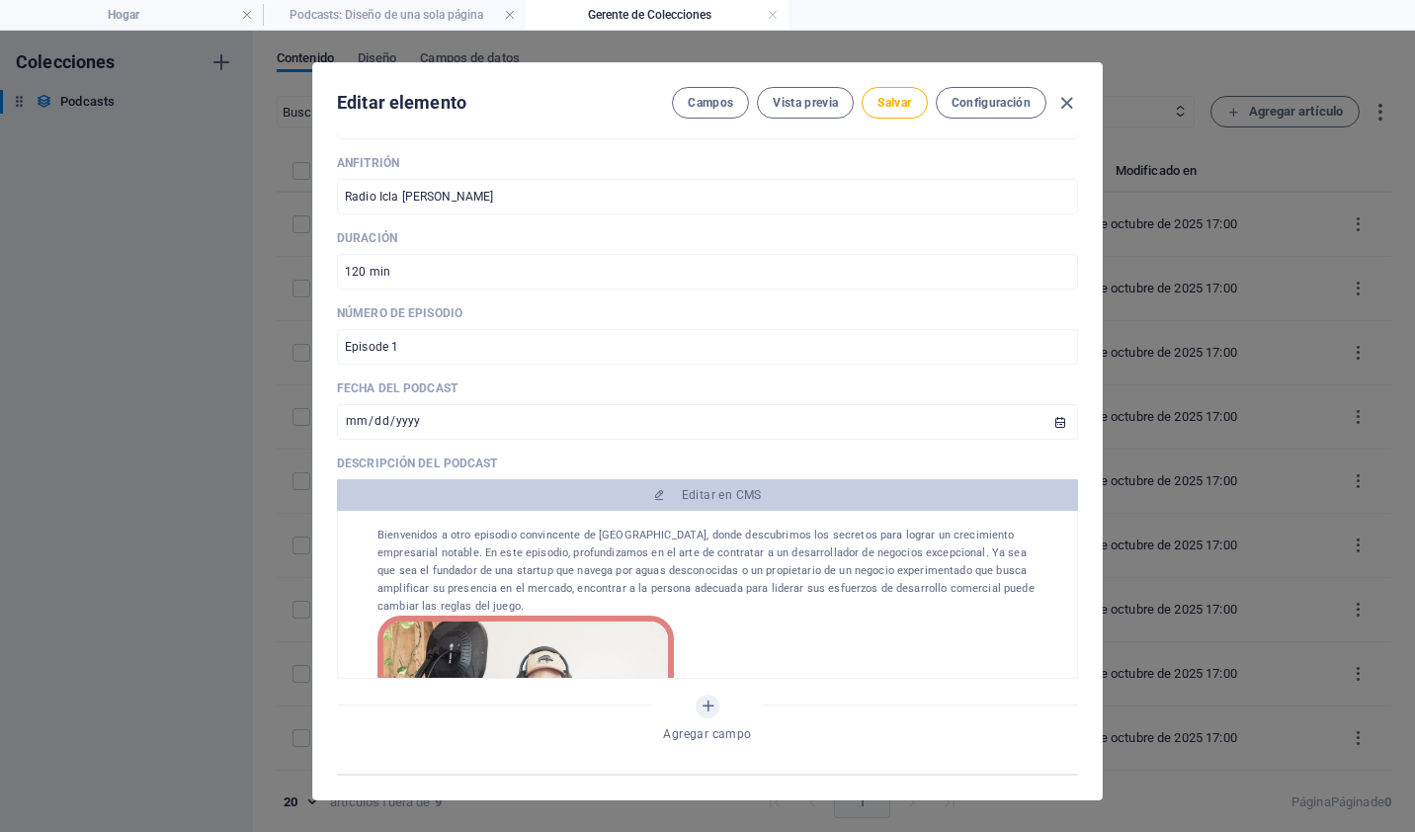
scroll to position [522, 0]
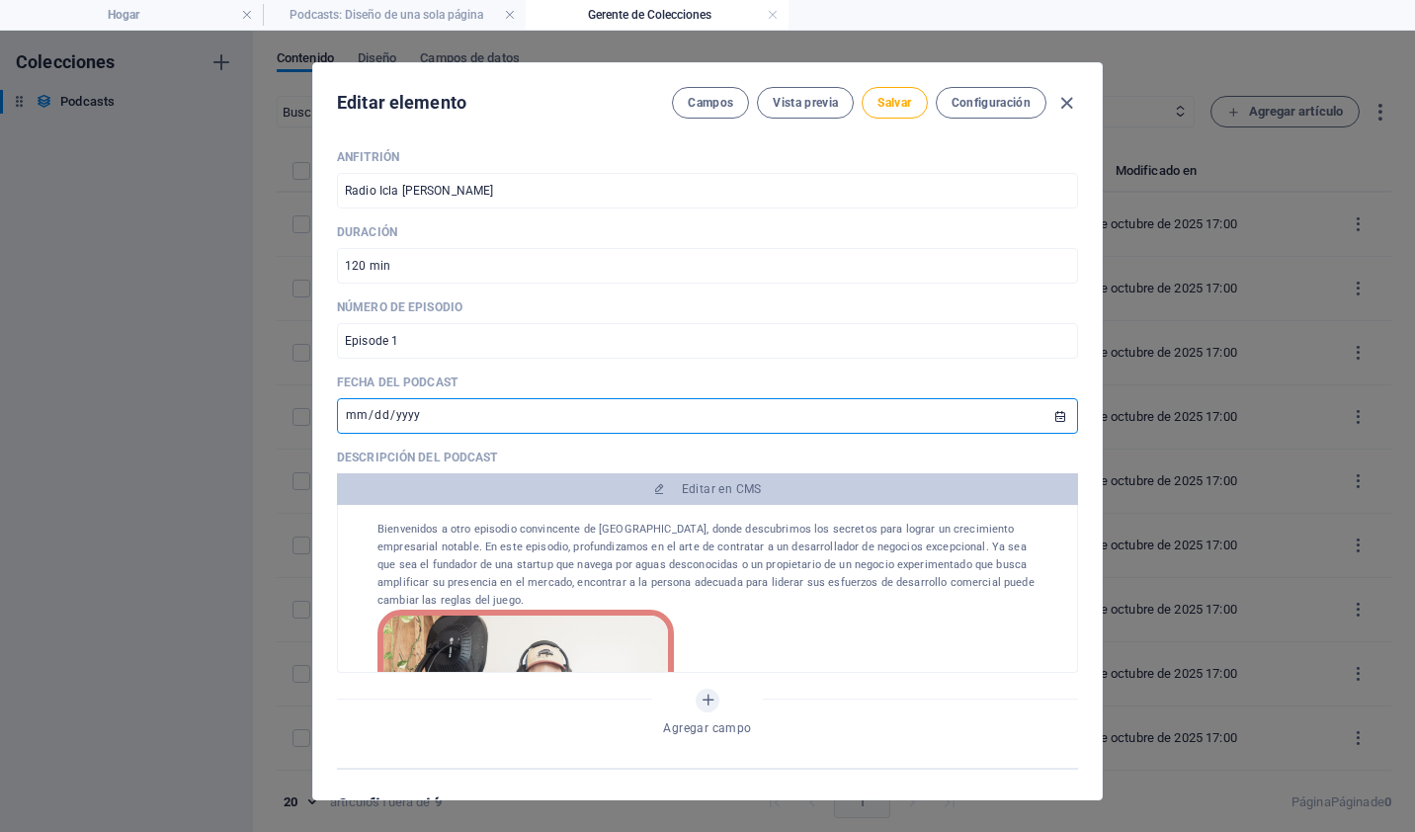
drag, startPoint x: 425, startPoint y: 417, endPoint x: 228, endPoint y: 439, distance: 197.8
click at [228, 439] on div "Editar elemento Campos Vista previa Salvar Configuración Imagen de podcast Drop…" at bounding box center [707, 431] width 1415 height 801
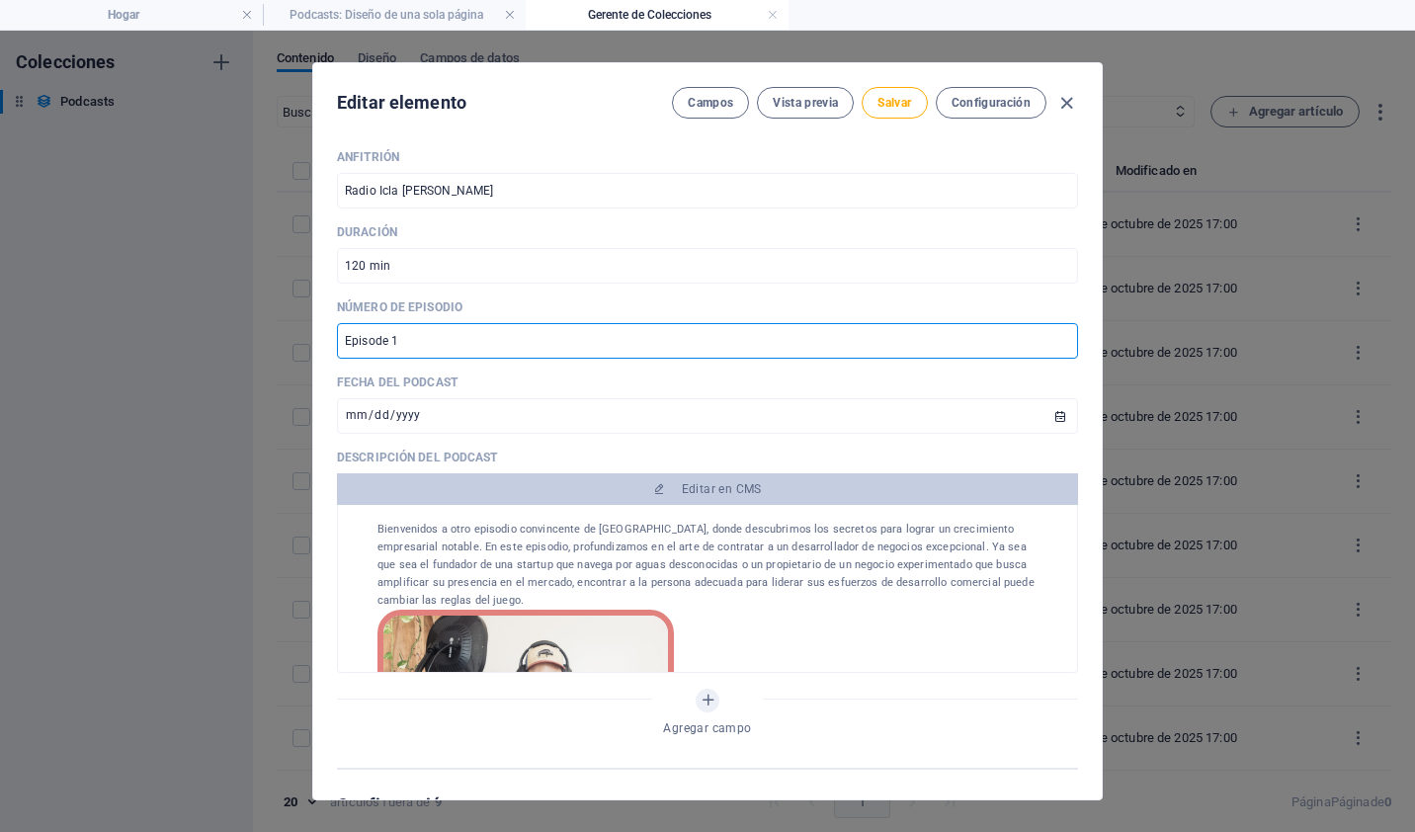
click at [461, 341] on input "Episode 1" at bounding box center [707, 341] width 741 height 36
type input "E"
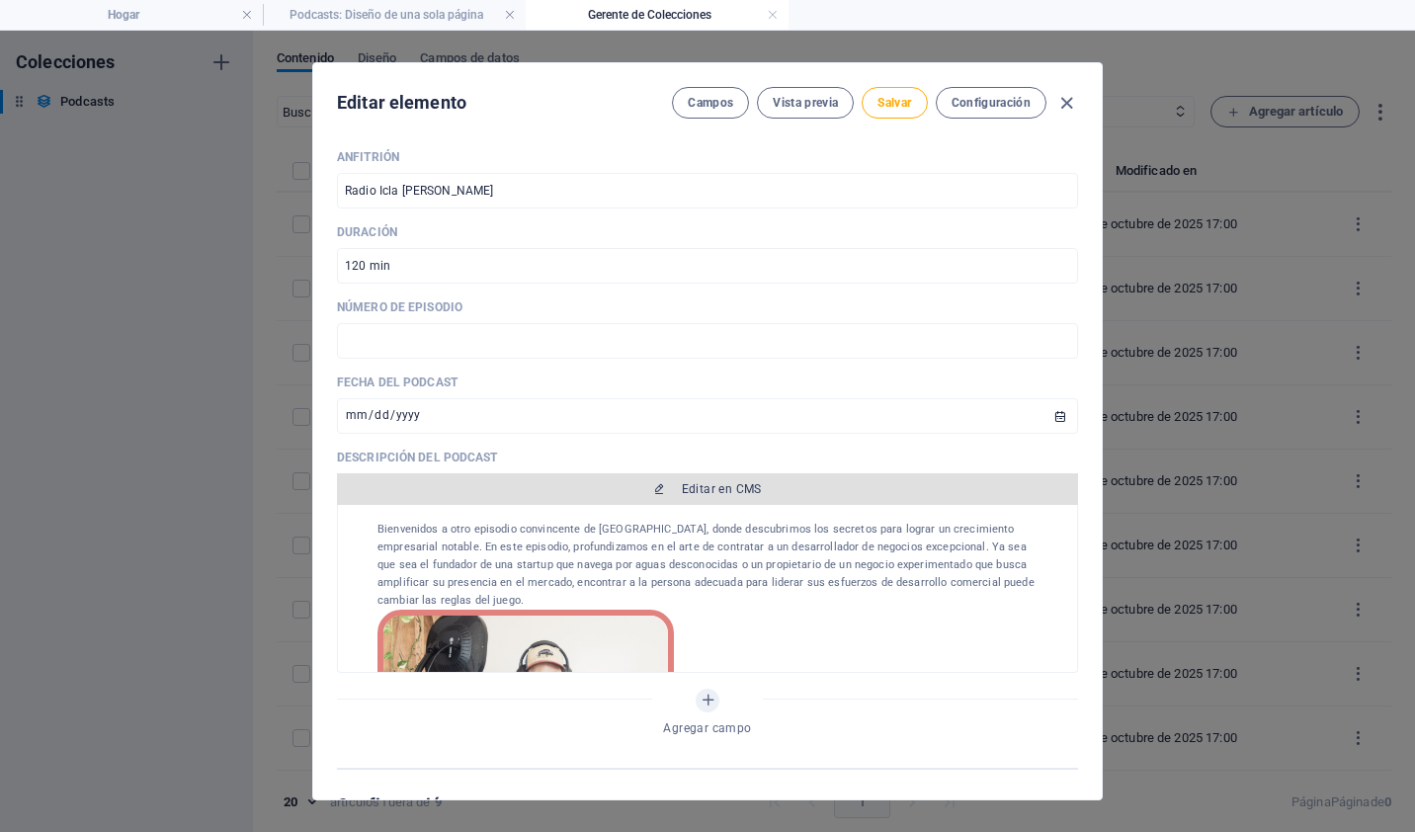
click at [682, 481] on span "Editar en CMS" at bounding box center [722, 489] width 80 height 16
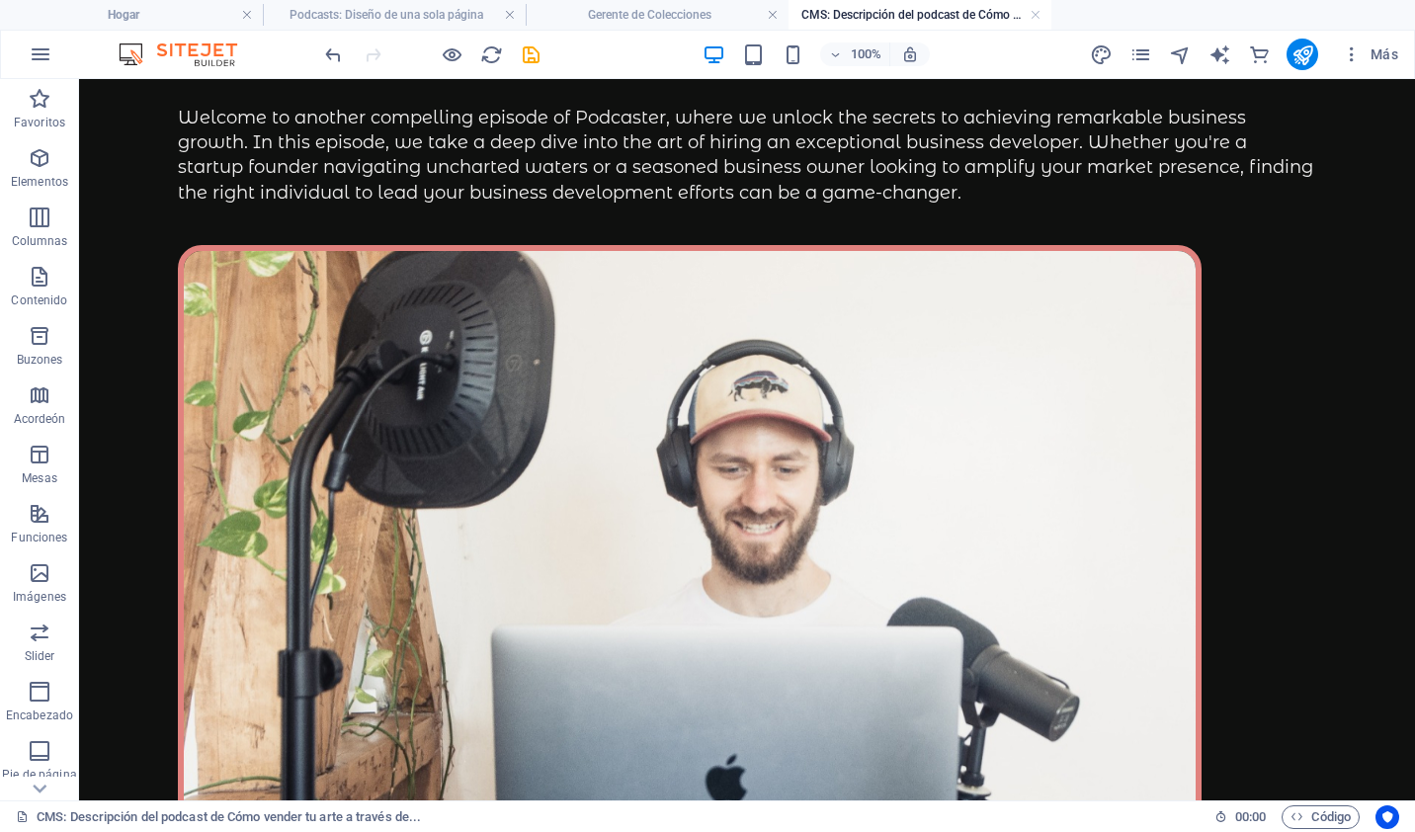
scroll to position [0, 0]
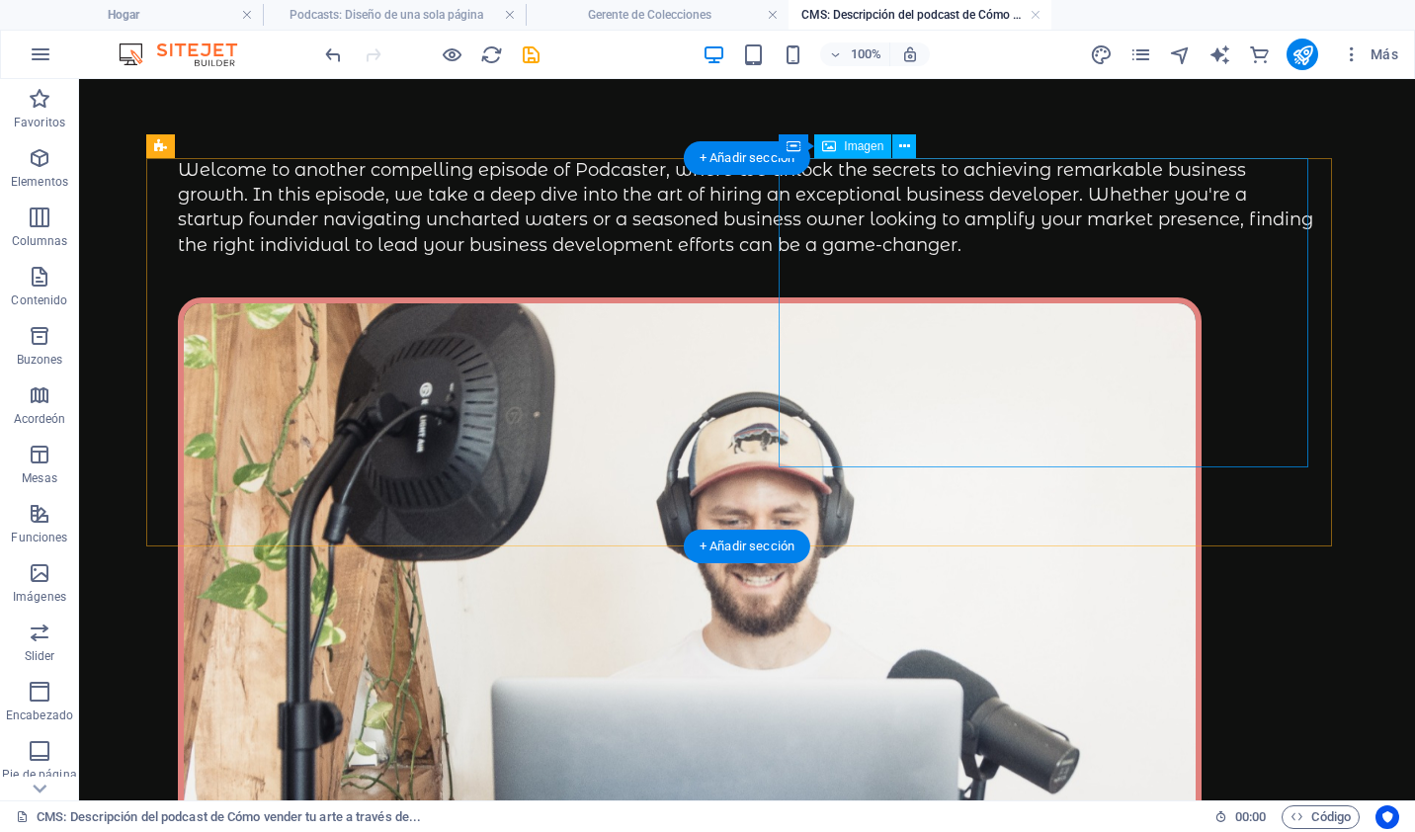
click at [934, 297] on figure at bounding box center [747, 593] width 1138 height 593
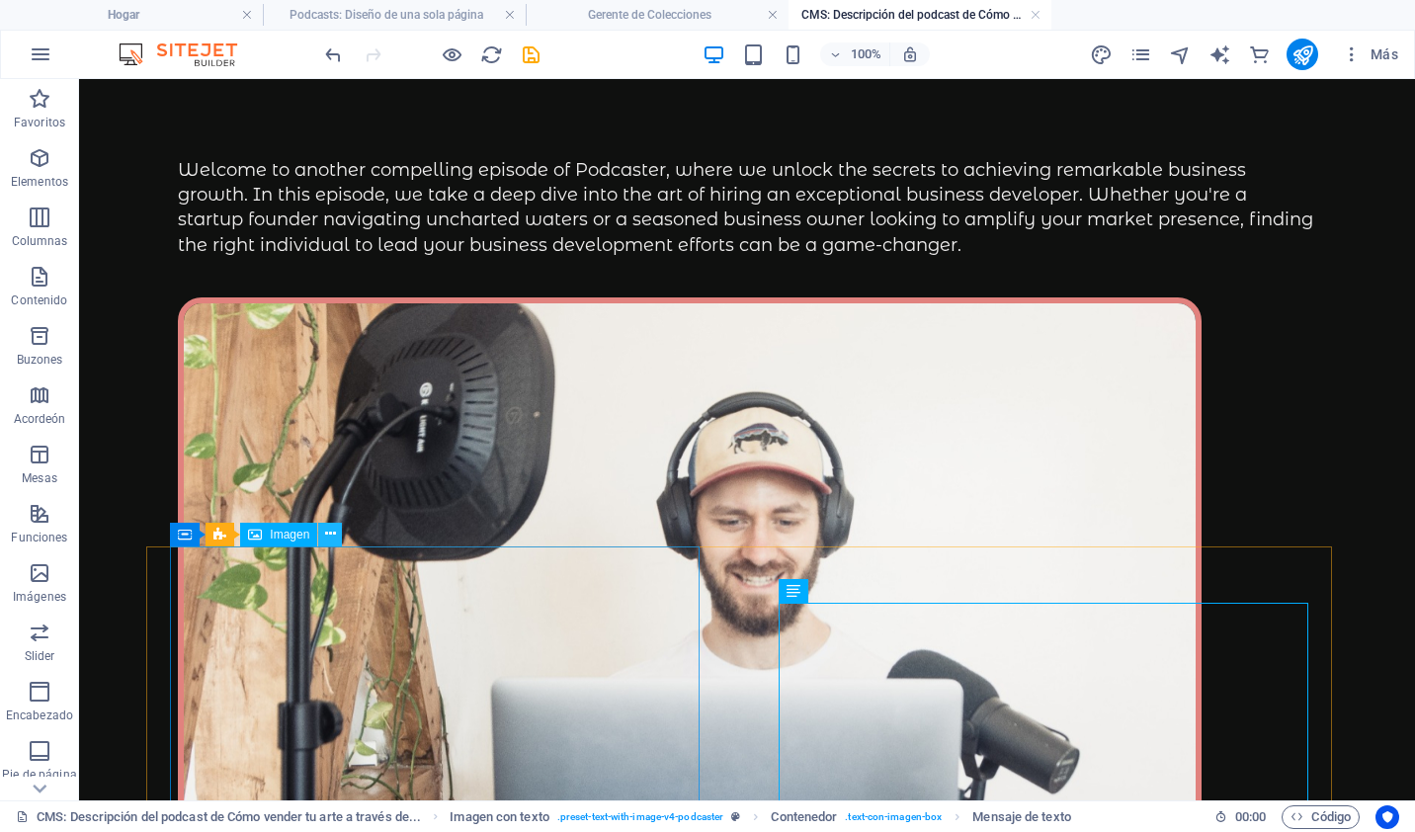
click at [325, 532] on icon at bounding box center [330, 534] width 11 height 21
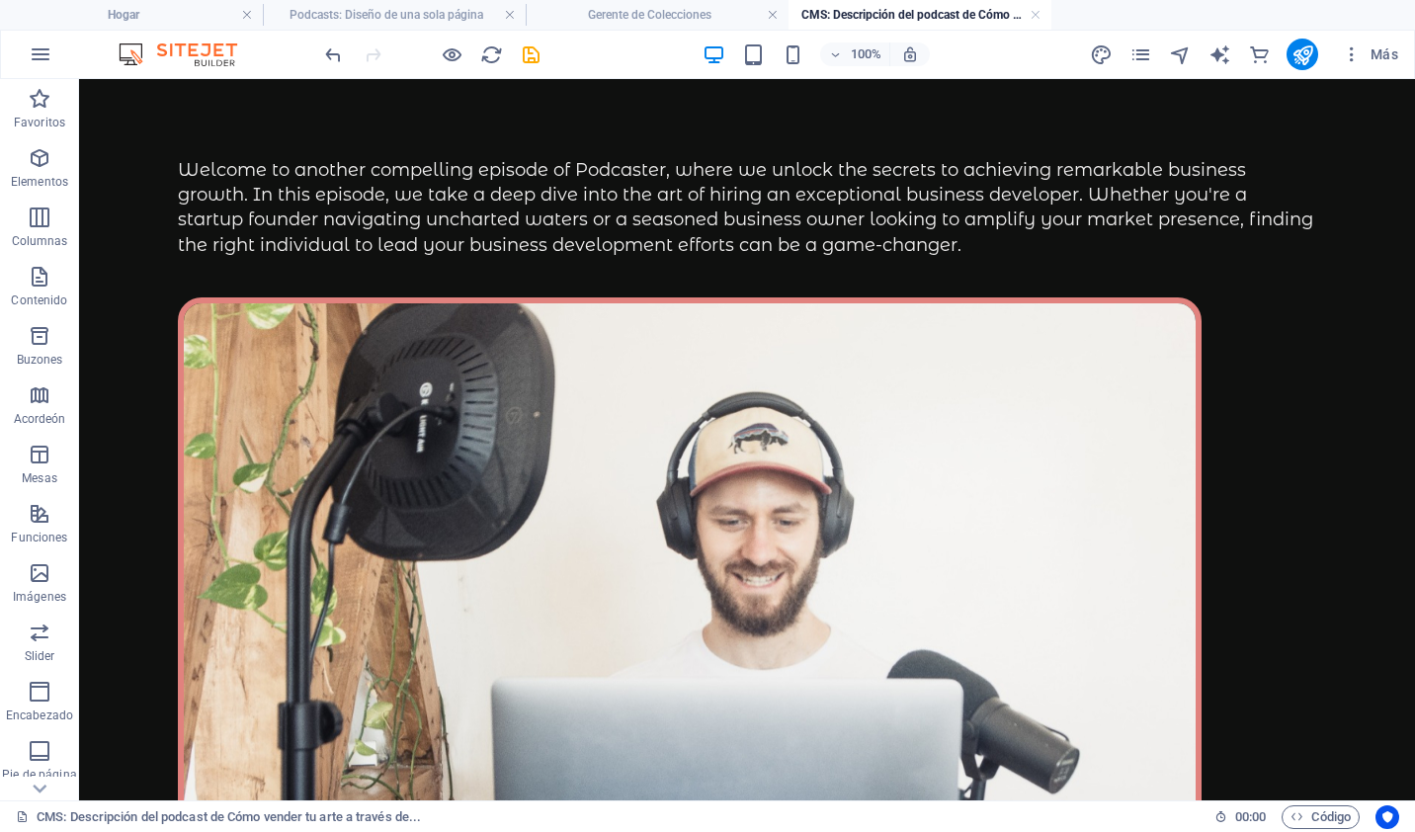
scroll to position [142, 0]
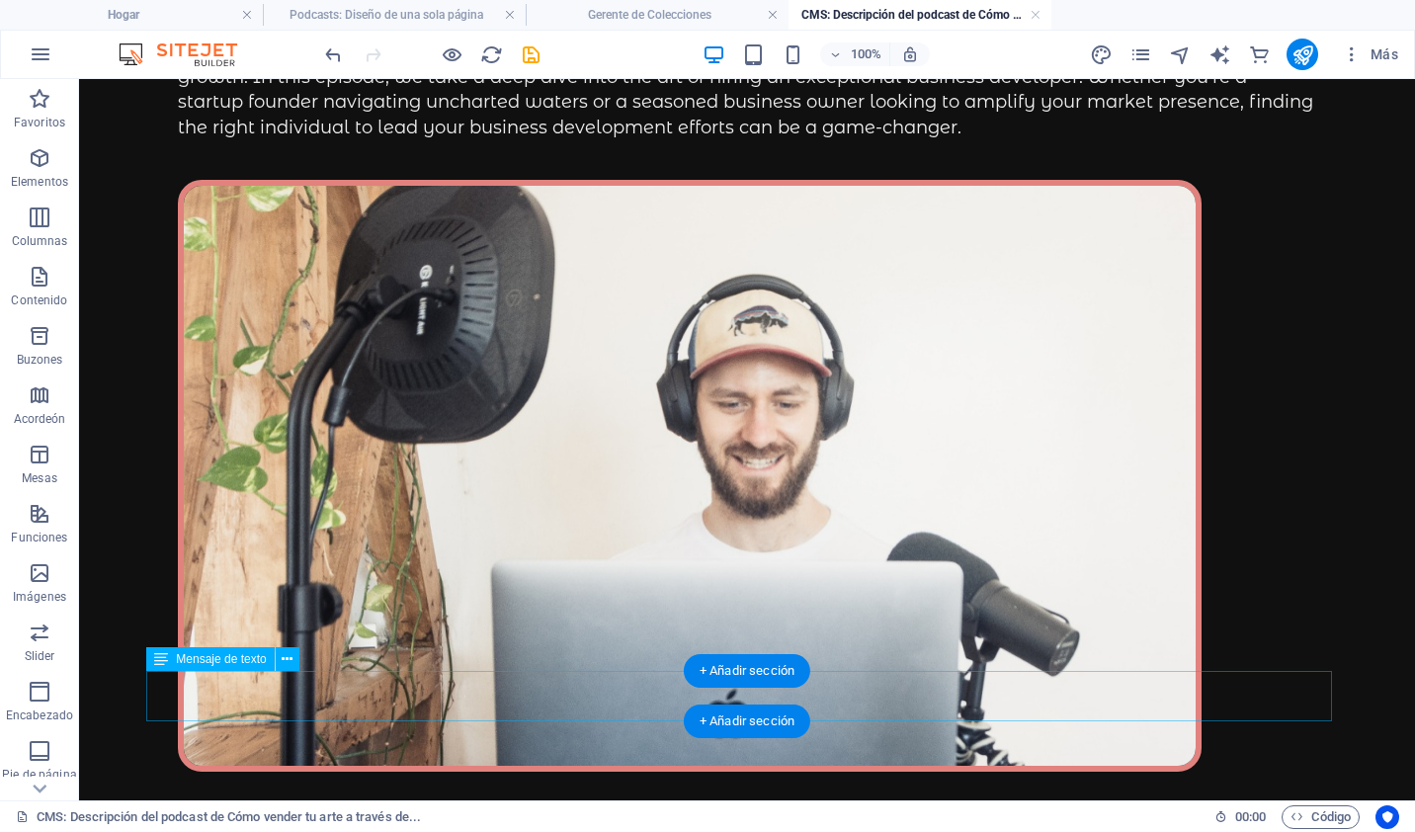
scroll to position [93, 0]
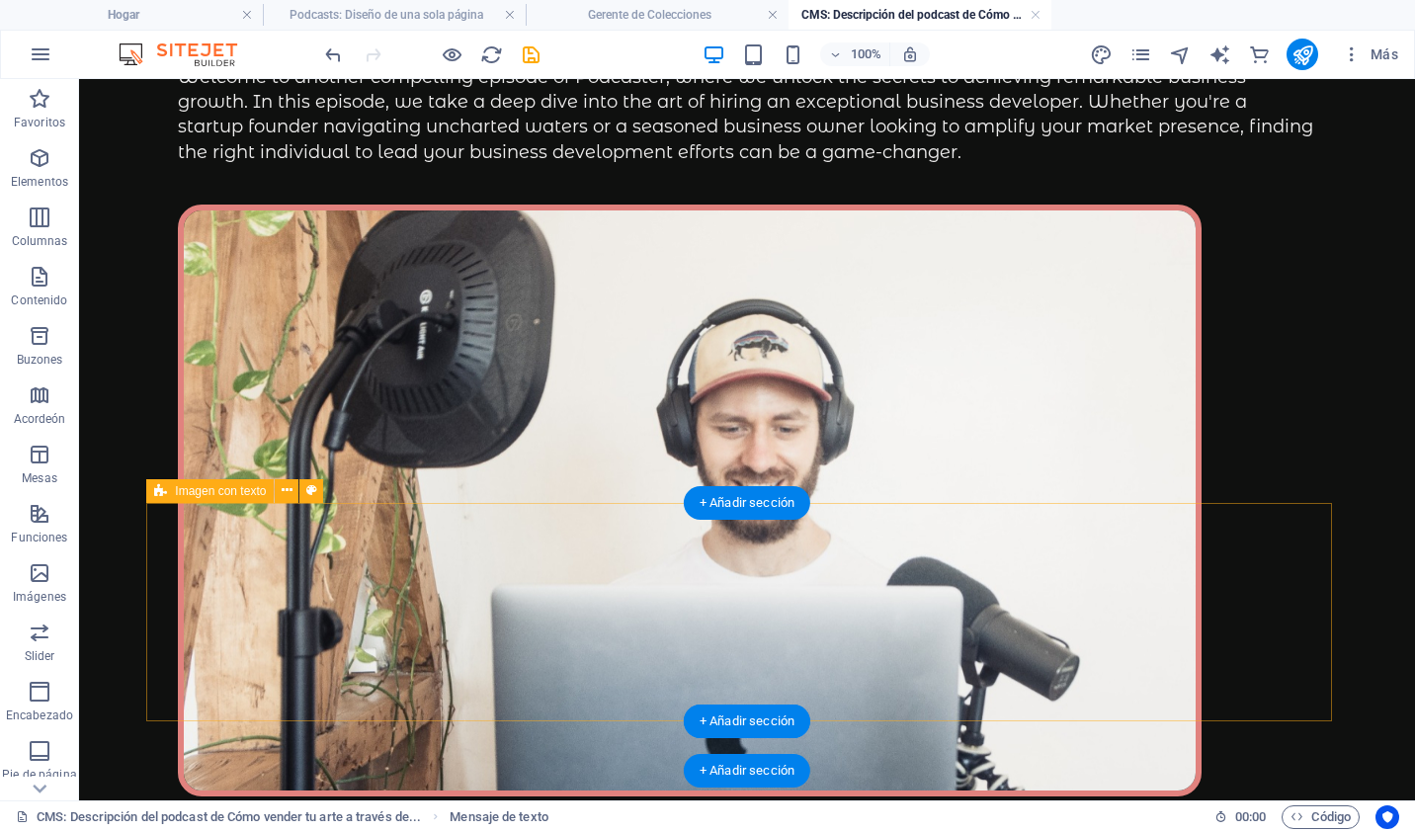
scroll to position [43, 0]
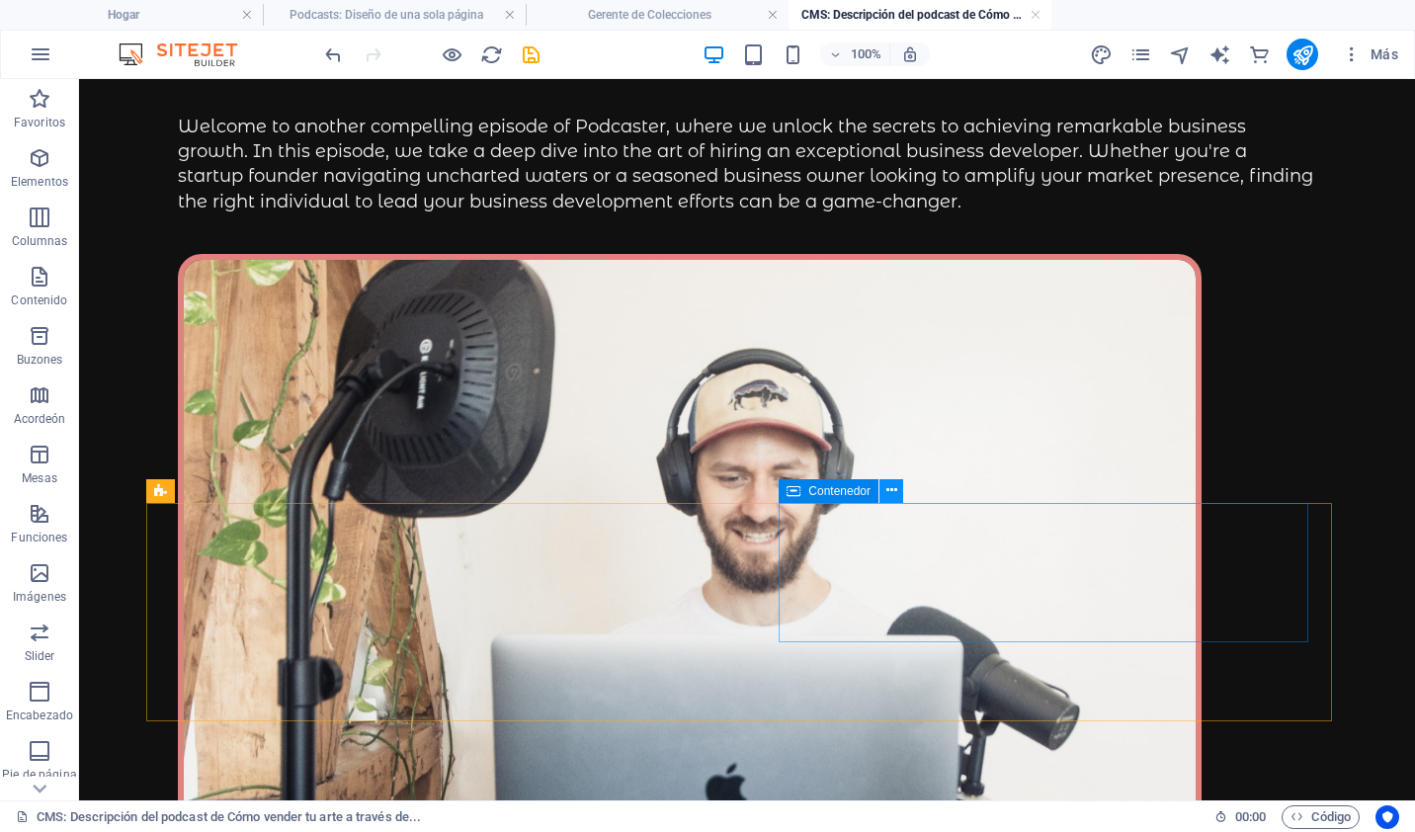
click at [898, 490] on button at bounding box center [891, 491] width 24 height 24
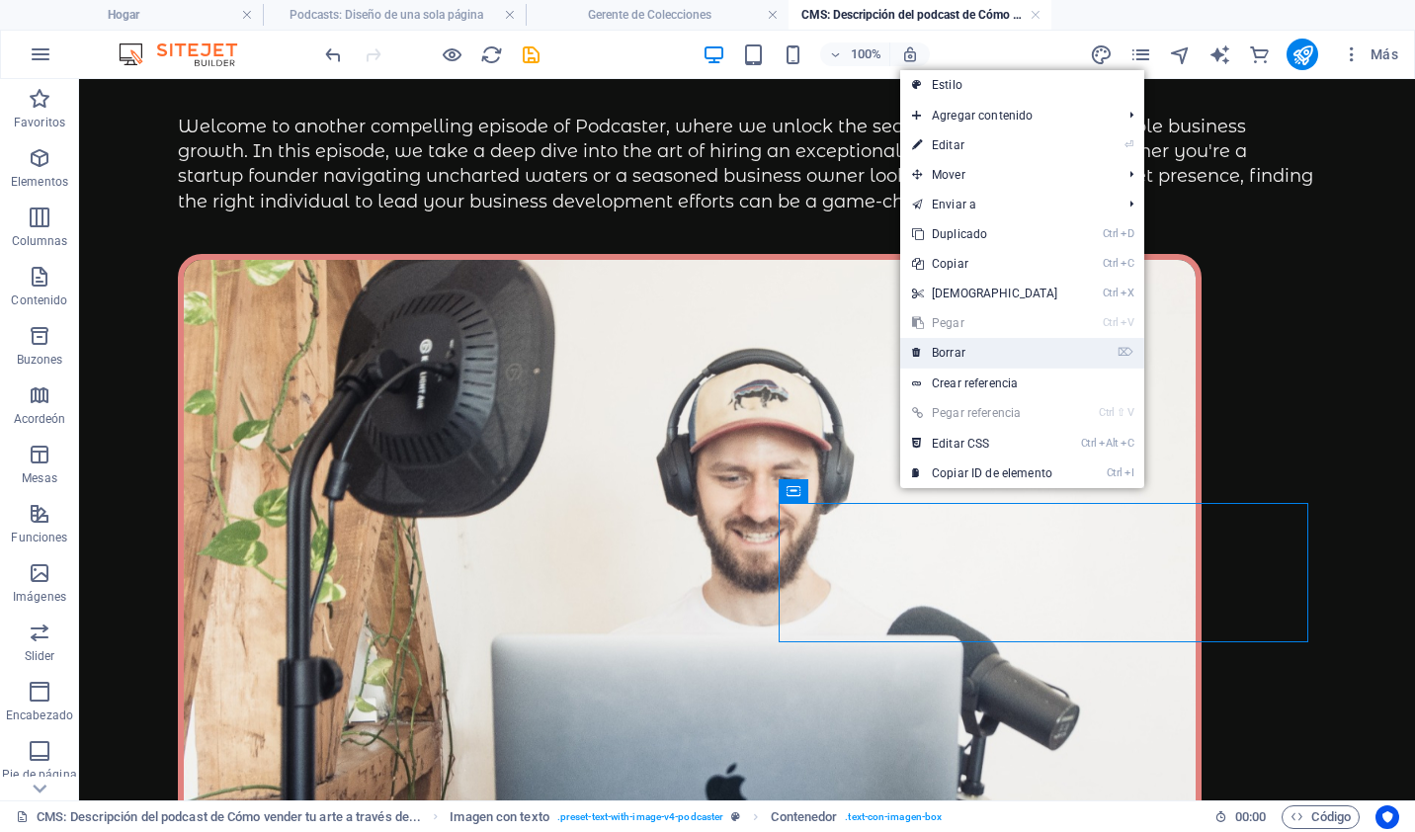
click at [965, 352] on font "Borrar" at bounding box center [949, 353] width 34 height 14
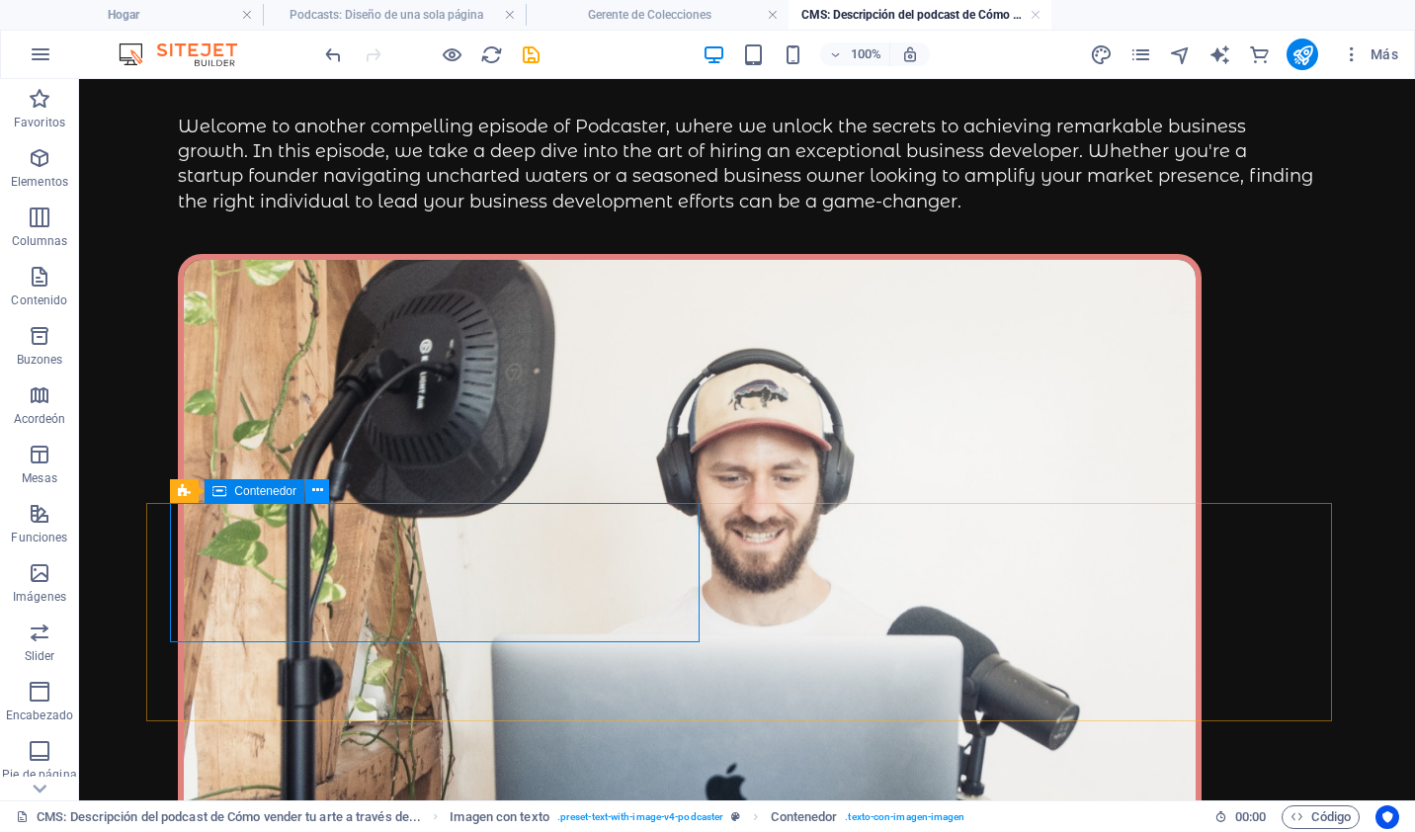
click at [314, 493] on icon at bounding box center [317, 490] width 11 height 21
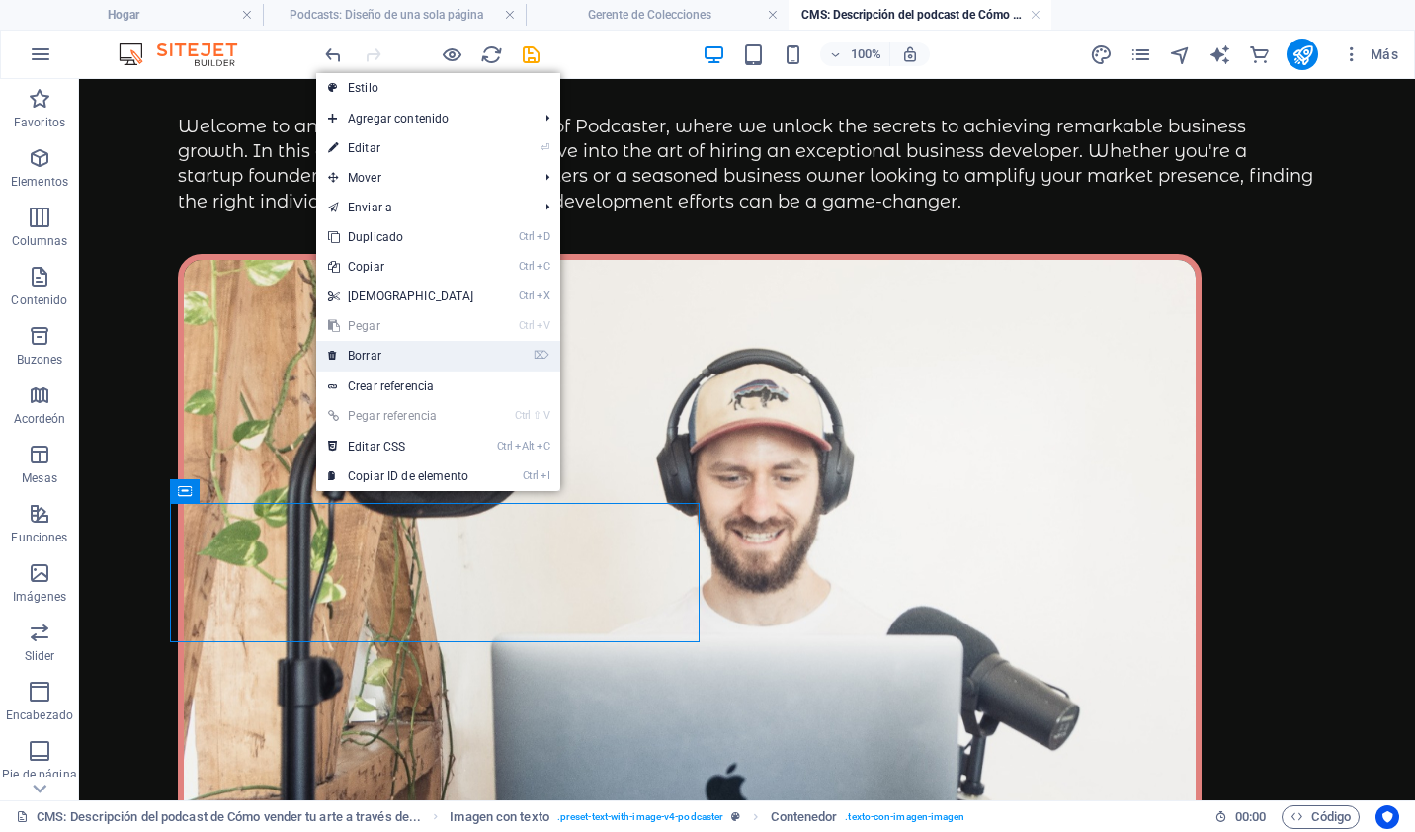
click at [365, 360] on font "Borrar" at bounding box center [365, 356] width 34 height 14
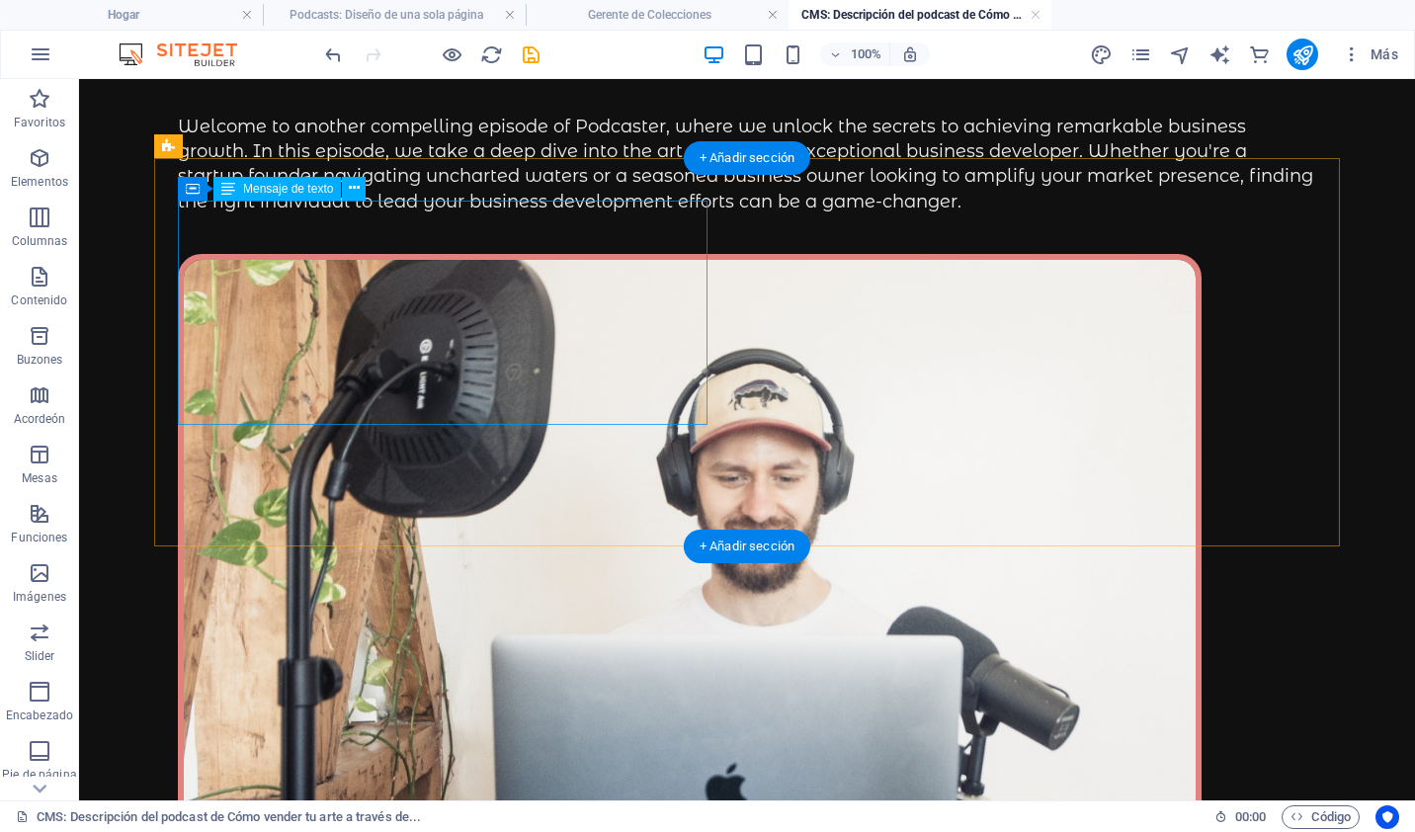
scroll to position [0, 0]
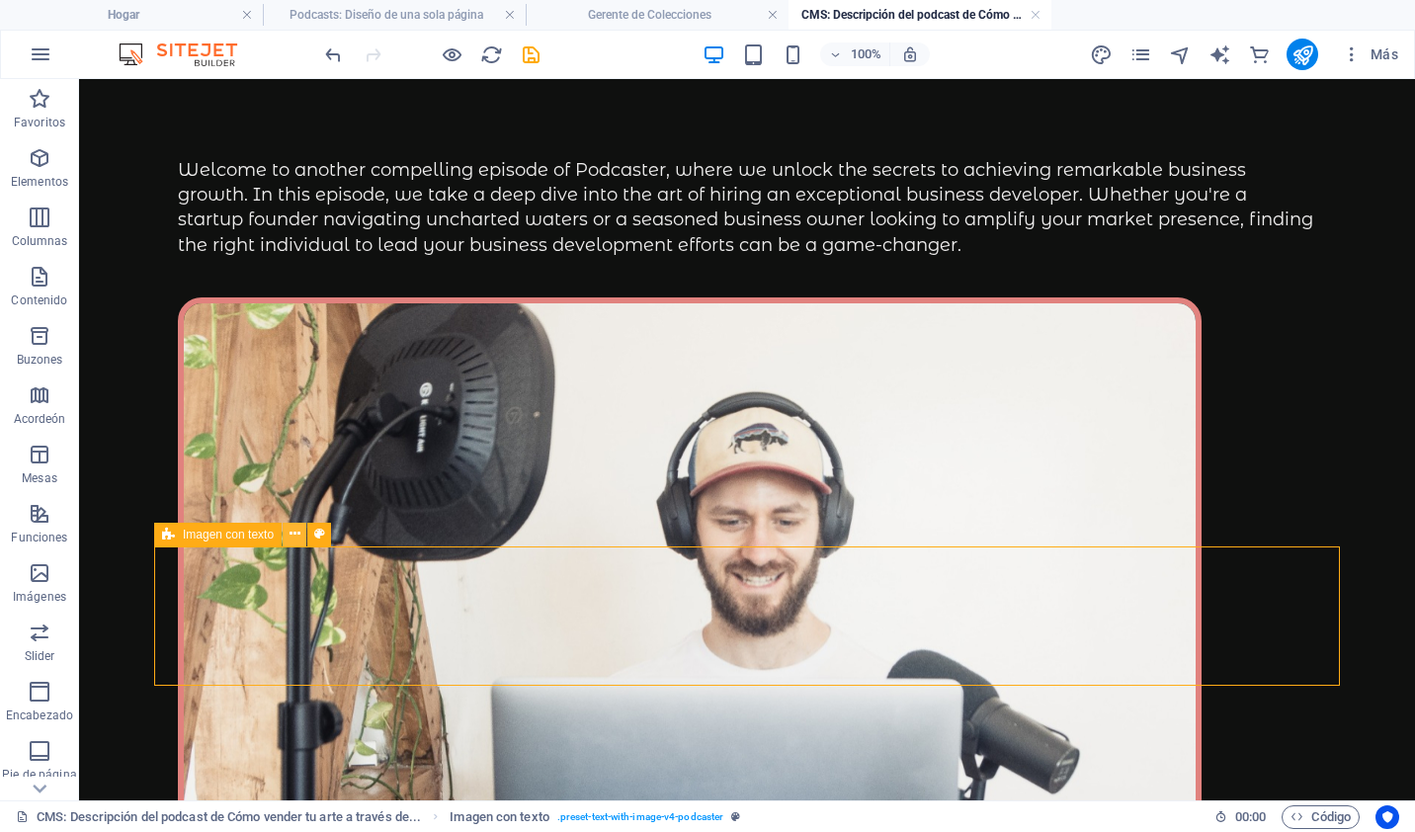
click at [292, 534] on icon at bounding box center [295, 534] width 11 height 21
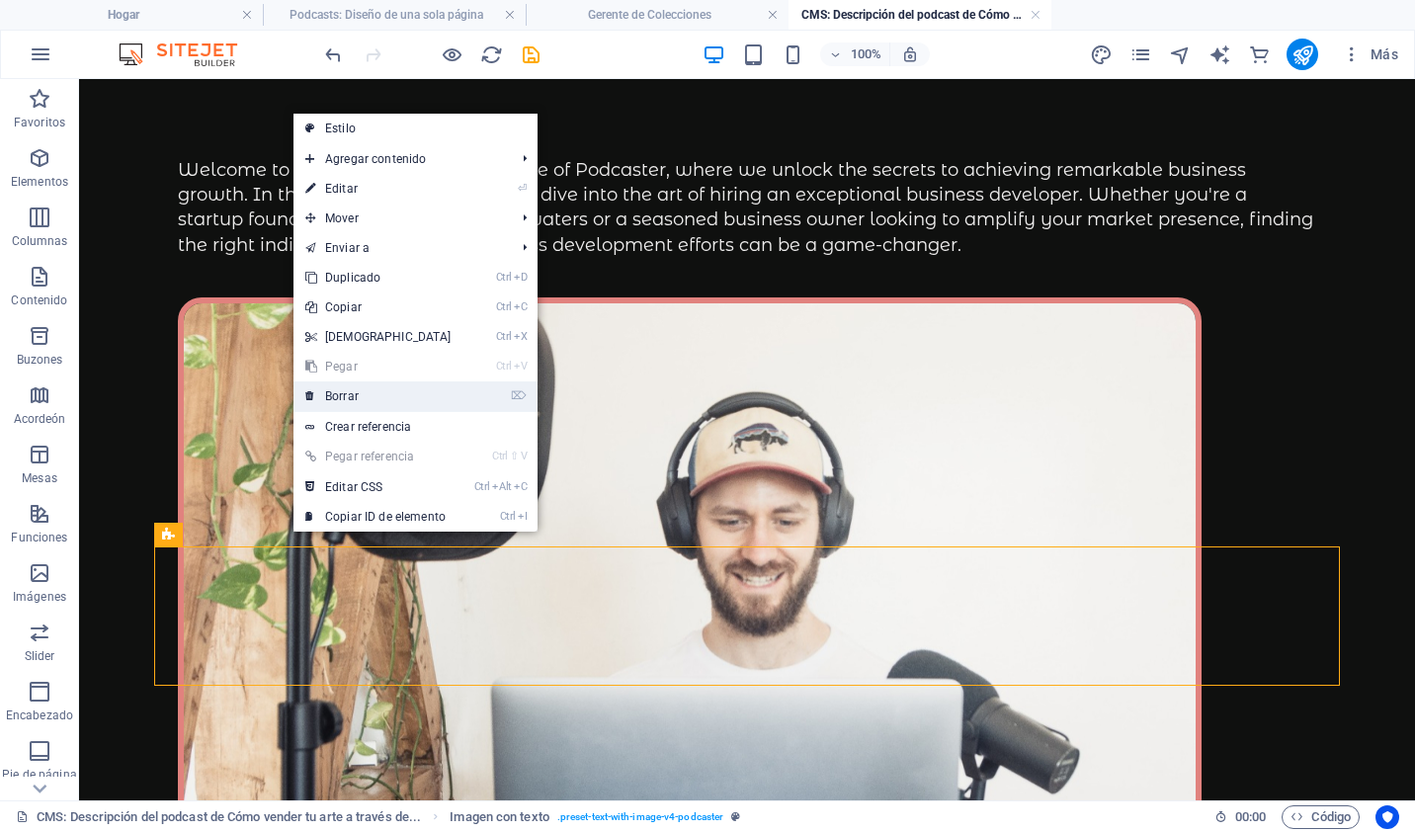
click at [338, 388] on link "⌦ Borrar" at bounding box center [378, 396] width 170 height 30
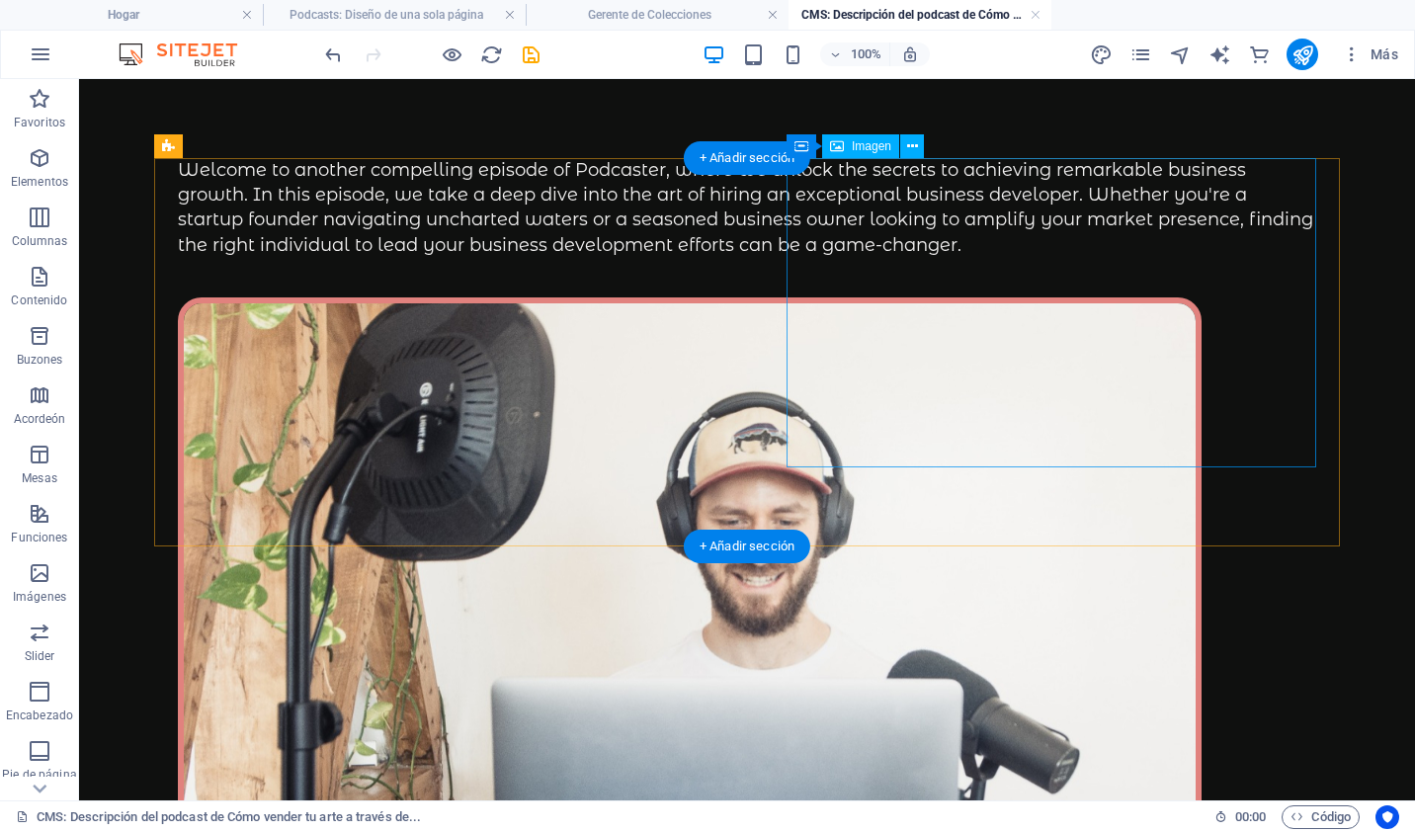
click at [980, 297] on figure at bounding box center [747, 593] width 1138 height 593
click at [922, 297] on figure at bounding box center [747, 593] width 1138 height 593
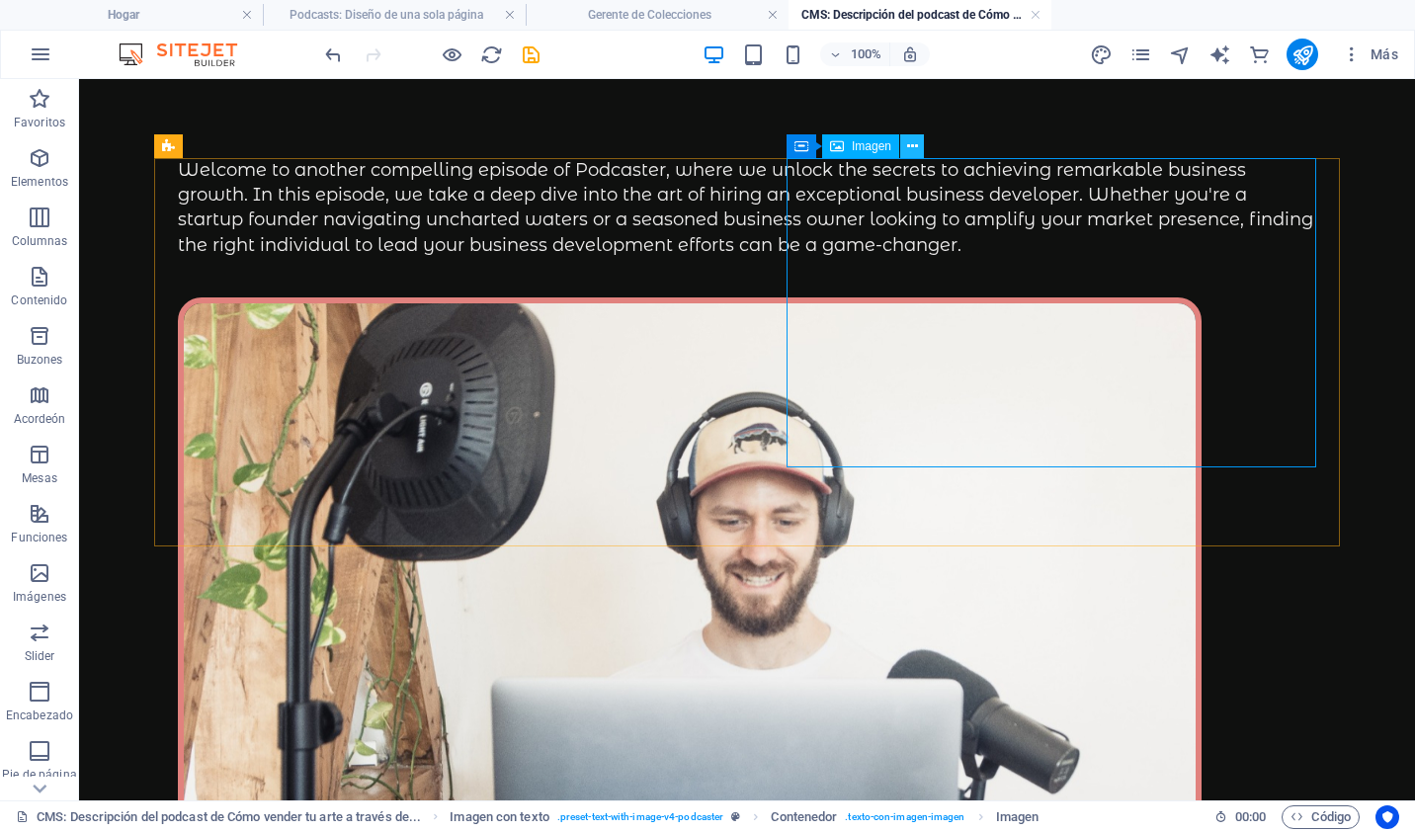
click at [917, 155] on icon at bounding box center [912, 146] width 11 height 21
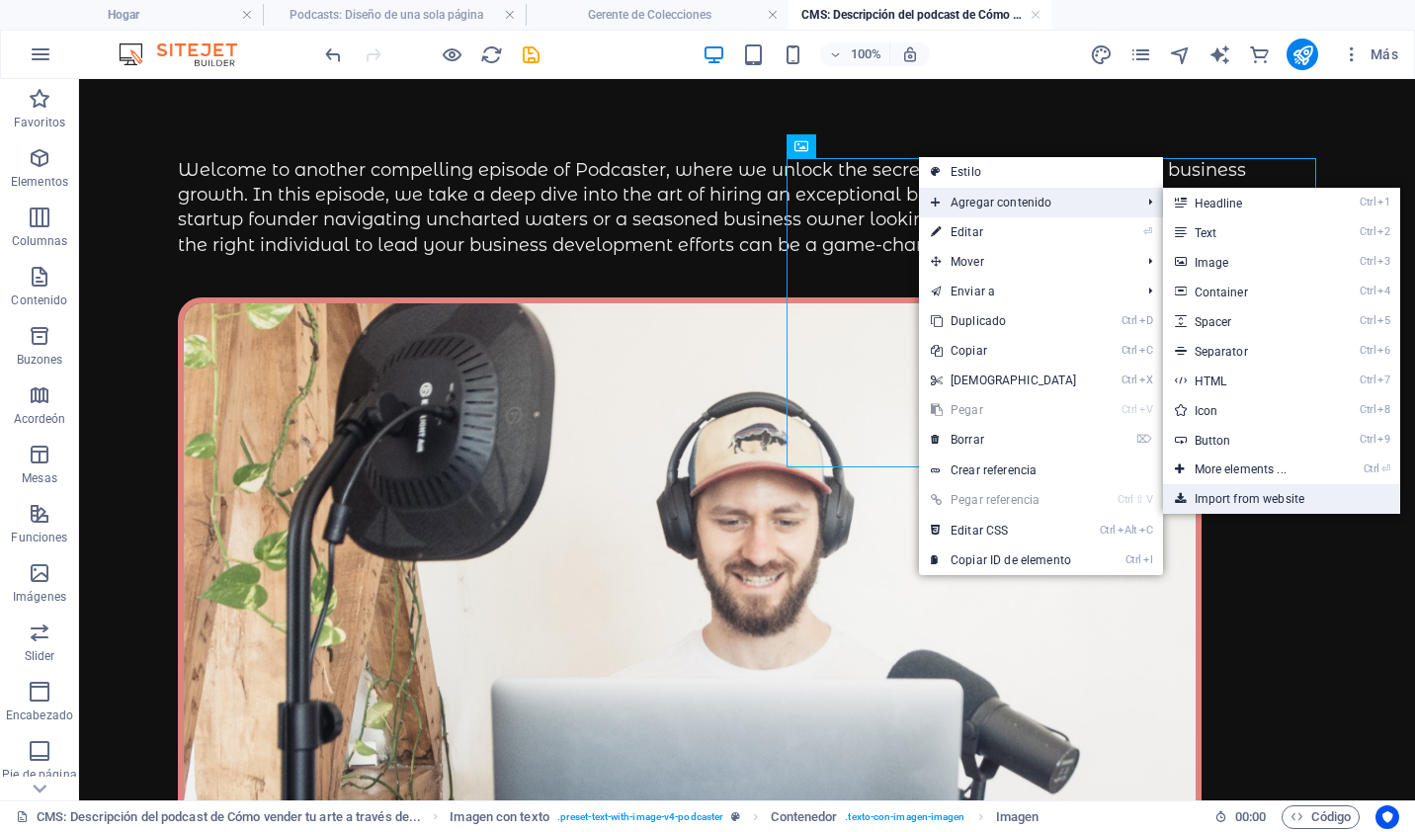
click at [1233, 494] on font "Import from website" at bounding box center [1250, 499] width 111 height 14
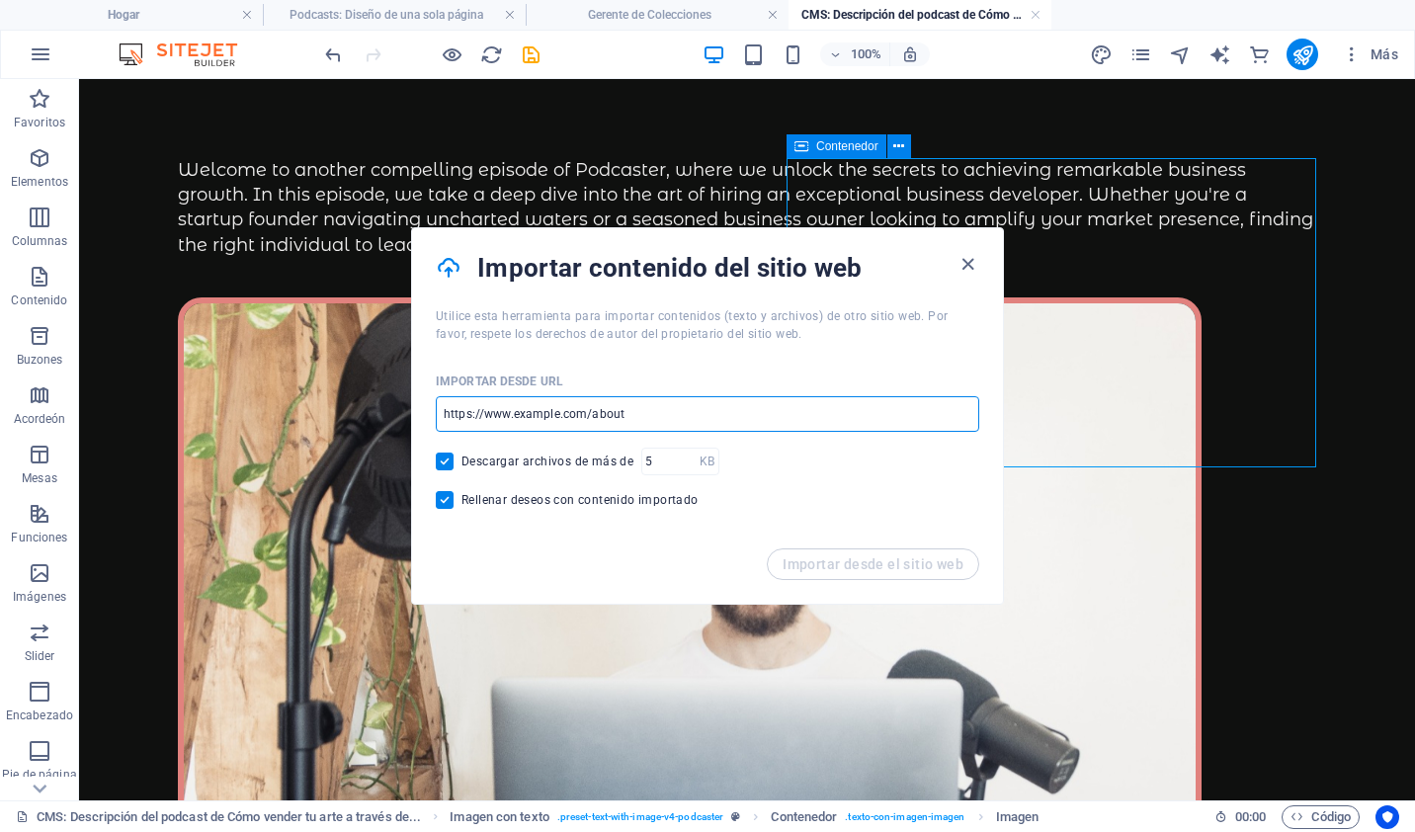
drag, startPoint x: 719, startPoint y: 416, endPoint x: 441, endPoint y: 421, distance: 278.7
click at [441, 421] on input "url" at bounding box center [707, 414] width 543 height 36
paste input "<iframe src='https://widget.spreaker.com/player?show_id=6664864&theme=dark&play…"
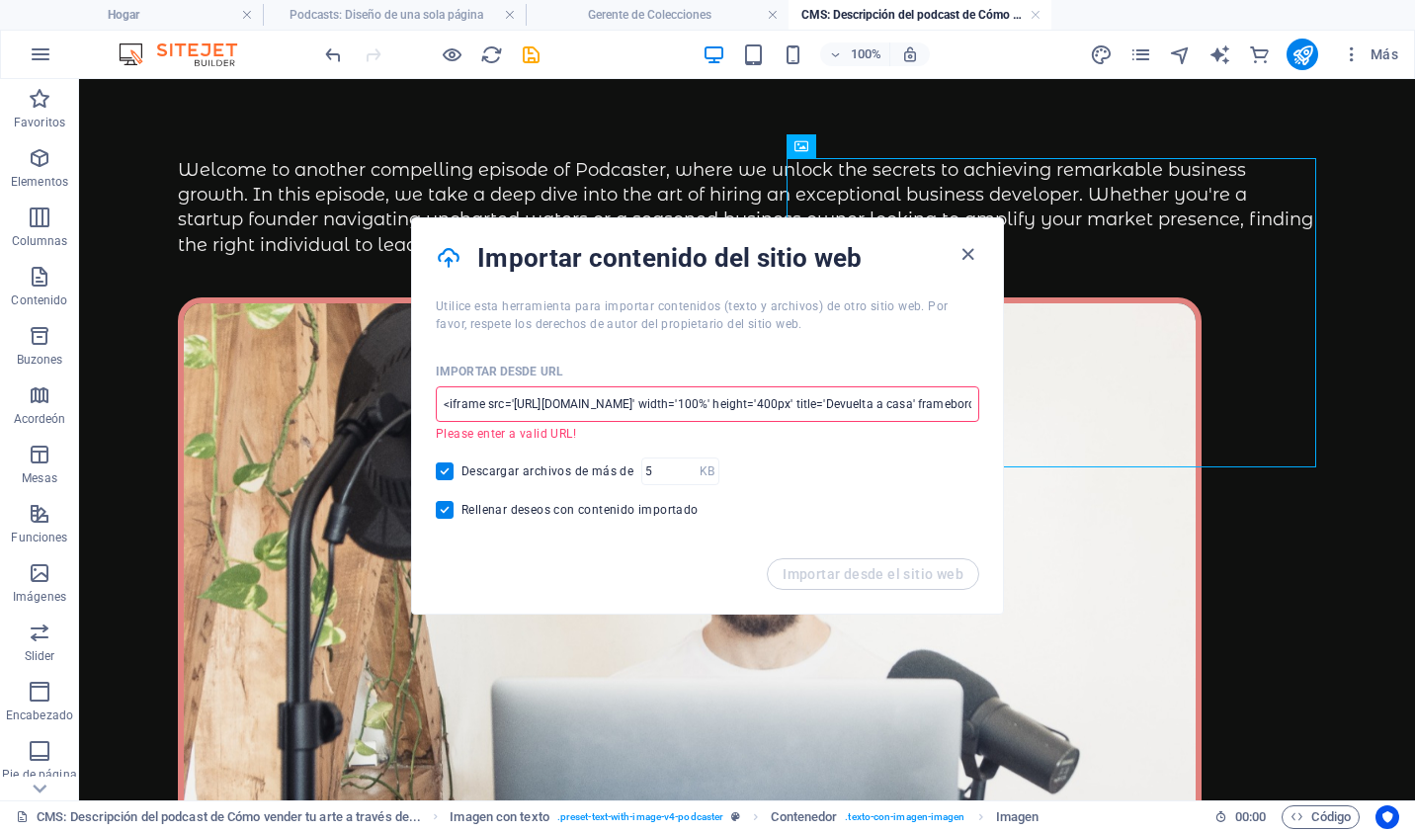
scroll to position [0, 667]
type input "<iframe src='https://widget.spreaker.com/player?show_id=6664864&theme=dark&play…"
click at [968, 255] on icon "button" at bounding box center [968, 254] width 23 height 23
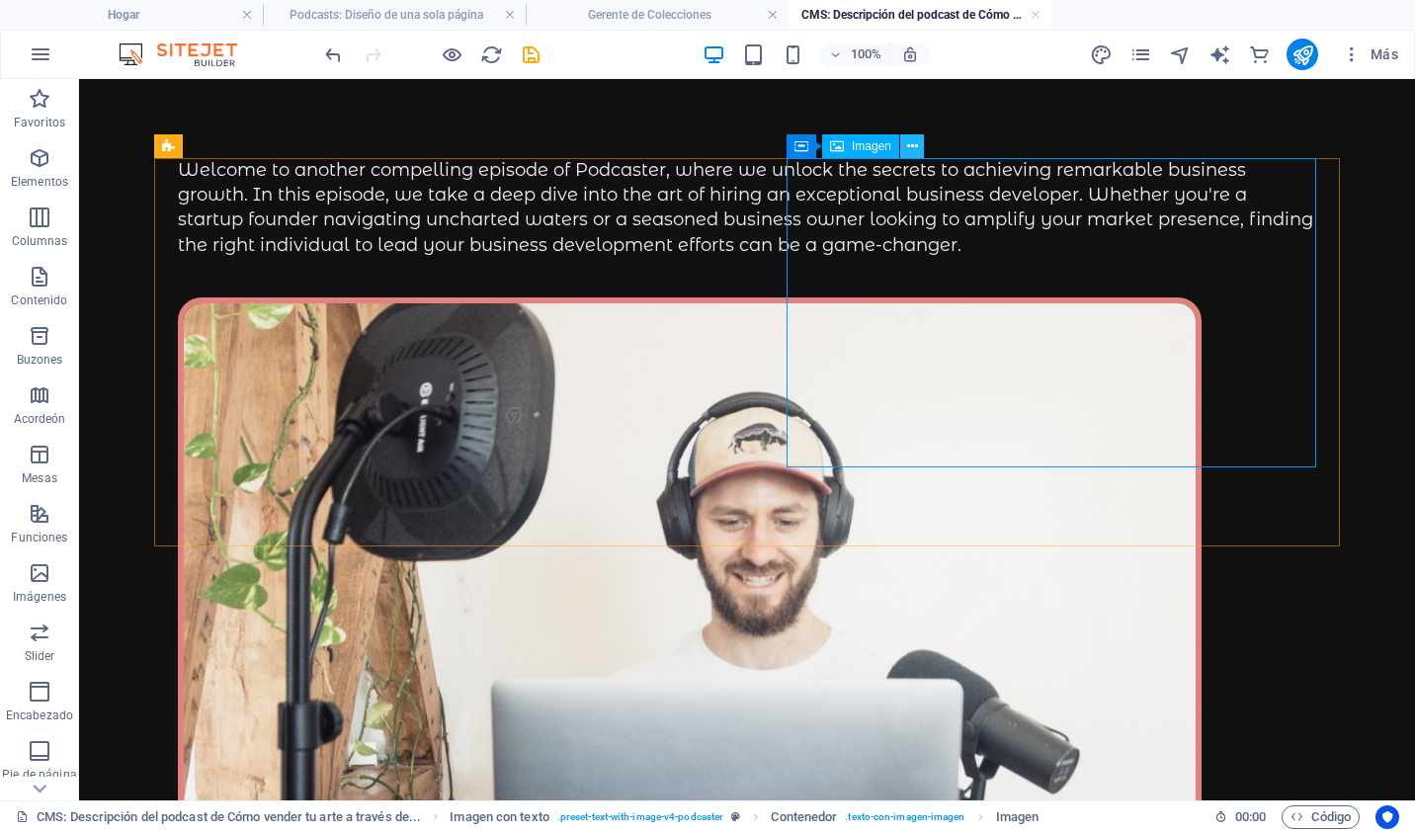
click at [915, 146] on icon at bounding box center [912, 146] width 11 height 21
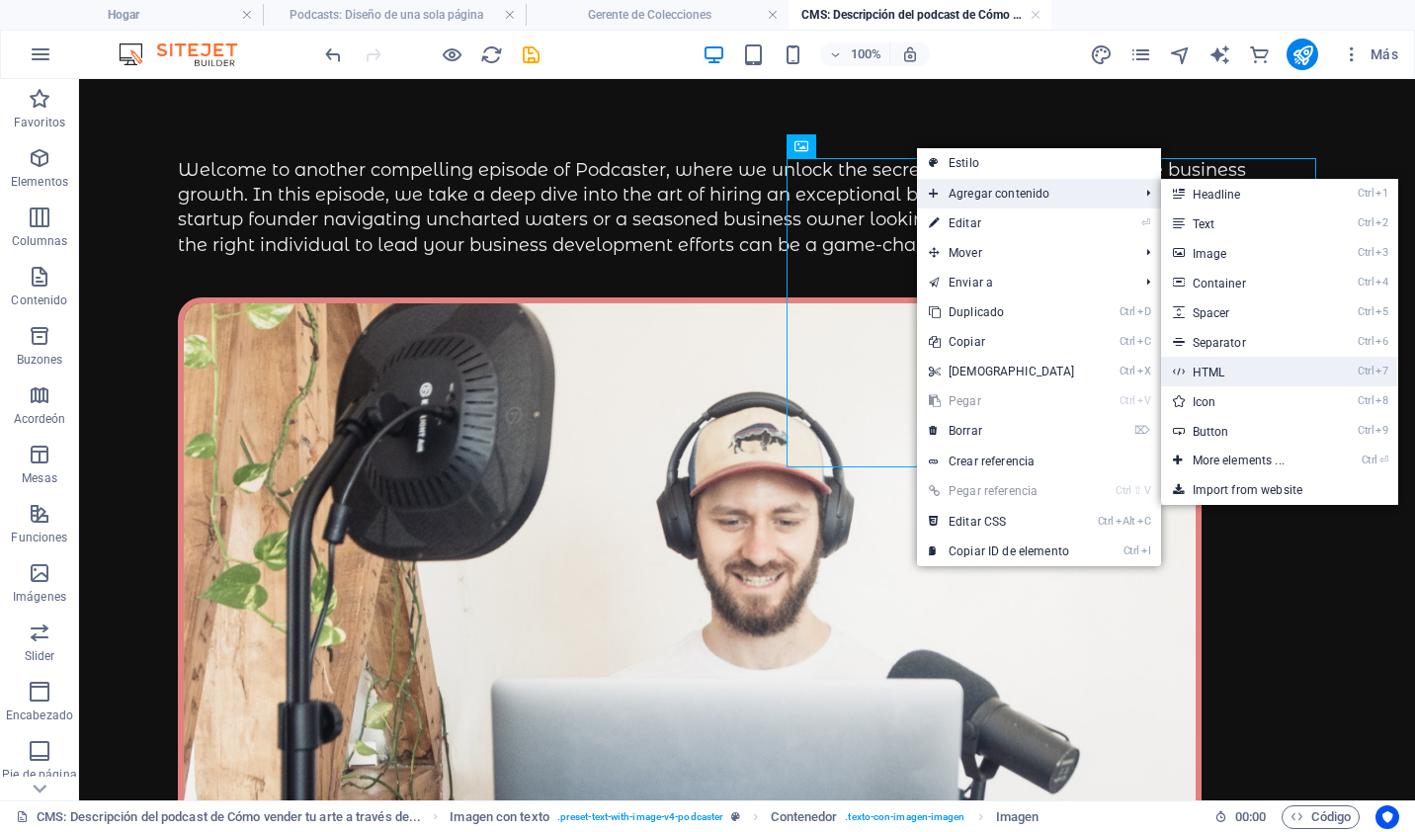
click at [1230, 365] on link "Ctrl 7 HTML" at bounding box center [1242, 372] width 163 height 30
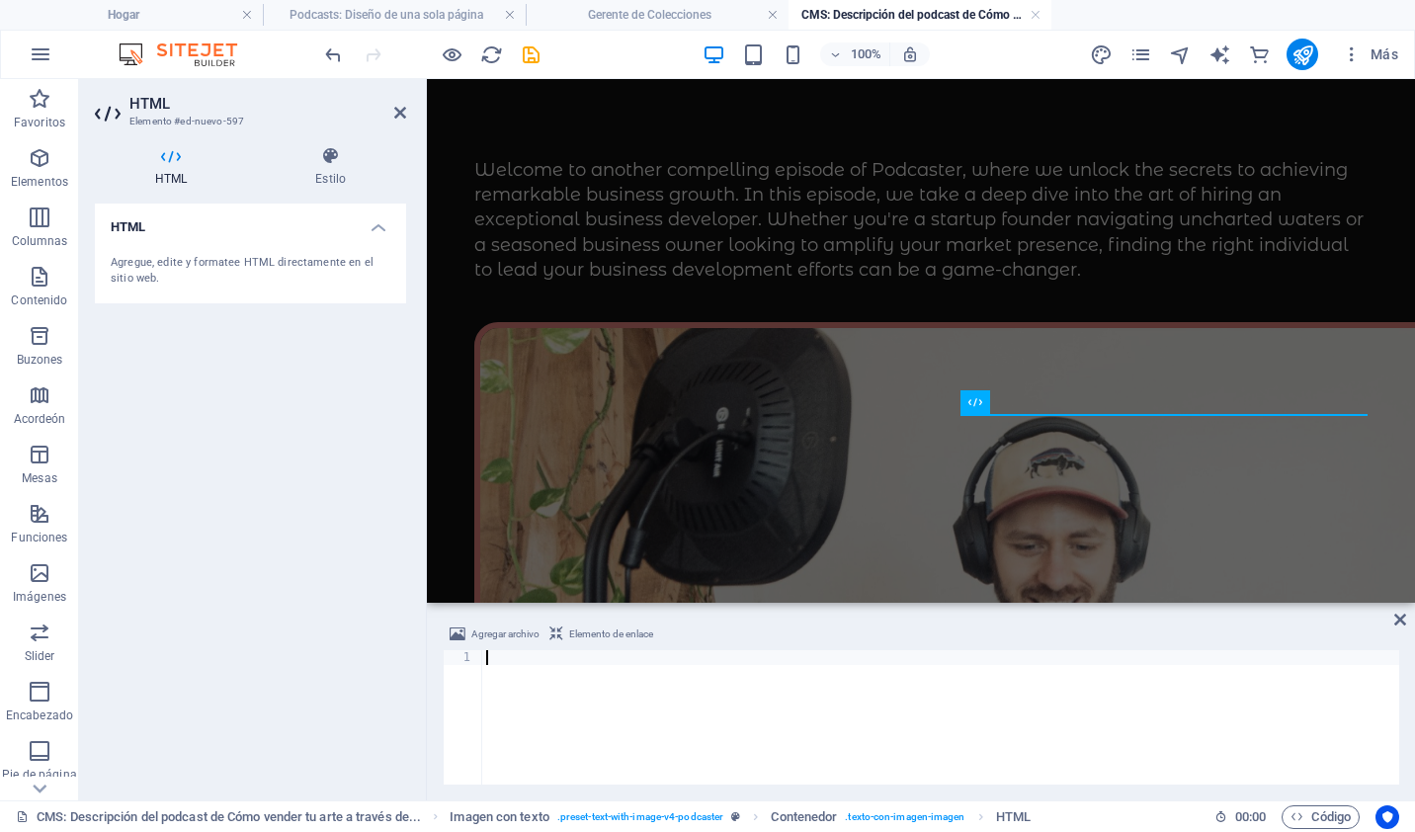
type textarea "<iframe src='https://widget.spreaker.com/player?show_id=6664864&theme=dark&play…"
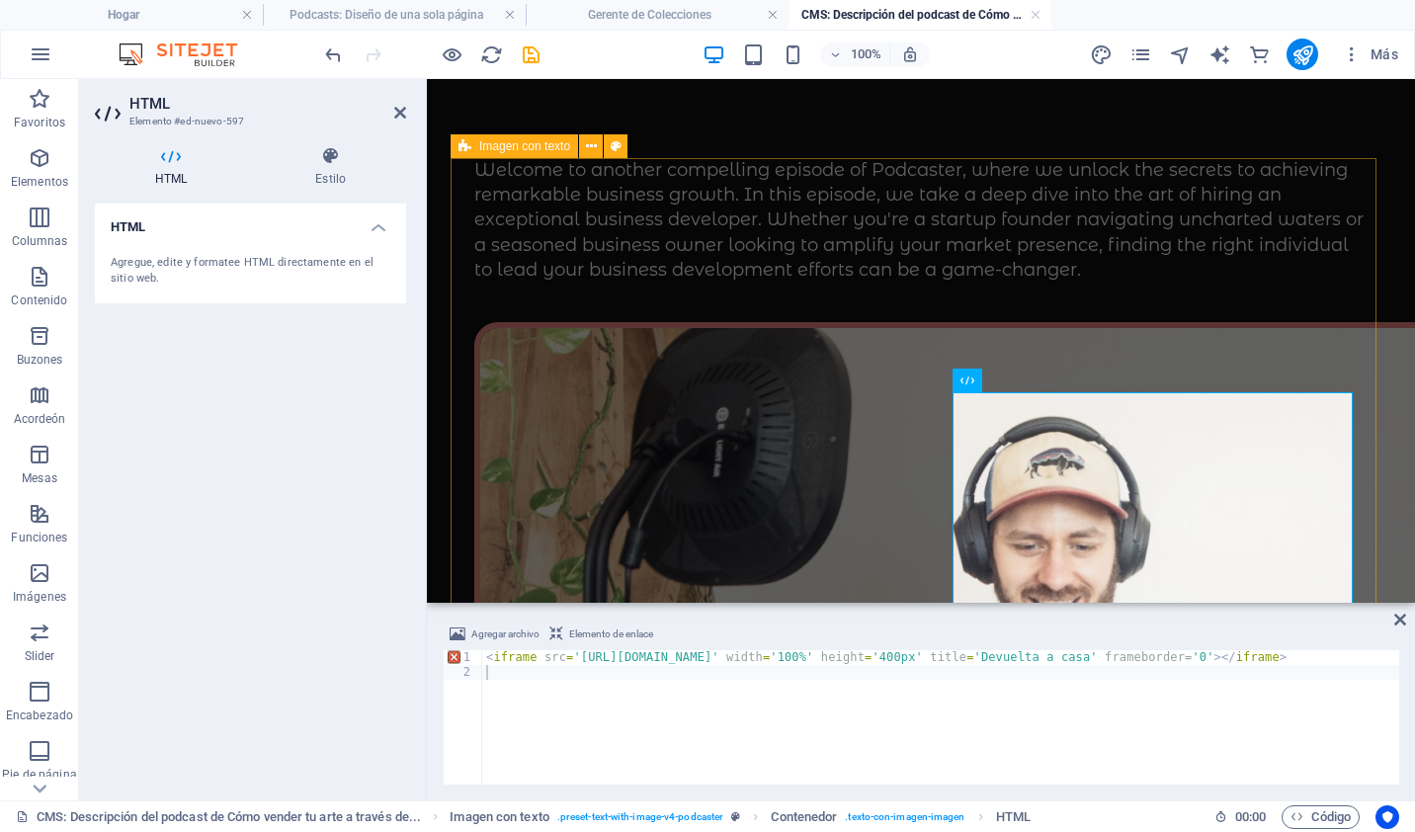
click at [902, 405] on div "Welcome to another compelling episode of Podcaster, where we unlock the secrets…" at bounding box center [921, 777] width 941 height 1238
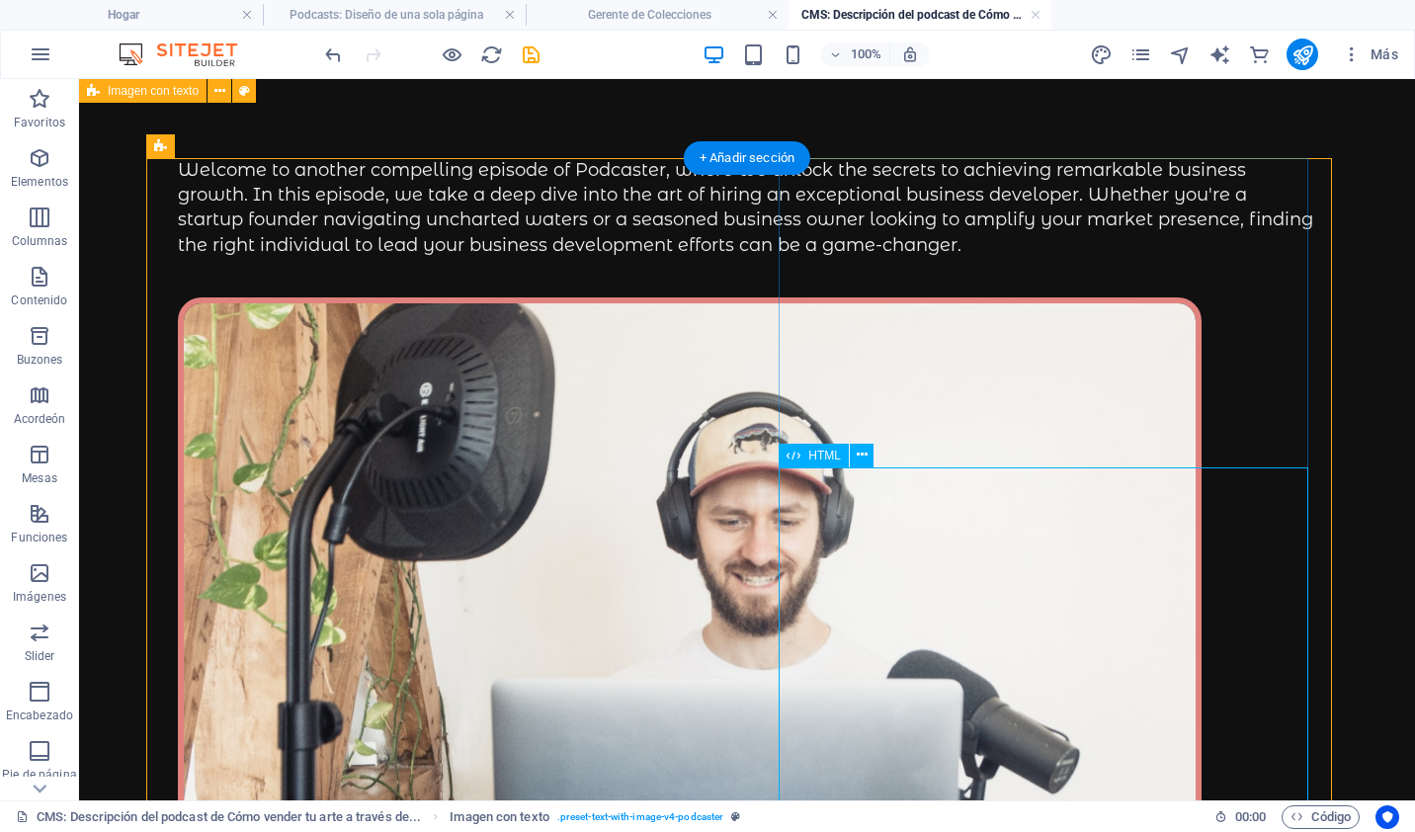
click at [858, 451] on icon at bounding box center [862, 455] width 11 height 21
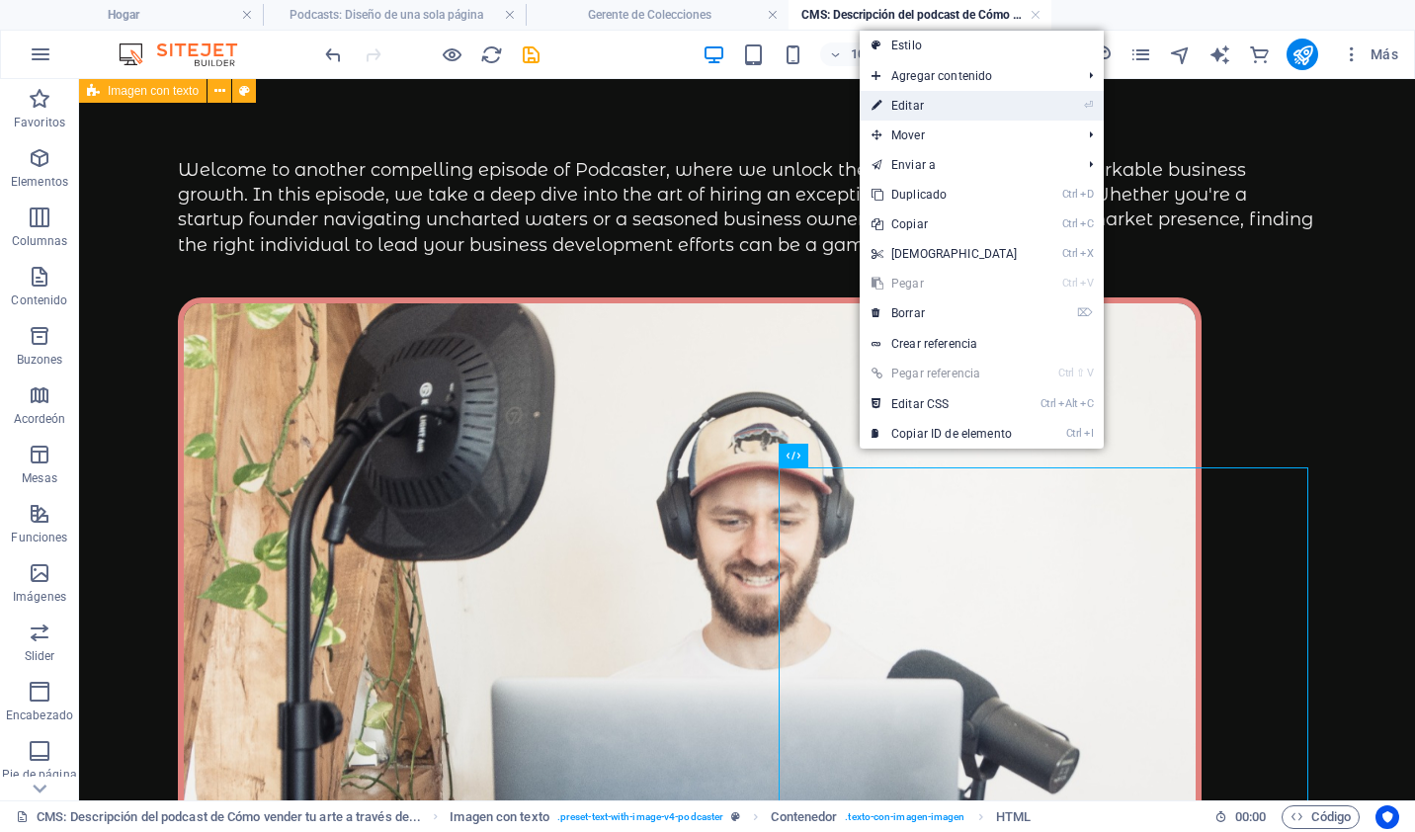
click at [911, 108] on font "Editar" at bounding box center [907, 106] width 33 height 14
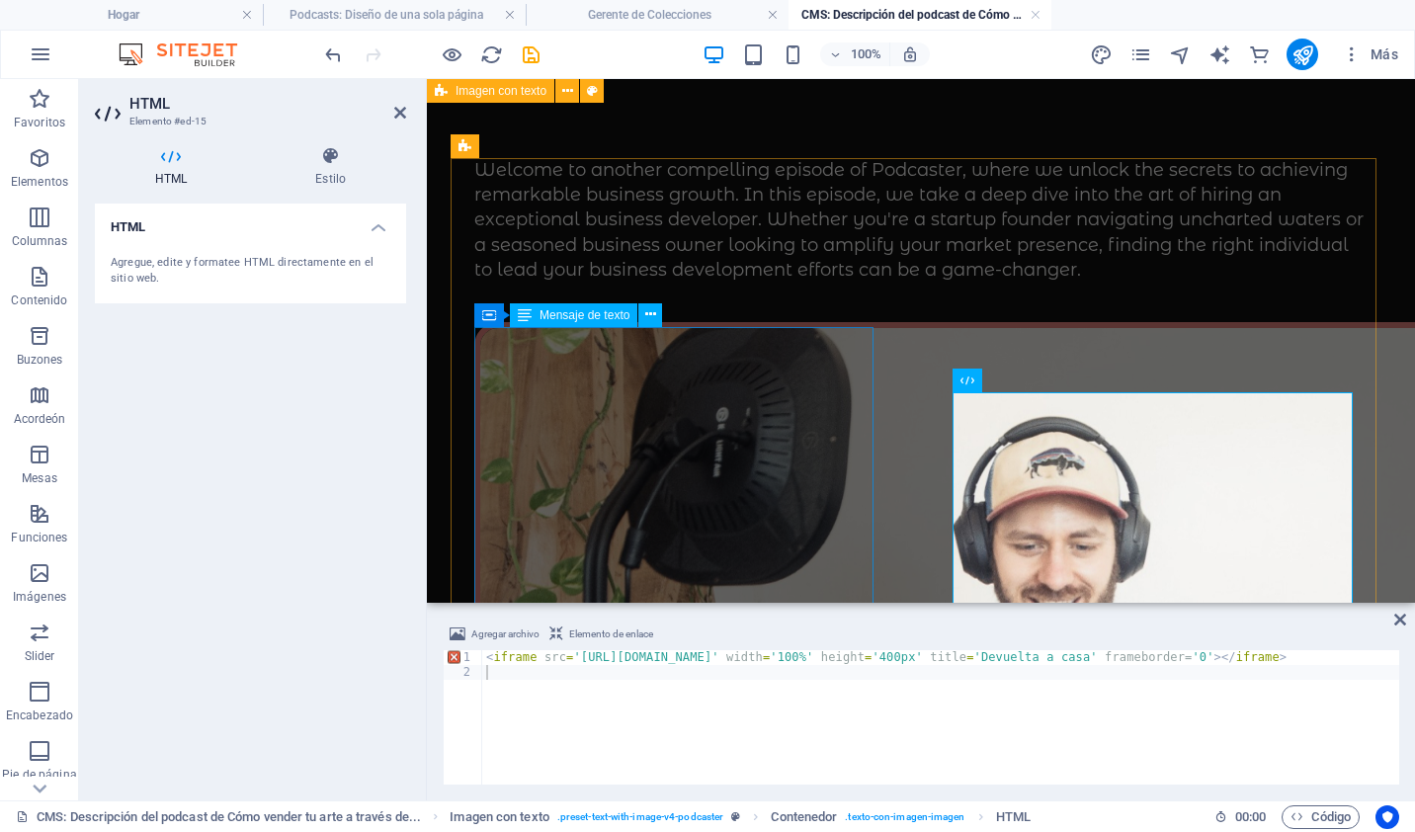
click at [665, 283] on div "Welcome to another compelling episode of Podcaster, where we unlock the secrets…" at bounding box center [920, 220] width 893 height 125
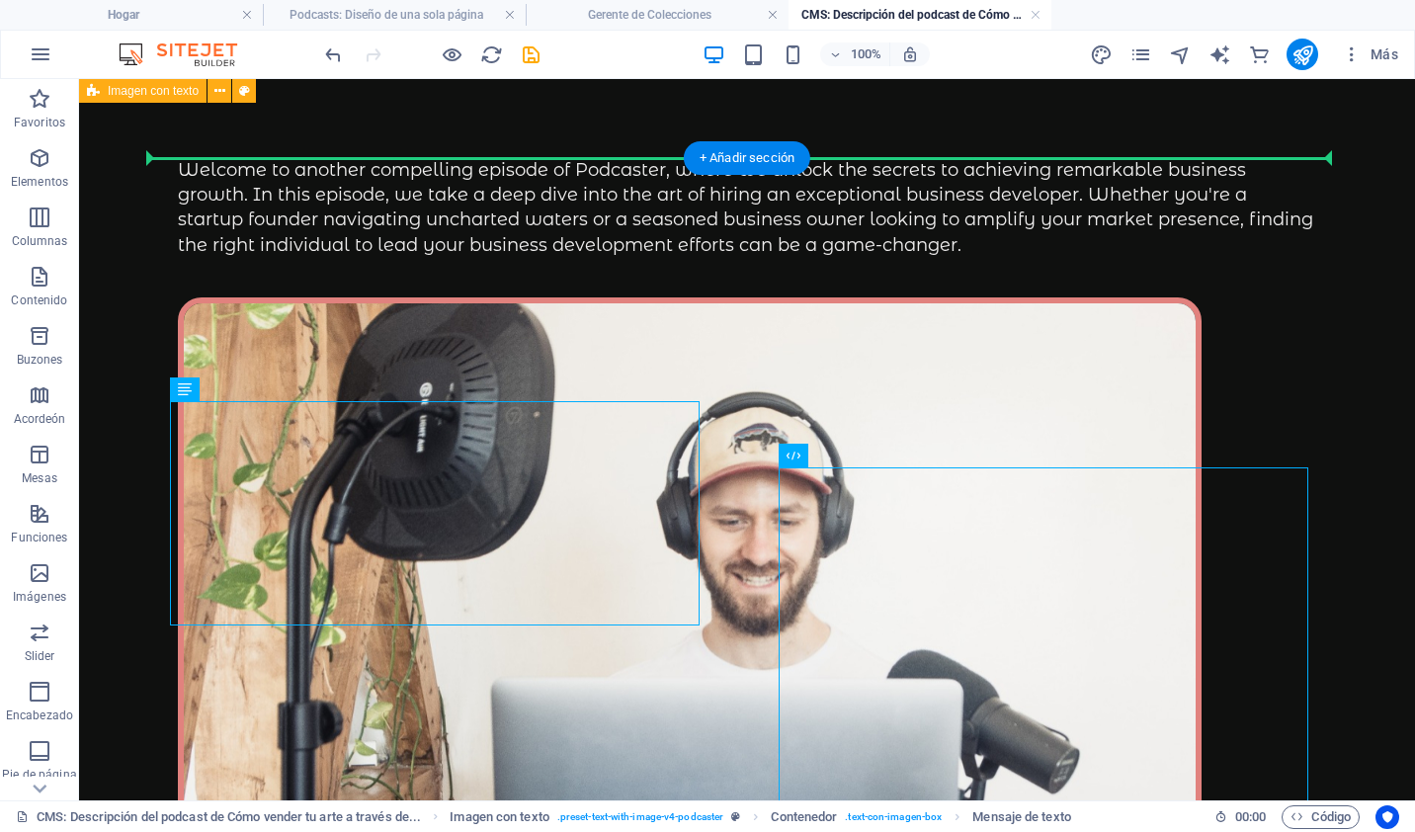
drag, startPoint x: 514, startPoint y: 451, endPoint x: 539, endPoint y: 271, distance: 181.5
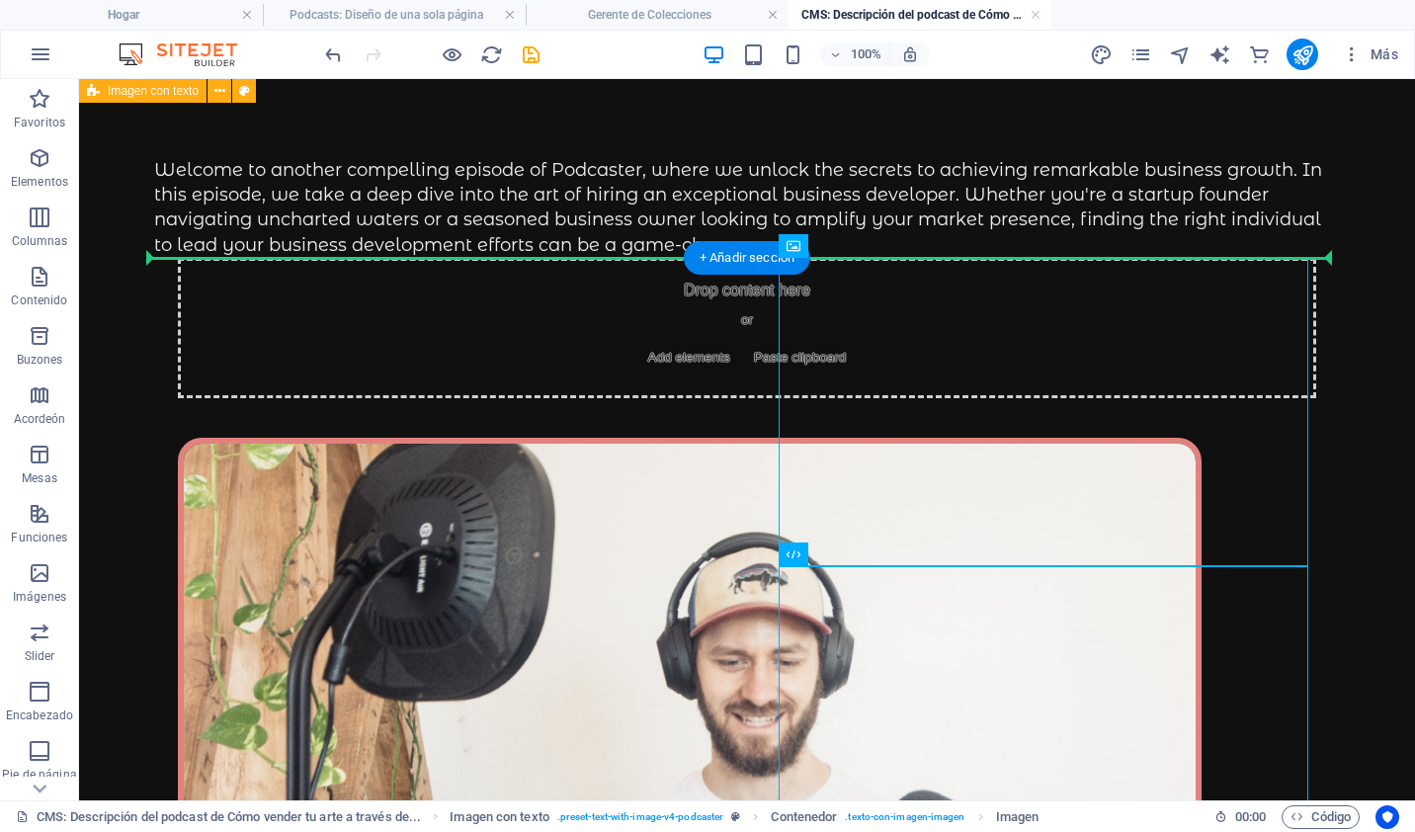
drag, startPoint x: 812, startPoint y: 421, endPoint x: 360, endPoint y: 399, distance: 453.1
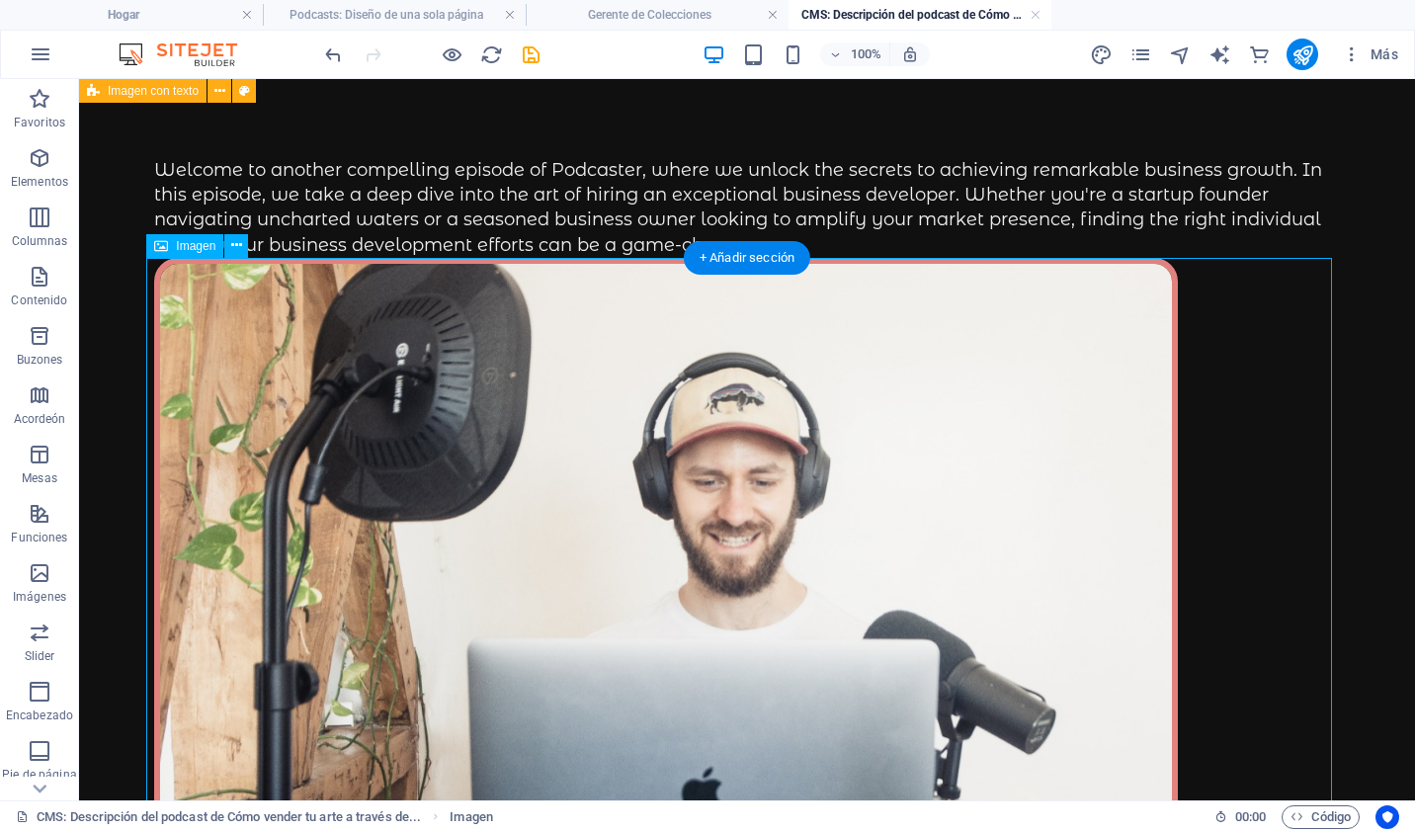
click at [785, 417] on figure at bounding box center [747, 554] width 1186 height 593
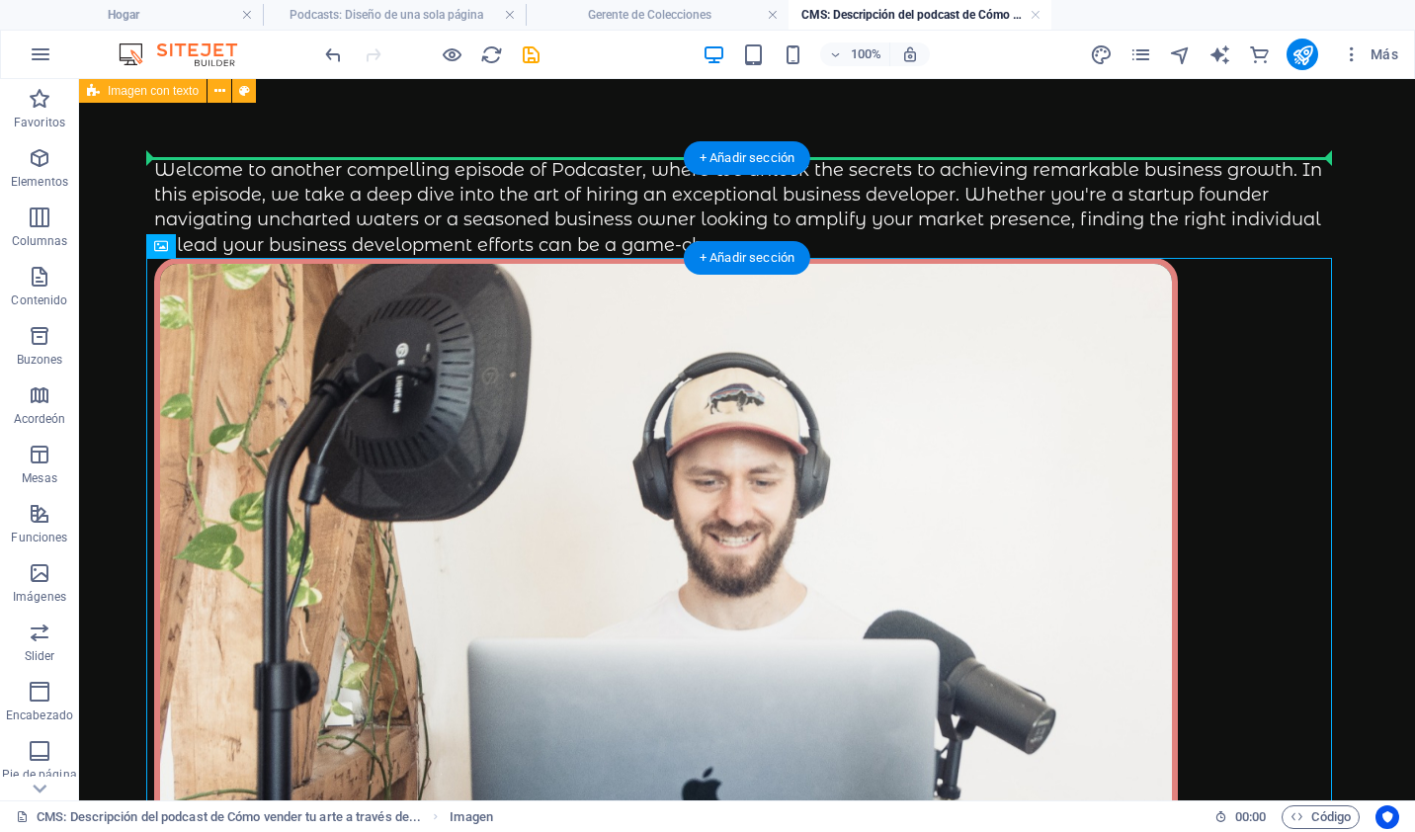
drag, startPoint x: 287, startPoint y: 350, endPoint x: 356, endPoint y: 158, distance: 203.8
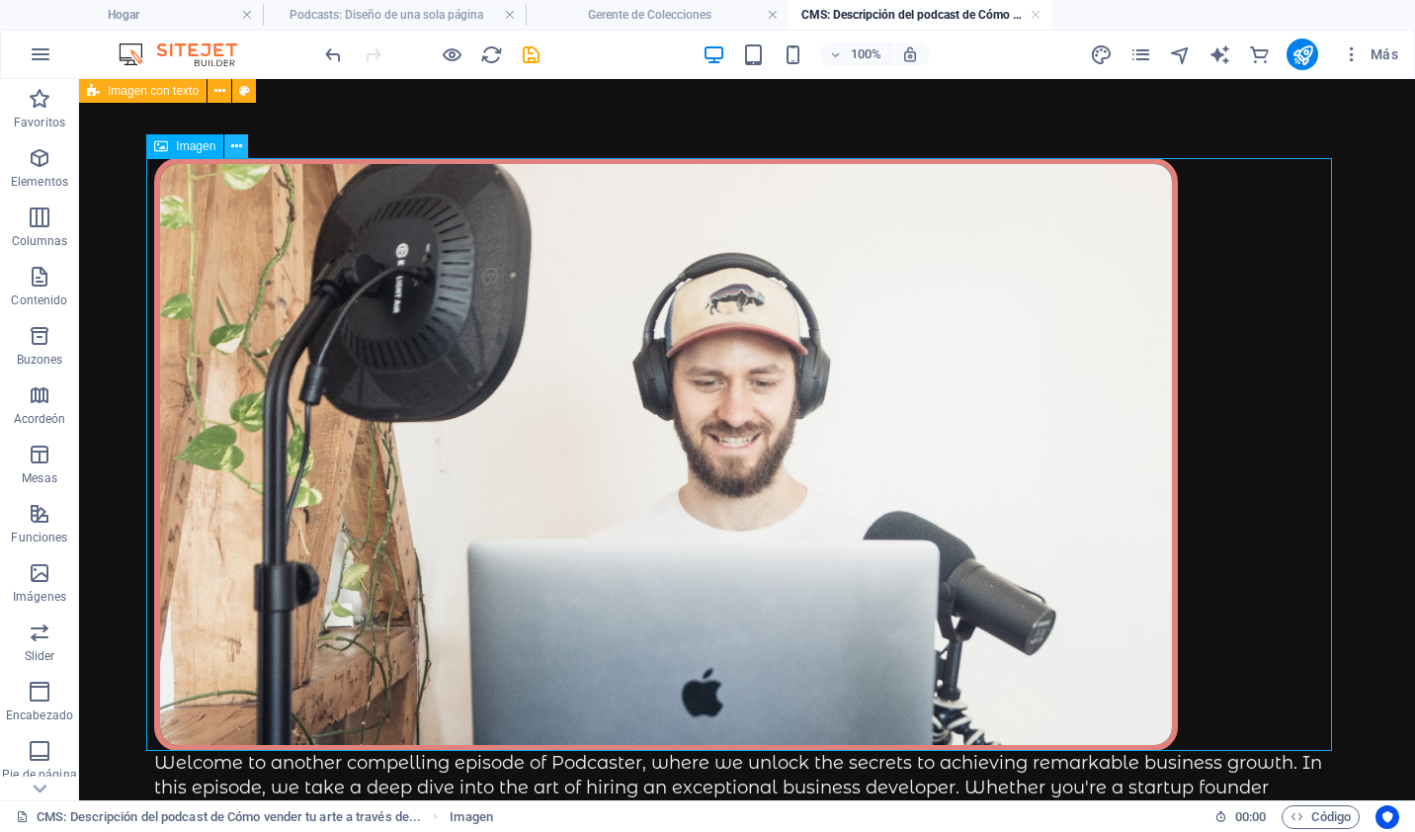
click at [236, 146] on icon at bounding box center [236, 146] width 11 height 21
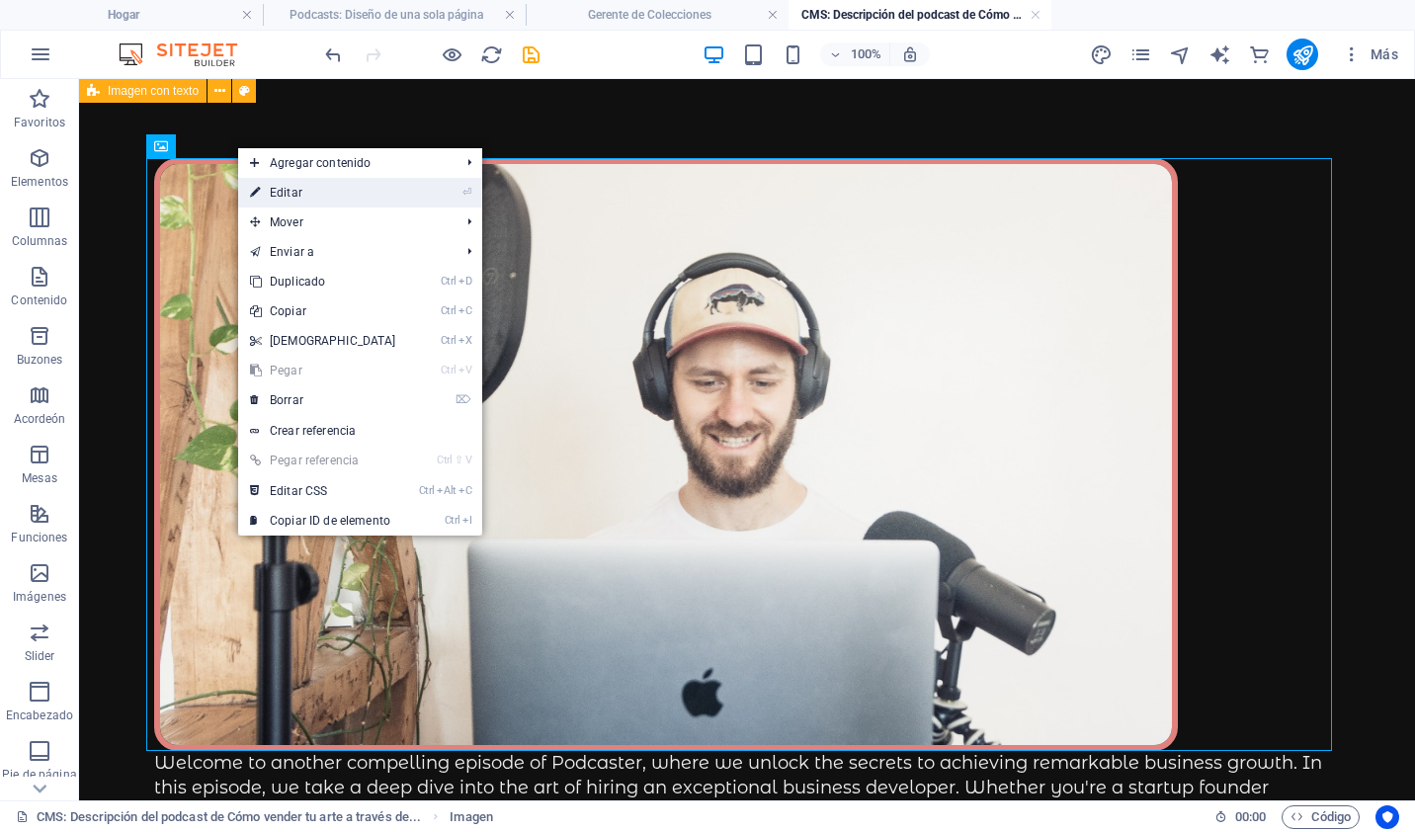
click at [330, 192] on link "⏎ Editar" at bounding box center [323, 193] width 170 height 30
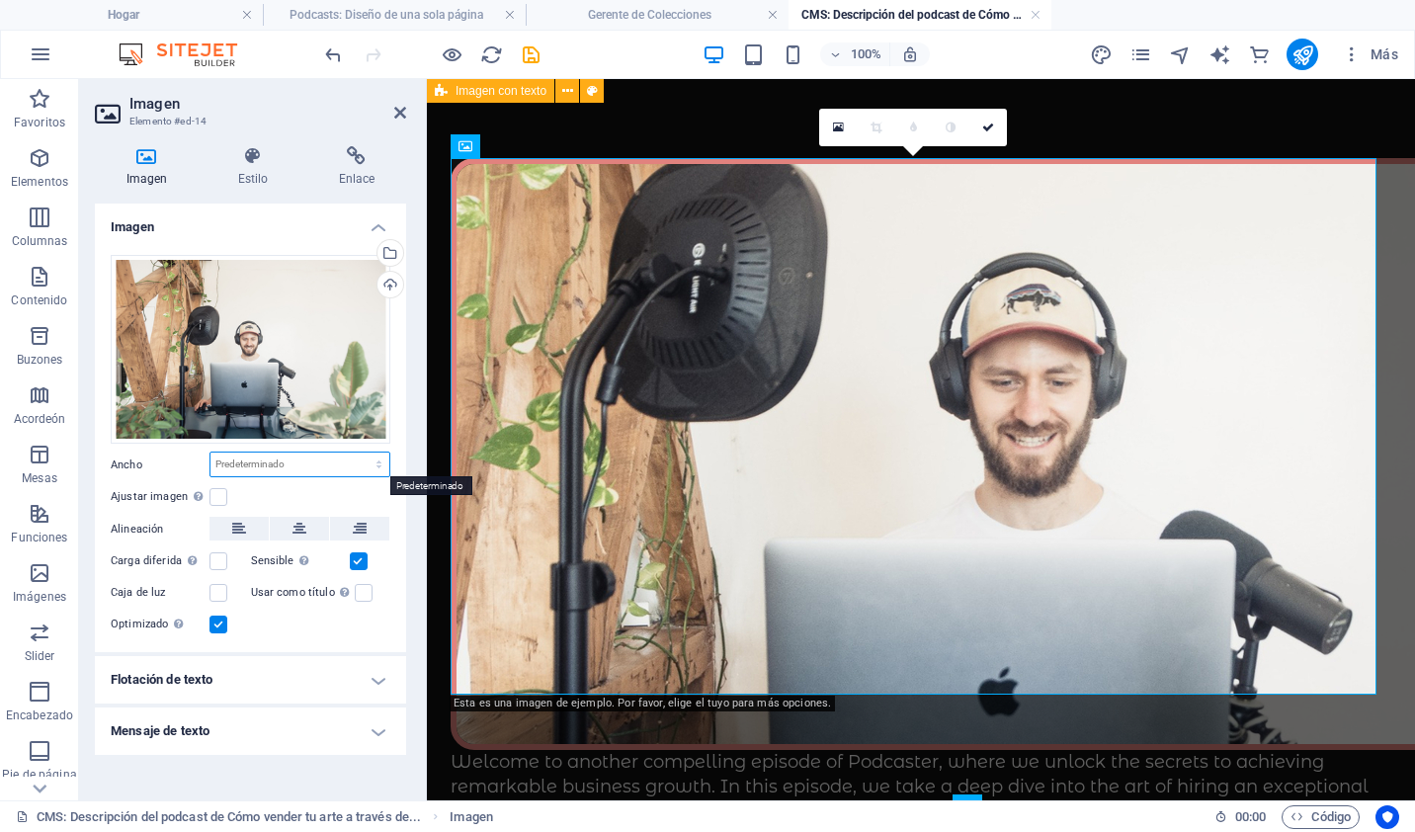
click at [264, 460] on select "Predeterminado Automático Px Rem % em VH Vw" at bounding box center [299, 465] width 179 height 24
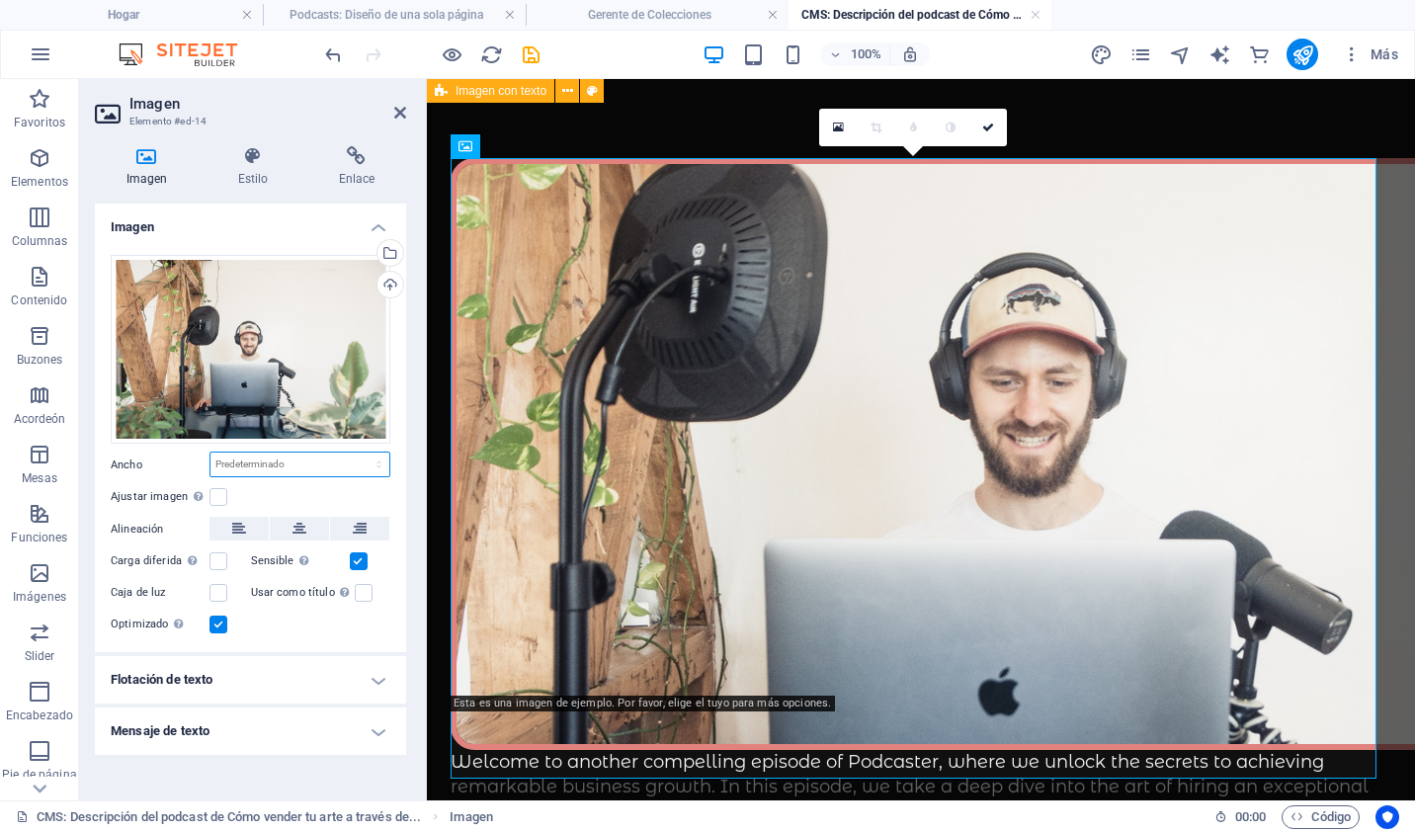
select select "%"
click at [362, 453] on select "Predeterminado Automático Px Rem % em VH Vw" at bounding box center [299, 465] width 179 height 24
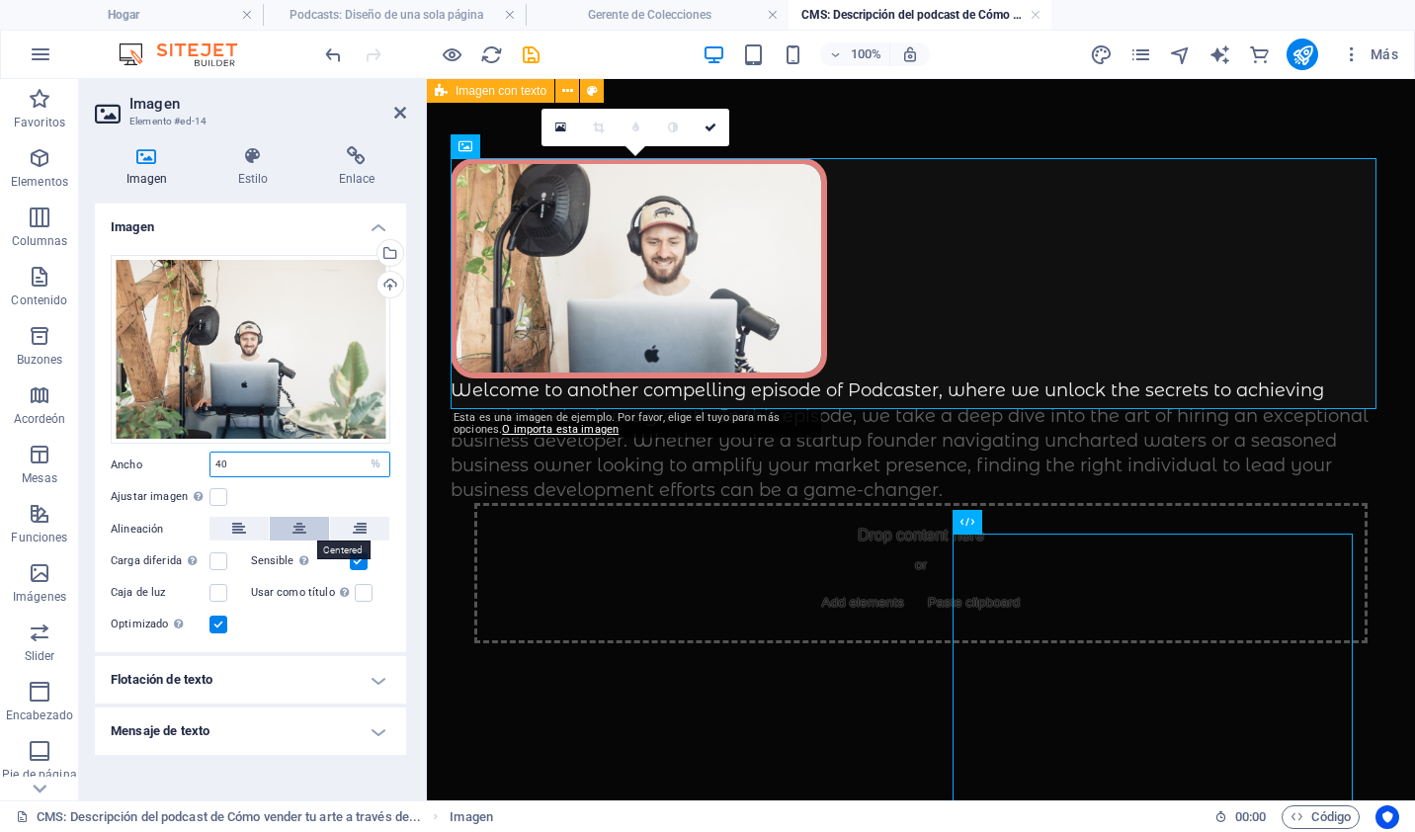
type input "40"
click at [287, 527] on button at bounding box center [299, 529] width 59 height 24
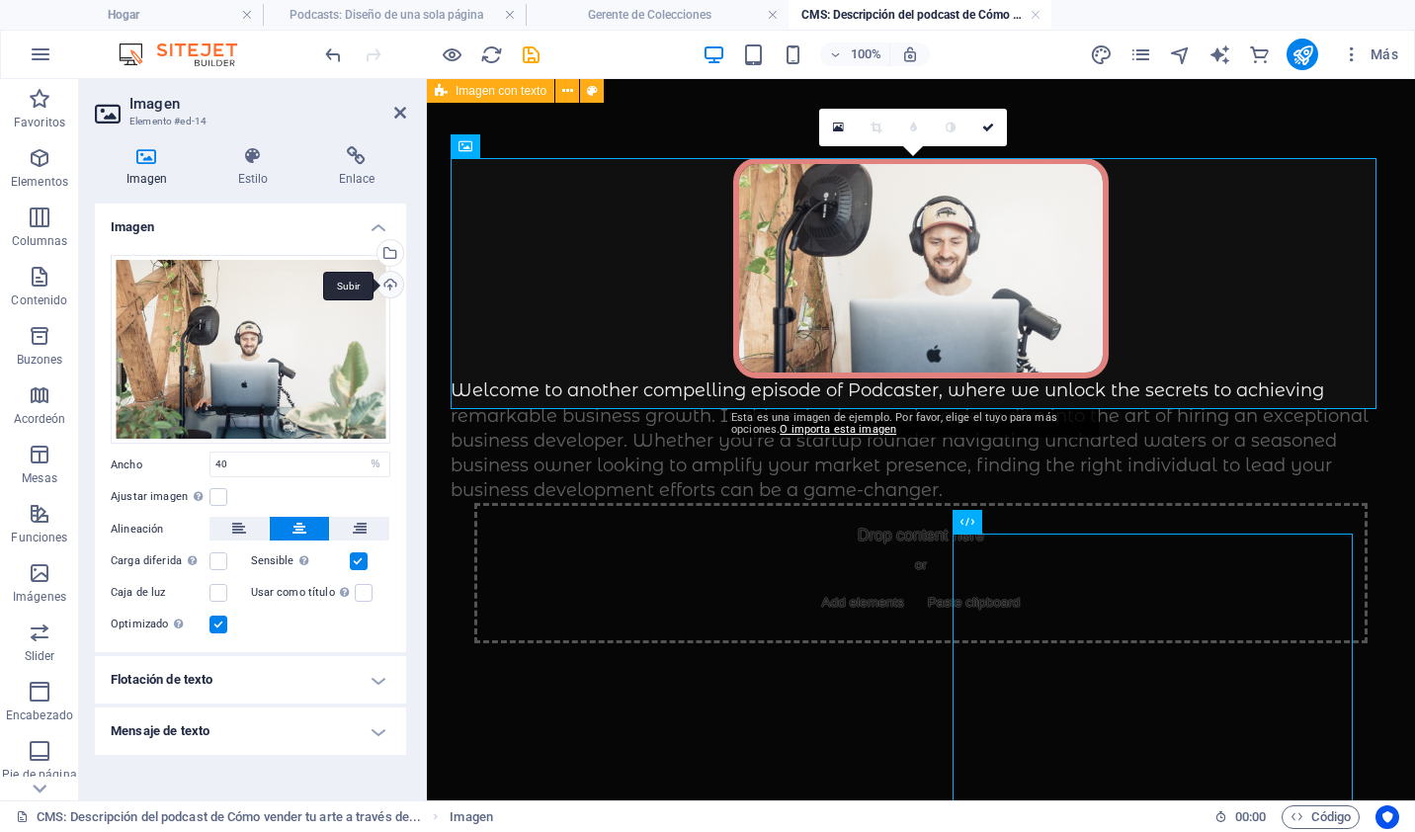
click at [383, 283] on div "Subir" at bounding box center [389, 287] width 30 height 30
click at [374, 253] on div "Seleccione archivos del administrador de archivos, fotos de archivo o cargue ar…" at bounding box center [309, 254] width 128 height 89
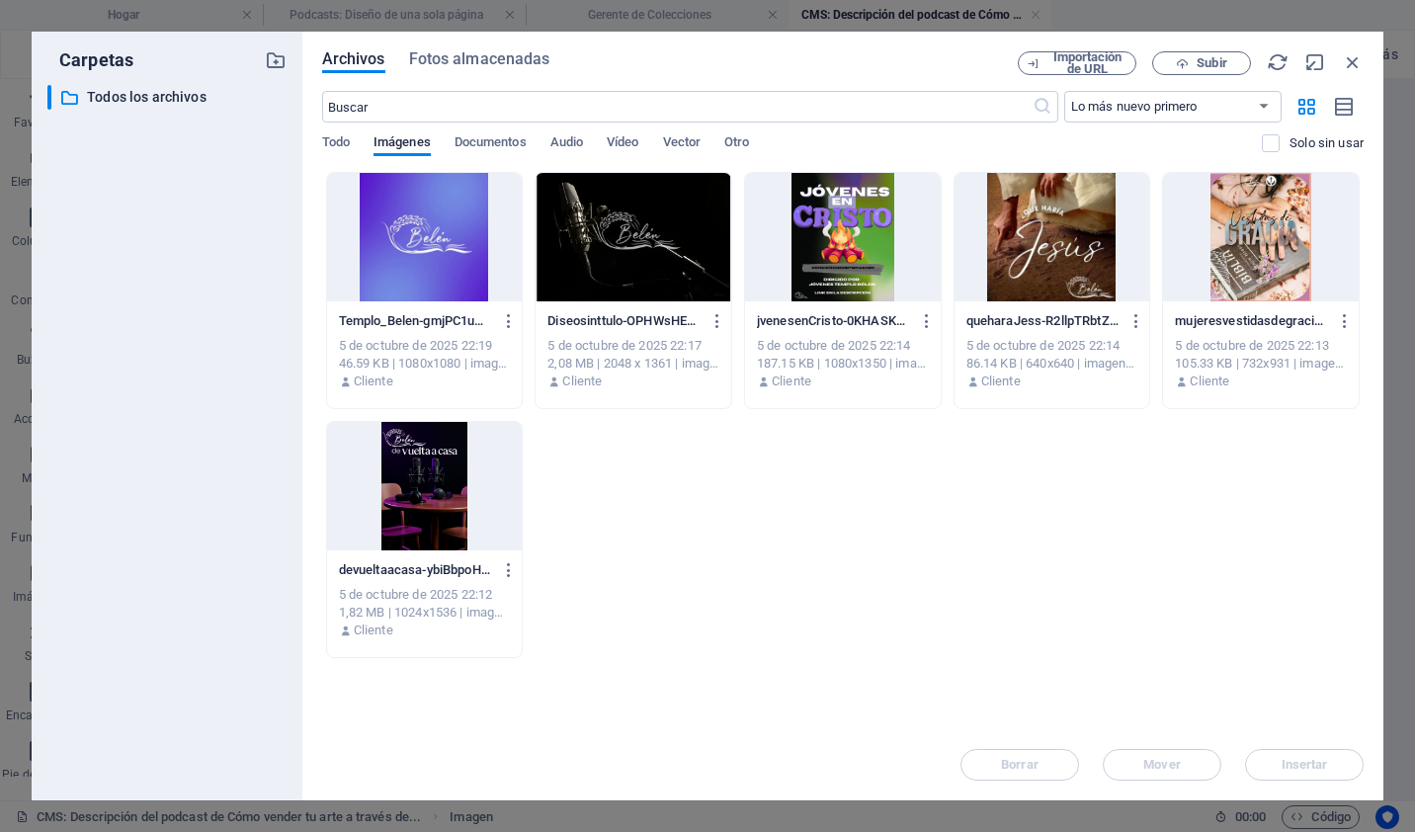
click at [457, 505] on div at bounding box center [425, 486] width 196 height 128
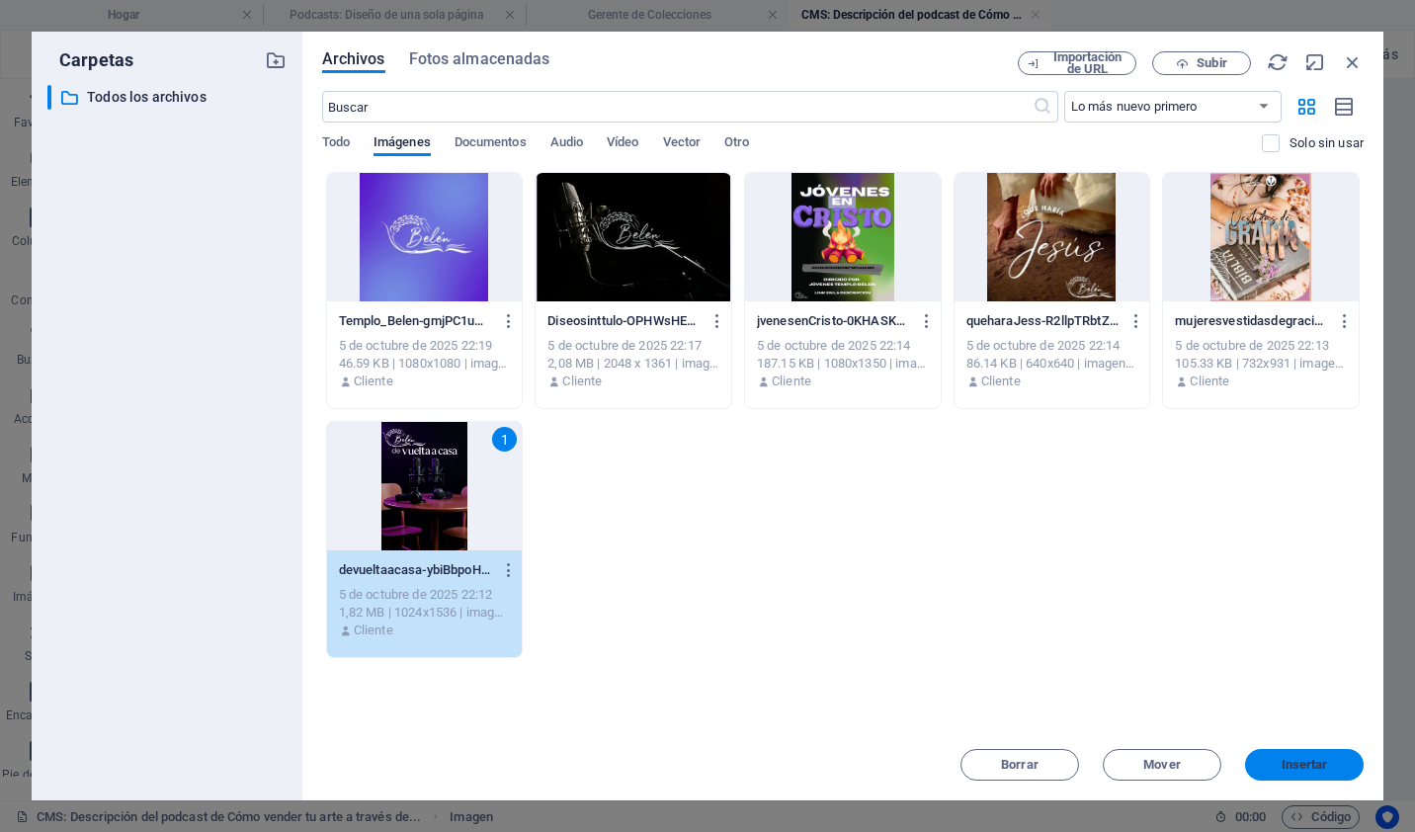
click at [1318, 752] on button "Insertar" at bounding box center [1304, 765] width 119 height 32
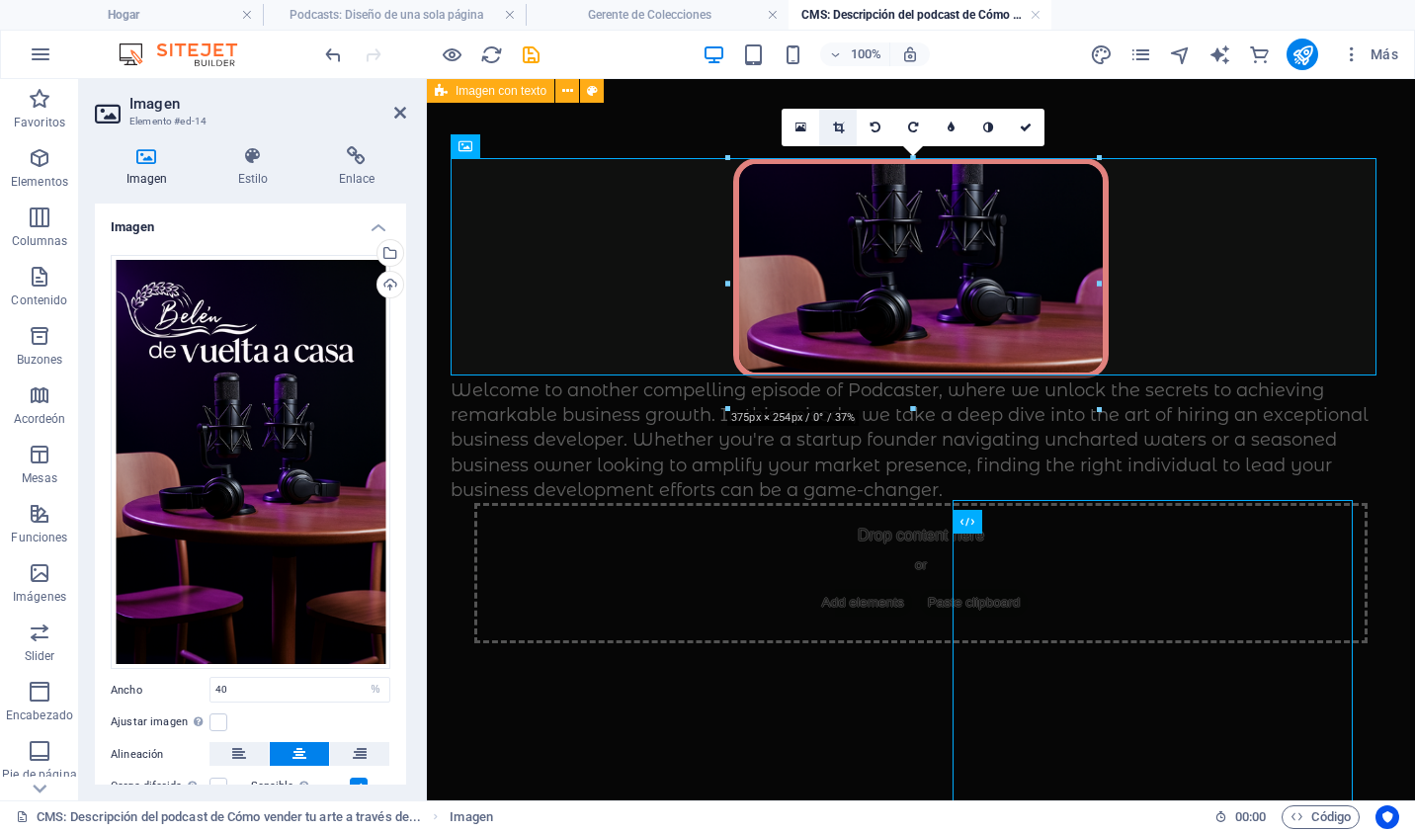
click at [827, 132] on link at bounding box center [838, 128] width 38 height 38
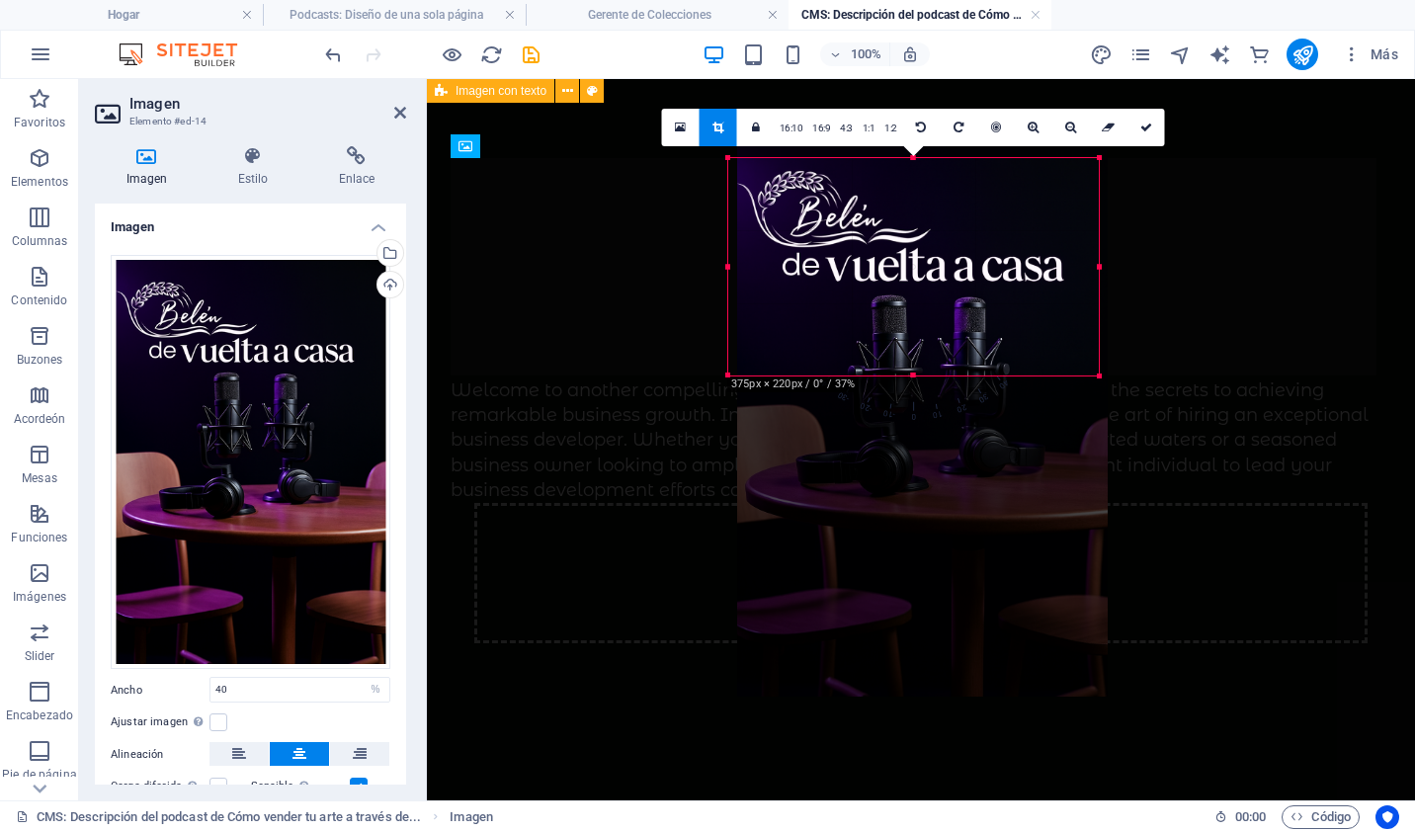
drag, startPoint x: 931, startPoint y: 236, endPoint x: 940, endPoint y: 390, distance: 154.4
click at [940, 376] on div "180 170 160 150 140 130 120 110 100 90 80 70 60 50 40 30 20 10 0 -10 -20 -30 -4…" at bounding box center [913, 266] width 371 height 217
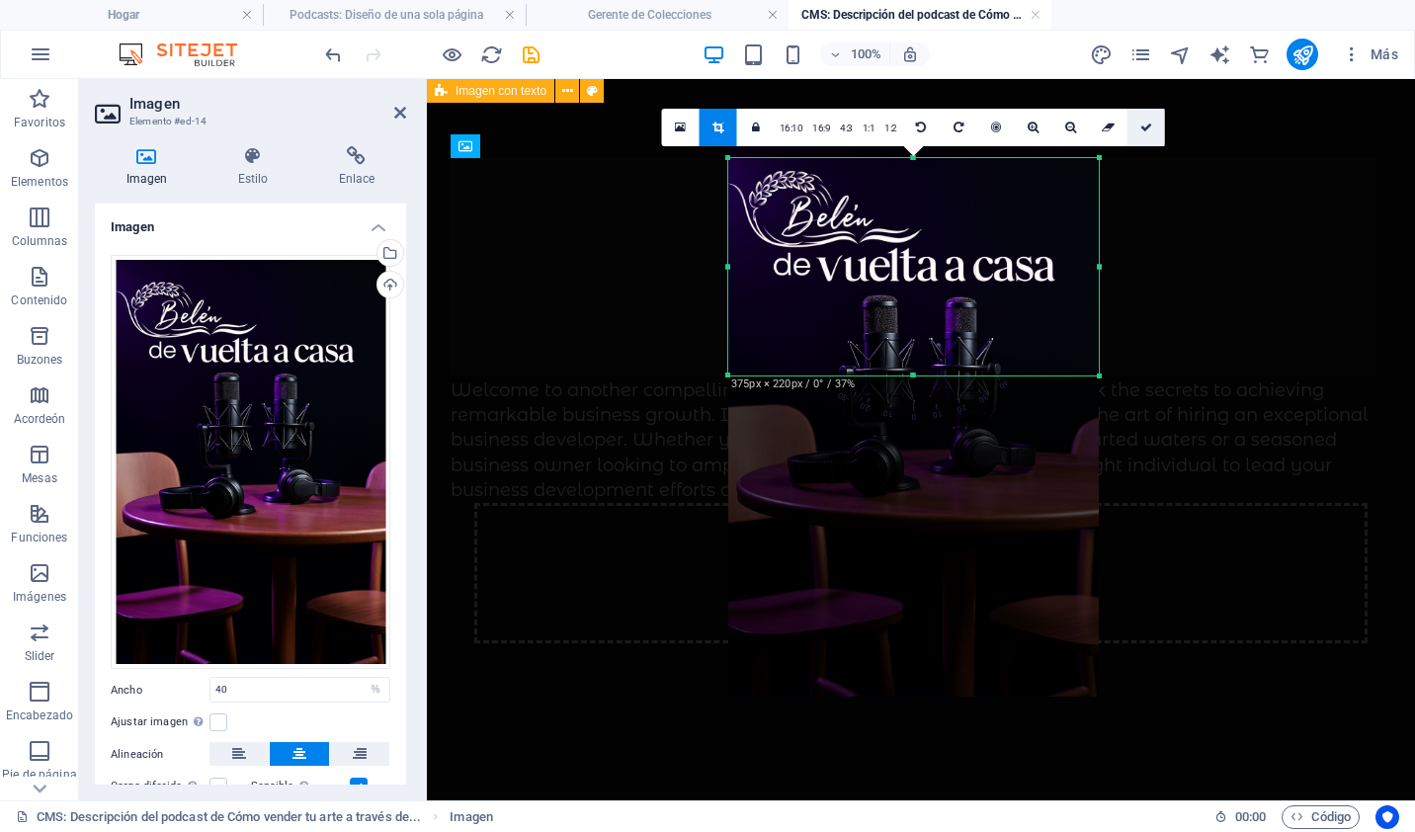
click at [1141, 119] on link at bounding box center [1146, 128] width 38 height 38
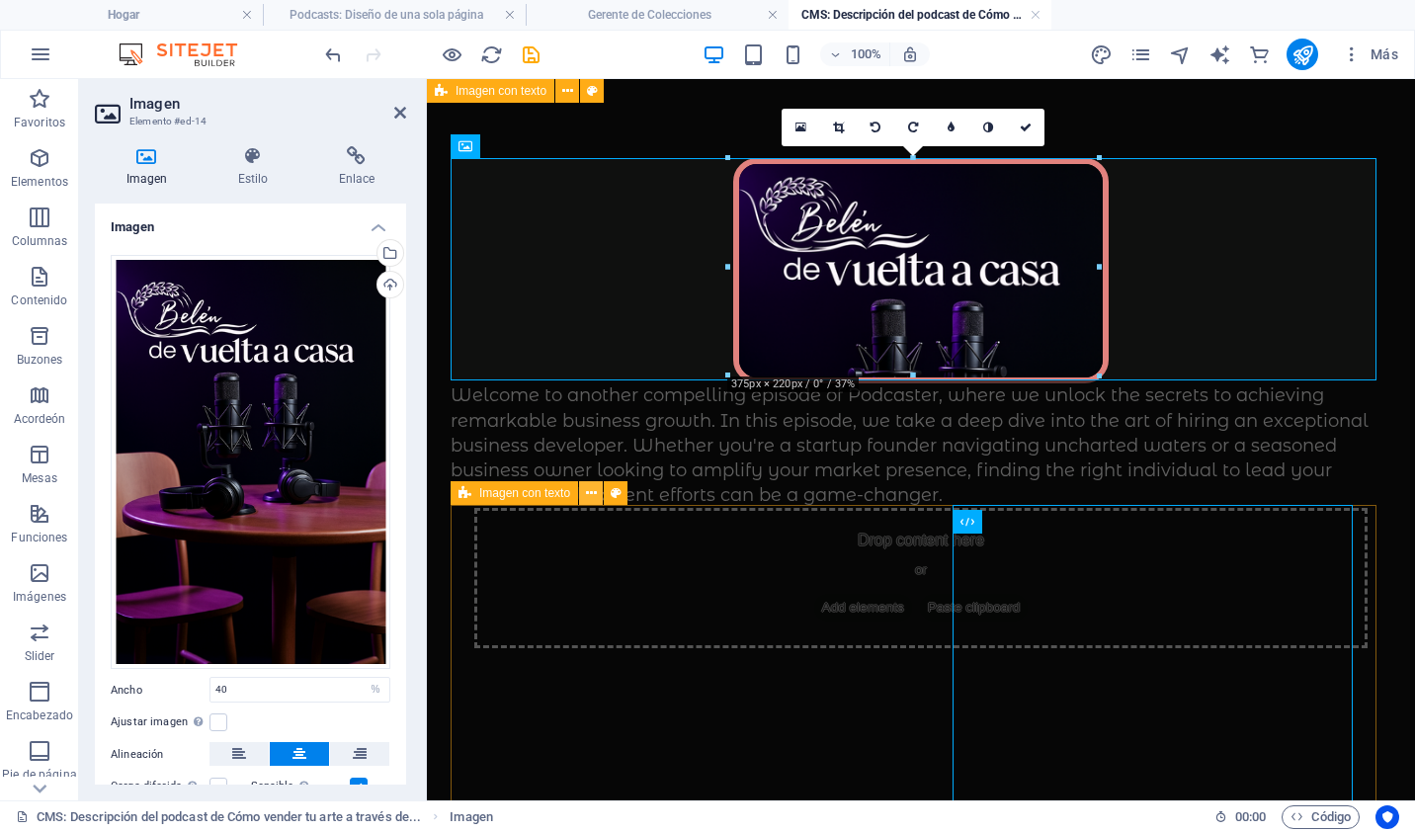
click at [588, 494] on icon at bounding box center [591, 493] width 11 height 21
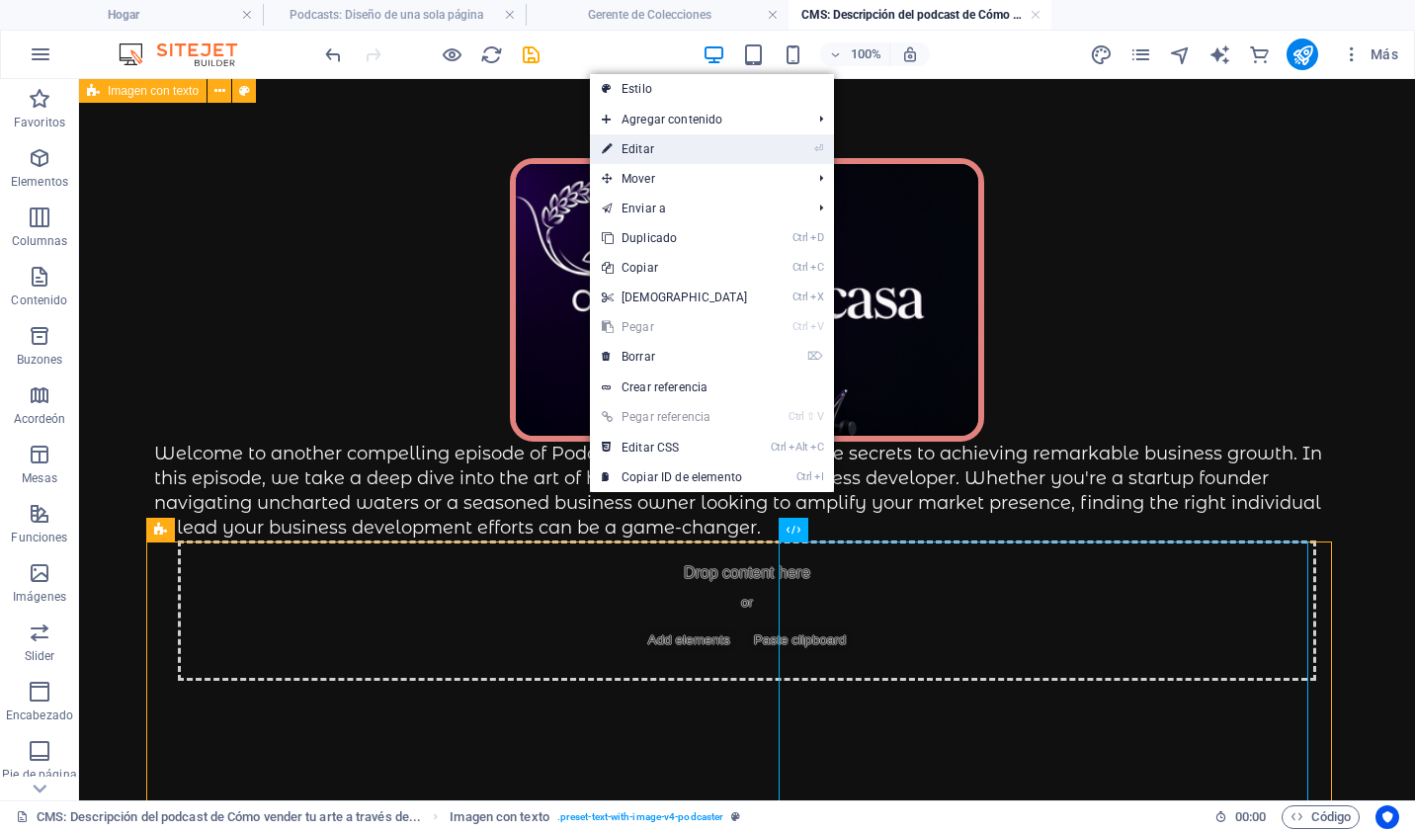
click at [704, 152] on link "⏎ Editar" at bounding box center [675, 149] width 170 height 30
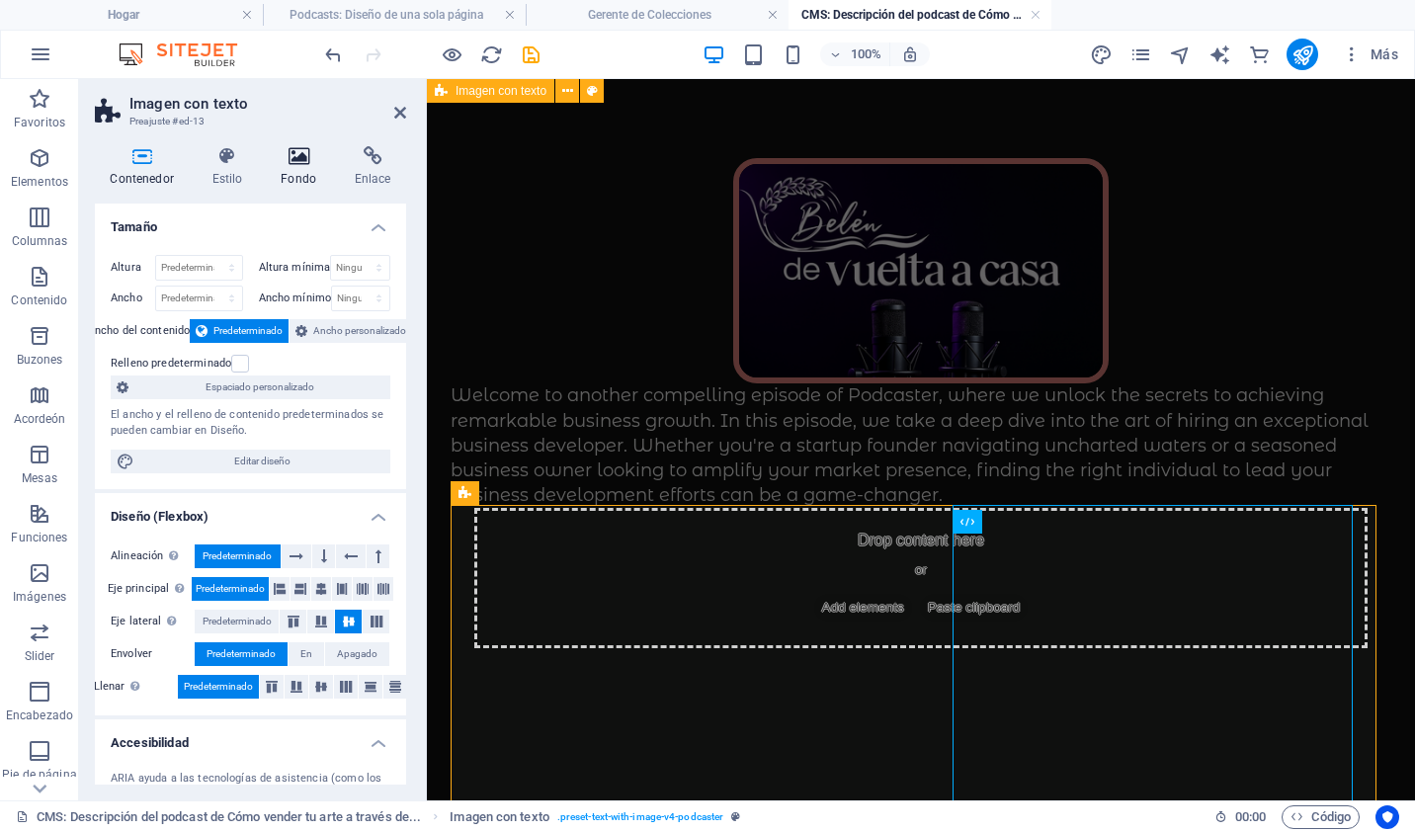
click at [301, 160] on icon at bounding box center [299, 156] width 66 height 20
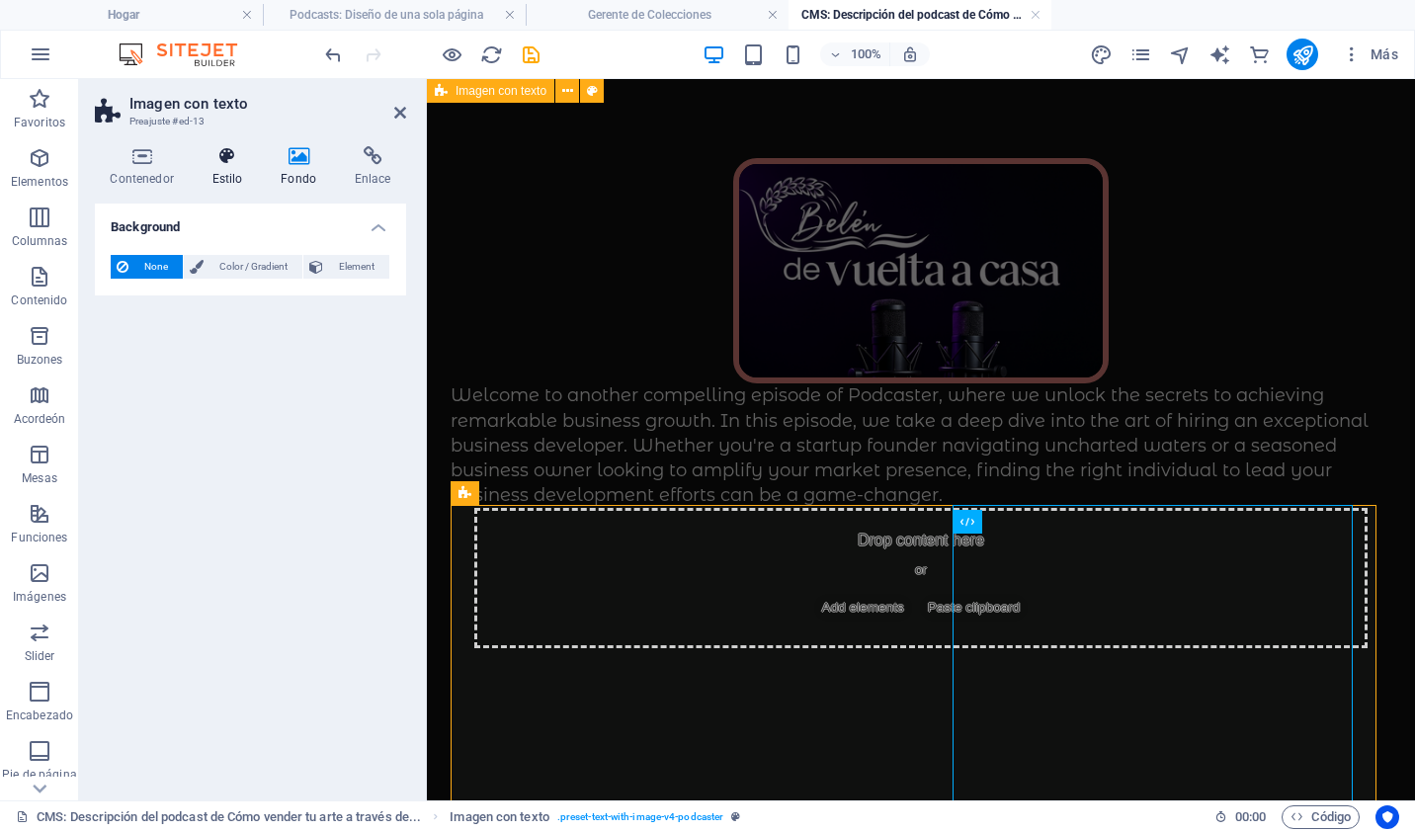
click at [228, 164] on icon at bounding box center [227, 156] width 61 height 20
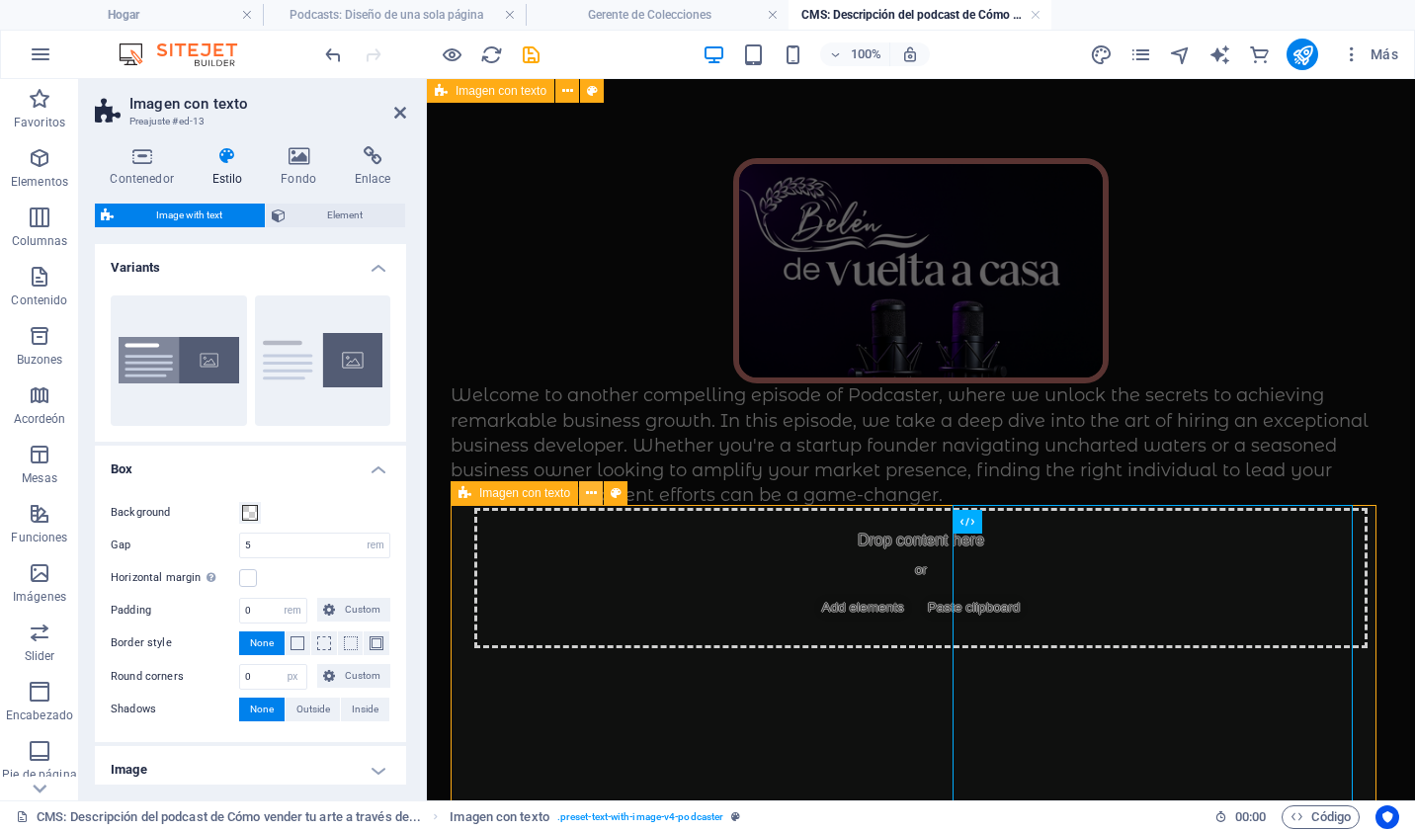
click at [586, 495] on icon at bounding box center [591, 493] width 11 height 21
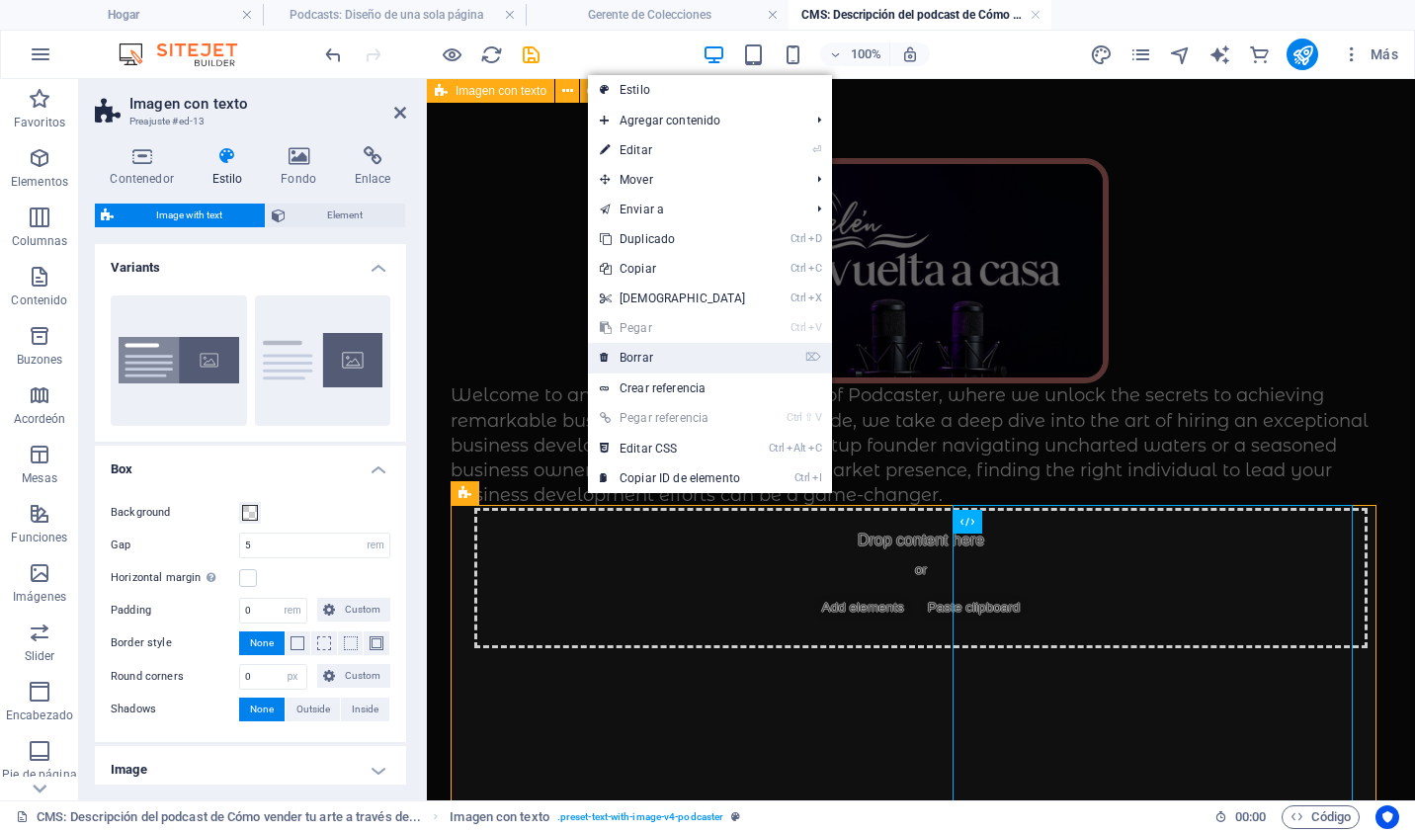
click at [666, 358] on link "⌦ Borrar" at bounding box center [673, 358] width 170 height 30
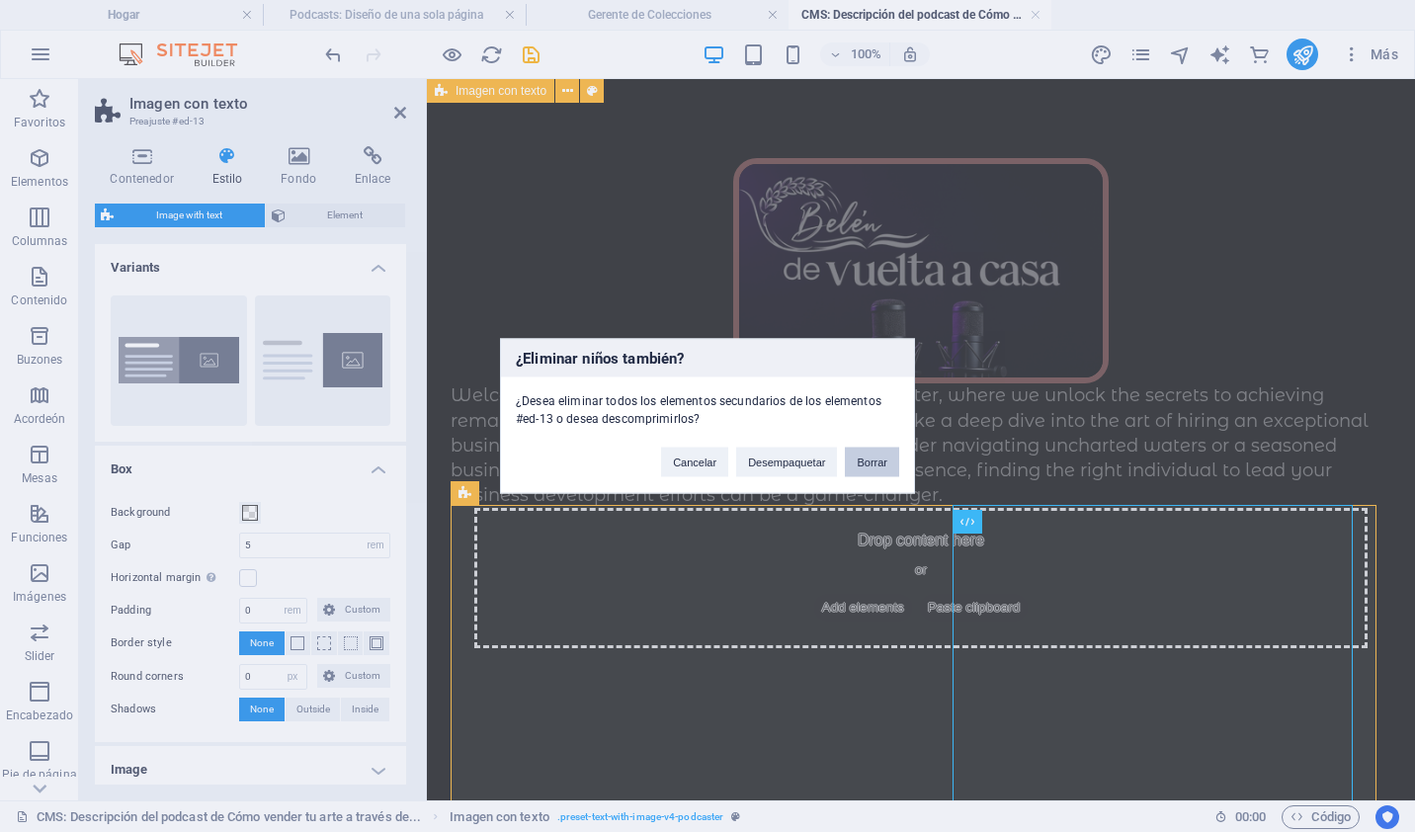
click at [856, 460] on button "Borrar" at bounding box center [872, 463] width 54 height 30
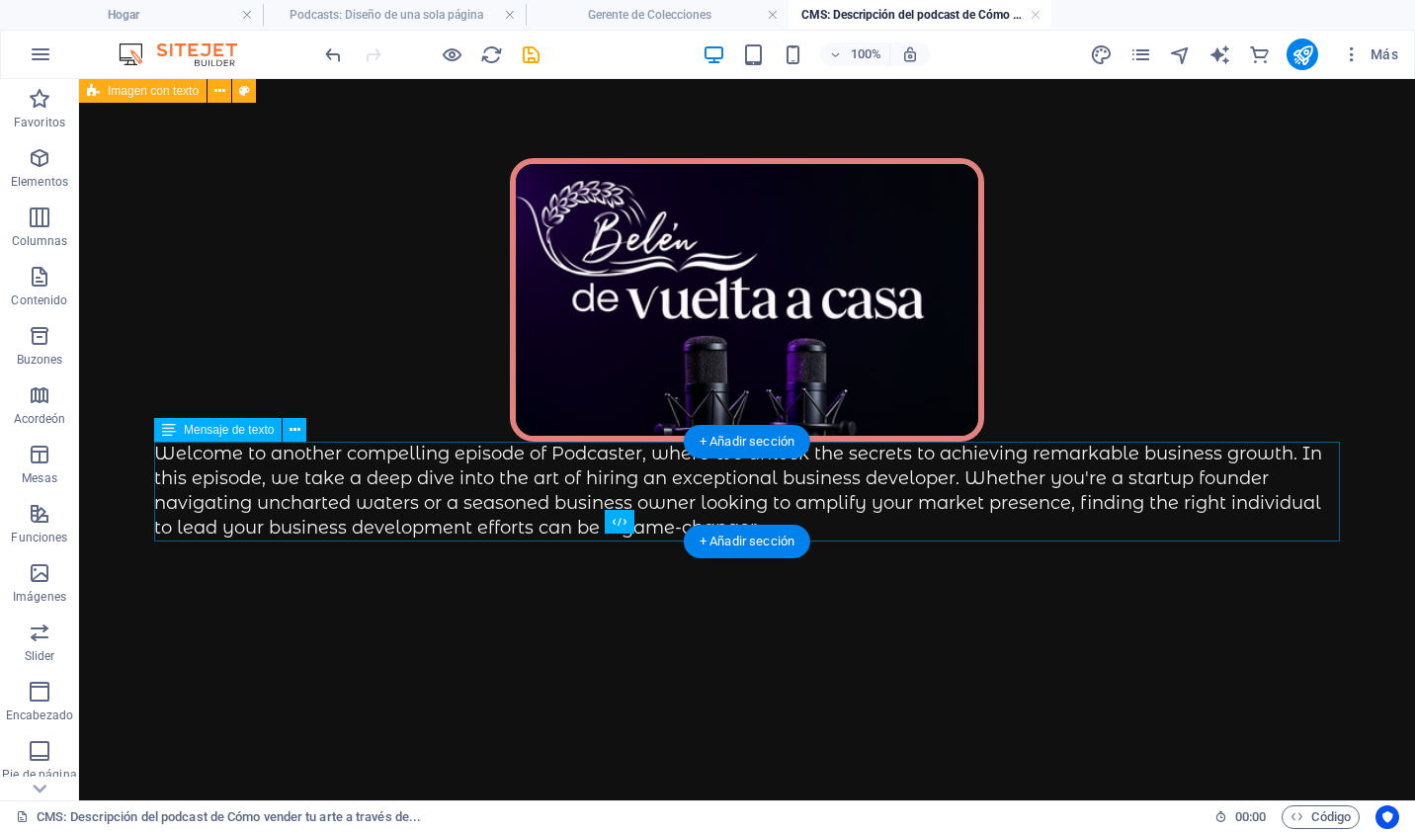
click at [932, 523] on div "Welcome to another compelling episode of Podcaster, where we unlock the secrets…" at bounding box center [747, 492] width 1186 height 100
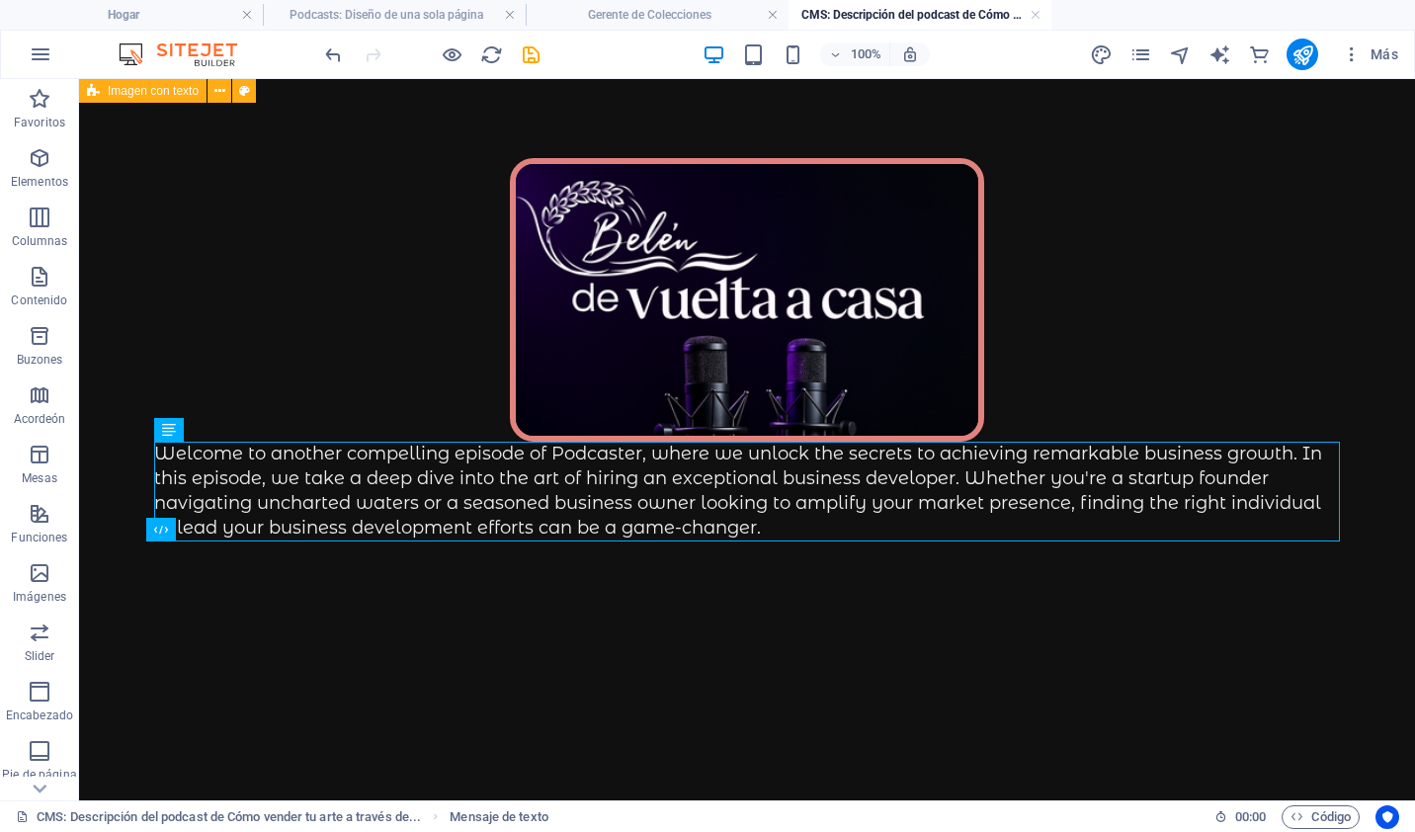
click at [595, 559] on div "Welcome to another compelling episode of Podcaster, where we unlock the secrets…" at bounding box center [746, 349] width 1233 height 541
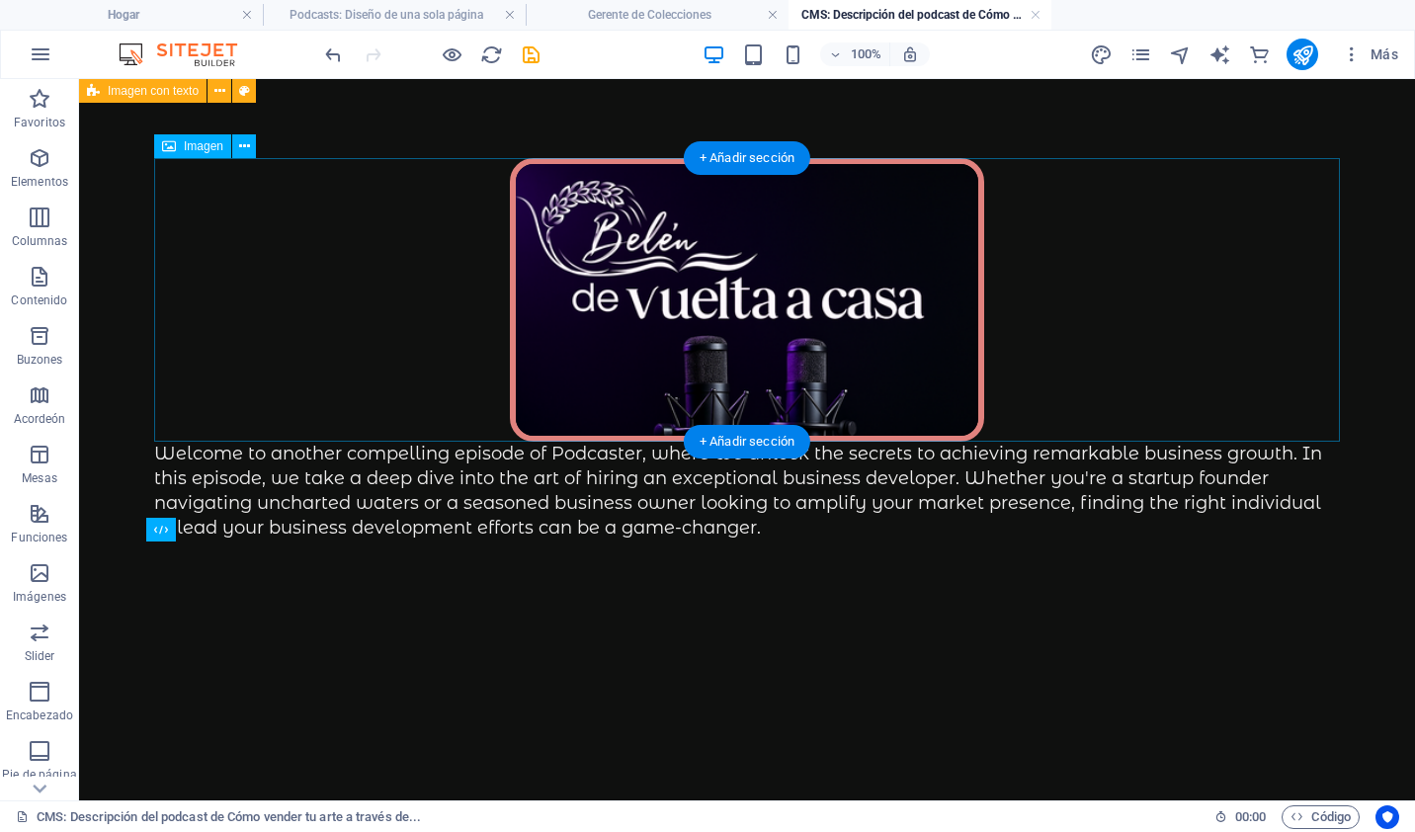
click at [579, 375] on figure at bounding box center [747, 300] width 1186 height 284
click at [235, 142] on button at bounding box center [244, 146] width 24 height 24
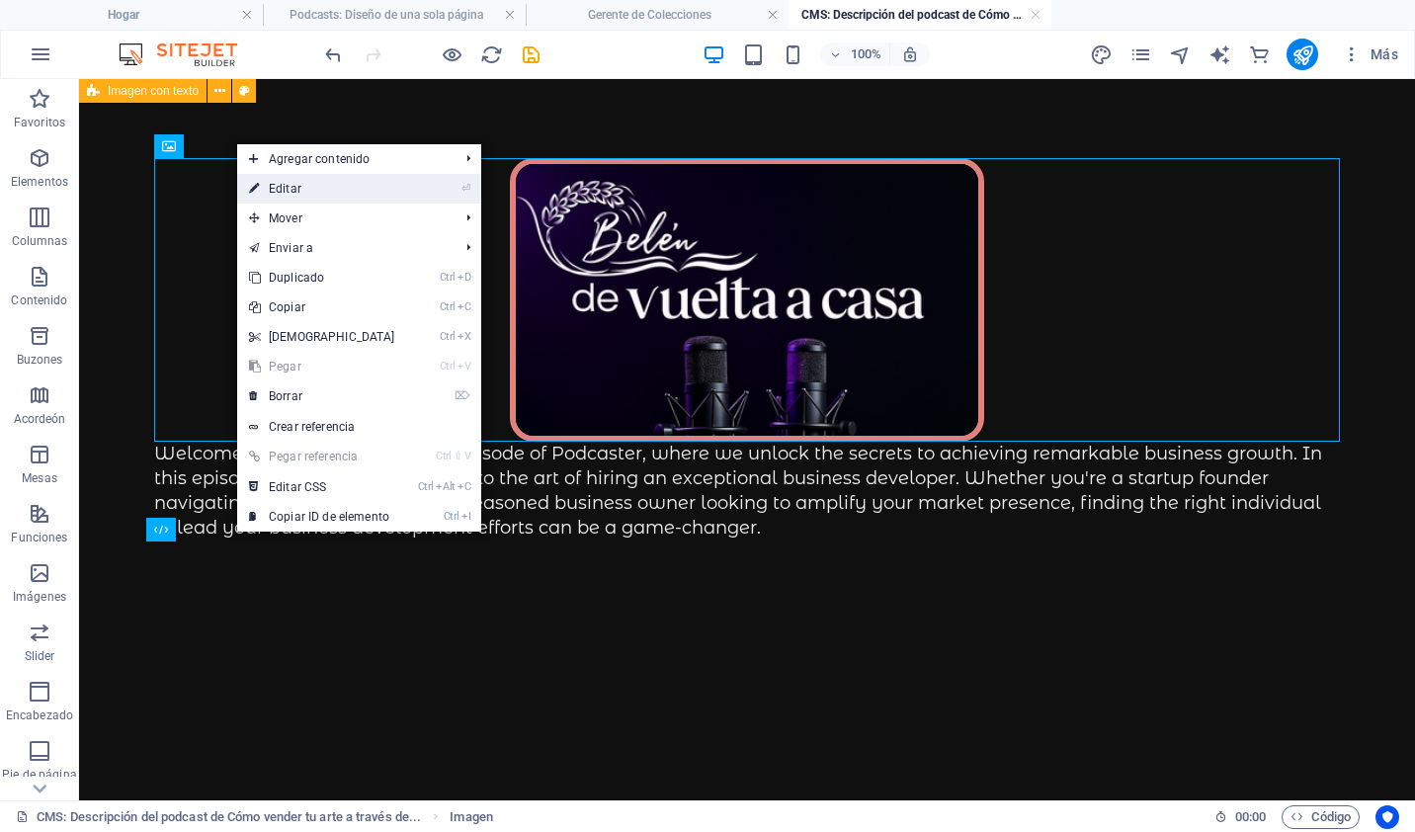
click at [305, 198] on link "⏎ Editar" at bounding box center [322, 189] width 170 height 30
select select "%"
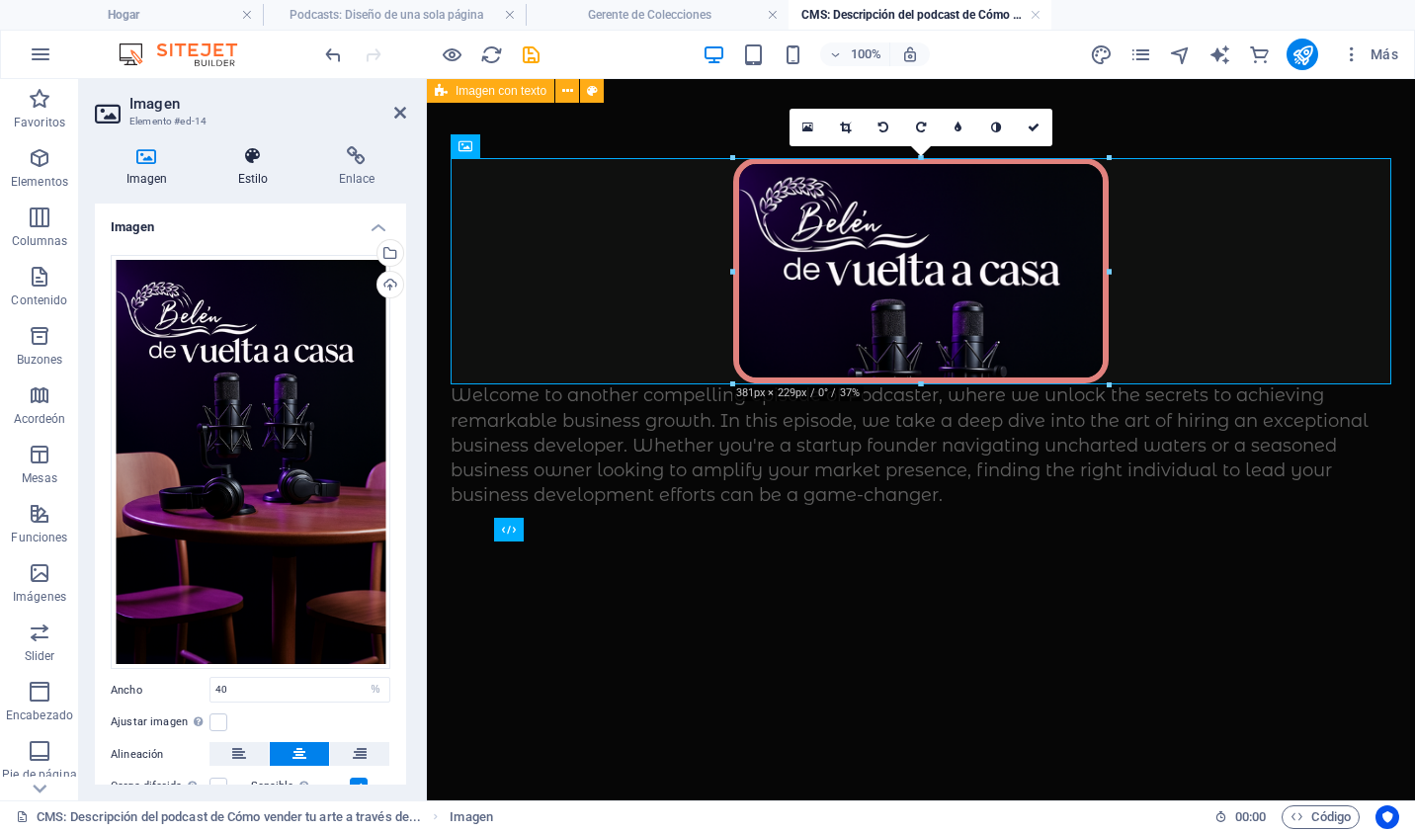
click at [269, 170] on h4 "Estilo" at bounding box center [257, 167] width 101 height 42
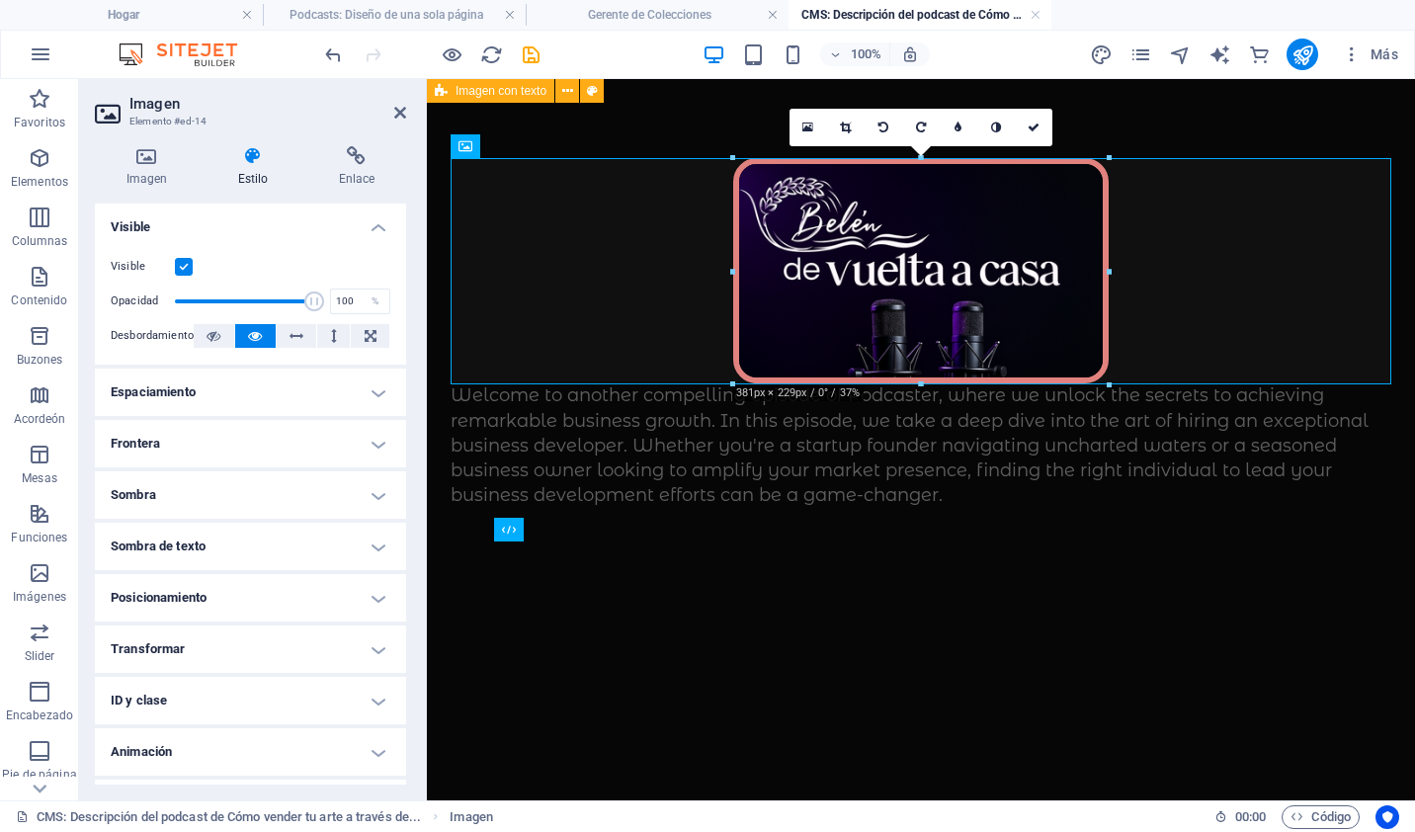
click at [375, 389] on h4 "Espaciamiento" at bounding box center [250, 392] width 311 height 47
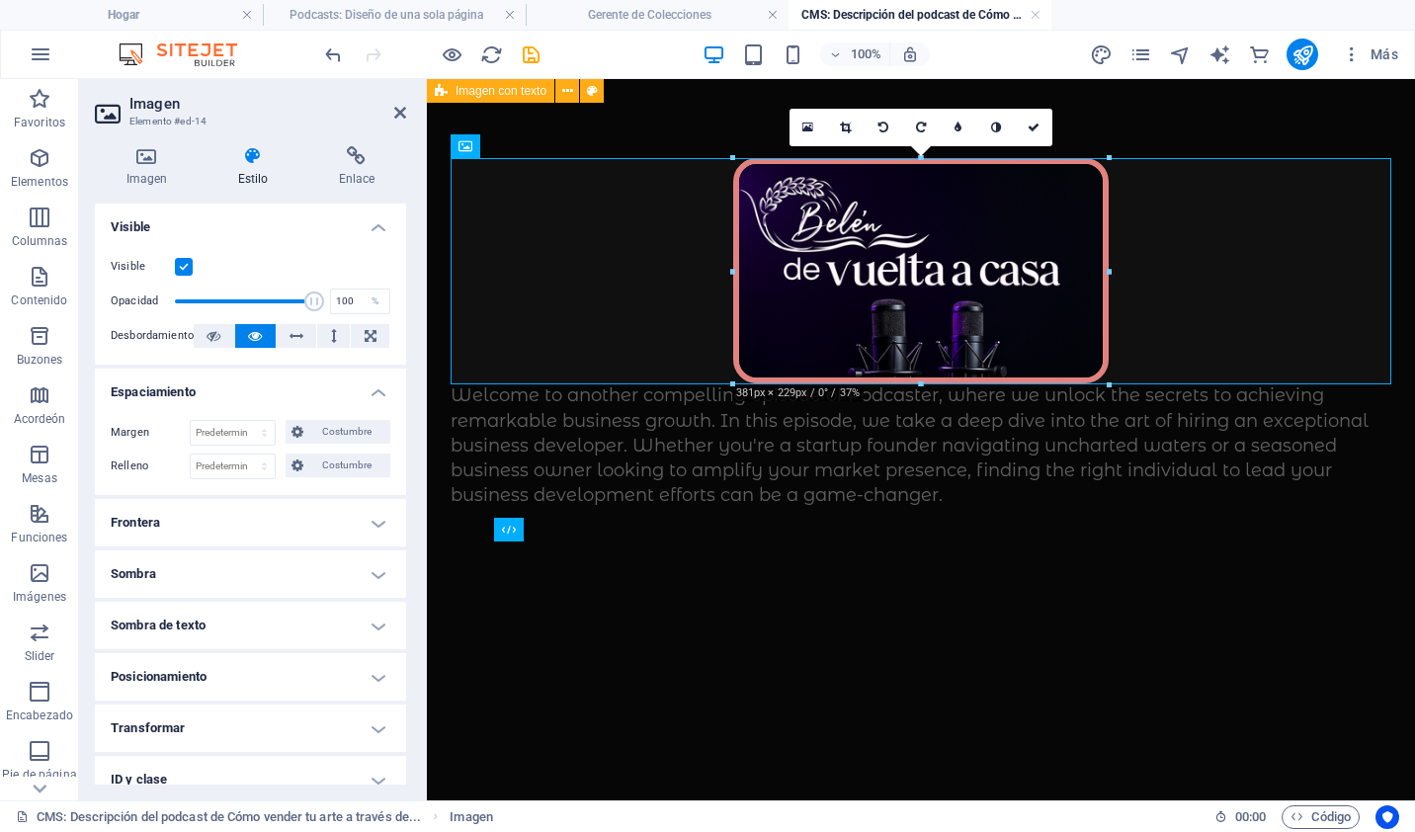
click at [369, 526] on h4 "Frontera" at bounding box center [250, 522] width 311 height 47
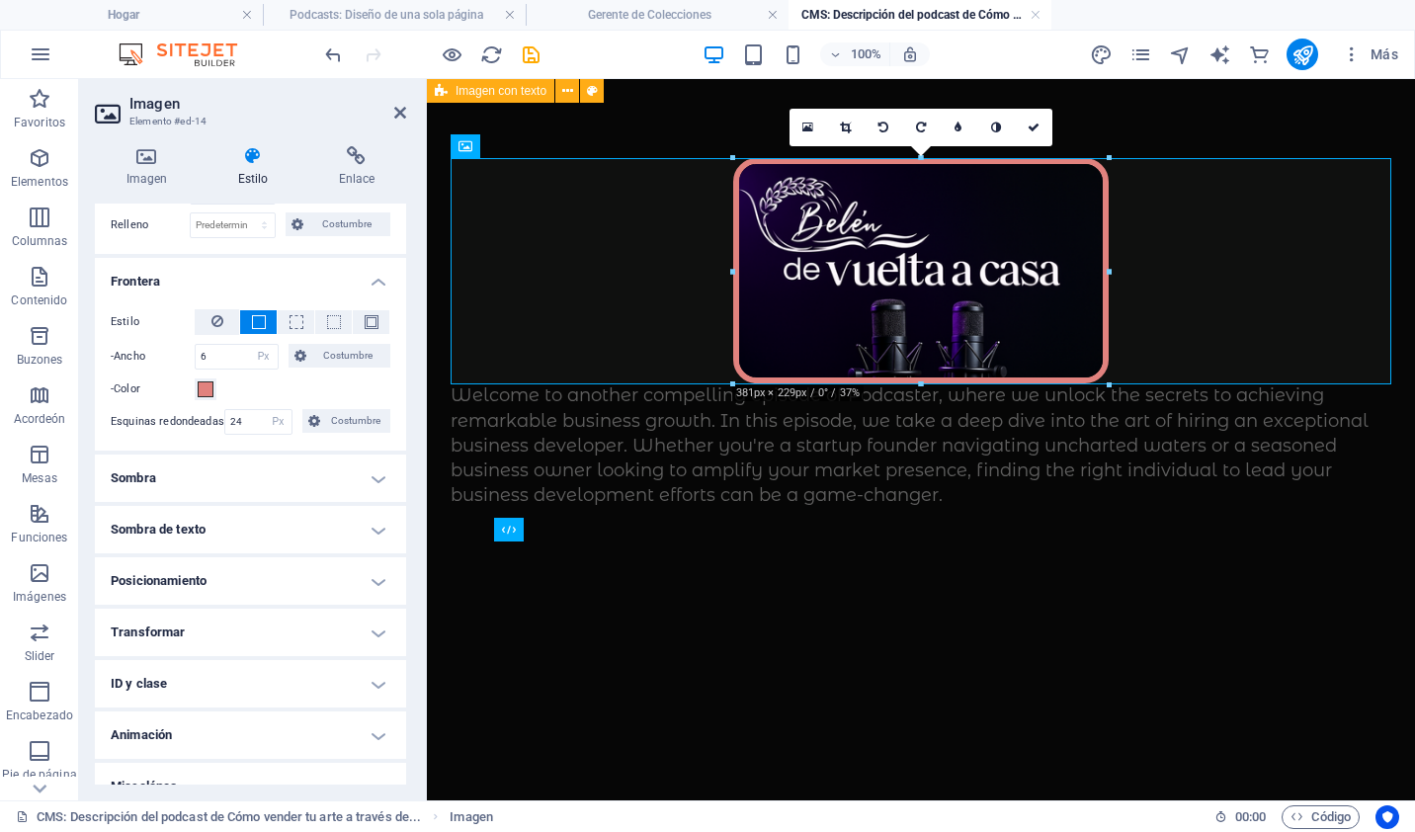
scroll to position [263, 0]
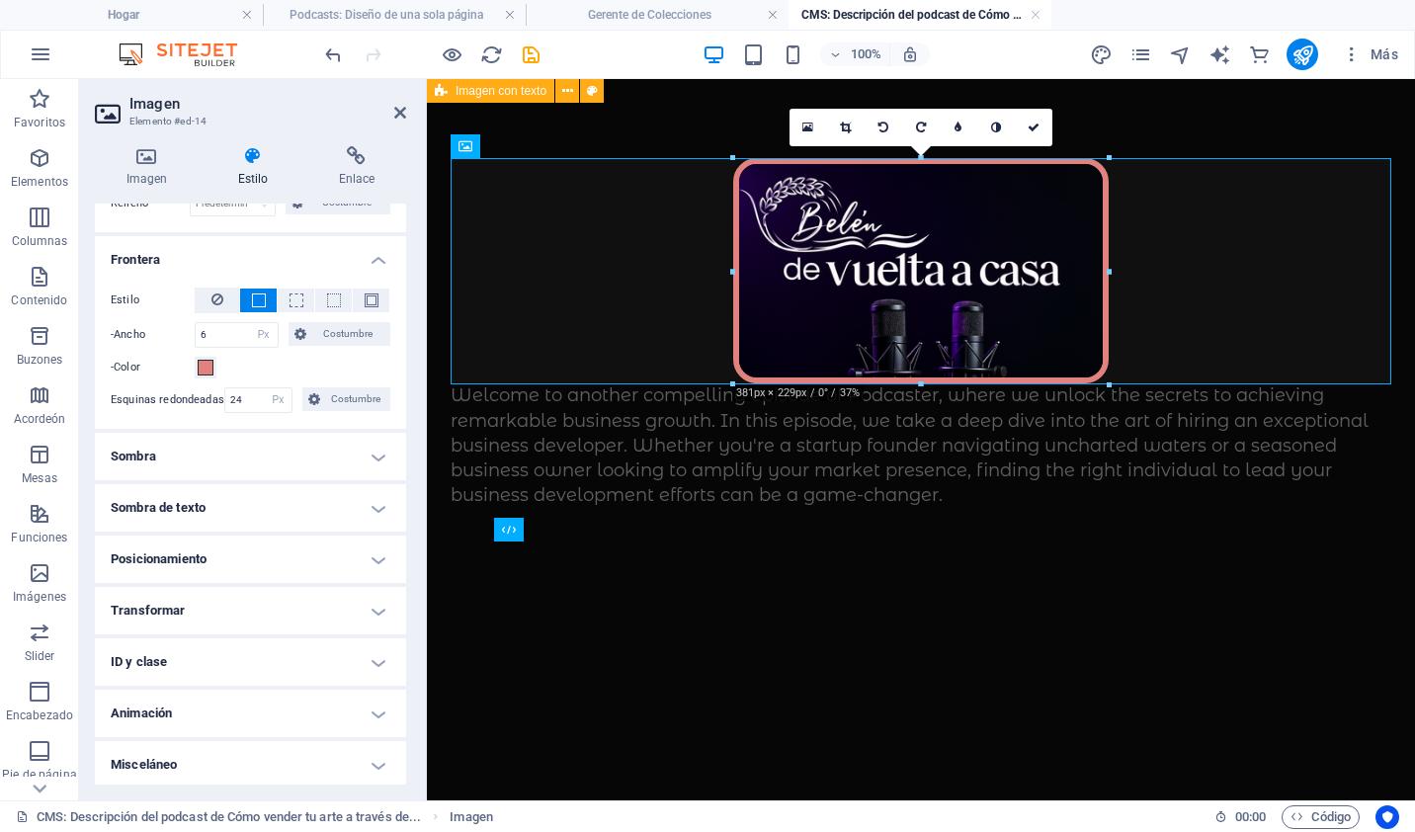
click at [342, 711] on h4 "Animación" at bounding box center [250, 713] width 311 height 47
click at [362, 611] on h4 "Transformar" at bounding box center [250, 610] width 311 height 47
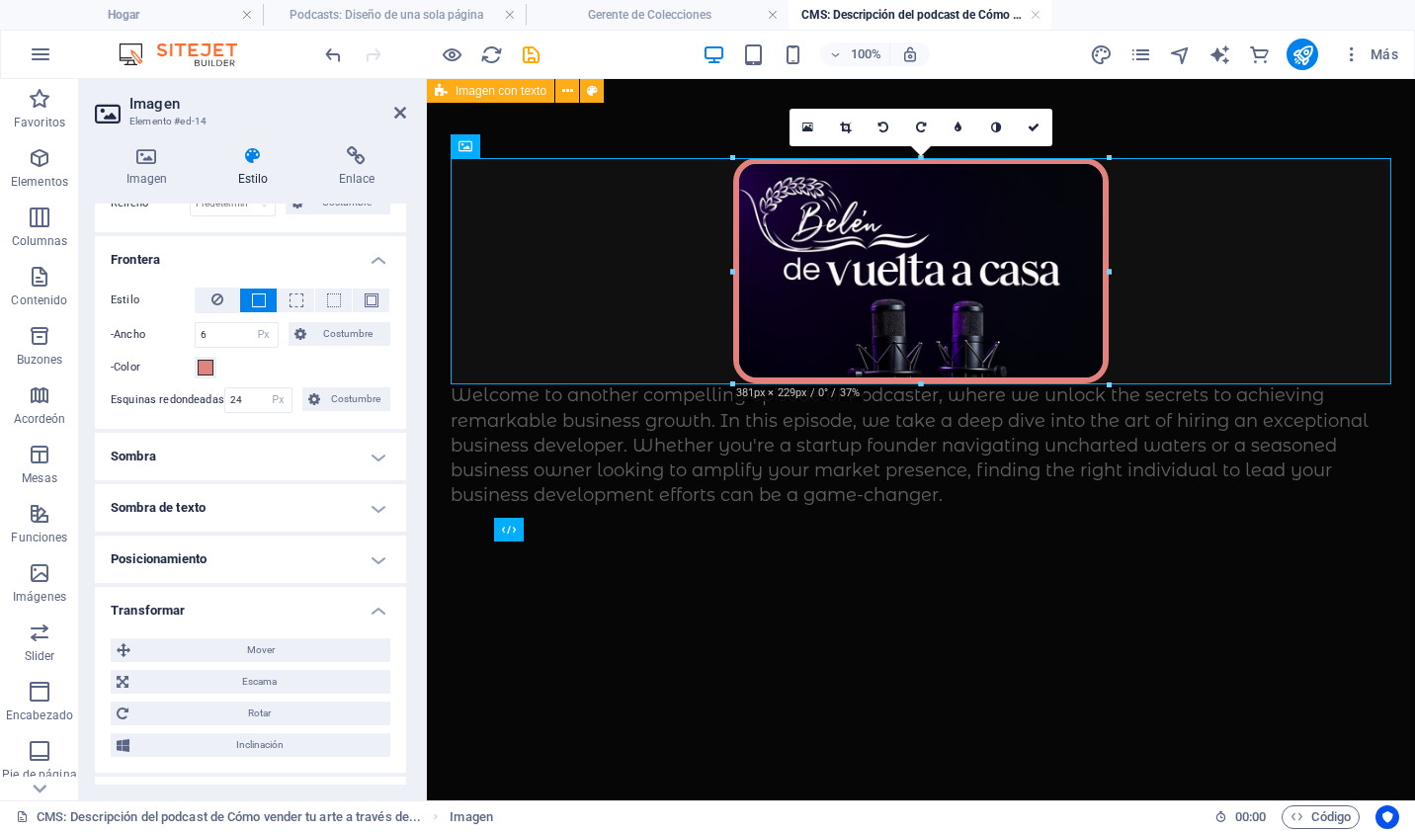
click at [368, 540] on h4 "Posicionamiento" at bounding box center [250, 559] width 311 height 47
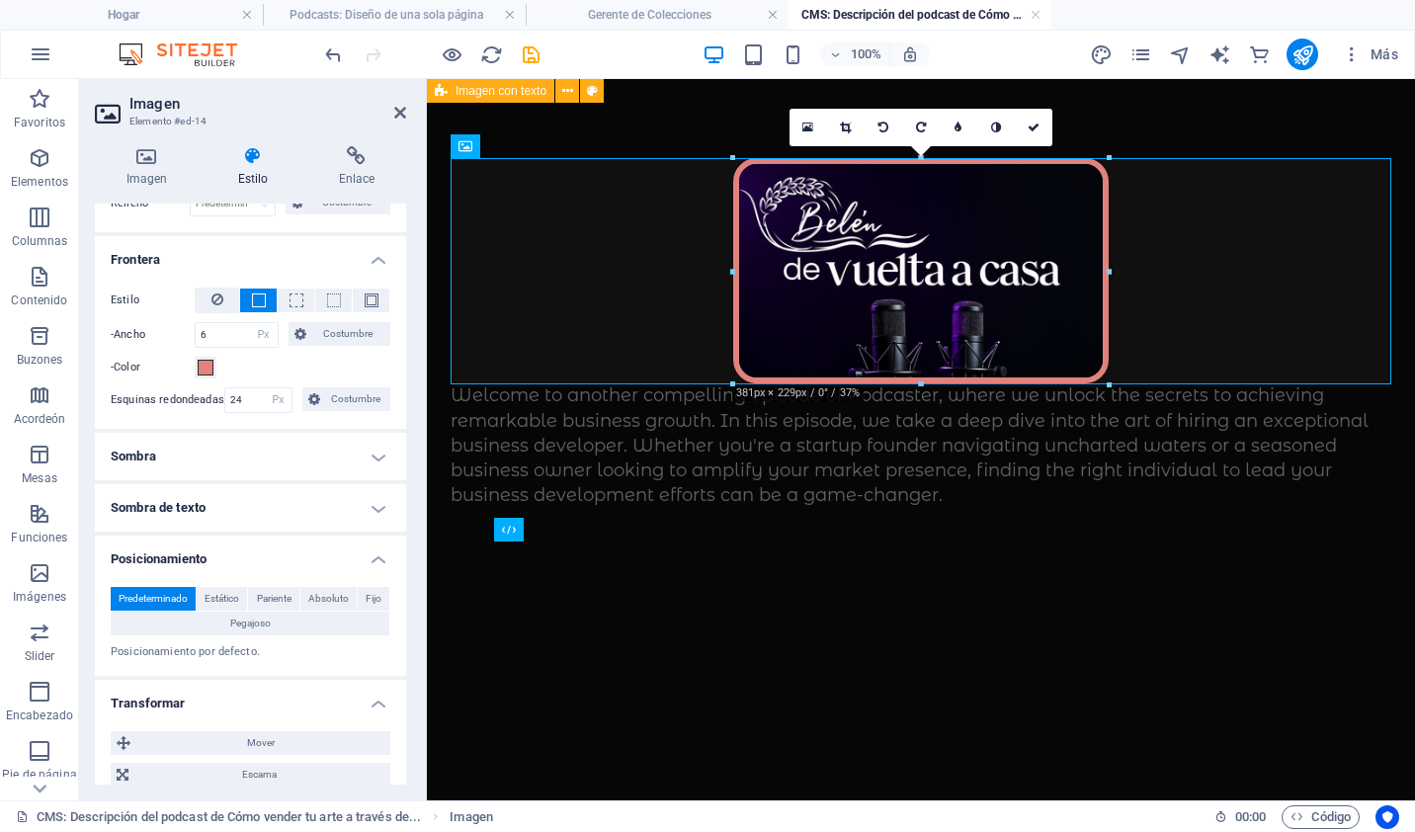
click at [373, 493] on h4 "Sombra de texto" at bounding box center [250, 507] width 311 height 47
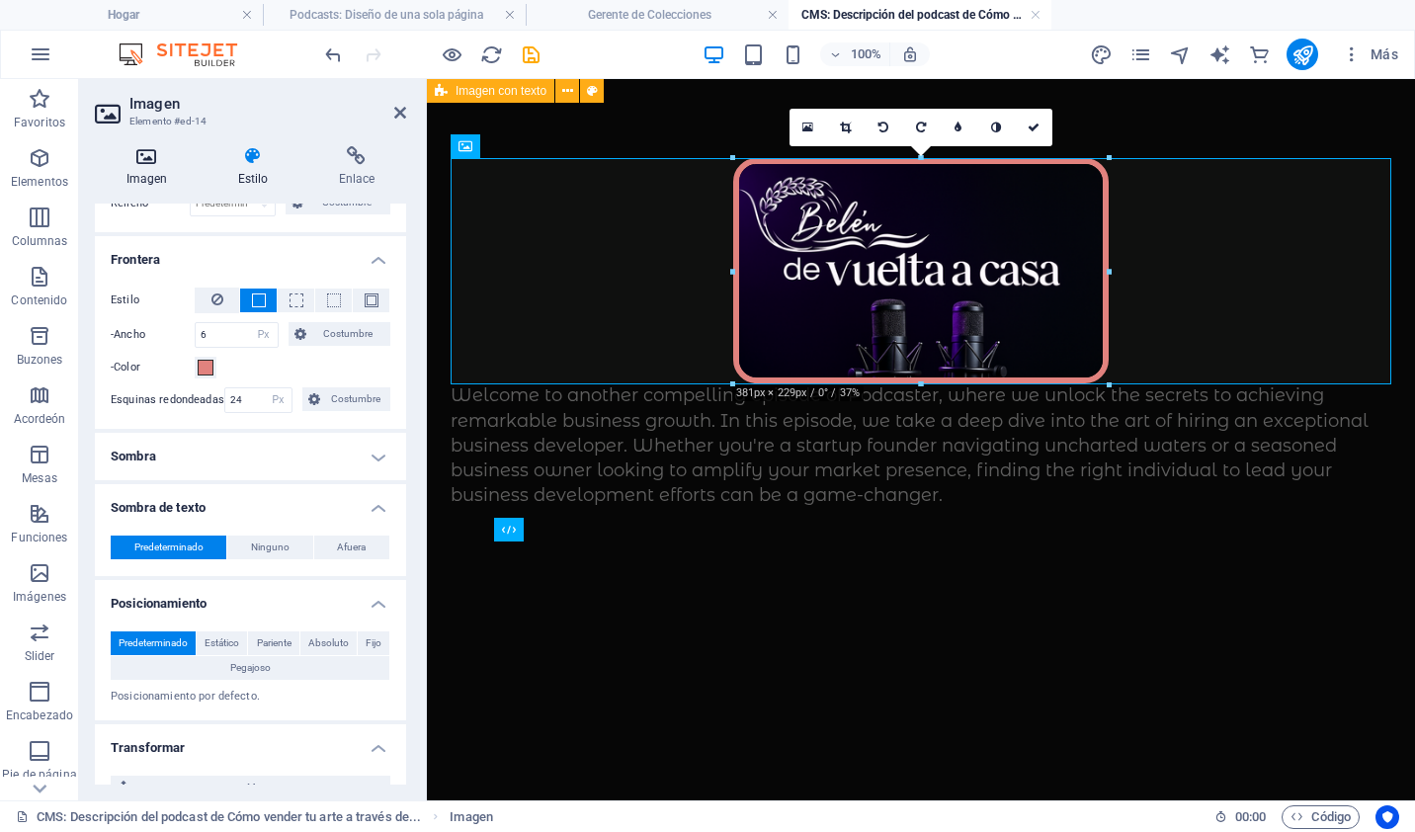
click at [156, 171] on h4 "Imagen" at bounding box center [151, 167] width 112 height 42
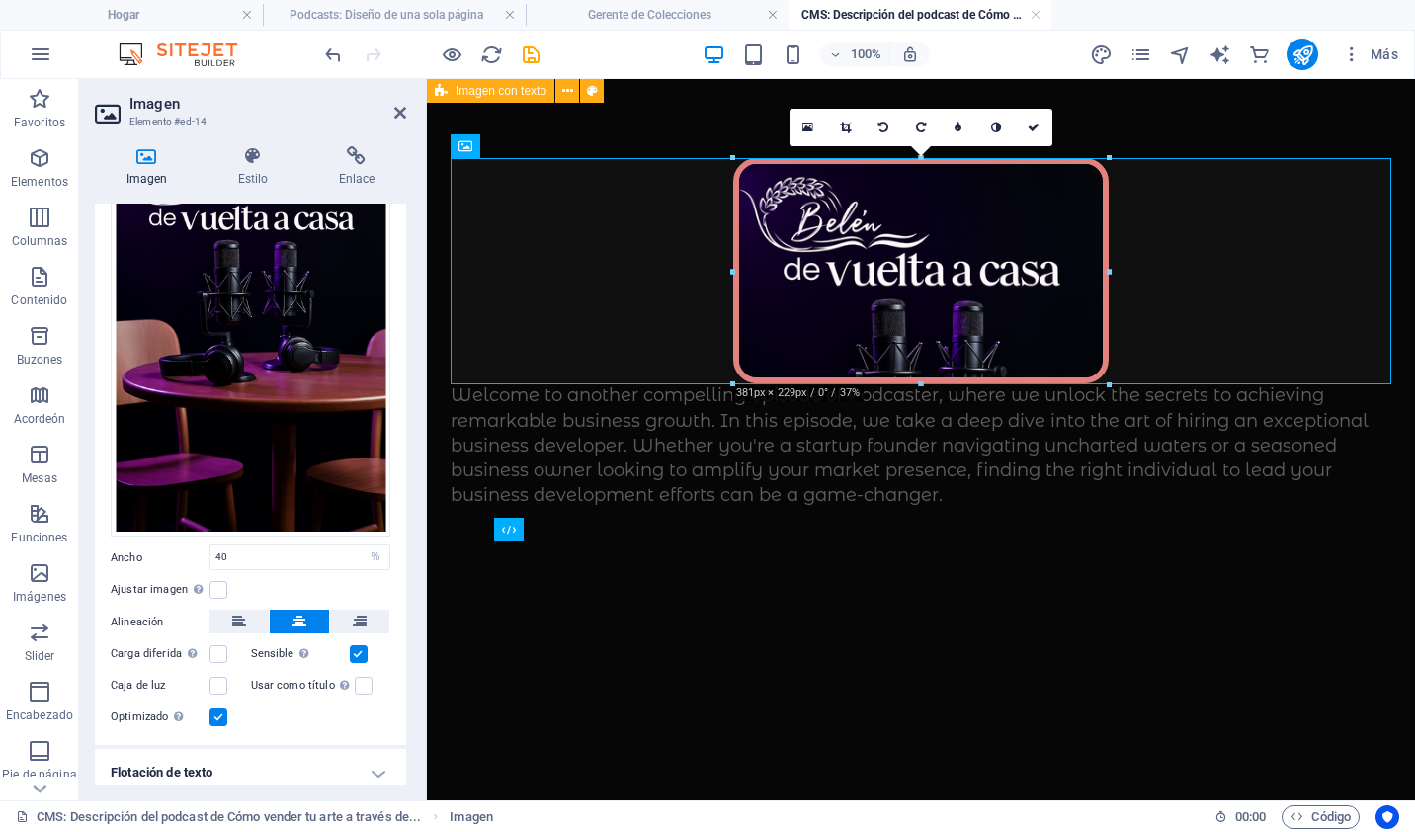
scroll to position [190, 0]
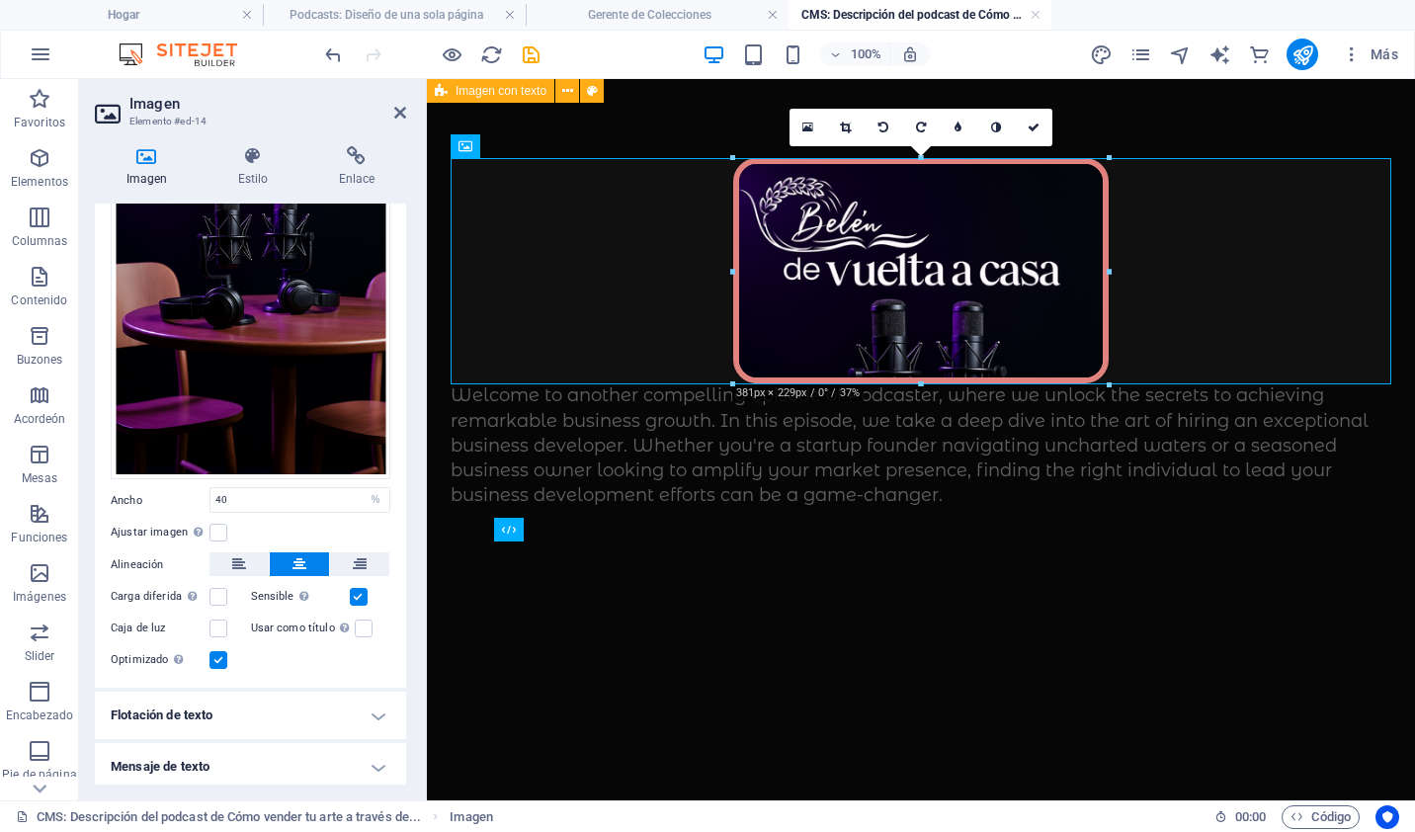
click at [353, 713] on h4 "Flotación de texto" at bounding box center [250, 715] width 311 height 47
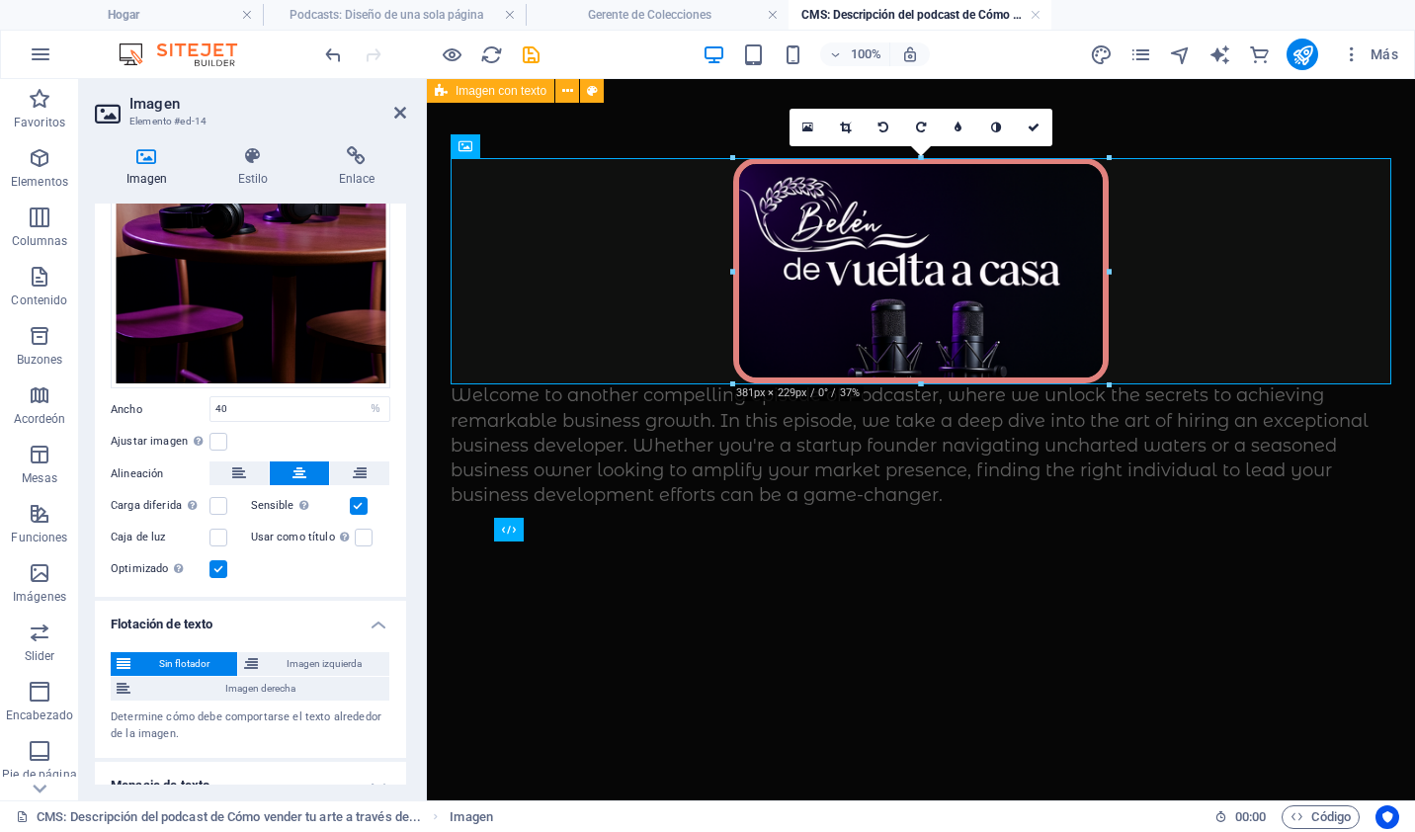
scroll to position [298, 0]
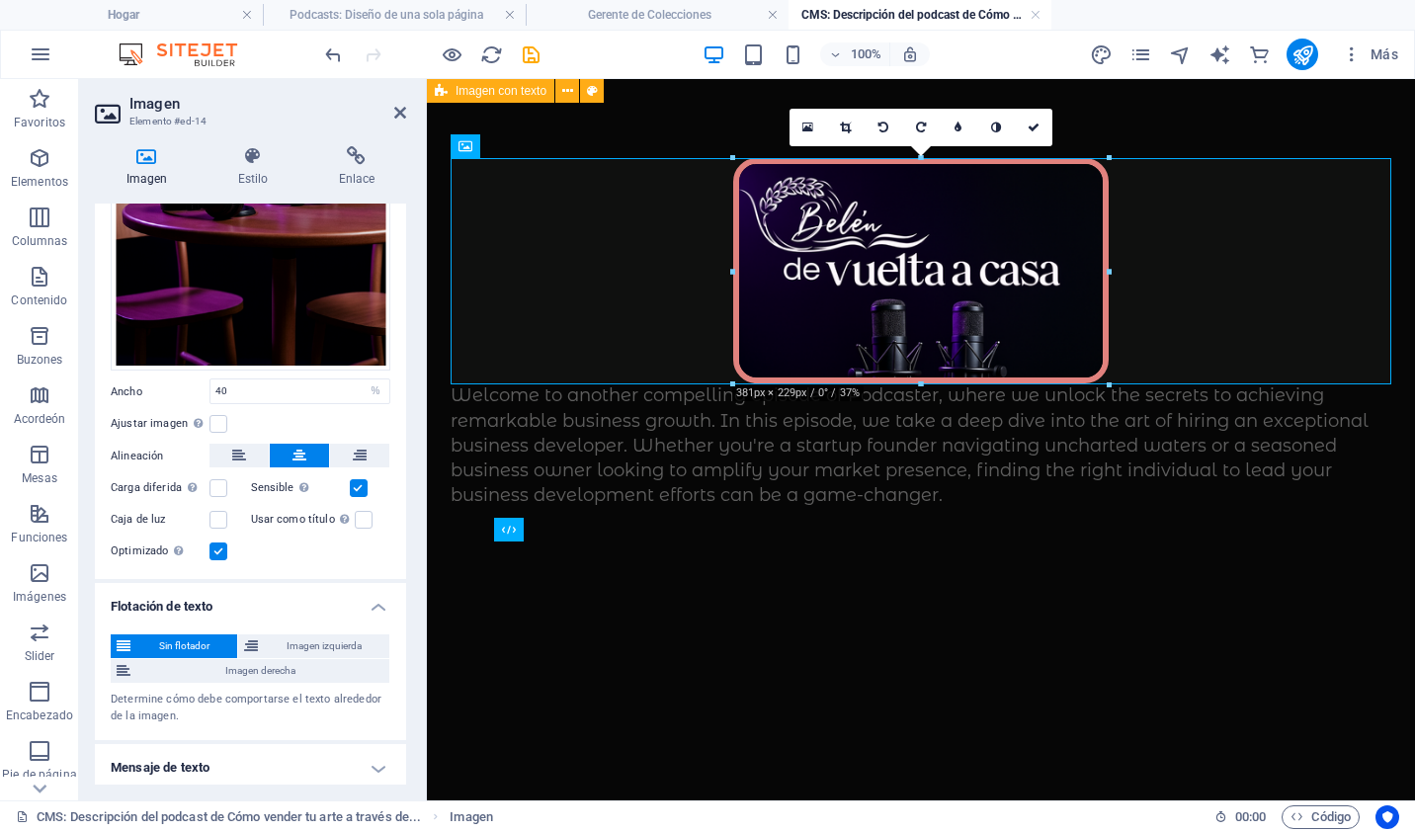
click at [356, 759] on h4 "Mensaje de texto" at bounding box center [250, 767] width 311 height 47
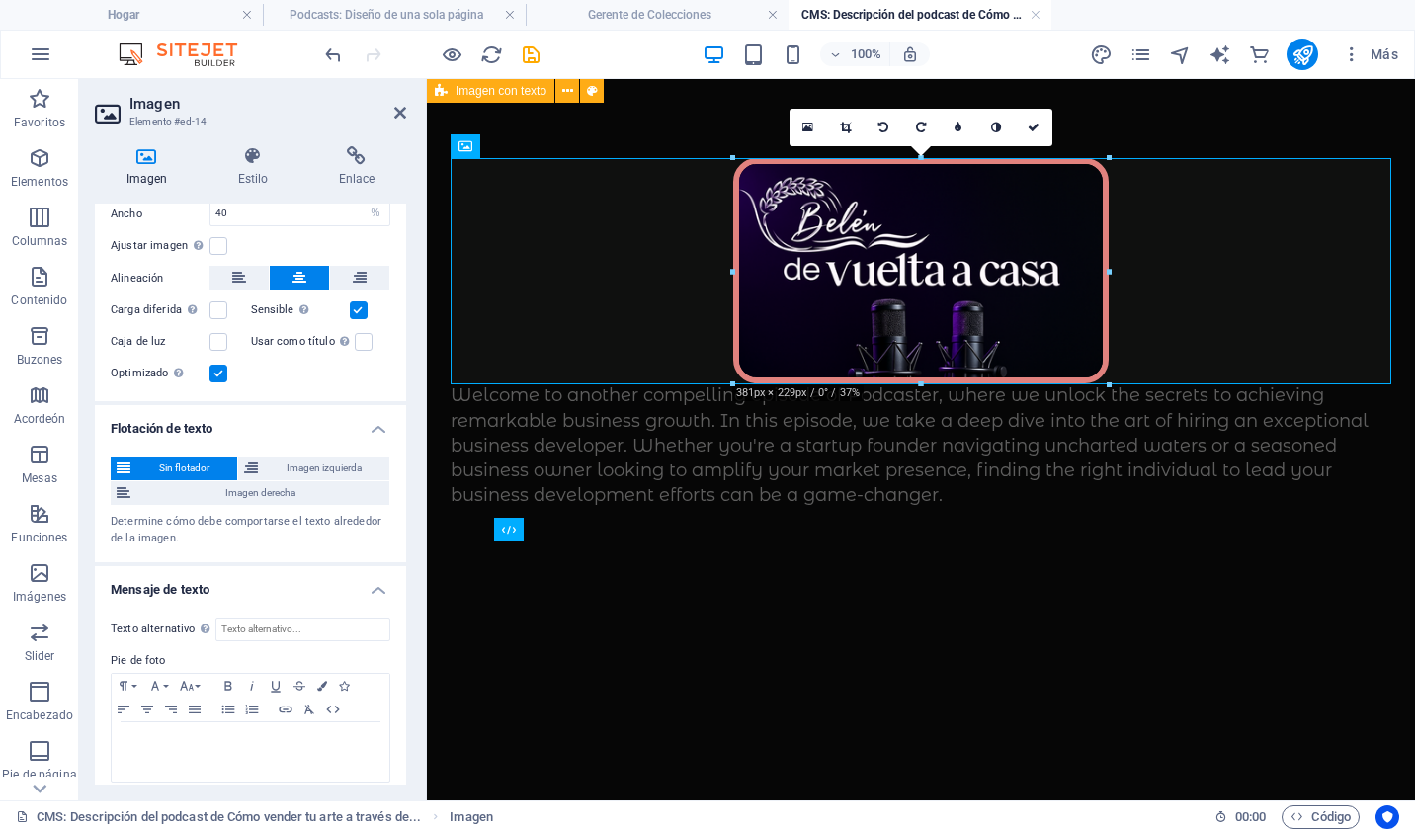
scroll to position [484, 0]
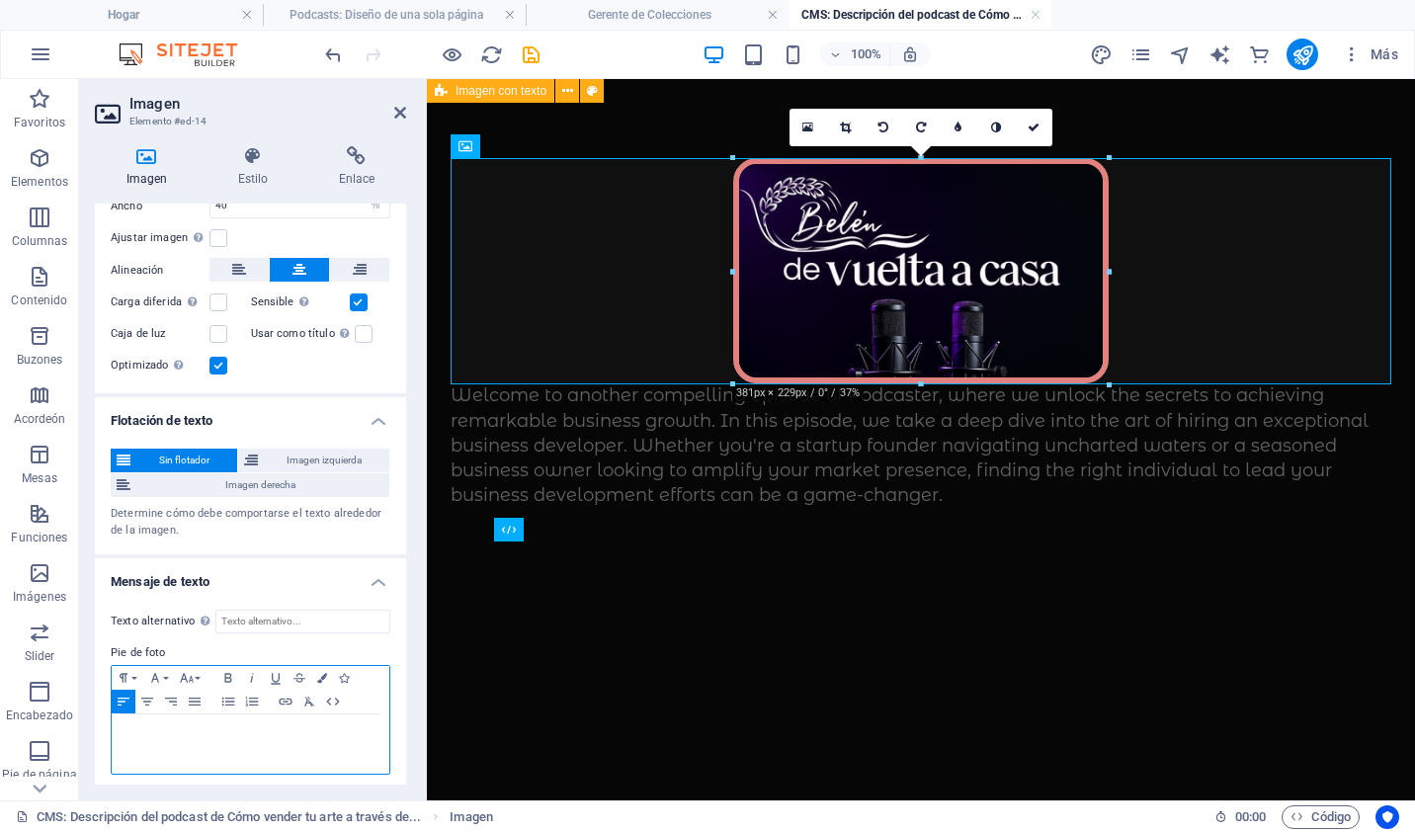
click at [252, 724] on p at bounding box center [251, 733] width 258 height 18
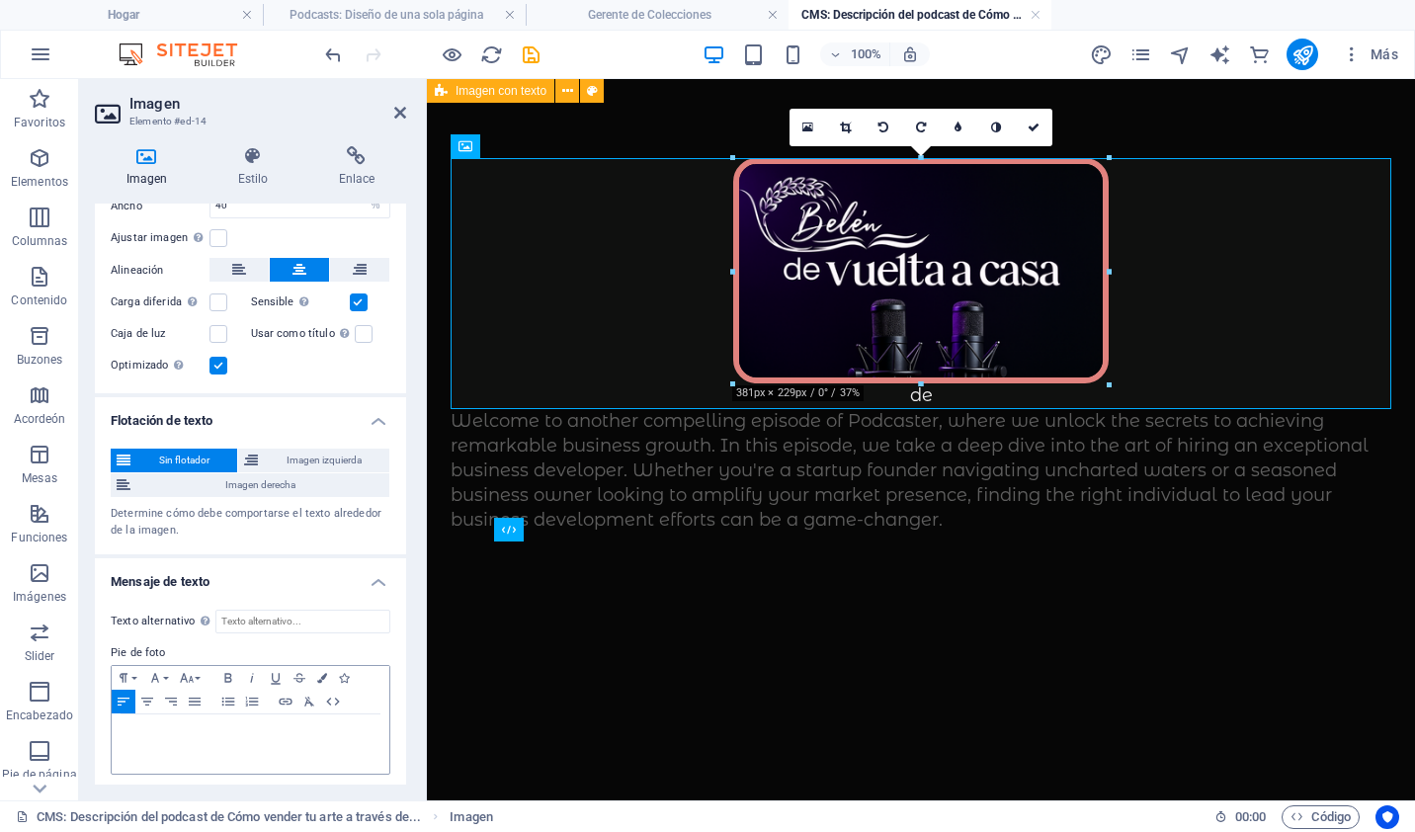
click at [393, 122] on header "Imagen Elemento #ed-14" at bounding box center [250, 104] width 311 height 51
click at [400, 110] on icon at bounding box center [400, 113] width 12 height 16
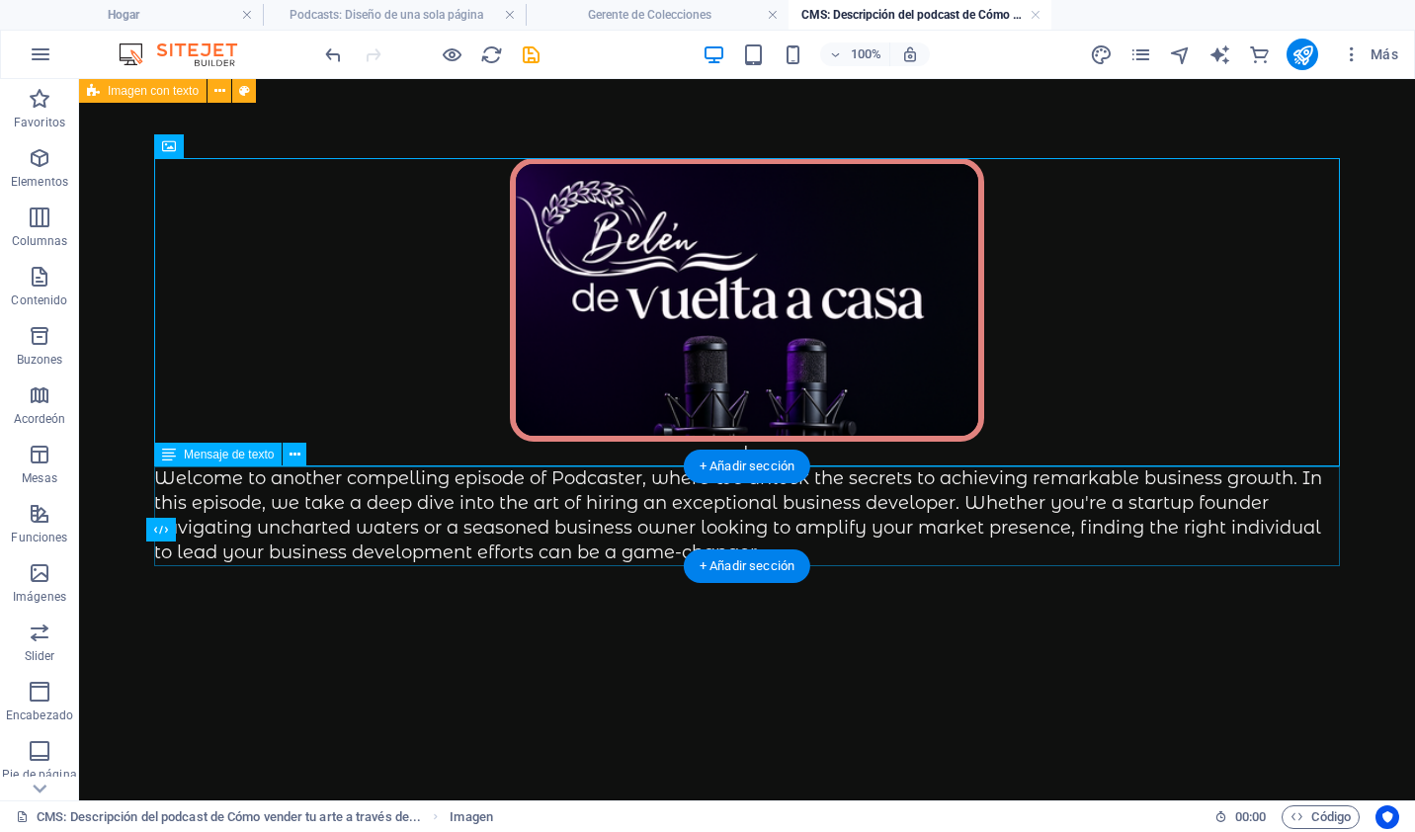
click at [581, 523] on div "Welcome to another compelling episode of Podcaster, where we unlock the secrets…" at bounding box center [747, 516] width 1186 height 100
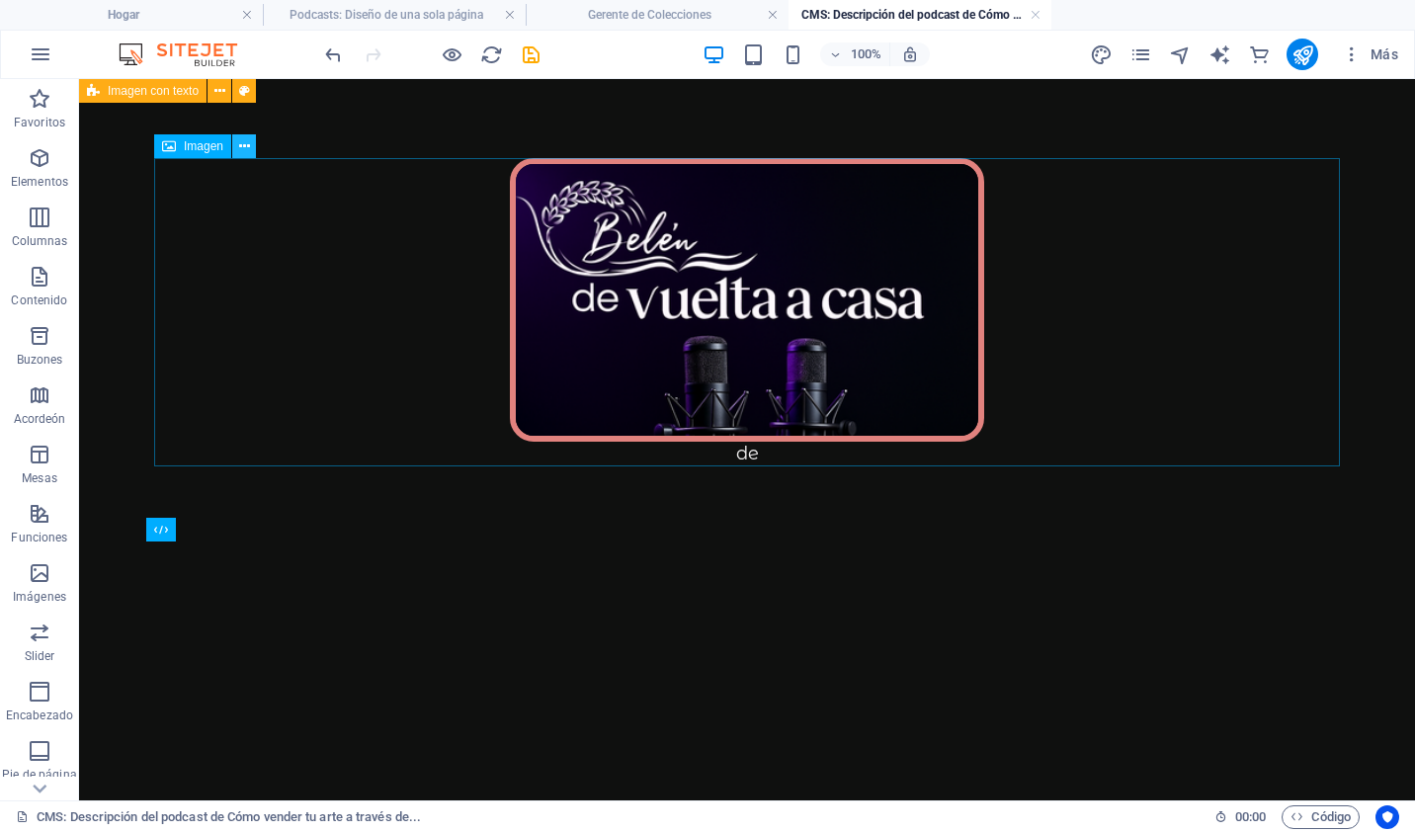
click at [241, 148] on icon at bounding box center [244, 146] width 11 height 21
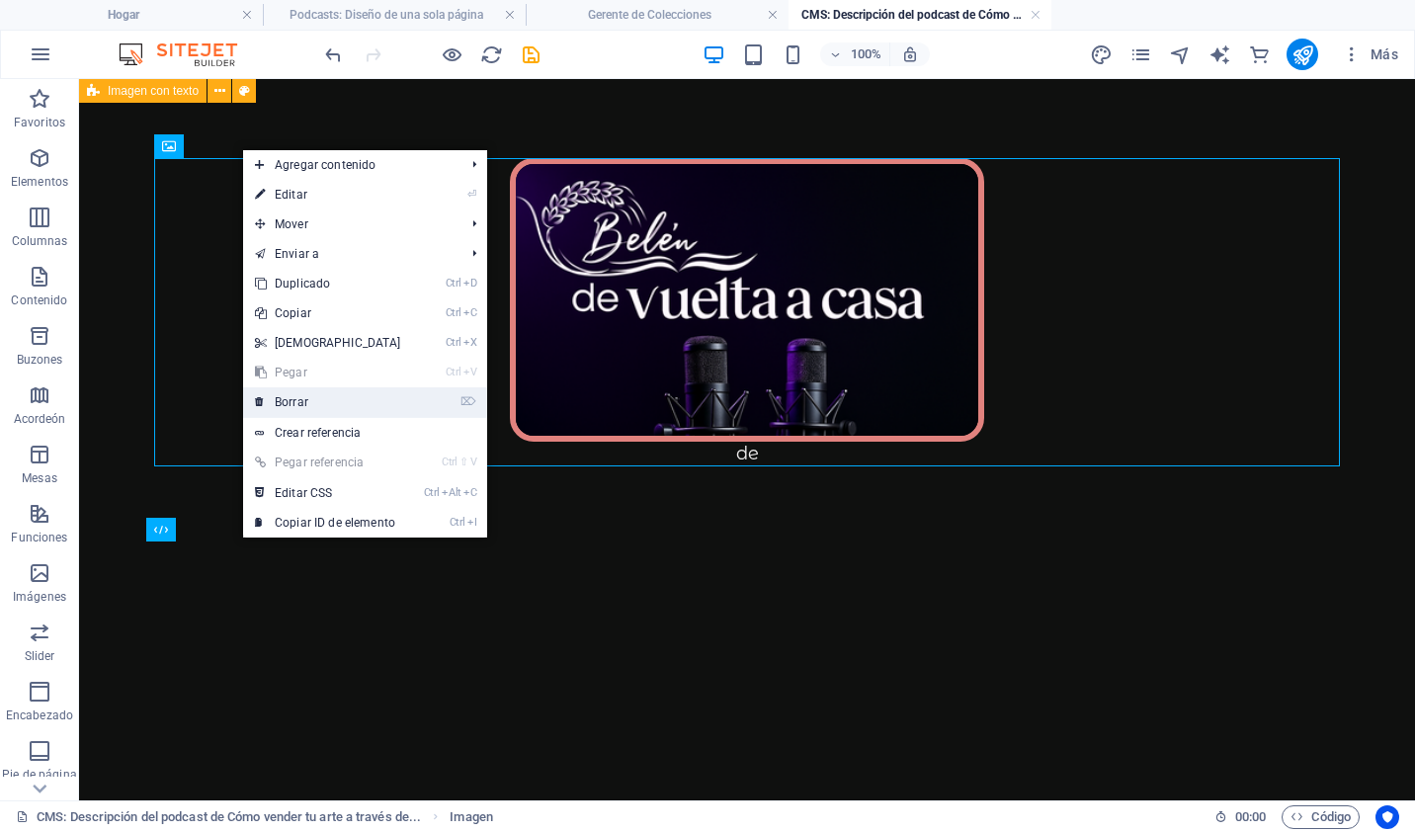
click at [312, 400] on link "⌦ Borrar" at bounding box center [328, 402] width 170 height 30
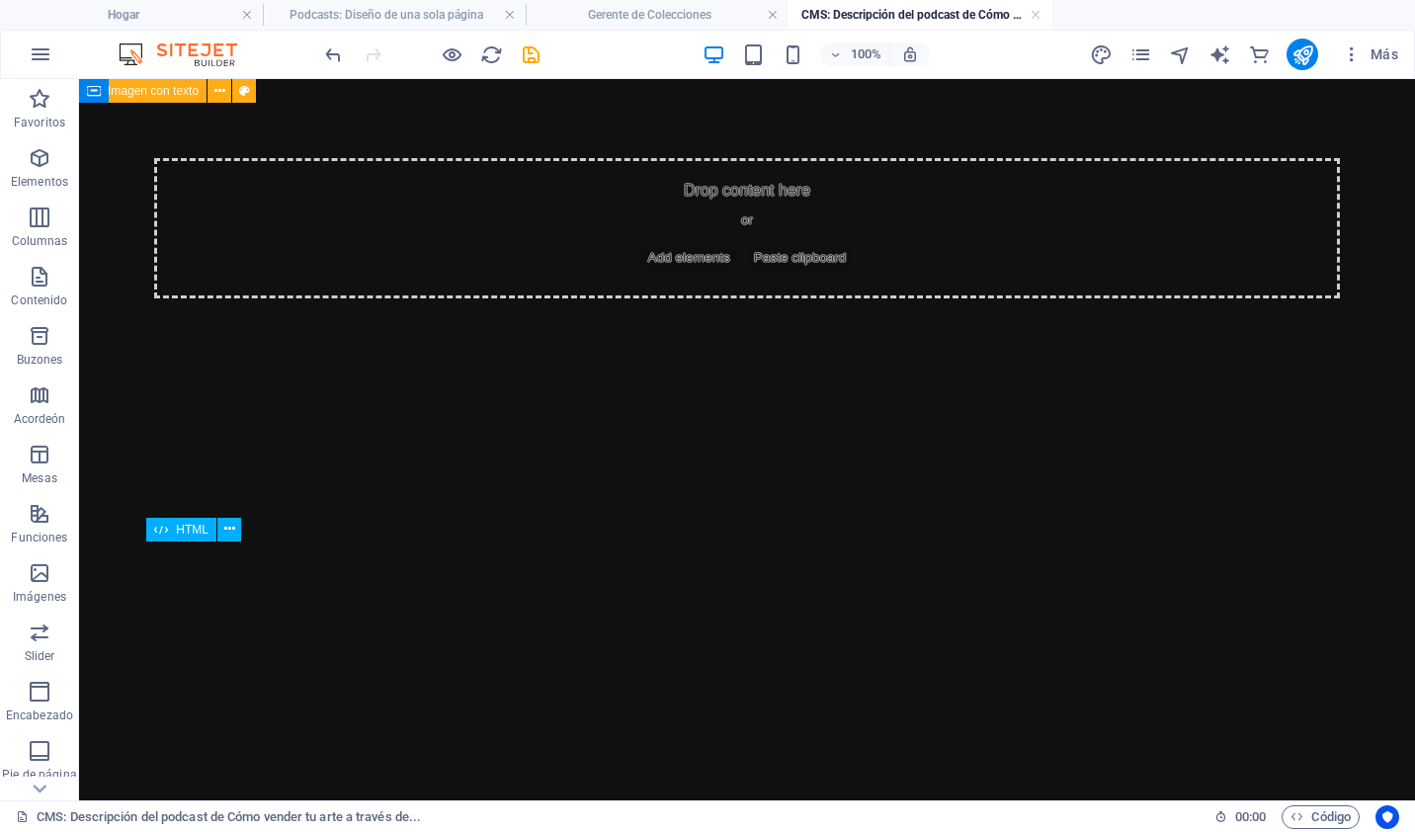
click at [164, 531] on icon at bounding box center [161, 530] width 14 height 24
click at [227, 530] on icon at bounding box center [229, 529] width 11 height 21
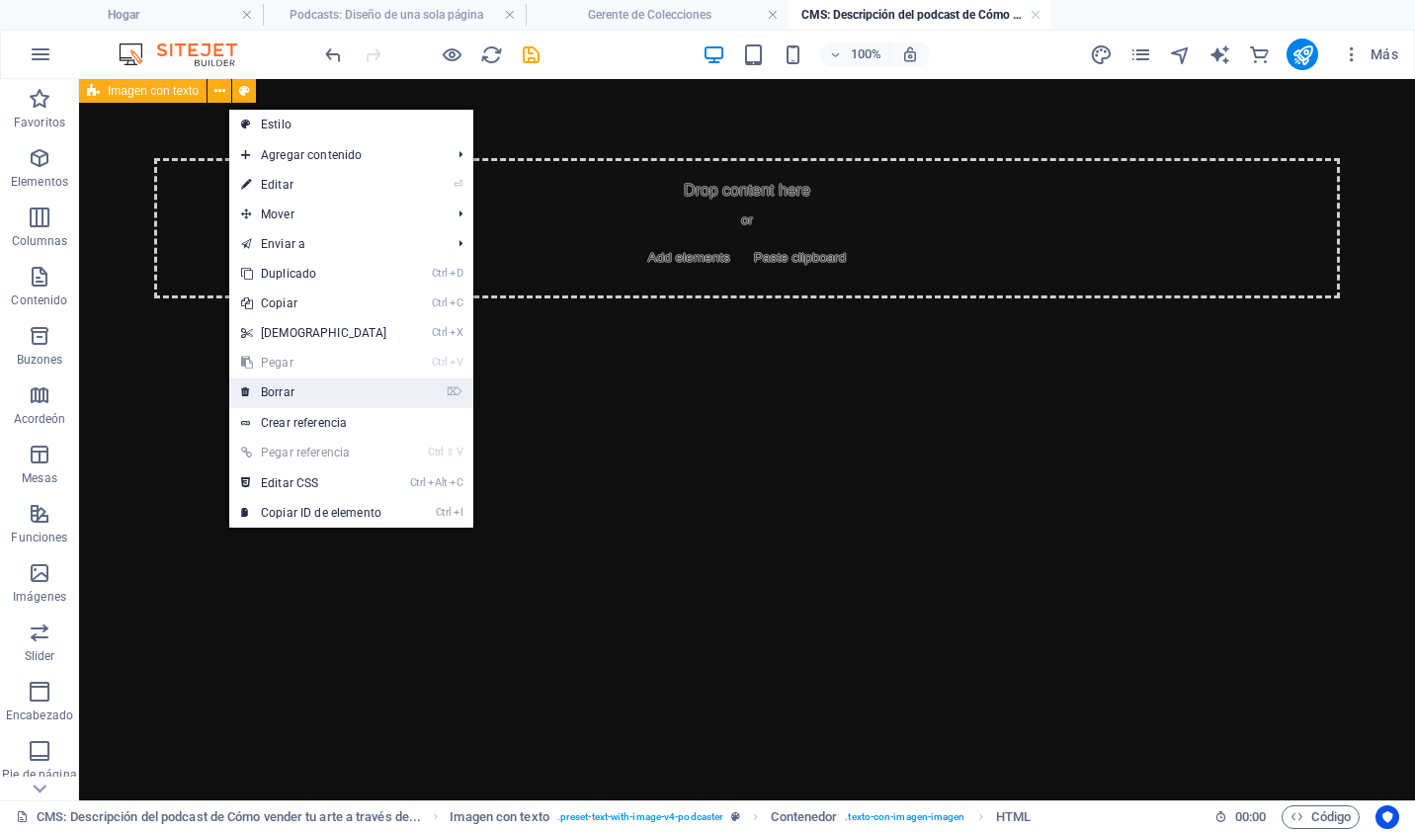
click at [300, 394] on link "⌦ Borrar" at bounding box center [314, 392] width 170 height 30
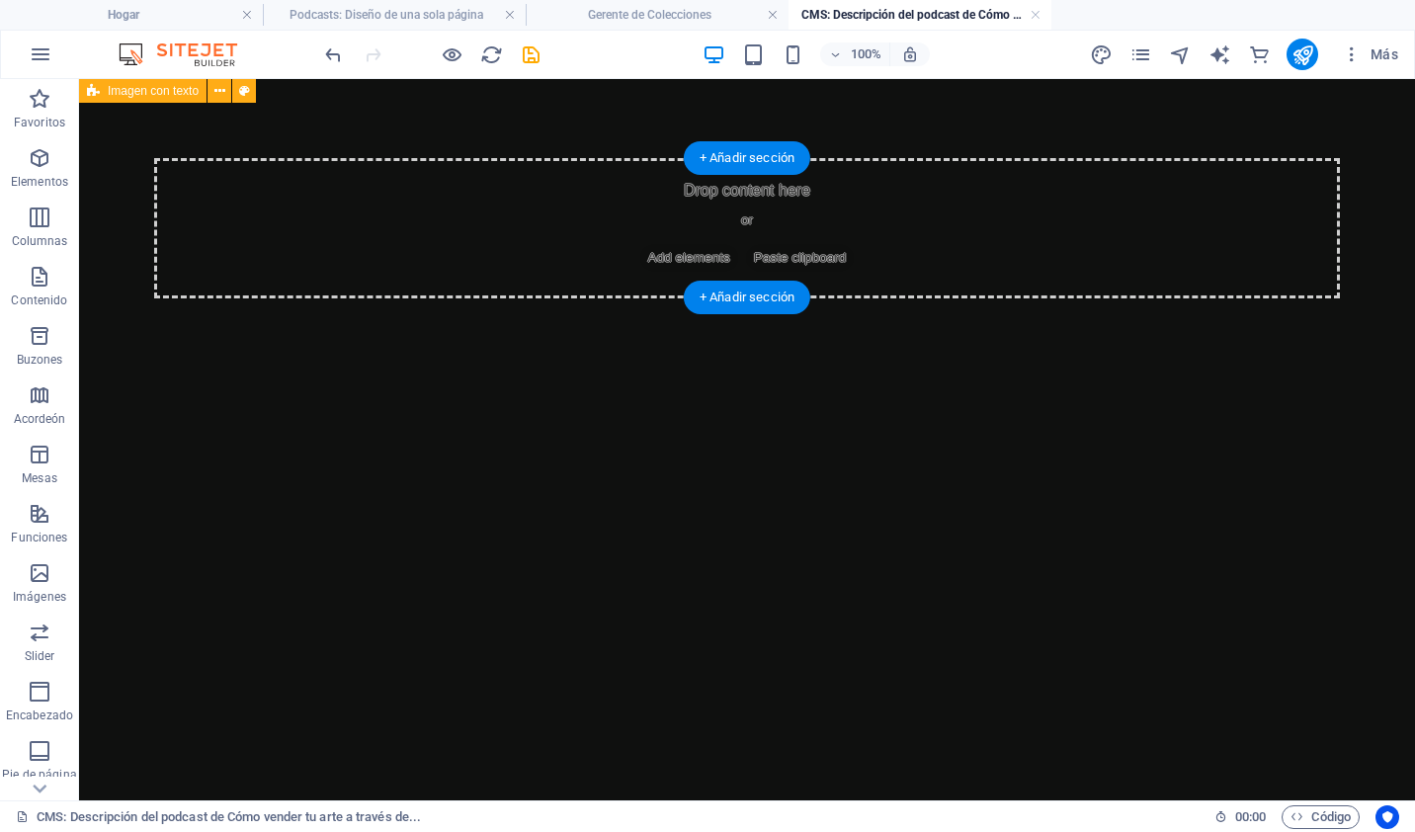
click at [686, 207] on div "Drop content here or Add elements Paste clipboard" at bounding box center [747, 228] width 1186 height 140
drag, startPoint x: 723, startPoint y: 163, endPoint x: 77, endPoint y: 144, distance: 646.5
click at [723, 163] on div "+ Añadir sección" at bounding box center [747, 158] width 126 height 34
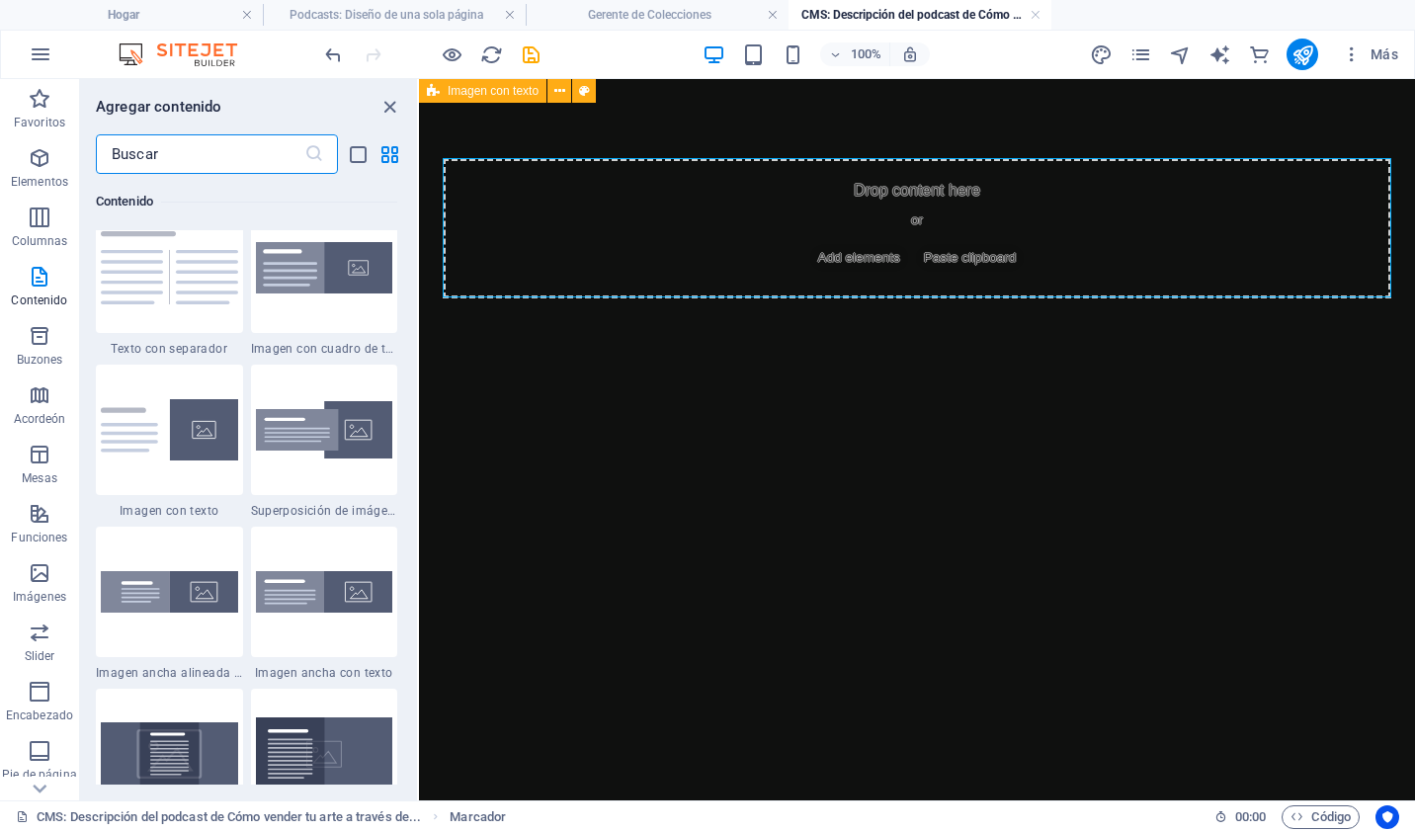
scroll to position [3561, 0]
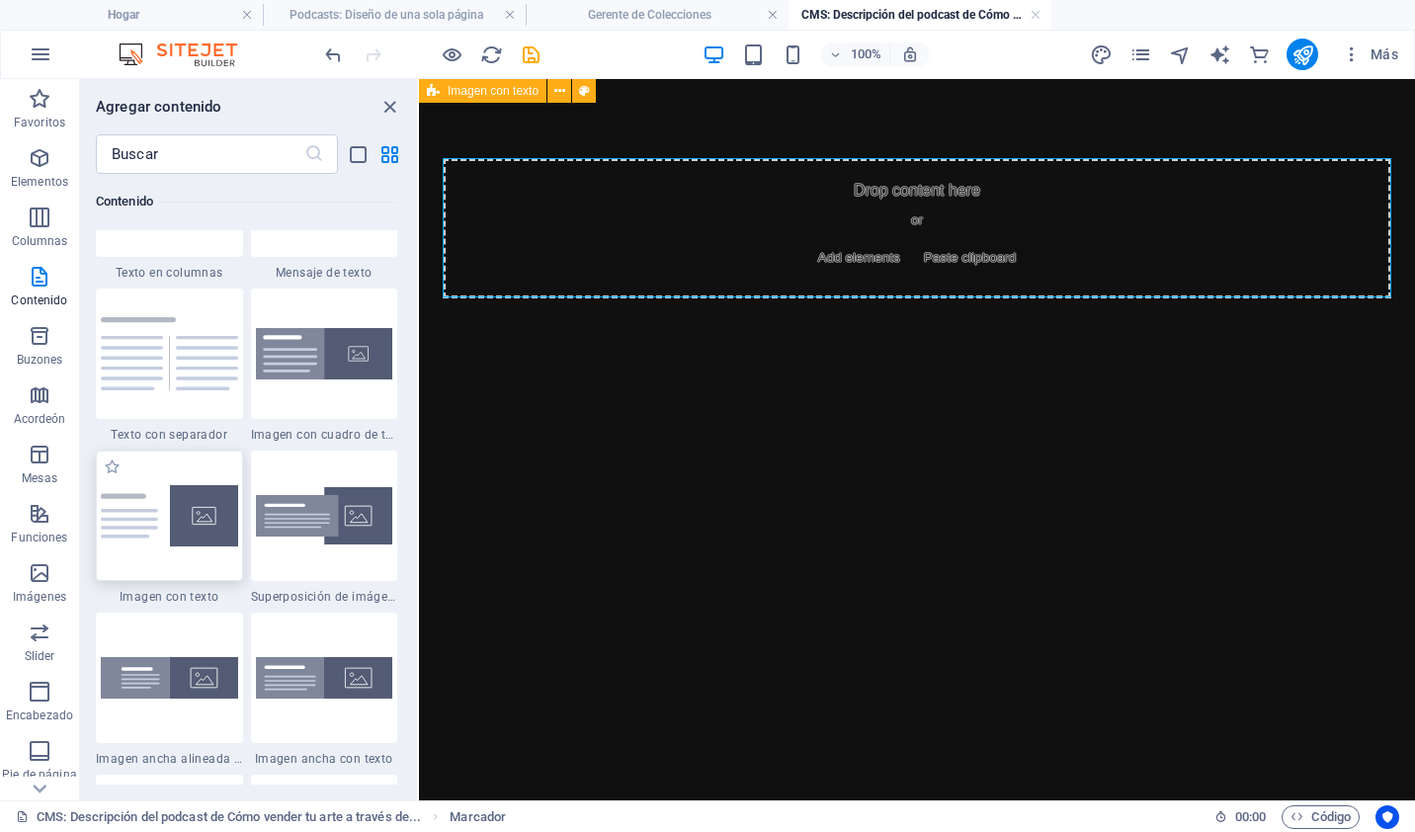
click at [157, 500] on img at bounding box center [169, 515] width 137 height 61
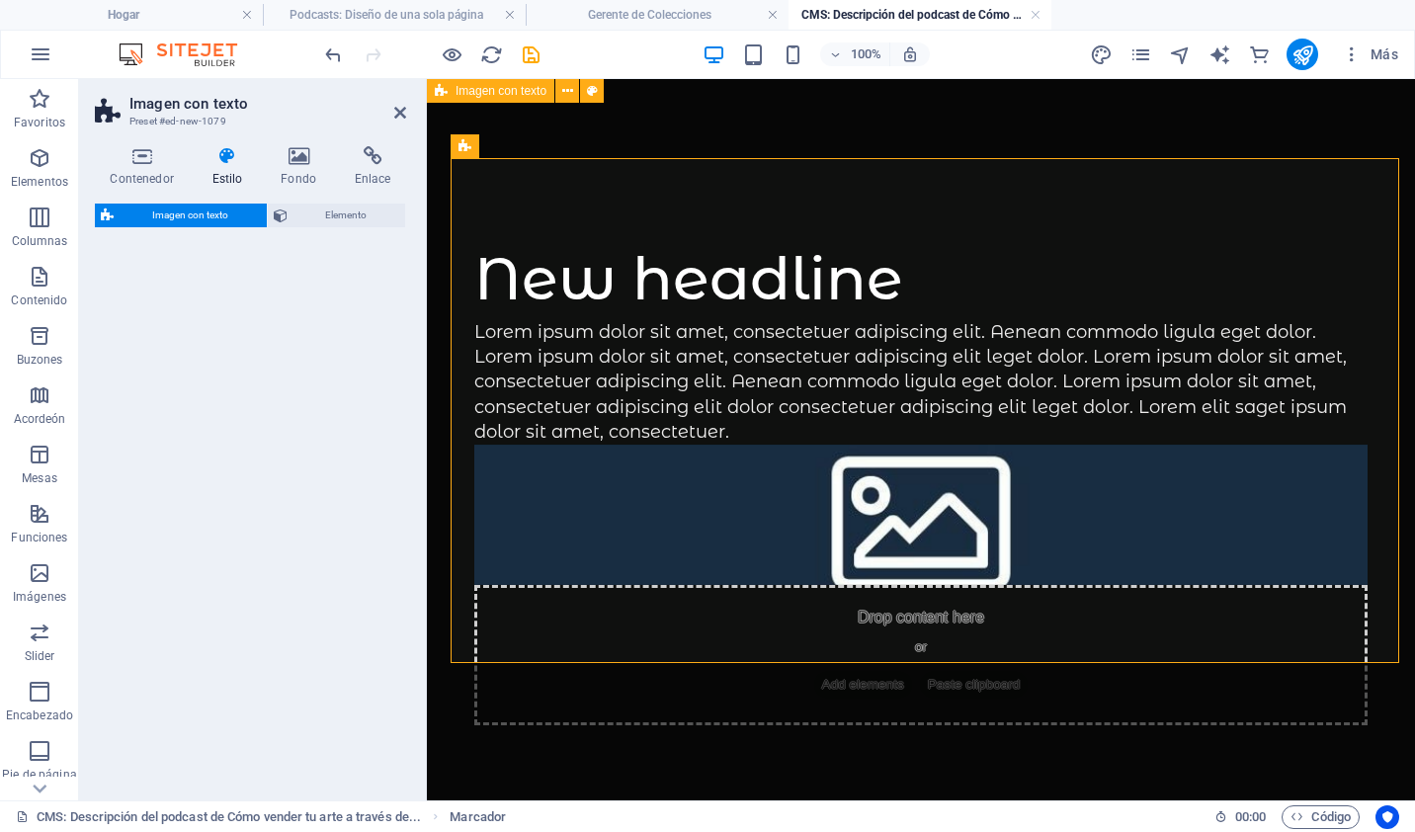
select select "rem"
select select "px"
select select "preset-text-with-image-v4-default"
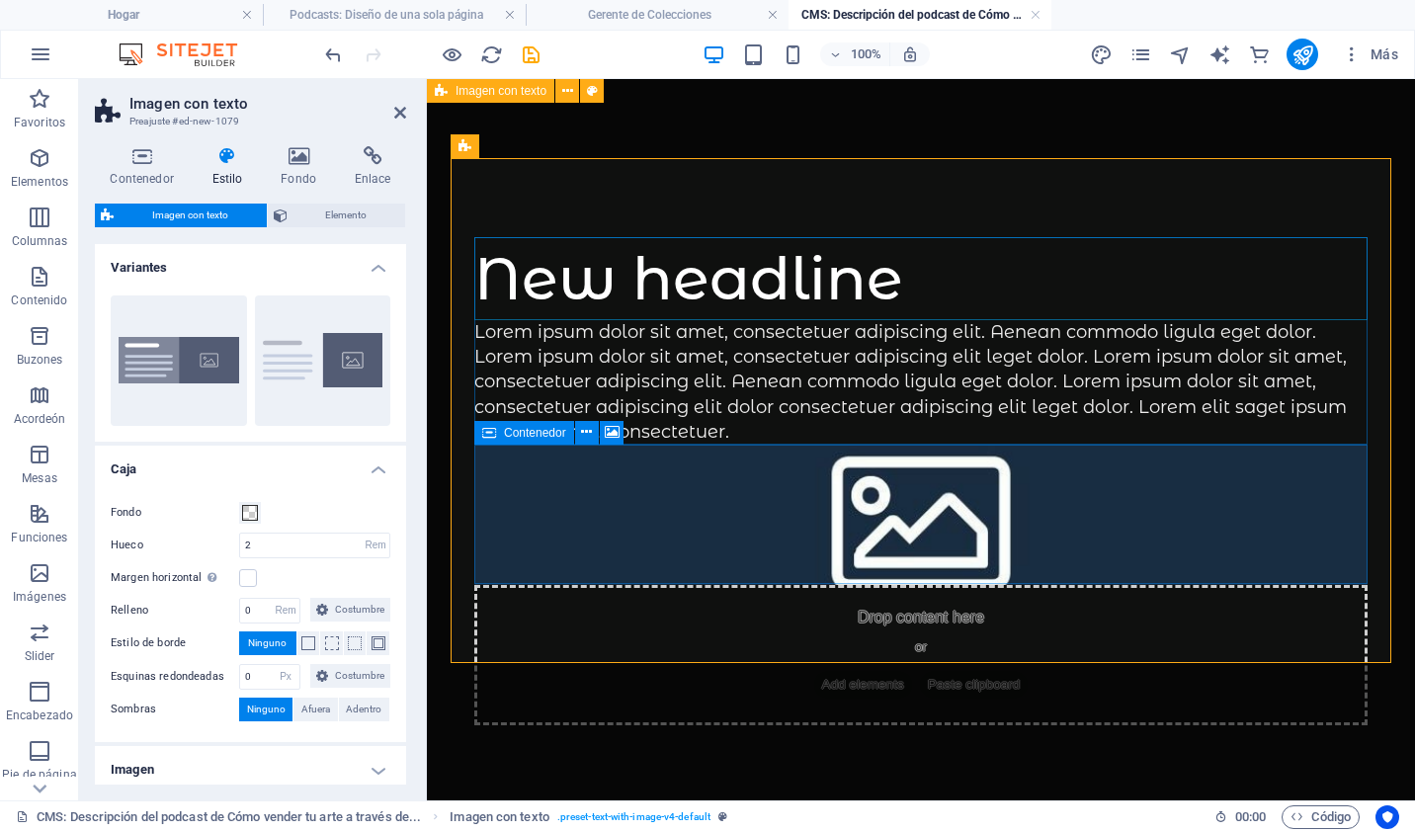
click at [906, 585] on div "Drop content here or Add elements Paste clipboard" at bounding box center [920, 655] width 893 height 140
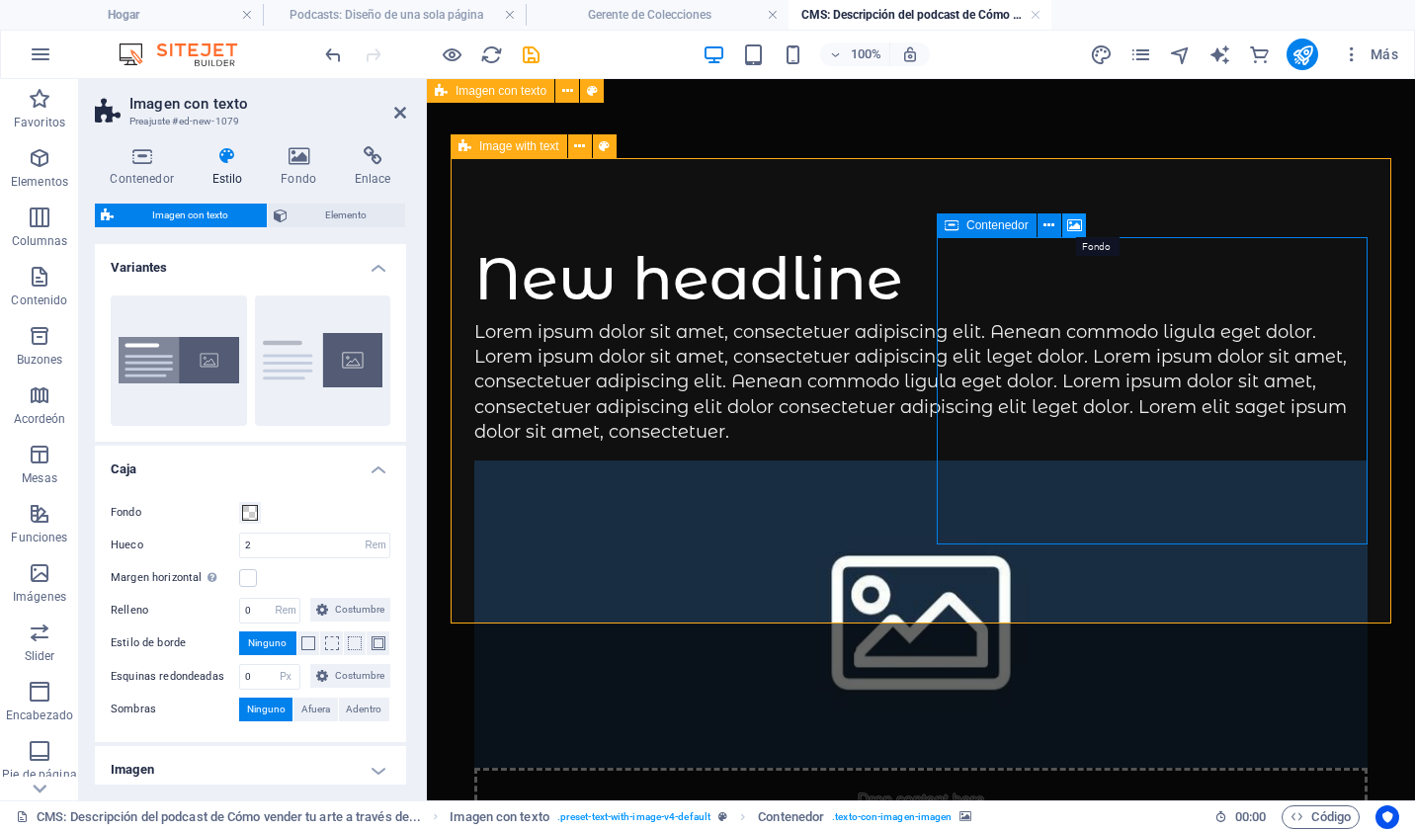
drag, startPoint x: 1067, startPoint y: 224, endPoint x: 638, endPoint y: 186, distance: 430.6
click at [1067, 224] on icon at bounding box center [1074, 225] width 15 height 21
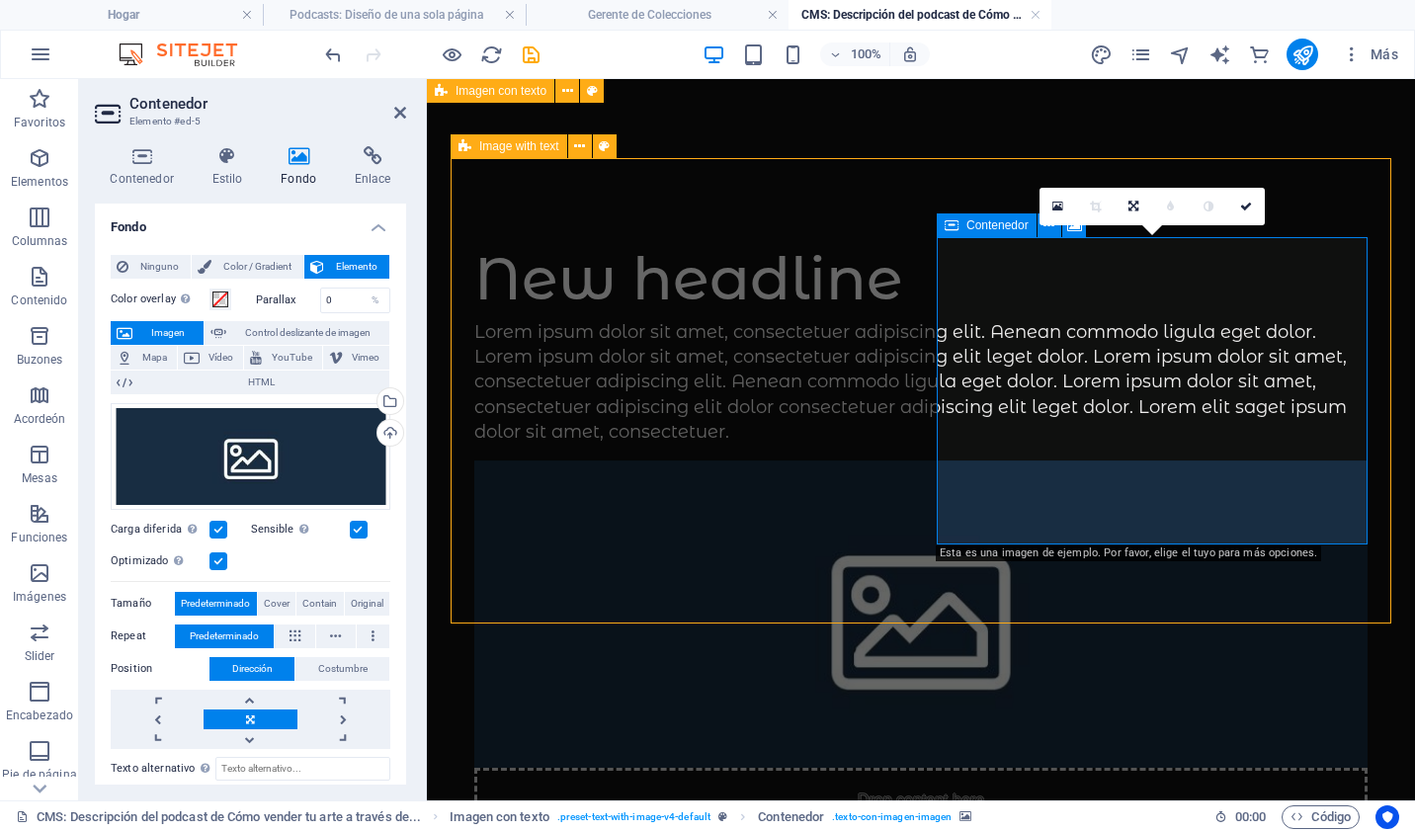
click at [1088, 768] on div "Drop content here or Add elements Paste clipboard" at bounding box center [920, 838] width 893 height 140
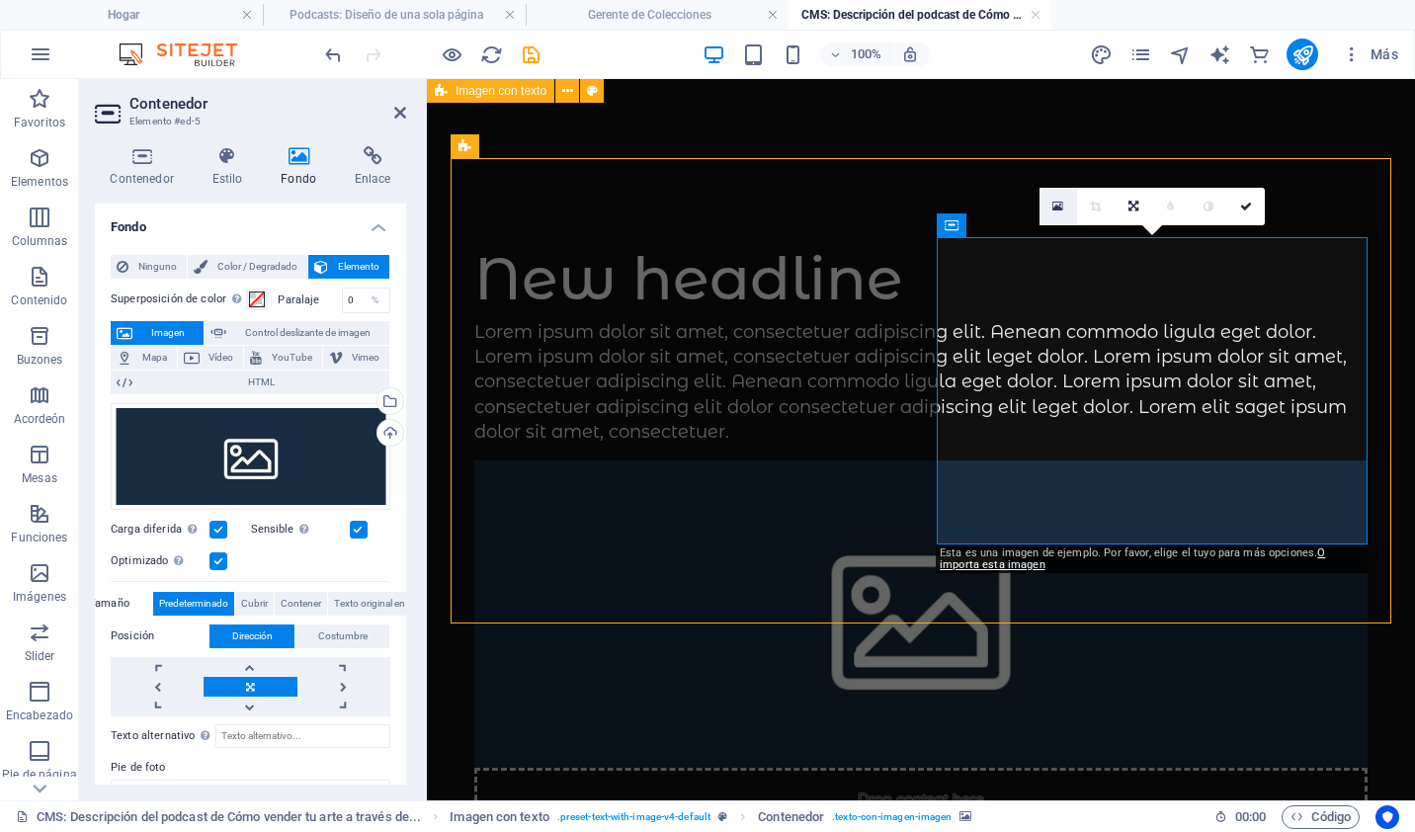
click at [1053, 205] on icon at bounding box center [1057, 207] width 11 height 14
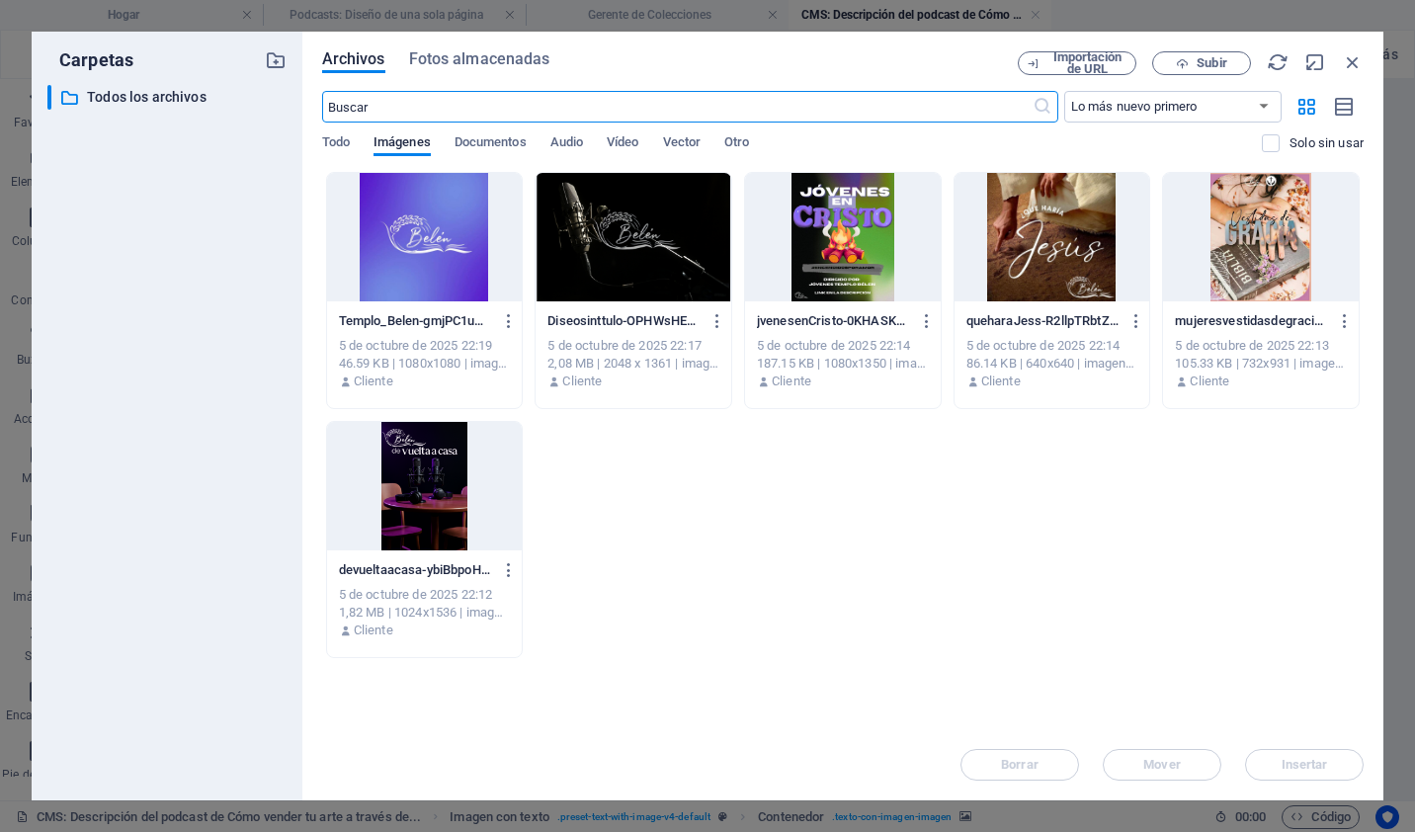
click at [427, 510] on div at bounding box center [425, 486] width 196 height 128
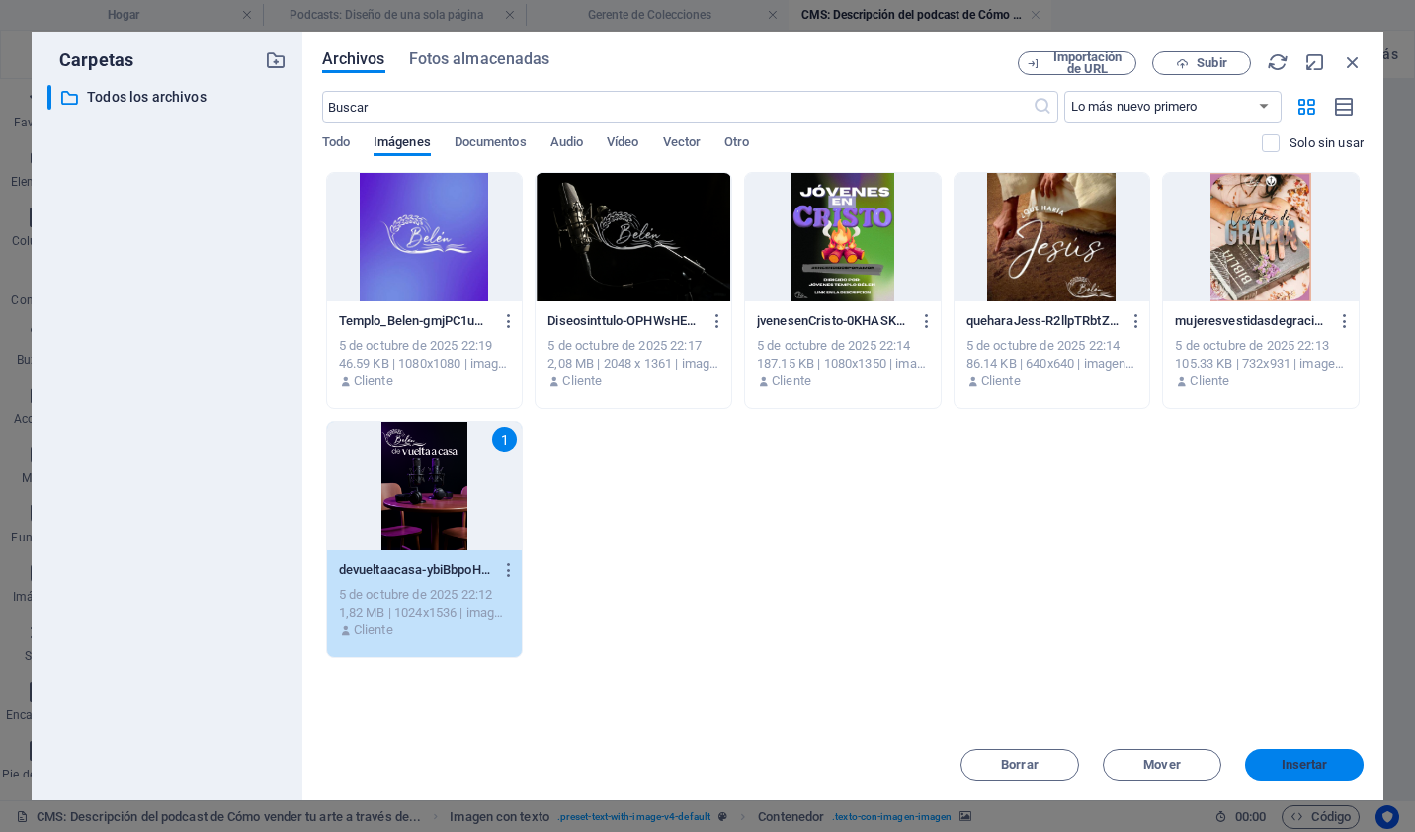
click at [1302, 759] on span "Insertar" at bounding box center [1305, 765] width 46 height 12
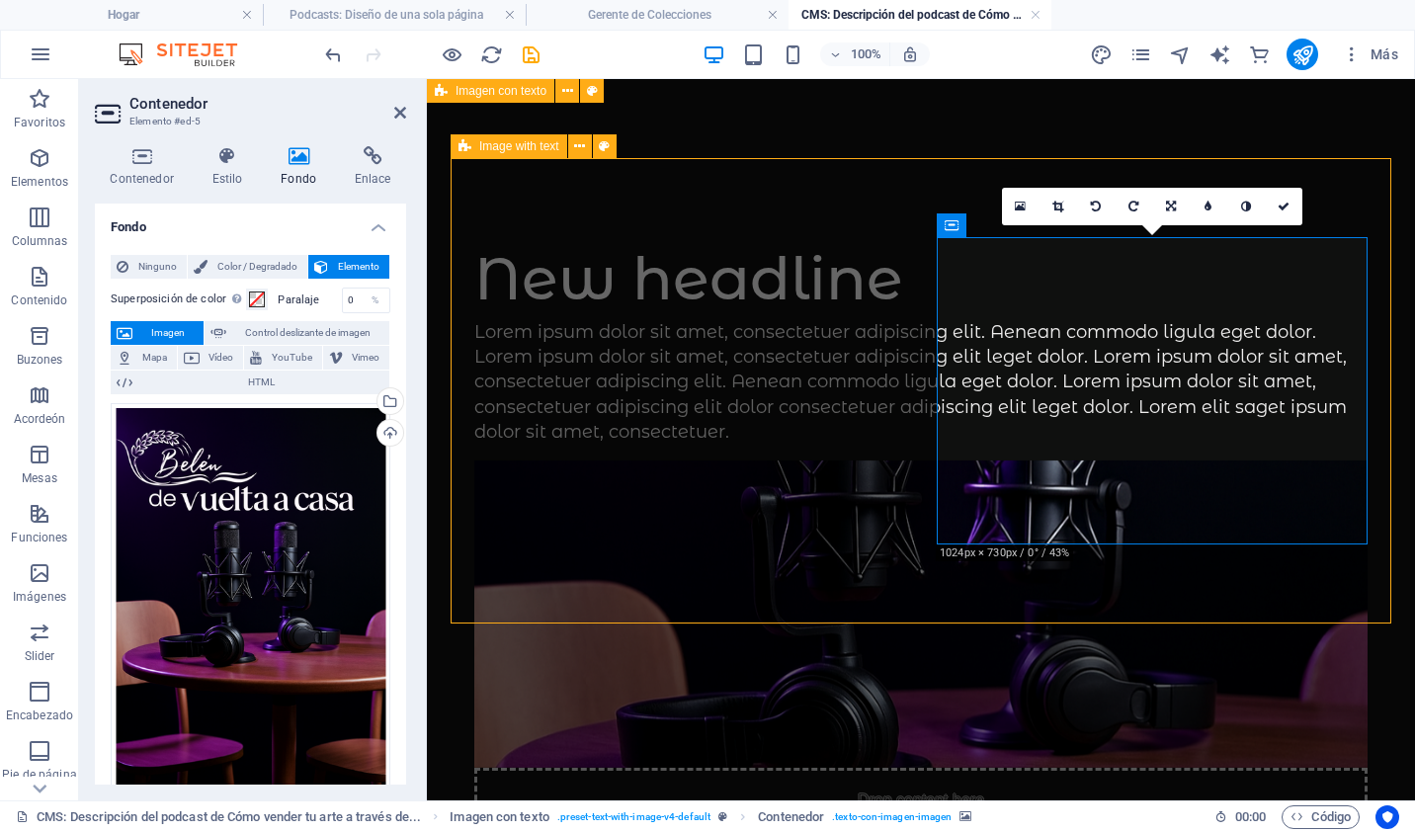
click at [1037, 460] on figure at bounding box center [920, 613] width 893 height 307
click at [1003, 768] on div "Drop content here or Add elements Paste clipboard" at bounding box center [920, 838] width 893 height 140
click at [1282, 206] on icon at bounding box center [1284, 207] width 12 height 12
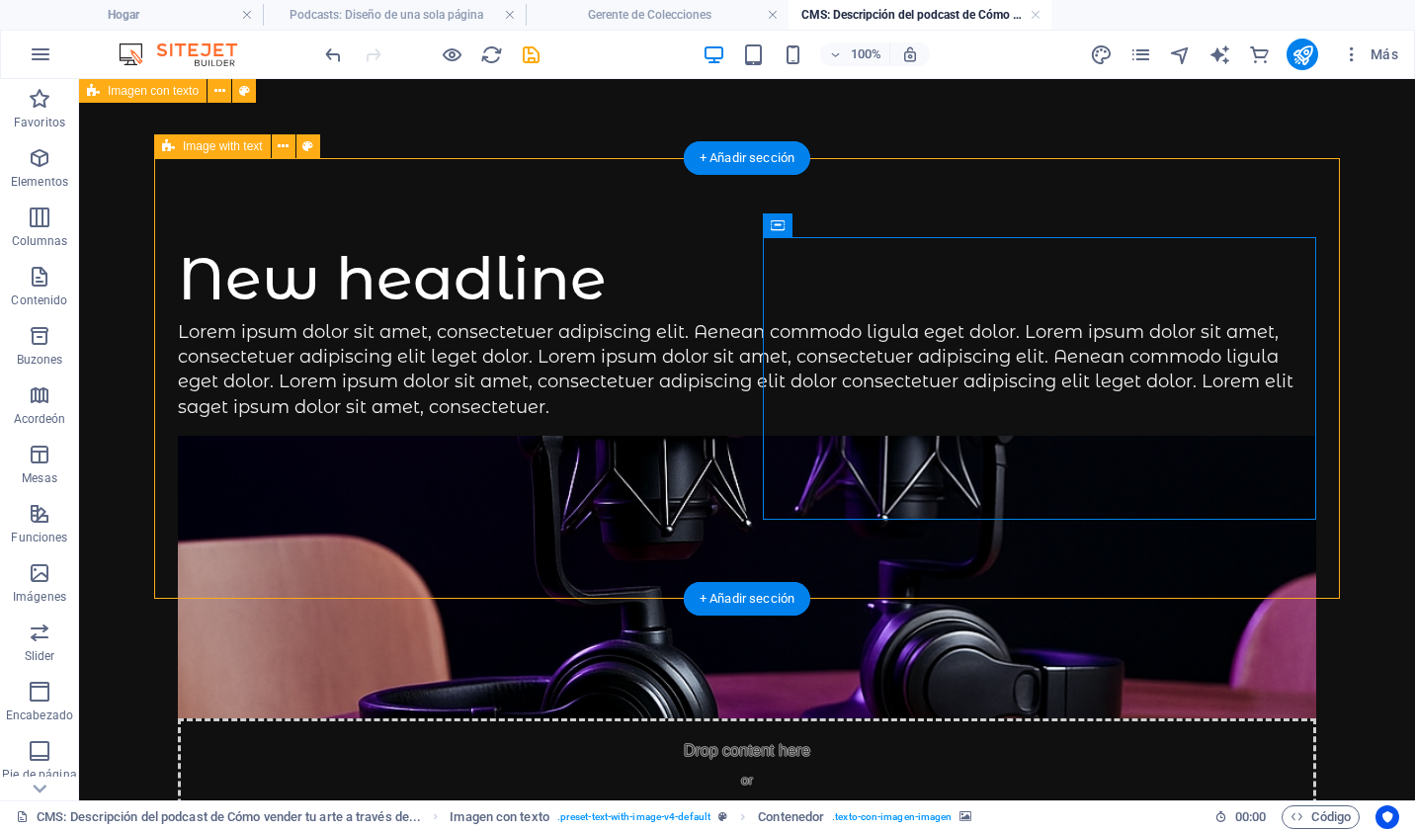
click at [837, 458] on figure at bounding box center [747, 577] width 1138 height 283
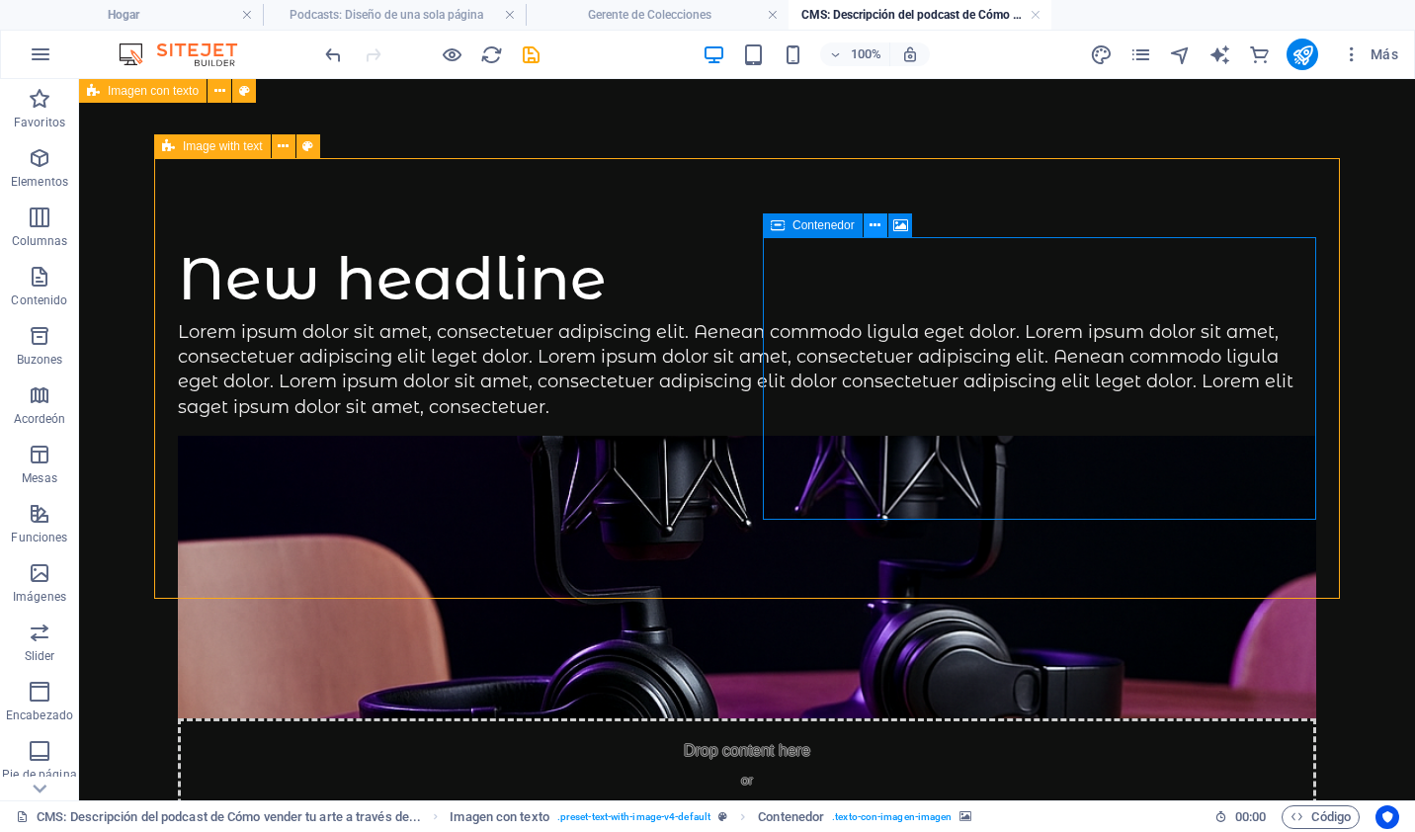
click at [874, 225] on icon at bounding box center [875, 225] width 11 height 21
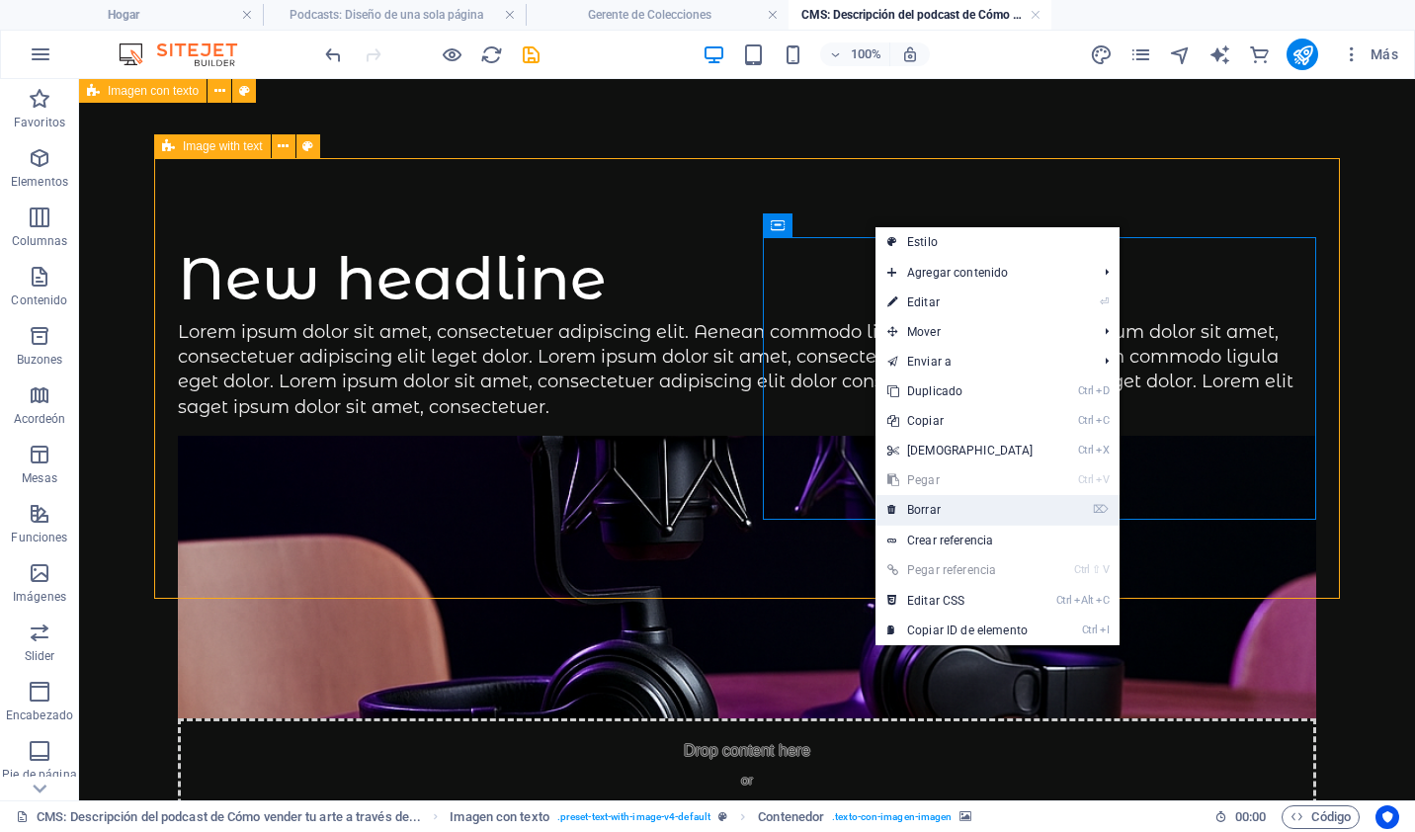
click at [948, 504] on link "⌦ Borrar" at bounding box center [961, 510] width 170 height 30
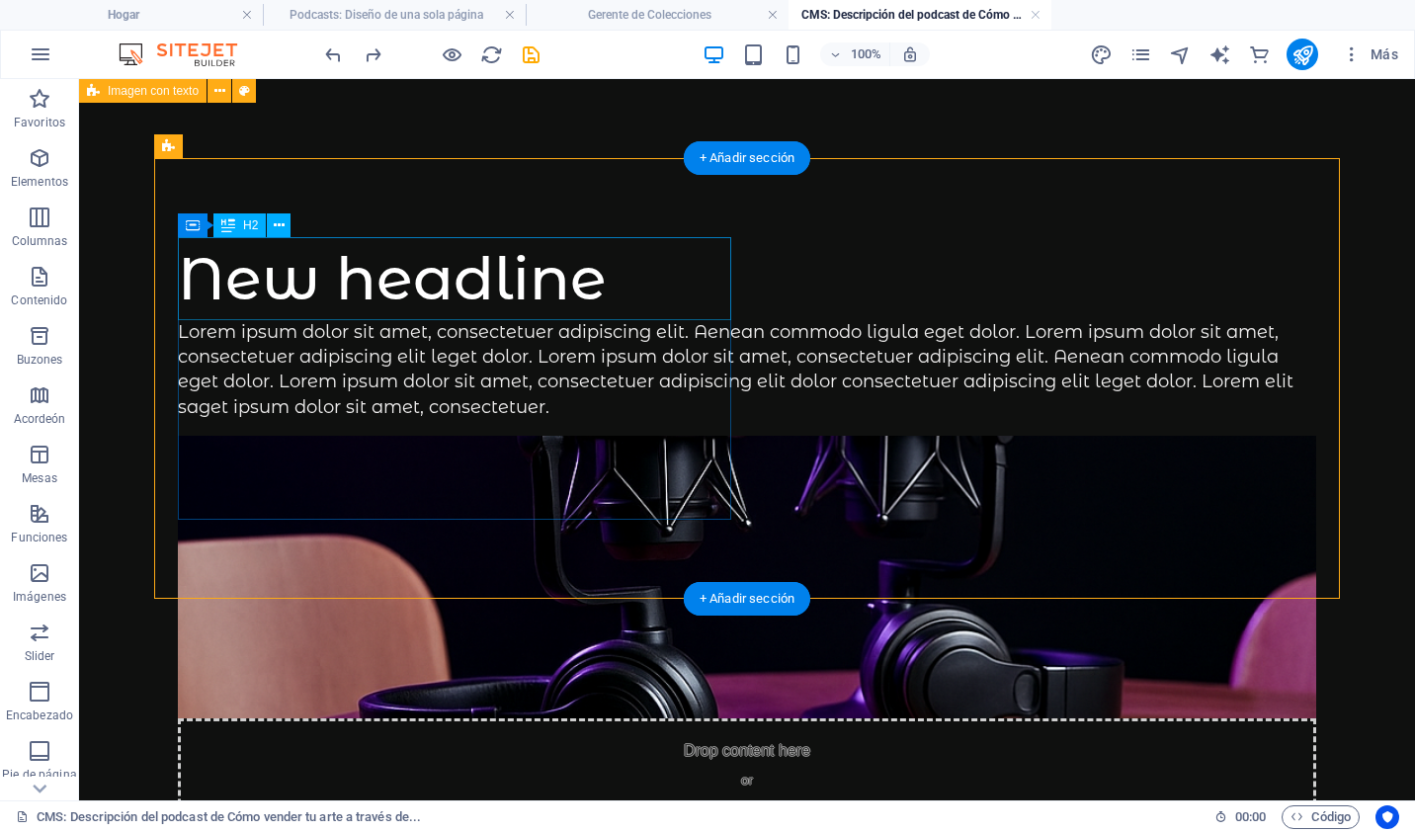
click at [606, 285] on div "New headline" at bounding box center [747, 278] width 1138 height 83
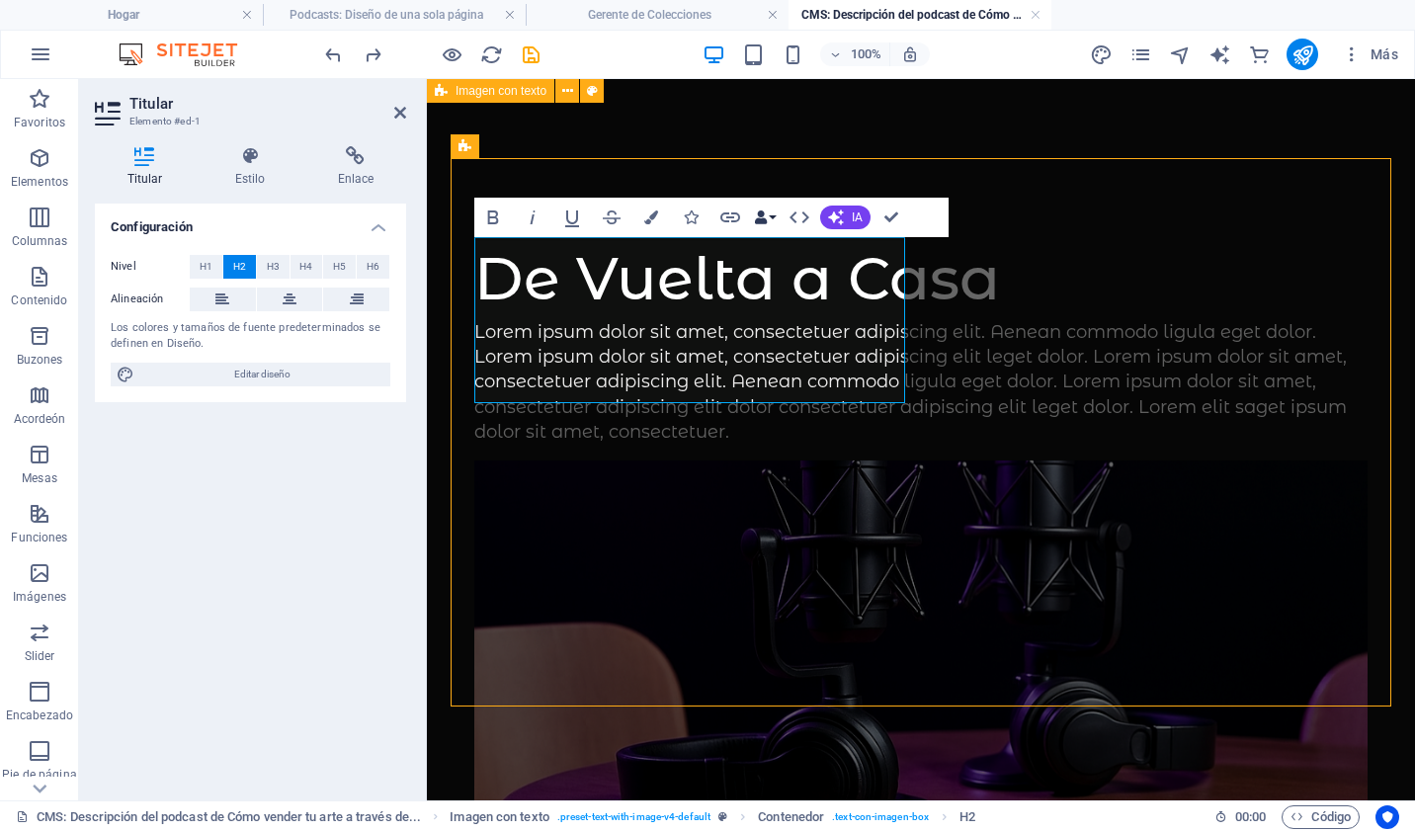
click at [769, 211] on button "Enlaces de datos" at bounding box center [765, 218] width 28 height 40
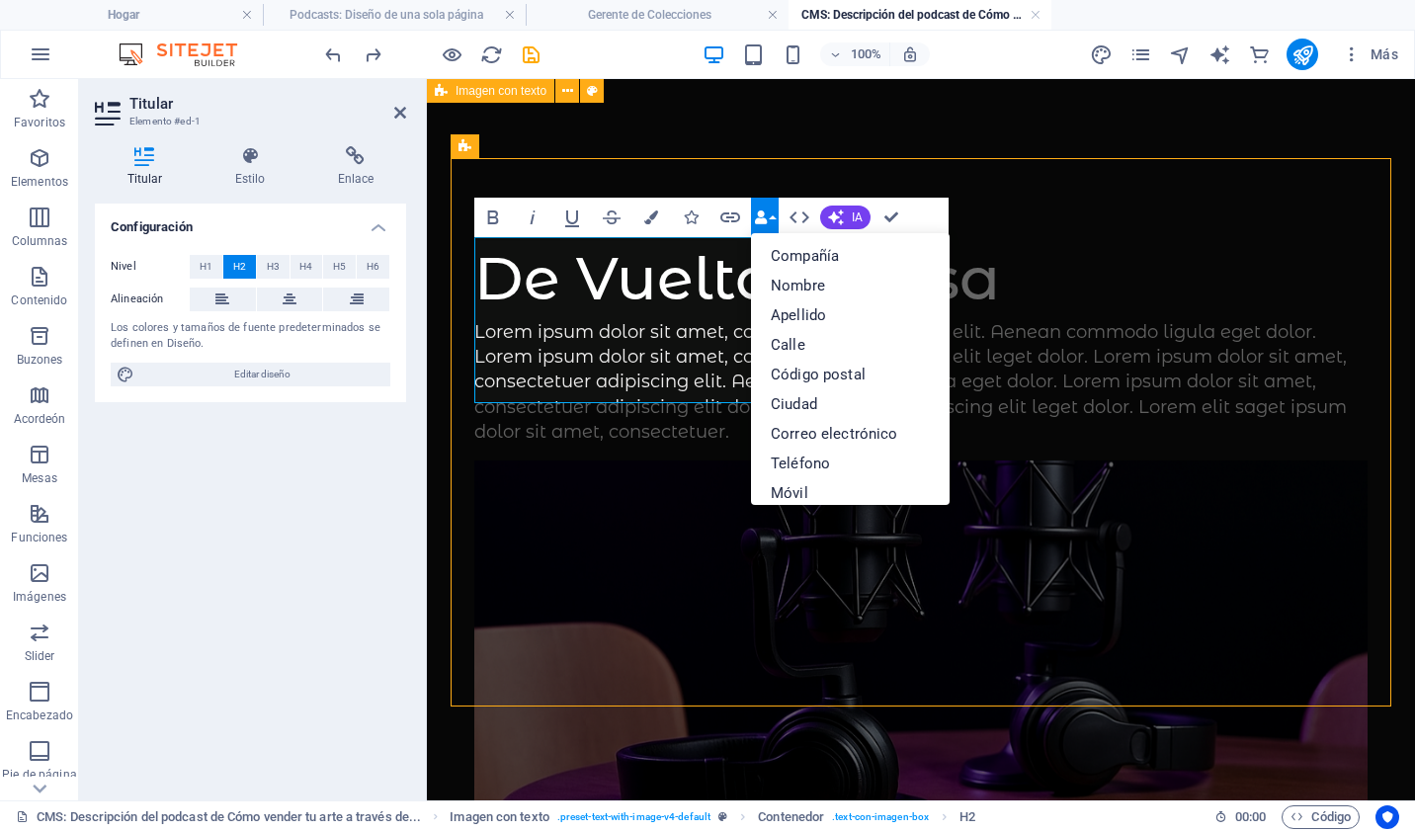
click at [769, 211] on button "Enlaces de datos" at bounding box center [765, 218] width 28 height 40
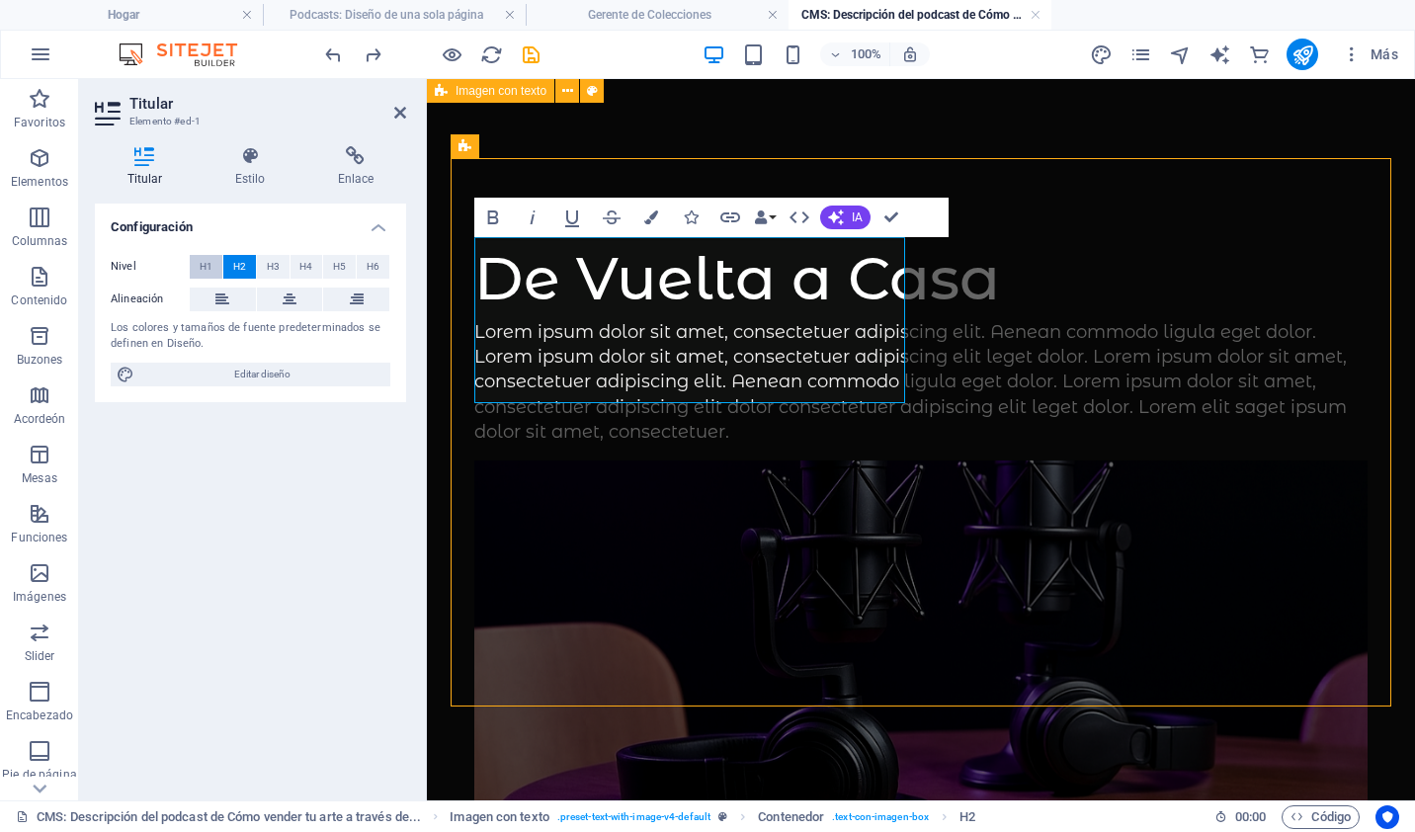
click at [208, 257] on span "H1" at bounding box center [206, 267] width 13 height 24
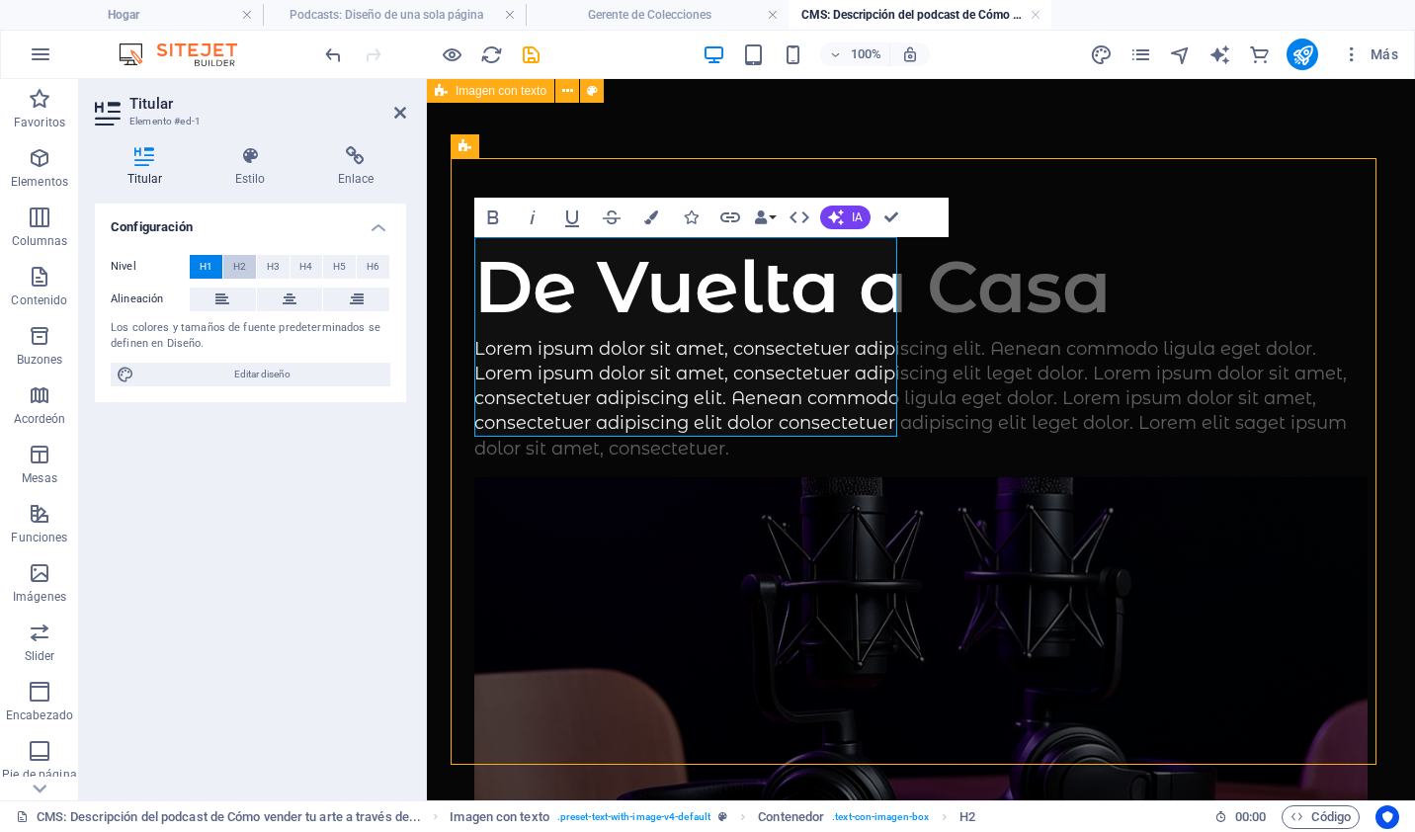
click at [243, 255] on span "H2" at bounding box center [239, 267] width 13 height 24
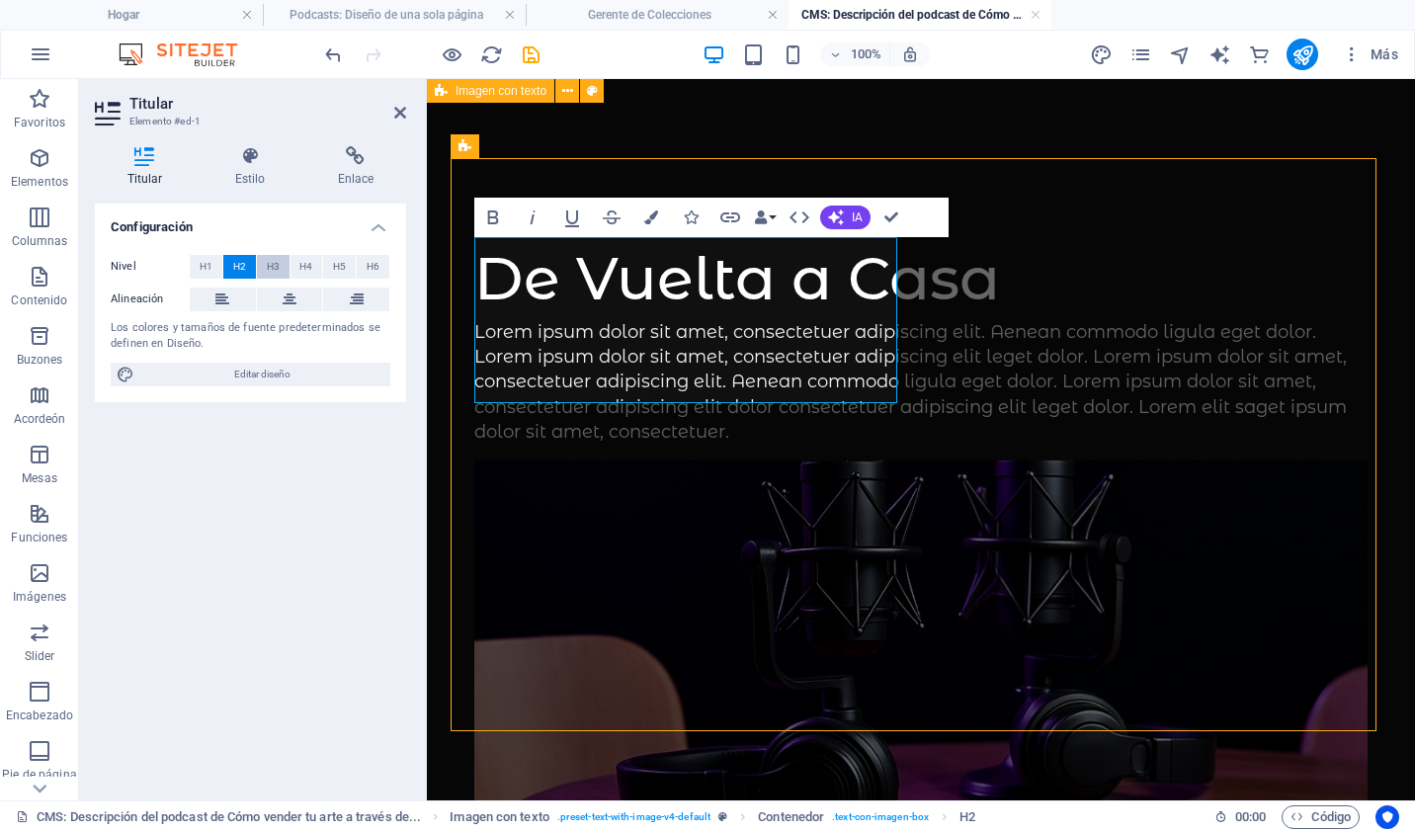
click at [285, 259] on button "H3" at bounding box center [273, 267] width 33 height 24
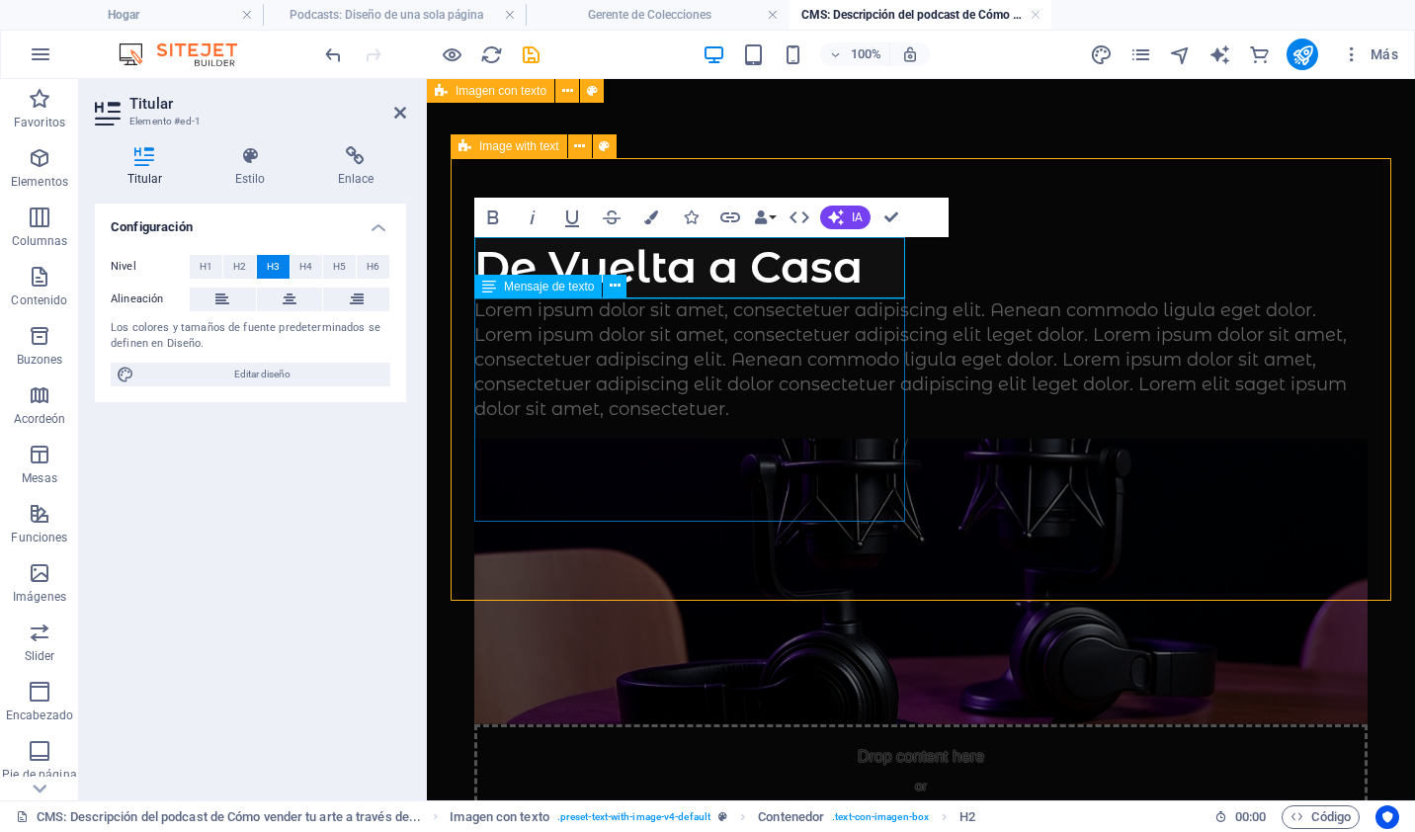
click at [545, 332] on div "Lorem ipsum dolor sit amet, consectetuer adipiscing elit. Aenean commodo ligula…" at bounding box center [920, 360] width 893 height 125
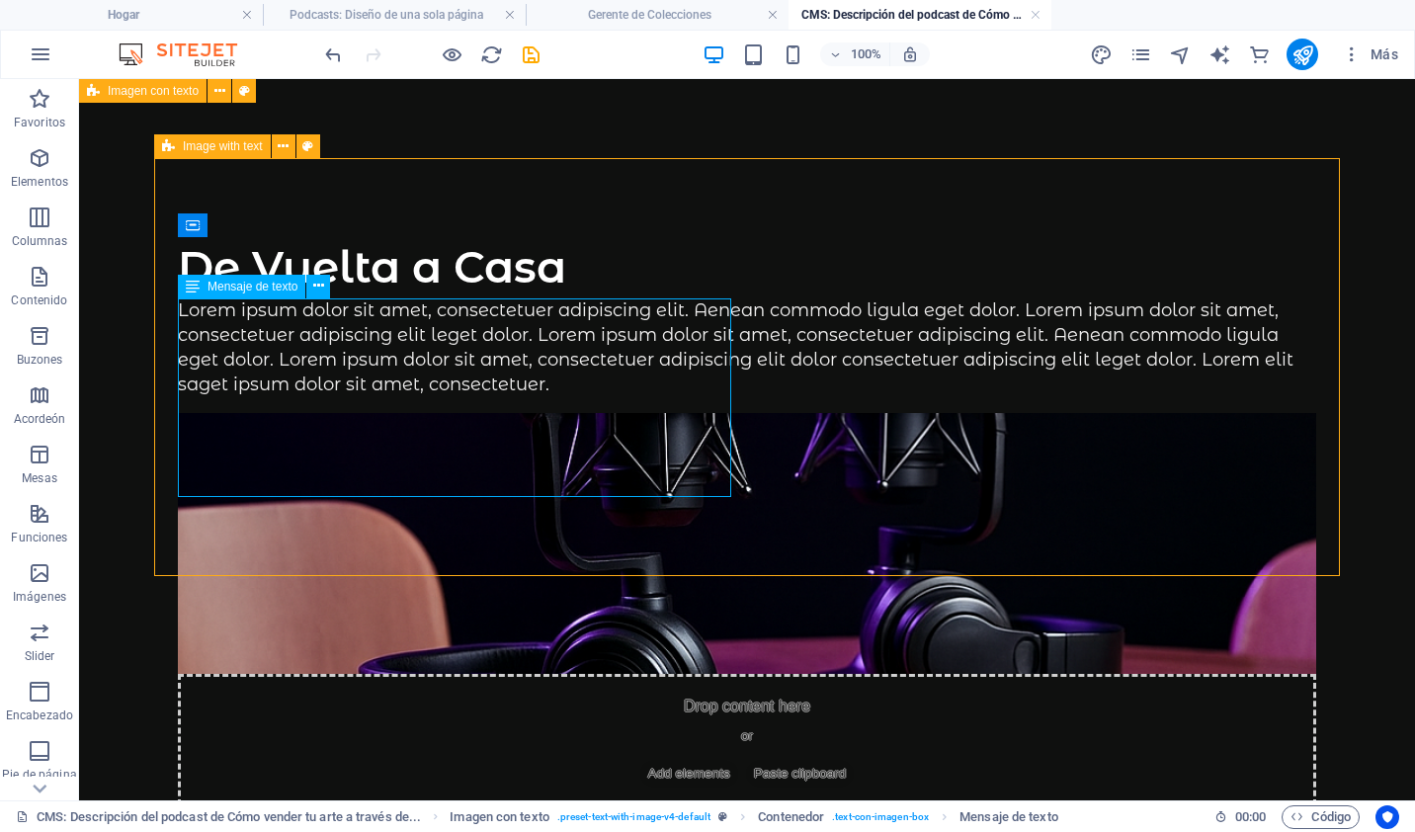
drag, startPoint x: 302, startPoint y: 482, endPoint x: 220, endPoint y: 412, distance: 107.9
click at [220, 398] on div "Lorem ipsum dolor sit amet, consectetuer adipiscing elit. Aenean commodo ligula…" at bounding box center [747, 348] width 1138 height 100
click at [236, 398] on div "Lorem ipsum dolor sit amet, consectetuer adipiscing elit. Aenean commodo ligula…" at bounding box center [747, 348] width 1138 height 100
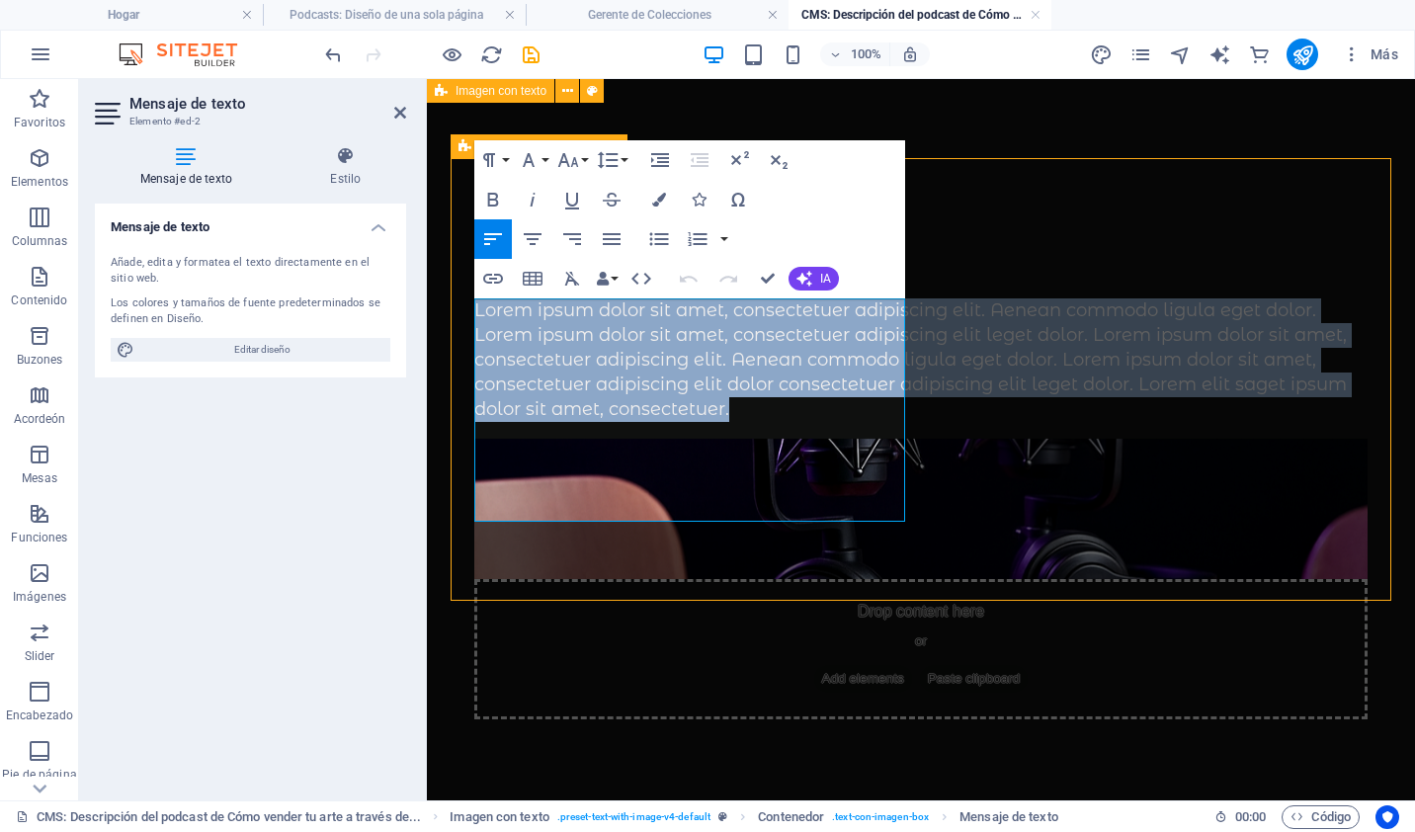
drag, startPoint x: 877, startPoint y: 508, endPoint x: 453, endPoint y: 306, distance: 470.3
click at [453, 306] on div "De Vuelta a Casa Lorem ipsum dolor sit amet, consectetuer adipiscing elit. Aene…" at bounding box center [921, 478] width 941 height 640
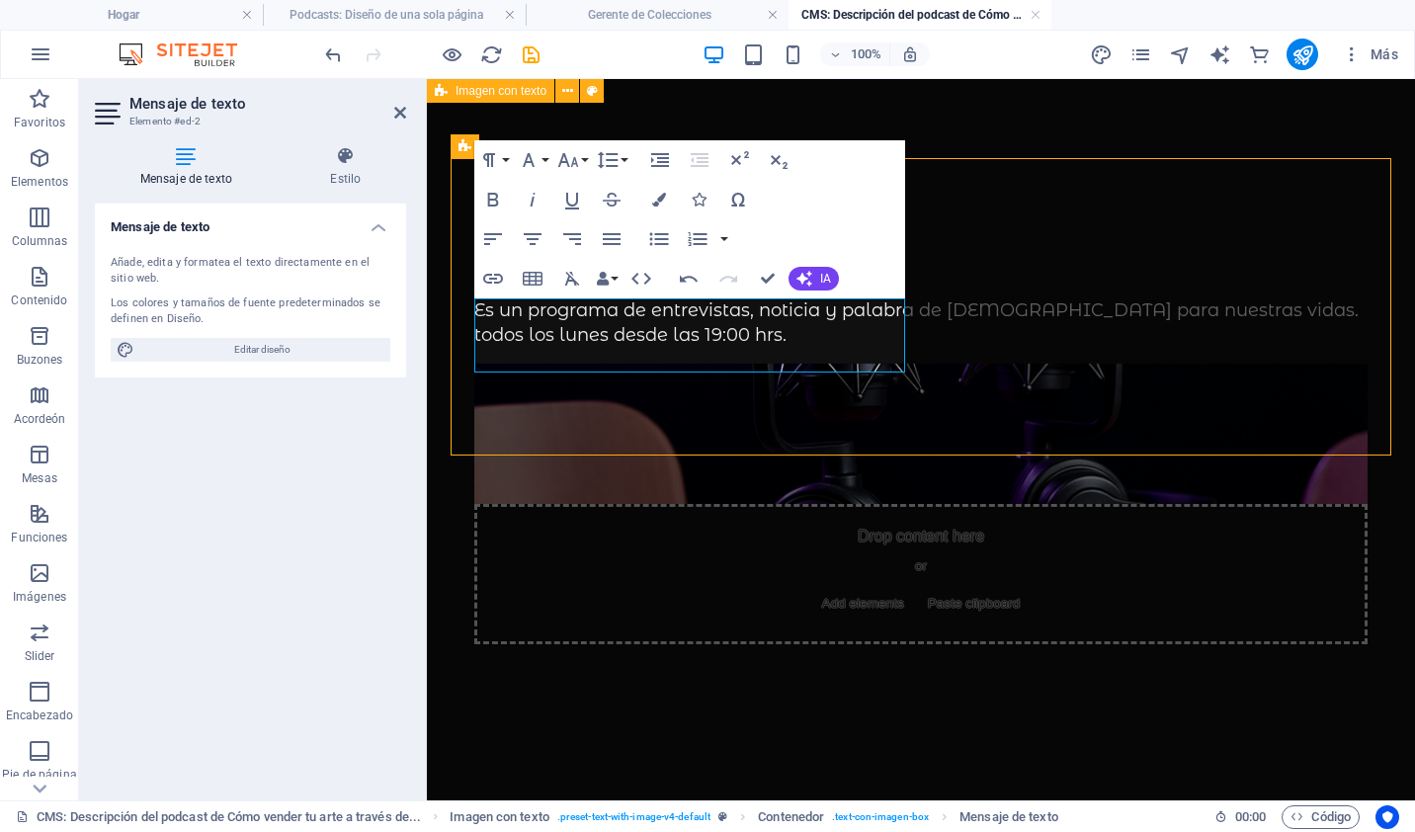
click at [647, 486] on div "De Vuelta a Casa Es un programa de entrevistas, noticia y palabra de Dios para …" at bounding box center [921, 440] width 988 height 723
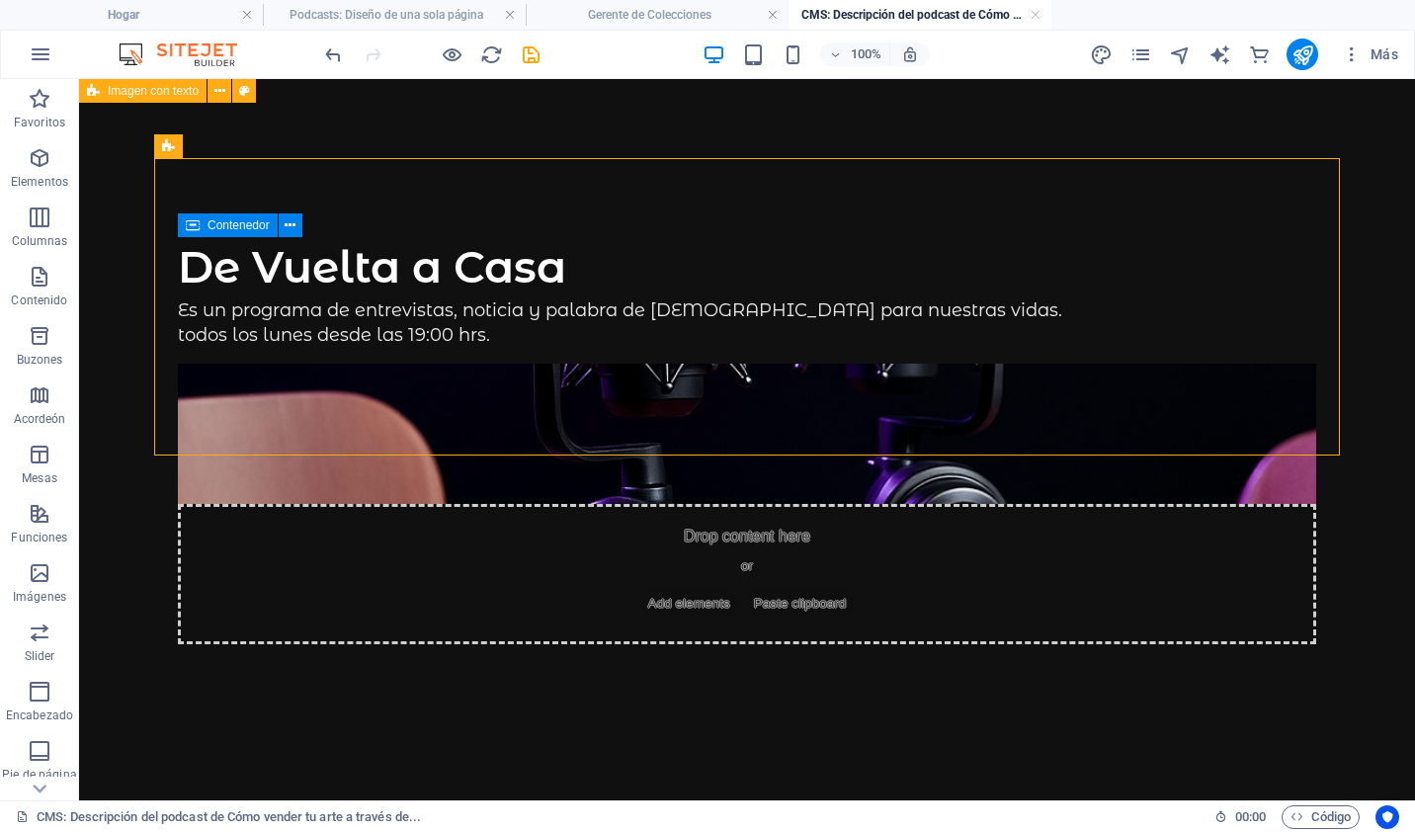
click at [965, 527] on div "De Vuelta a Casa Es un programa de entrevistas, noticia y palabra de Dios para …" at bounding box center [746, 440] width 1233 height 723
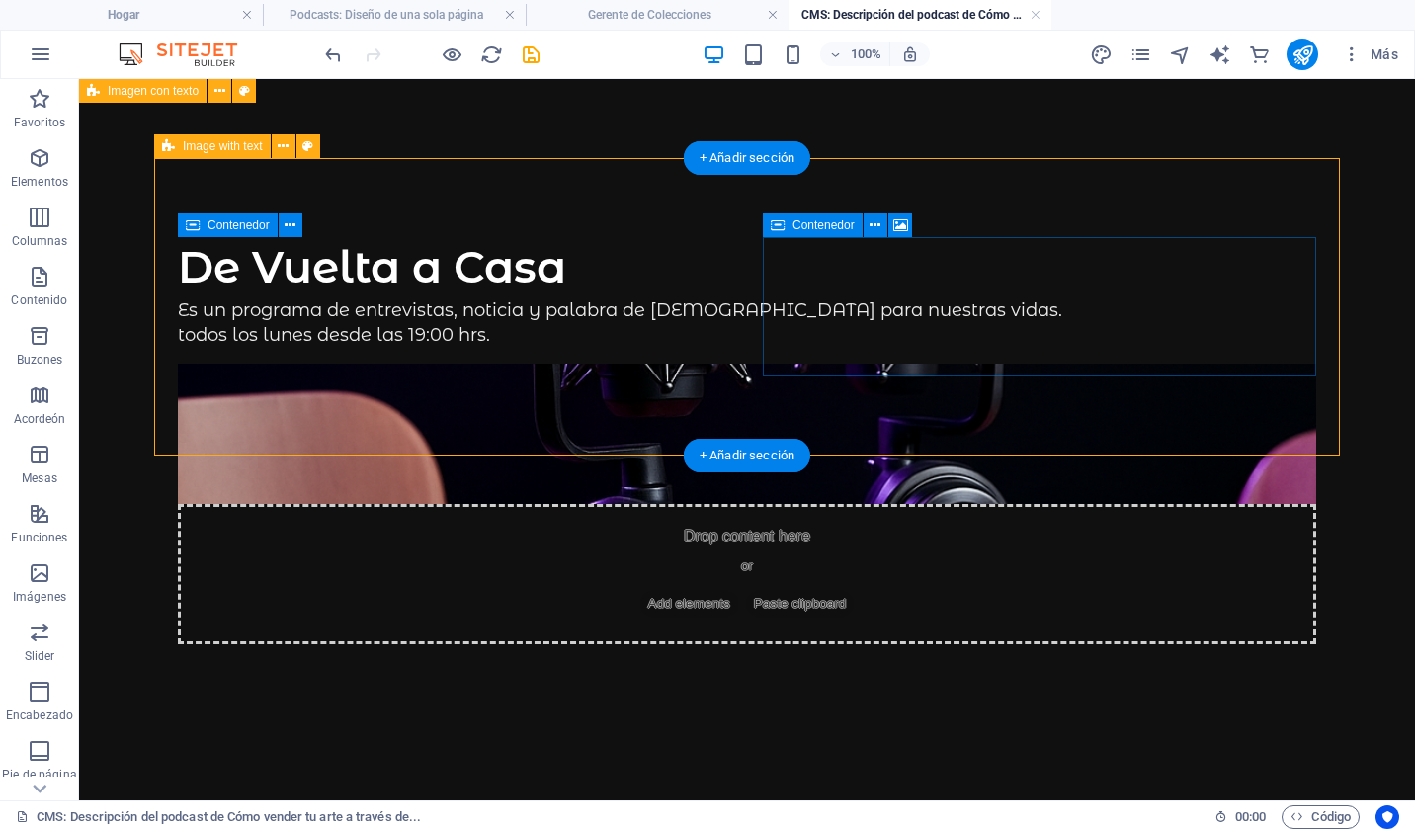
click at [933, 504] on div "Drop content here or Add elements Paste clipboard" at bounding box center [747, 574] width 1138 height 140
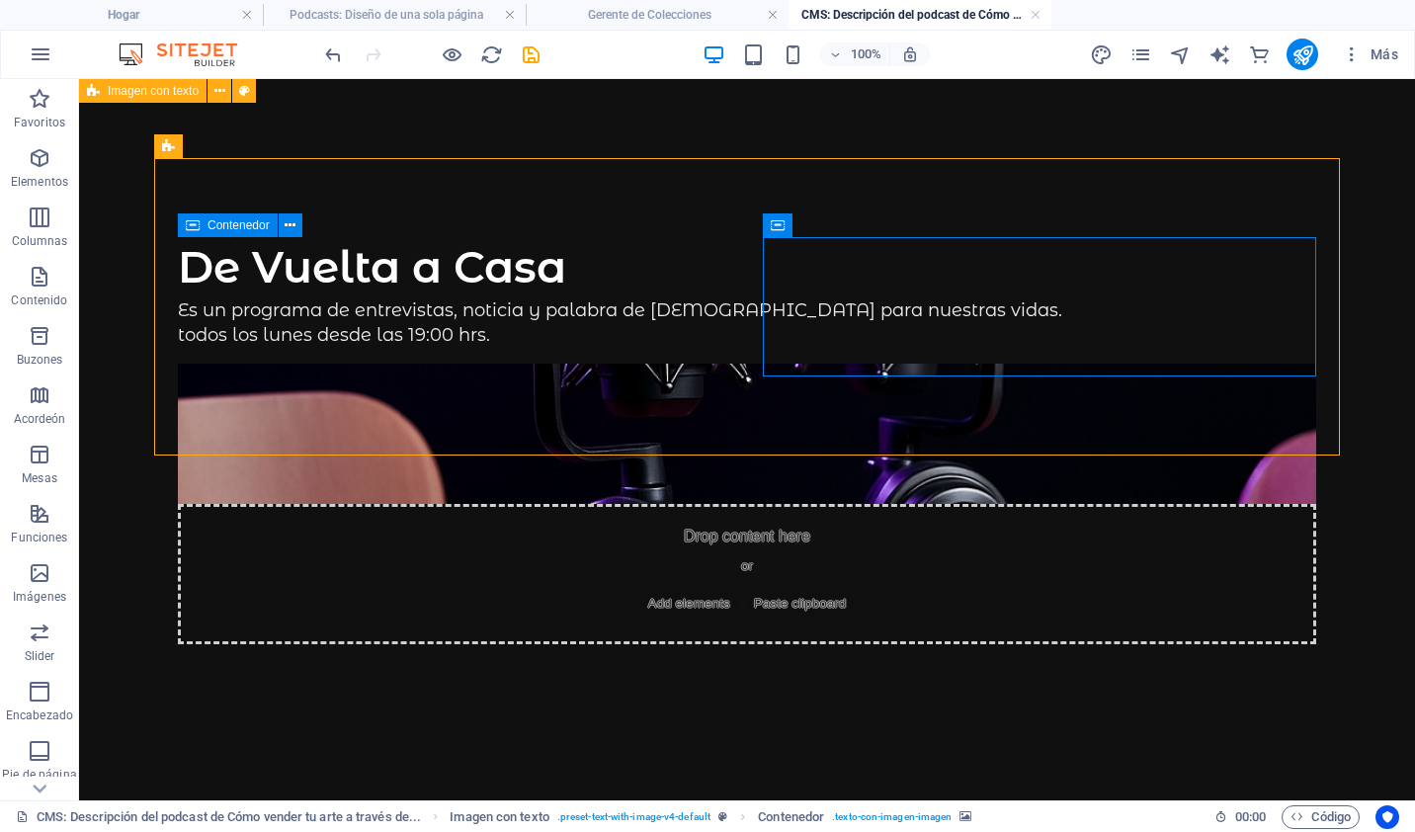
click at [1362, 445] on div "De Vuelta a Casa Es un programa de entrevistas, noticia y palabra de Dios para …" at bounding box center [746, 440] width 1233 height 723
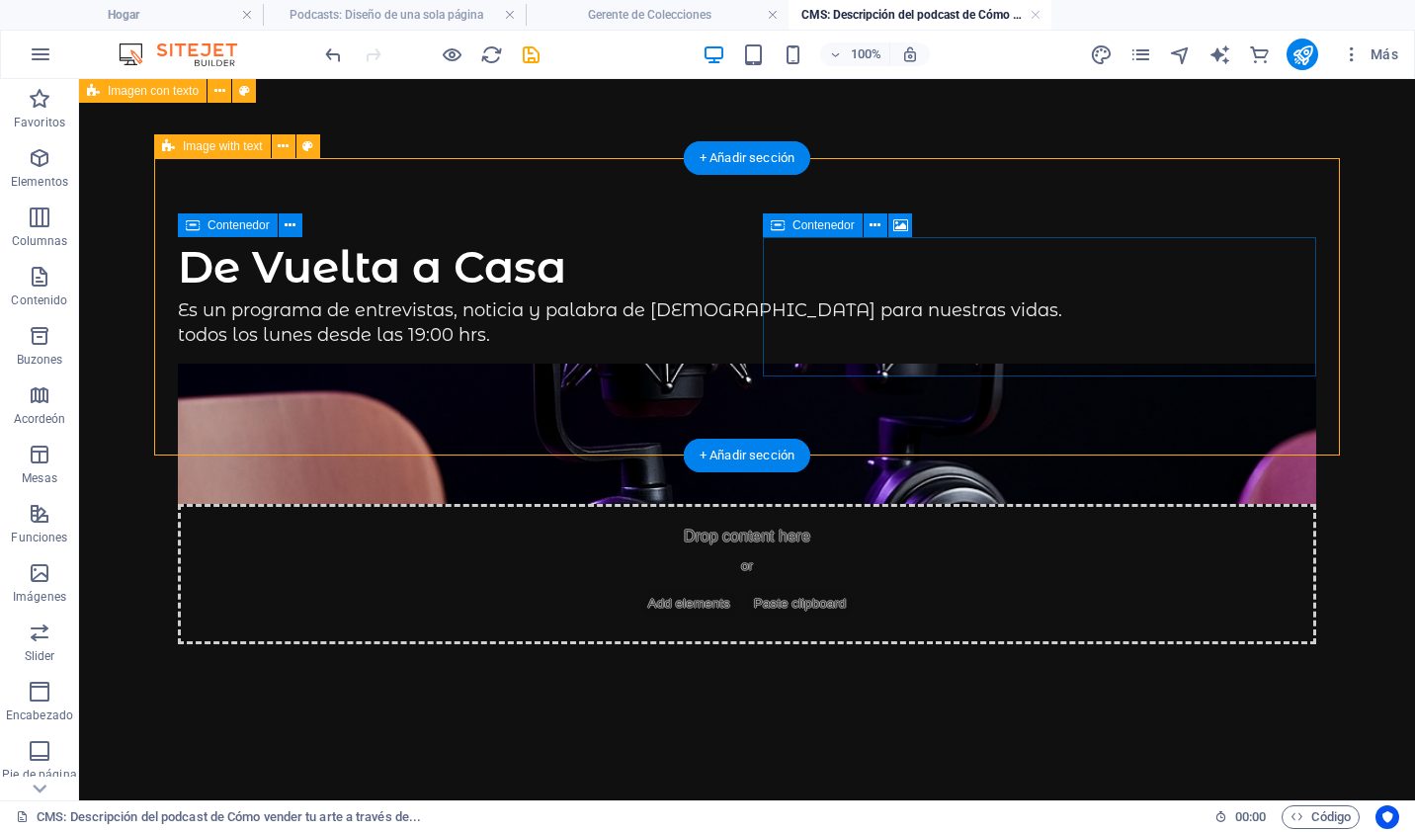
click at [805, 504] on div "Drop content here or Add elements Paste clipboard" at bounding box center [747, 574] width 1138 height 140
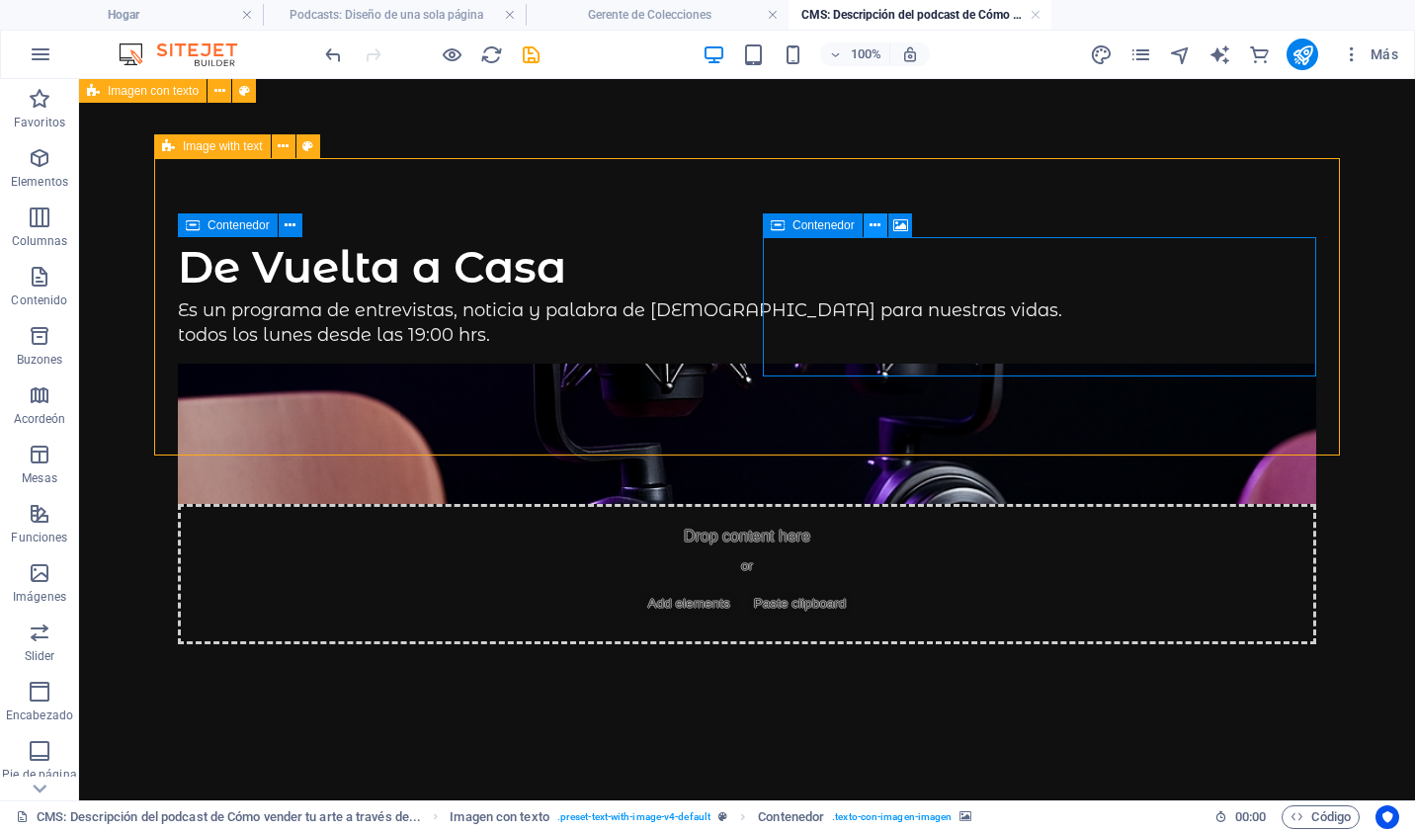
click at [876, 228] on icon at bounding box center [875, 225] width 11 height 21
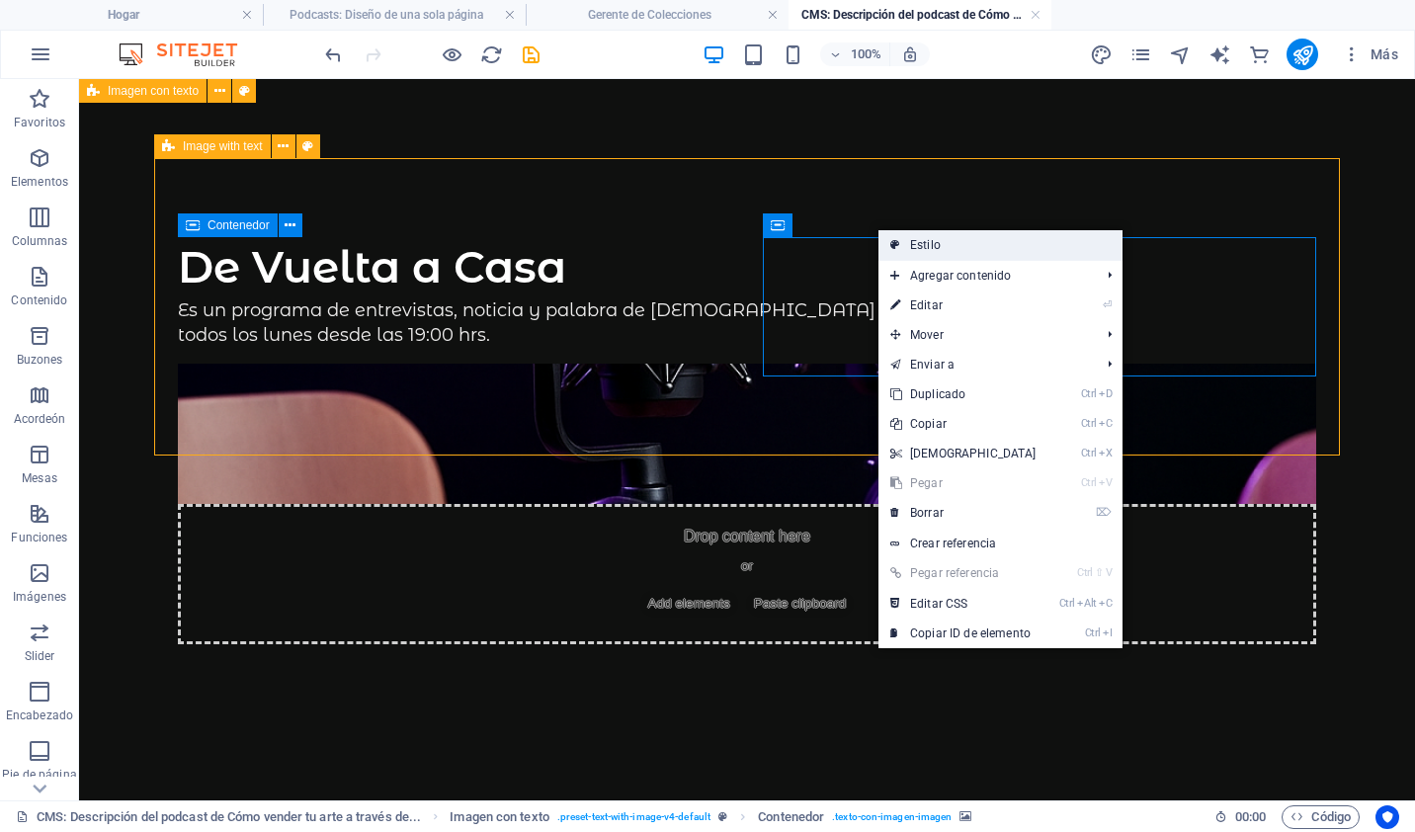
click at [898, 233] on icon at bounding box center [895, 245] width 10 height 30
select select "rem"
select select "px"
select select "preset-text-with-image-v4-default"
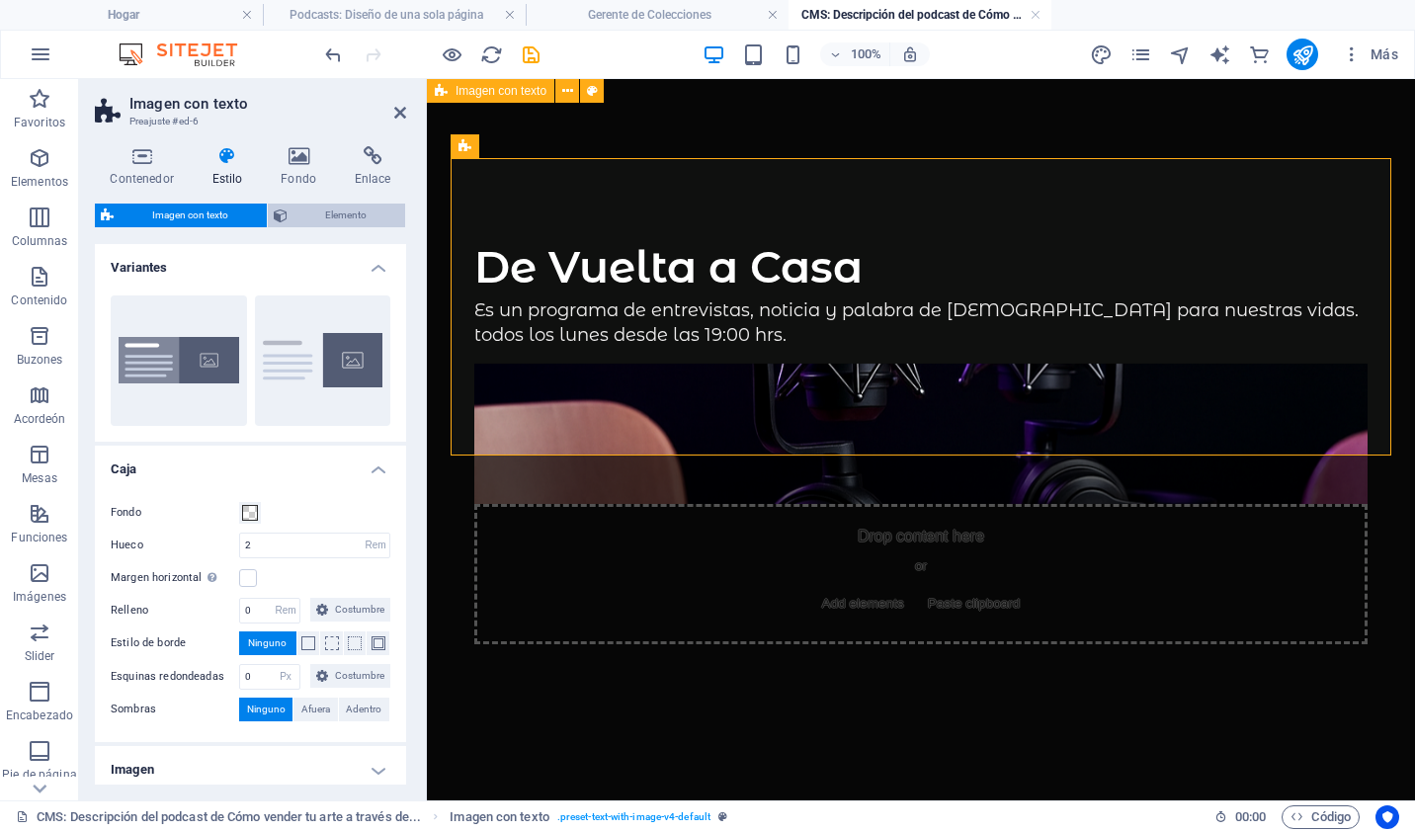
click at [320, 204] on span "Elemento" at bounding box center [346, 216] width 107 height 24
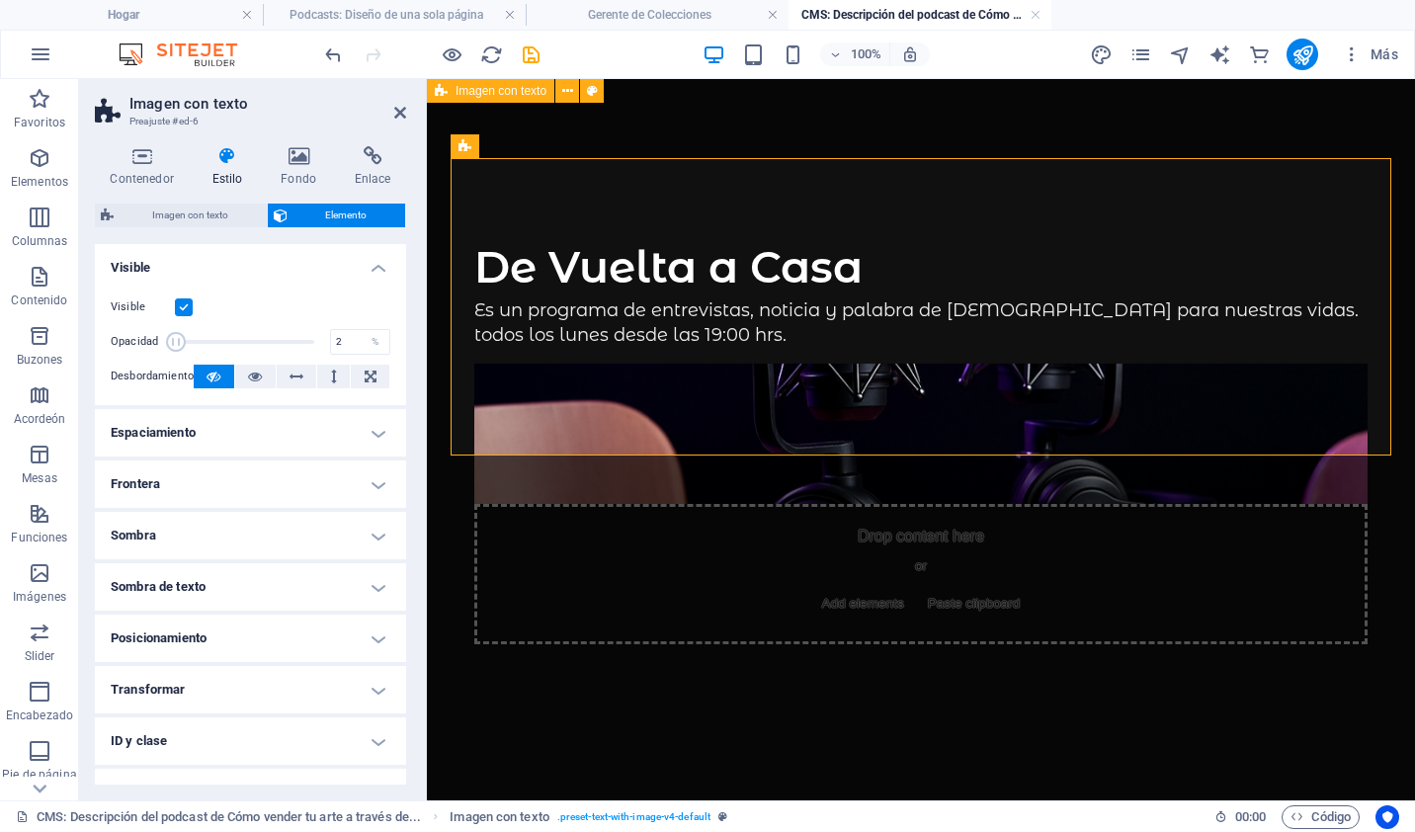
drag, startPoint x: 308, startPoint y: 336, endPoint x: 176, endPoint y: 334, distance: 132.4
click at [176, 334] on span at bounding box center [176, 342] width 20 height 20
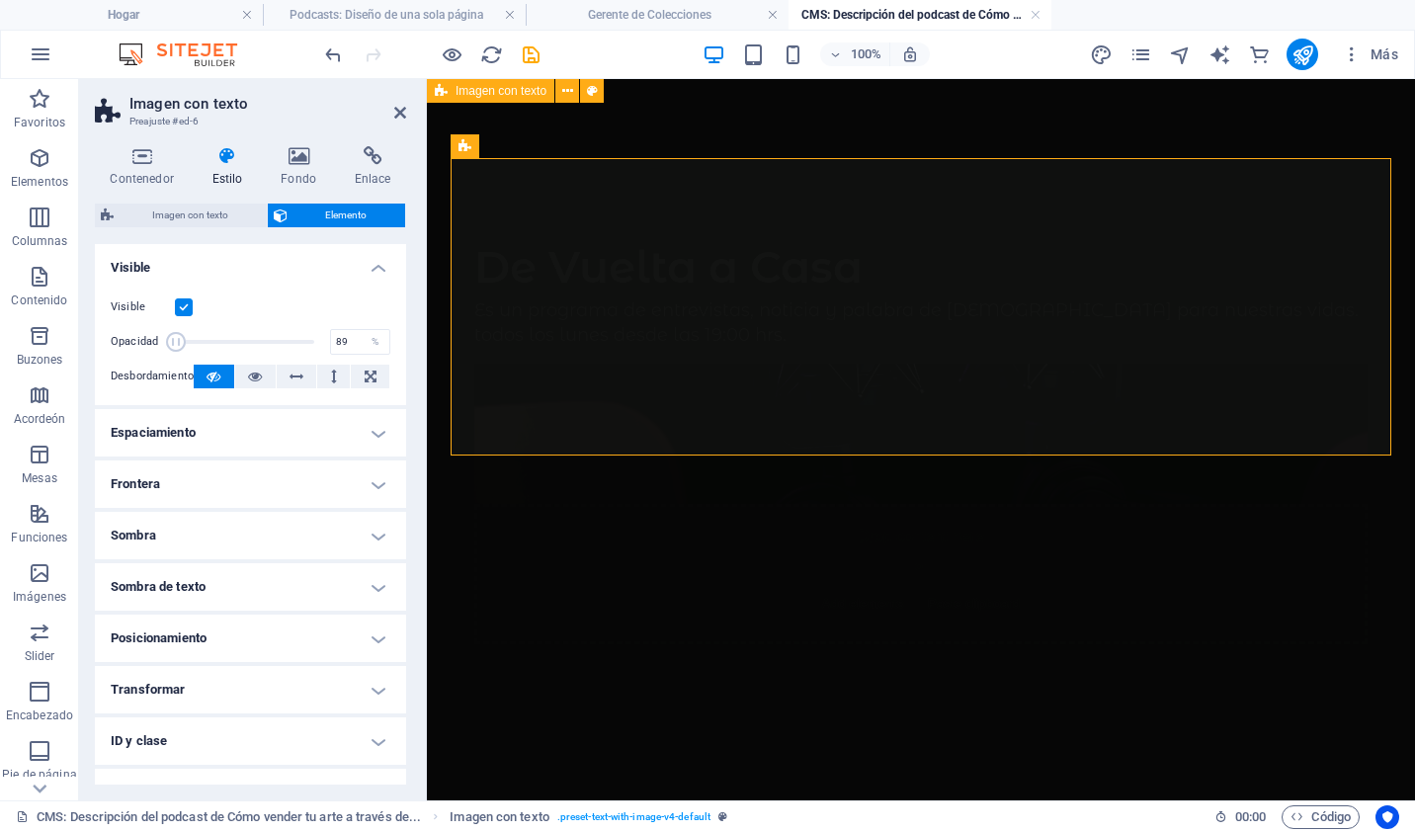
type input "100"
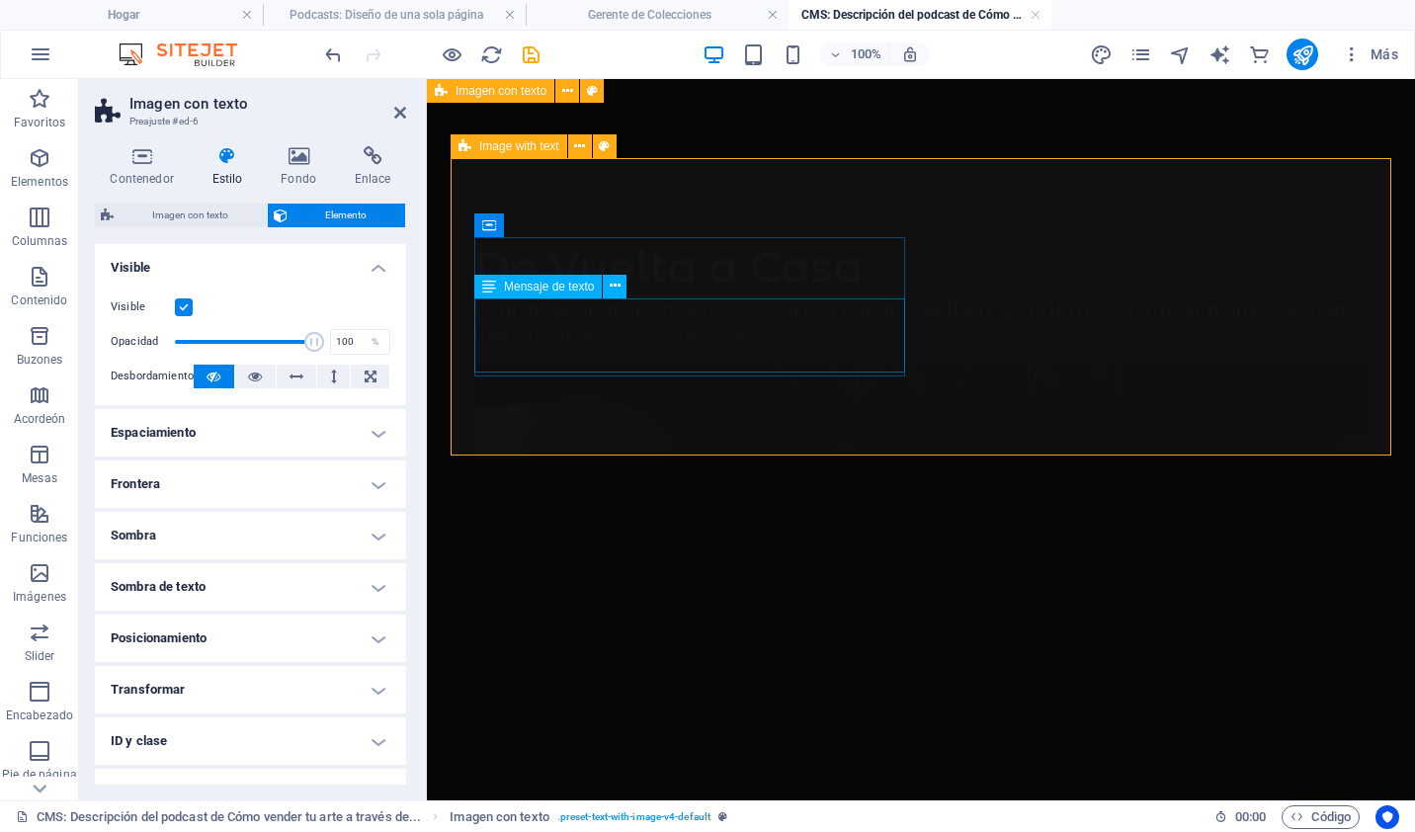
drag, startPoint x: 603, startPoint y: 413, endPoint x: 549, endPoint y: 304, distance: 121.1
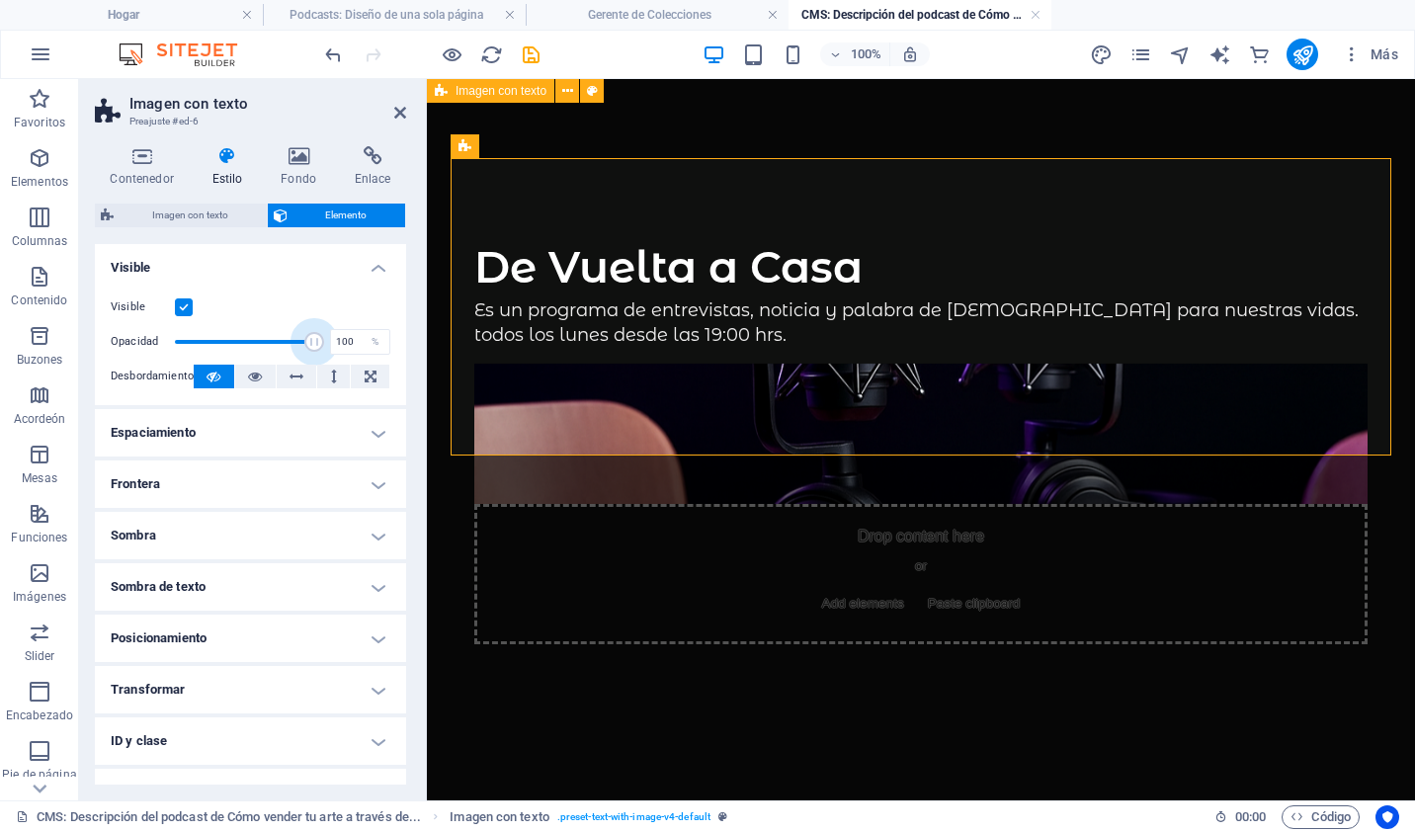
click at [844, 551] on html "Skip to main content De Vuelta a Casa Es un programa de entrevistas, noticia y …" at bounding box center [921, 440] width 988 height 723
click at [1008, 504] on div "Drop content here or Add elements Paste clipboard" at bounding box center [920, 574] width 893 height 140
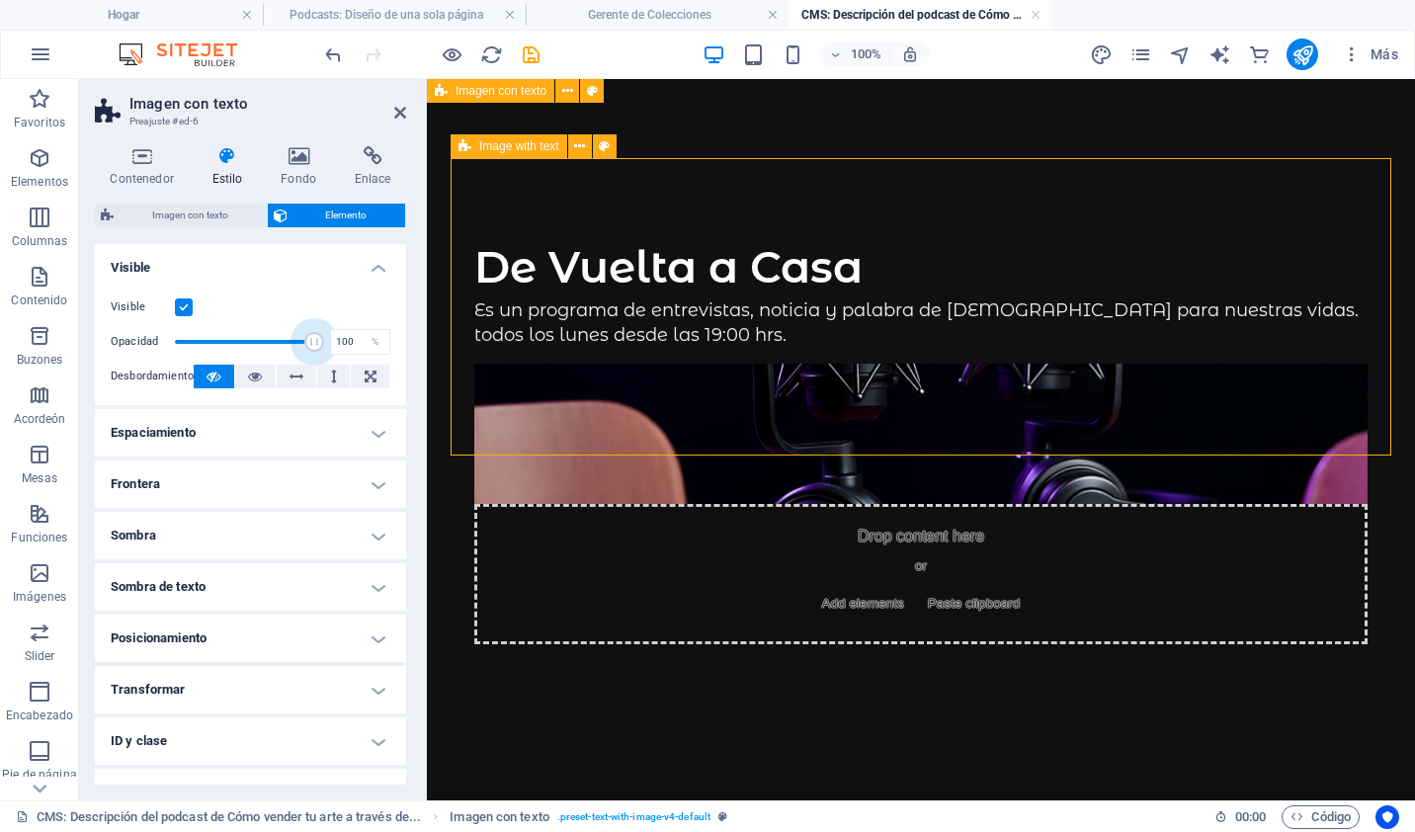
drag, startPoint x: 935, startPoint y: 371, endPoint x: 987, endPoint y: 416, distance: 69.3
click at [986, 429] on div "De Vuelta a Casa Es un programa de entrevistas, noticia y palabra de Dios para …" at bounding box center [921, 440] width 941 height 565
click at [1042, 229] on button at bounding box center [1050, 225] width 24 height 24
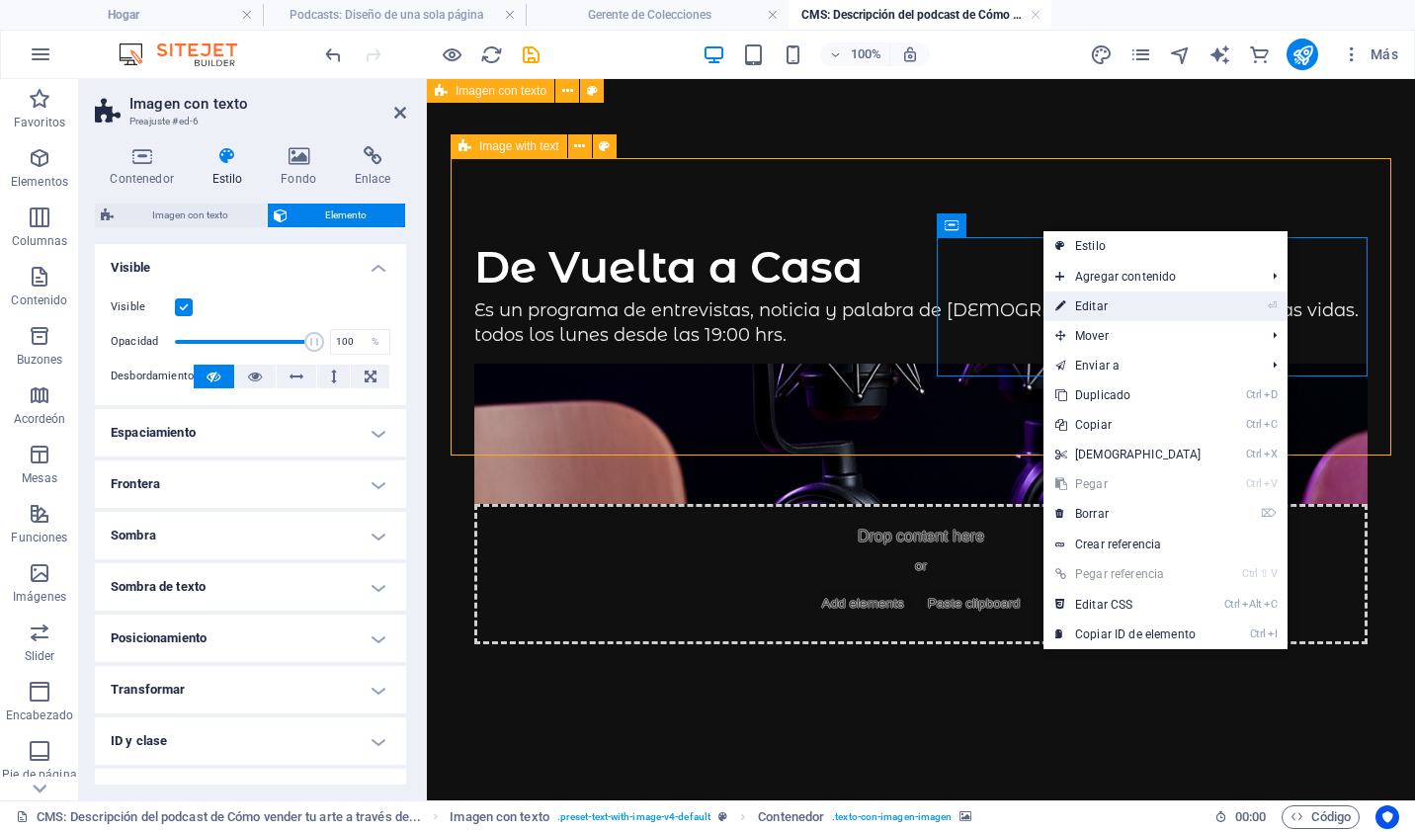
click at [1114, 307] on link "⏎ Editar" at bounding box center [1128, 307] width 170 height 30
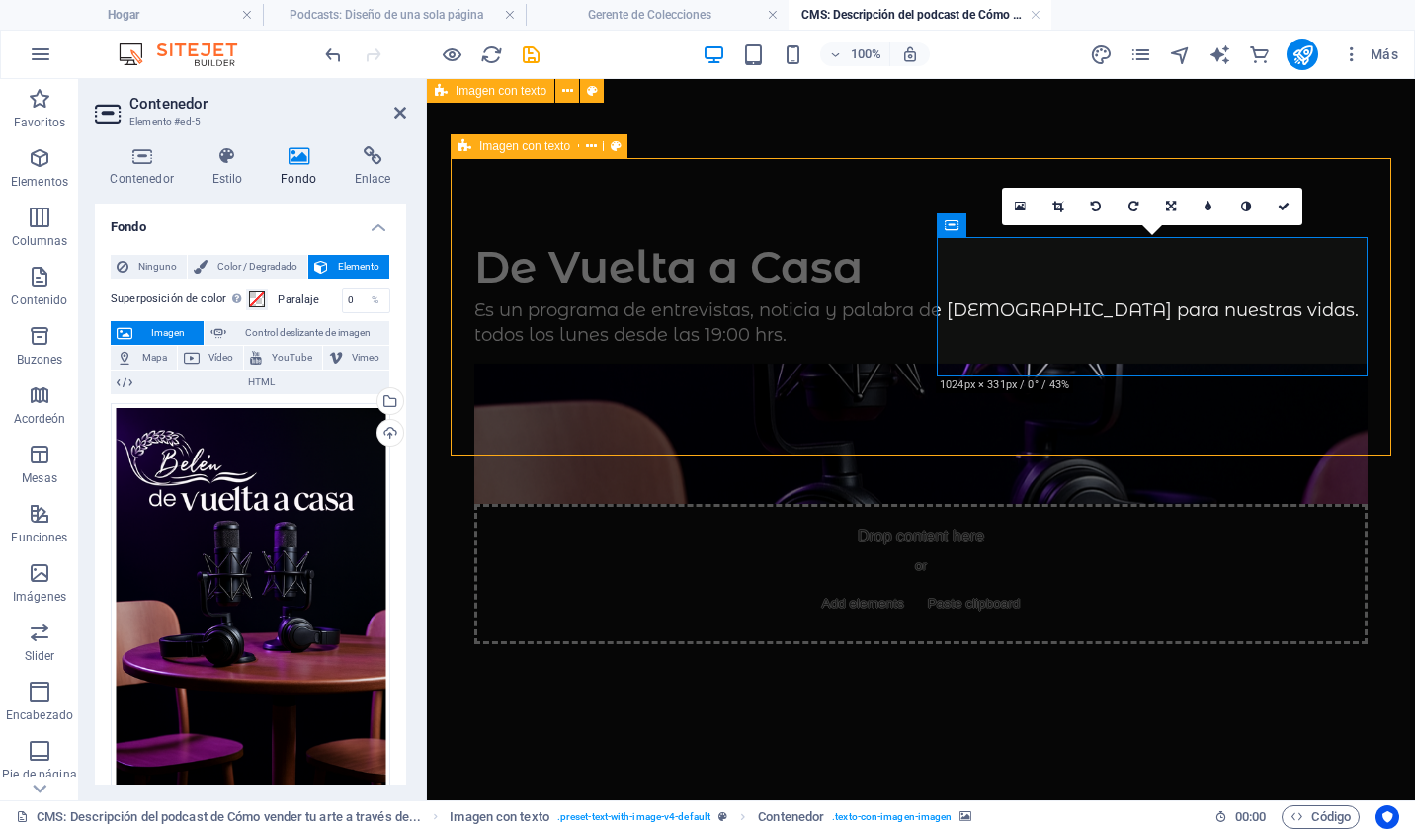
click at [767, 430] on div "De Vuelta a Casa Es un programa de entrevistas, noticia y palabra de Dios para …" at bounding box center [921, 440] width 941 height 565
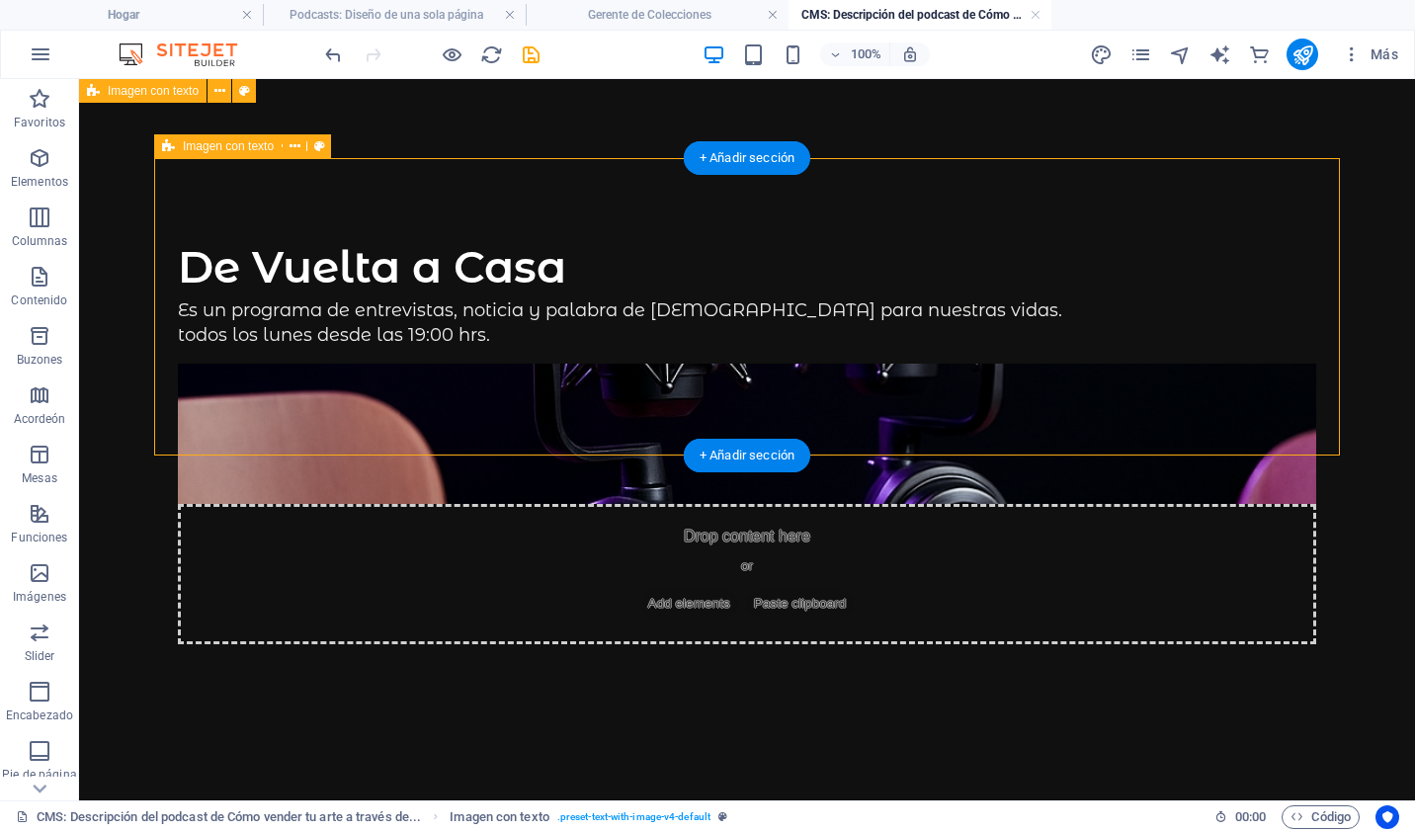
click at [617, 164] on div "De Vuelta a Casa Es un programa de entrevistas, noticia y palabra de Dios para …" at bounding box center [747, 440] width 1186 height 565
click at [297, 147] on icon at bounding box center [295, 146] width 11 height 21
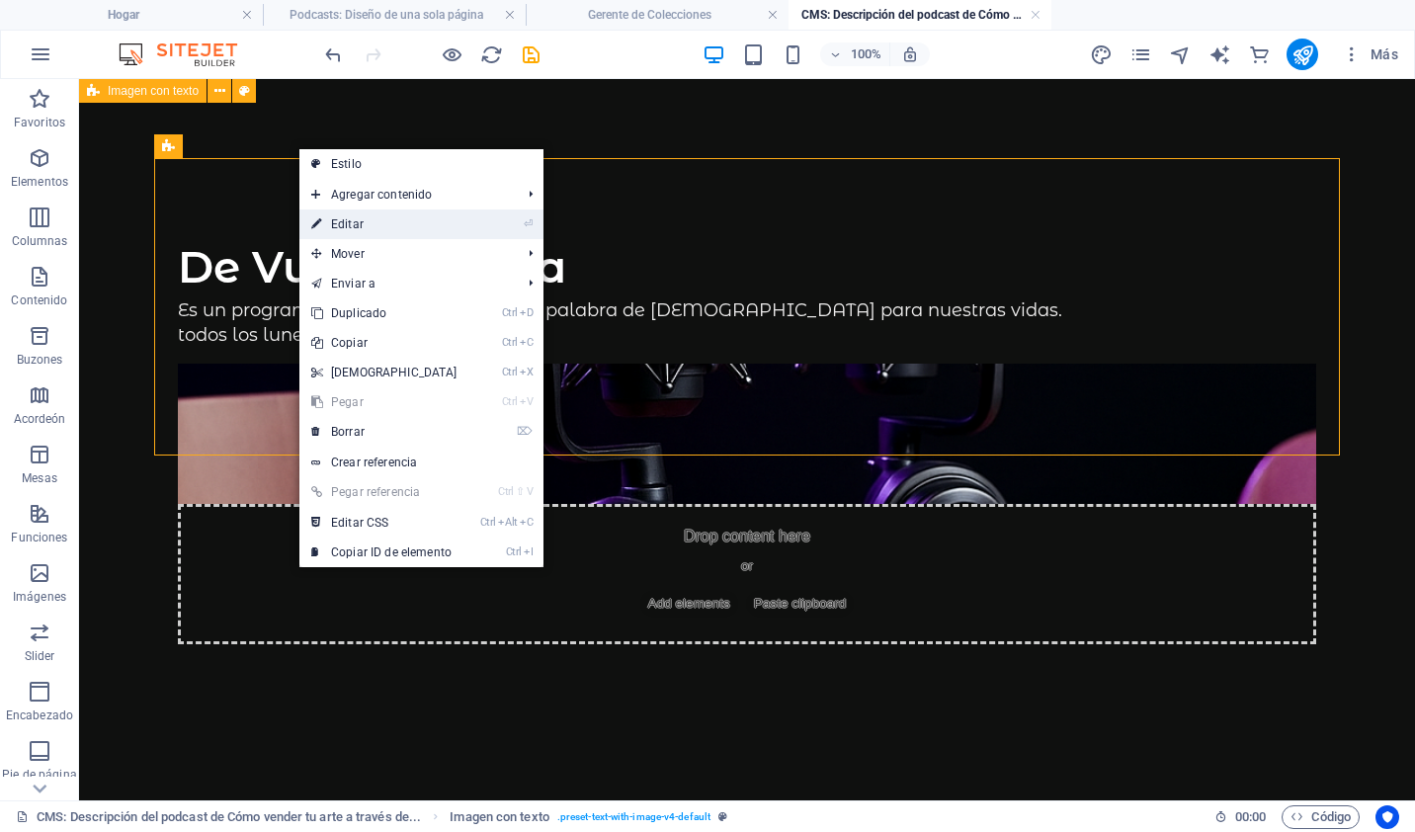
click at [333, 221] on font "Editar" at bounding box center [347, 224] width 33 height 14
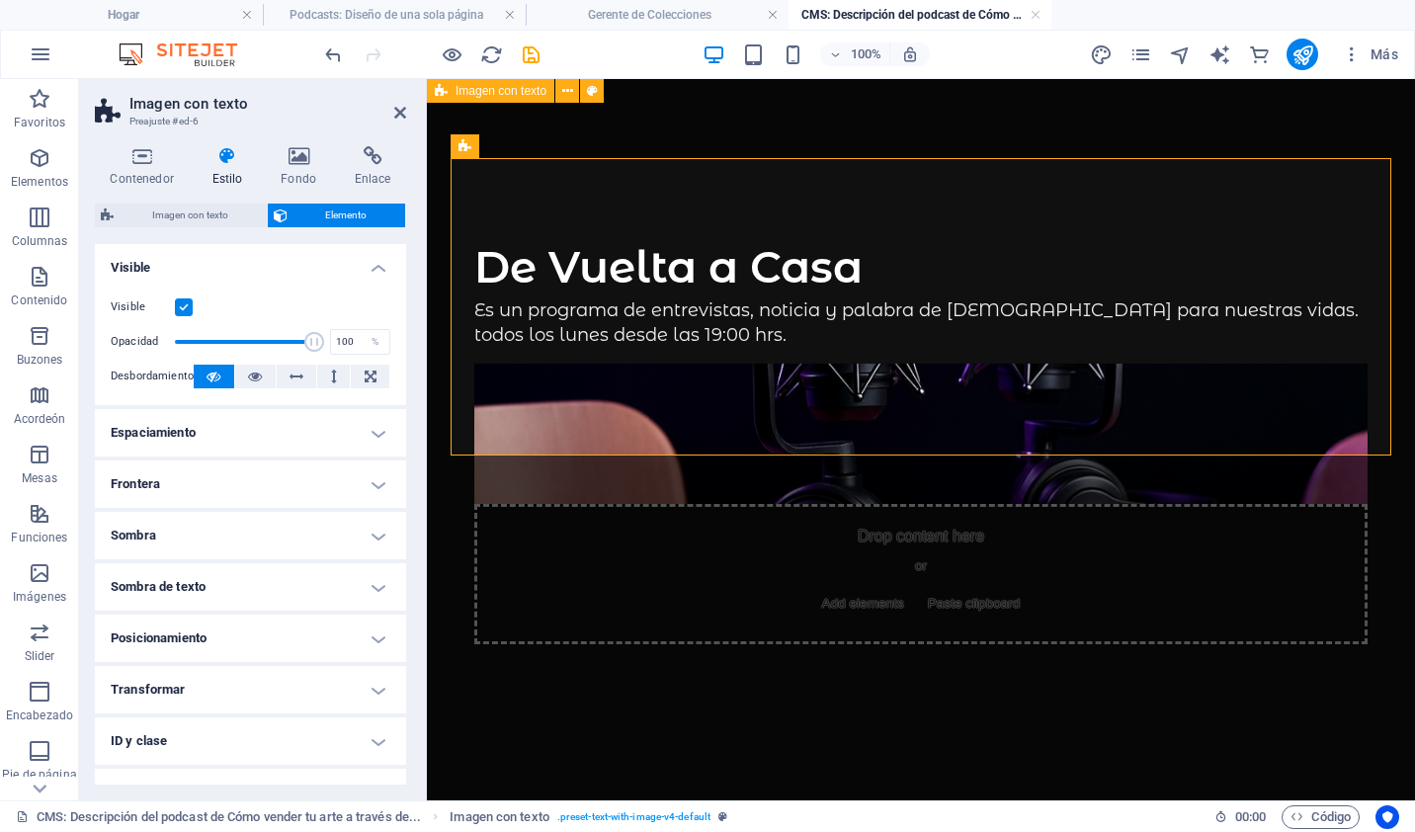
click at [376, 638] on h4 "Posicionamiento" at bounding box center [250, 638] width 311 height 47
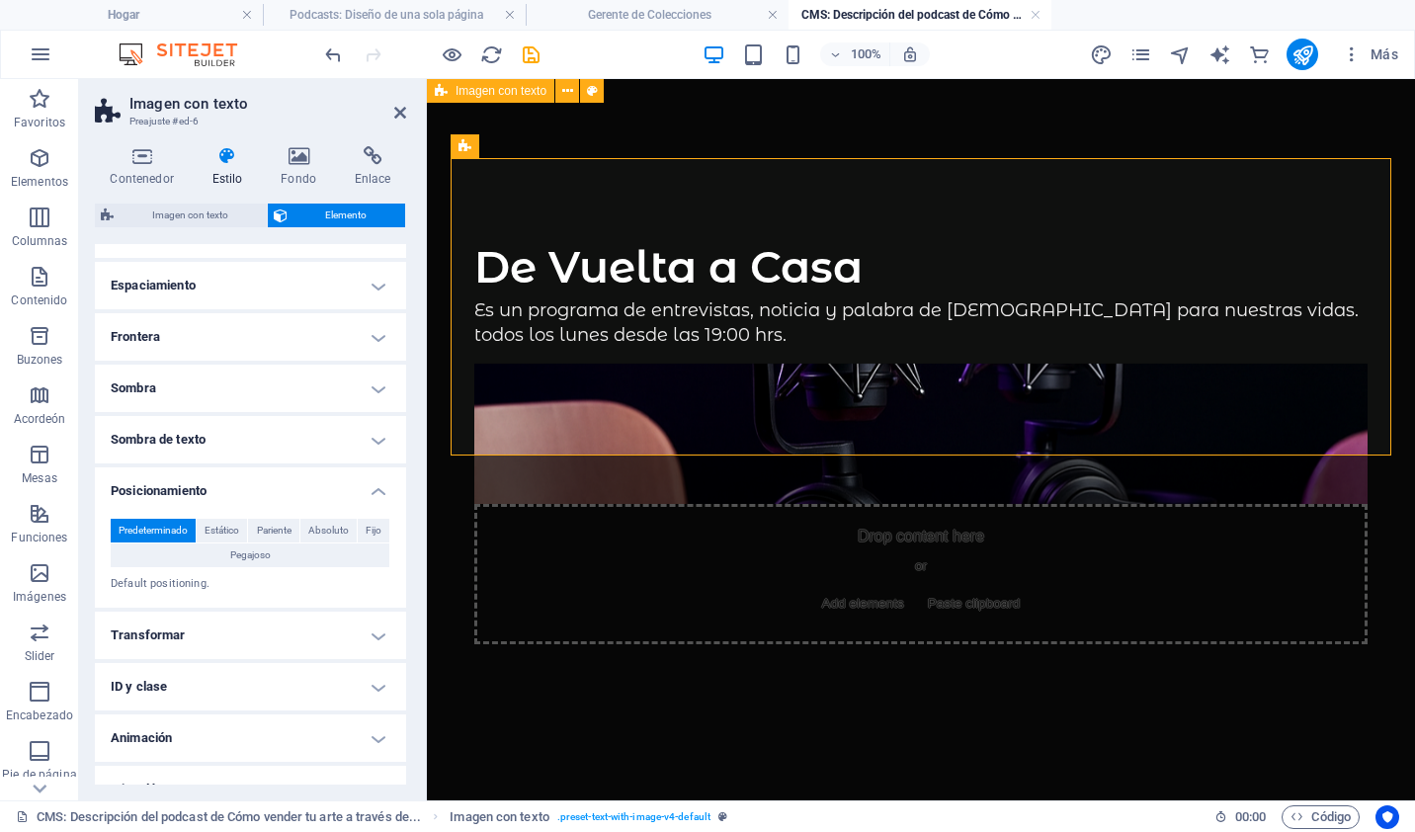
scroll to position [176, 0]
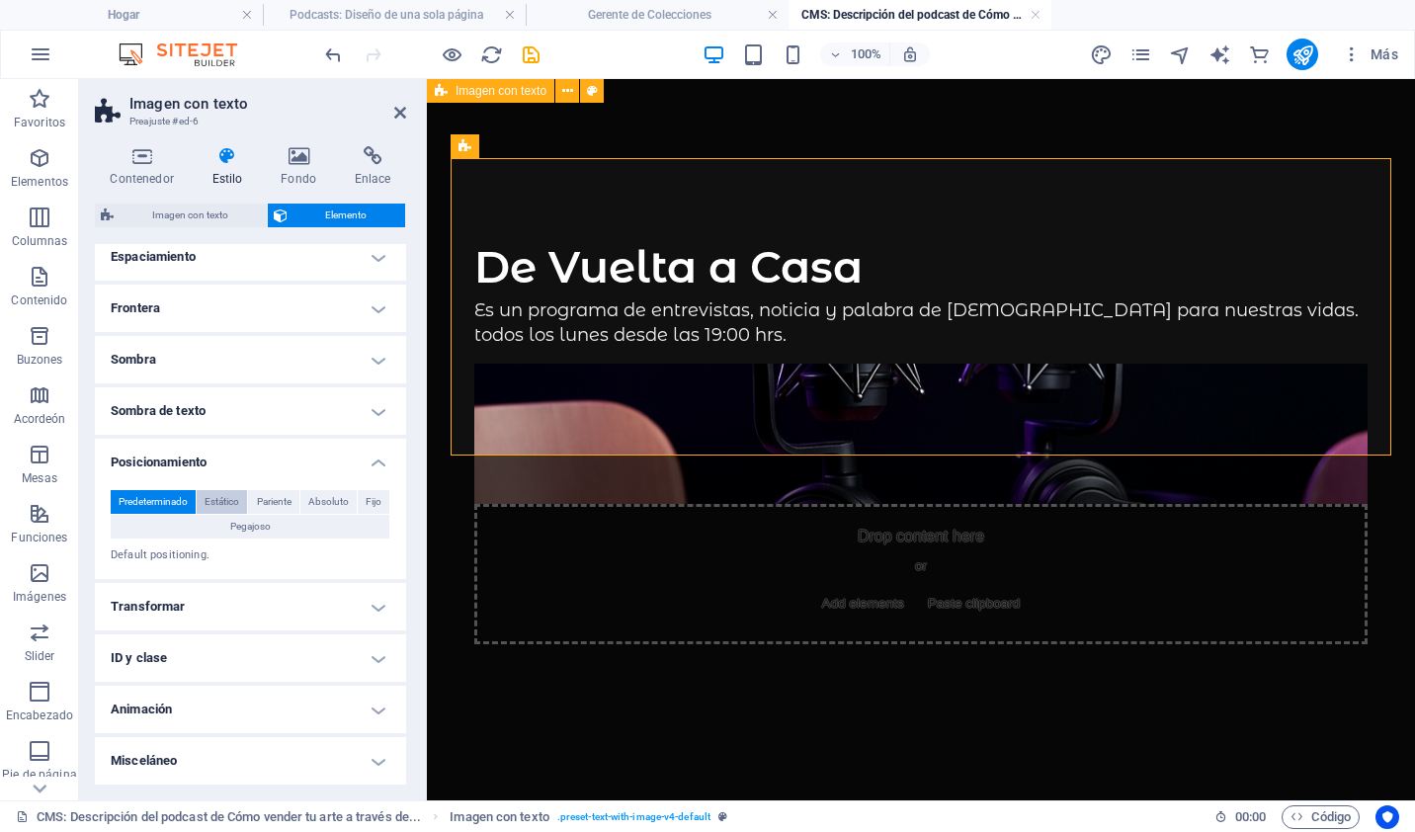
click at [215, 501] on span "Estático" at bounding box center [222, 502] width 35 height 24
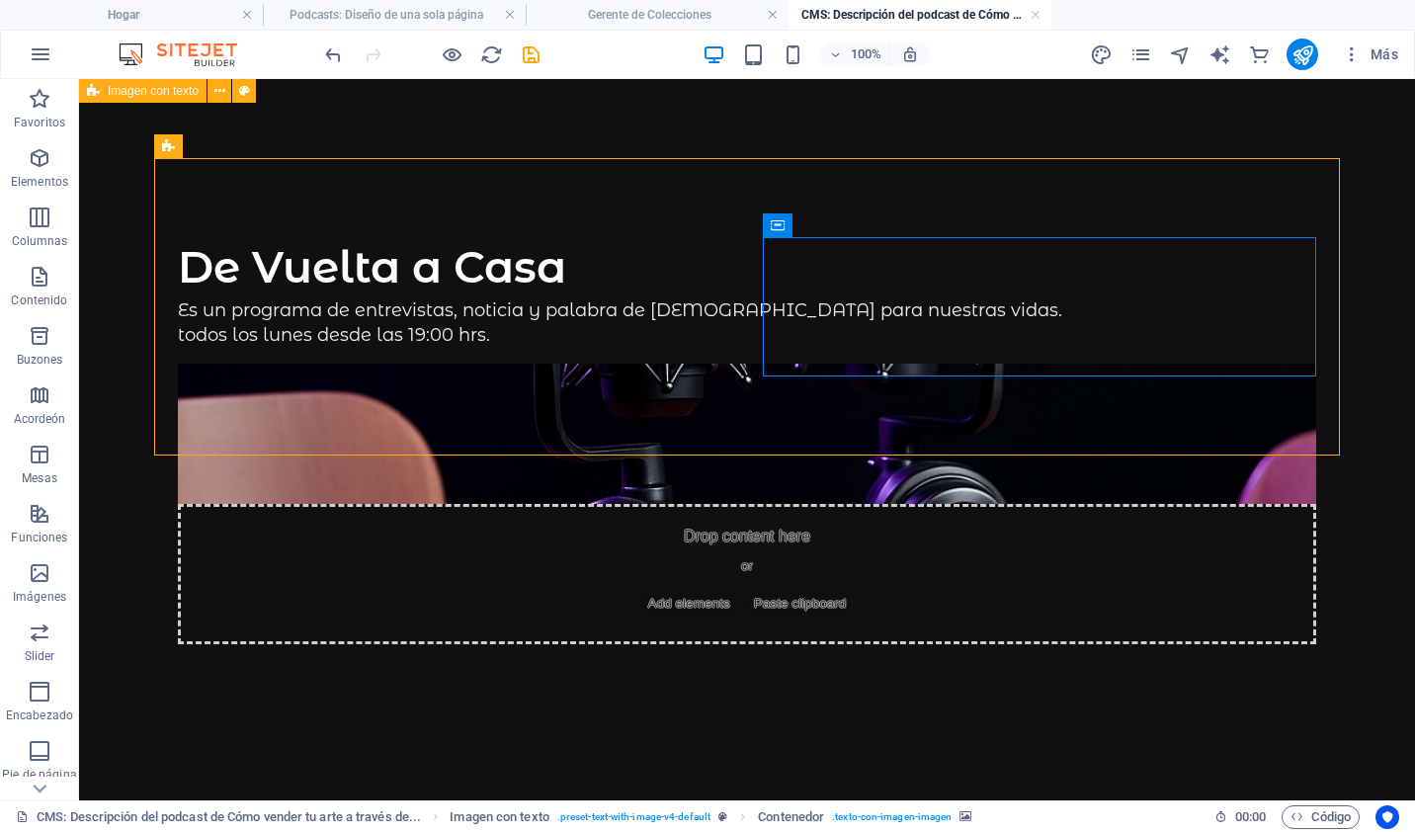
drag, startPoint x: 850, startPoint y: 294, endPoint x: 1184, endPoint y: 488, distance: 386.1
click at [1184, 488] on div "De Vuelta a Casa Es un programa de entrevistas, noticia y palabra de Dios para …" at bounding box center [746, 440] width 1233 height 723
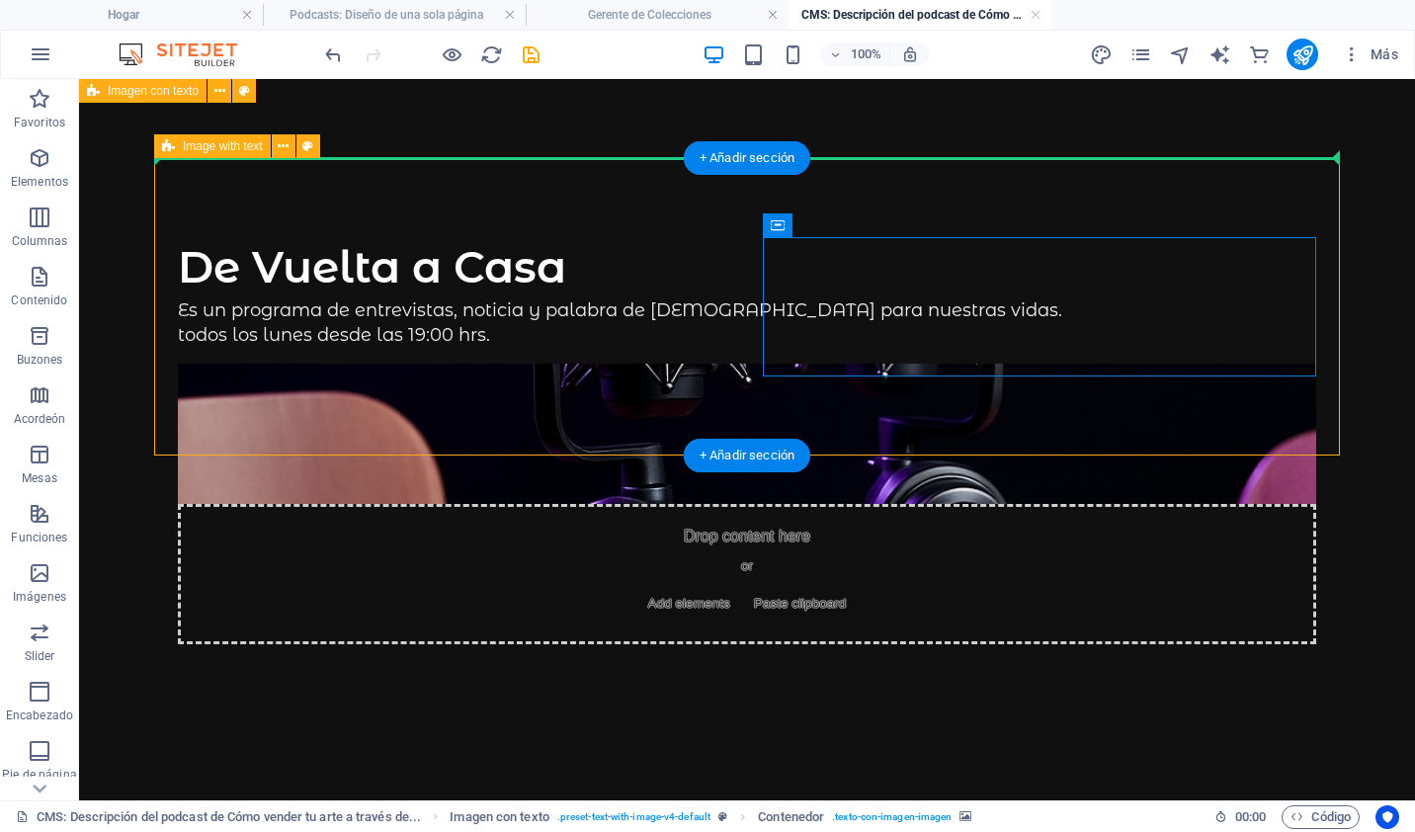
drag, startPoint x: 1121, startPoint y: 312, endPoint x: 1043, endPoint y: 207, distance: 130.8
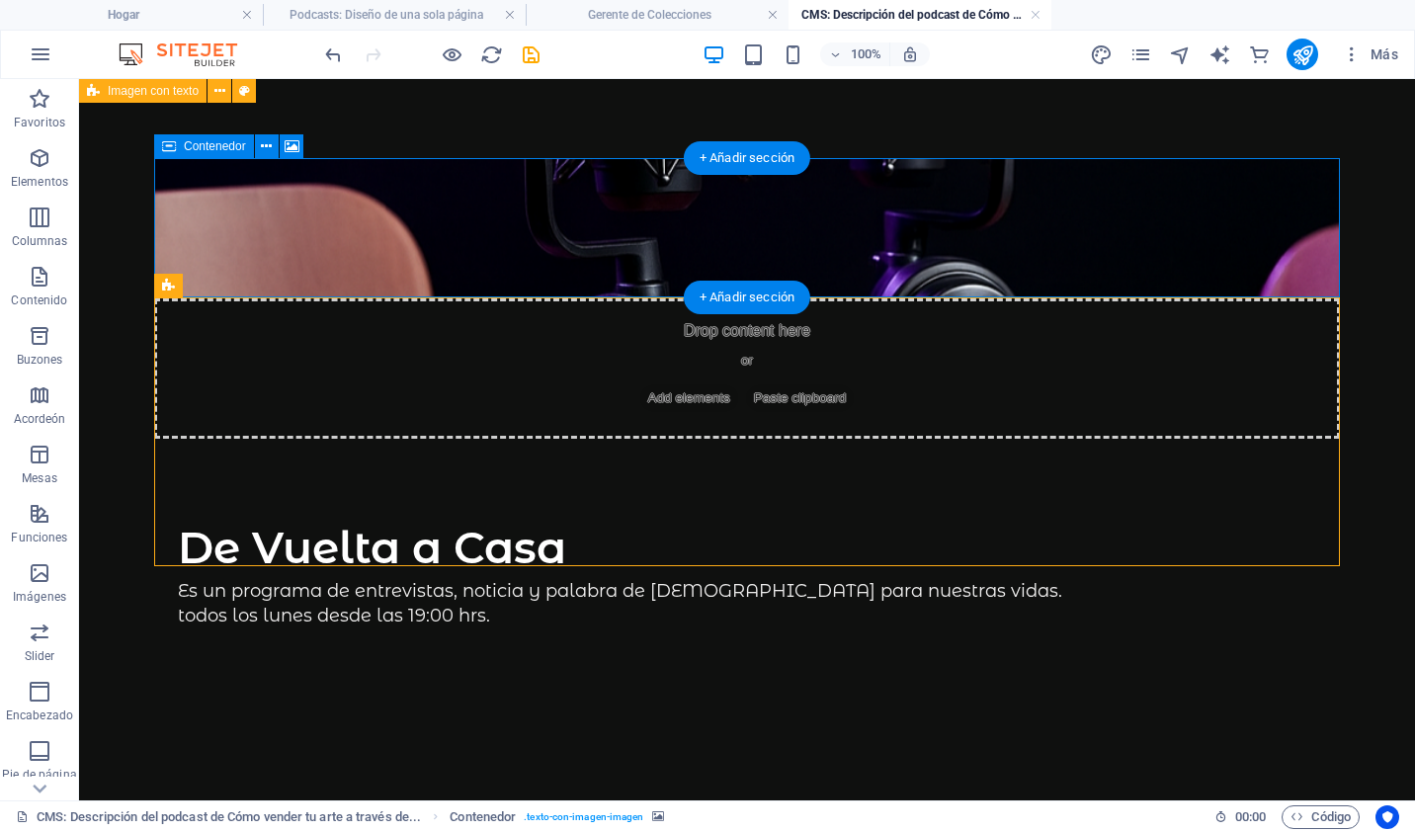
drag, startPoint x: 1043, startPoint y: 207, endPoint x: 1032, endPoint y: 247, distance: 42.2
click at [1032, 298] on div "Drop content here or Add elements Paste clipboard" at bounding box center [747, 368] width 1186 height 140
click at [964, 298] on div "Drop content here or Add elements Paste clipboard" at bounding box center [747, 368] width 1186 height 140
click at [257, 142] on button at bounding box center [267, 146] width 24 height 24
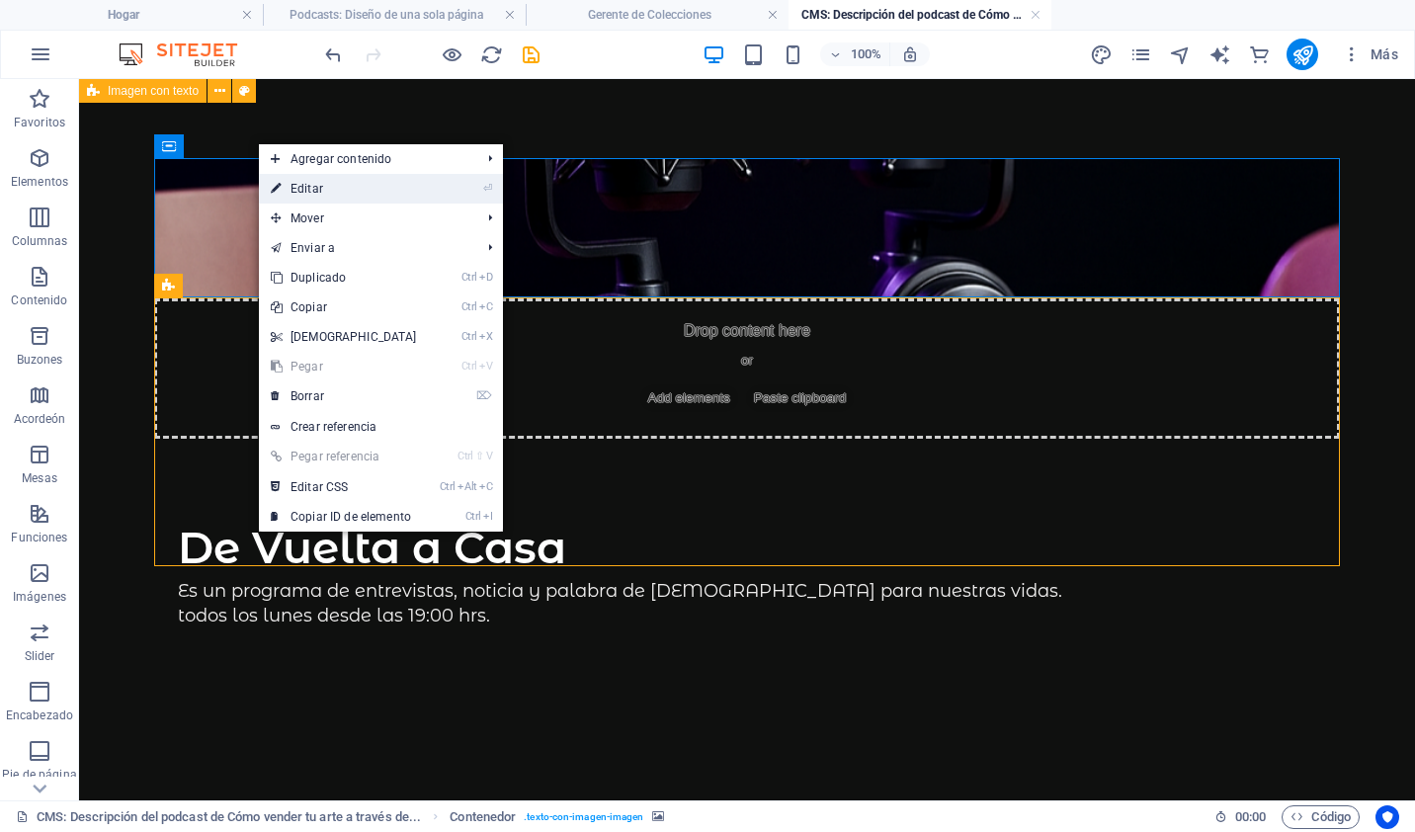
click at [311, 179] on link "⏎ Editar" at bounding box center [344, 189] width 170 height 30
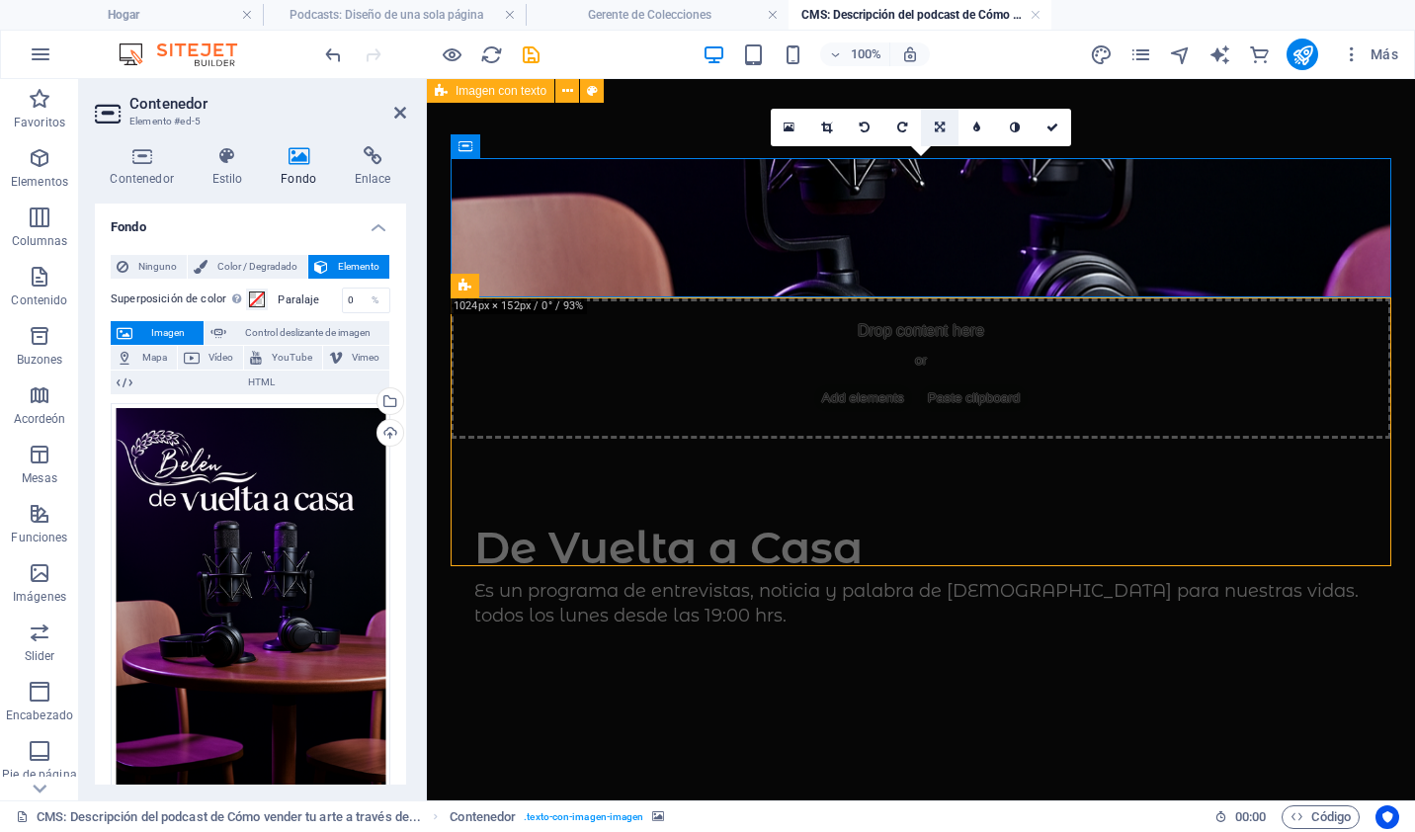
click at [940, 123] on icon at bounding box center [940, 128] width 10 height 12
click at [938, 162] on icon at bounding box center [940, 165] width 12 height 12
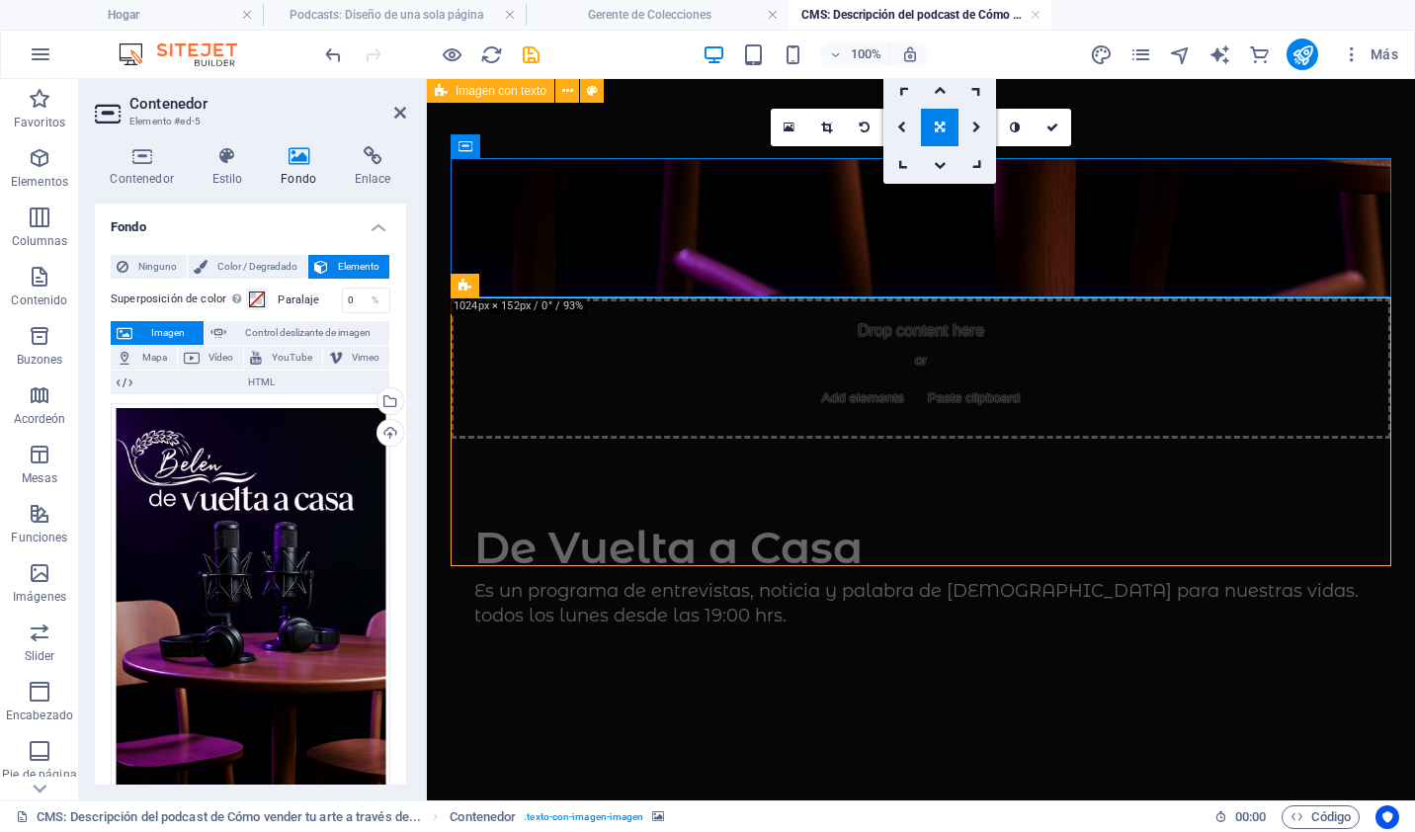
drag, startPoint x: 1365, startPoint y: 241, endPoint x: 938, endPoint y: 162, distance: 434.1
click at [938, 298] on div "Drop content here or Add elements Paste clipboard" at bounding box center [921, 368] width 941 height 140
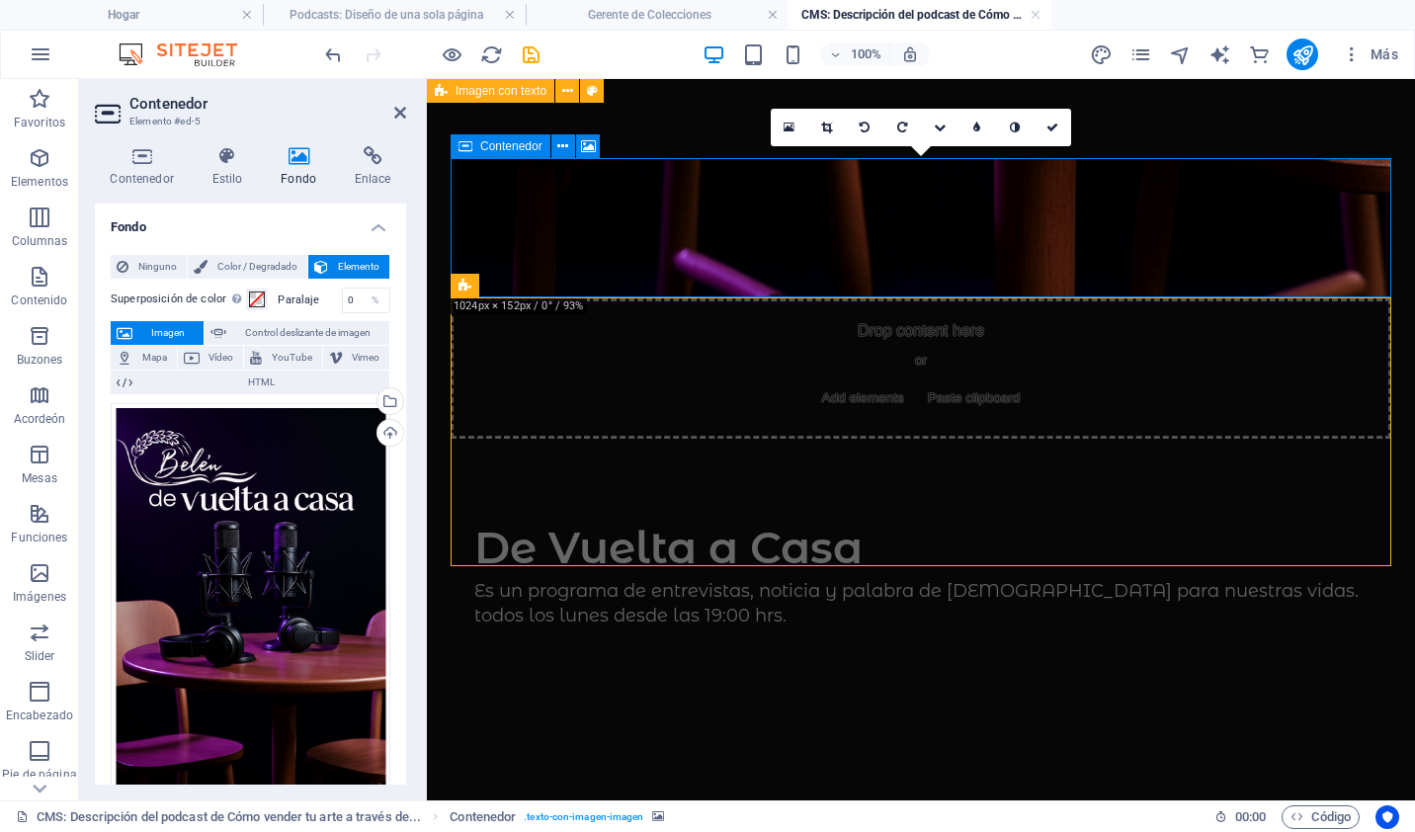
click at [938, 298] on div "Drop content here or Add elements Paste clipboard" at bounding box center [921, 368] width 941 height 140
click at [829, 121] on link at bounding box center [827, 128] width 38 height 38
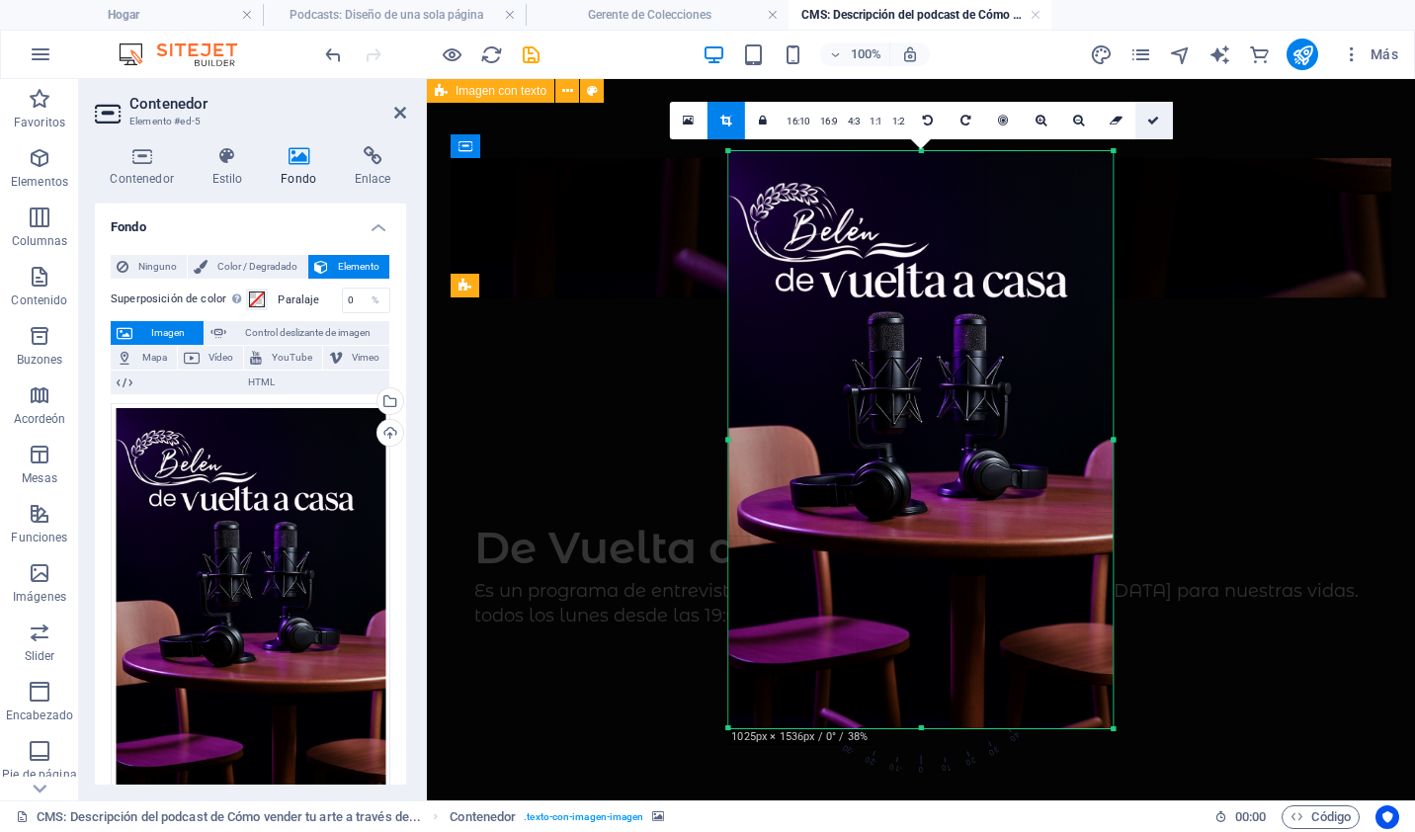
click at [1146, 128] on link at bounding box center [1153, 121] width 38 height 38
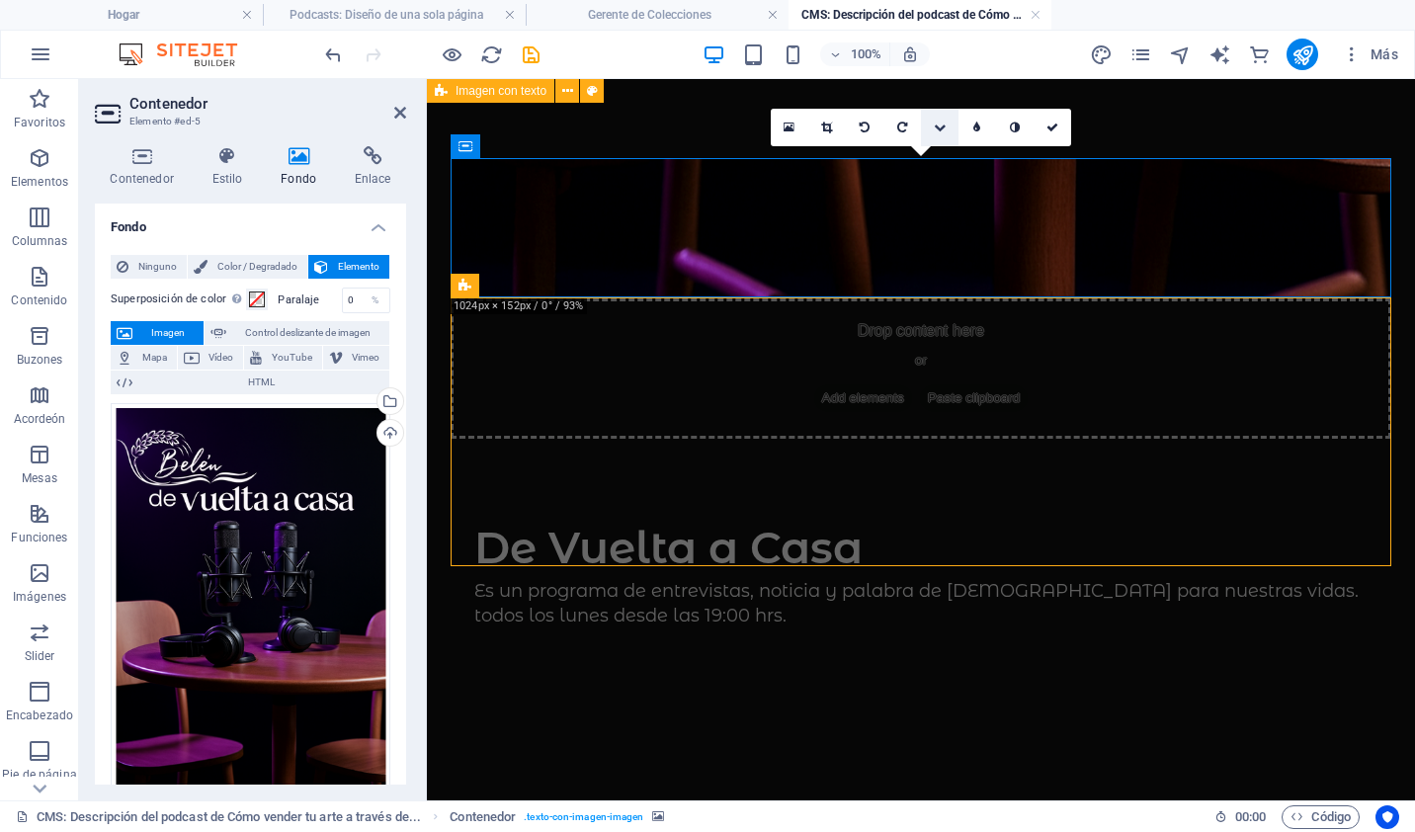
click at [938, 127] on icon at bounding box center [940, 128] width 12 height 12
click at [938, 127] on icon at bounding box center [940, 128] width 10 height 12
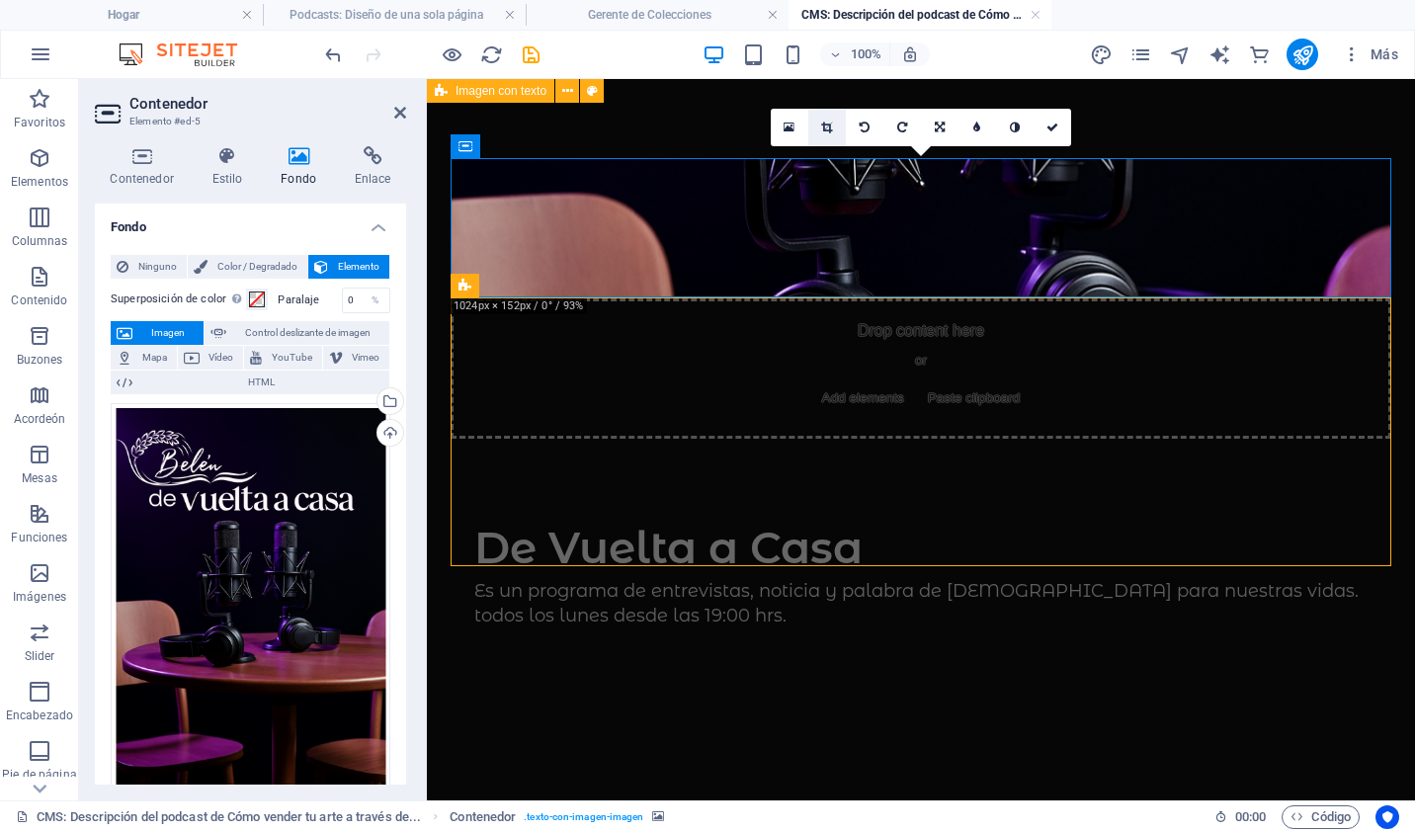
click at [828, 120] on link at bounding box center [827, 128] width 38 height 38
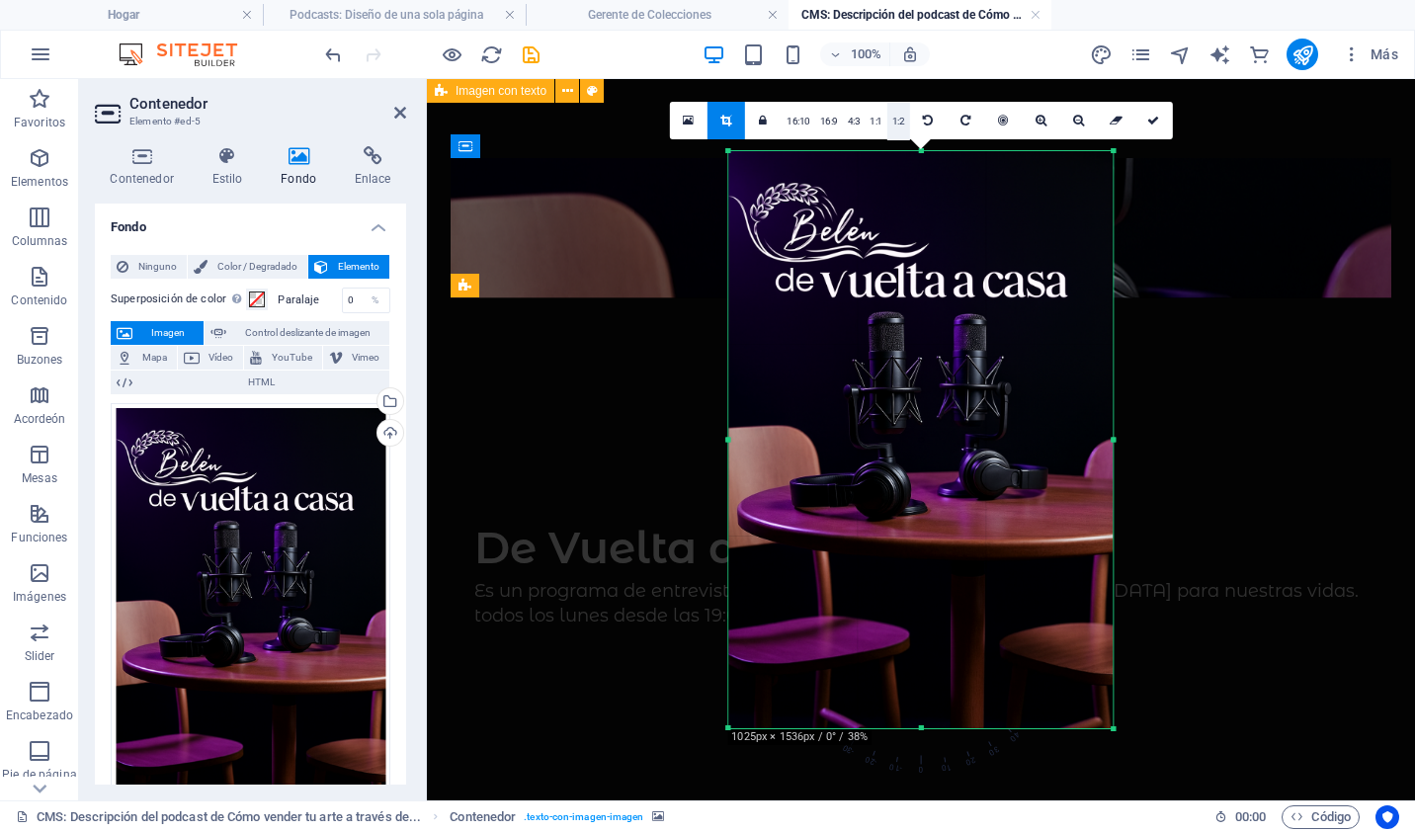
click at [891, 117] on link "1:2" at bounding box center [898, 122] width 23 height 38
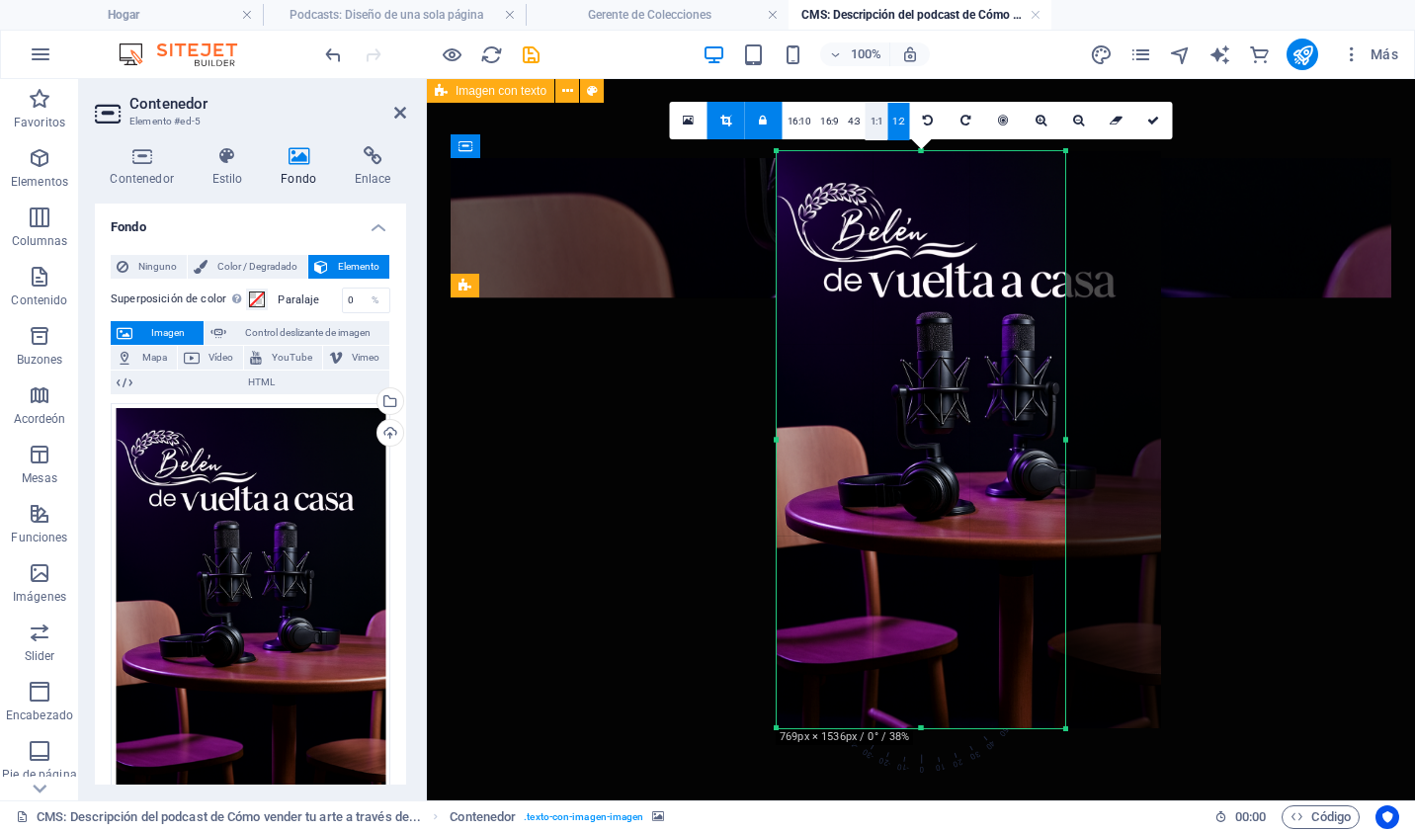
click at [876, 123] on link "1:1" at bounding box center [877, 122] width 23 height 38
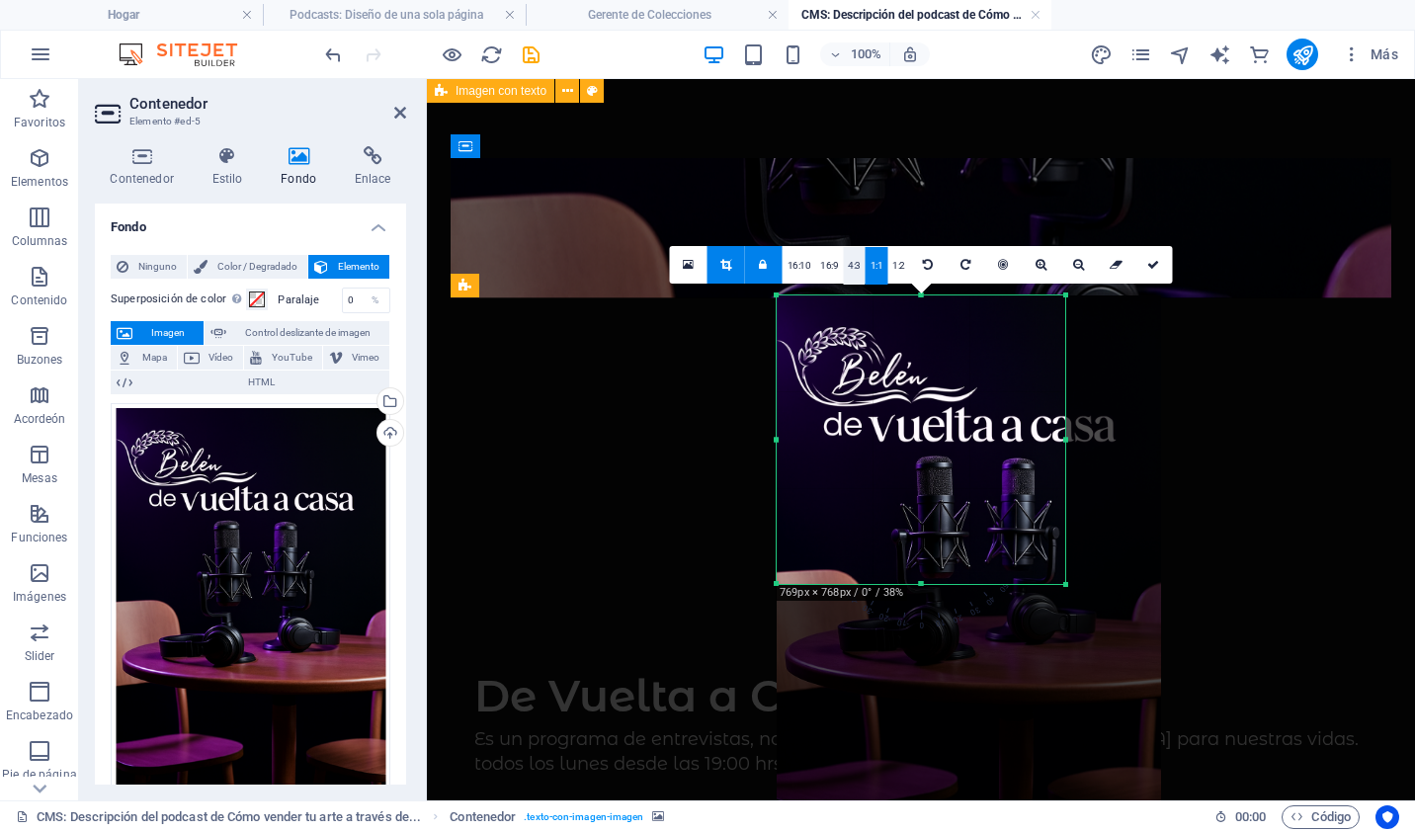
click at [852, 255] on link "4:3" at bounding box center [854, 266] width 23 height 38
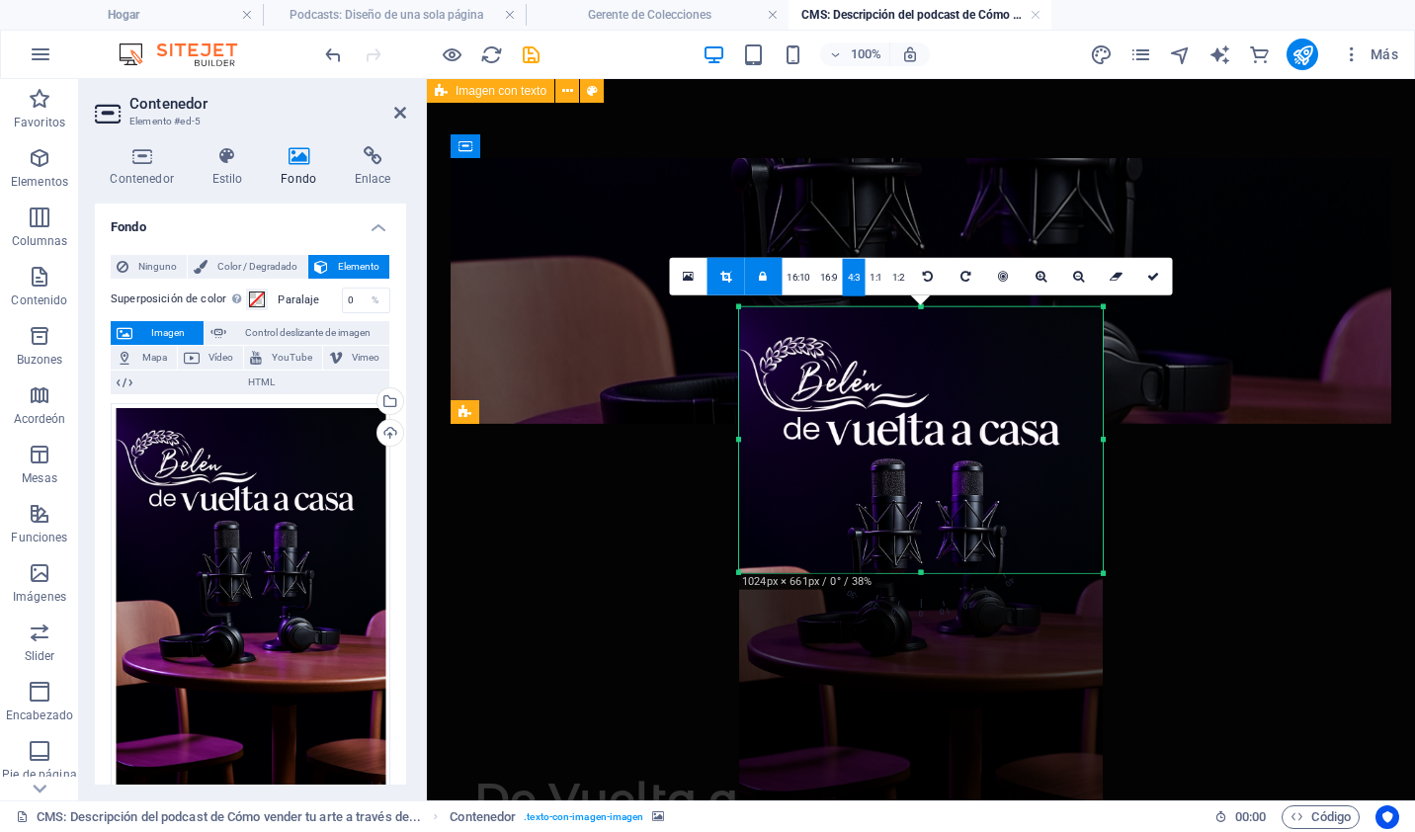
drag, startPoint x: 1067, startPoint y: 438, endPoint x: 1142, endPoint y: 425, distance: 76.2
click at [1142, 425] on div "Arrastre aquí para reemplazar el contenido existente. Presione "Ctrl" si desea …" at bounding box center [921, 439] width 988 height 721
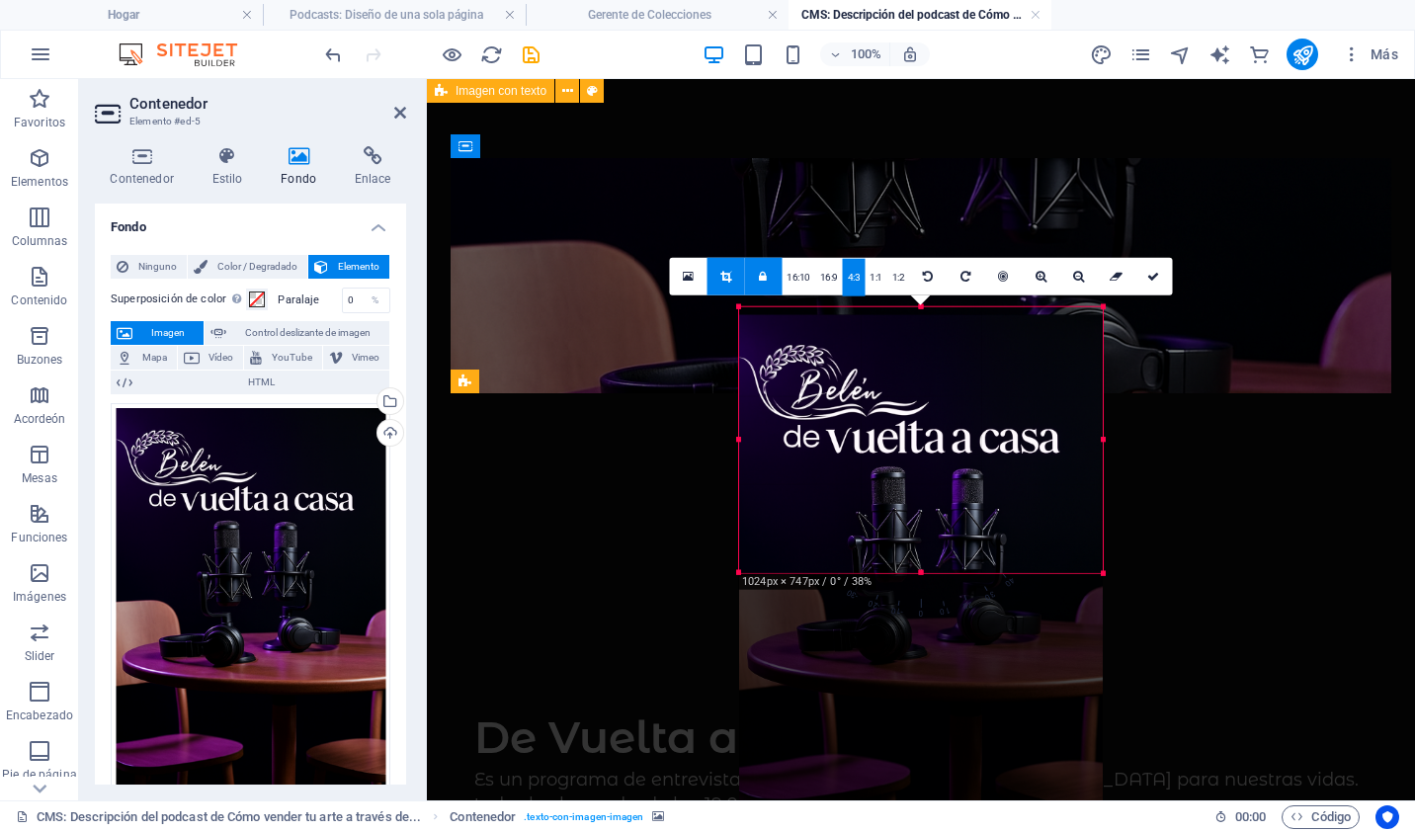
click at [961, 480] on div at bounding box center [921, 587] width 364 height 545
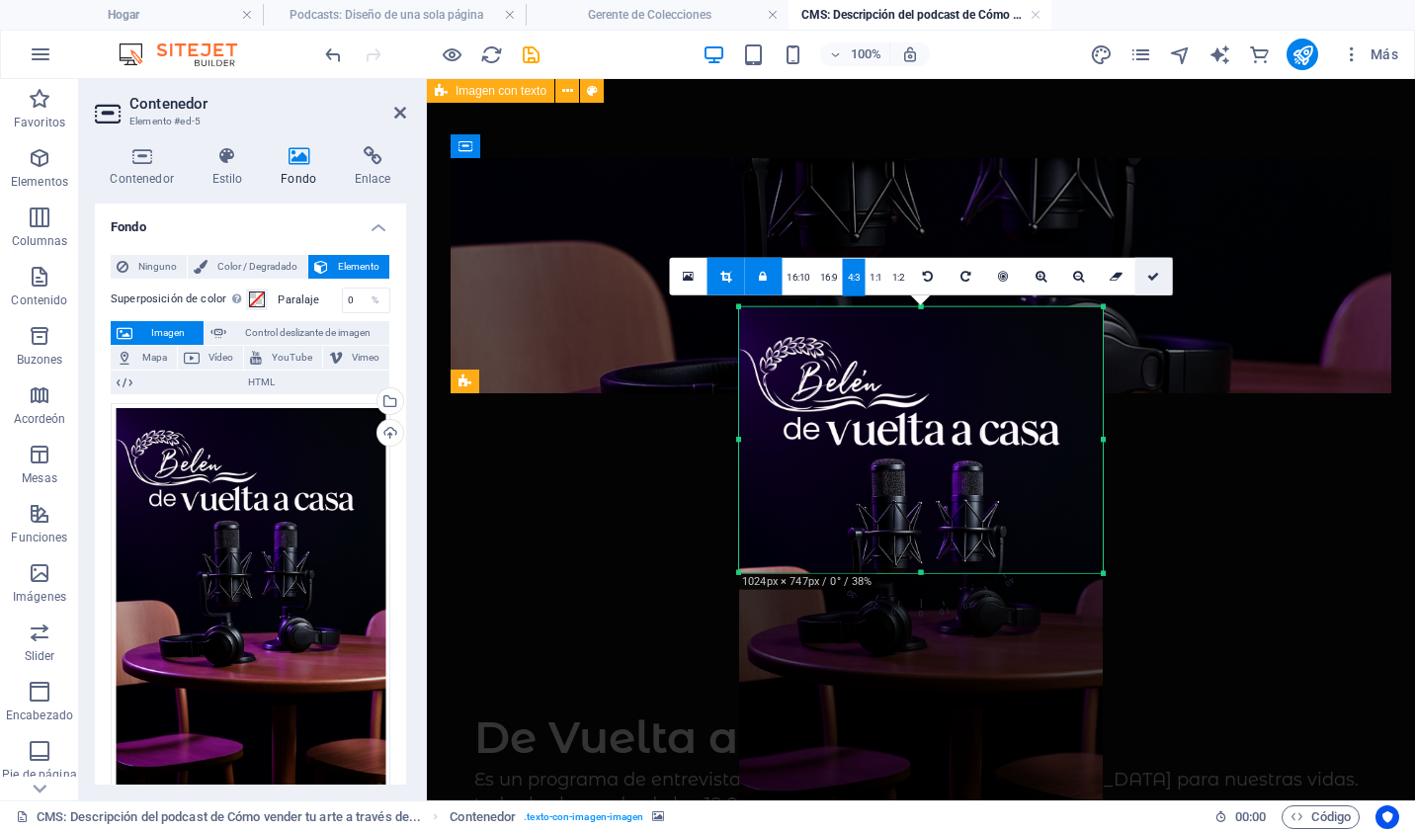
click at [1156, 265] on link at bounding box center [1153, 277] width 38 height 38
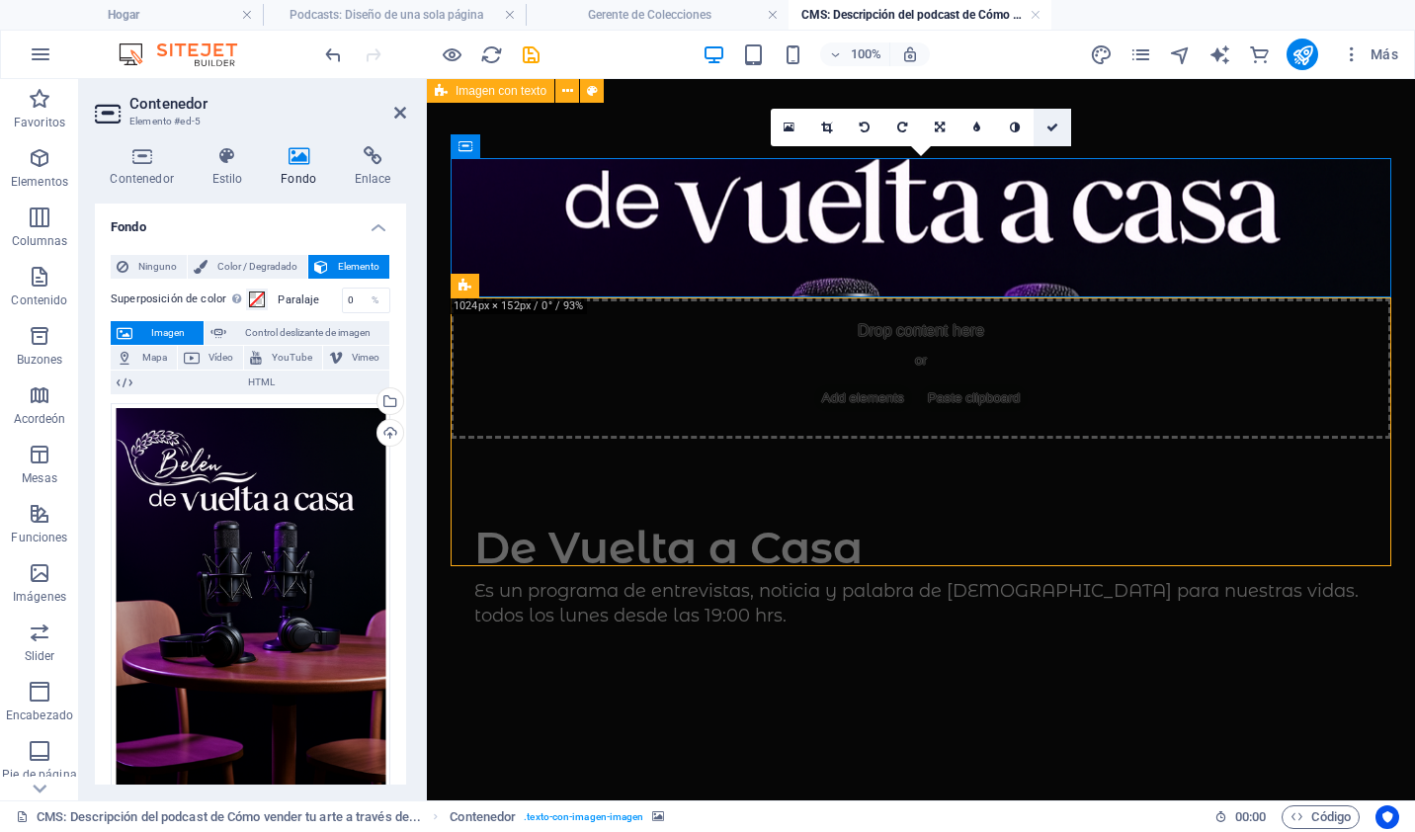
click at [1049, 122] on icon at bounding box center [1052, 128] width 12 height 12
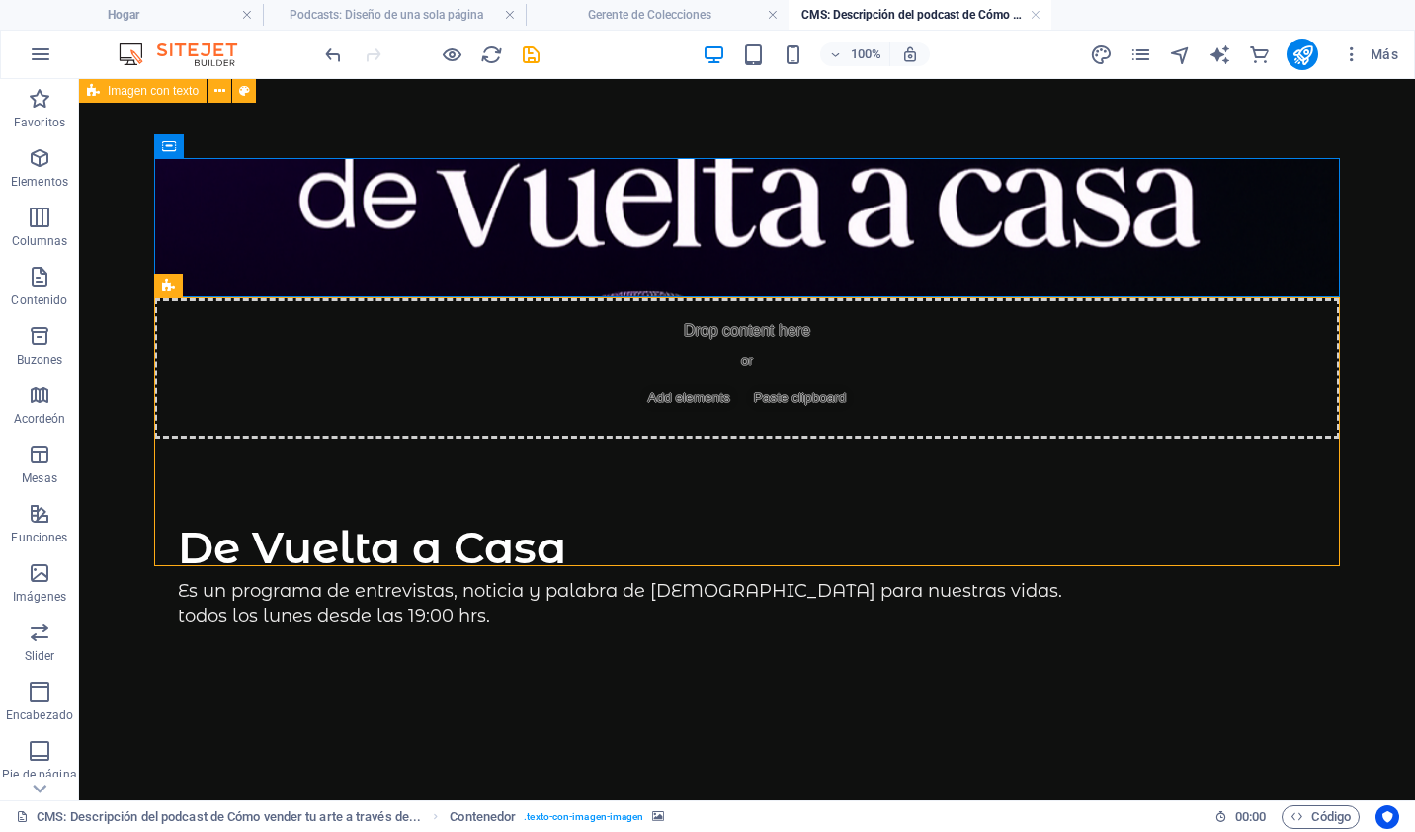
click at [625, 656] on html "Skip to main content Drop content here or Add elements Paste clipboard De Vuelt…" at bounding box center [747, 433] width 1336 height 708
click at [776, 569] on div "+ Añadir sección" at bounding box center [747, 566] width 126 height 34
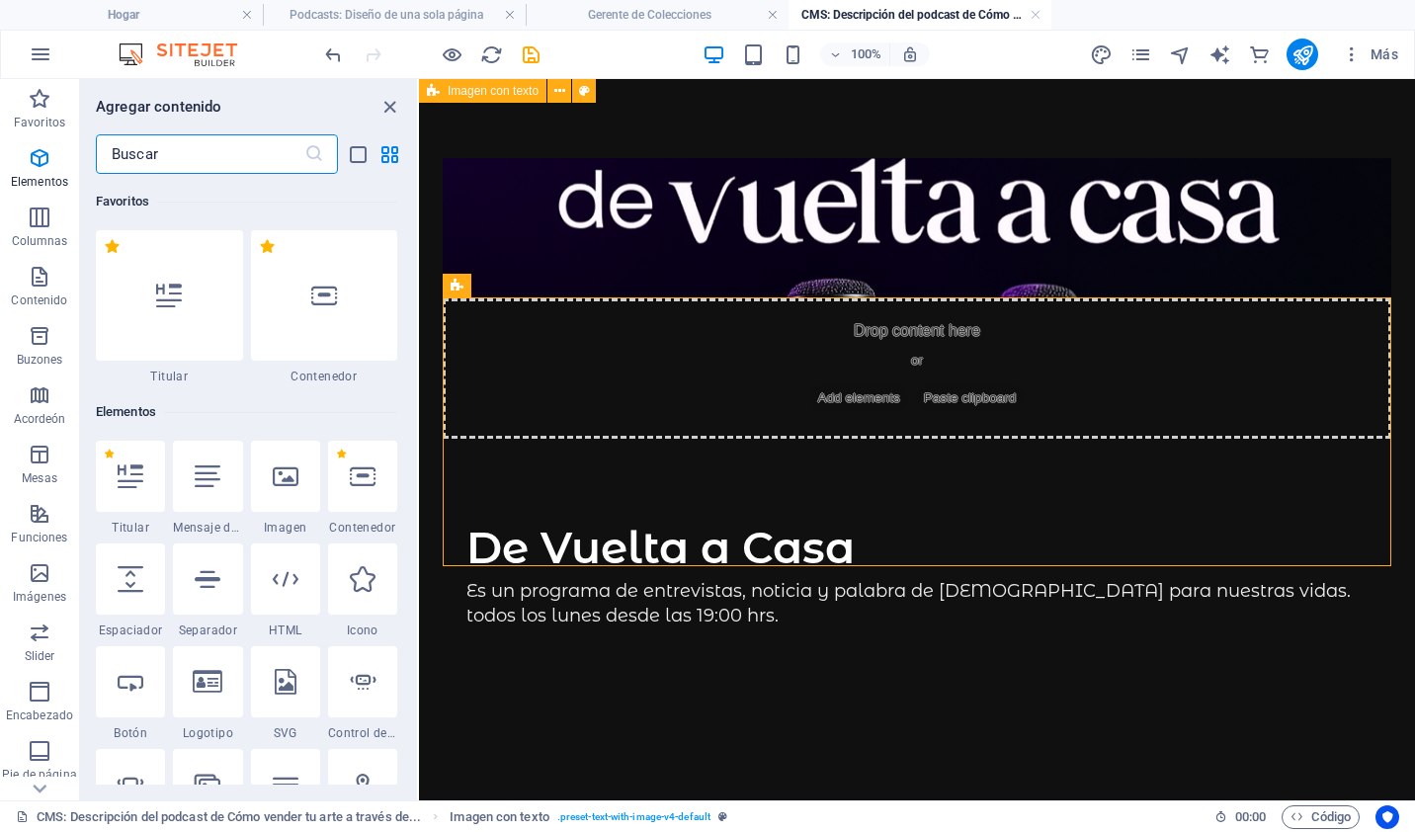
scroll to position [3458, 0]
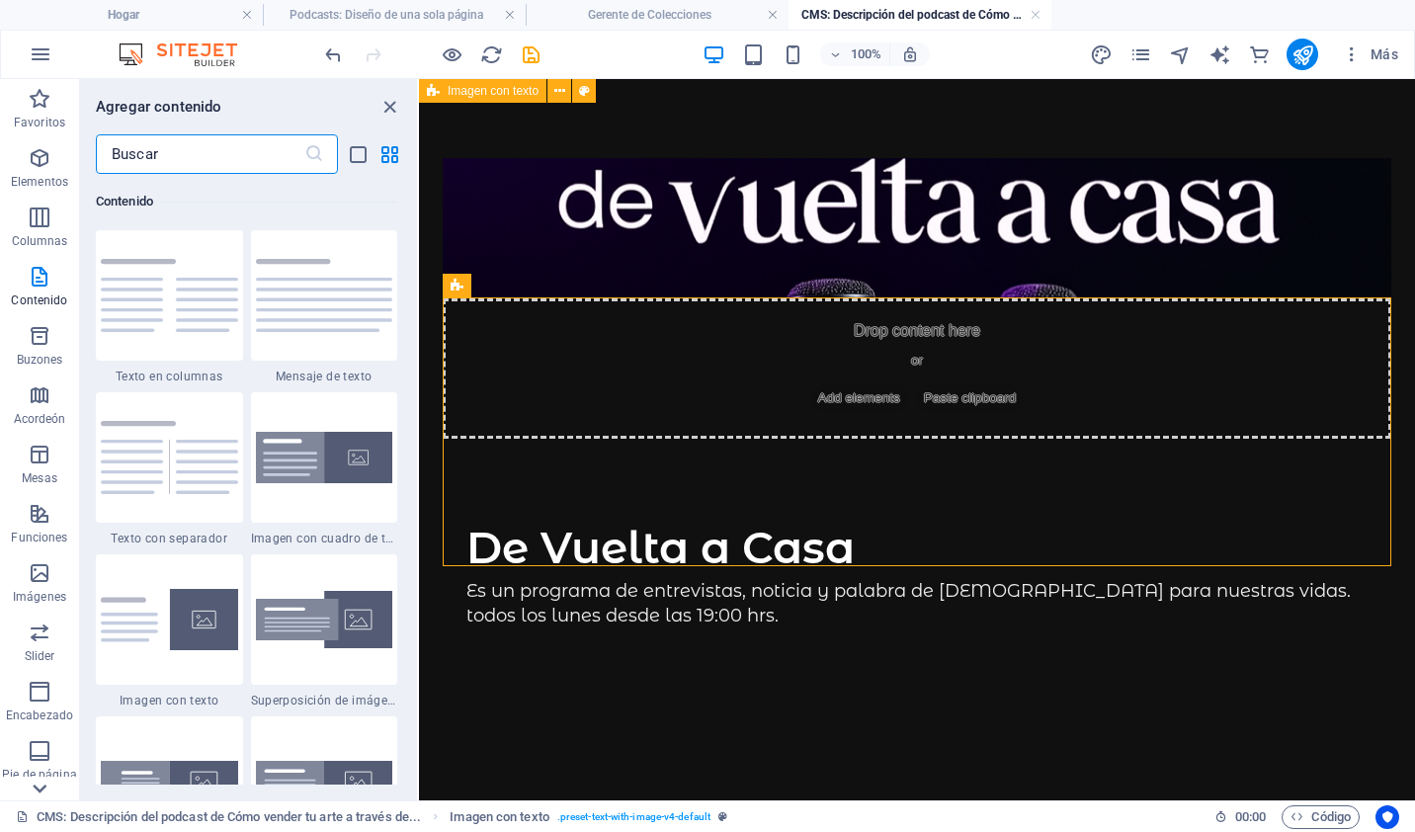
click at [45, 785] on icon at bounding box center [40, 789] width 14 height 9
click at [45, 785] on p "Comercio" at bounding box center [40, 785] width 52 height 16
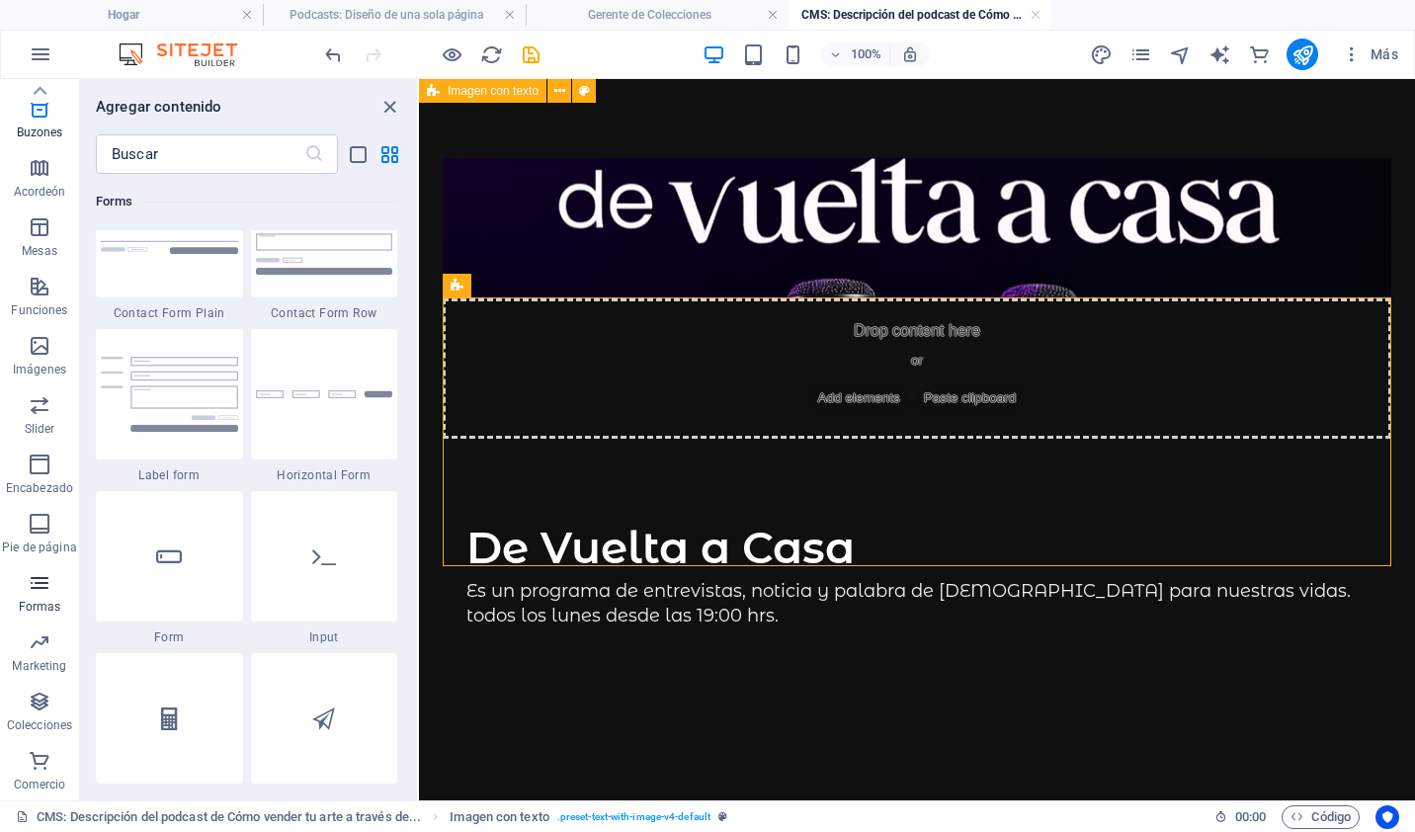
scroll to position [19043, 0]
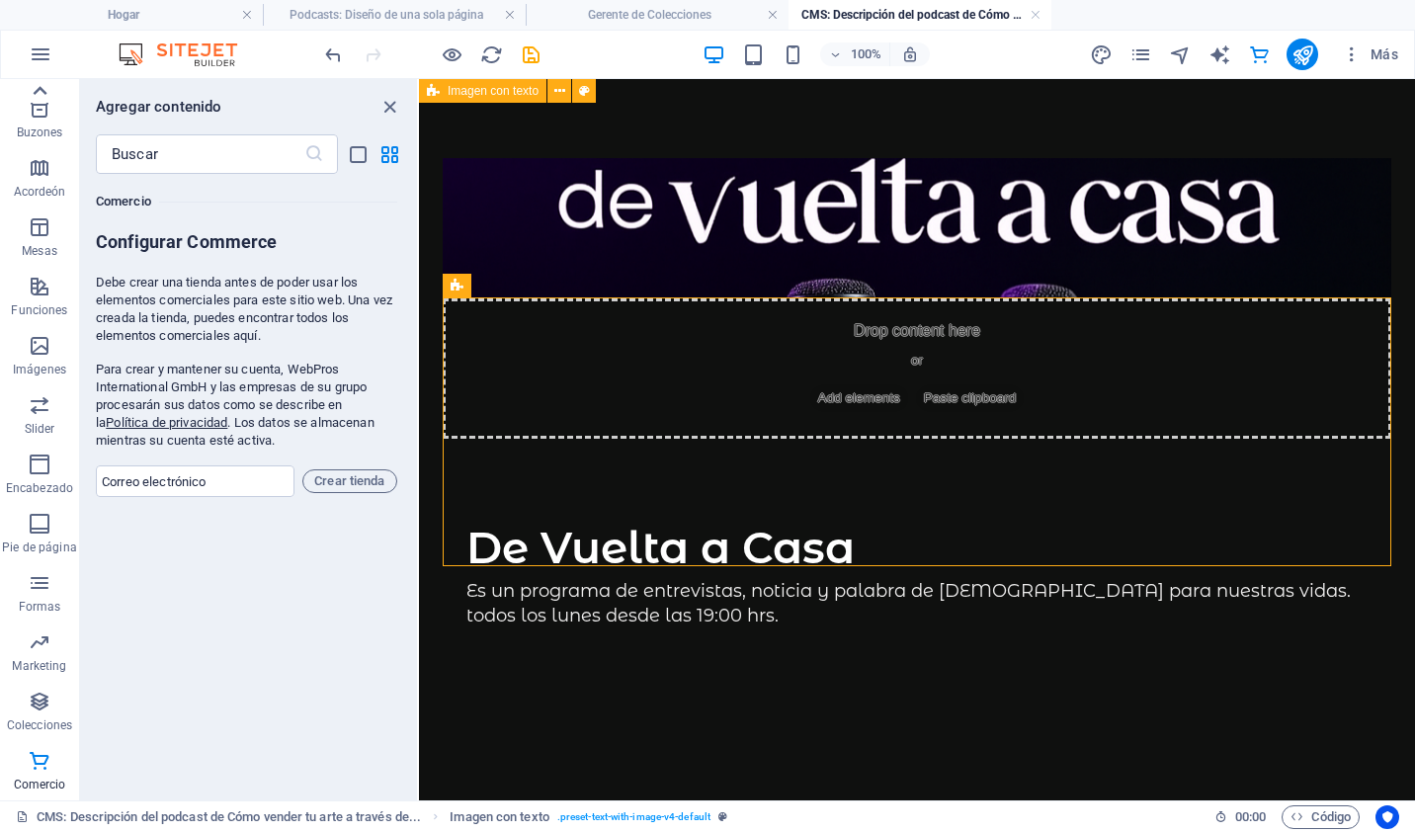
click at [43, 79] on icon at bounding box center [40, 91] width 28 height 28
click at [35, 155] on icon "button" at bounding box center [40, 158] width 24 height 24
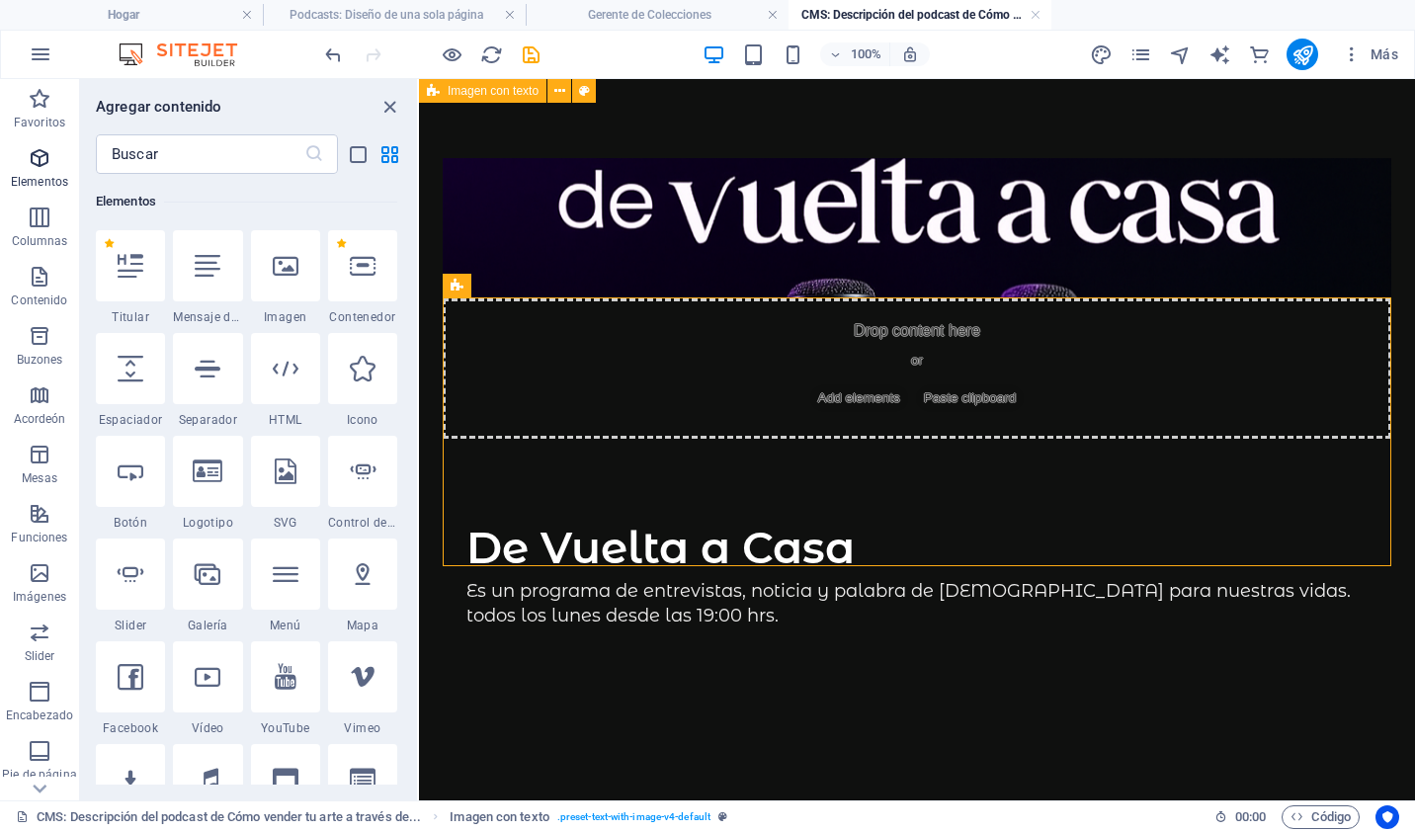
scroll to position [210, 0]
click at [212, 152] on input "text" at bounding box center [200, 154] width 209 height 40
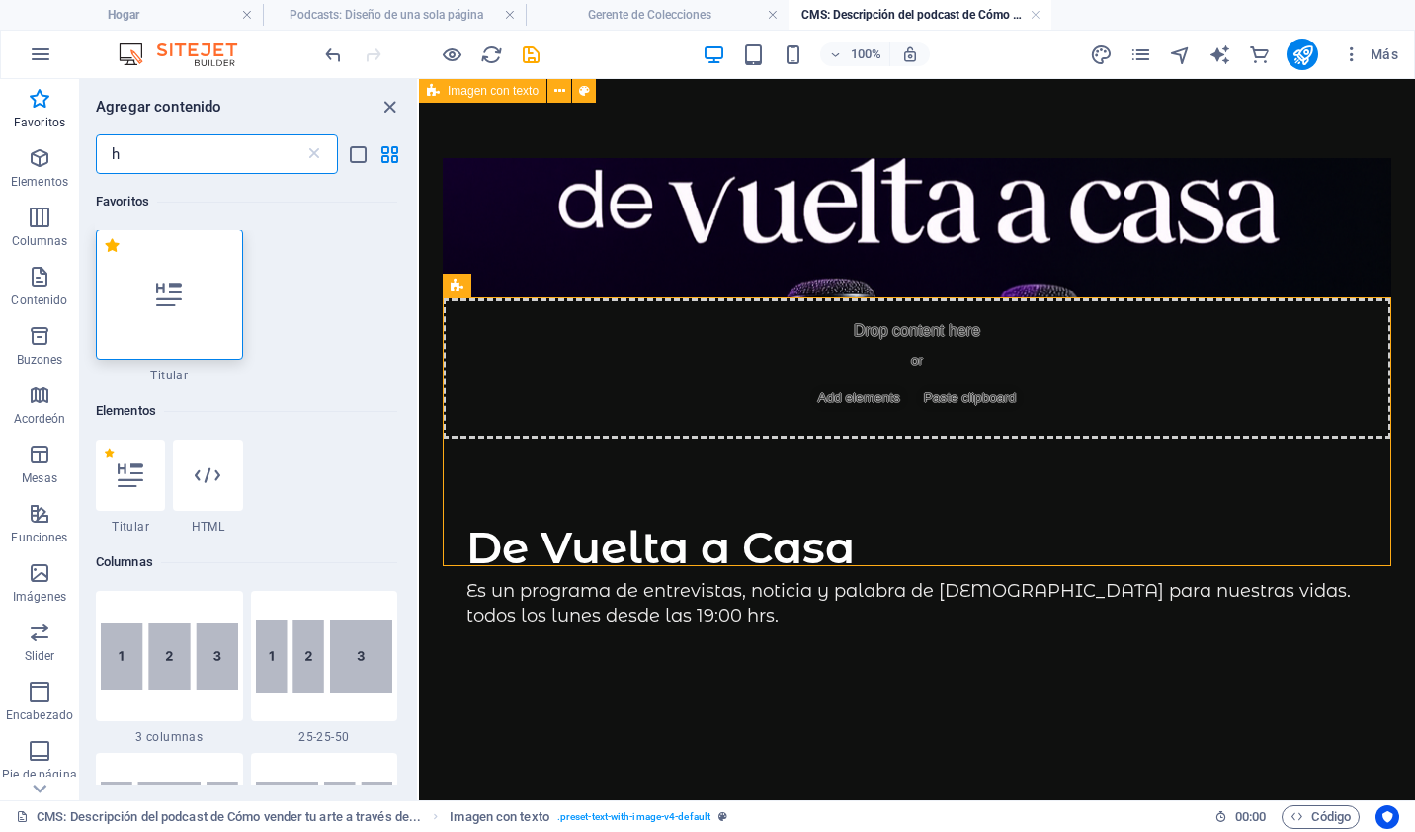
scroll to position [0, 0]
type input "h"
click at [214, 464] on icon at bounding box center [208, 476] width 26 height 26
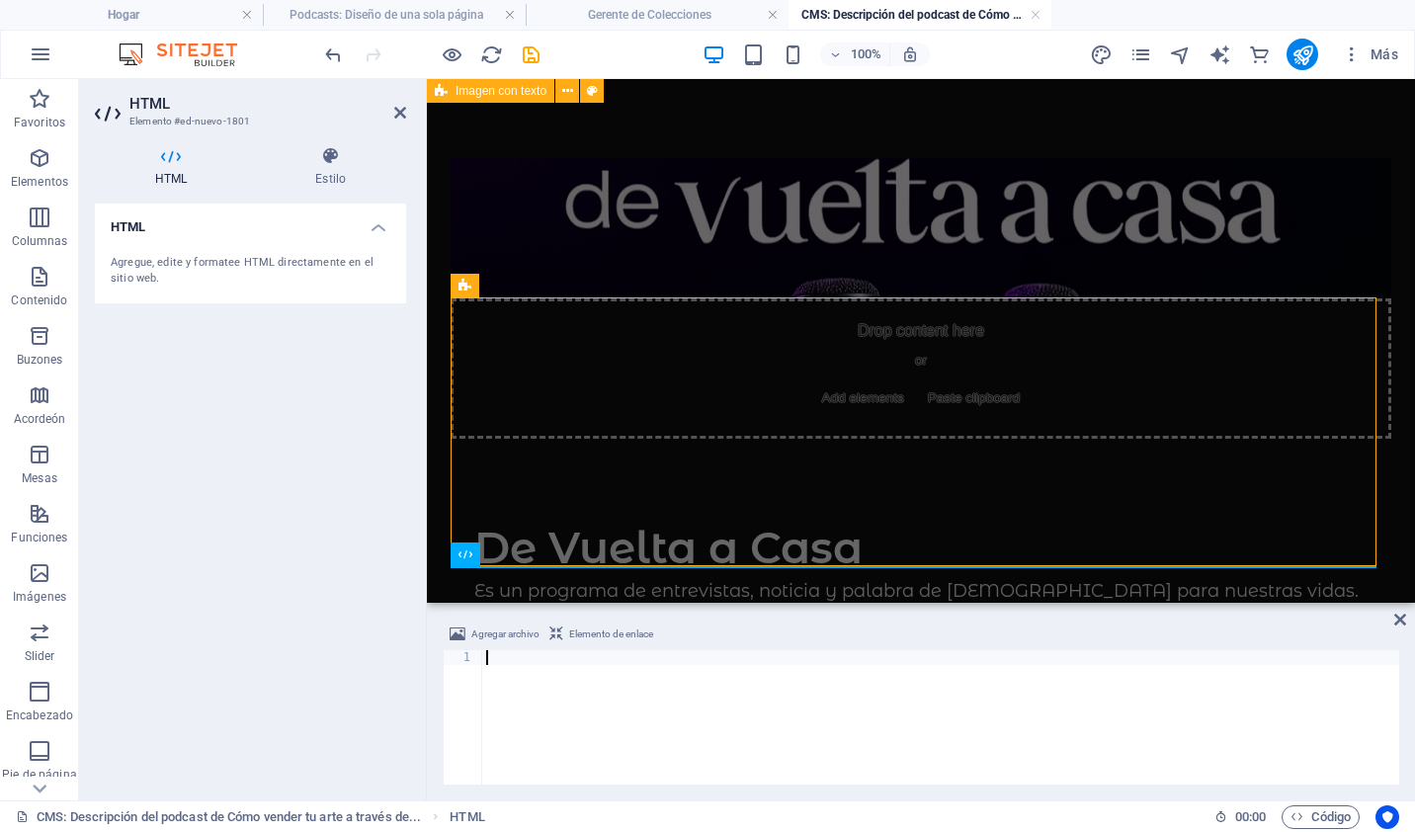
click at [623, 686] on div at bounding box center [940, 732] width 917 height 164
paste textarea "<iframe src='https://widget.spreaker.com/player?show_id=6664864&theme=dark&play…"
type textarea "<iframe src='https://widget.spreaker.com/player?show_id=6664864&theme=dark&play…"
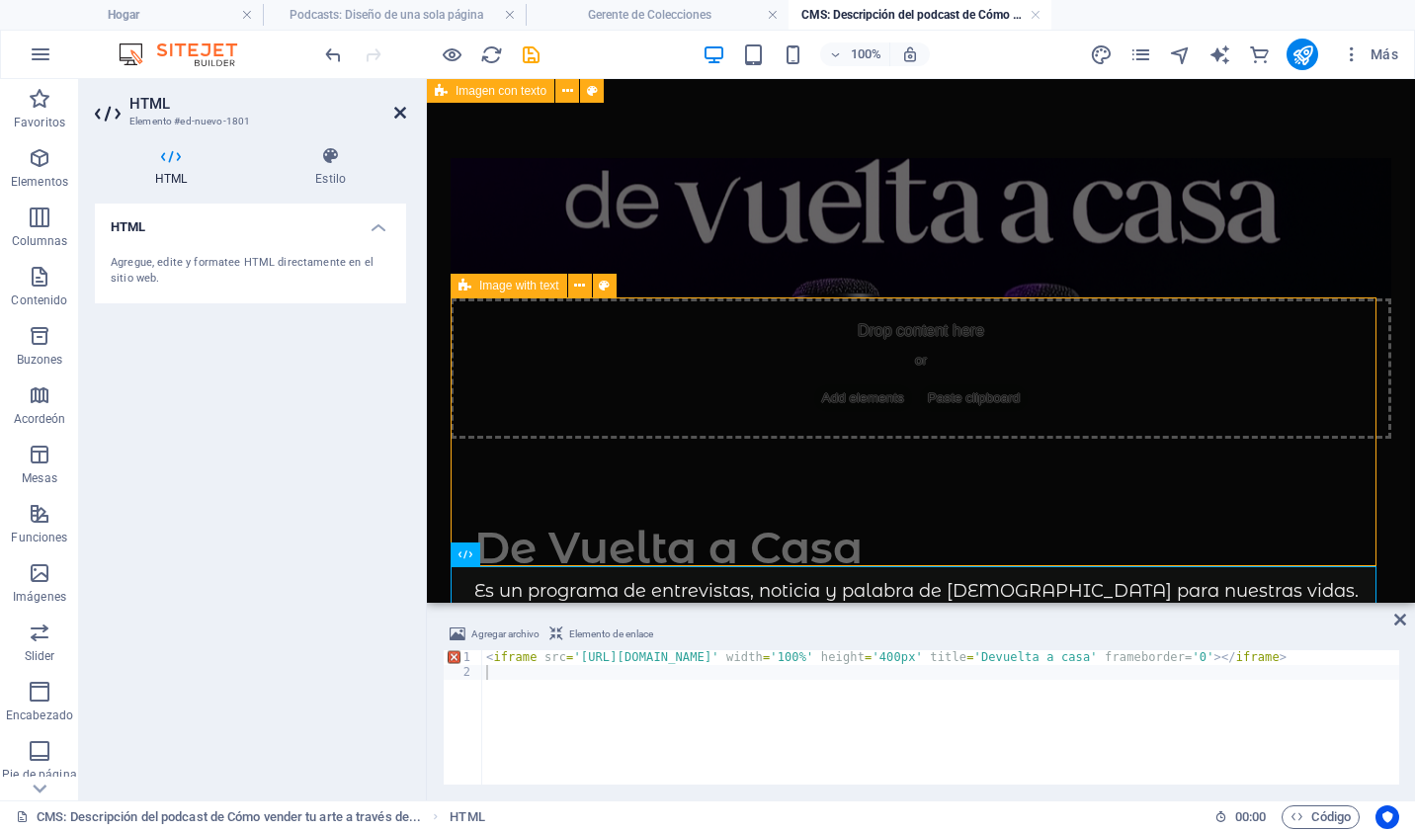
click at [395, 113] on icon at bounding box center [400, 113] width 12 height 16
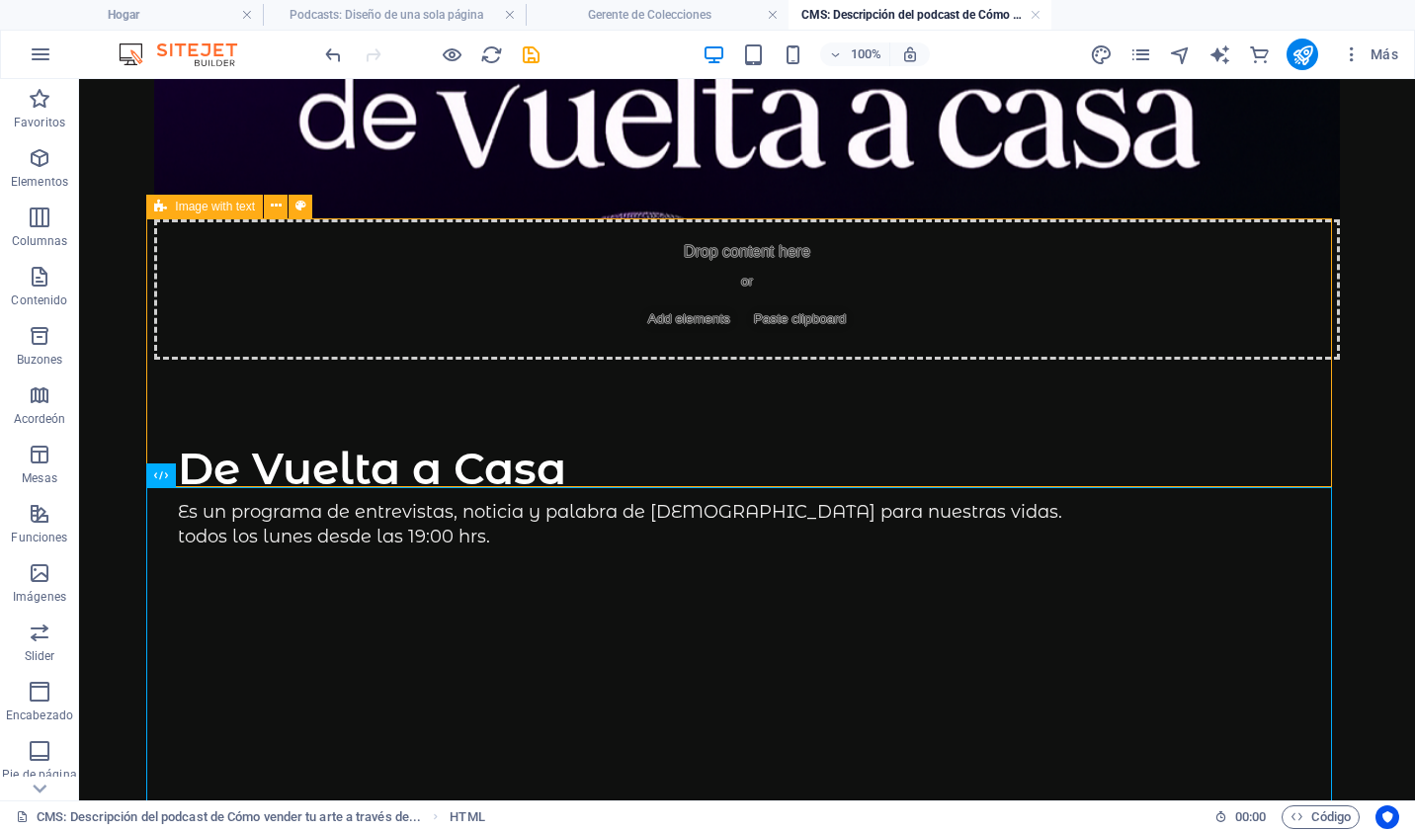
scroll to position [247, 0]
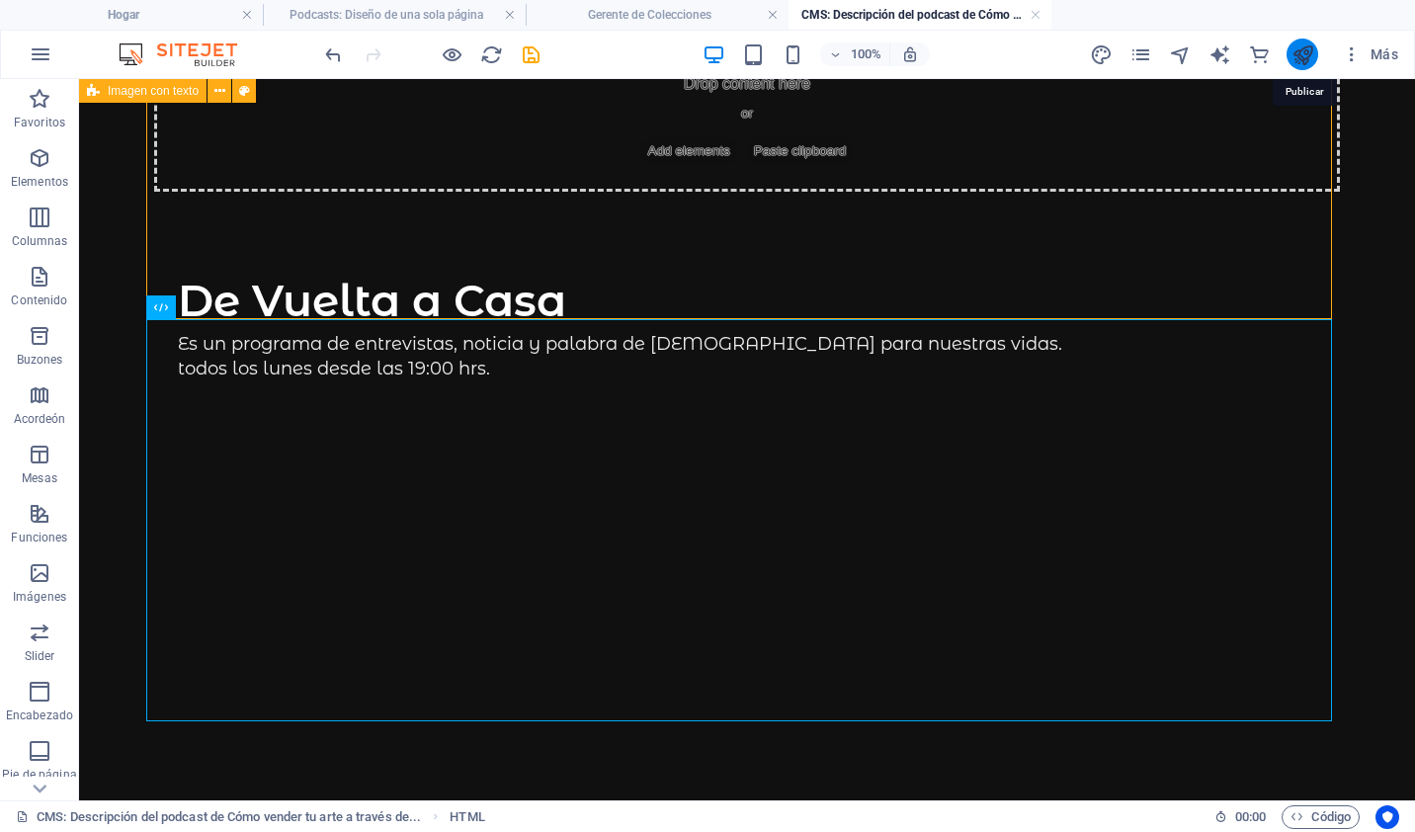
click at [1307, 48] on icon "publicar" at bounding box center [1303, 54] width 23 height 23
click at [1383, 239] on body "Skip to main content Drop content here or Add elements Paste clipboard De Vuelt…" at bounding box center [747, 387] width 1336 height 1110
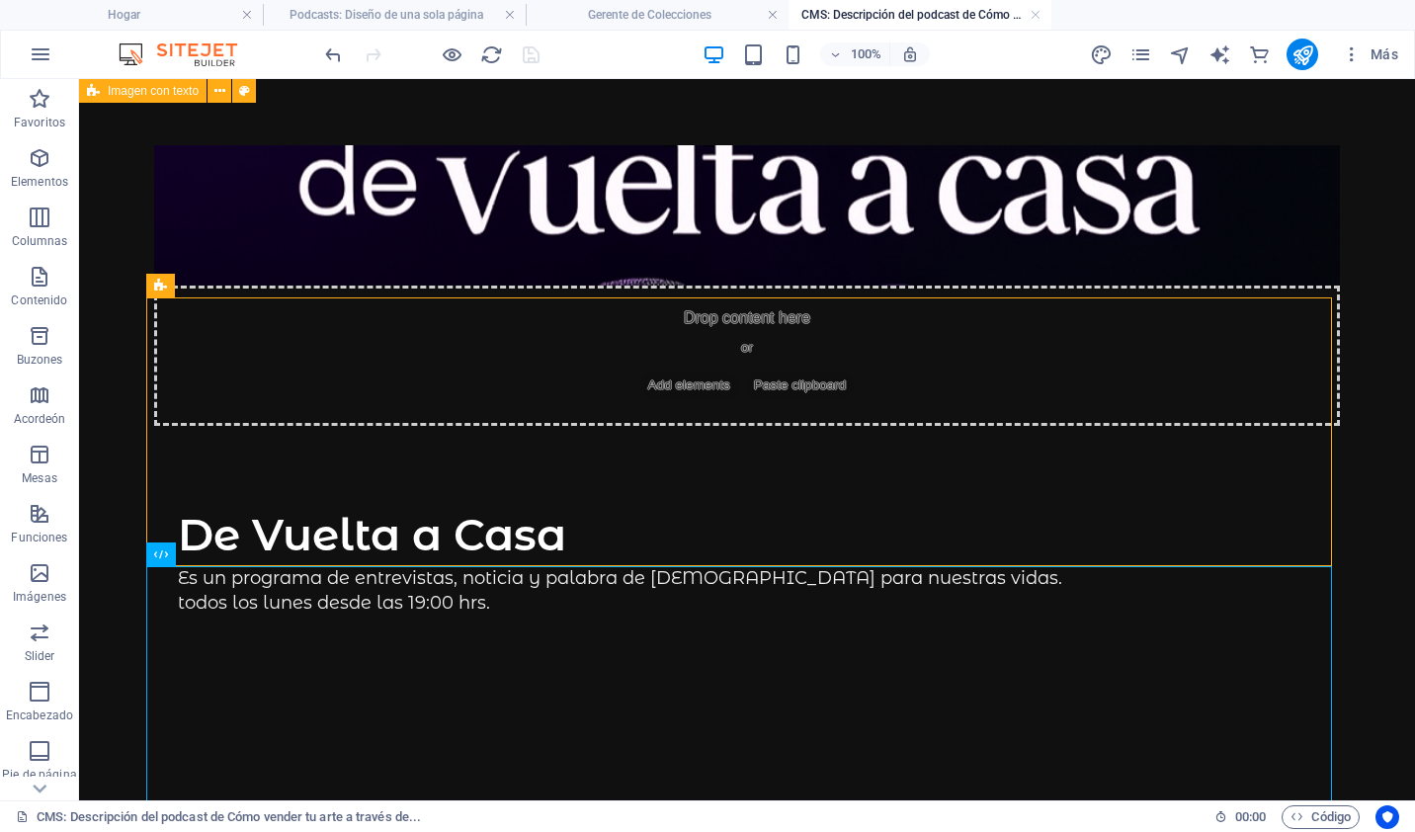
scroll to position [0, 0]
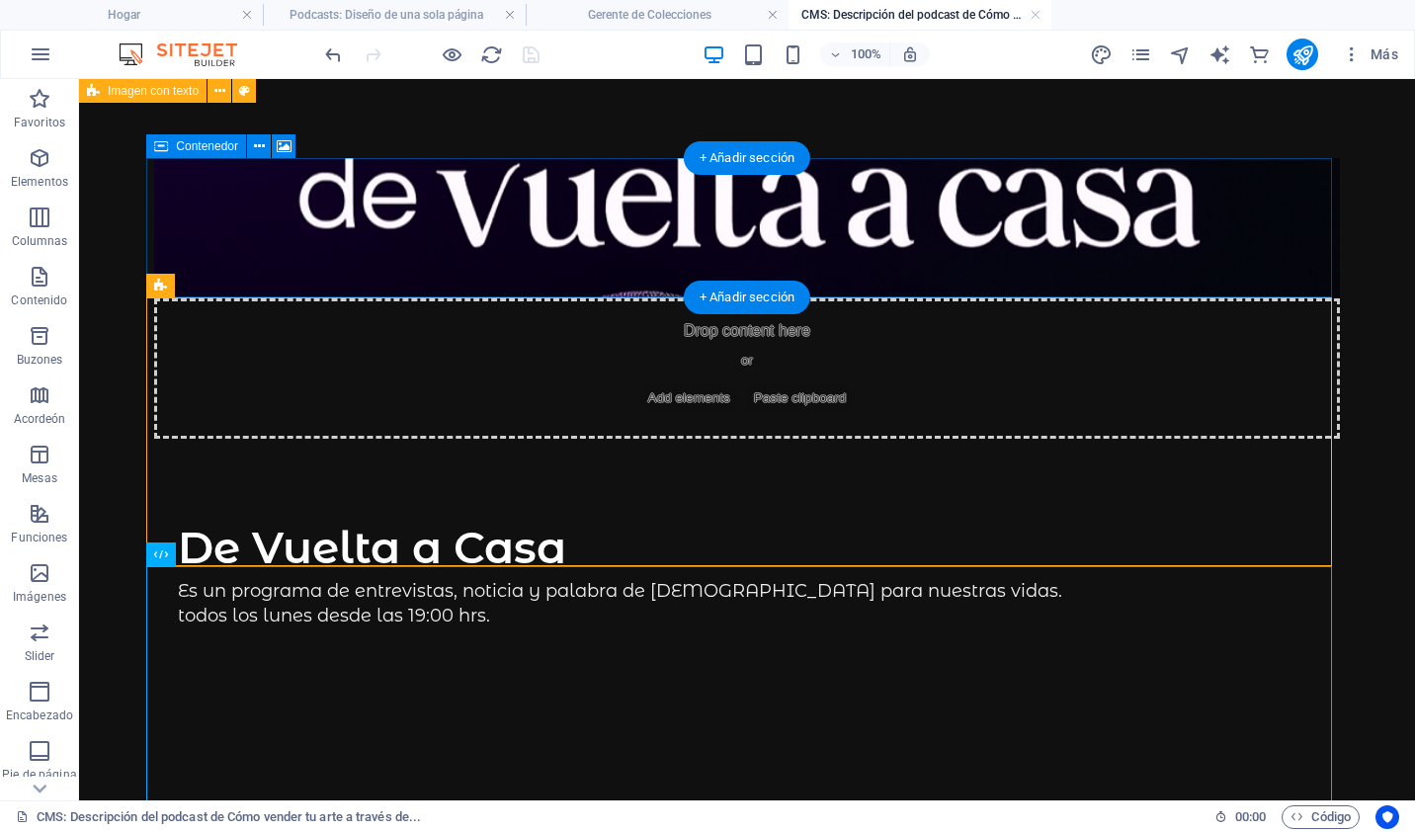
click at [1032, 298] on div "Drop content here or Add elements Paste clipboard" at bounding box center [747, 368] width 1186 height 140
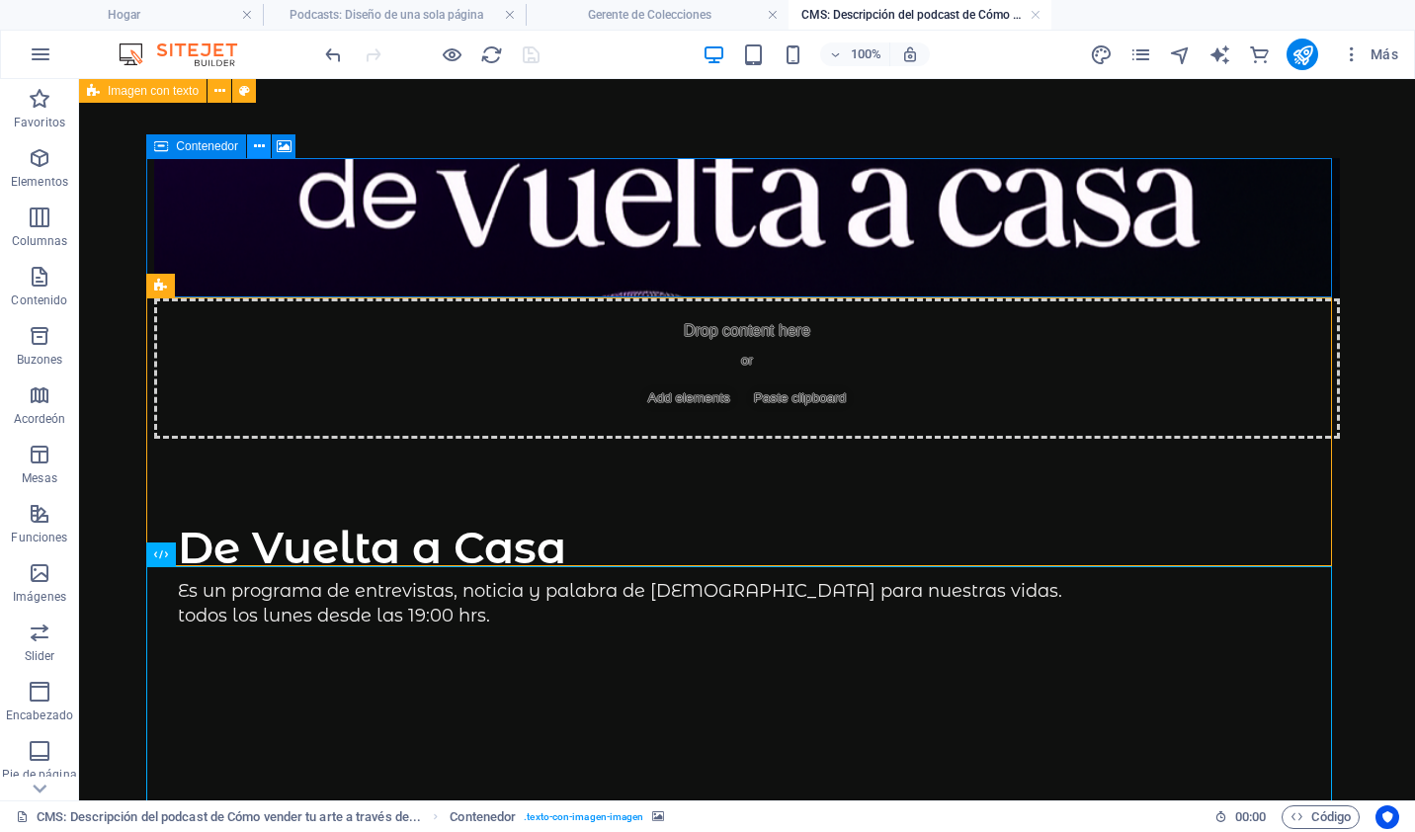
drag, startPoint x: 172, startPoint y: 85, endPoint x: 253, endPoint y: 150, distance: 104.0
click at [254, 150] on icon at bounding box center [259, 146] width 11 height 21
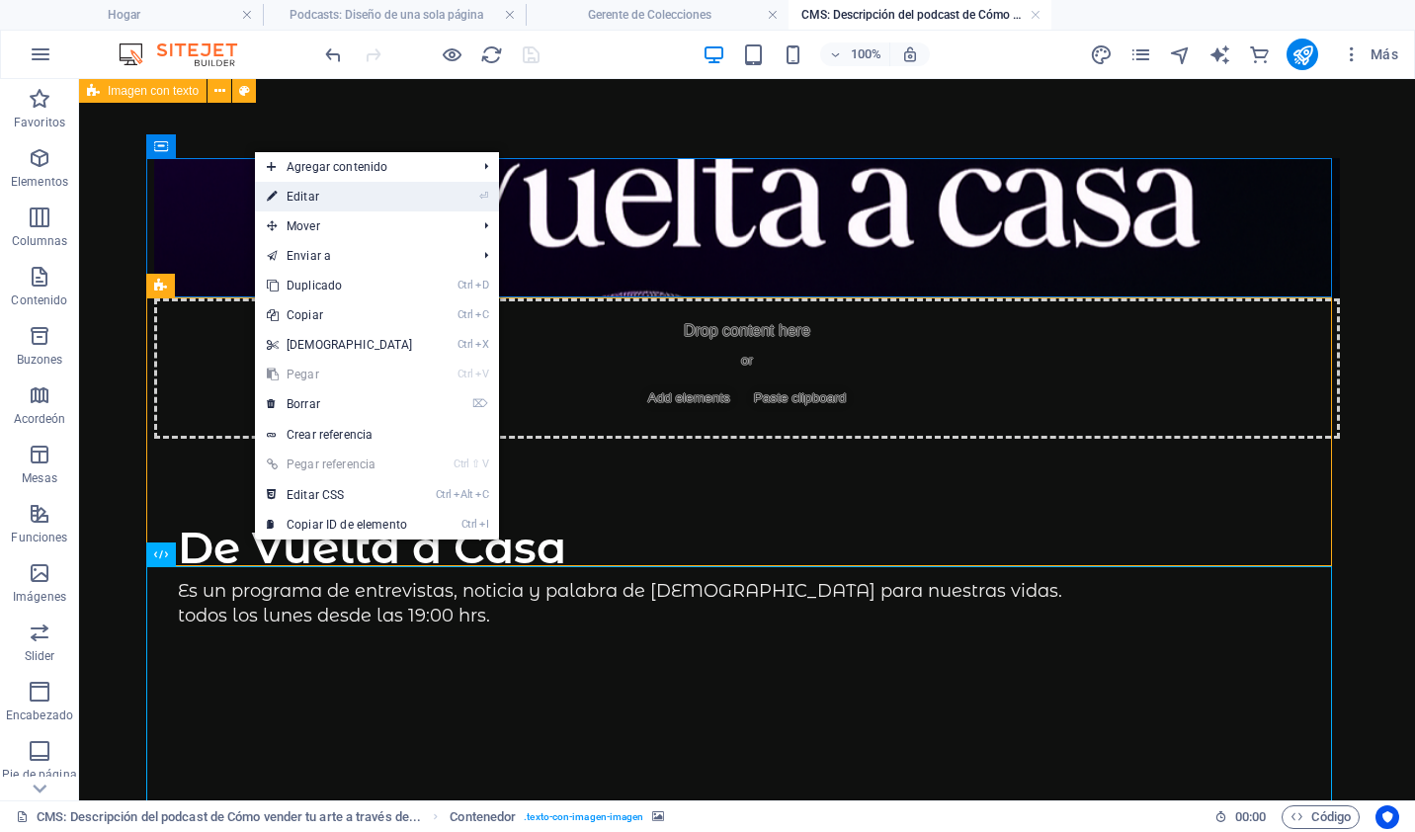
click at [410, 186] on link "⏎ Editar" at bounding box center [340, 197] width 170 height 30
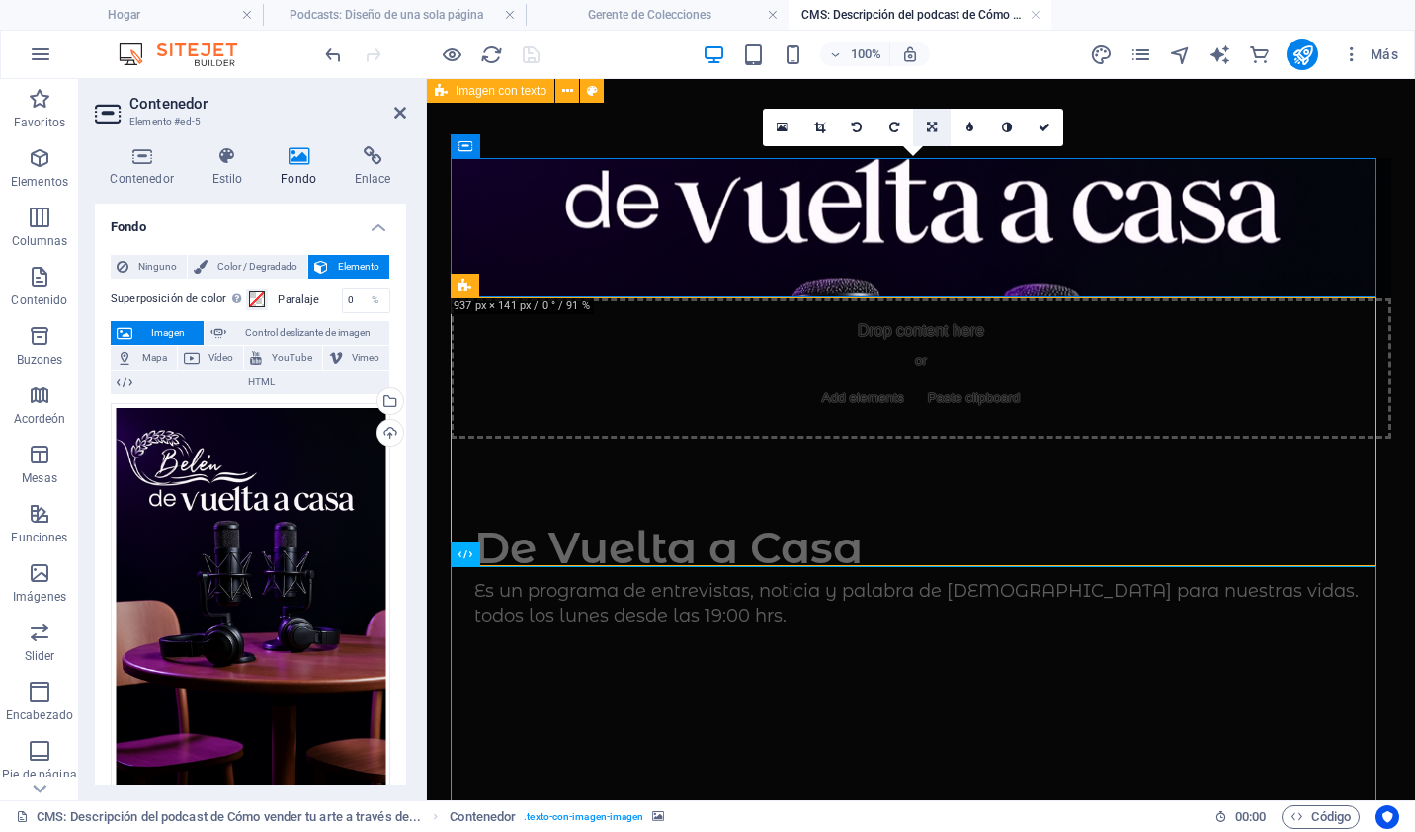
click at [933, 124] on icon at bounding box center [932, 128] width 10 height 12
click at [939, 154] on link at bounding box center [932, 165] width 38 height 38
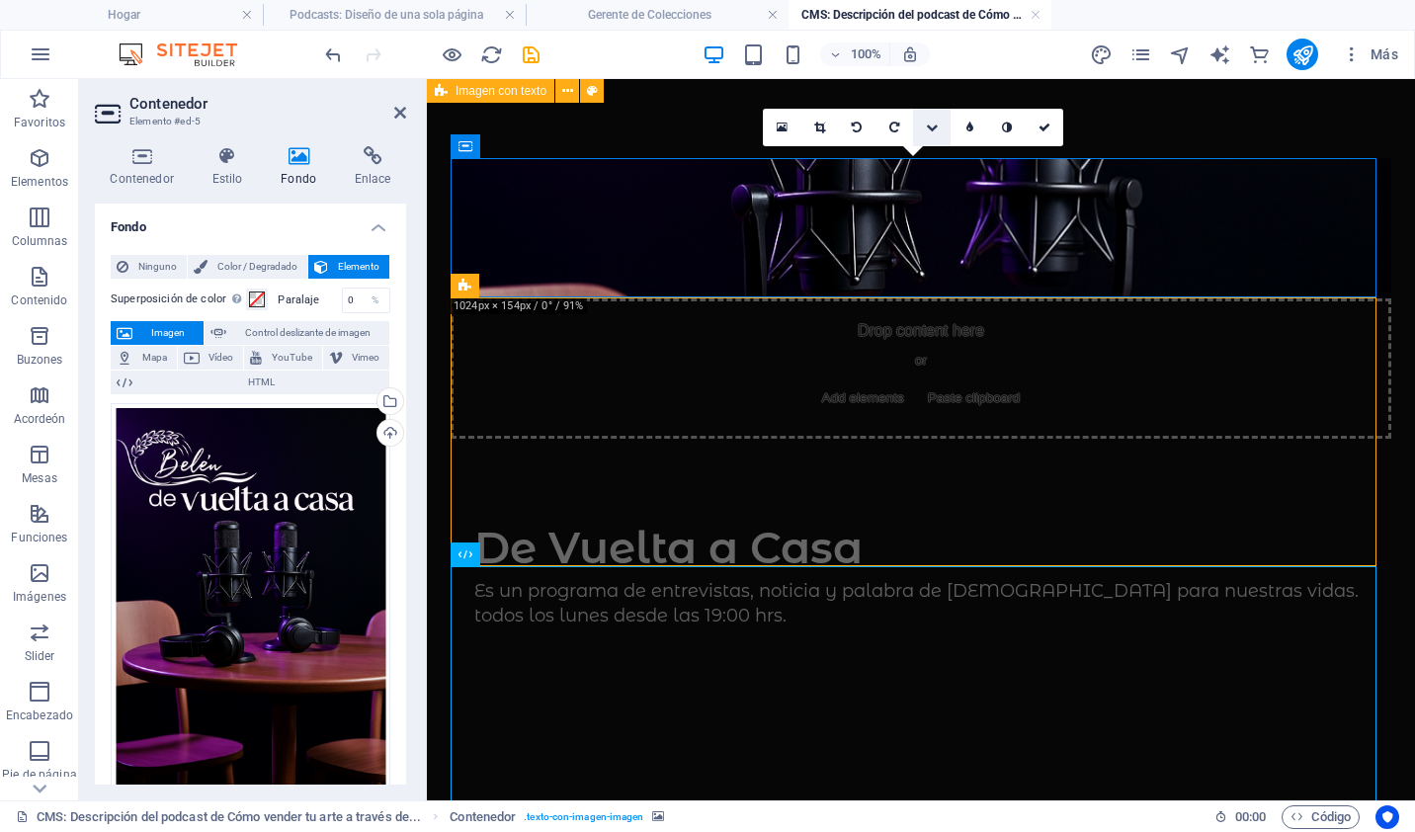
click at [931, 118] on link at bounding box center [932, 128] width 38 height 38
click at [934, 126] on icon at bounding box center [932, 128] width 10 height 12
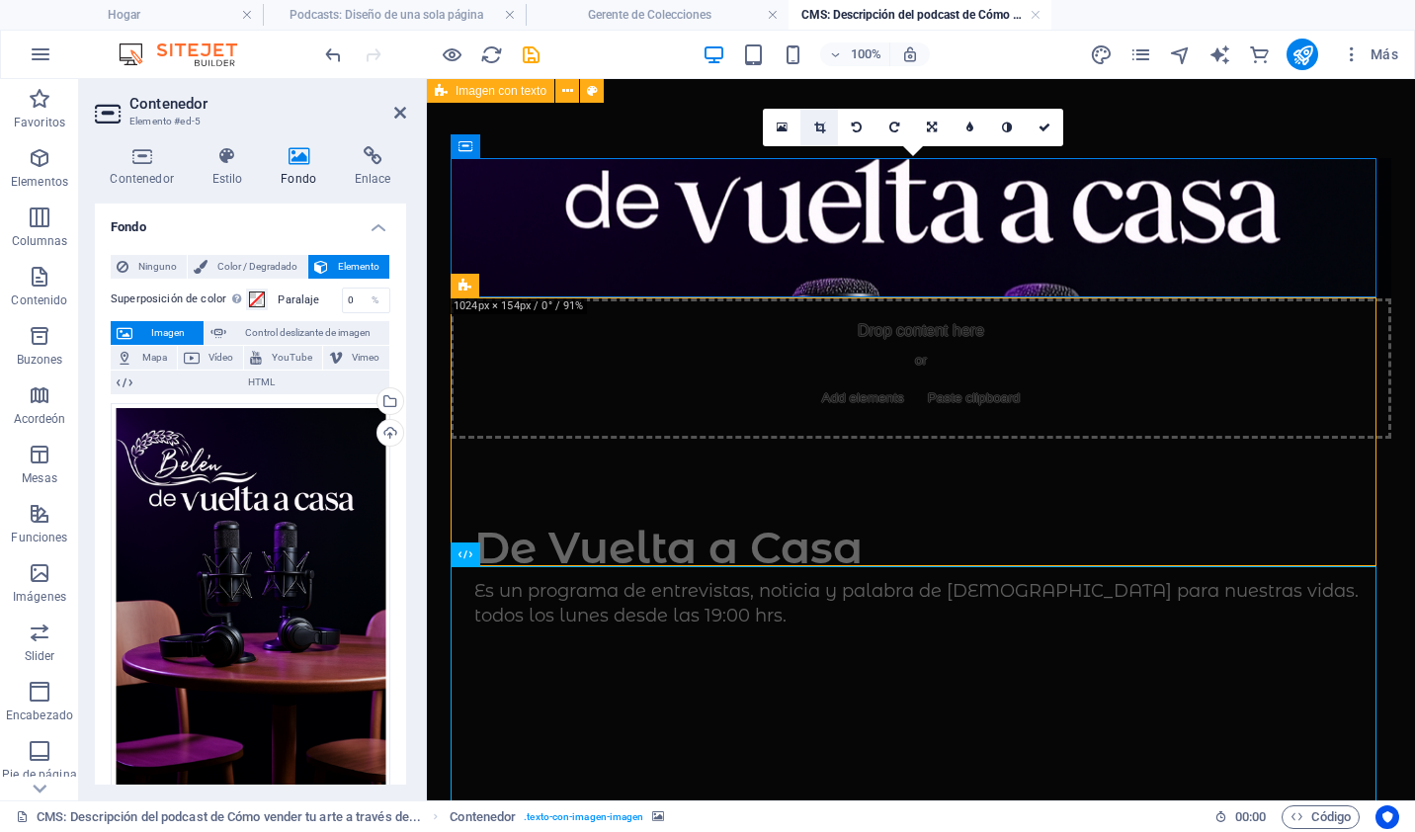
click at [815, 127] on icon at bounding box center [819, 128] width 11 height 12
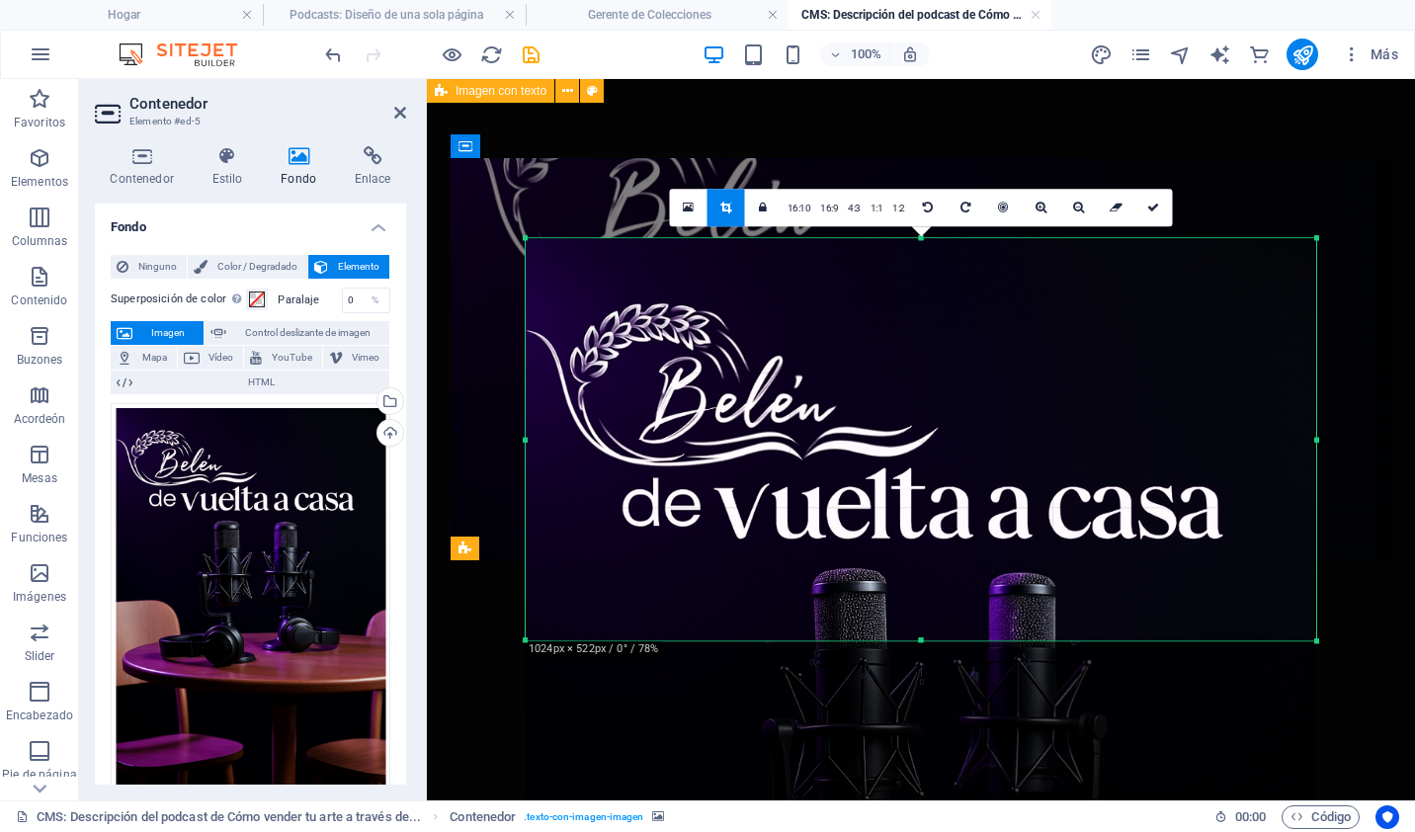
drag, startPoint x: 923, startPoint y: 727, endPoint x: 865, endPoint y: 553, distance: 183.4
click at [865, 553] on div "180 170 160 150 140 130 120 110 100 90 80 70 60 50 40 30 20 10 0 -10 -20 -30 -4…" at bounding box center [921, 439] width 791 height 402
click at [1154, 205] on icon at bounding box center [1153, 208] width 12 height 12
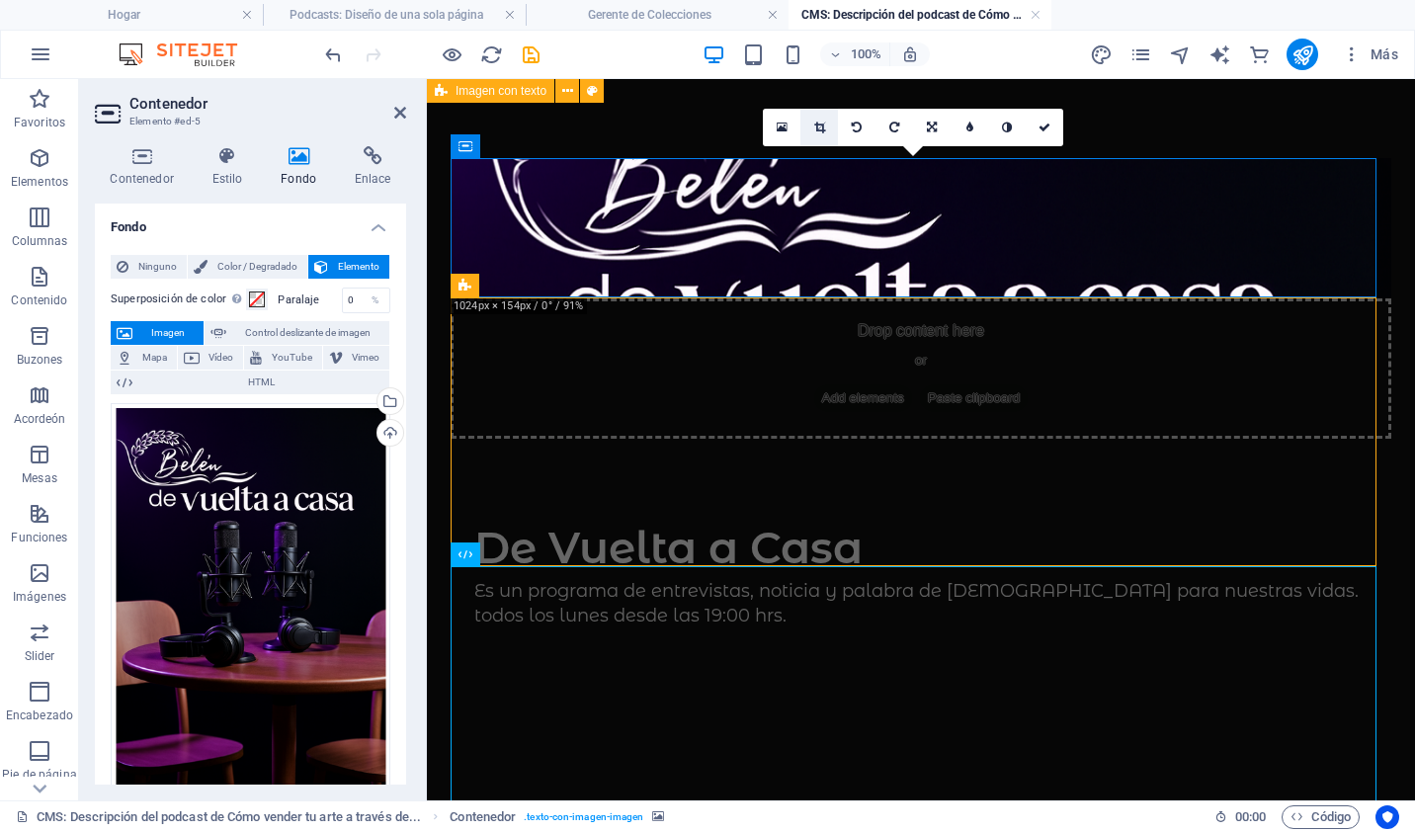
click at [820, 125] on icon at bounding box center [819, 128] width 11 height 12
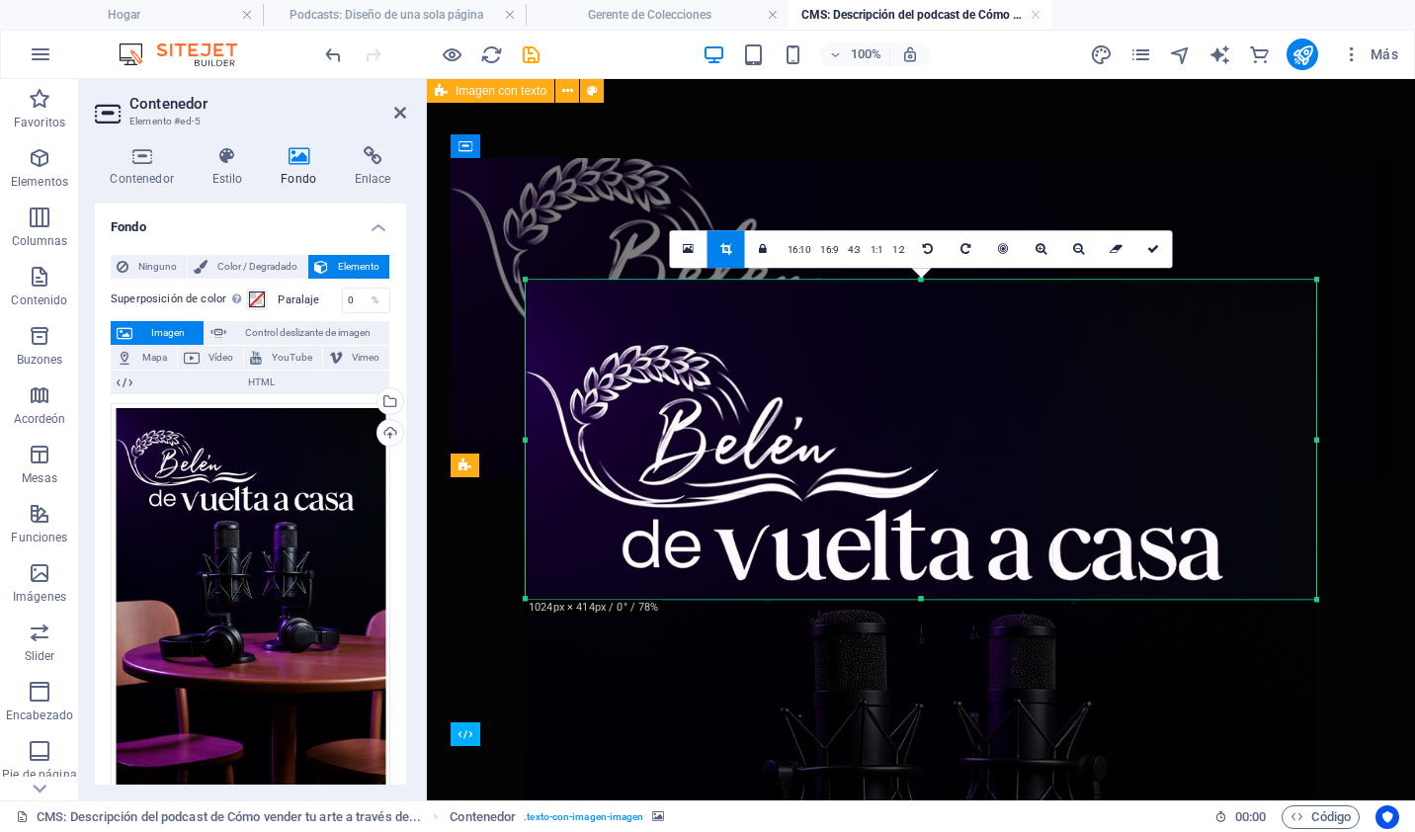
drag, startPoint x: 922, startPoint y: 638, endPoint x: 913, endPoint y: 555, distance: 83.5
click at [913, 555] on div "180 170 160 150 140 130 120 110 100 90 80 70 60 50 40 30 20 10 0 -10 -20 -30 -4…" at bounding box center [921, 439] width 791 height 319
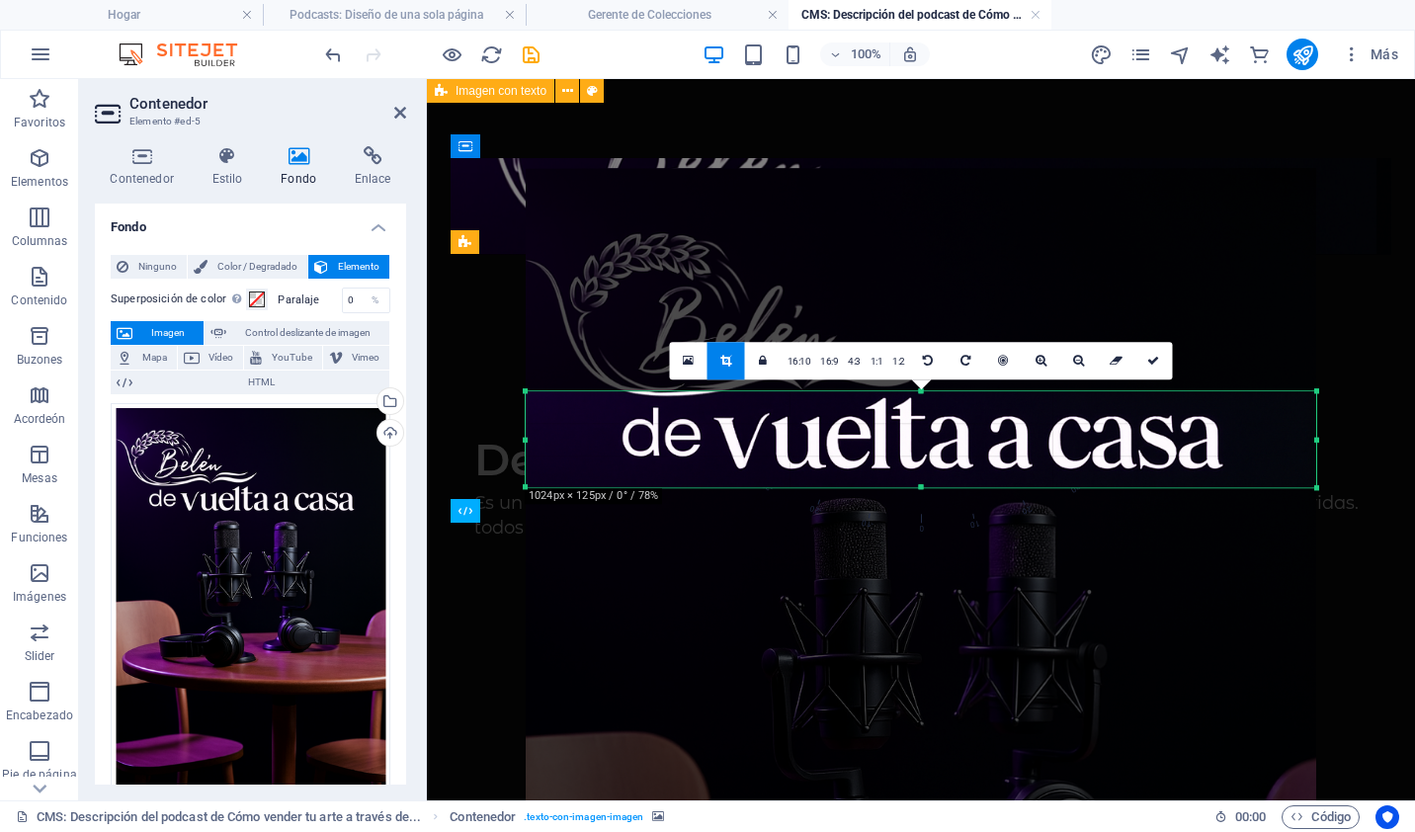
drag, startPoint x: 923, startPoint y: 281, endPoint x: 897, endPoint y: 504, distance: 224.8
click at [897, 487] on div "180 170 160 150 140 130 120 110 100 90 80 70 60 50 40 30 20 10 0 -10 -20 -30 -4…" at bounding box center [921, 439] width 791 height 96
click at [1151, 358] on icon at bounding box center [1153, 361] width 12 height 12
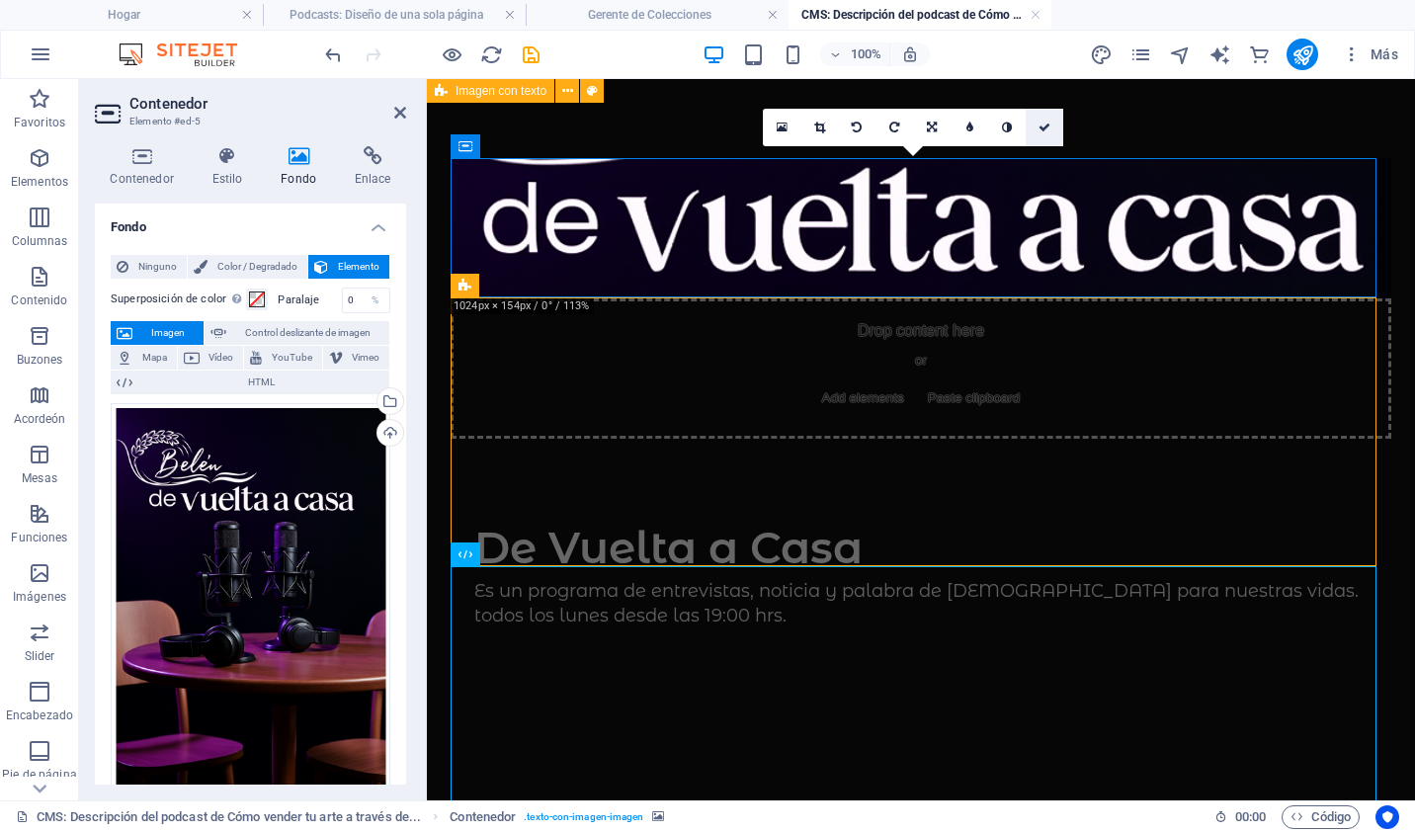
click at [1055, 118] on link at bounding box center [1045, 128] width 38 height 38
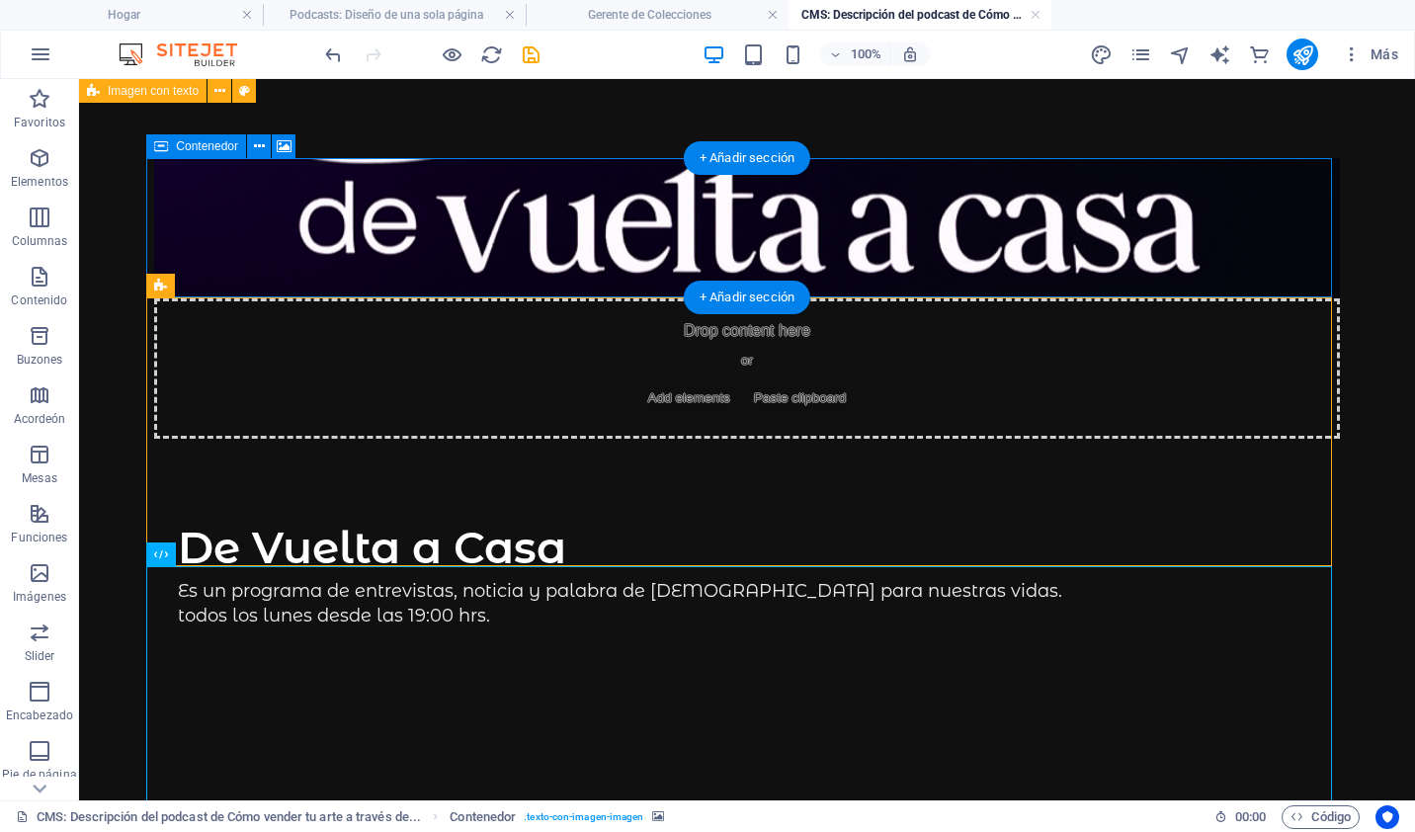
click at [681, 298] on div "Drop content here or Add elements Paste clipboard" at bounding box center [747, 368] width 1186 height 140
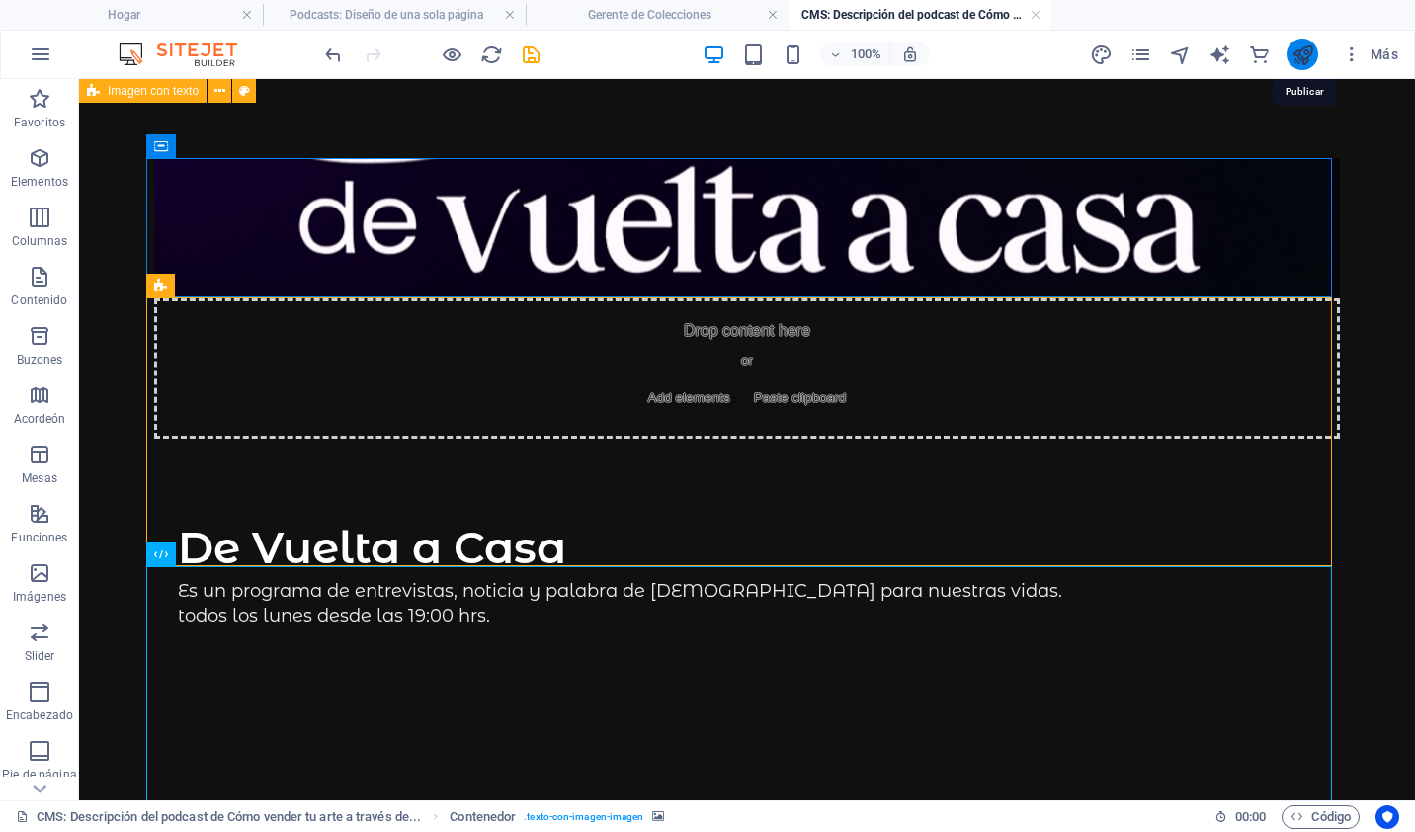
click at [1306, 47] on icon "publicar" at bounding box center [1303, 54] width 23 height 23
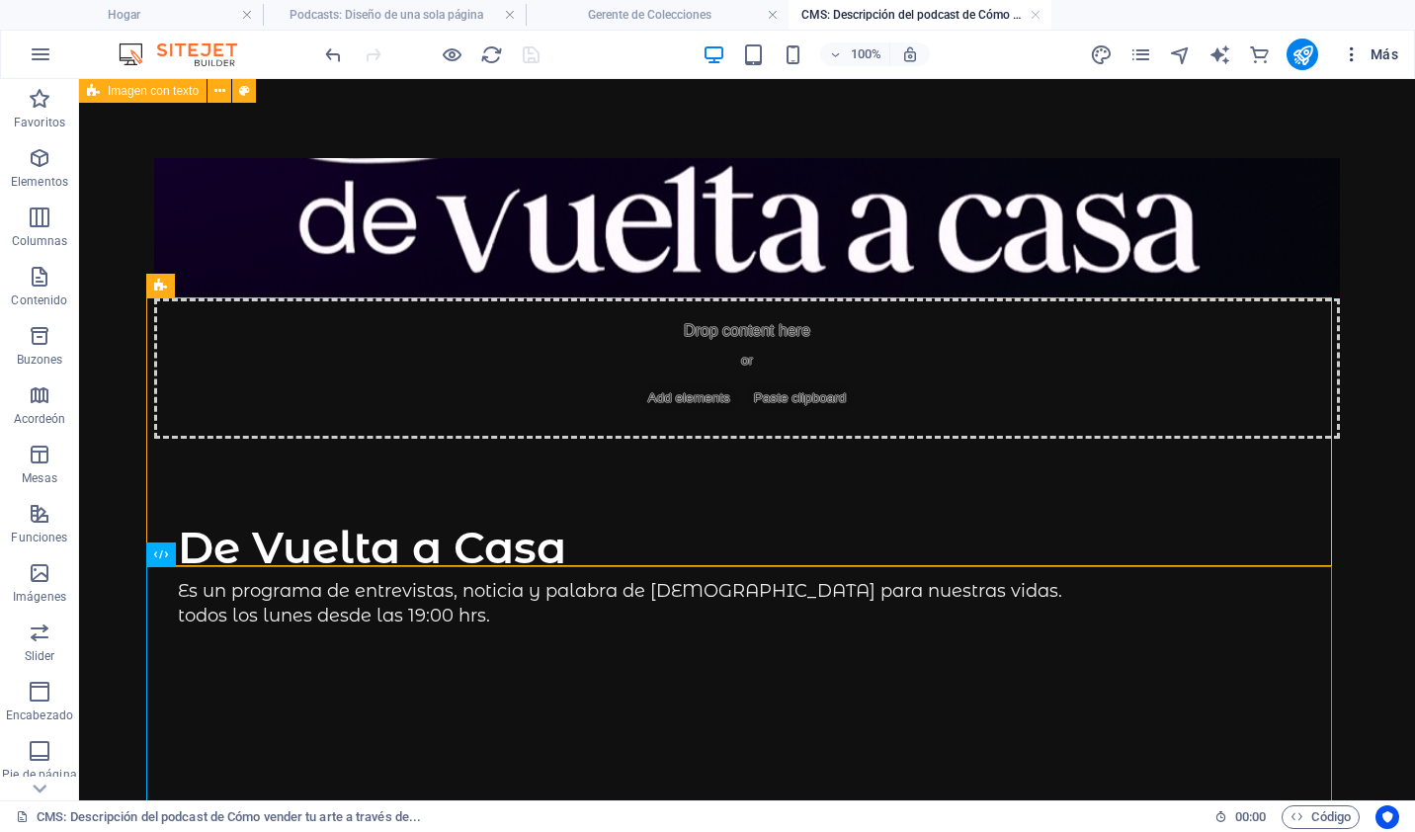
click at [1389, 51] on font "Más" at bounding box center [1385, 54] width 28 height 16
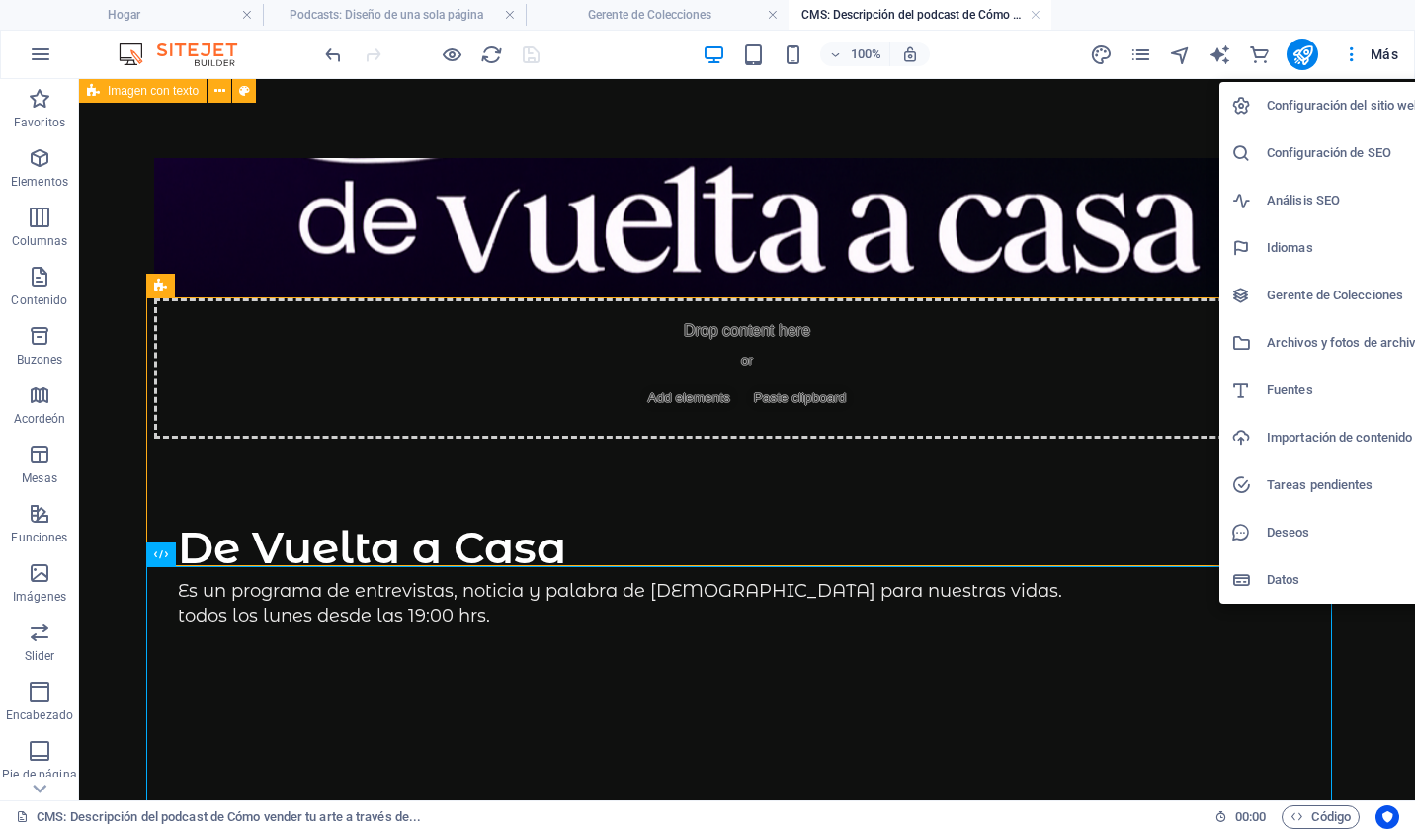
click at [1153, 116] on div at bounding box center [707, 416] width 1415 height 832
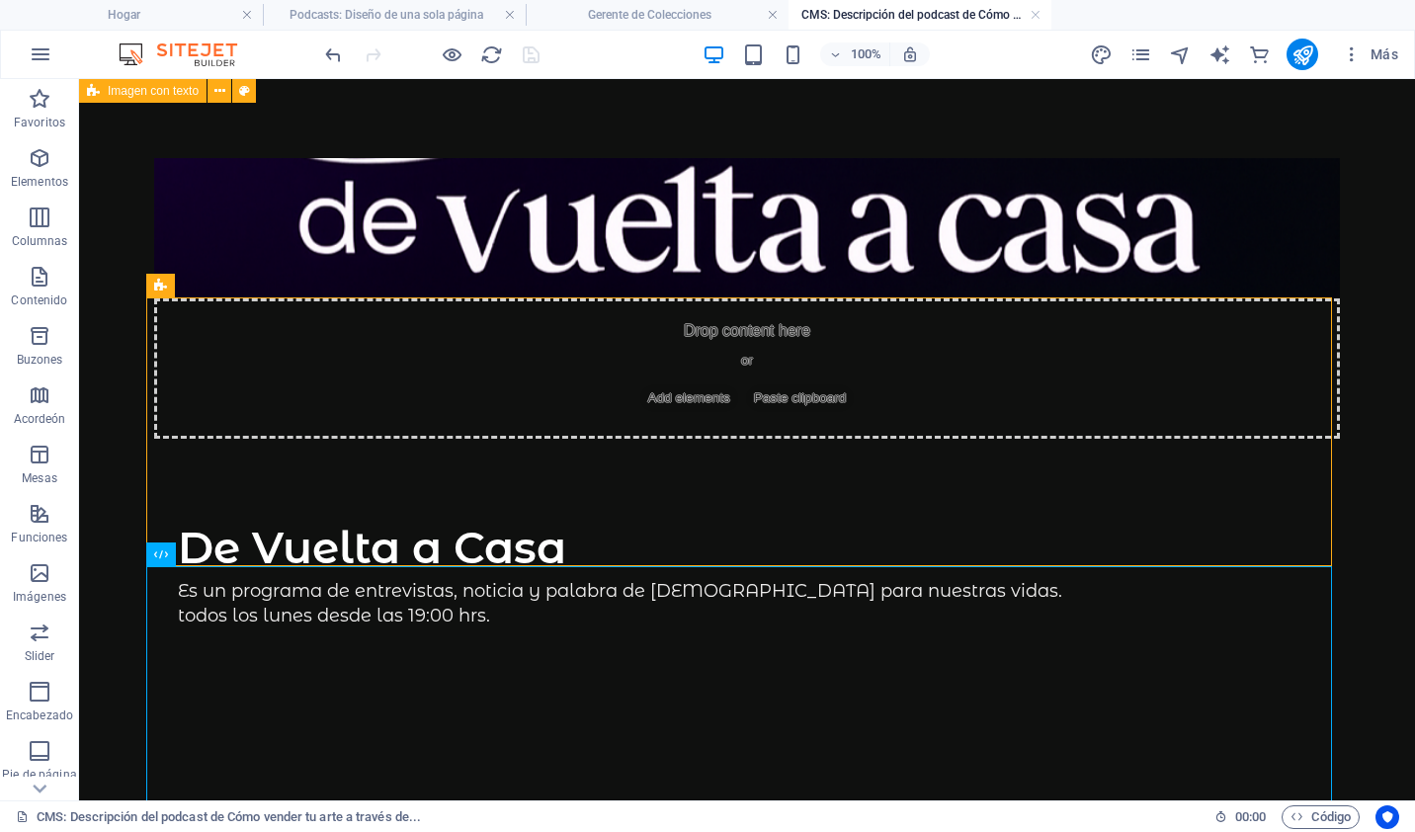
click at [524, 53] on div at bounding box center [431, 55] width 221 height 32
click at [499, 100] on div "Drop content here or Add elements Paste clipboard De Vuelta a Casa Es un progra…" at bounding box center [746, 634] width 1233 height 1110
click at [98, 498] on body "Skip to main content Drop content here or Add elements Paste clipboard De Vuelt…" at bounding box center [747, 634] width 1336 height 1110
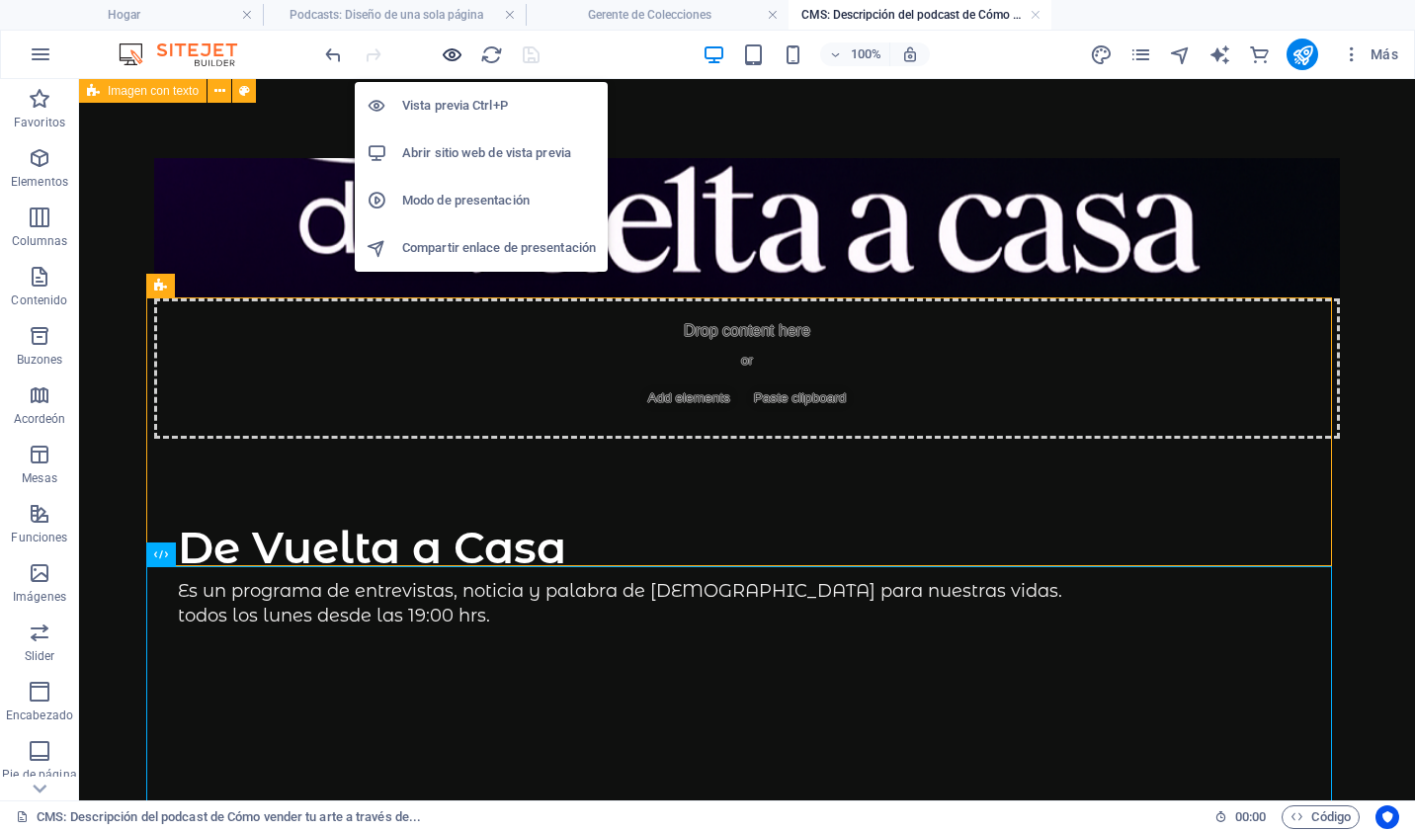
click at [459, 50] on icon "button" at bounding box center [452, 54] width 23 height 23
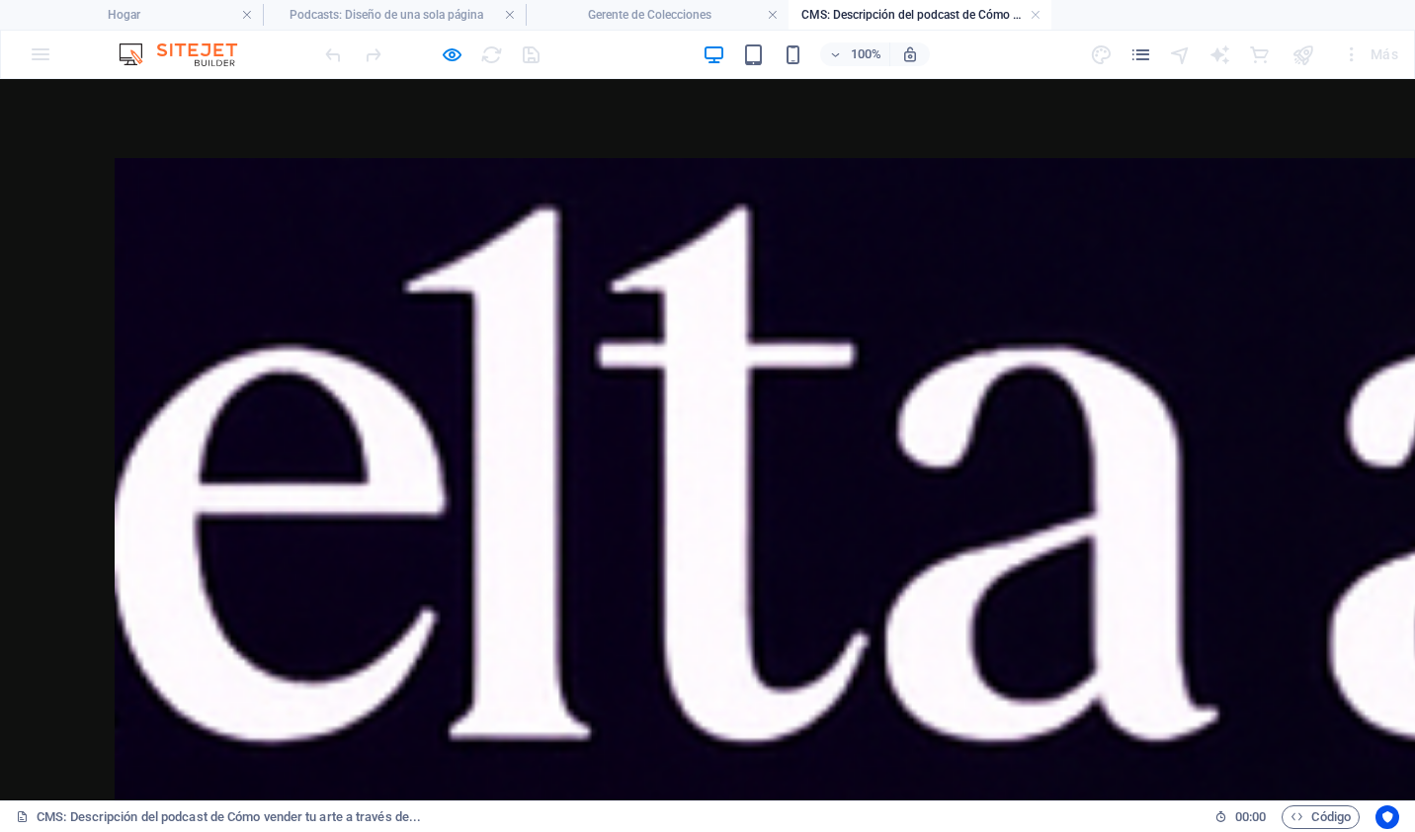
drag, startPoint x: 1414, startPoint y: 168, endPoint x: 1414, endPoint y: 135, distance: 32.6
click at [437, 53] on div at bounding box center [431, 55] width 221 height 32
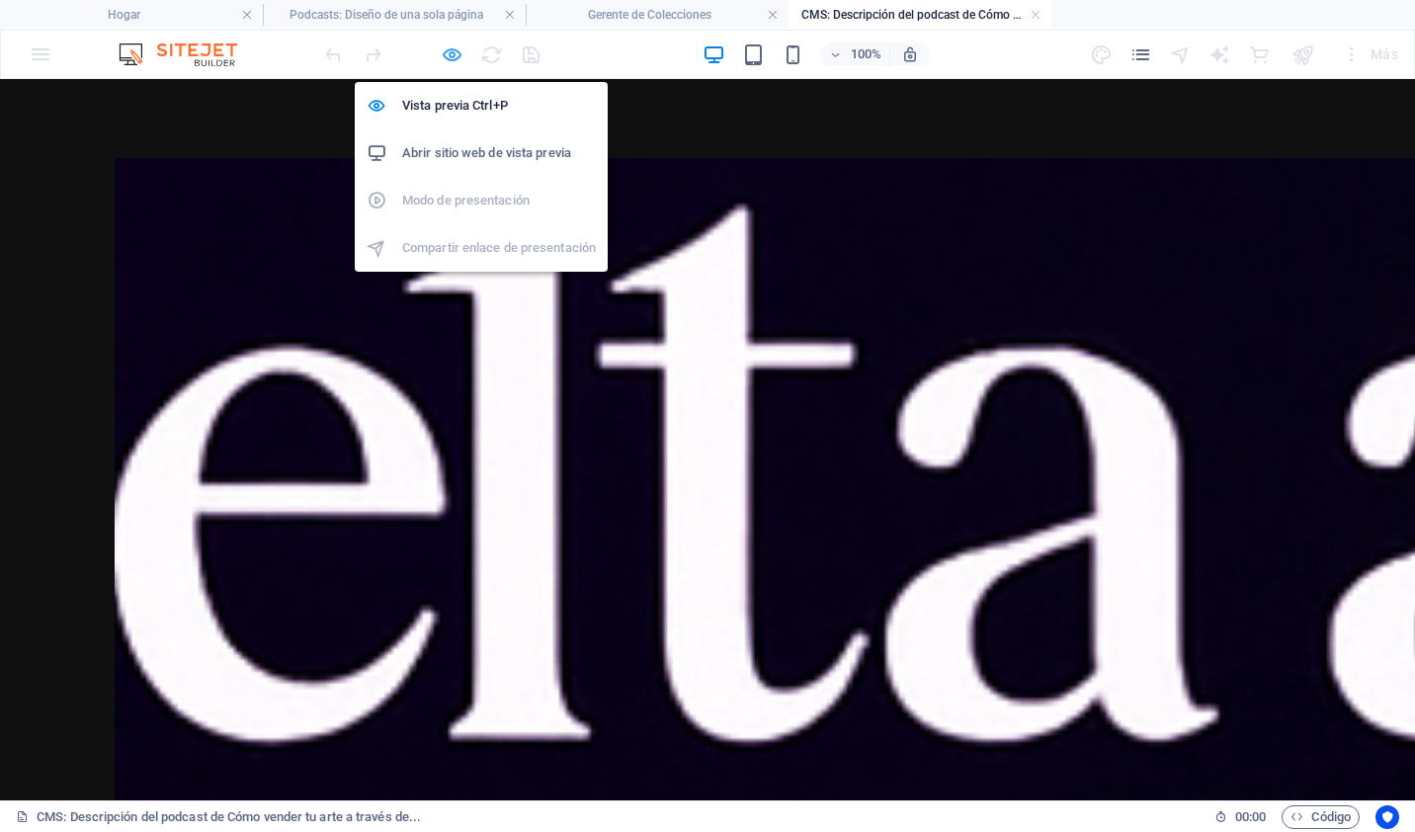
click at [456, 56] on icon "button" at bounding box center [452, 54] width 23 height 23
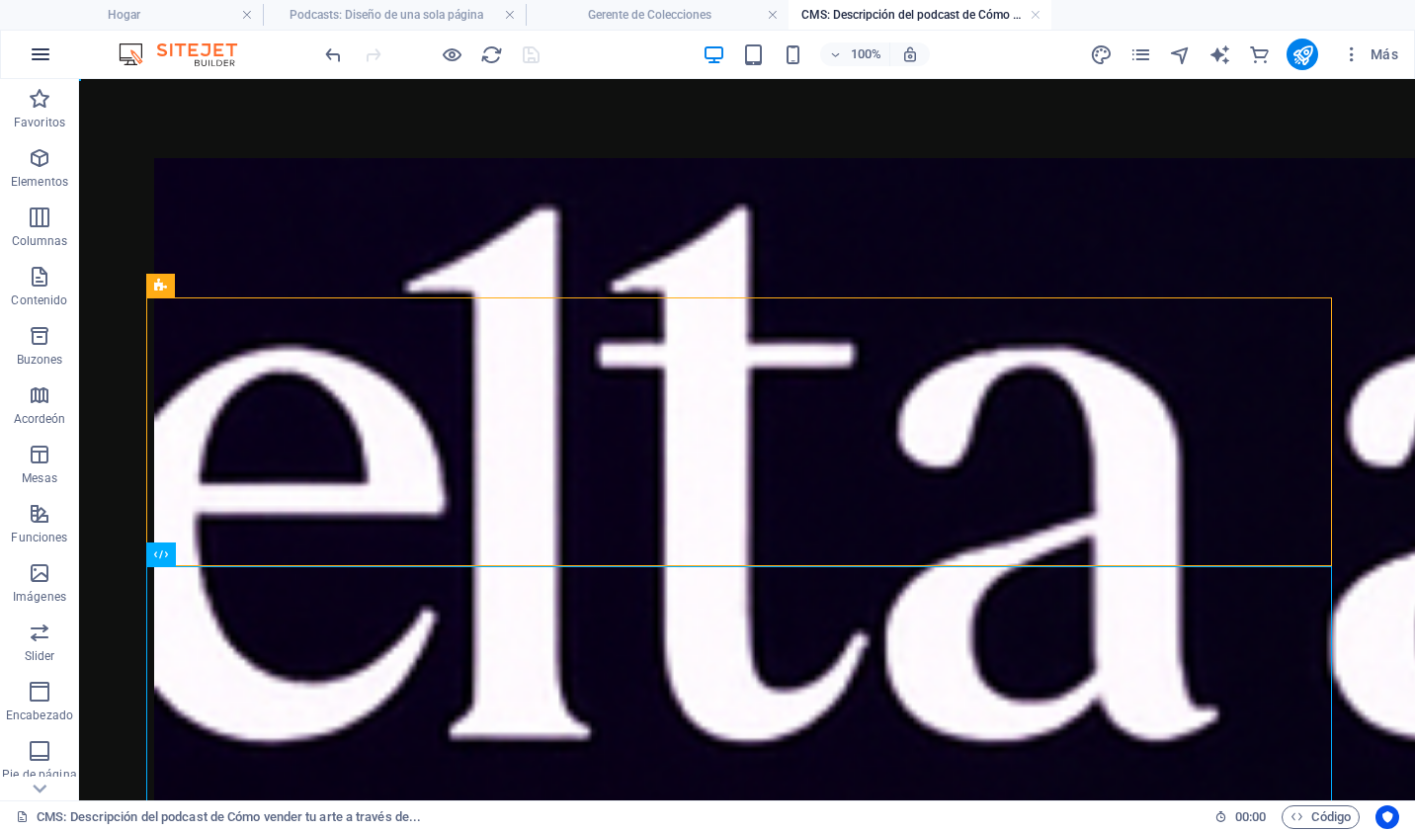
click at [45, 47] on icon "button" at bounding box center [41, 54] width 24 height 24
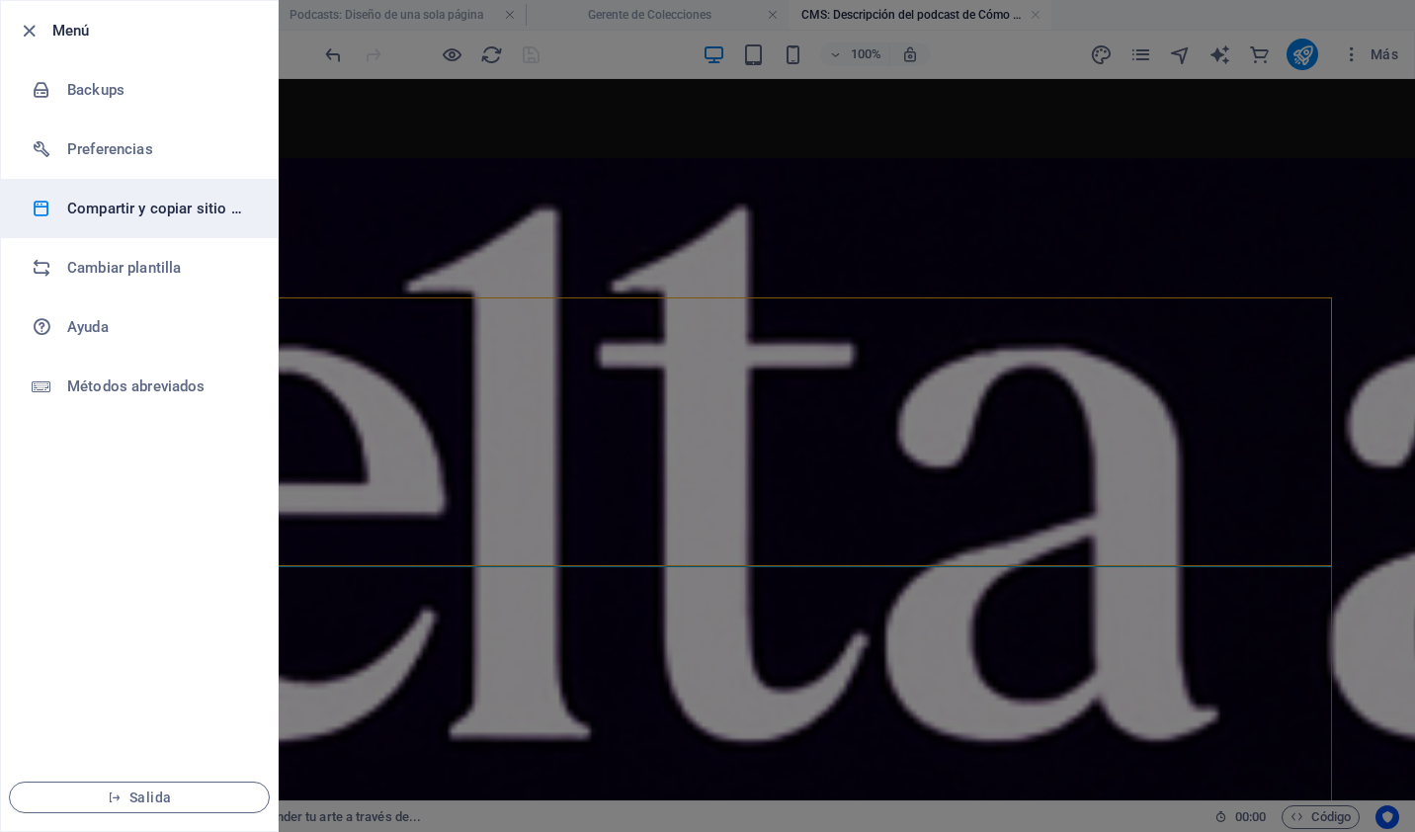
click at [176, 220] on li "Compartir y copiar sitio web" at bounding box center [139, 208] width 277 height 59
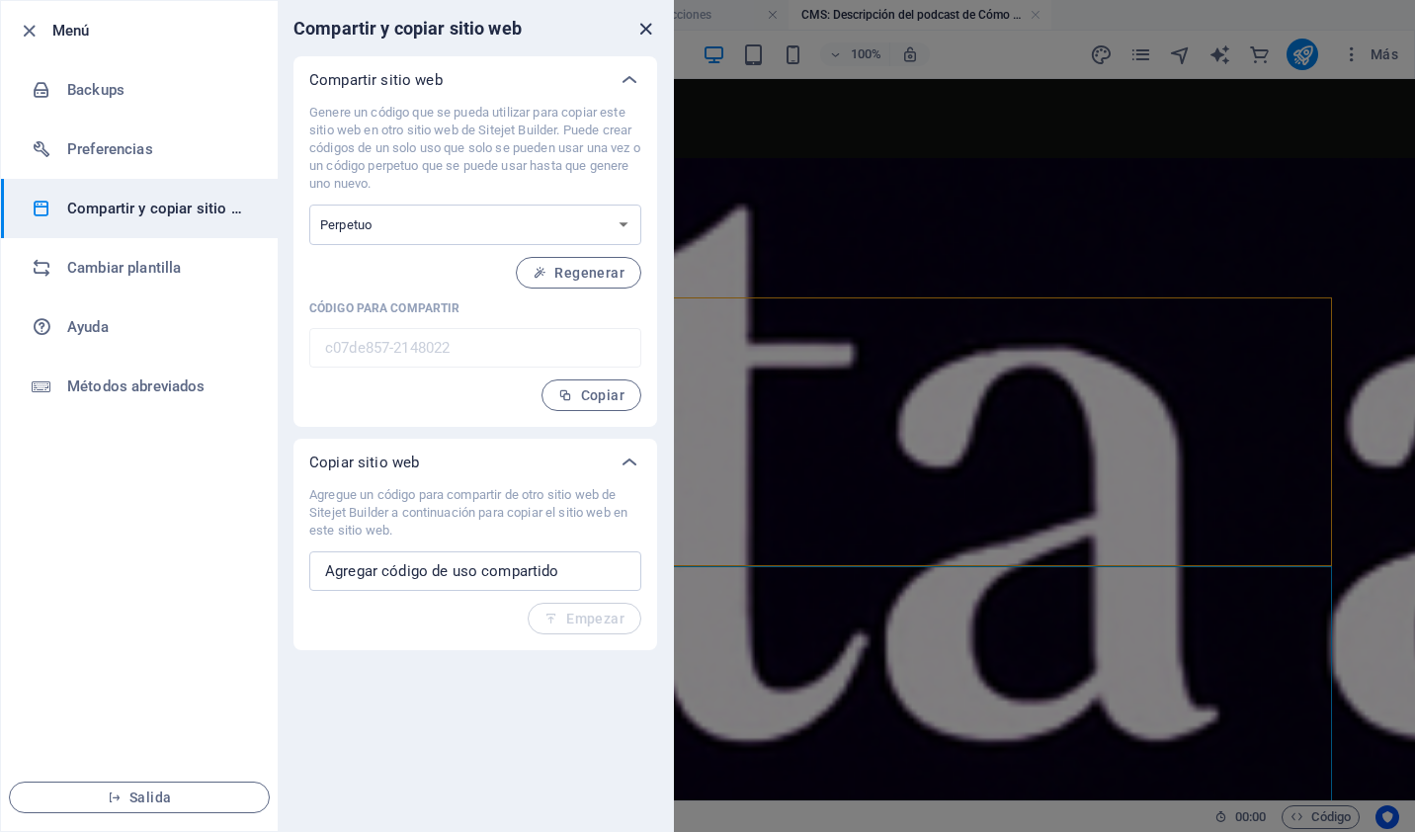
click at [640, 26] on icon "cerrar" at bounding box center [645, 29] width 23 height 23
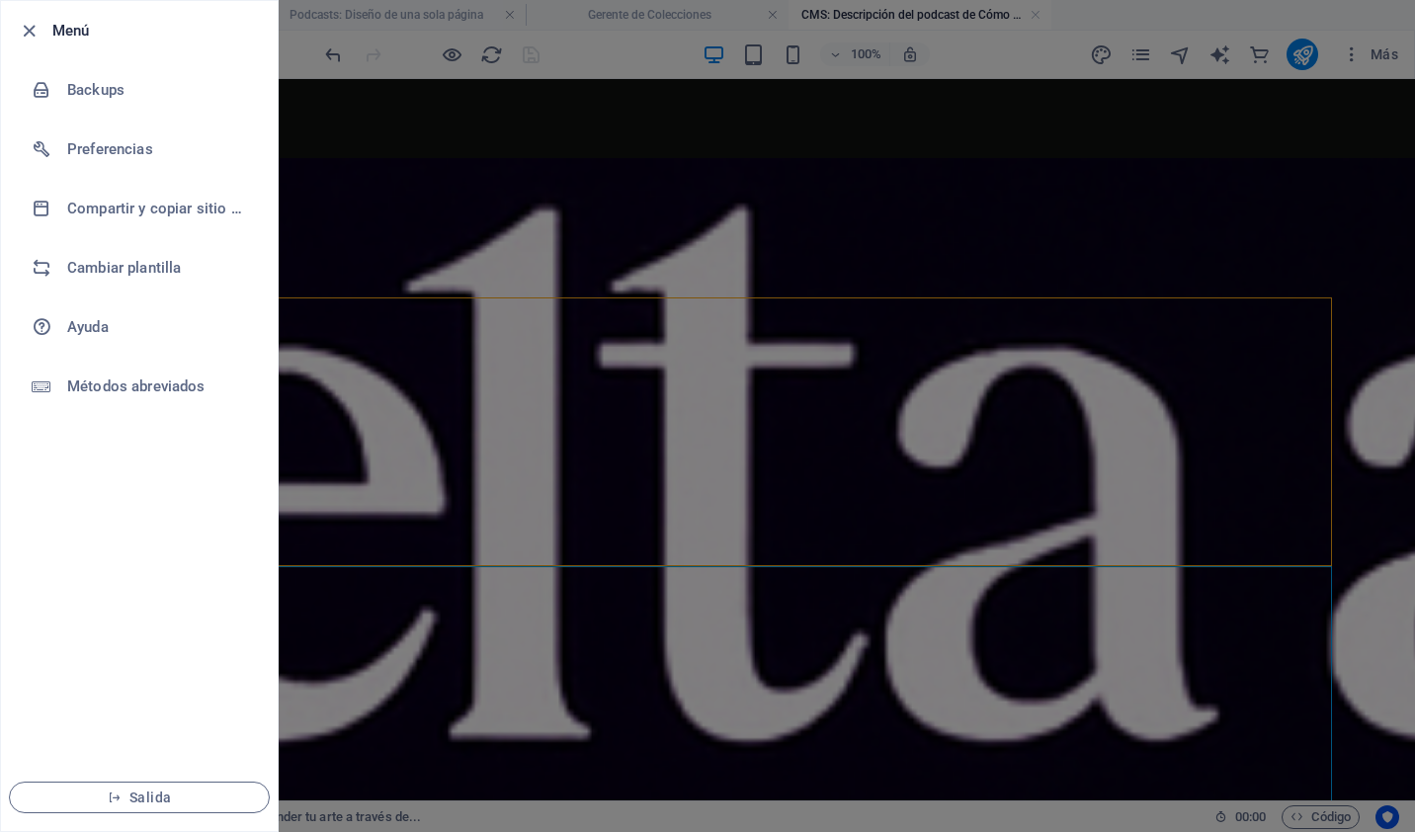
click at [785, 55] on div at bounding box center [707, 416] width 1415 height 832
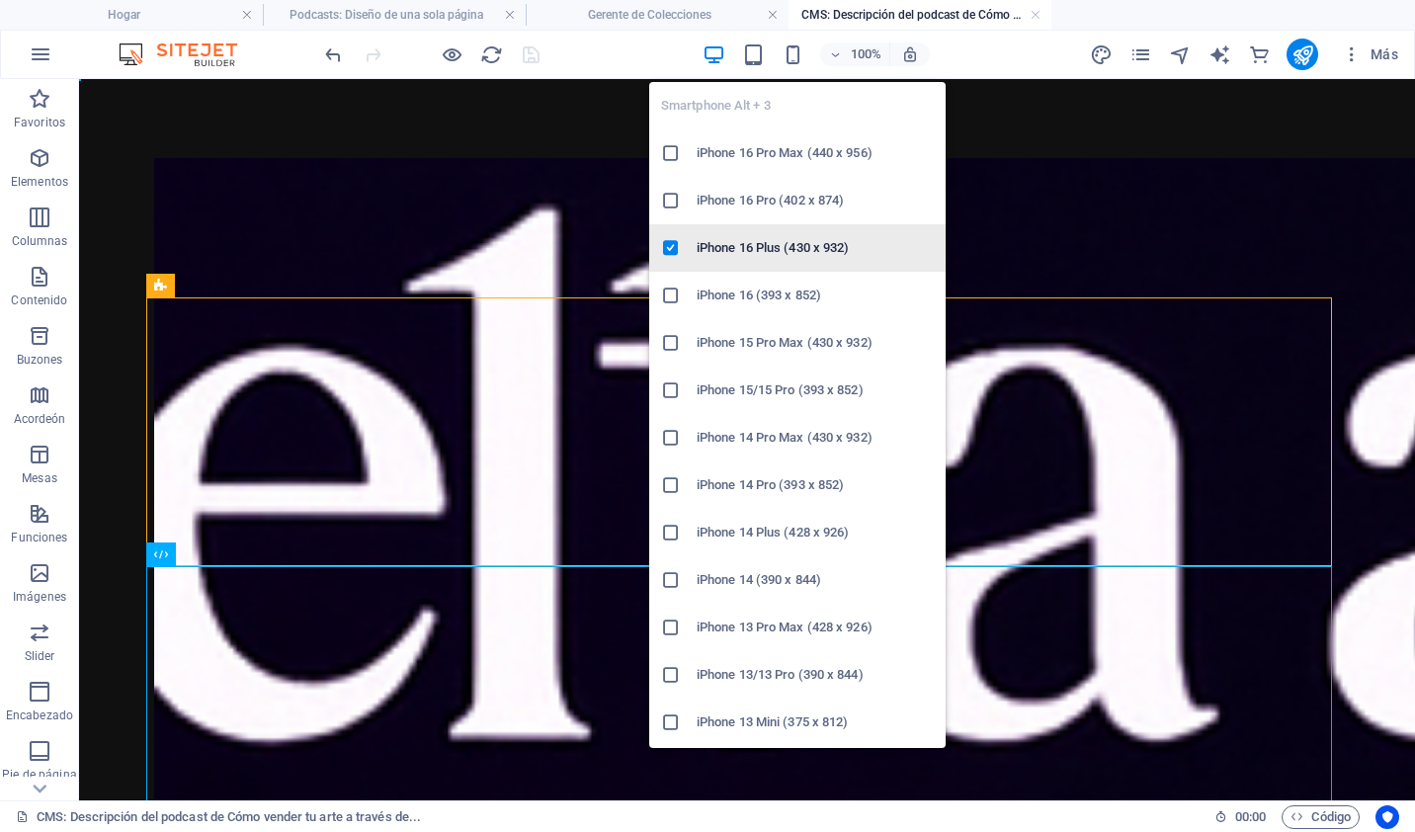
click at [796, 232] on li "iPhone 16 Plus (430 x 932)" at bounding box center [797, 247] width 296 height 47
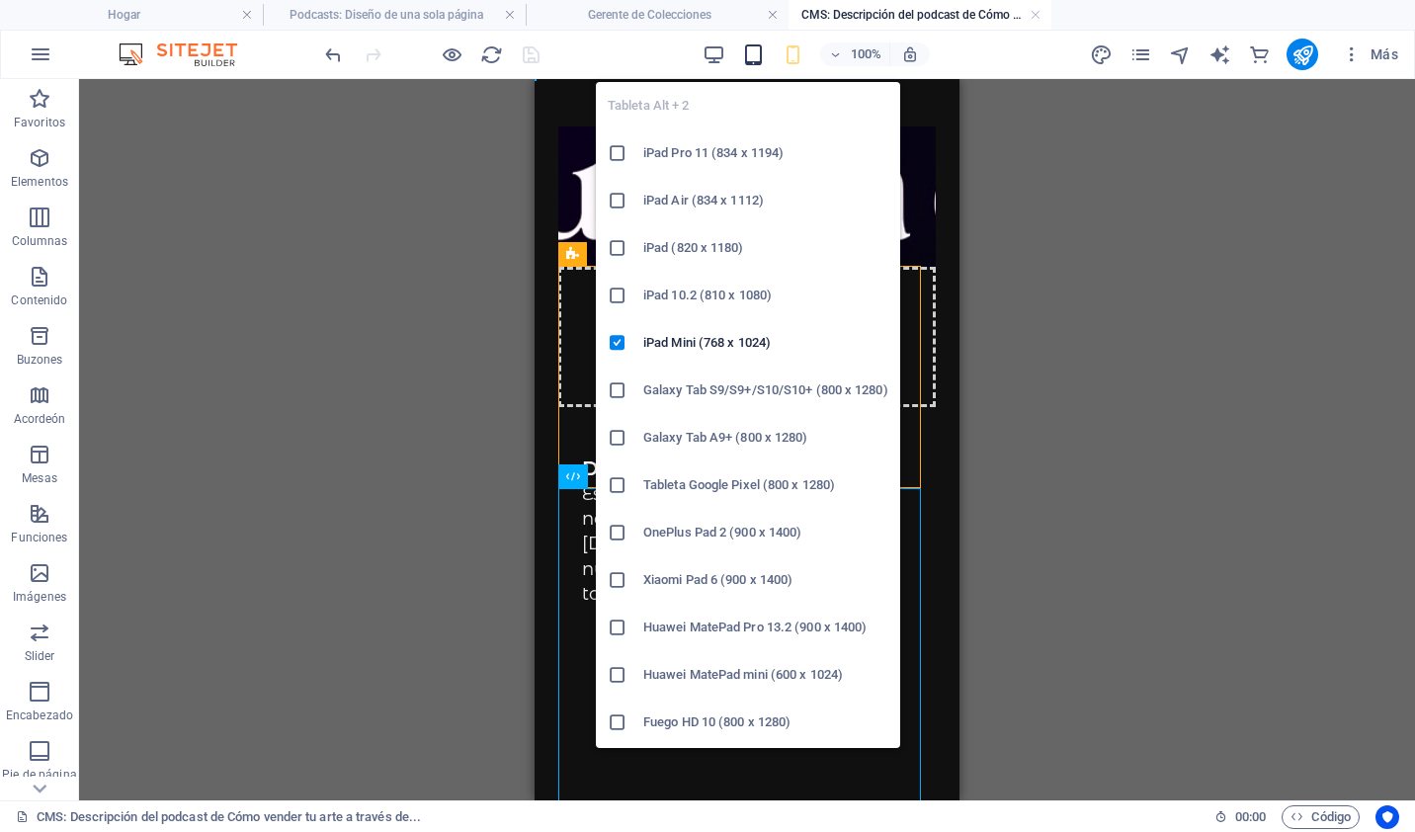
click at [748, 51] on icon "button" at bounding box center [753, 54] width 23 height 23
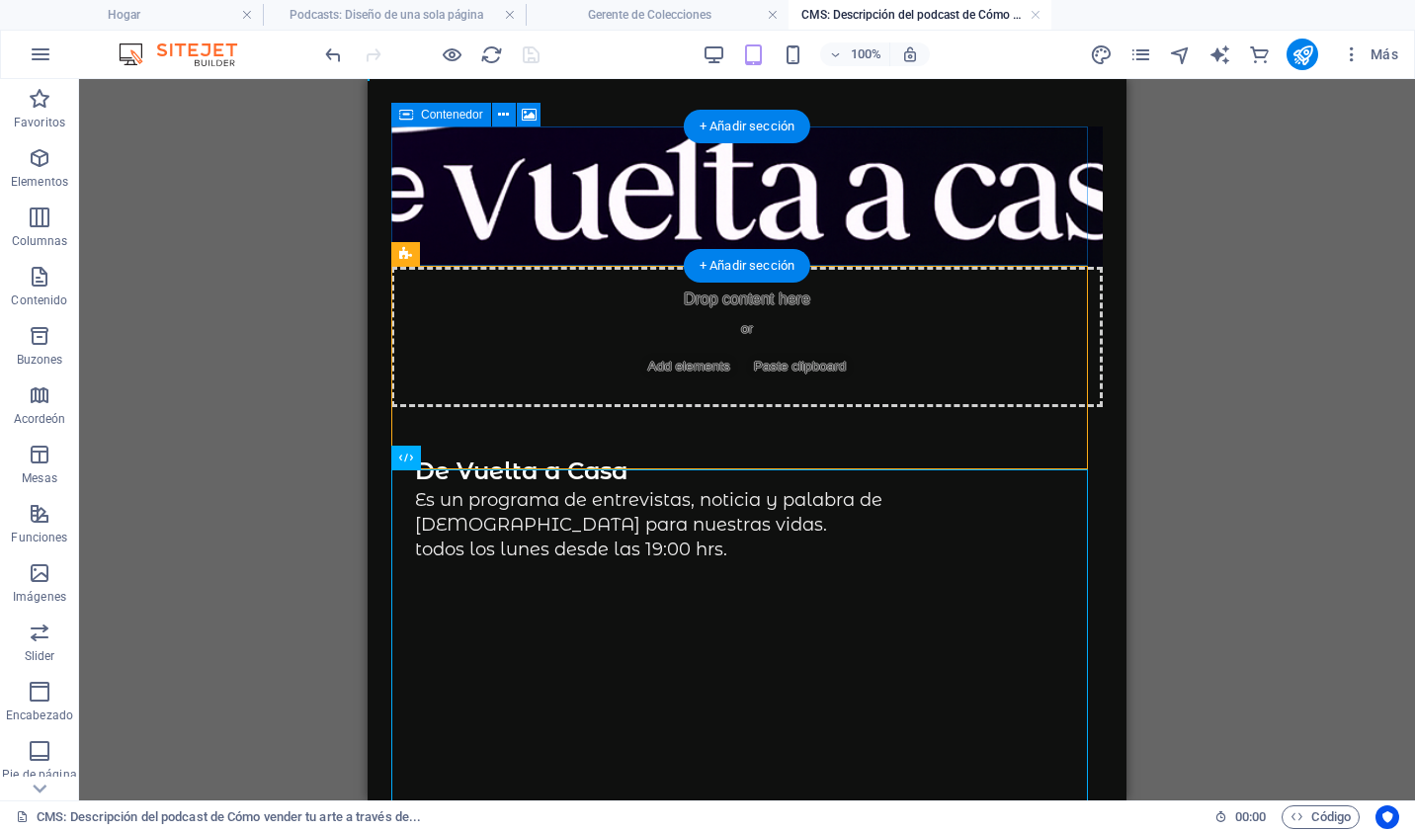
click at [530, 267] on div "Drop content here or Add elements Paste clipboard" at bounding box center [746, 337] width 711 height 140
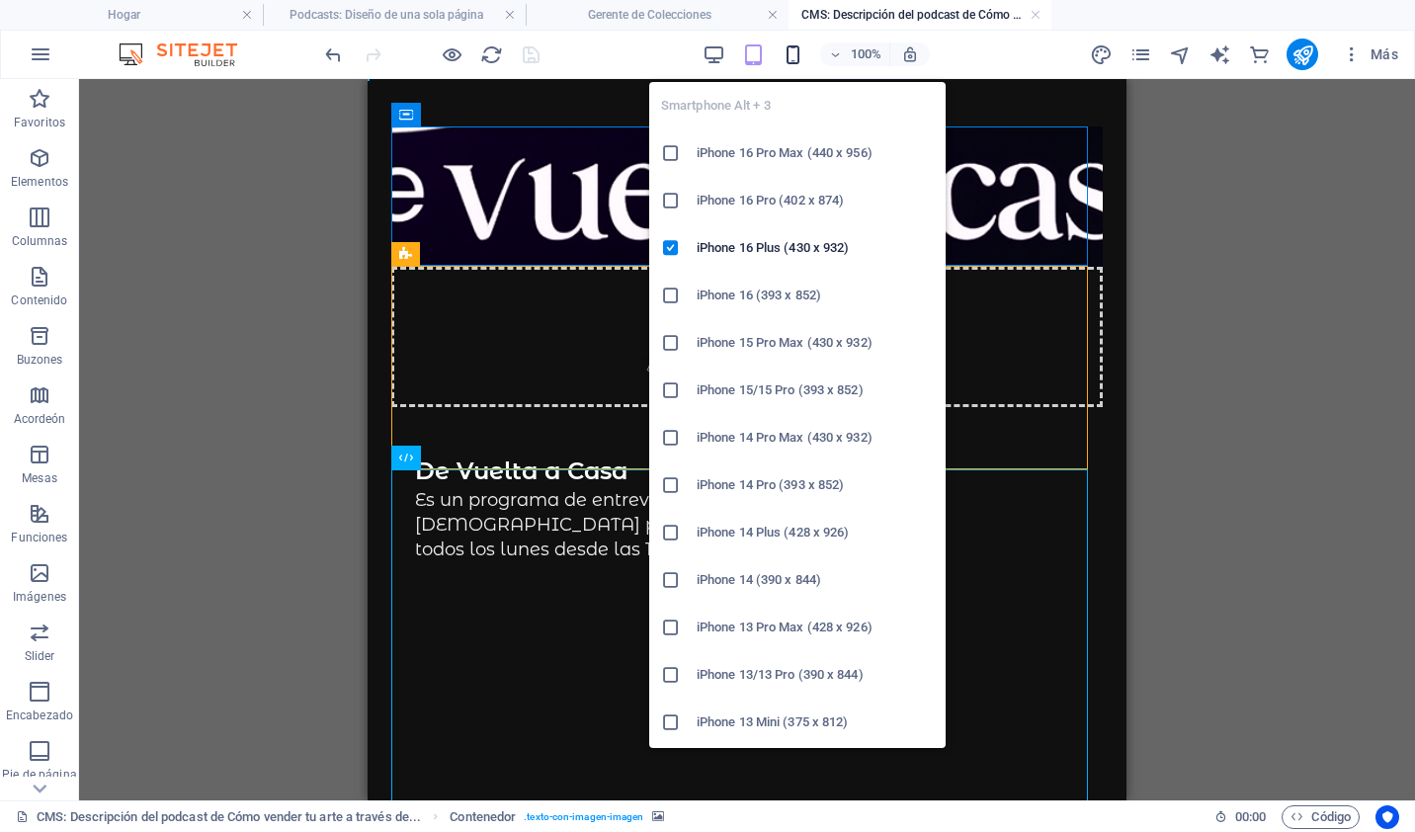
click at [785, 53] on icon "button" at bounding box center [793, 54] width 23 height 23
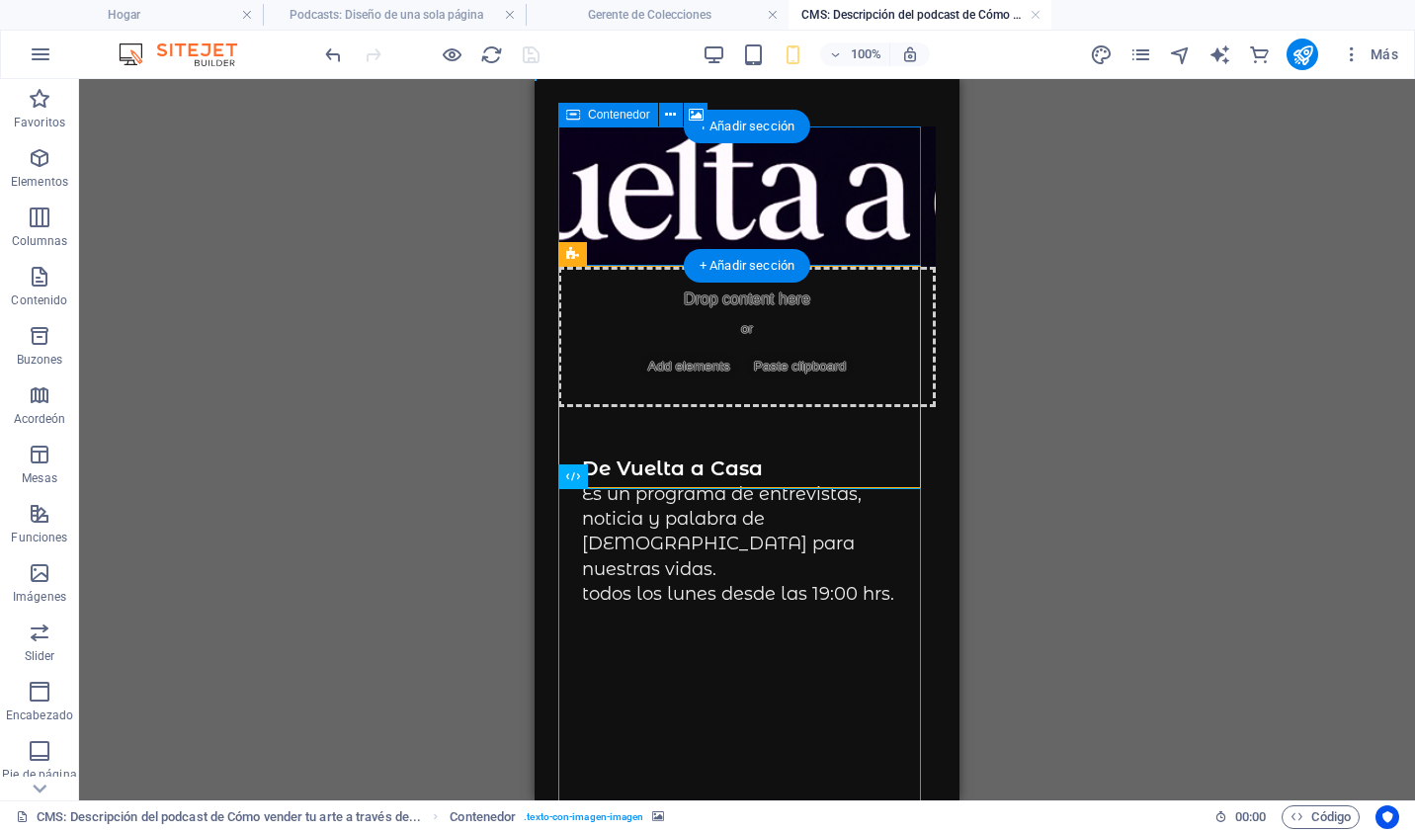
click at [626, 267] on div "Drop content here or Add elements Paste clipboard" at bounding box center [746, 337] width 377 height 140
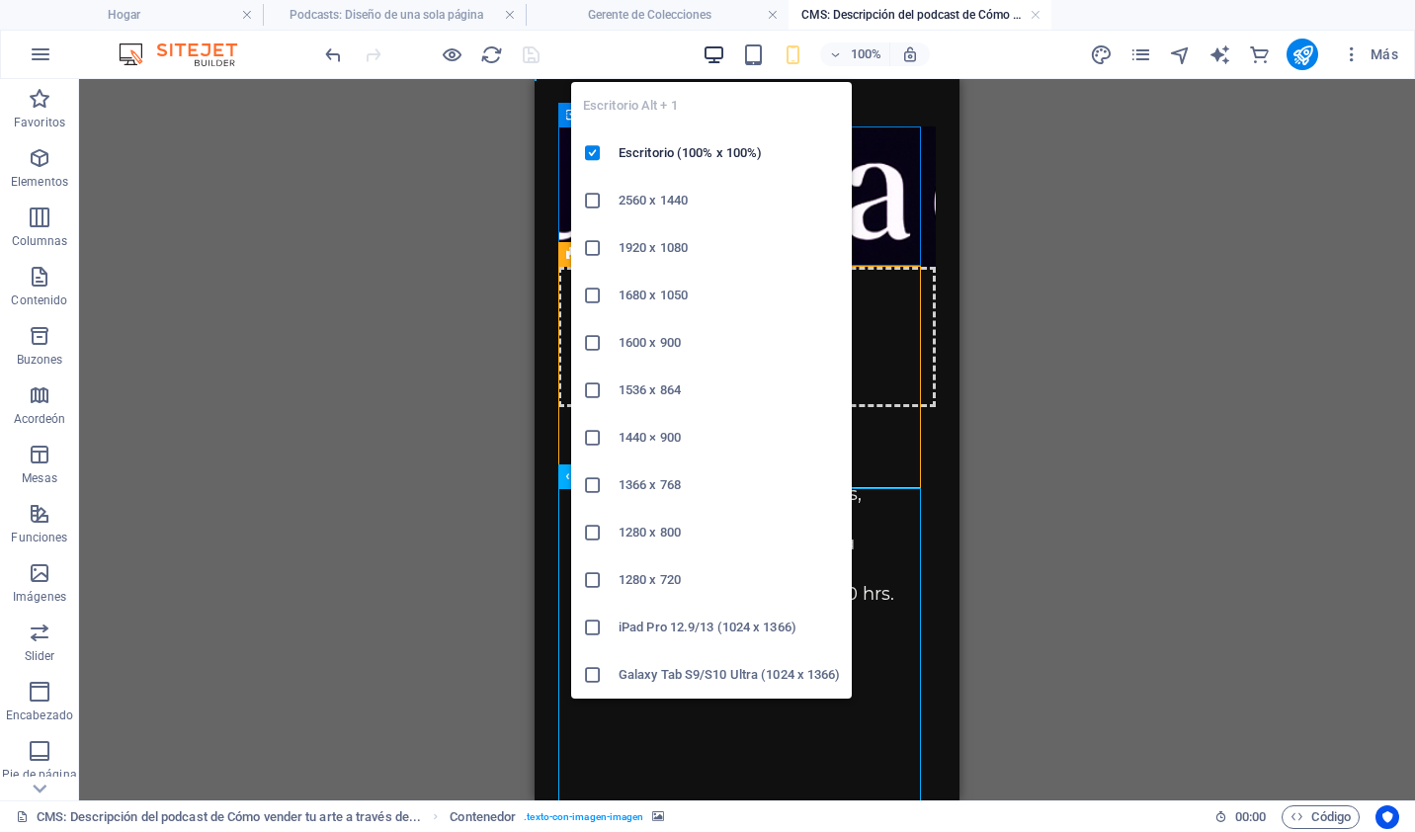
click at [711, 60] on icon "button" at bounding box center [714, 54] width 23 height 23
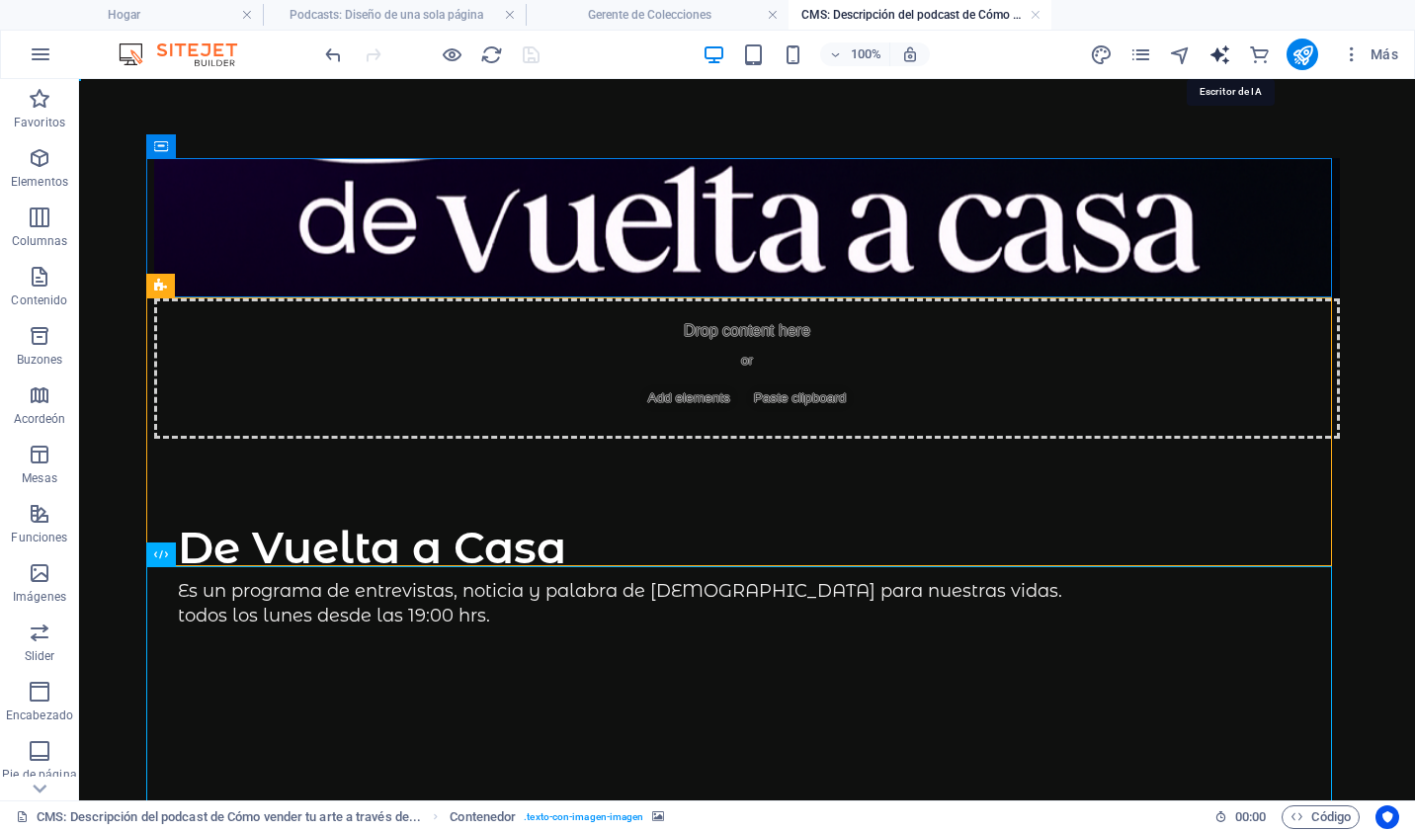
click at [1226, 46] on icon "text_generator" at bounding box center [1220, 54] width 23 height 23
select select "English"
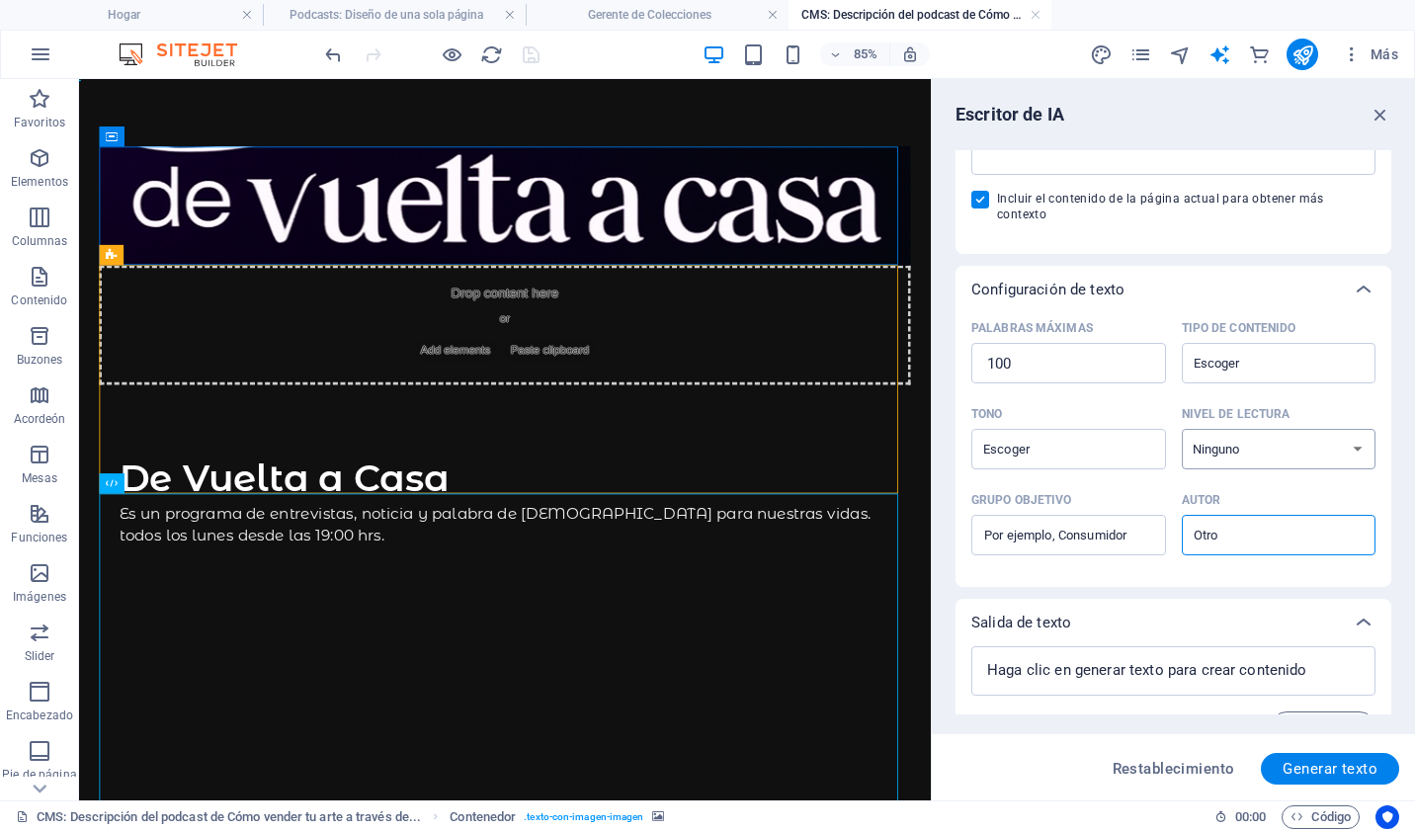
scroll to position [344, 0]
click at [1383, 104] on icon "button" at bounding box center [1381, 115] width 22 height 22
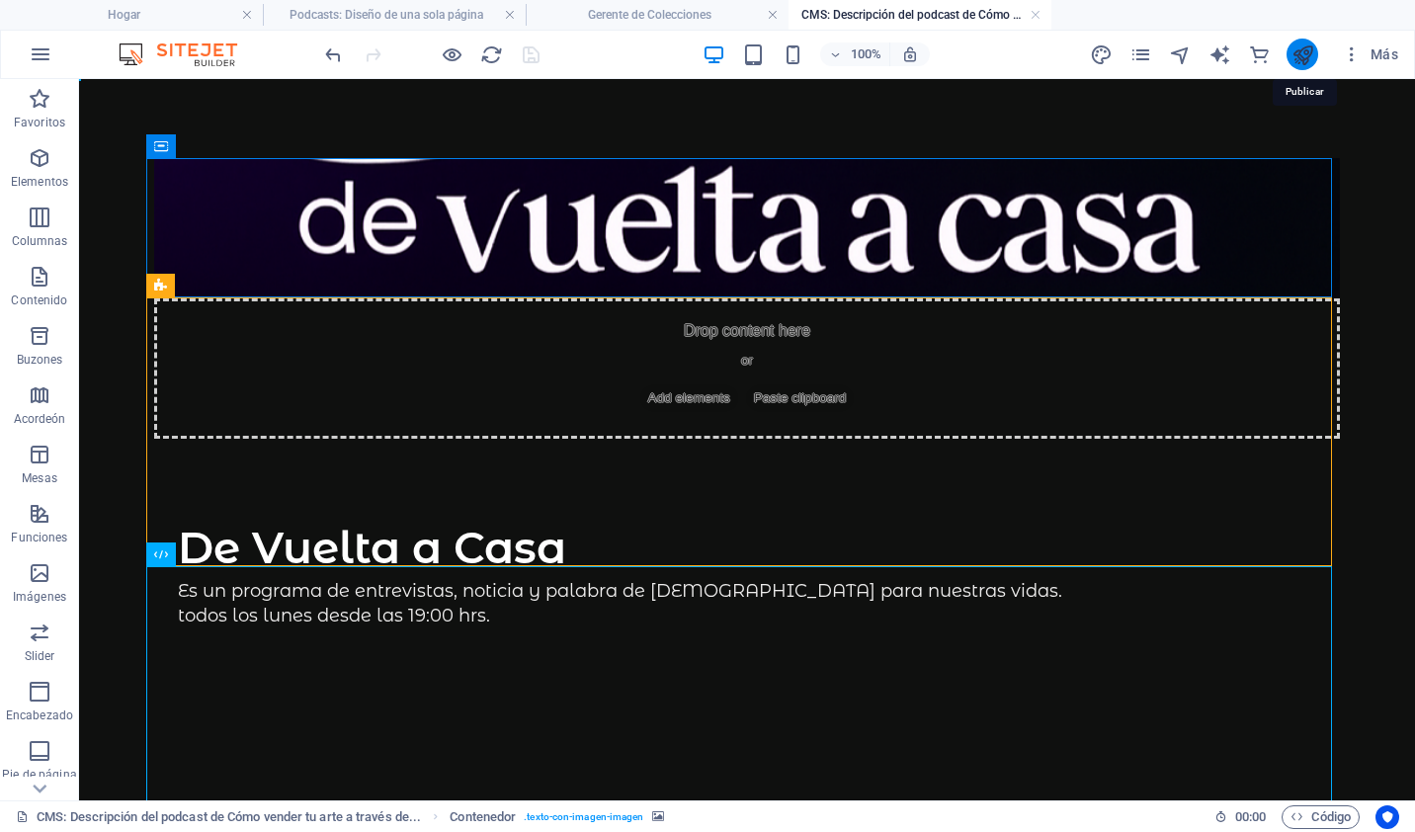
click at [1310, 49] on icon "publicar" at bounding box center [1303, 54] width 23 height 23
